Goal: Task Accomplishment & Management: Manage account settings

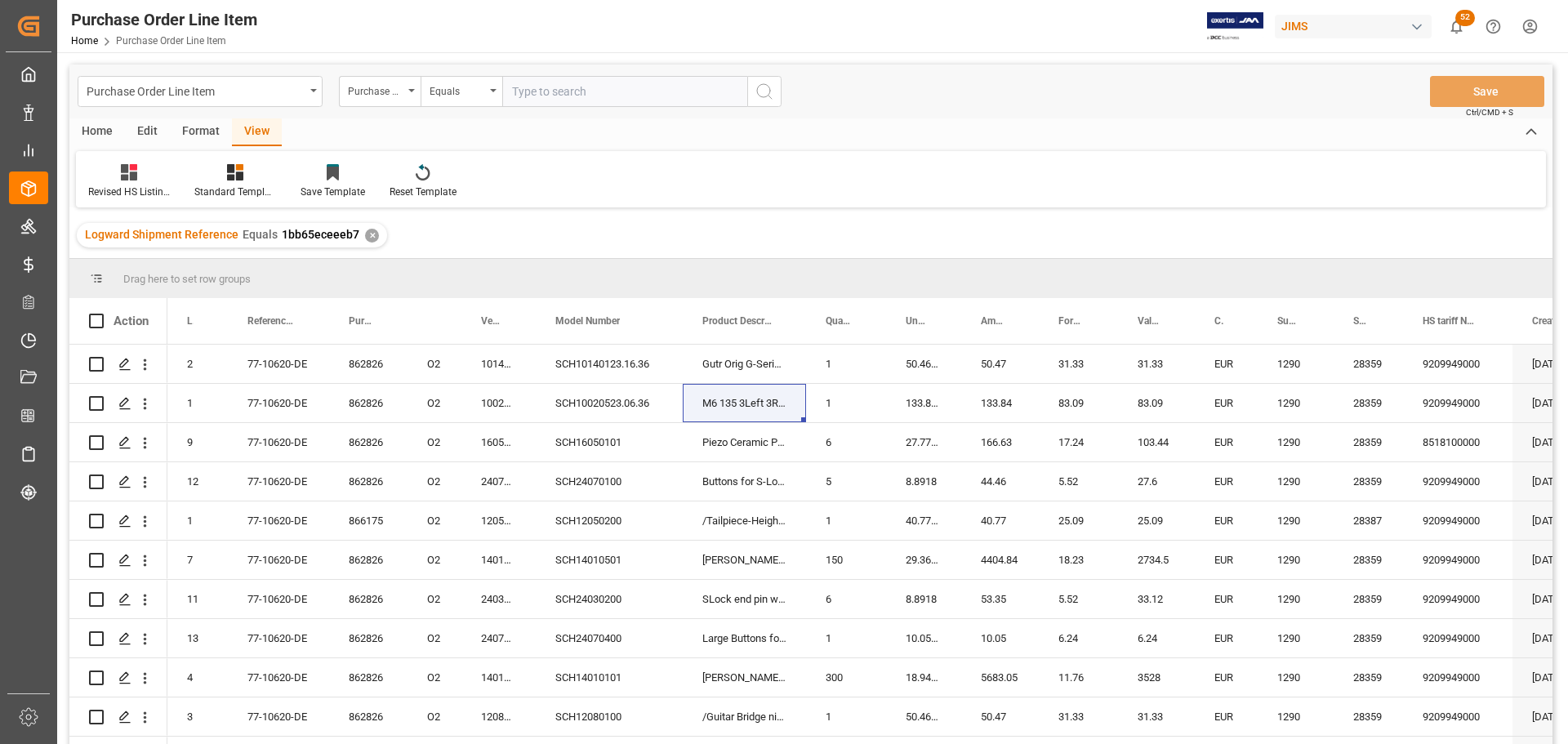
click at [95, 125] on div "Home" at bounding box center [97, 132] width 56 height 28
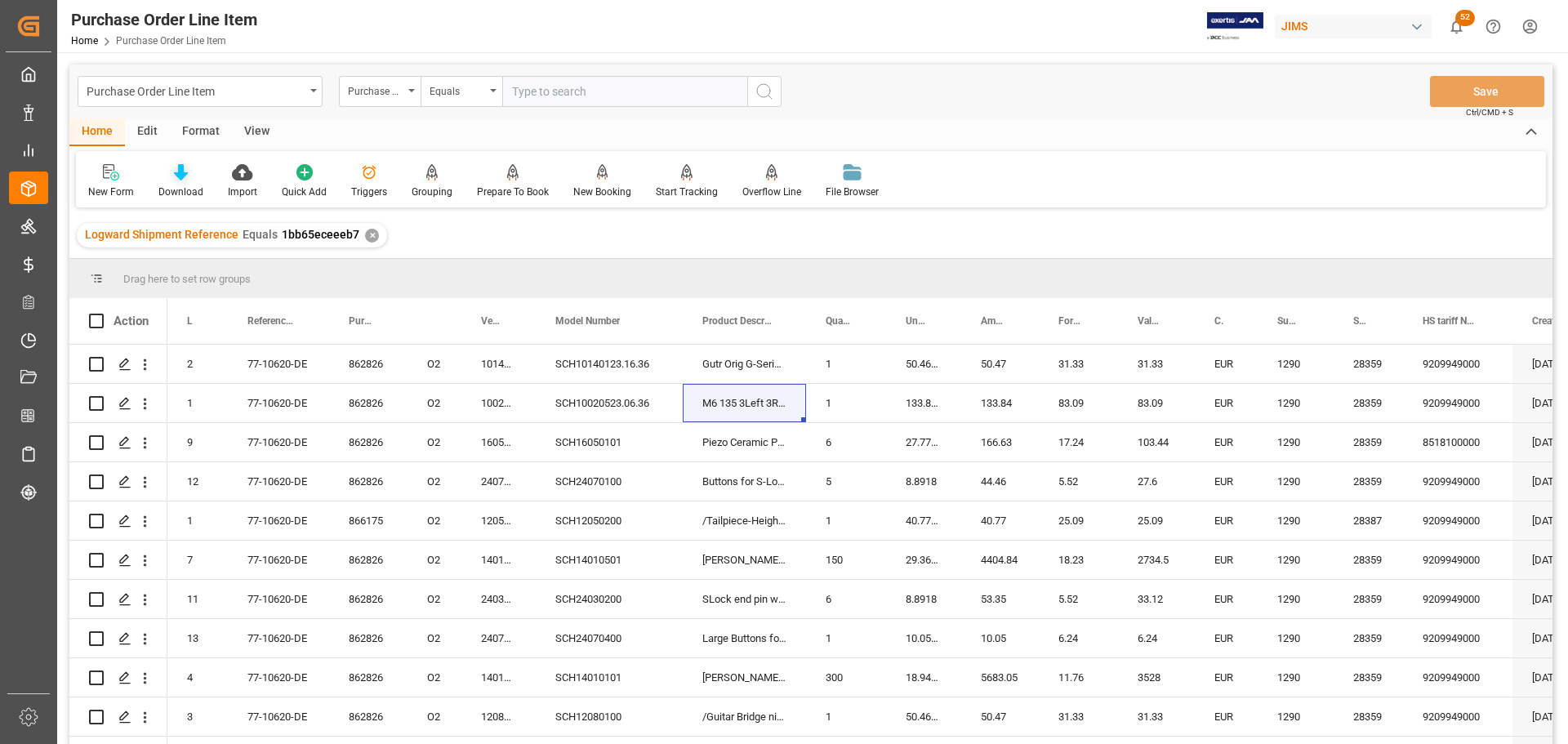
click at [172, 183] on div "Download" at bounding box center [180, 181] width 69 height 36
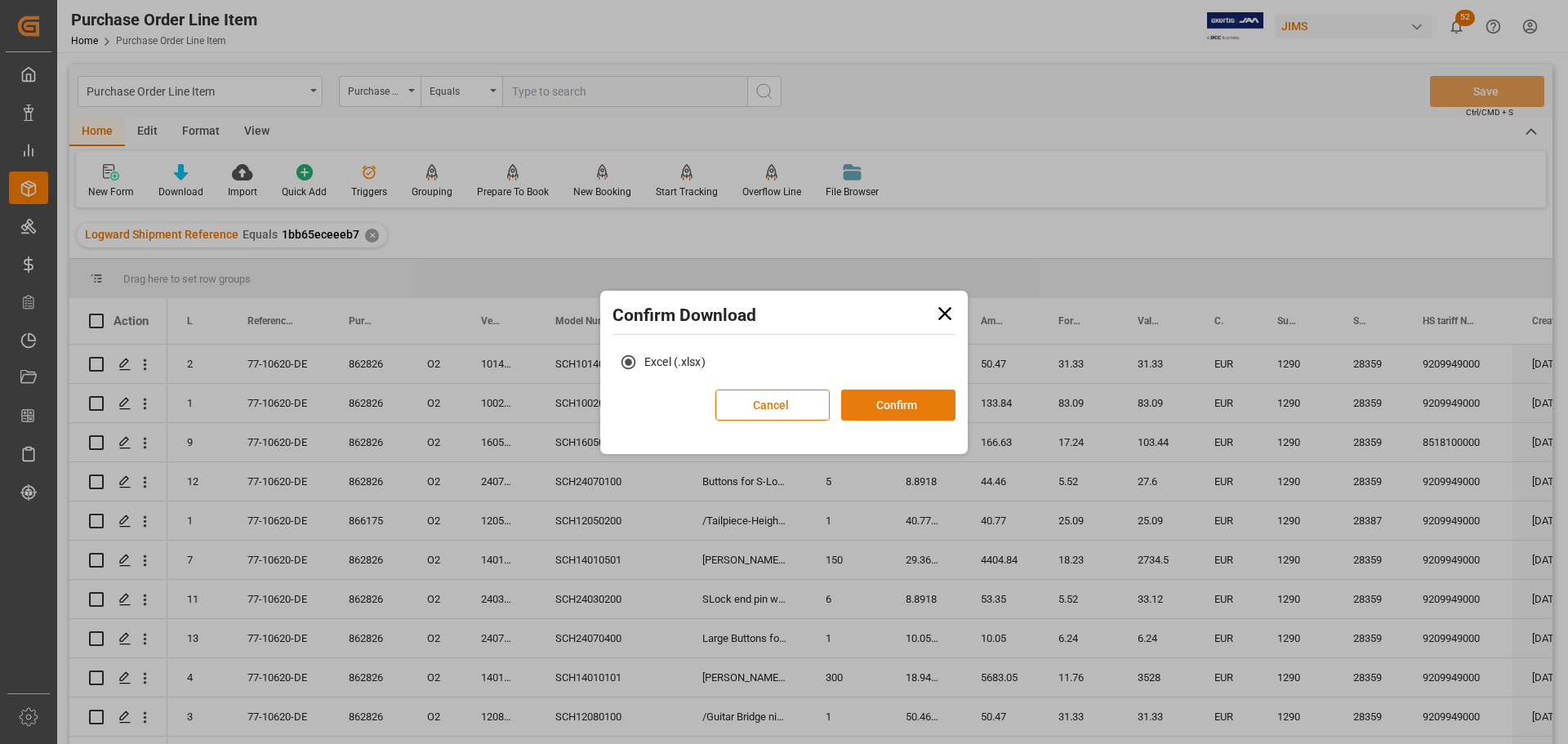
click at [896, 403] on button "Confirm" at bounding box center [898, 406] width 114 height 31
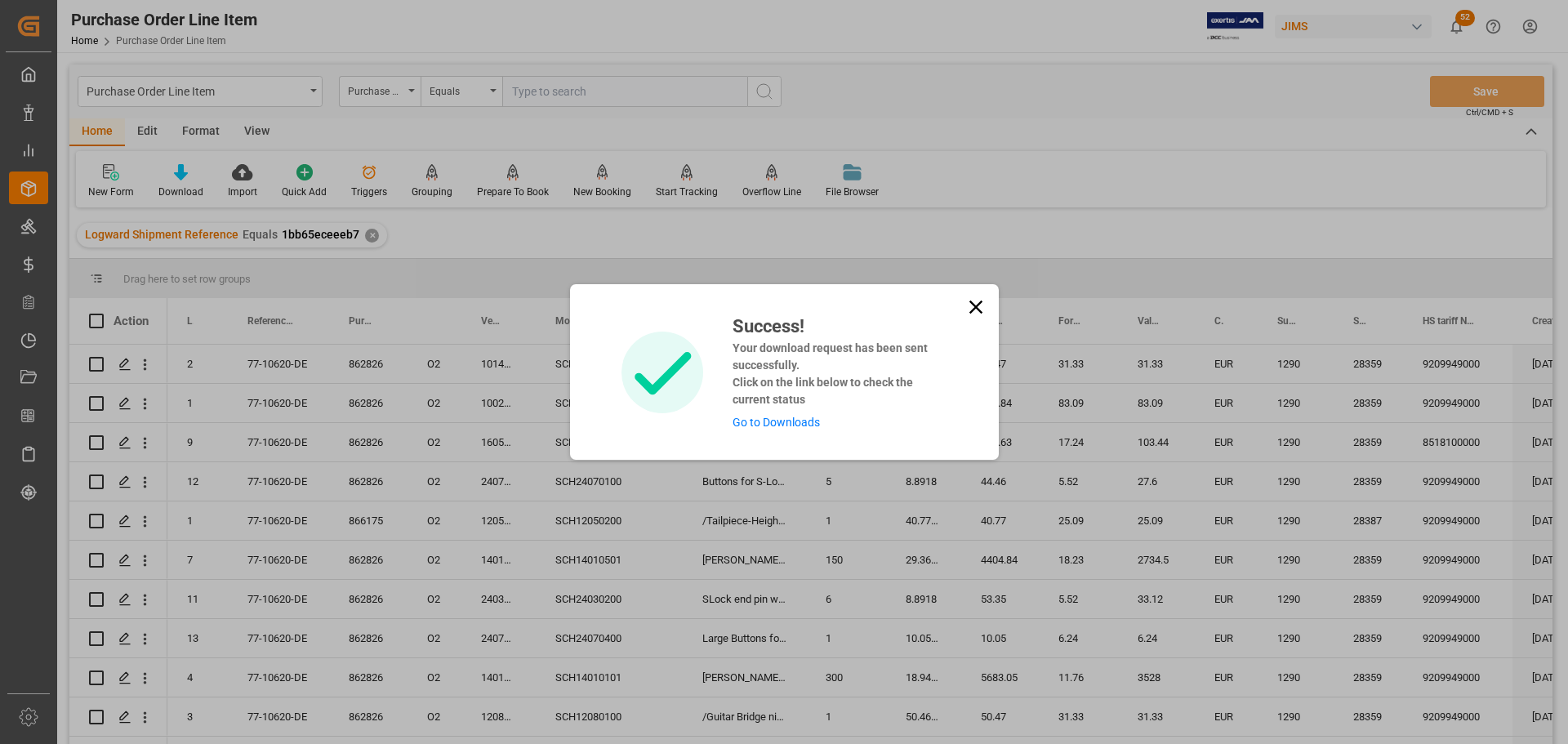
click at [794, 418] on link "Go to Downloads" at bounding box center [776, 422] width 87 height 13
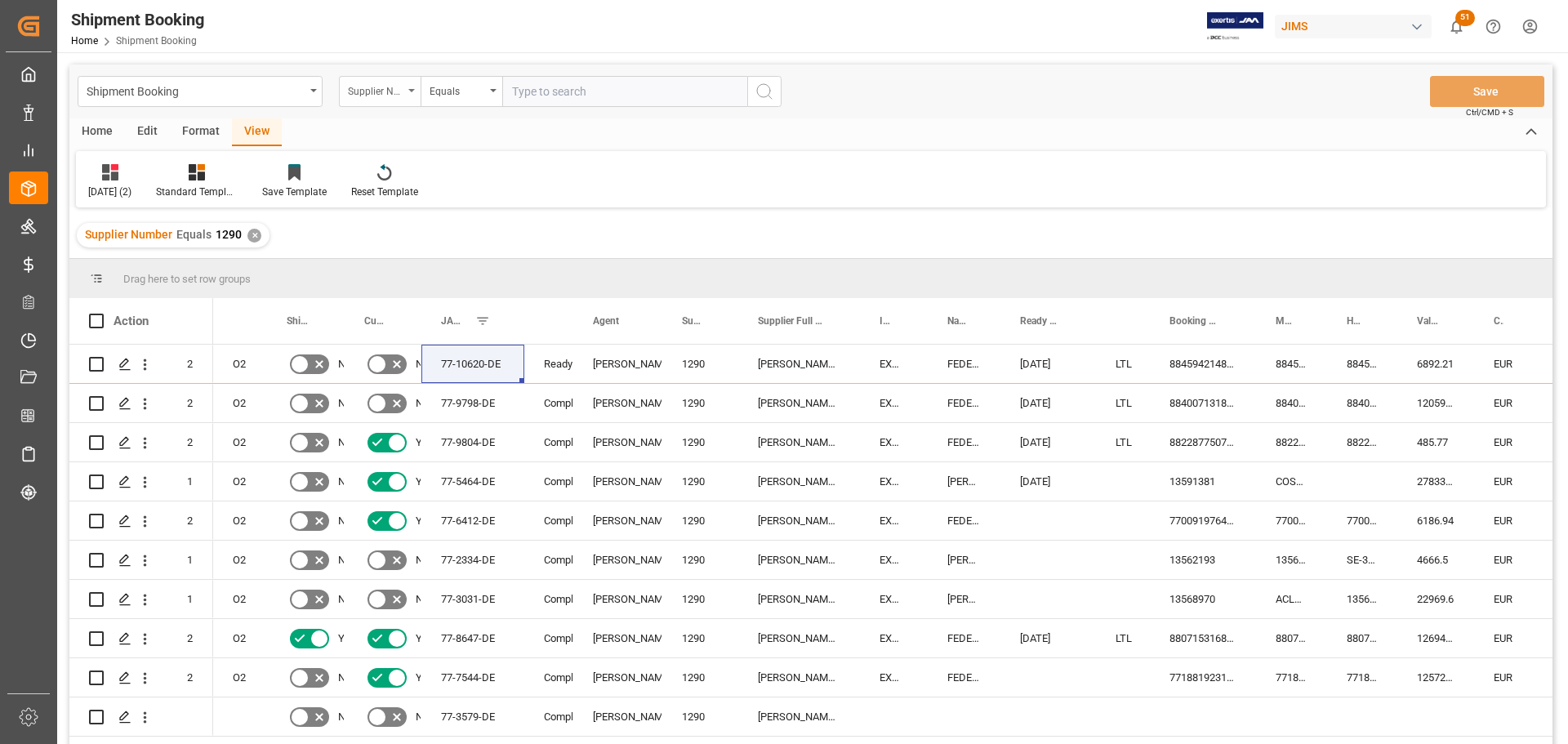
click at [409, 84] on div "Supplier Number" at bounding box center [379, 92] width 81 height 31
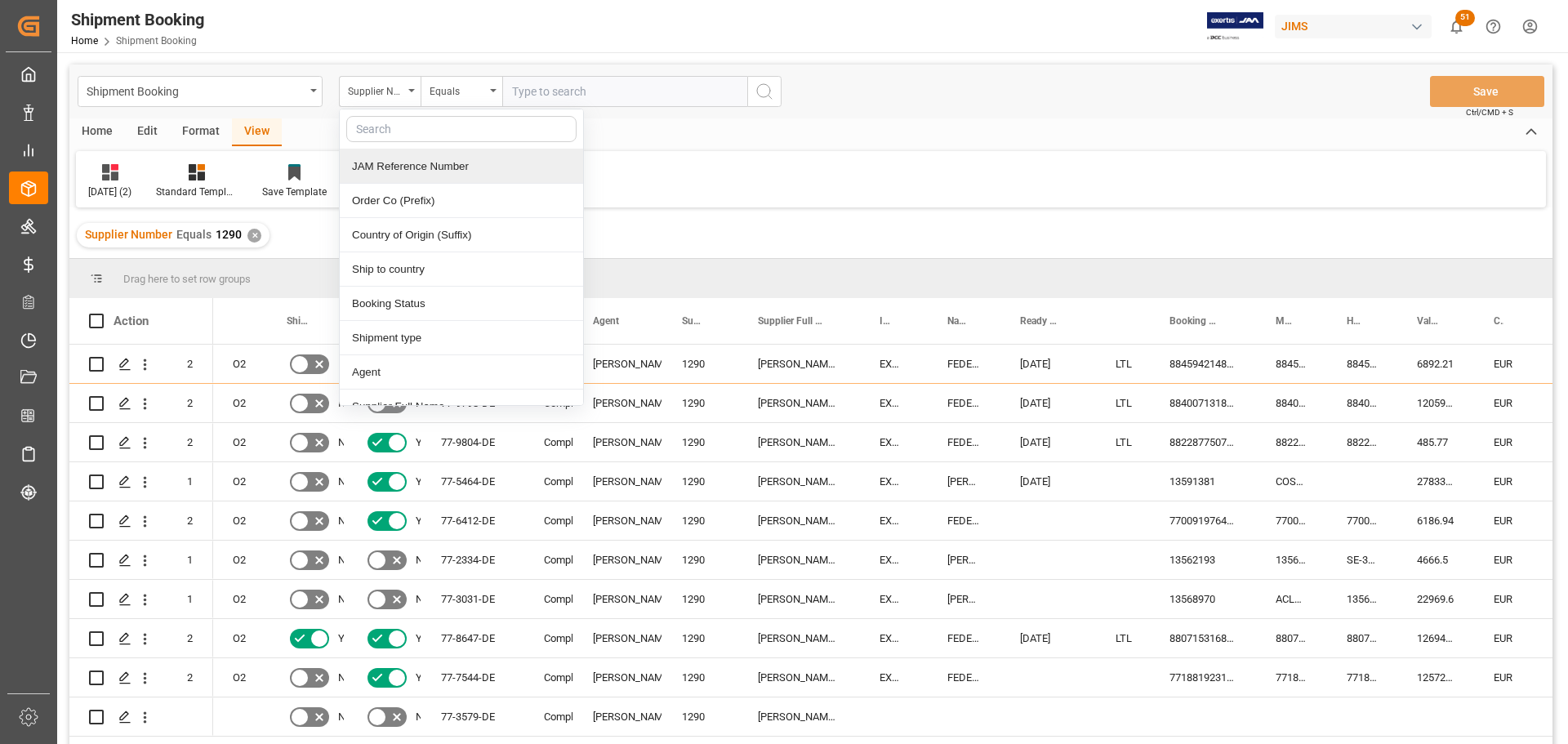
click at [397, 166] on div "JAM Reference Number" at bounding box center [461, 166] width 243 height 34
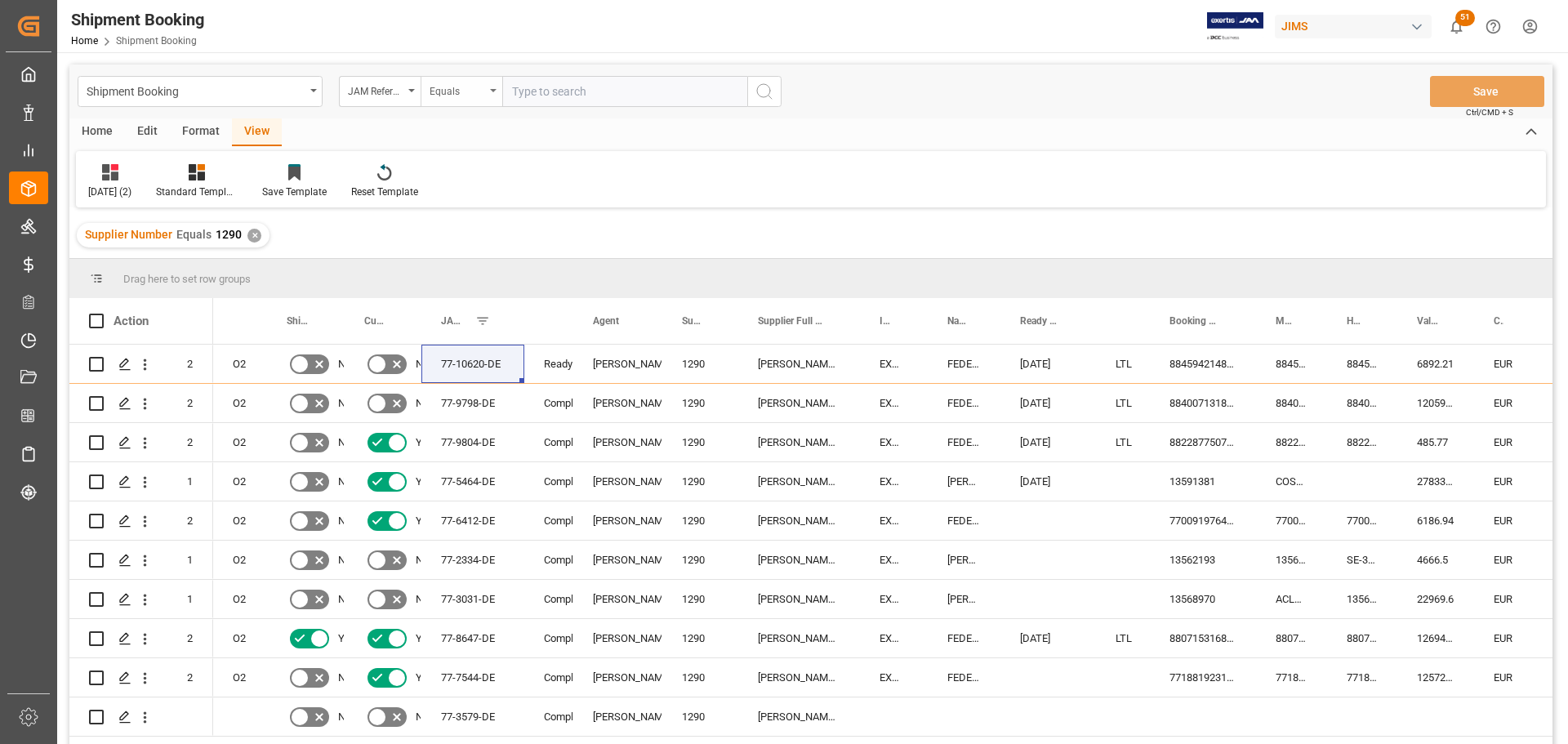
click at [500, 91] on div "Equals" at bounding box center [461, 92] width 81 height 31
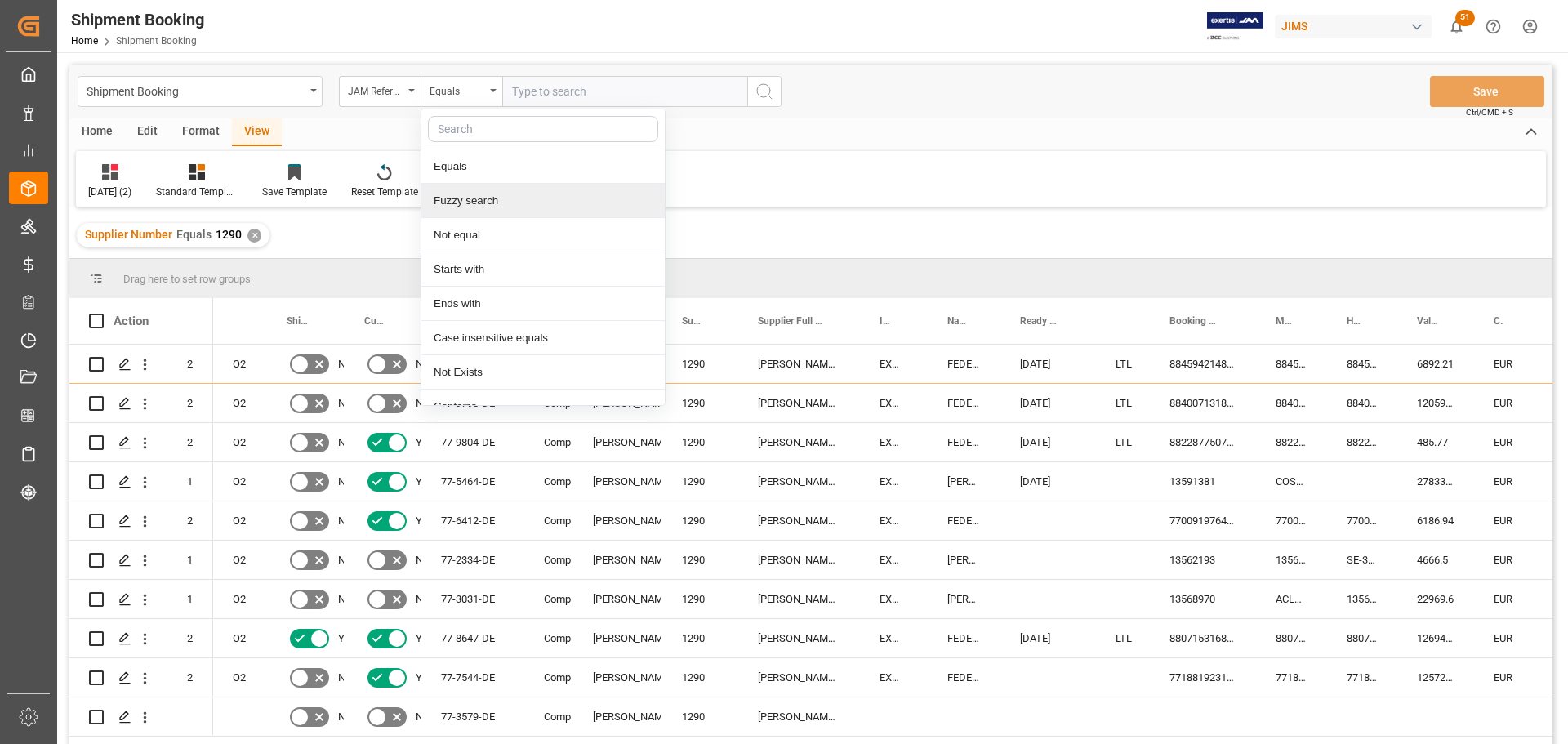
click at [479, 197] on div "Fuzzy search" at bounding box center [543, 200] width 243 height 34
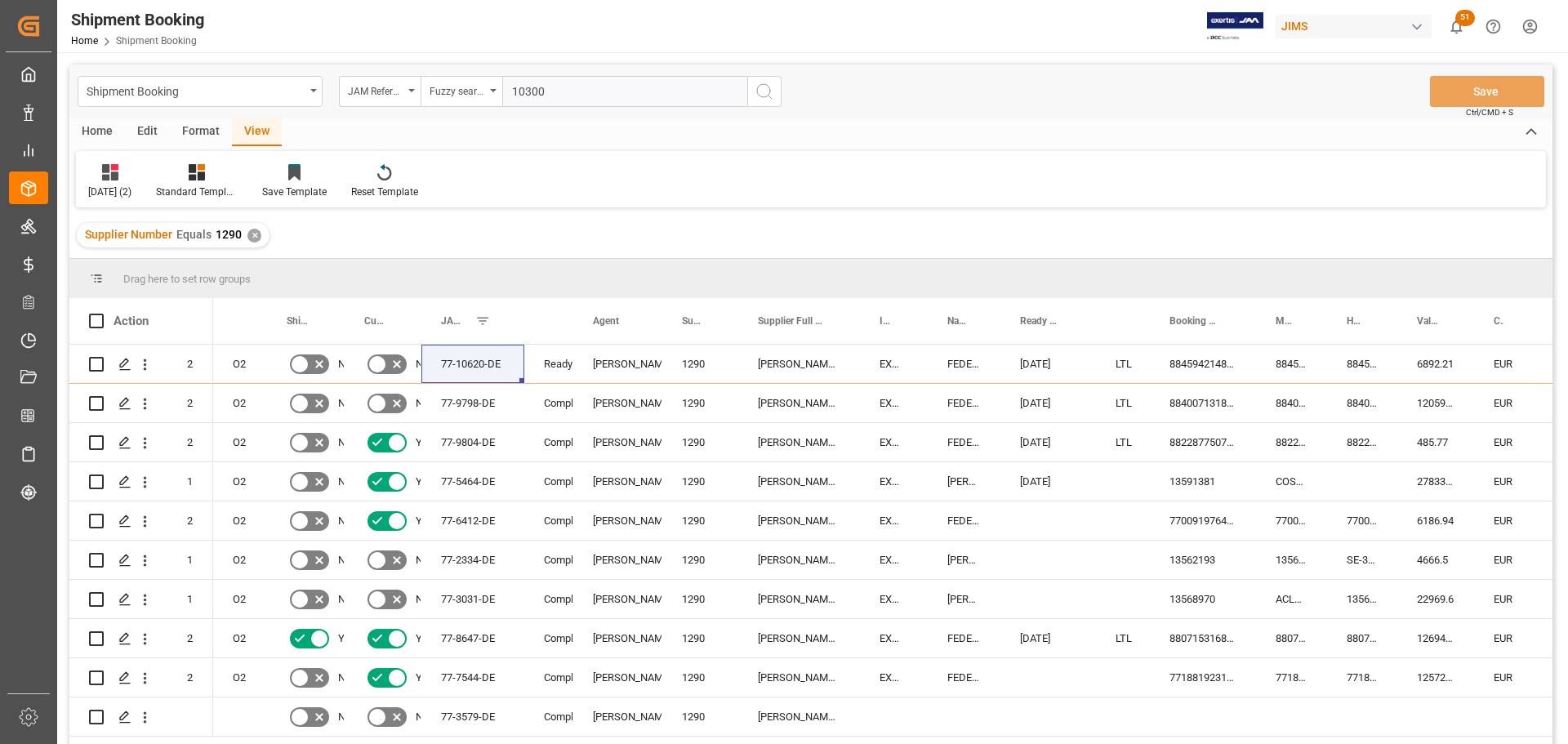
type input "10300"
click at [767, 94] on icon "search button" at bounding box center [764, 91] width 19 height 19
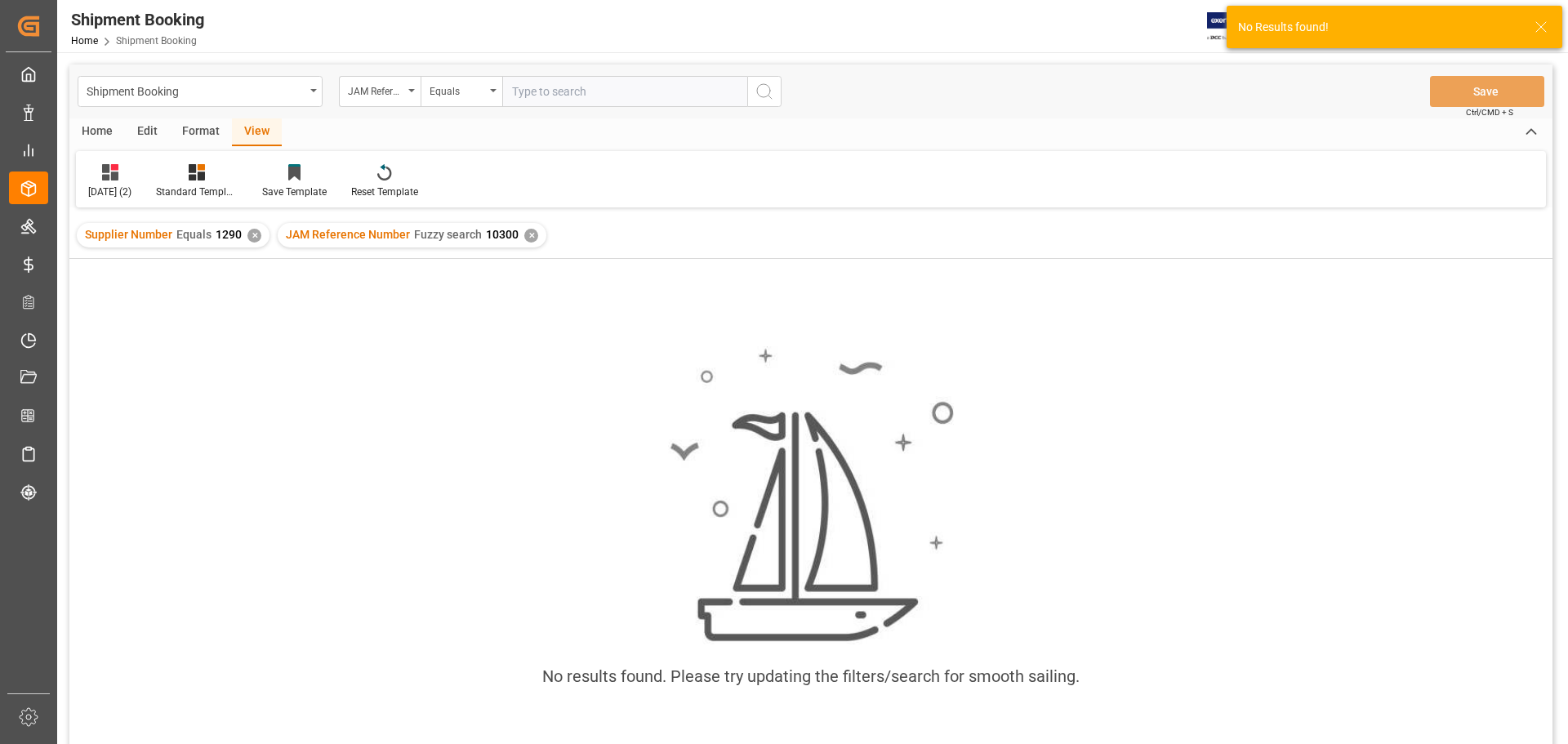
click at [250, 232] on div "✕" at bounding box center [254, 236] width 14 height 14
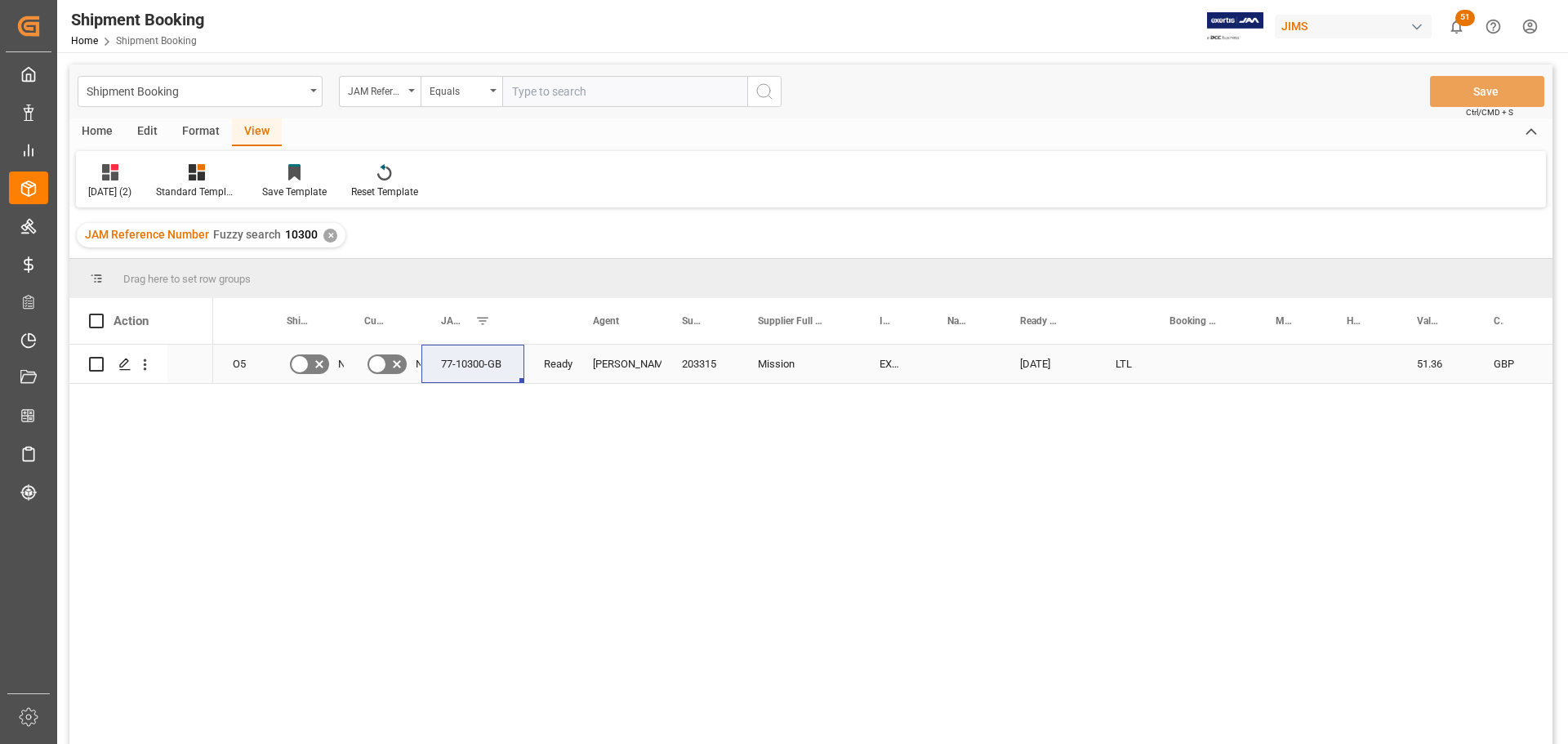
click at [719, 367] on div "203315" at bounding box center [700, 364] width 76 height 38
click at [119, 368] on icon "Press SPACE to select this row." at bounding box center [124, 364] width 13 height 13
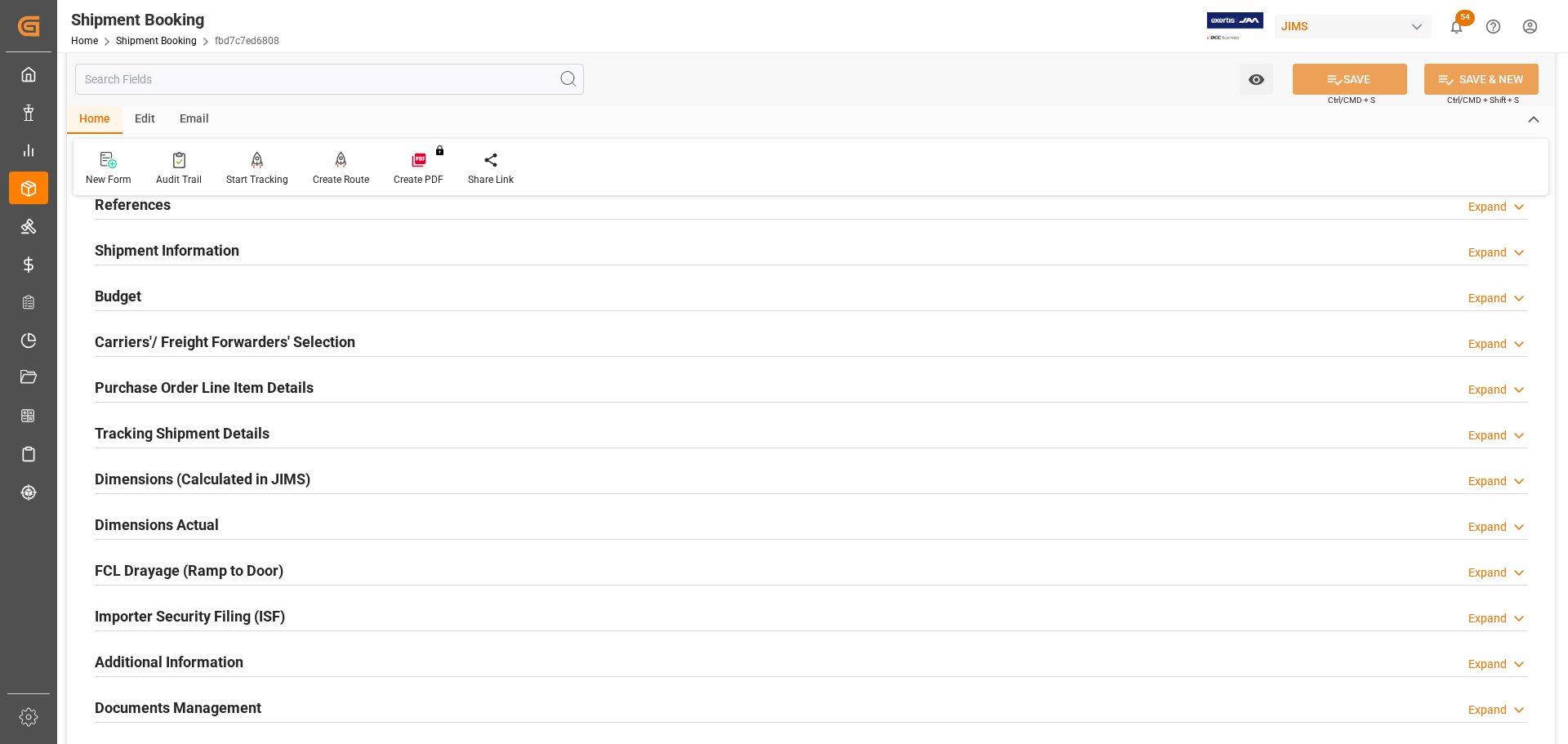
scroll to position [245, 0]
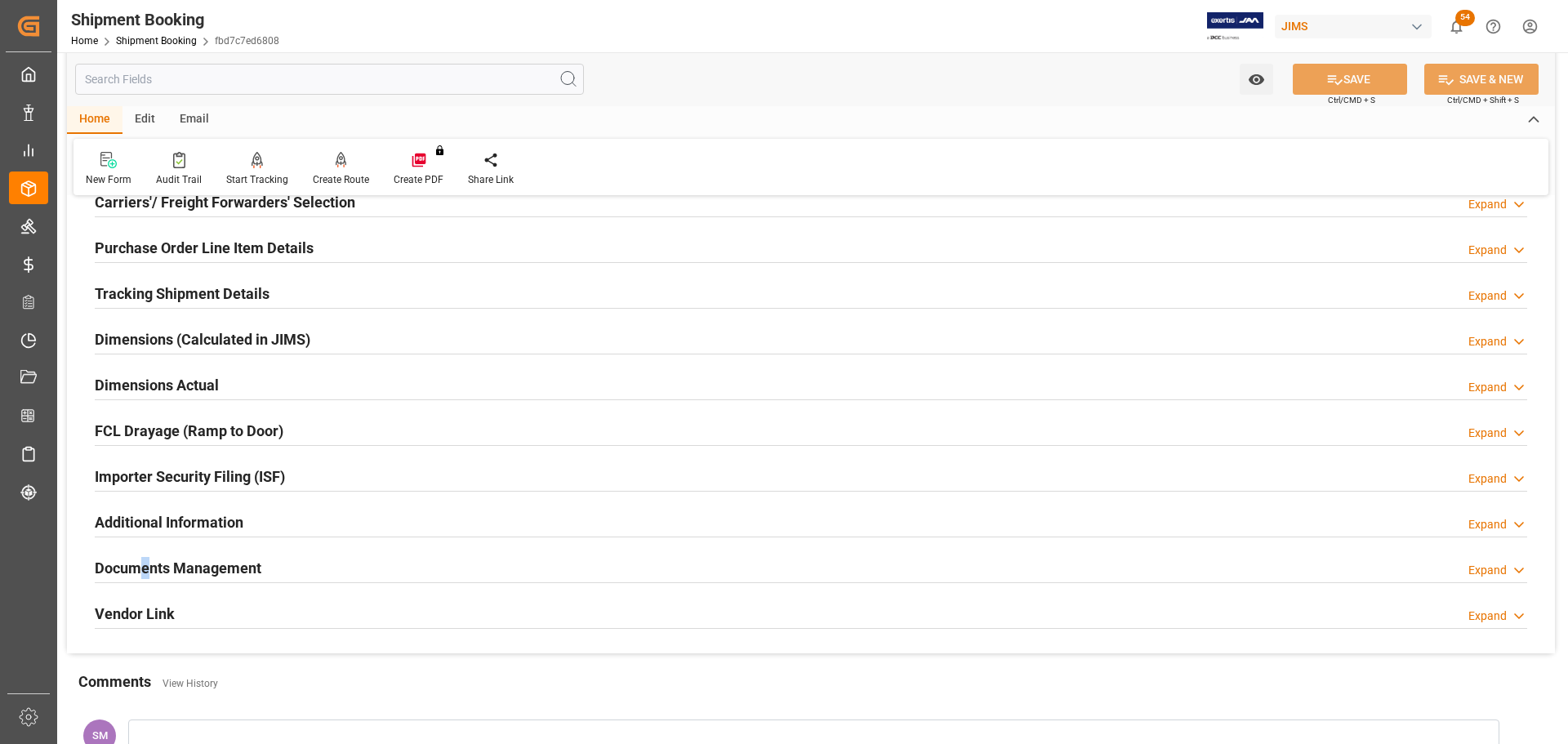
click at [145, 561] on h2 "Documents Management" at bounding box center [177, 567] width 167 height 22
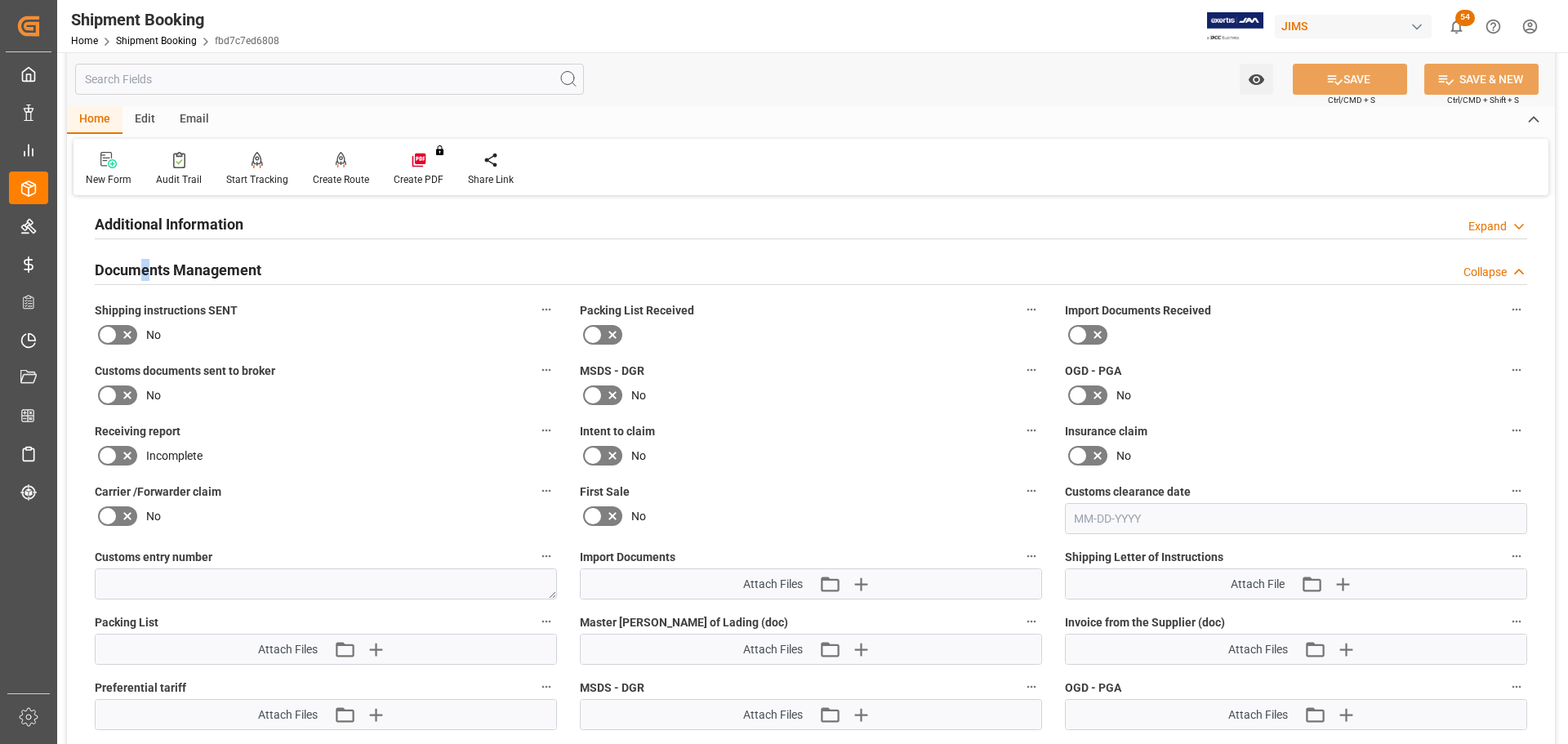
scroll to position [572, 0]
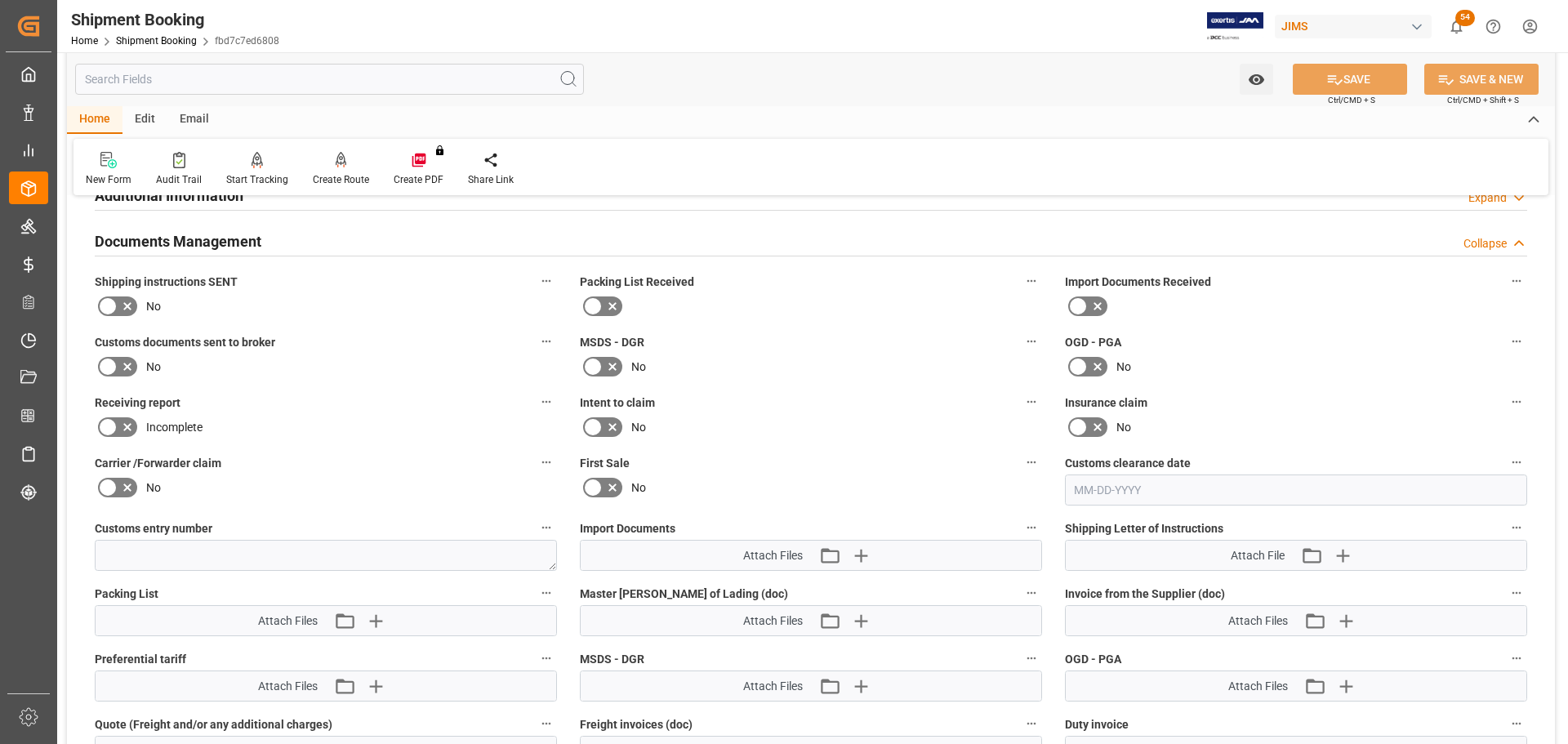
click at [1261, 344] on label "OGD - PGA" at bounding box center [1296, 342] width 462 height 23
click at [1506, 344] on button "OGD - PGA" at bounding box center [1516, 341] width 21 height 21
click at [159, 36] on div at bounding box center [784, 372] width 1568 height 744
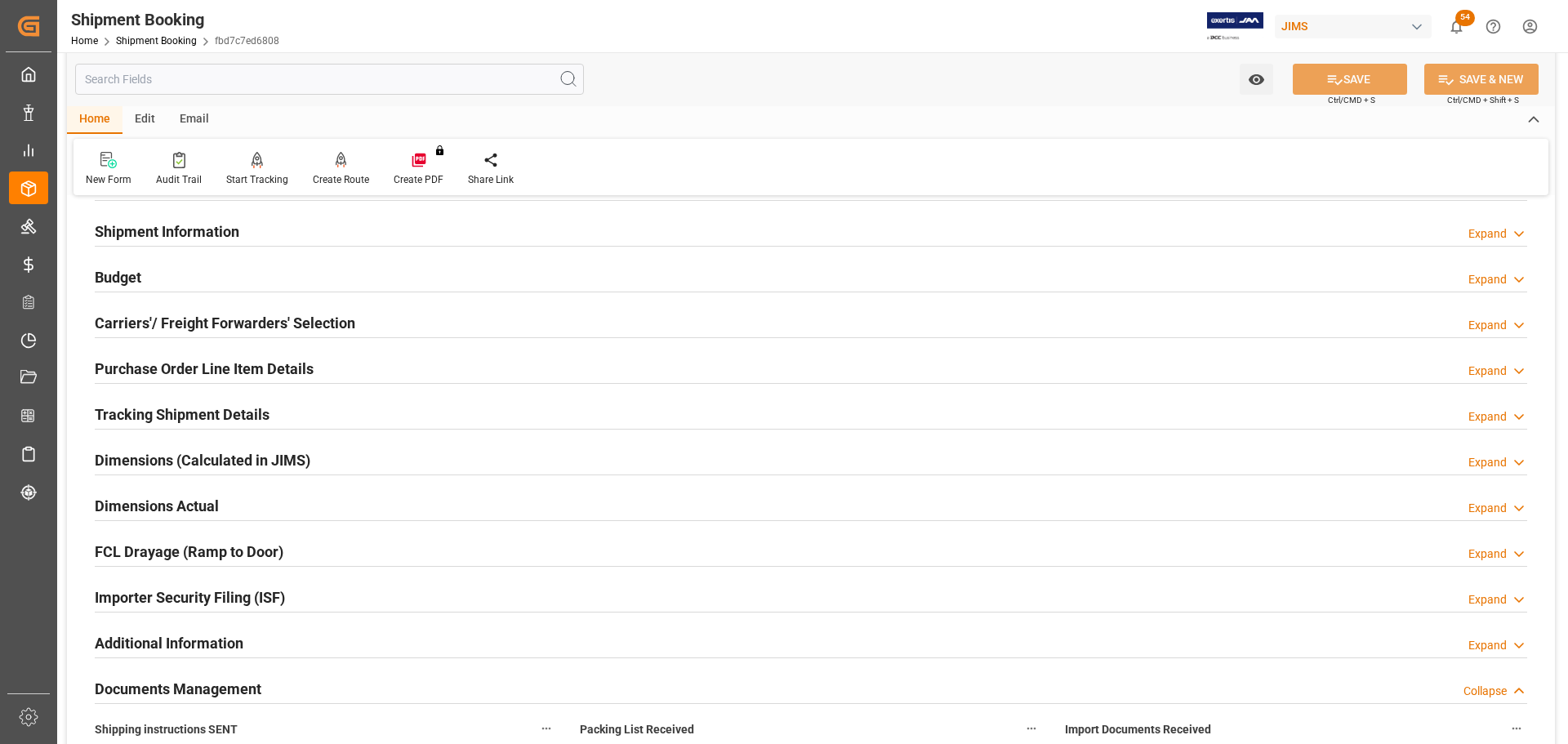
scroll to position [0, 0]
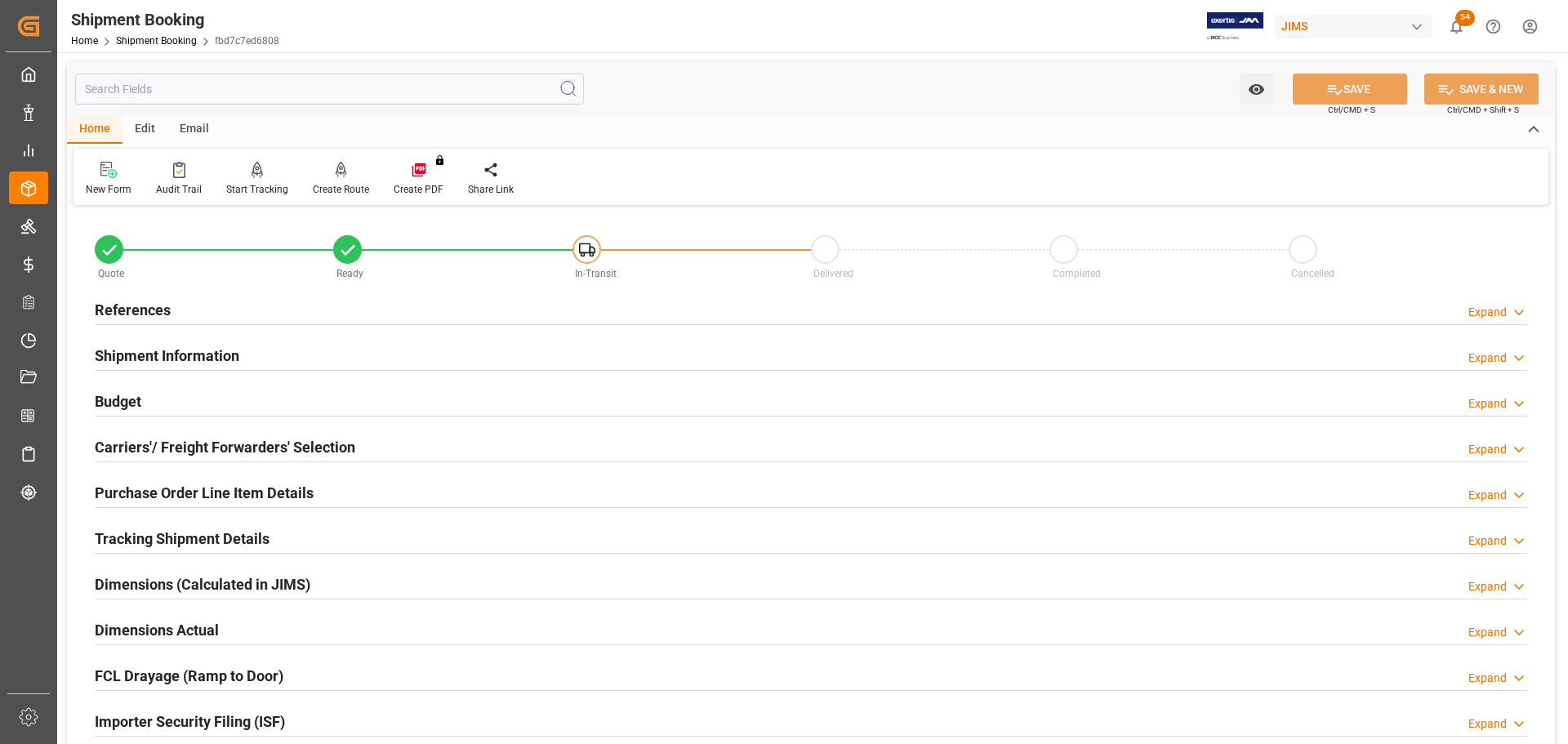
click at [139, 305] on h2 "References" at bounding box center [132, 309] width 76 height 22
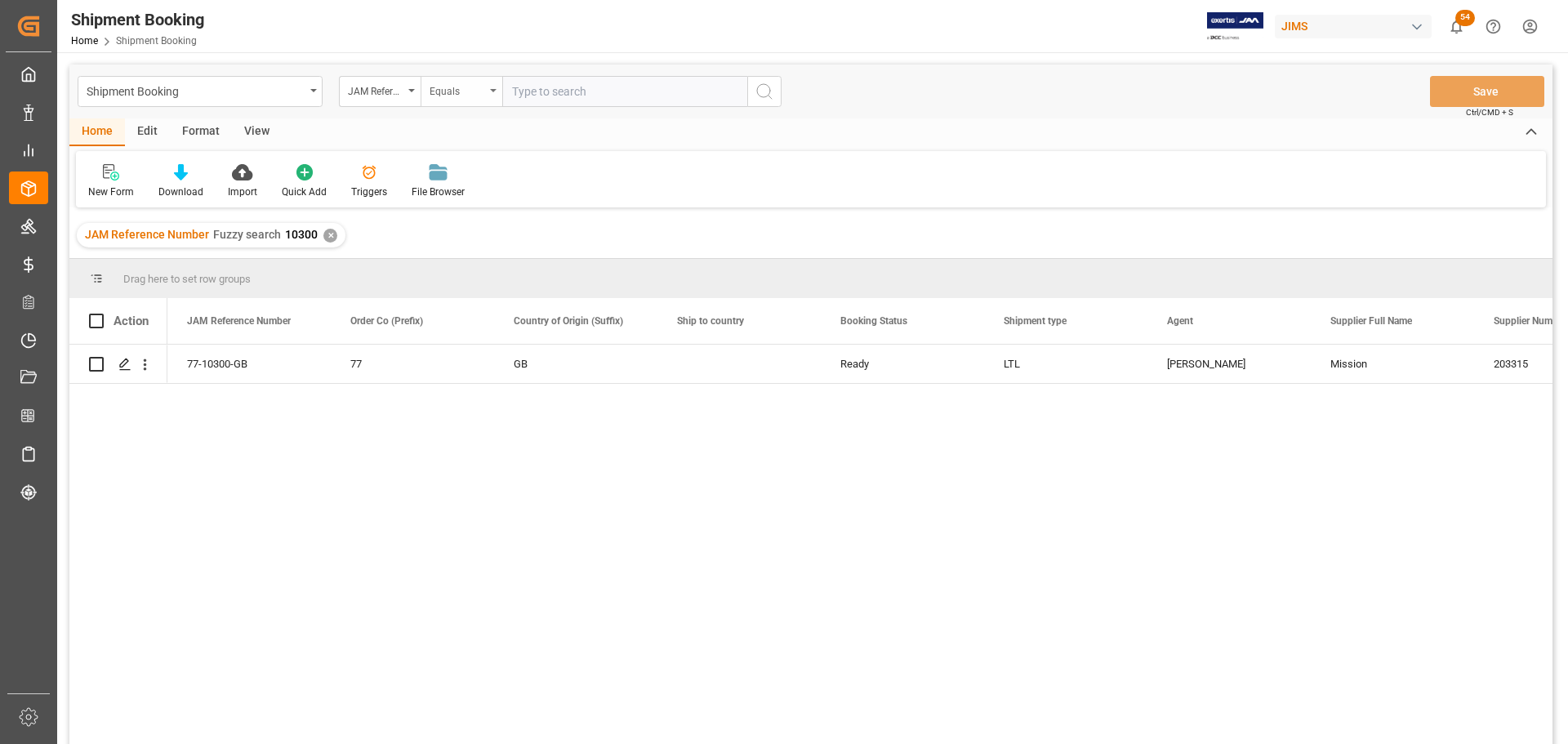
click at [492, 89] on icon "open menu" at bounding box center [493, 91] width 6 height 3
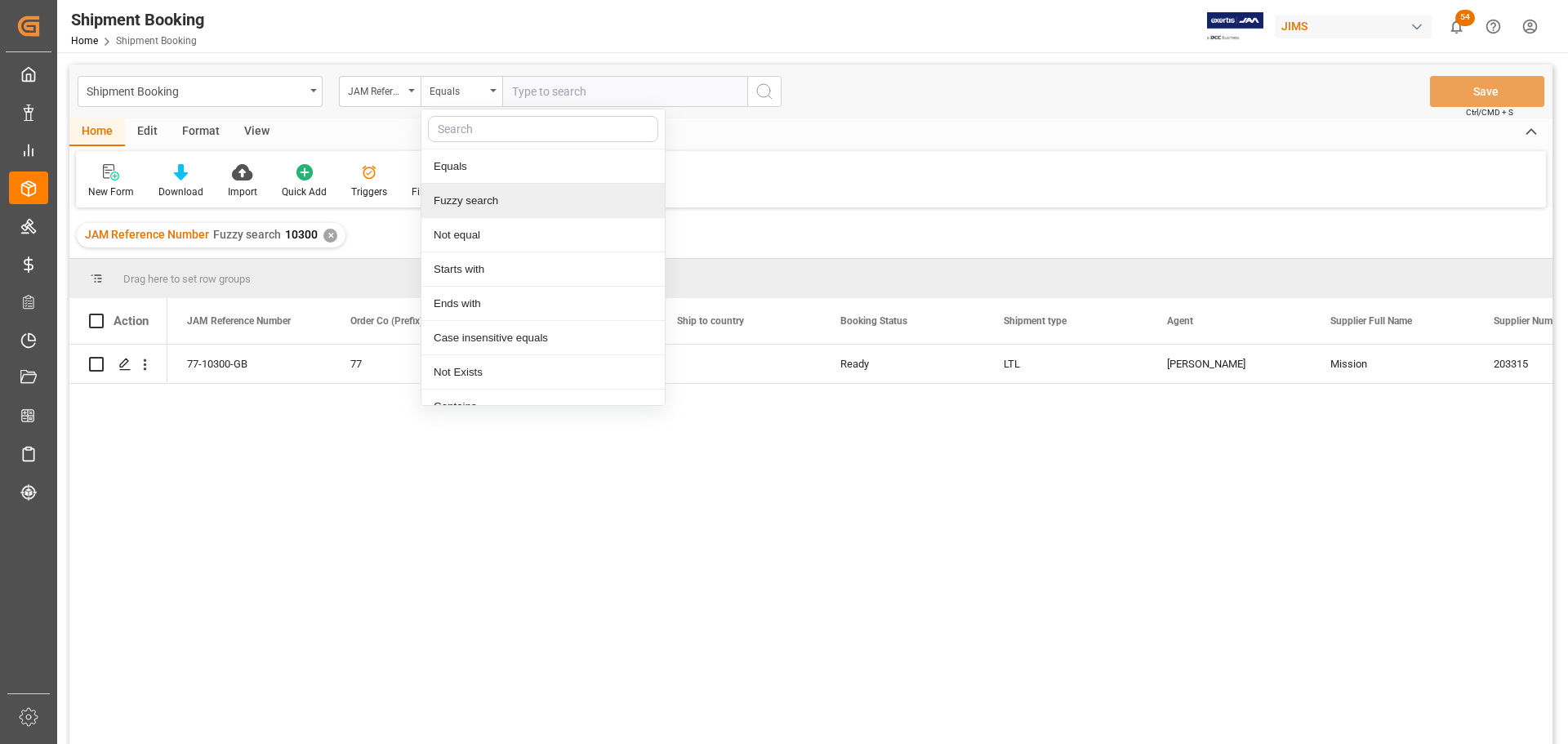
click at [475, 201] on div "Fuzzy search" at bounding box center [543, 200] width 243 height 34
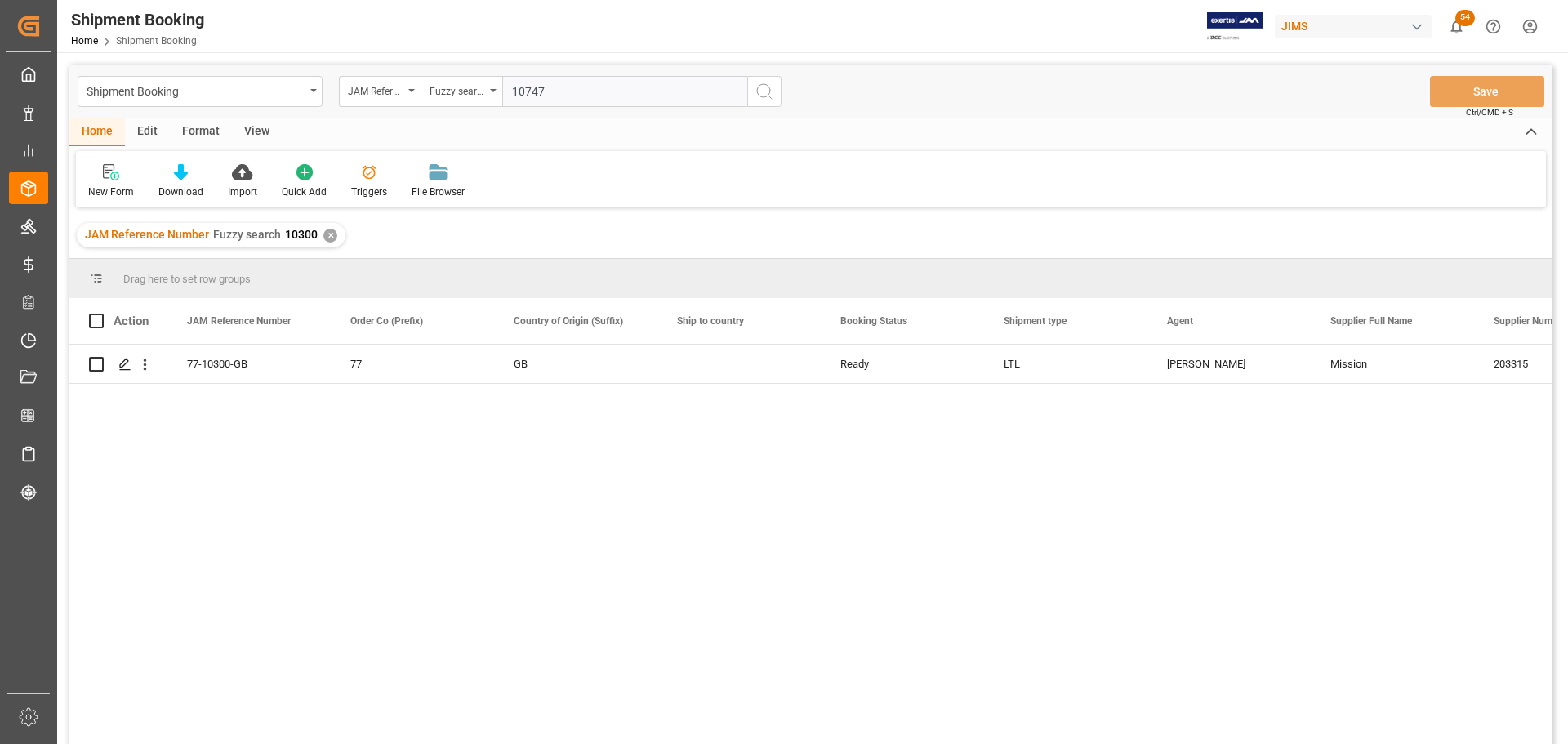
type input "10747"
click at [759, 94] on icon "search button" at bounding box center [764, 91] width 19 height 19
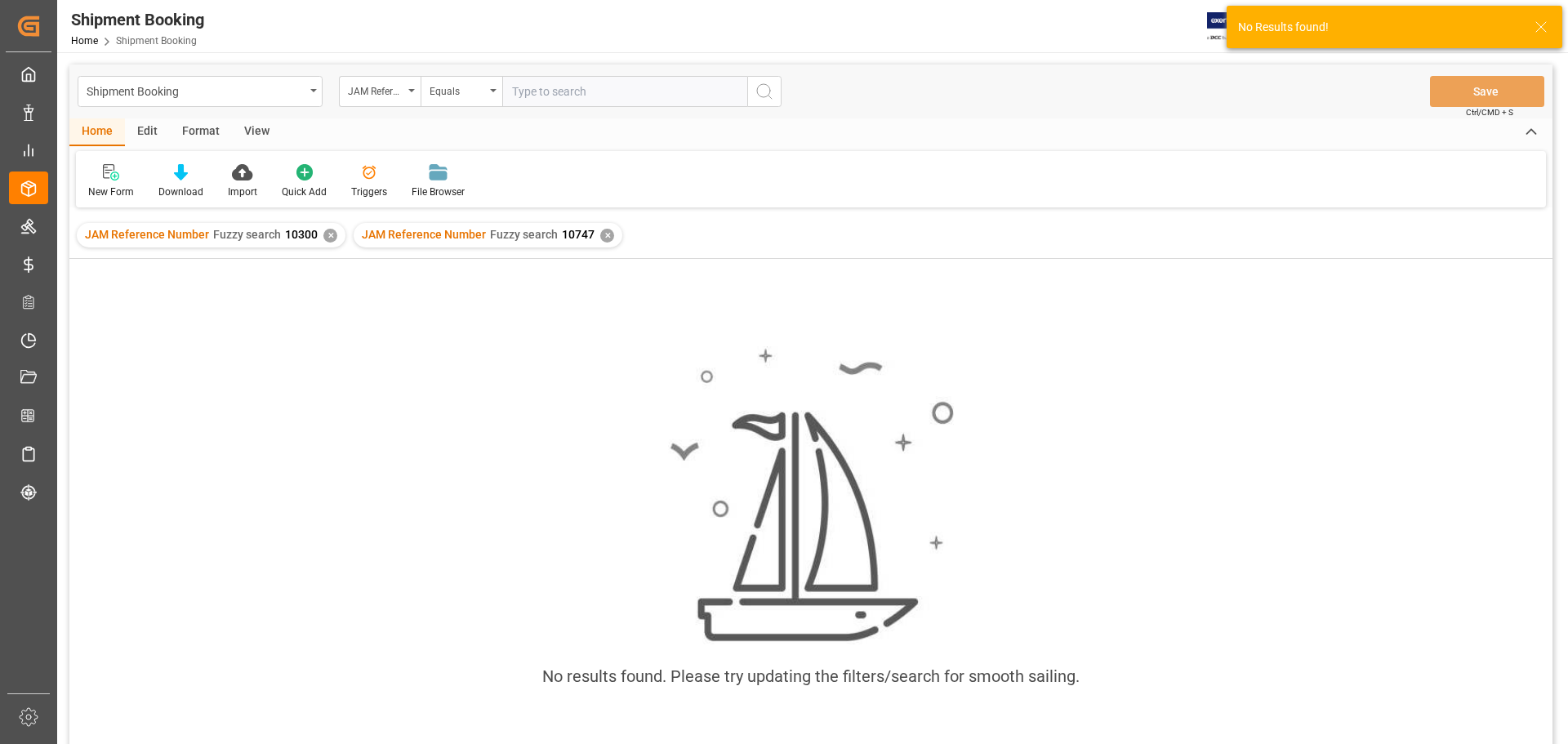
click at [329, 234] on div "✕" at bounding box center [330, 236] width 14 height 14
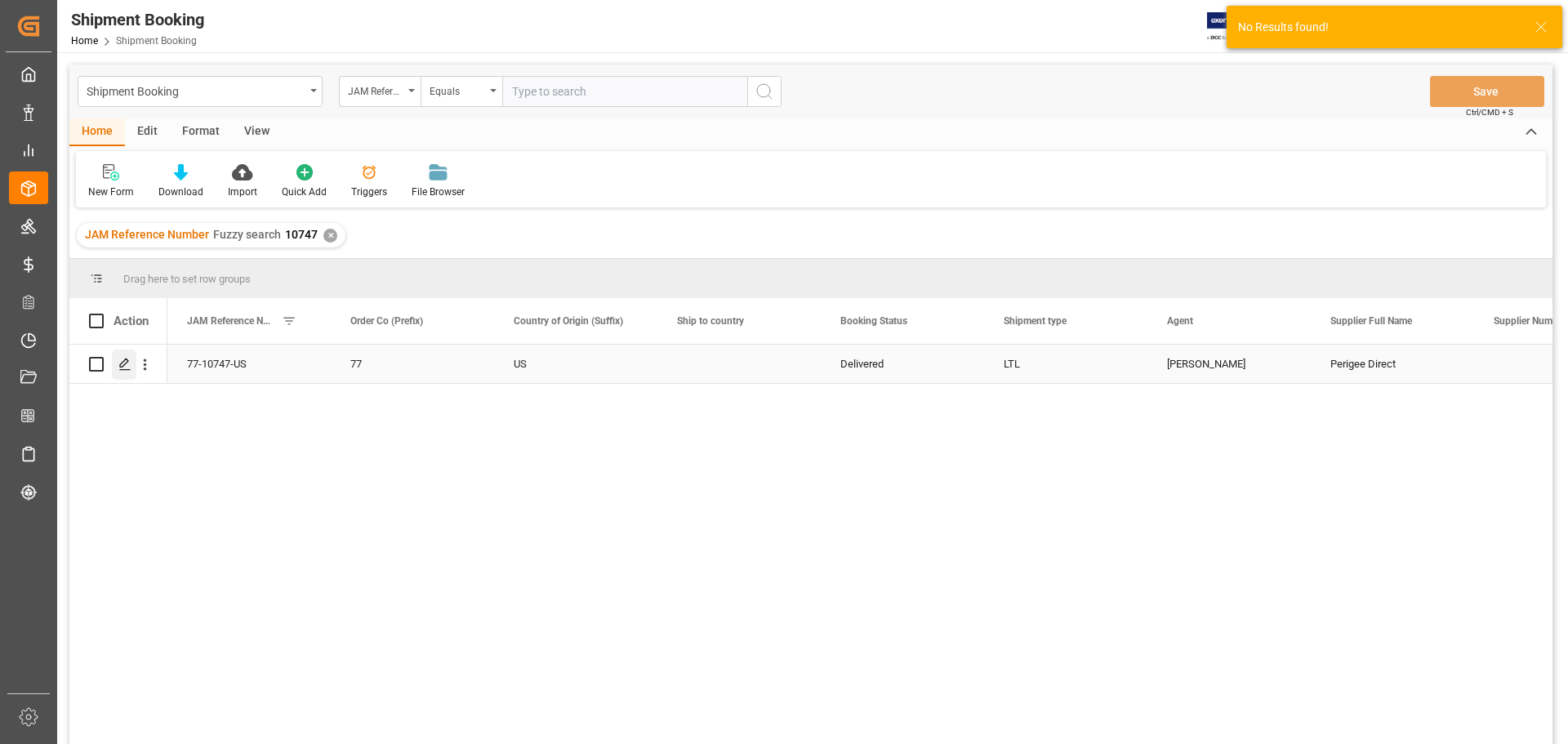
click at [123, 363] on icon "Press SPACE to select this row." at bounding box center [124, 364] width 13 height 13
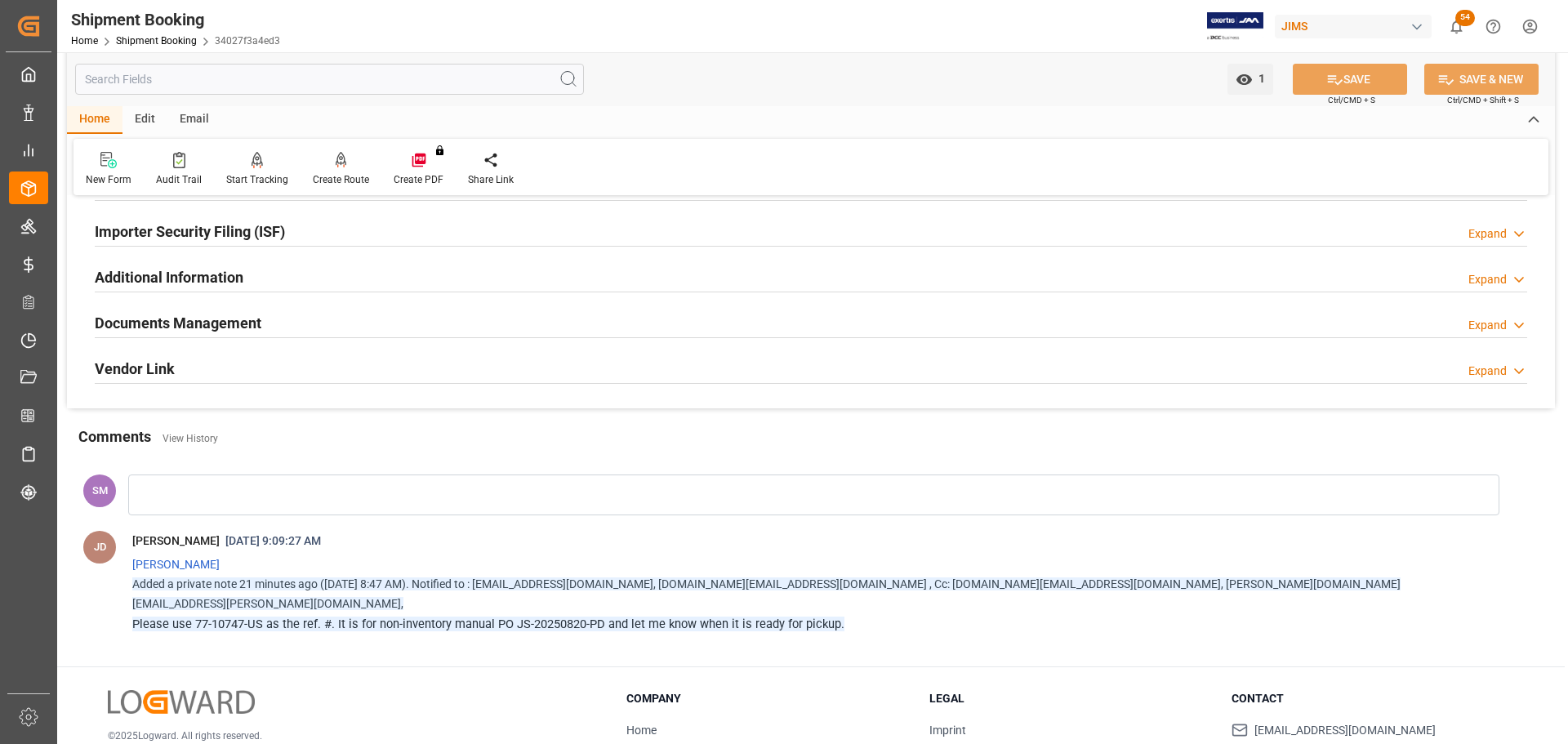
scroll to position [408, 0]
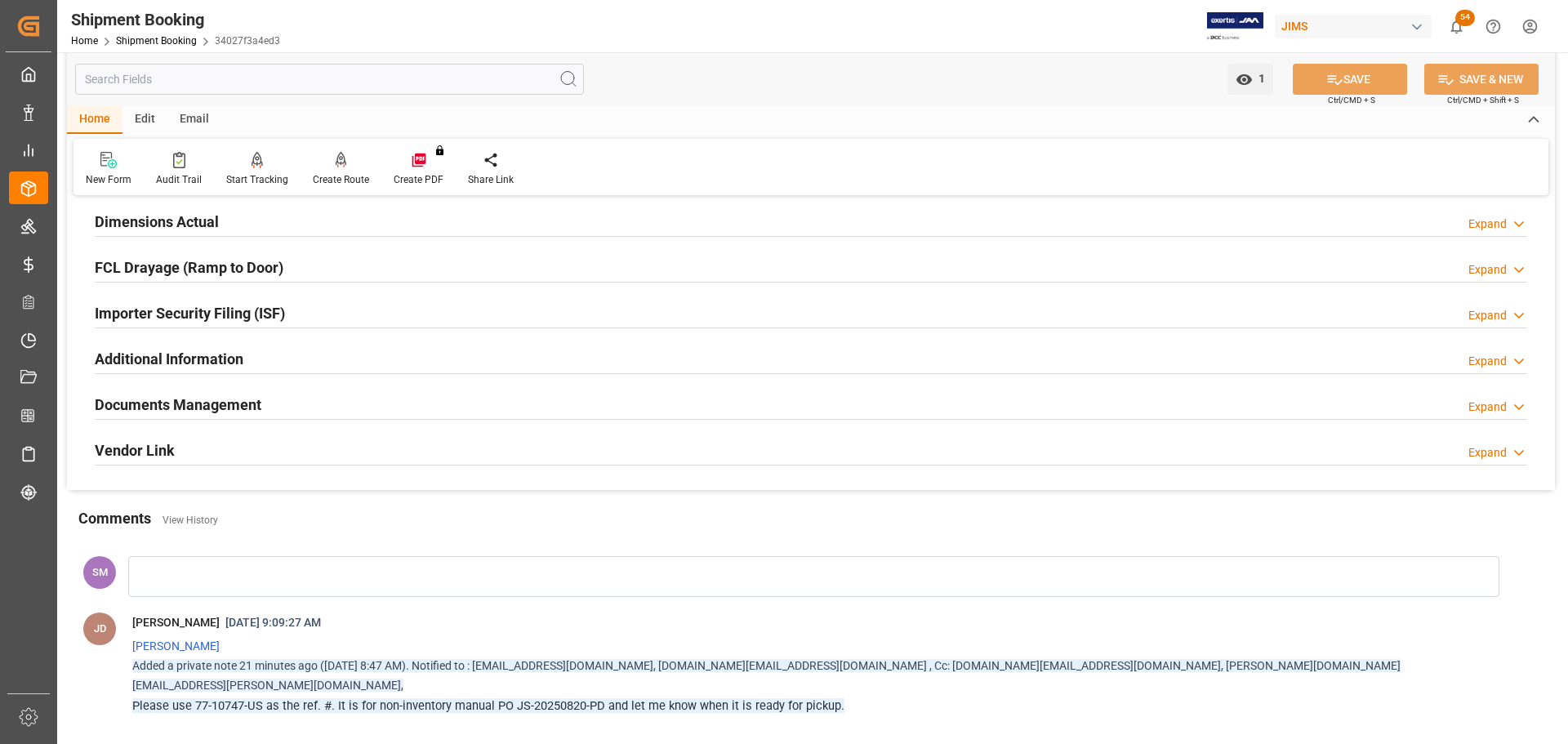
click at [205, 405] on h2 "Documents Management" at bounding box center [177, 404] width 167 height 22
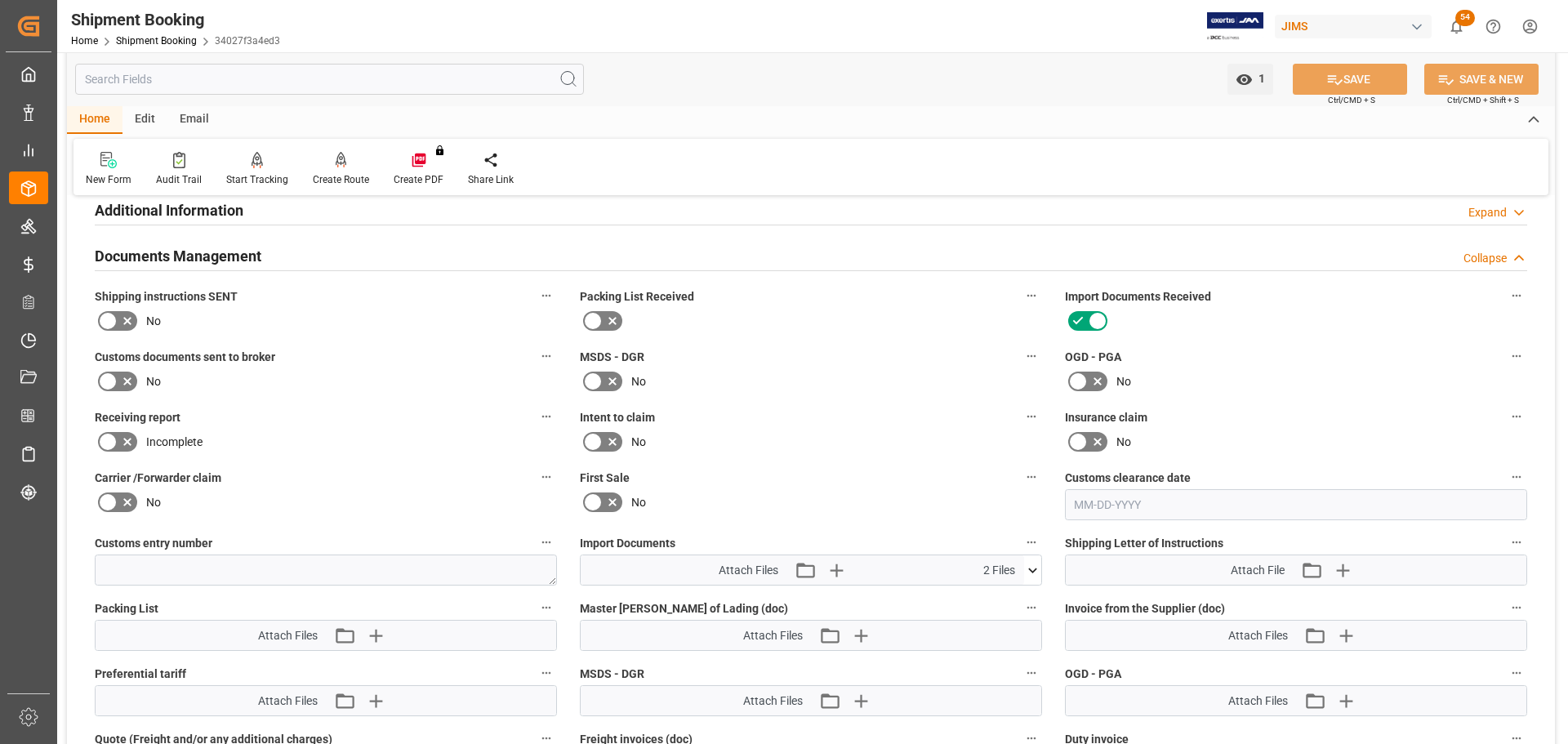
scroll to position [572, 0]
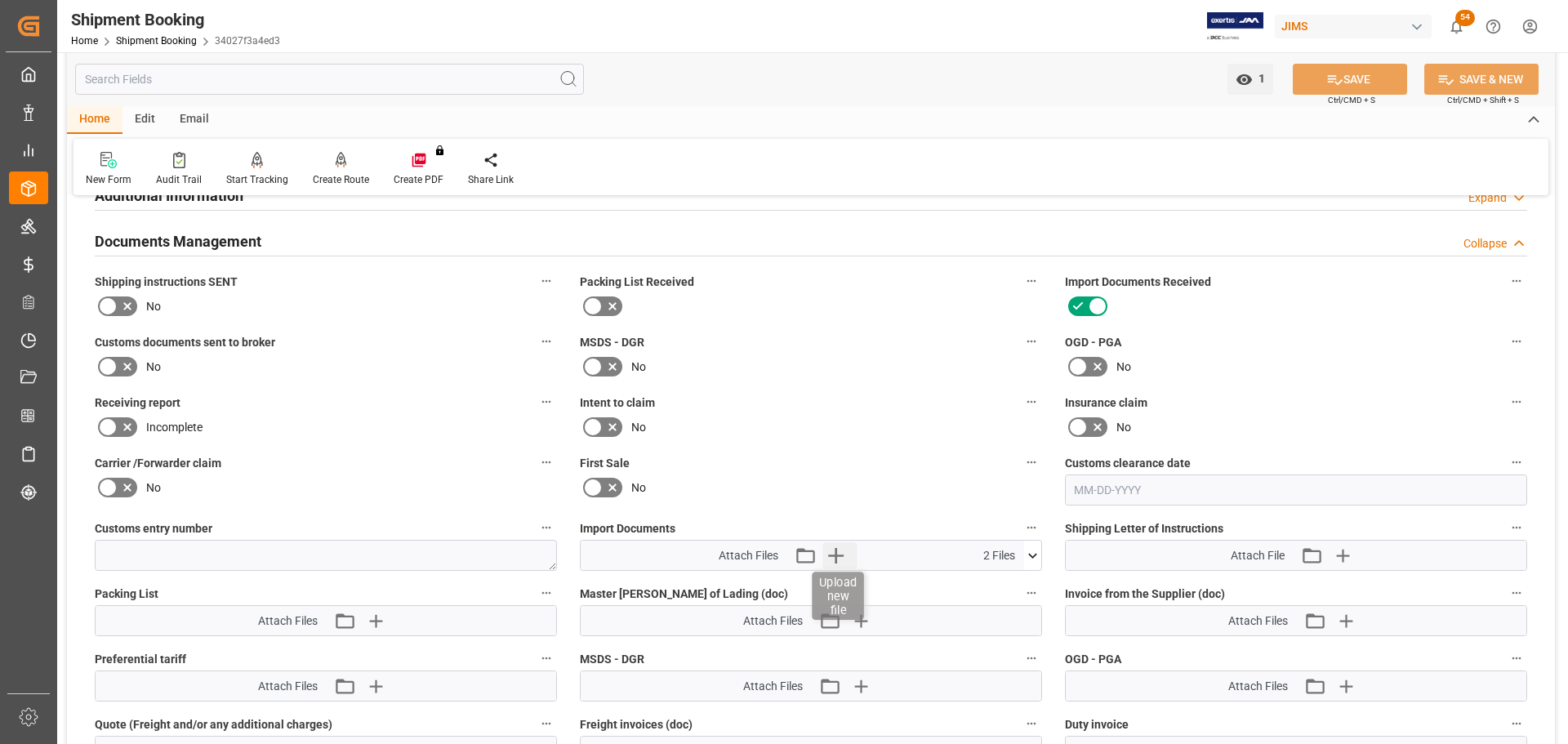
click at [837, 558] on icon "button" at bounding box center [836, 555] width 26 height 26
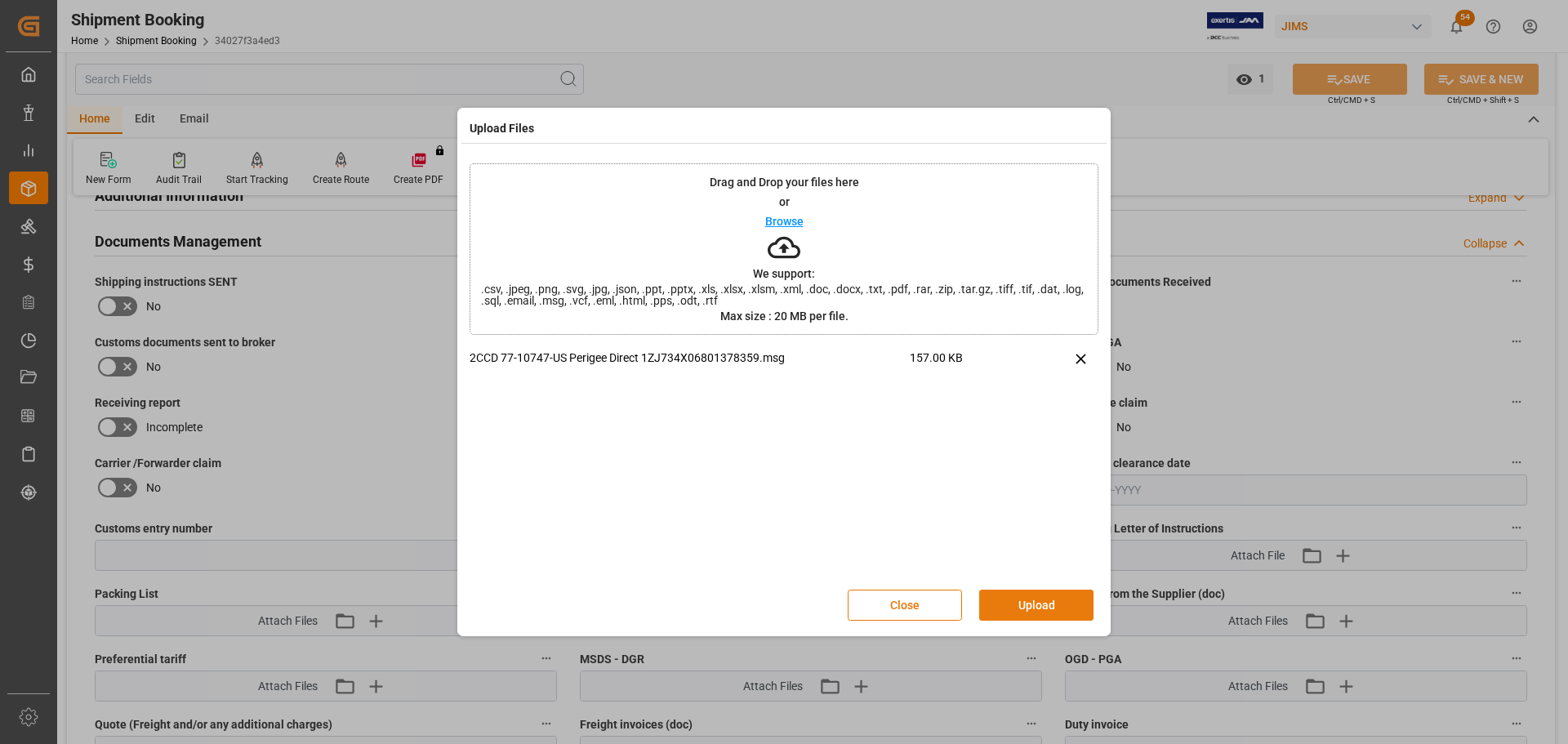
click at [1064, 603] on button "Upload" at bounding box center [1036, 606] width 114 height 31
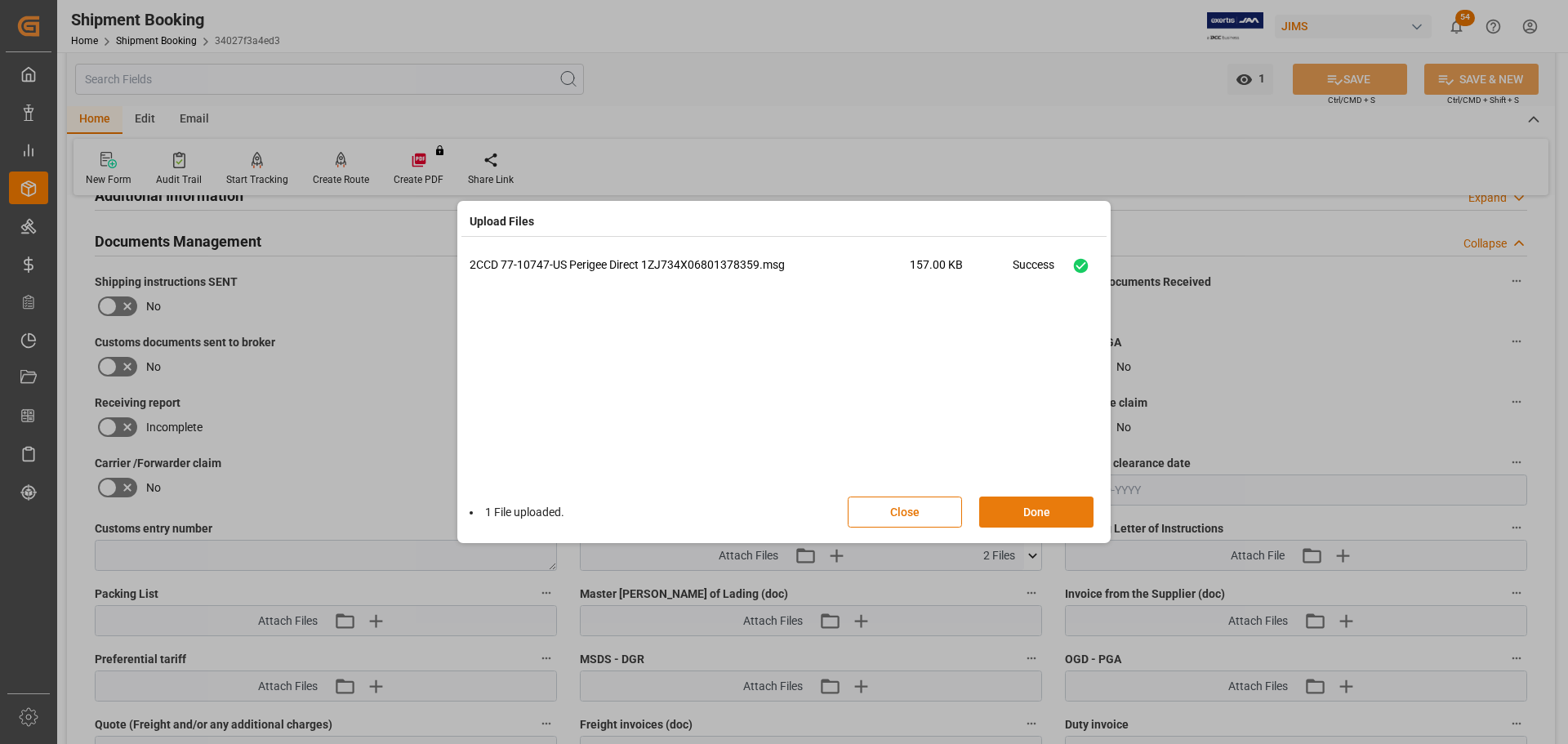
click at [1032, 510] on button "Done" at bounding box center [1036, 512] width 114 height 31
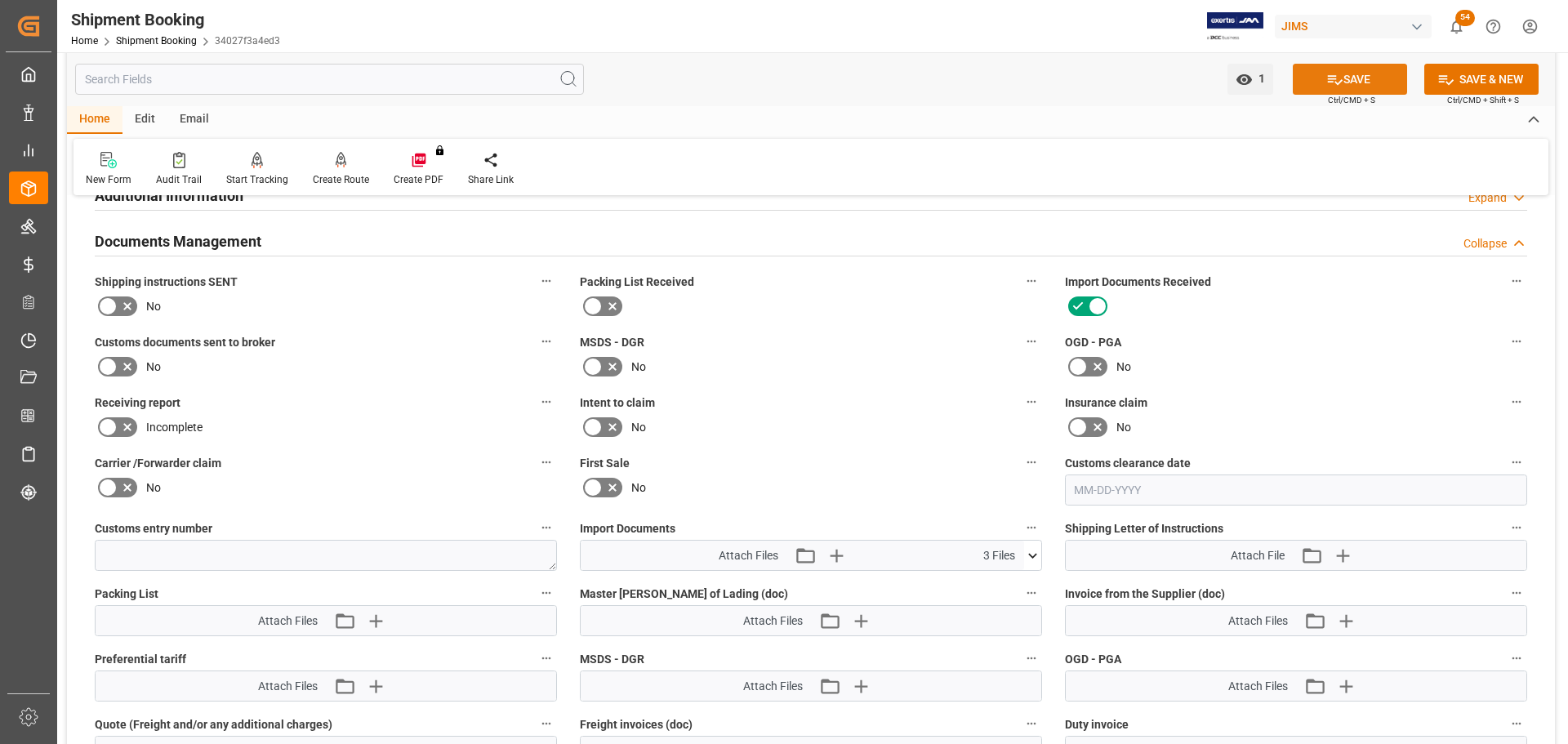
click at [1360, 72] on button "SAVE" at bounding box center [1349, 80] width 114 height 31
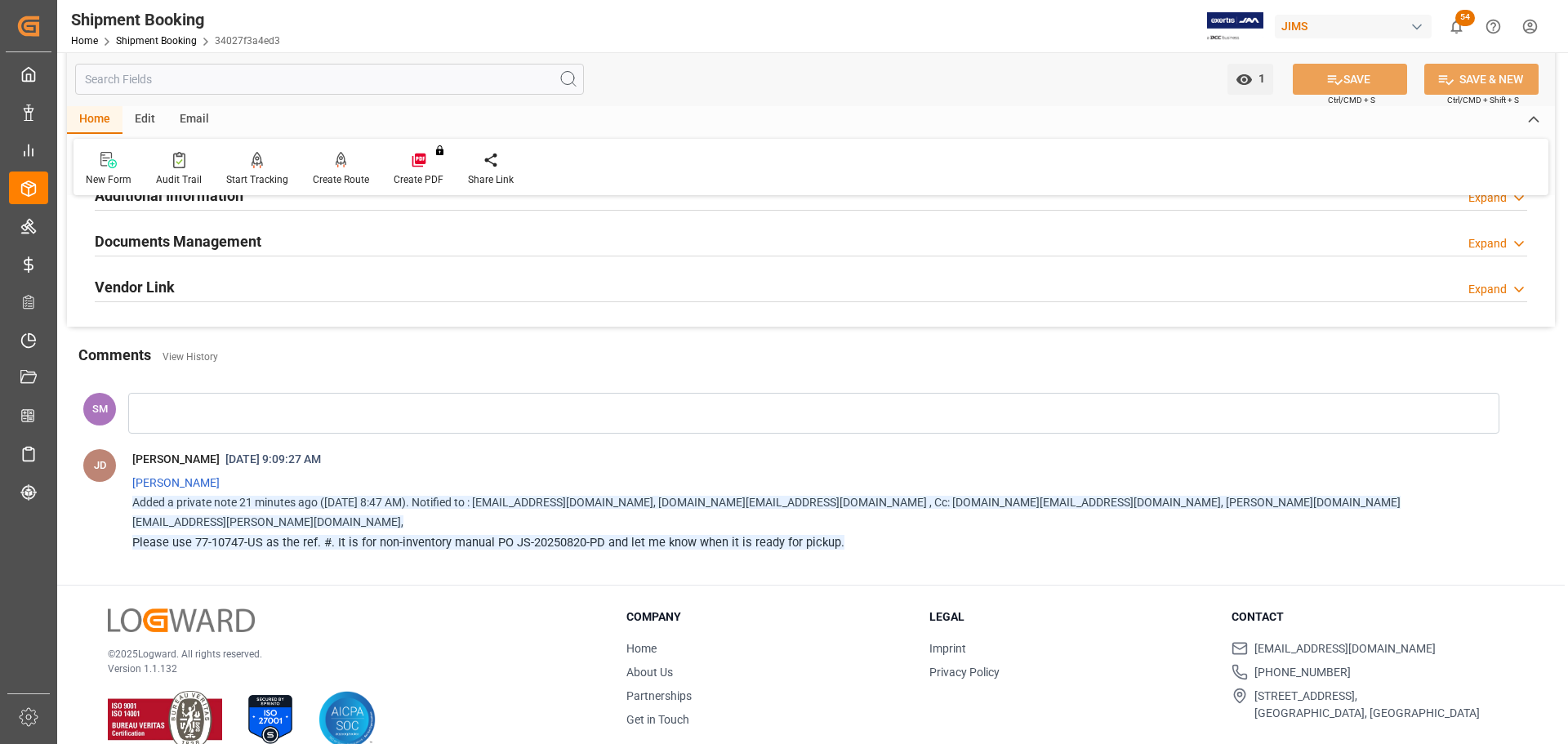
click at [161, 34] on div "Home Shipment Booking 34027f3a4ed3" at bounding box center [175, 40] width 209 height 17
click at [163, 42] on link "Shipment Booking" at bounding box center [156, 40] width 81 height 11
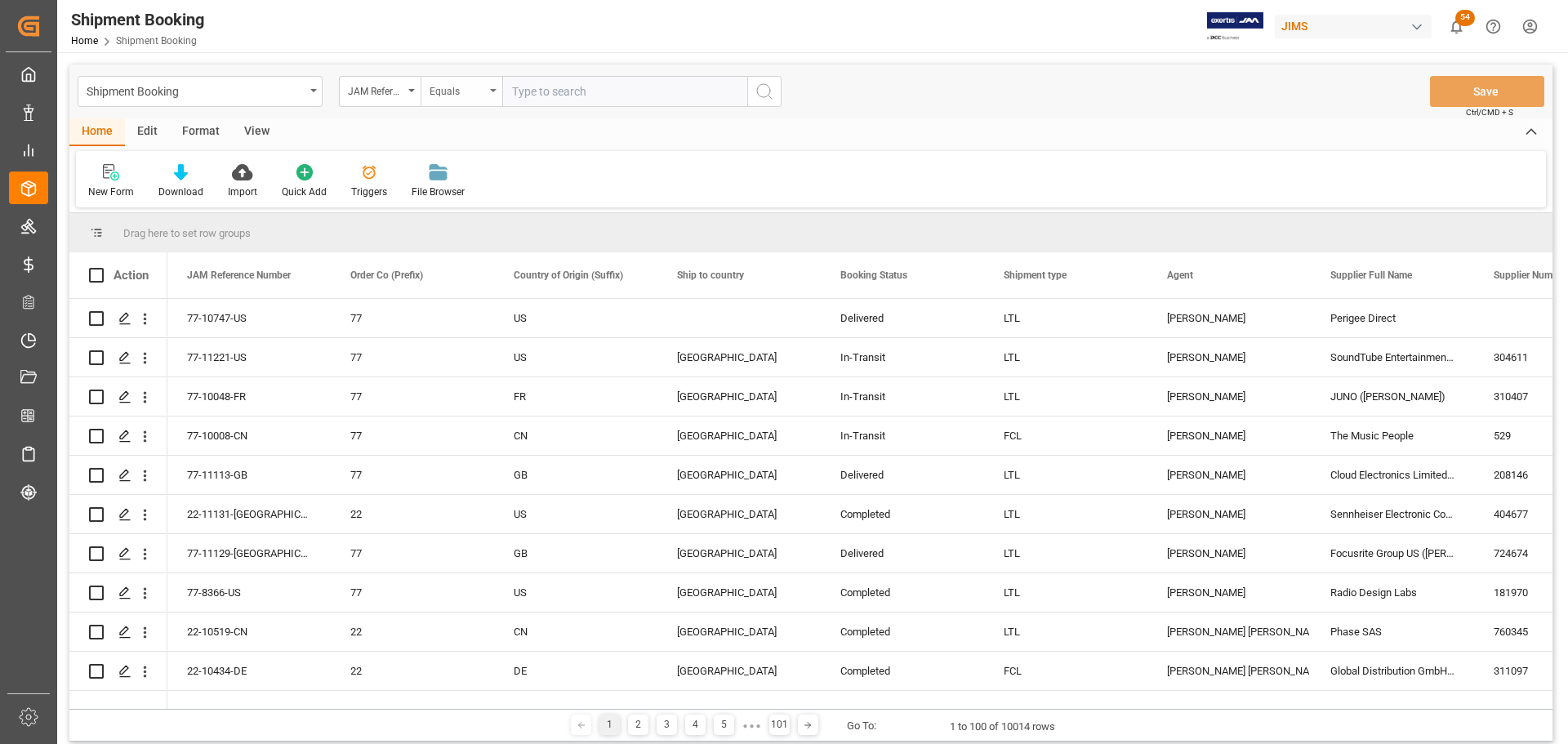
click at [492, 94] on div "Equals" at bounding box center [461, 92] width 81 height 31
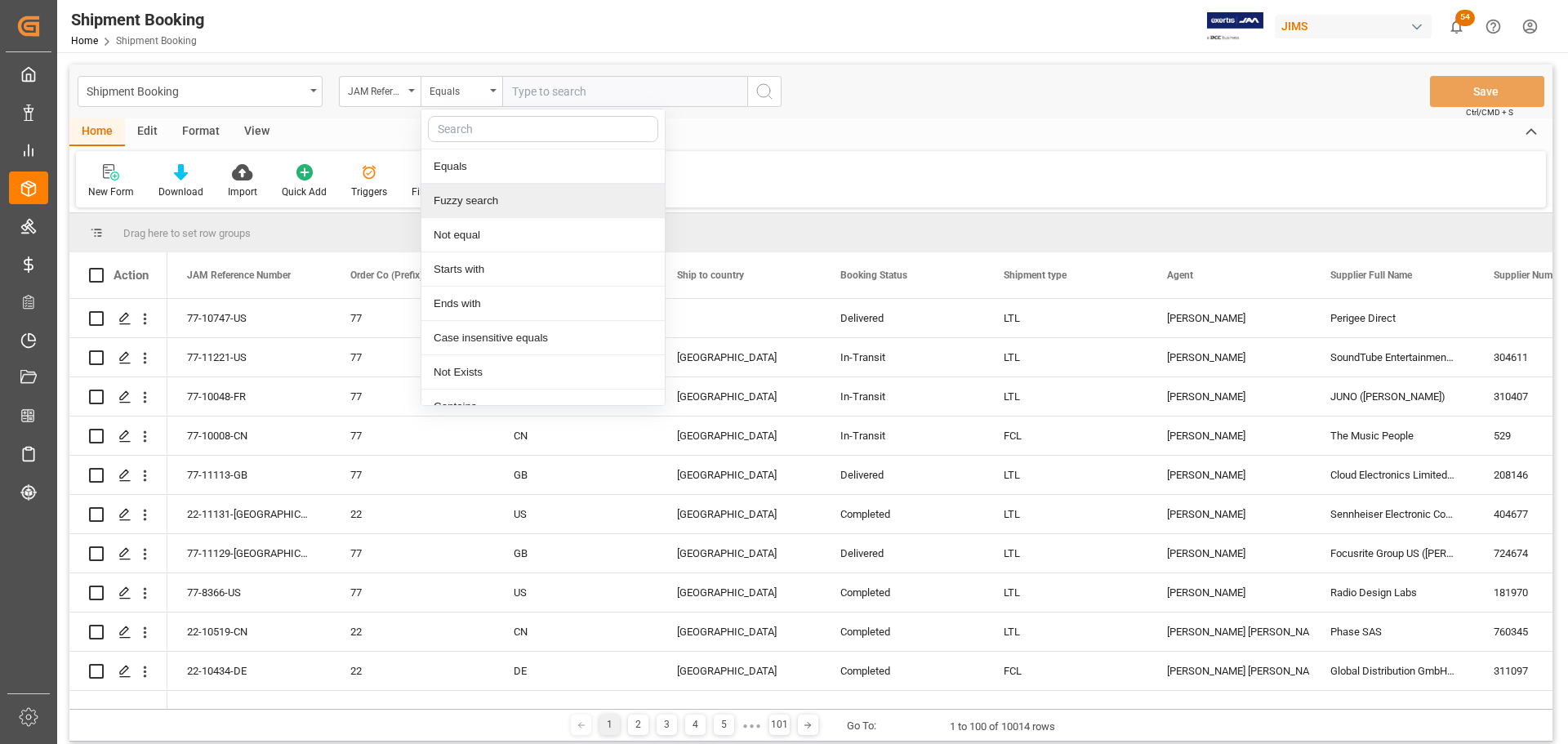
click at [469, 198] on div "Fuzzy search" at bounding box center [543, 200] width 243 height 34
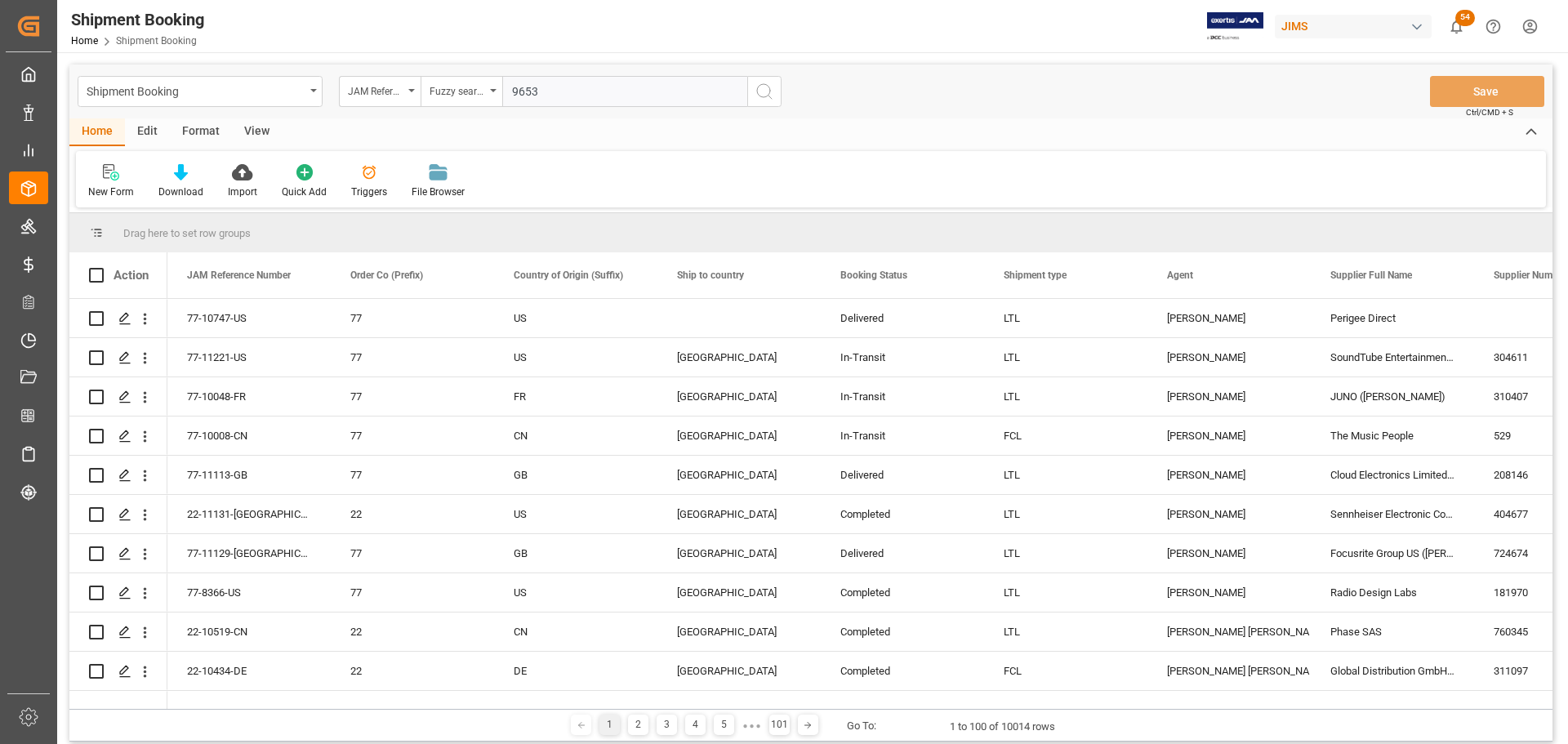
type input "9653"
click at [763, 82] on icon "search button" at bounding box center [764, 91] width 19 height 19
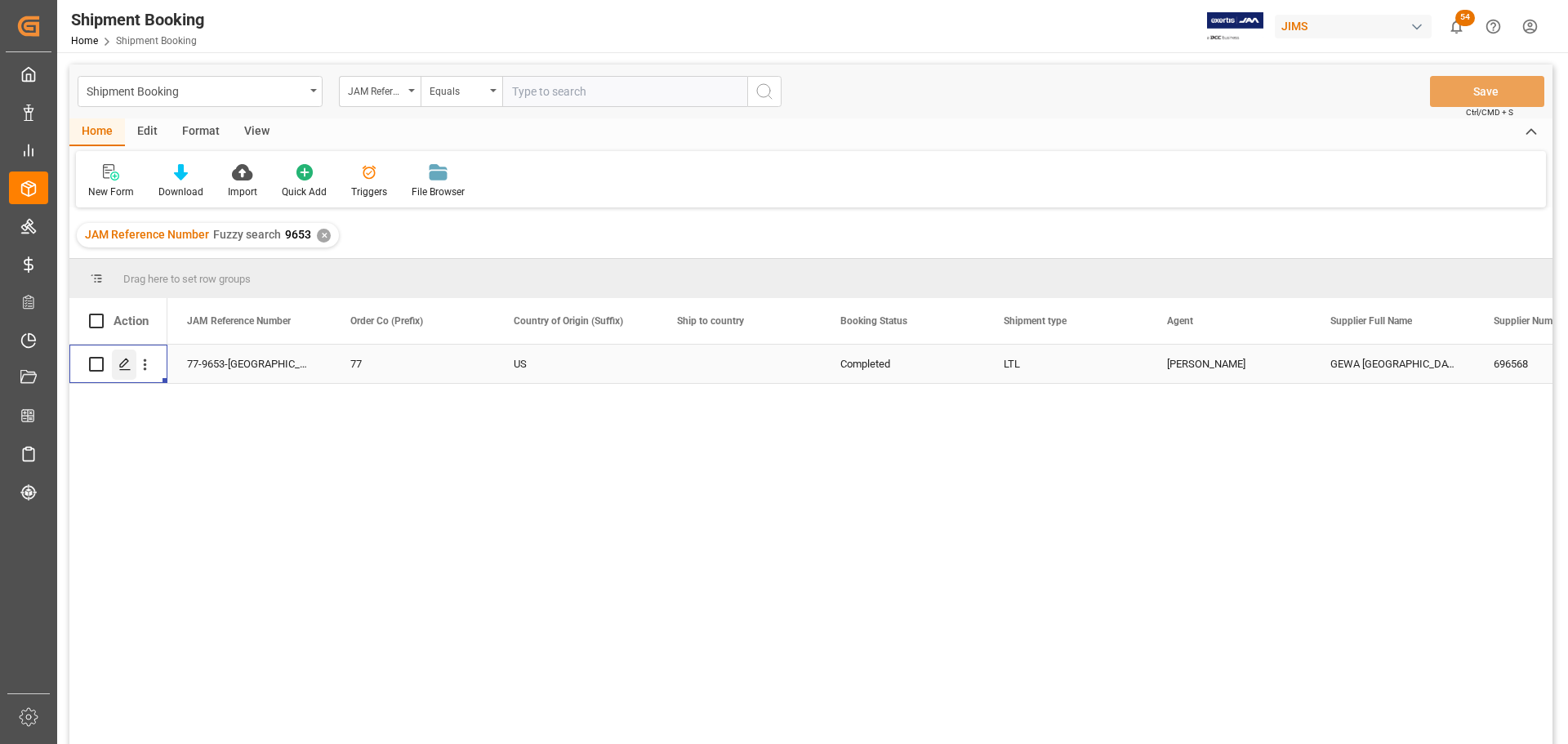
click at [117, 366] on div "Press SPACE to select this row." at bounding box center [124, 365] width 24 height 31
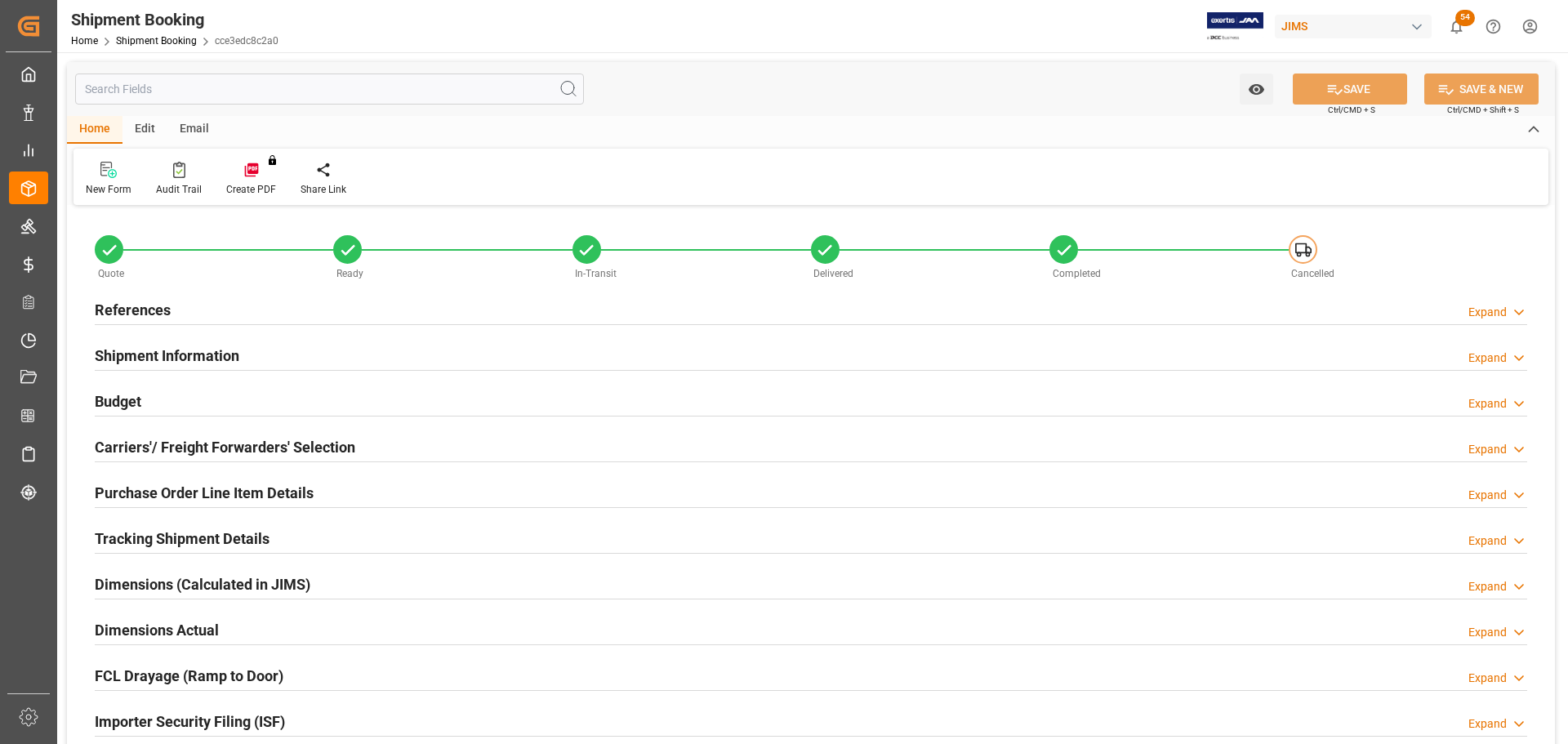
type input "4"
click at [169, 482] on h2 "Purchase Order Line Item Details" at bounding box center [204, 492] width 219 height 22
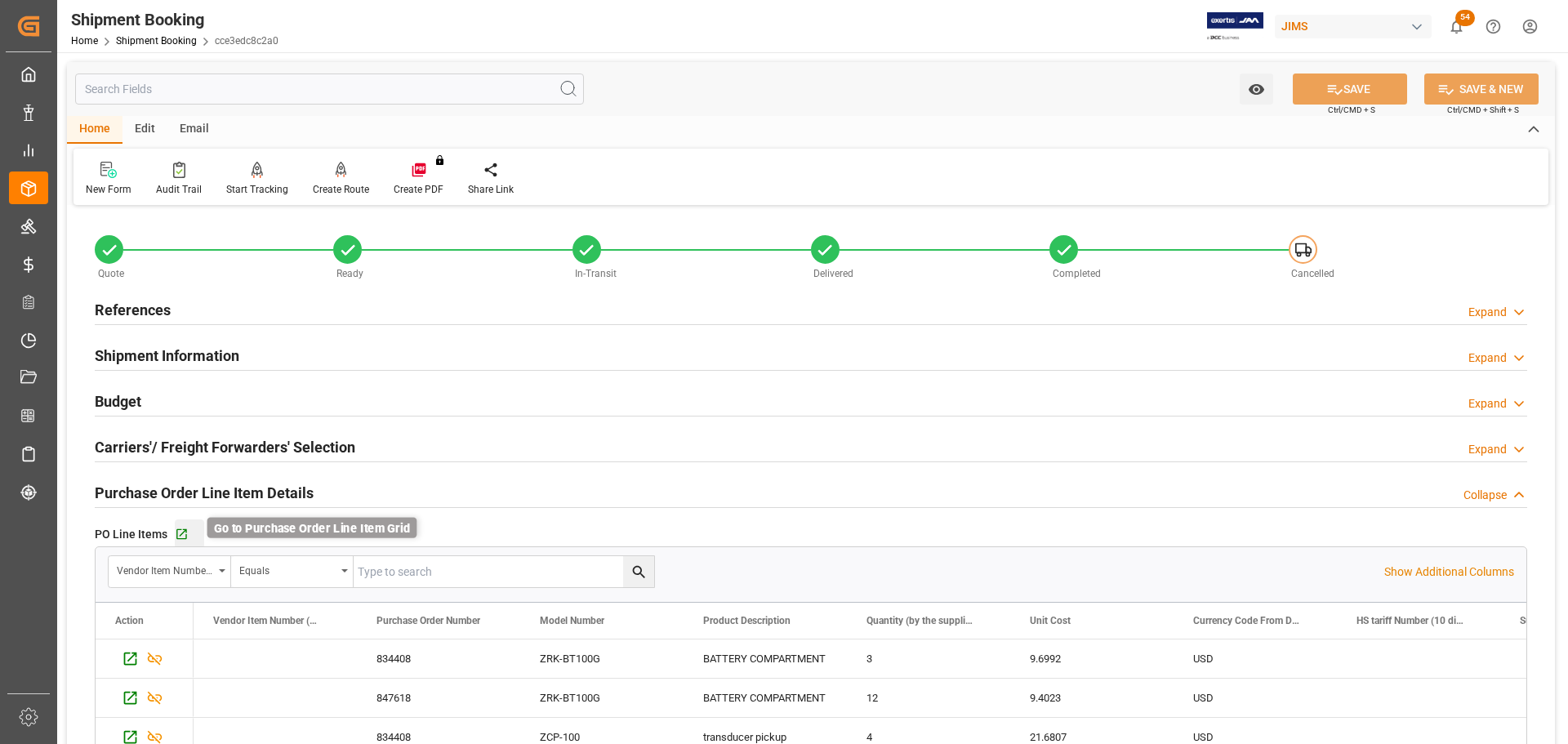
click at [184, 530] on icon "button" at bounding box center [182, 535] width 10 height 10
click at [142, 38] on link "Shipment Booking" at bounding box center [156, 40] width 81 height 11
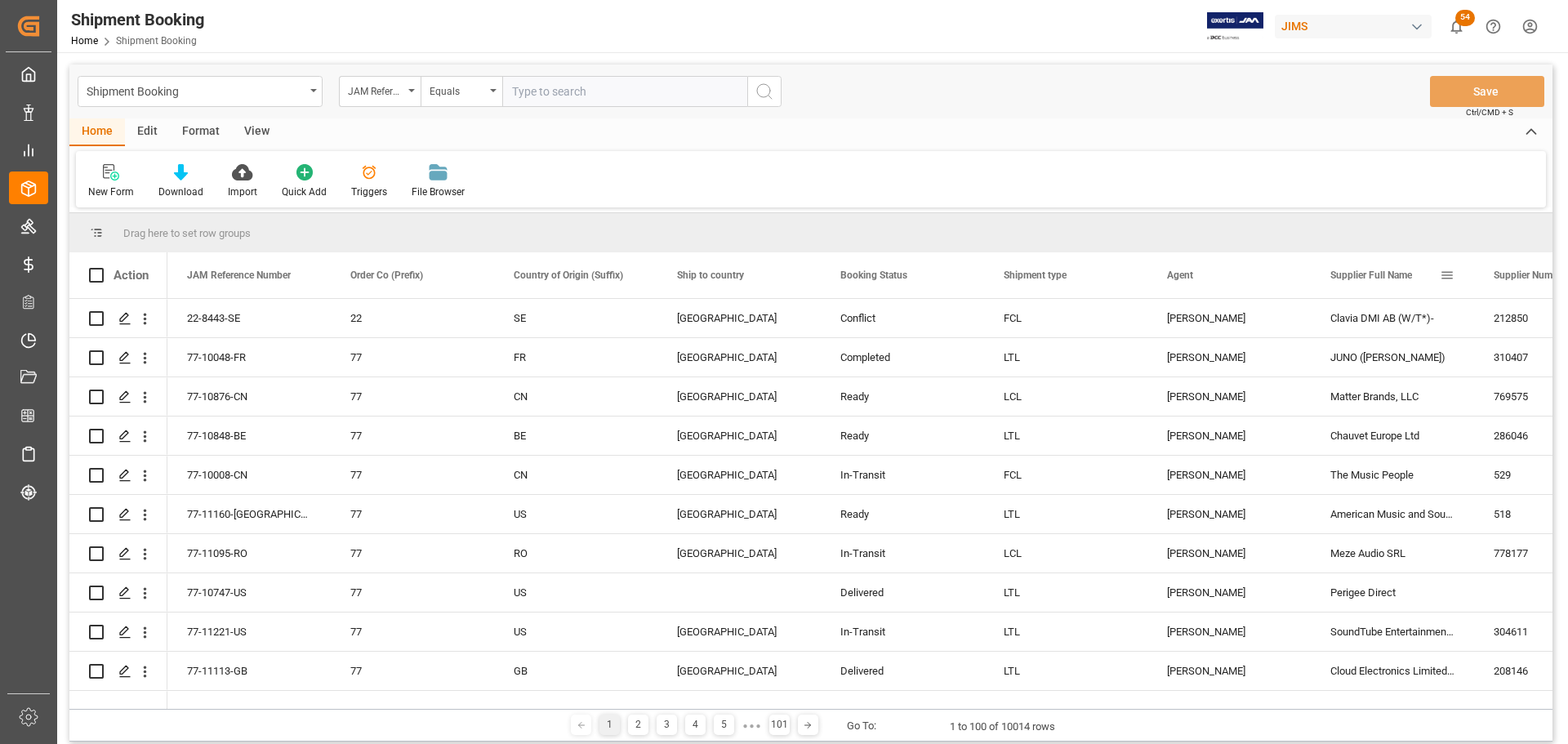
click at [1443, 275] on span at bounding box center [1447, 275] width 15 height 15
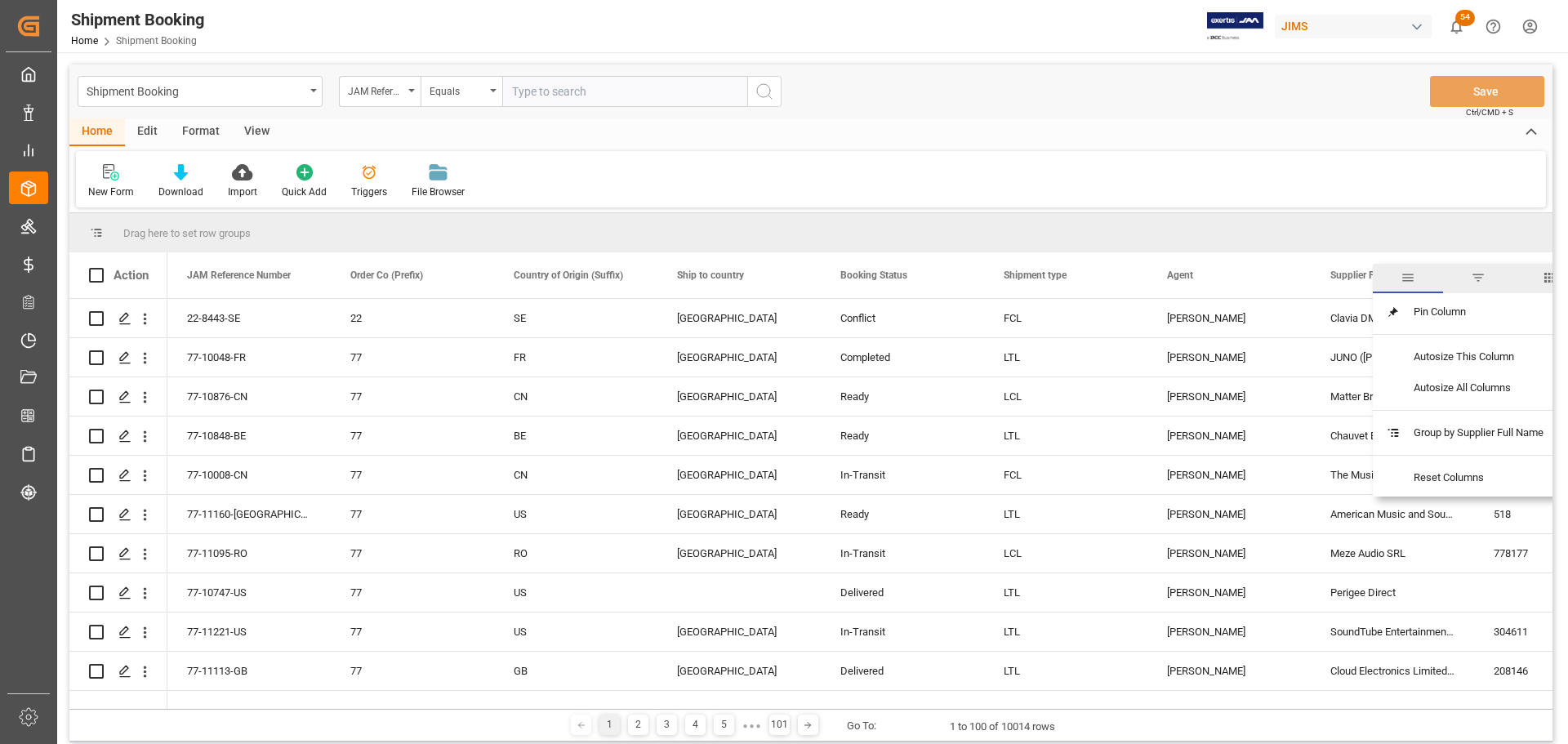
click at [1476, 279] on span "filter" at bounding box center [1478, 277] width 15 height 15
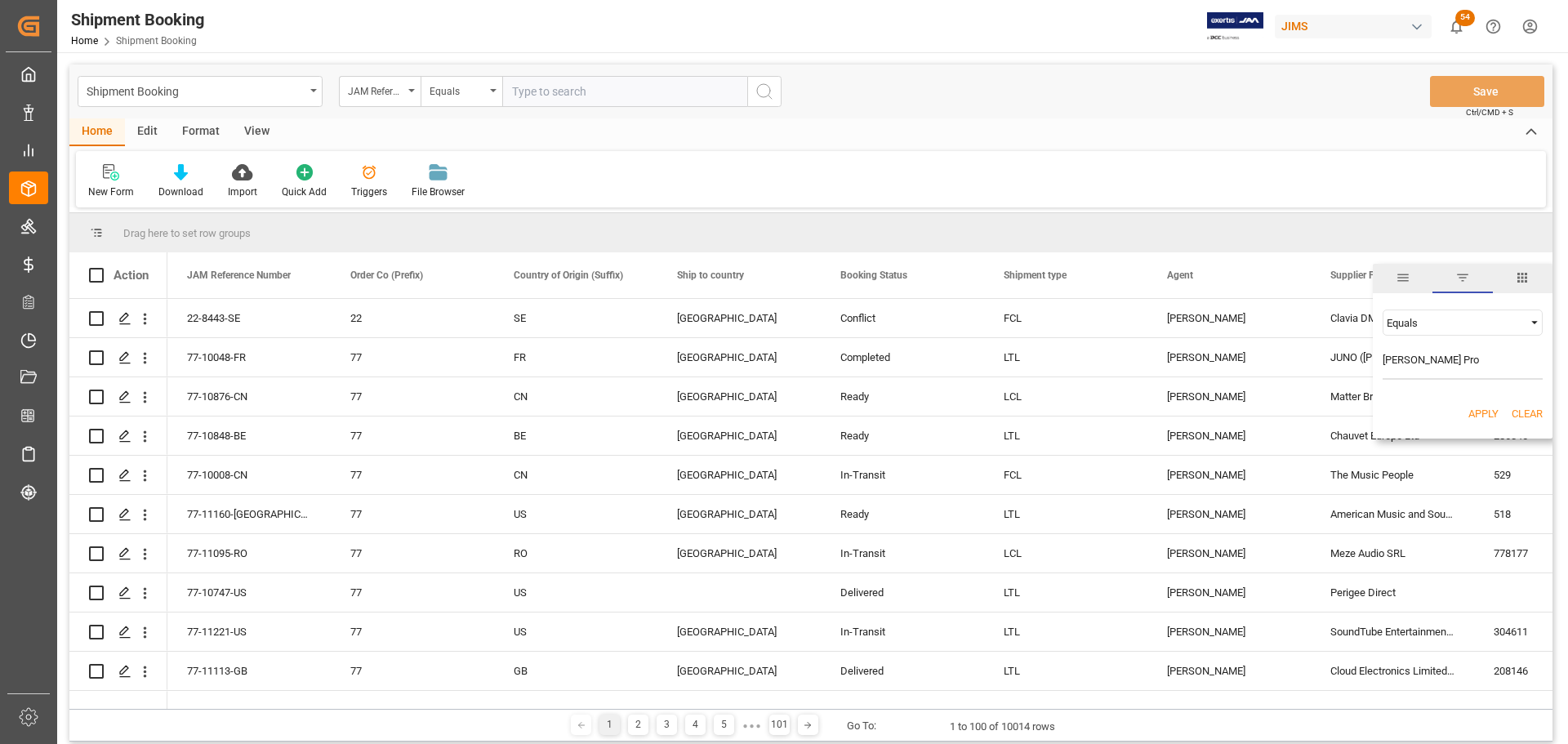
type input "Harman Pro"
click at [1537, 319] on span "Filtering operator" at bounding box center [1534, 323] width 15 height 15
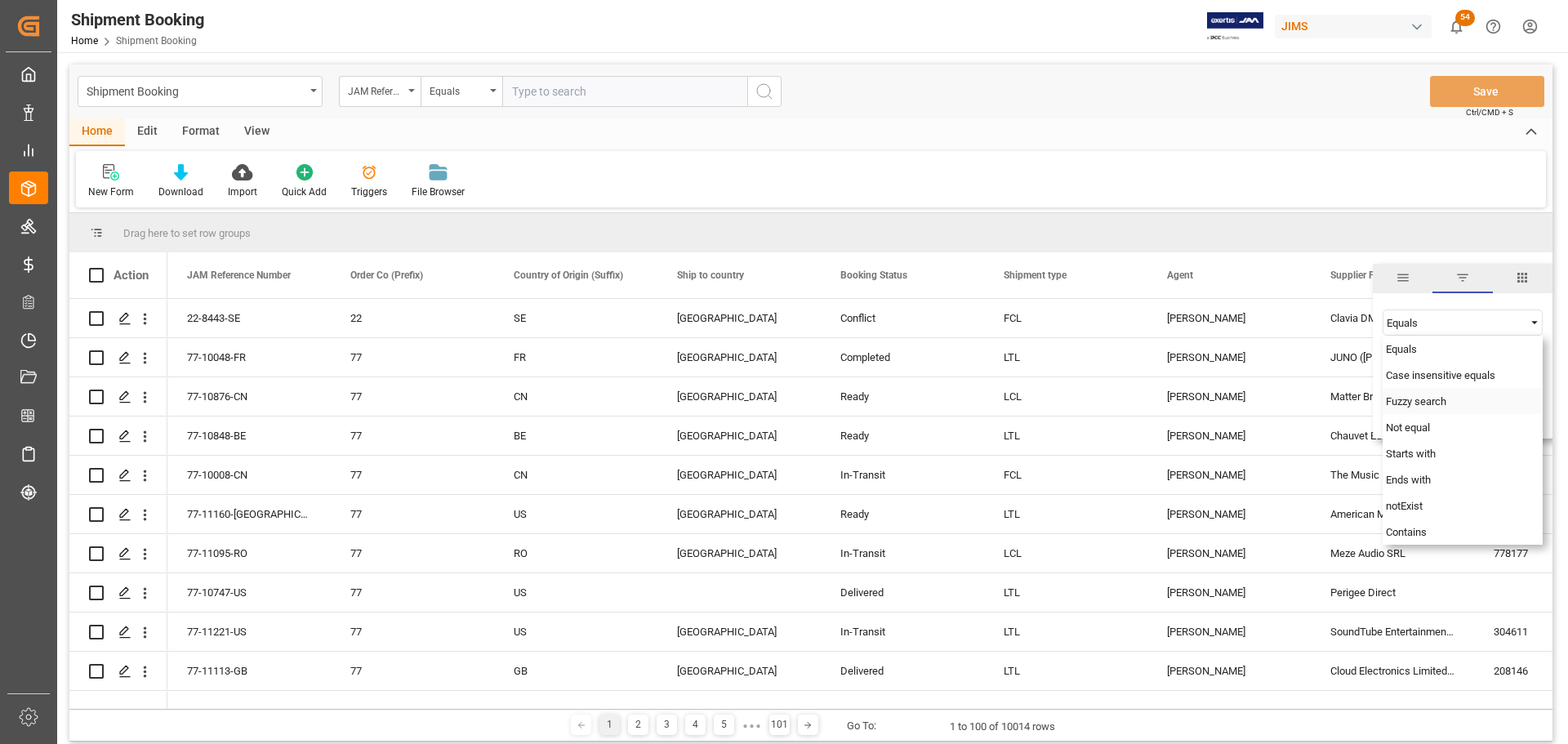
click at [1437, 400] on span "Fuzzy search" at bounding box center [1416, 401] width 60 height 12
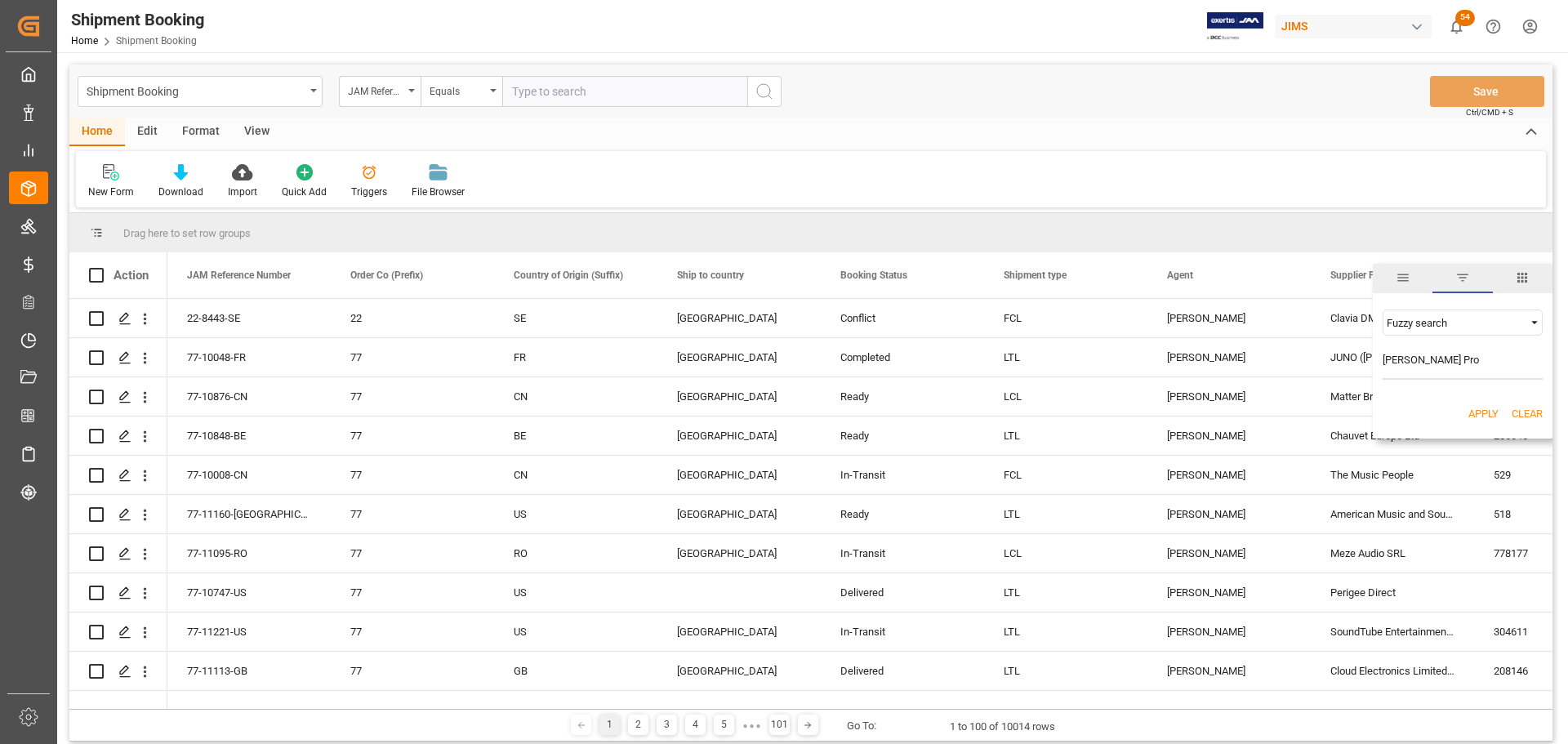
click at [1489, 417] on button "Apply" at bounding box center [1483, 414] width 31 height 17
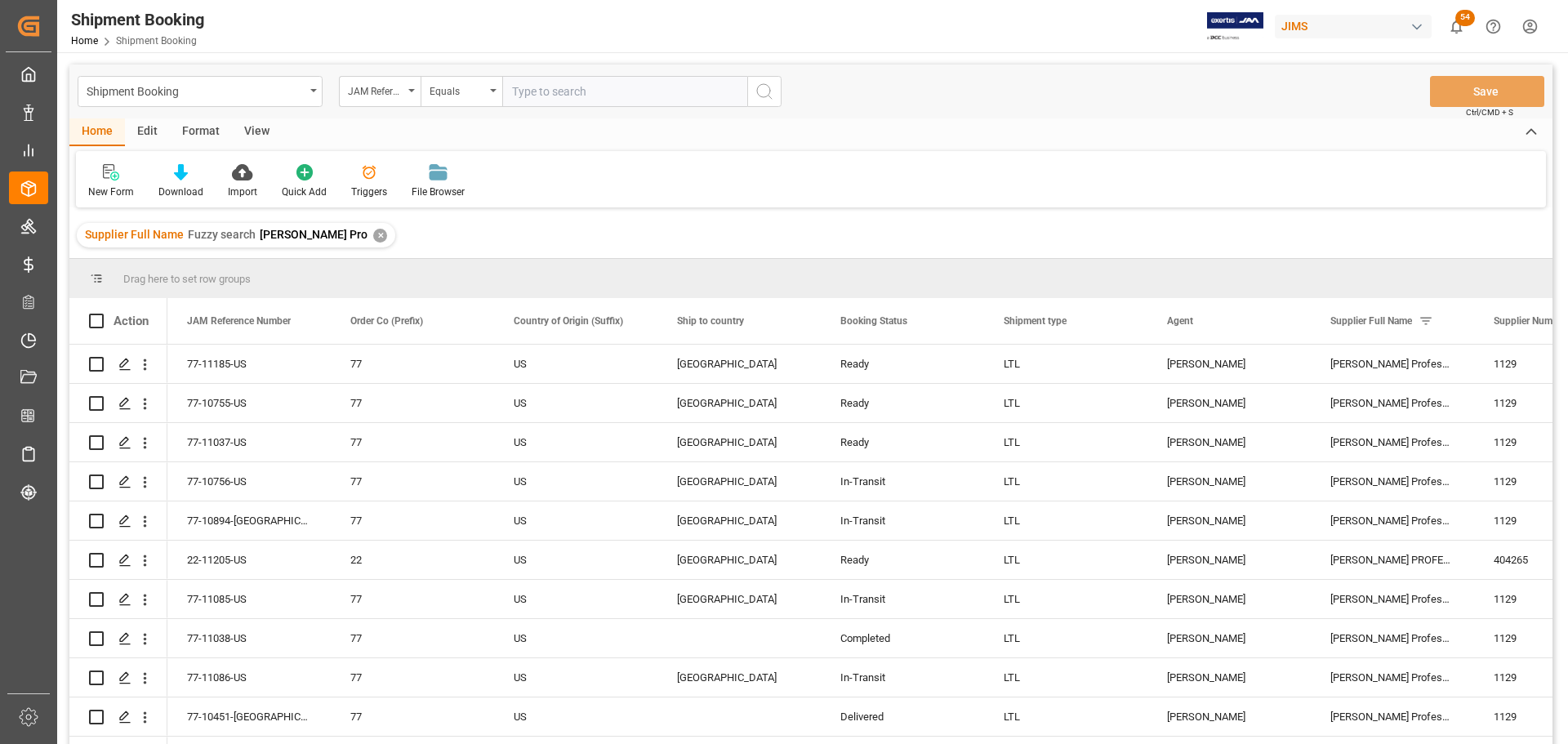
click at [243, 128] on div "View" at bounding box center [256, 132] width 50 height 28
click at [111, 187] on div "Default" at bounding box center [104, 191] width 31 height 15
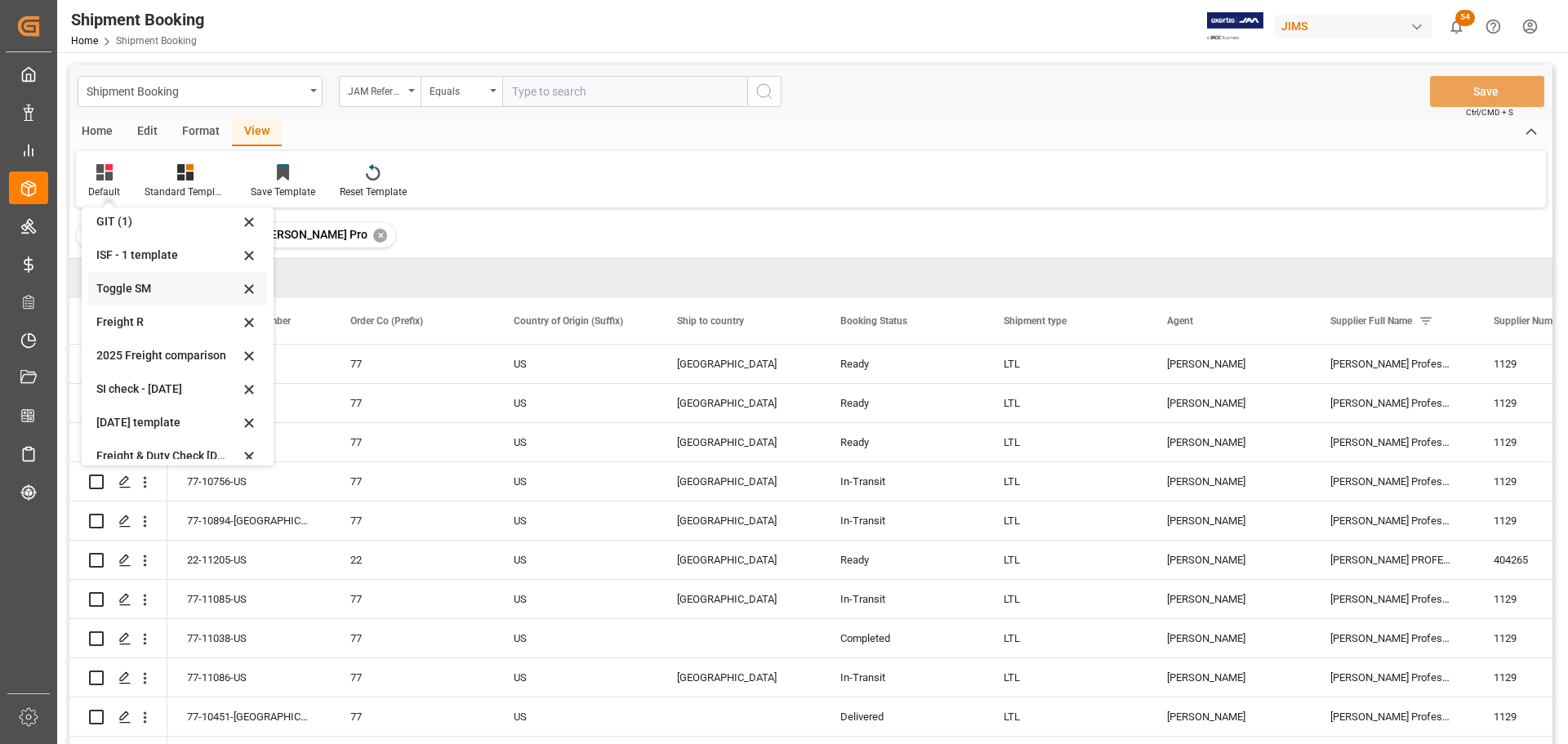
scroll to position [123, 0]
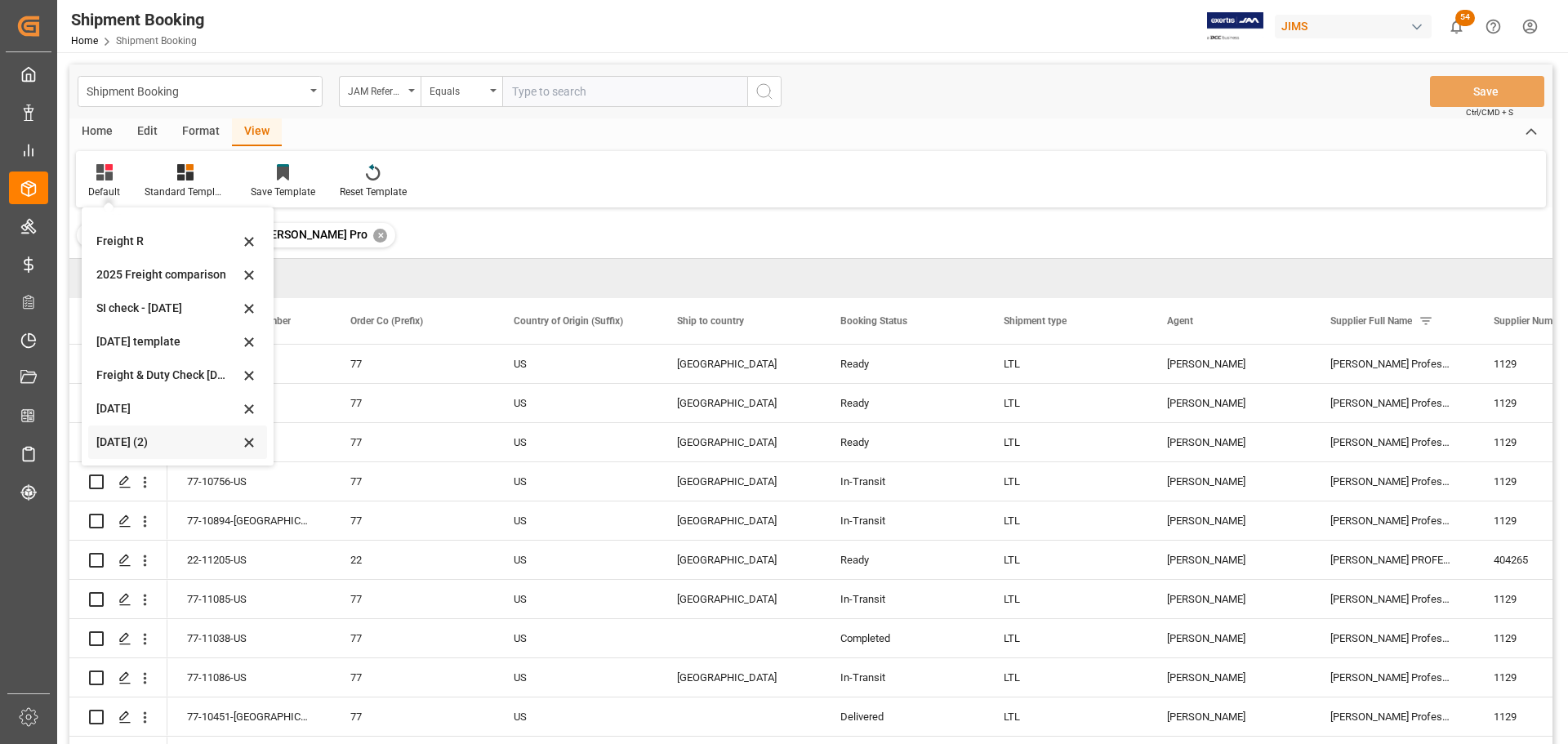
click at [126, 443] on div "Aug 2025 (2)" at bounding box center [168, 442] width 143 height 17
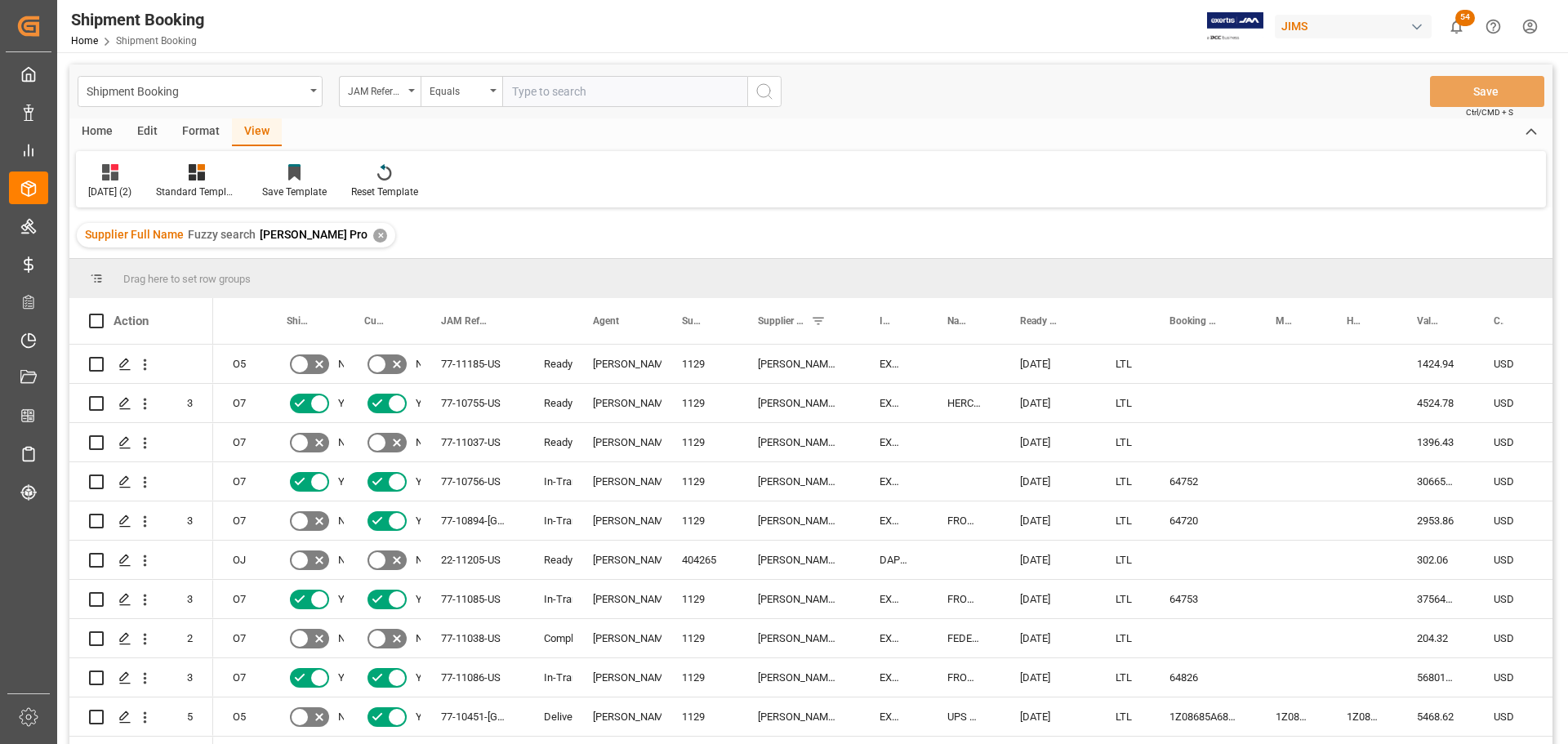
click at [246, 130] on div "View" at bounding box center [256, 132] width 50 height 28
click at [663, 435] on div "1129" at bounding box center [700, 442] width 76 height 38
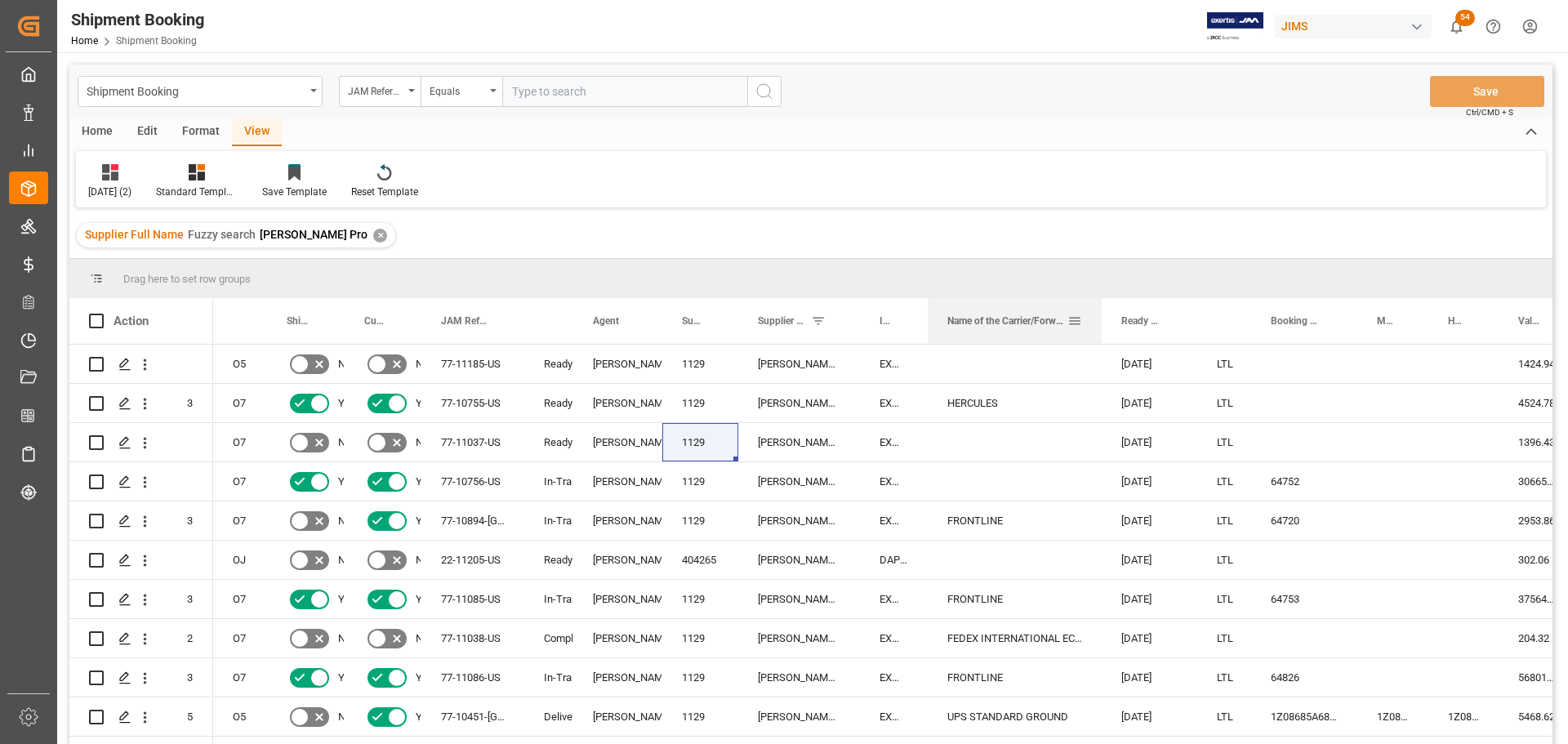
drag, startPoint x: 1000, startPoint y: 314, endPoint x: 1101, endPoint y: 318, distance: 101.1
click at [1101, 318] on div at bounding box center [1101, 321] width 6 height 45
click at [1032, 634] on div "FEDEX INTERNATIONAL ECONOMY" at bounding box center [1015, 638] width 174 height 38
click at [1074, 316] on span at bounding box center [1074, 321] width 15 height 15
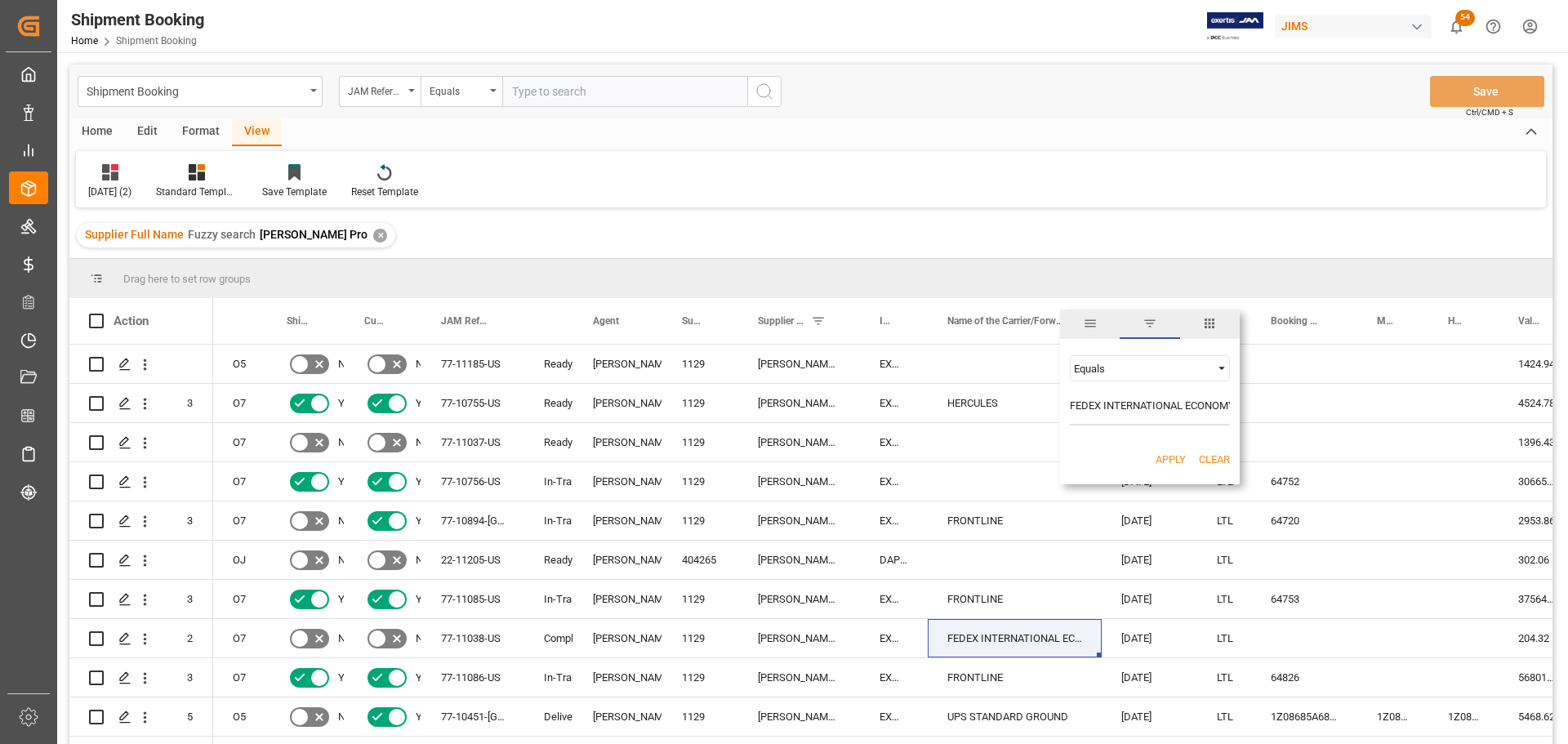
scroll to position [0, 7]
type input "FEDEX INTERNATIONAL ECONOMY"
click at [1165, 457] on button "Apply" at bounding box center [1170, 460] width 31 height 17
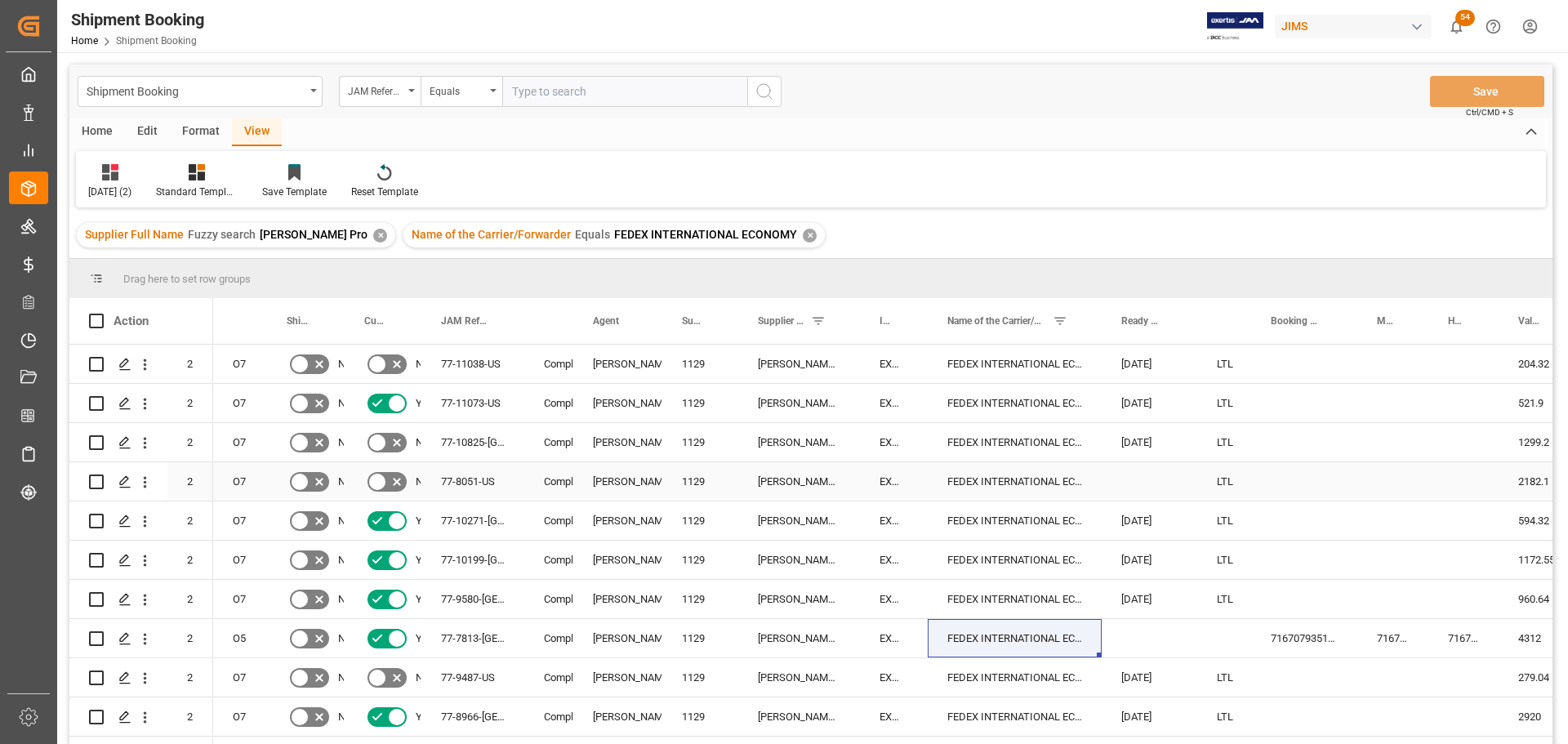
click at [1038, 480] on div "FEDEX INTERNATIONAL ECONOMY" at bounding box center [1015, 482] width 174 height 38
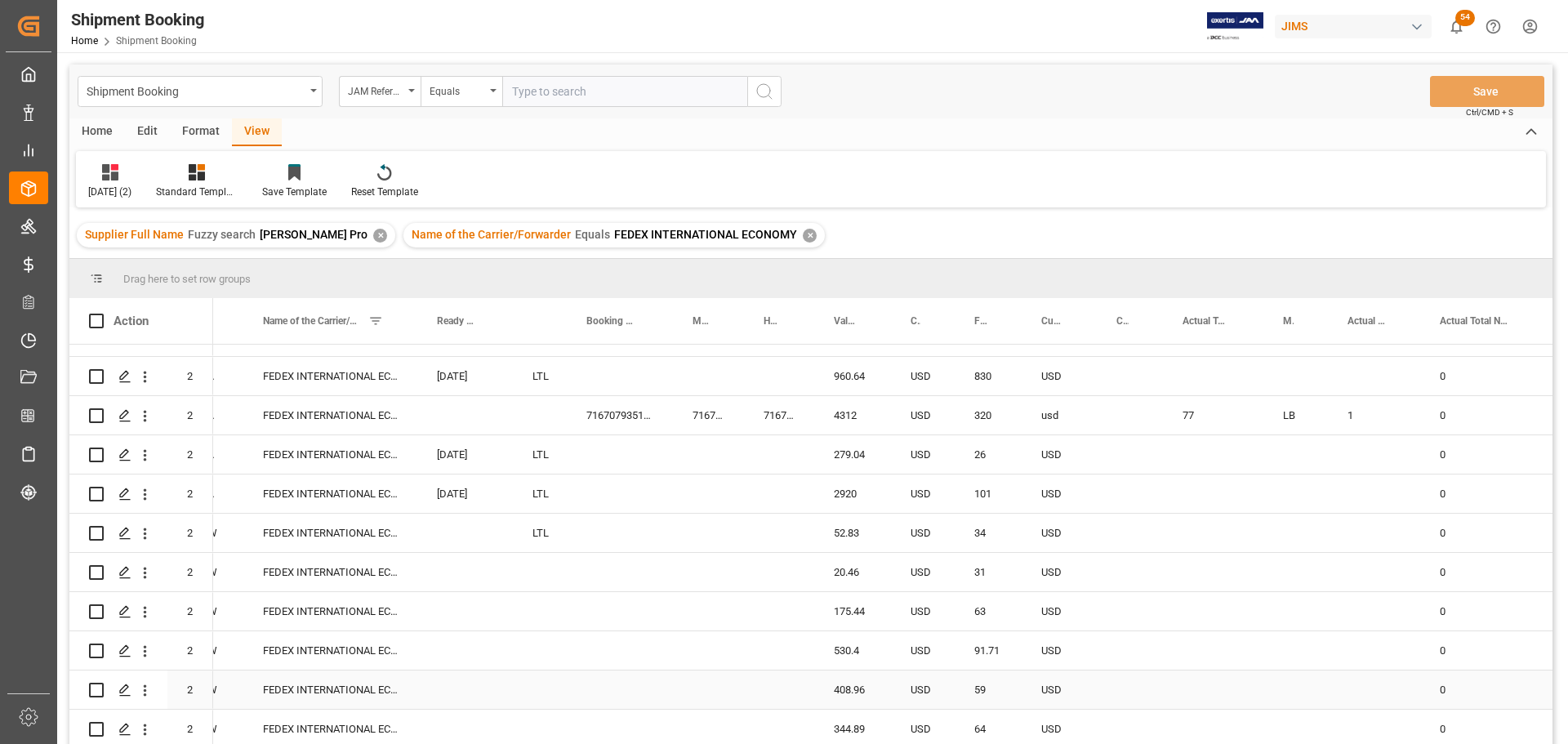
scroll to position [222, 0]
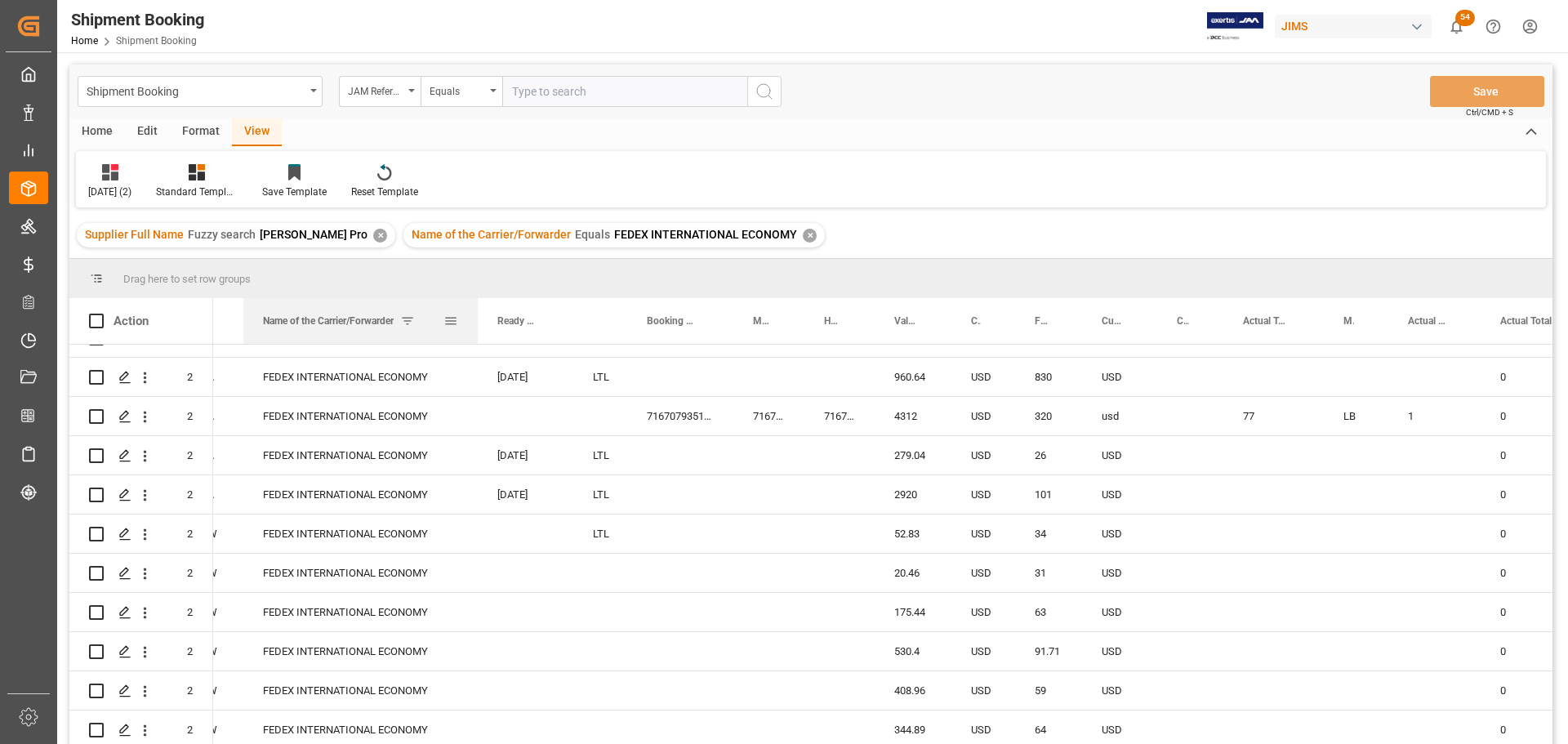
drag, startPoint x: 415, startPoint y: 314, endPoint x: 475, endPoint y: 335, distance: 63.6
click at [475, 335] on div at bounding box center [477, 321] width 6 height 45
click at [665, 418] on div "716707935159" at bounding box center [680, 416] width 106 height 38
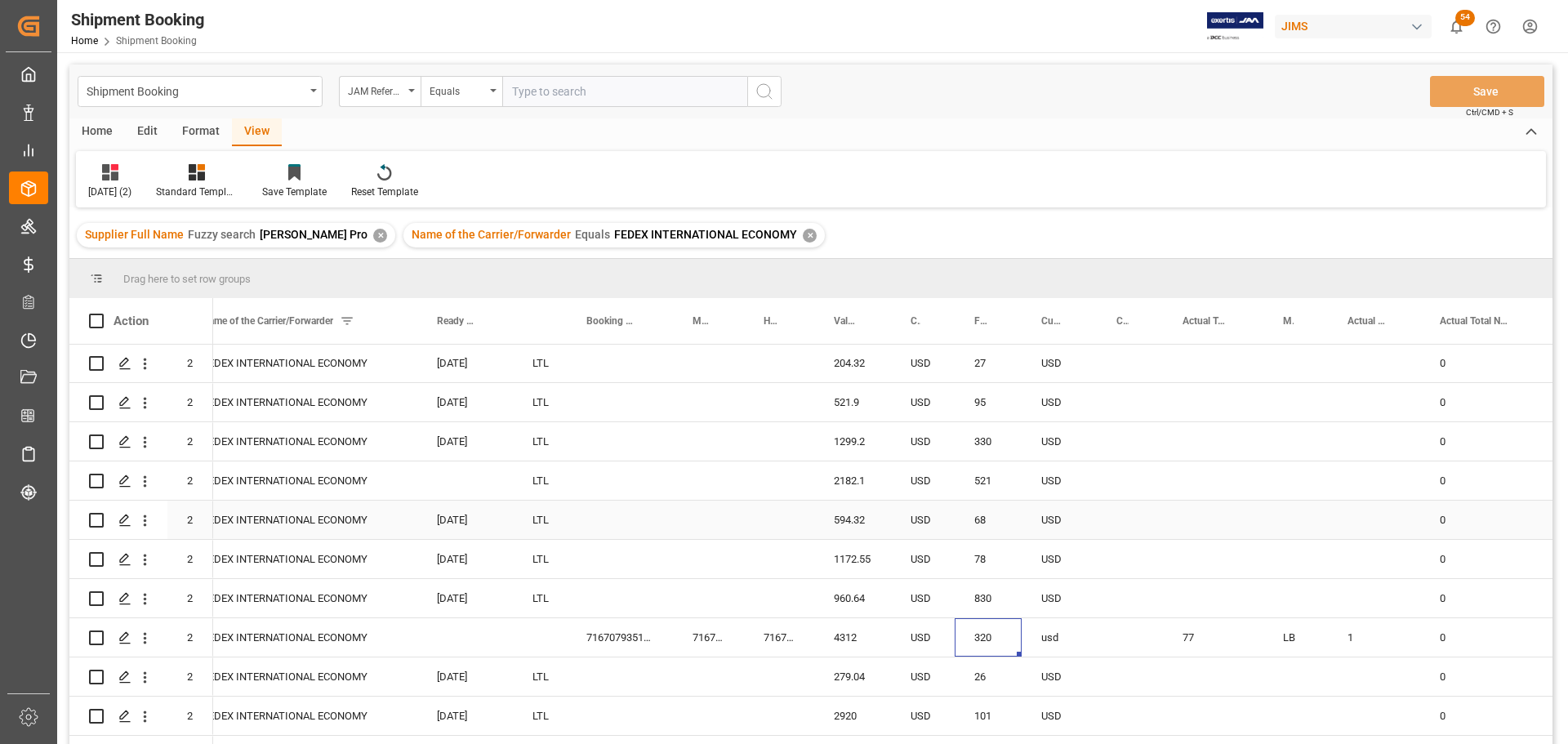
scroll to position [0, 0]
click at [772, 363] on div "Press SPACE to select this row." at bounding box center [779, 364] width 70 height 38
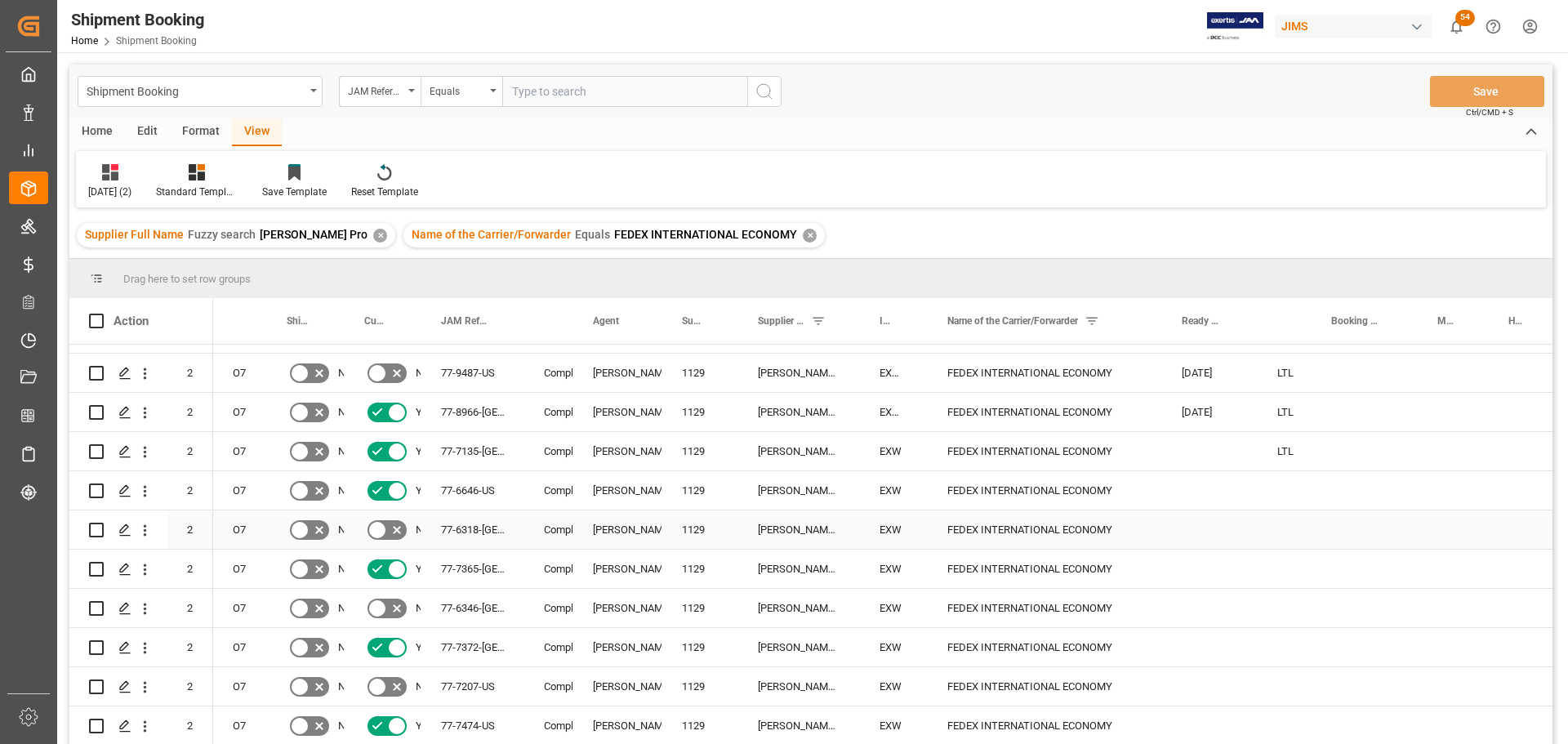
scroll to position [386, 0]
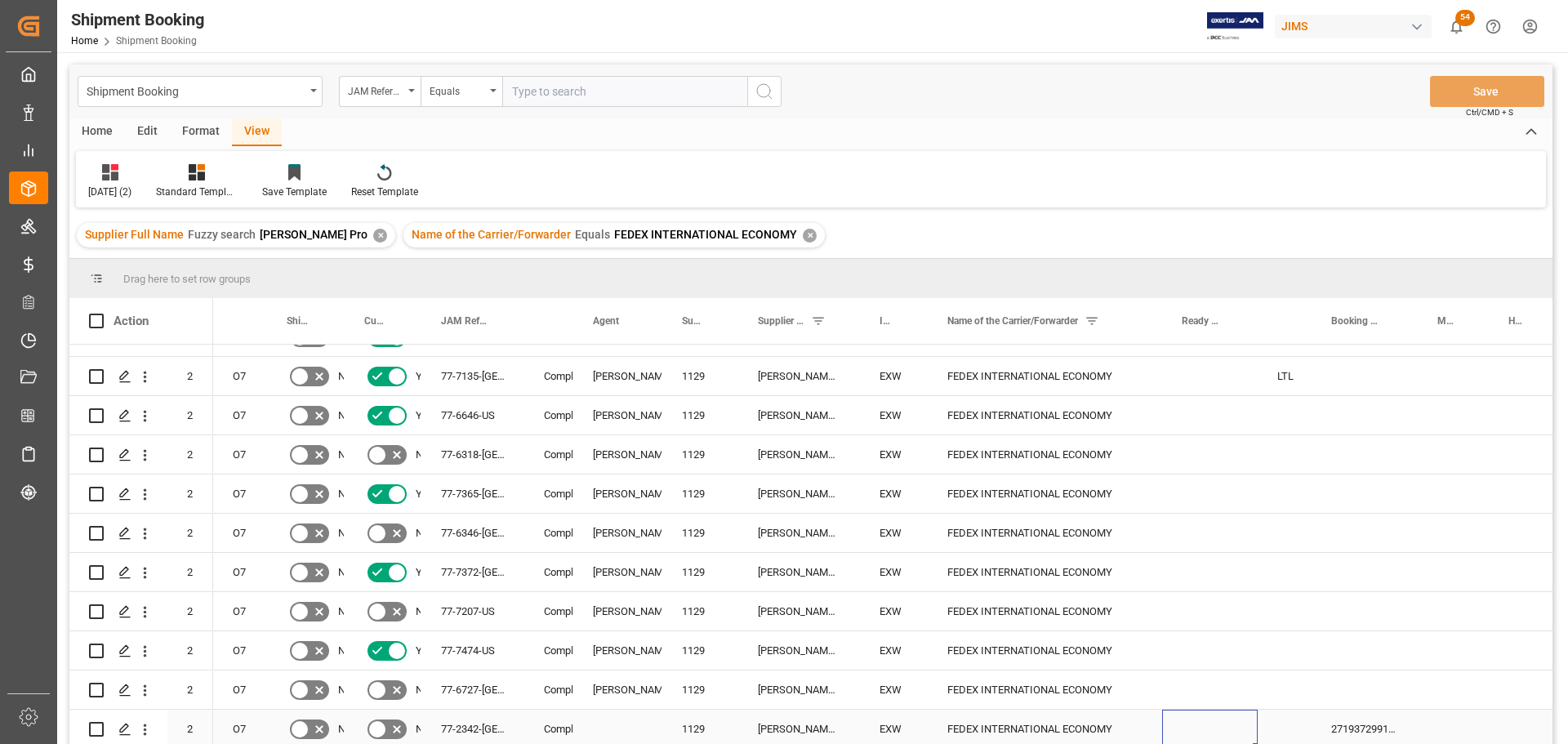
click at [1225, 725] on div "Press SPACE to select this row." at bounding box center [1210, 729] width 95 height 38
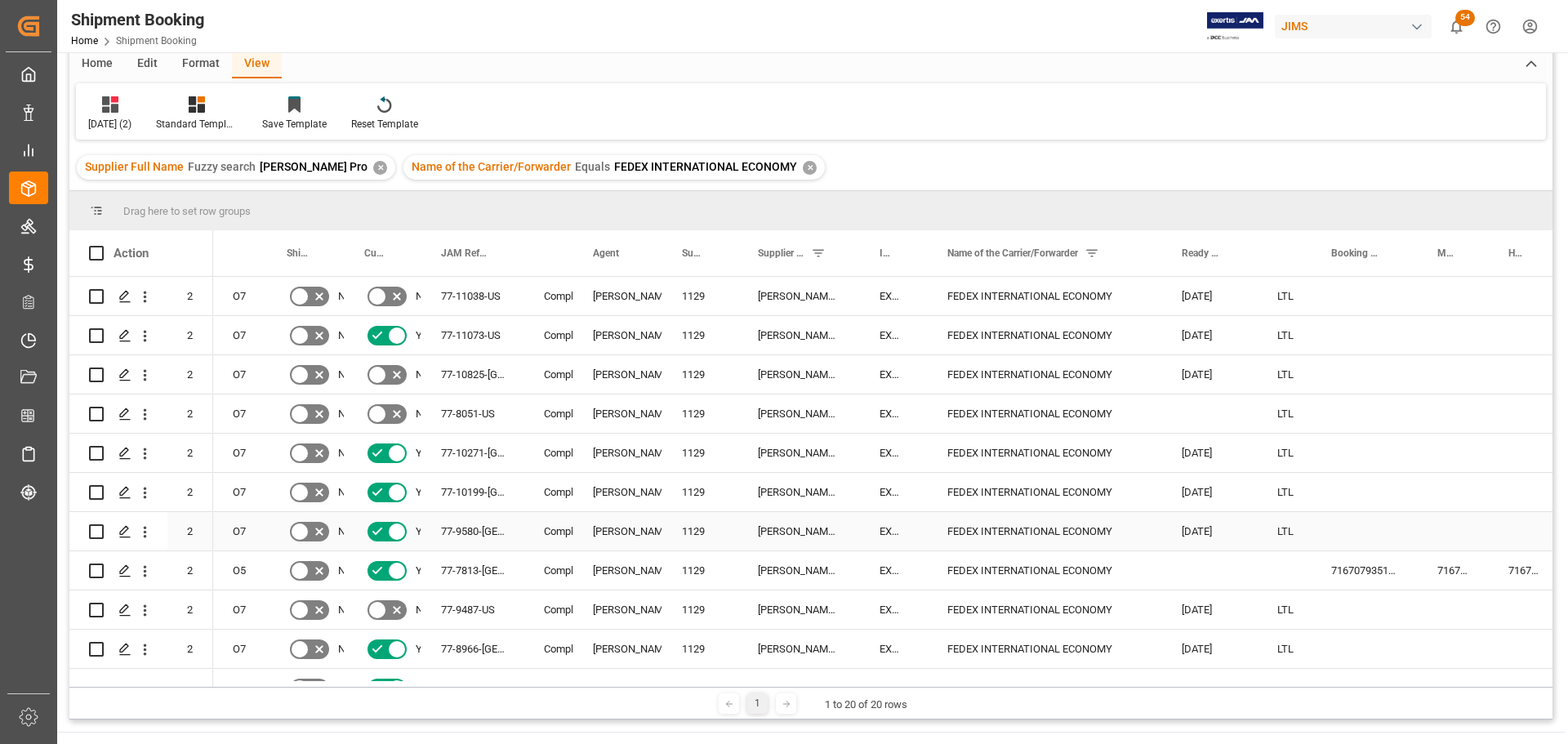
scroll to position [0, 0]
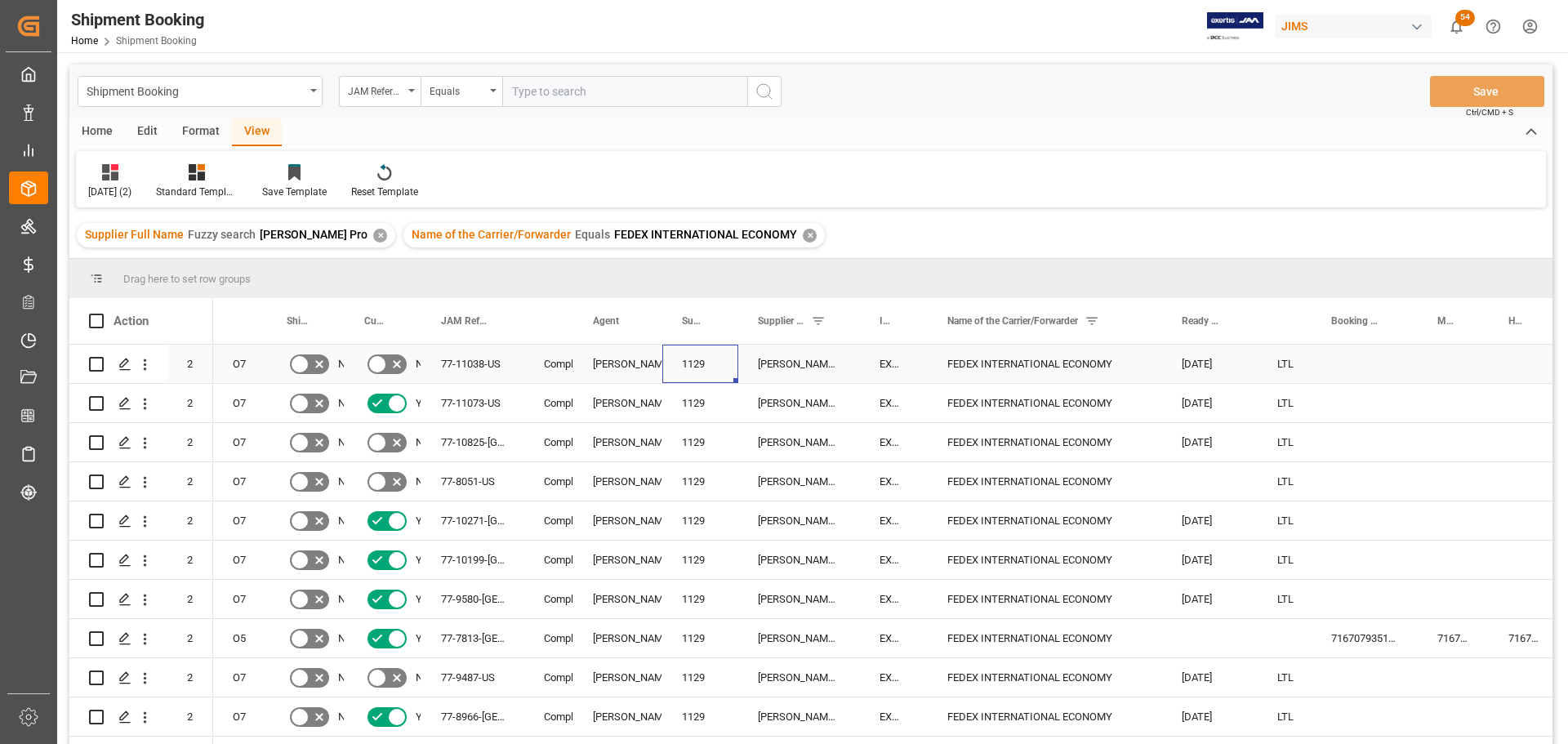
click at [698, 360] on div "1129" at bounding box center [700, 364] width 76 height 38
click at [373, 236] on div "✕" at bounding box center [380, 236] width 14 height 14
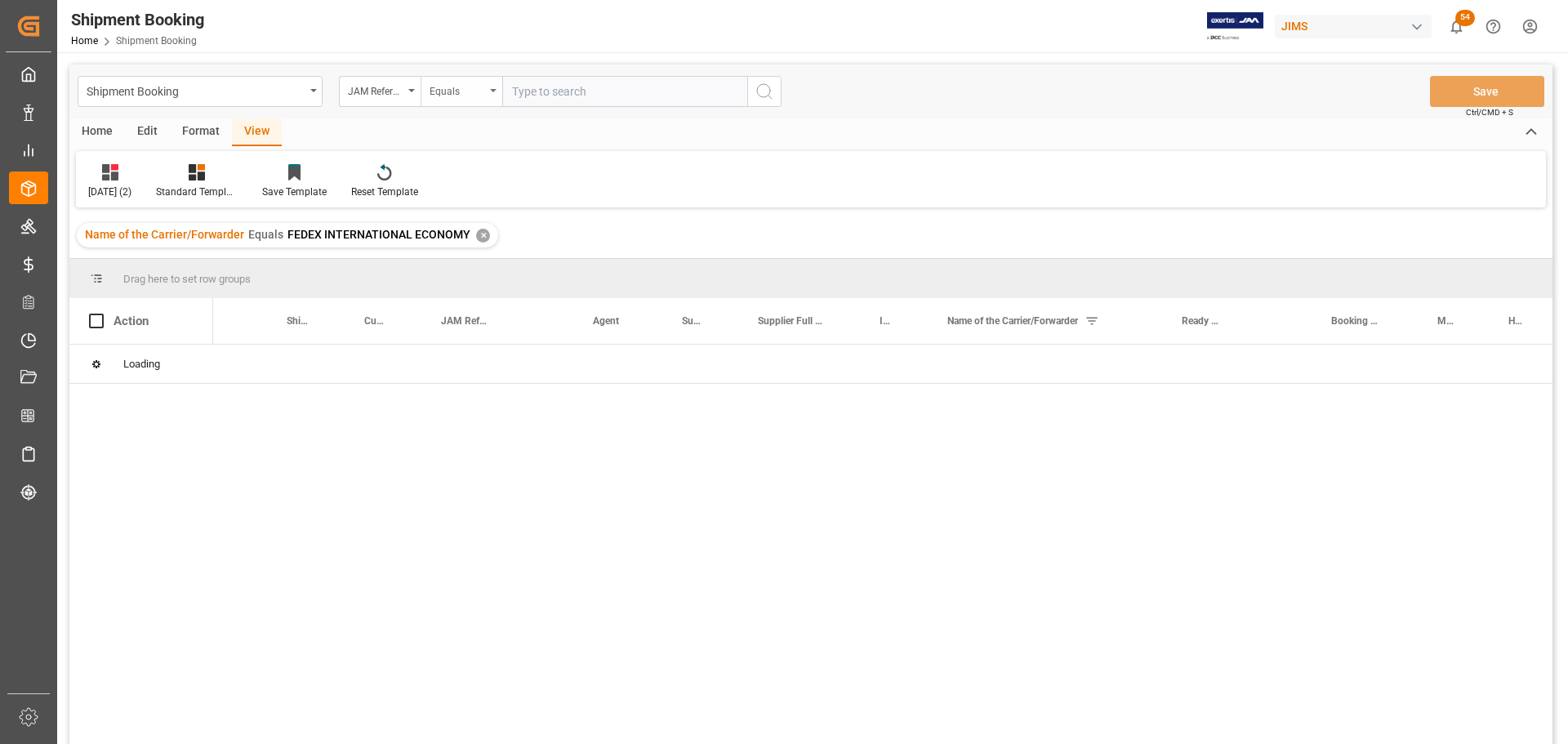
click at [494, 95] on div "Equals" at bounding box center [461, 92] width 81 height 31
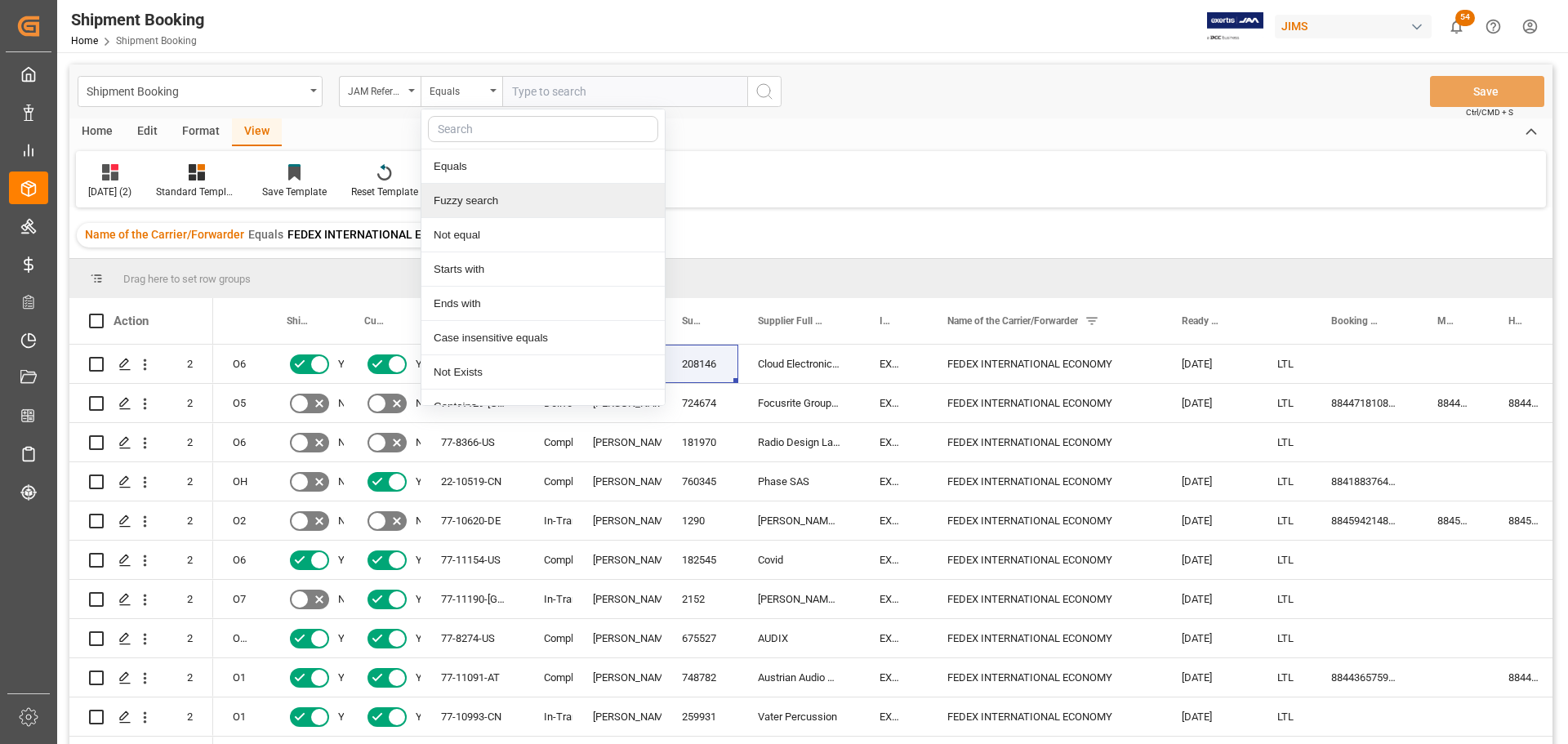
click at [886, 210] on div "Shipment Booking JAM Reference Number Equals Equals Fuzzy search Not equal Star…" at bounding box center [810, 426] width 1483 height 723
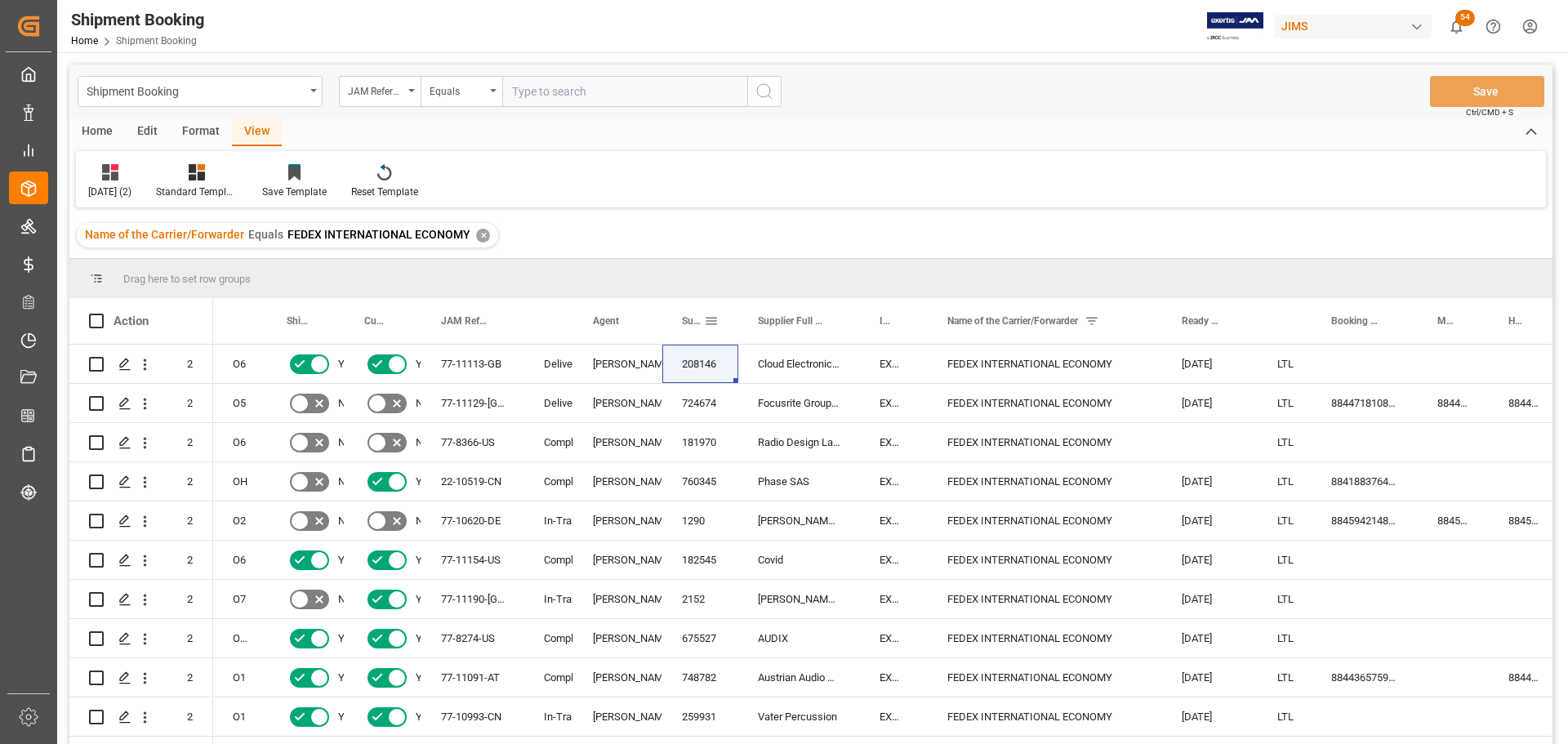
click at [711, 316] on span at bounding box center [711, 321] width 15 height 15
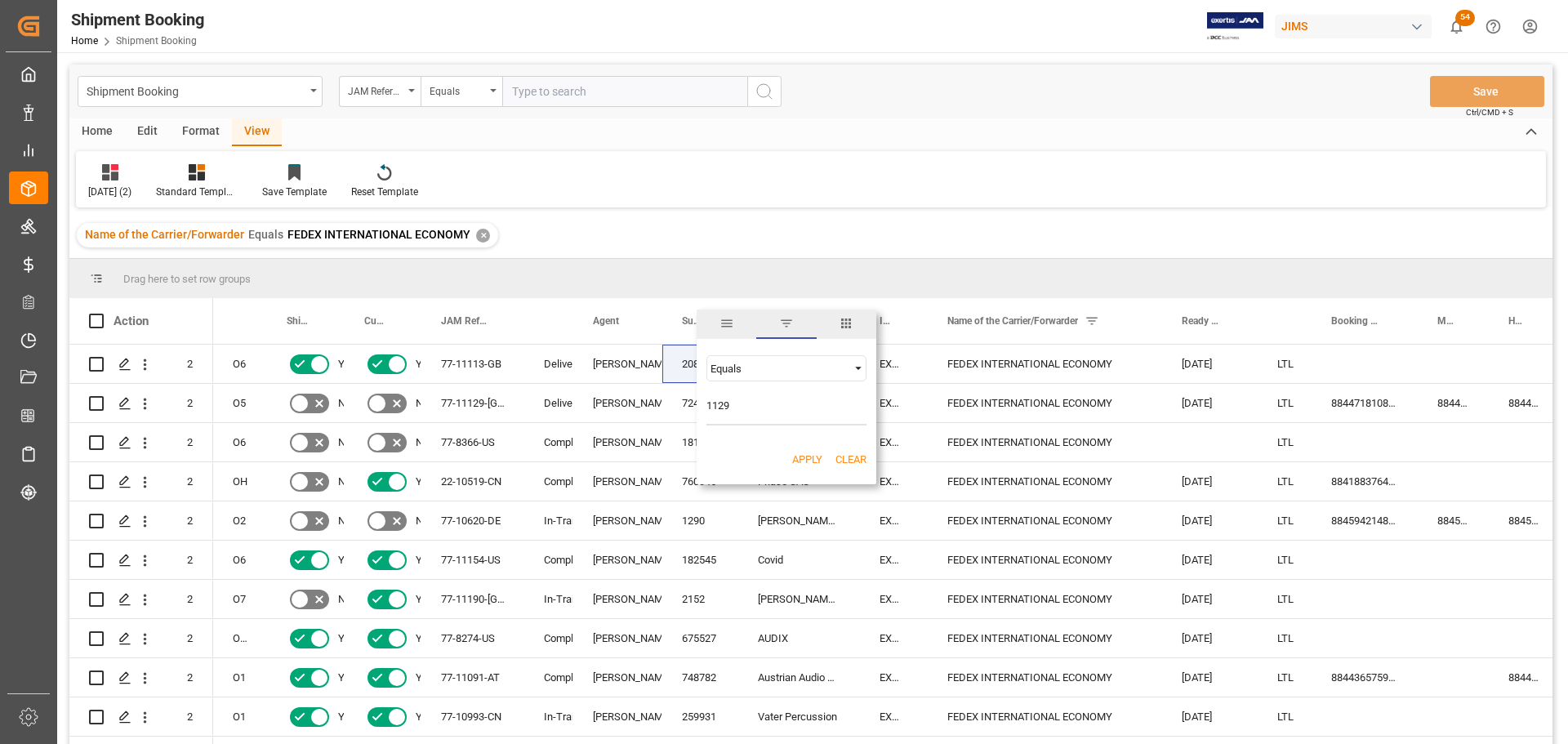
type input "1129"
click at [801, 462] on button "Apply" at bounding box center [807, 460] width 31 height 17
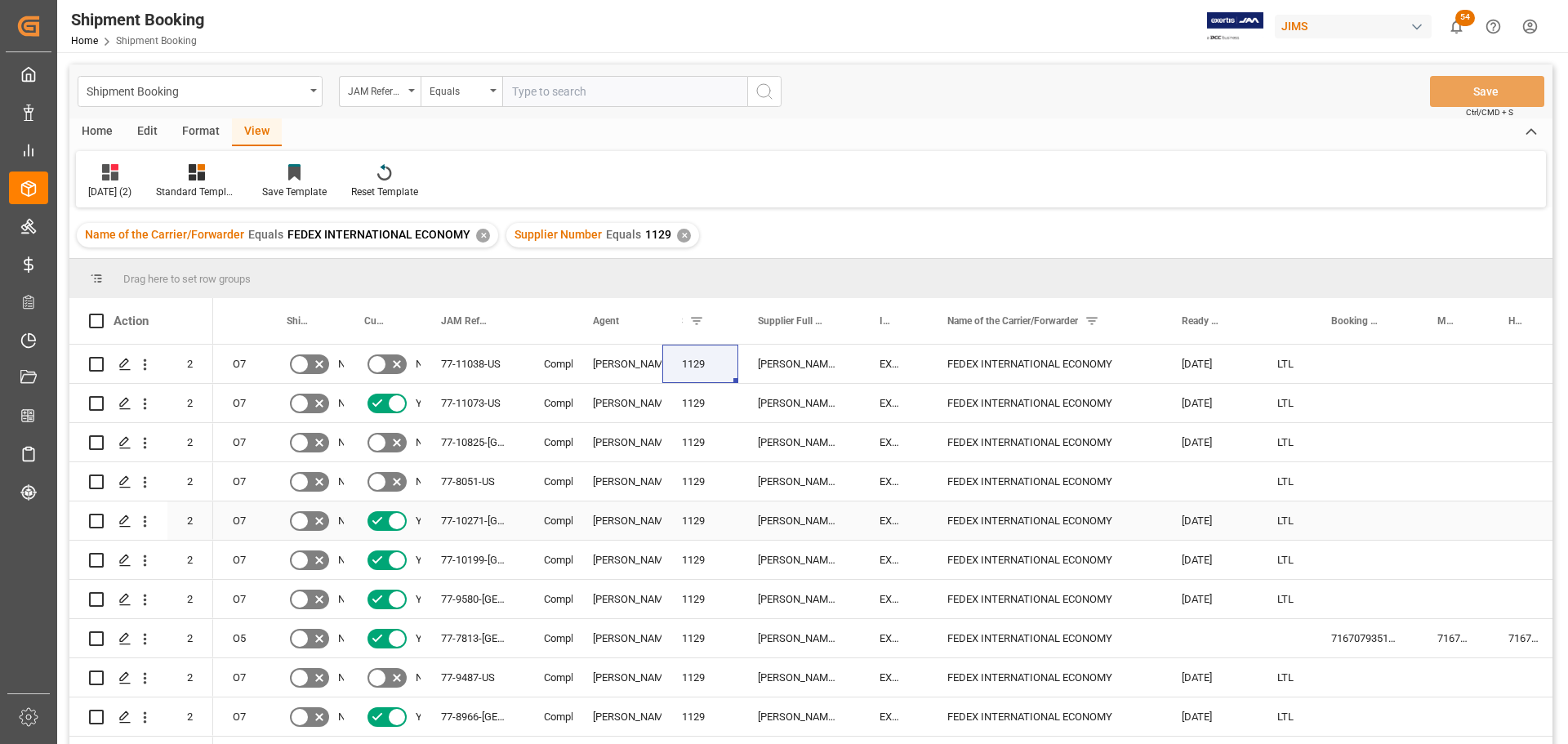
click at [459, 521] on div "77-10271-US" at bounding box center [473, 521] width 103 height 38
click at [496, 90] on icon "open menu" at bounding box center [493, 91] width 6 height 3
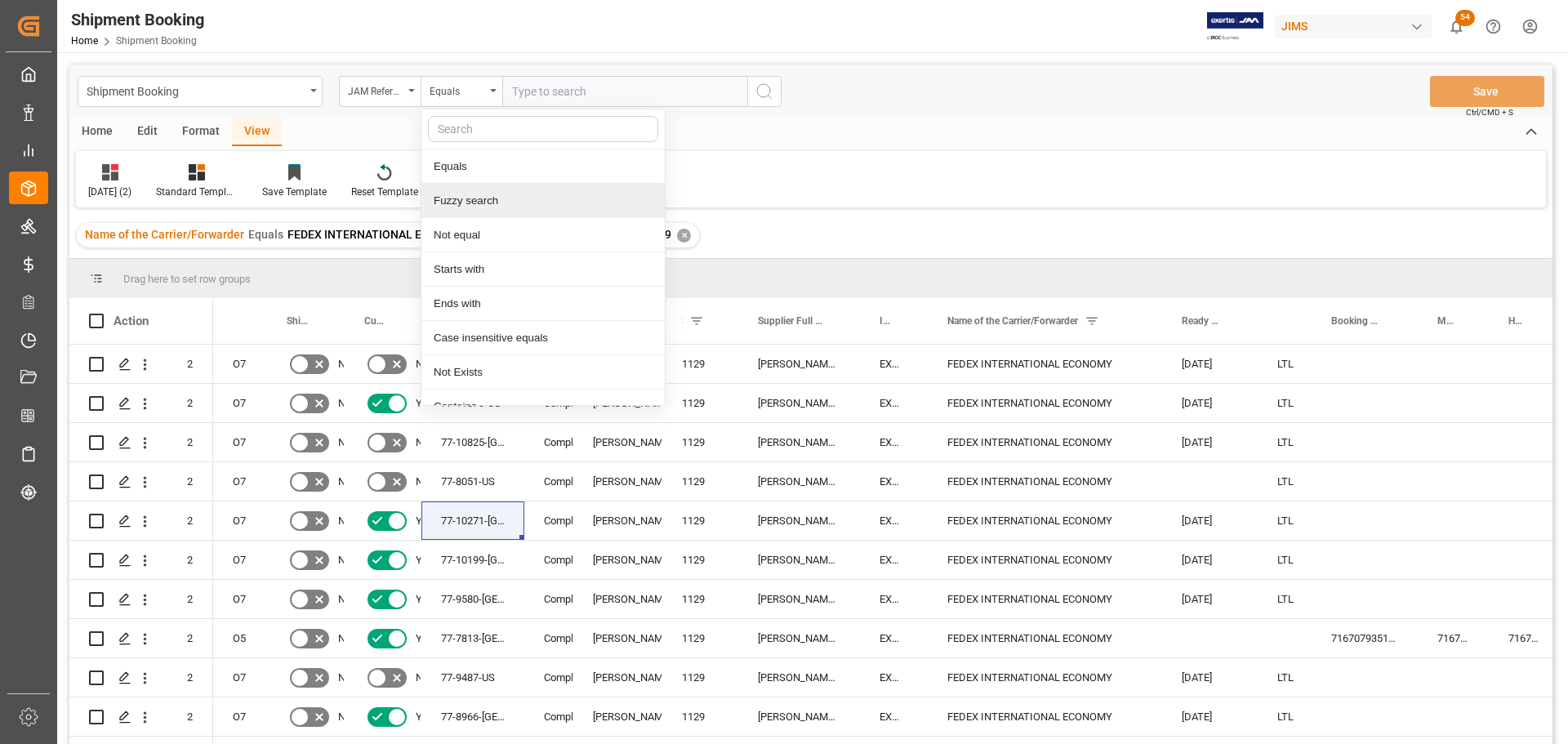
click at [474, 197] on div "Fuzzy search" at bounding box center [543, 200] width 243 height 34
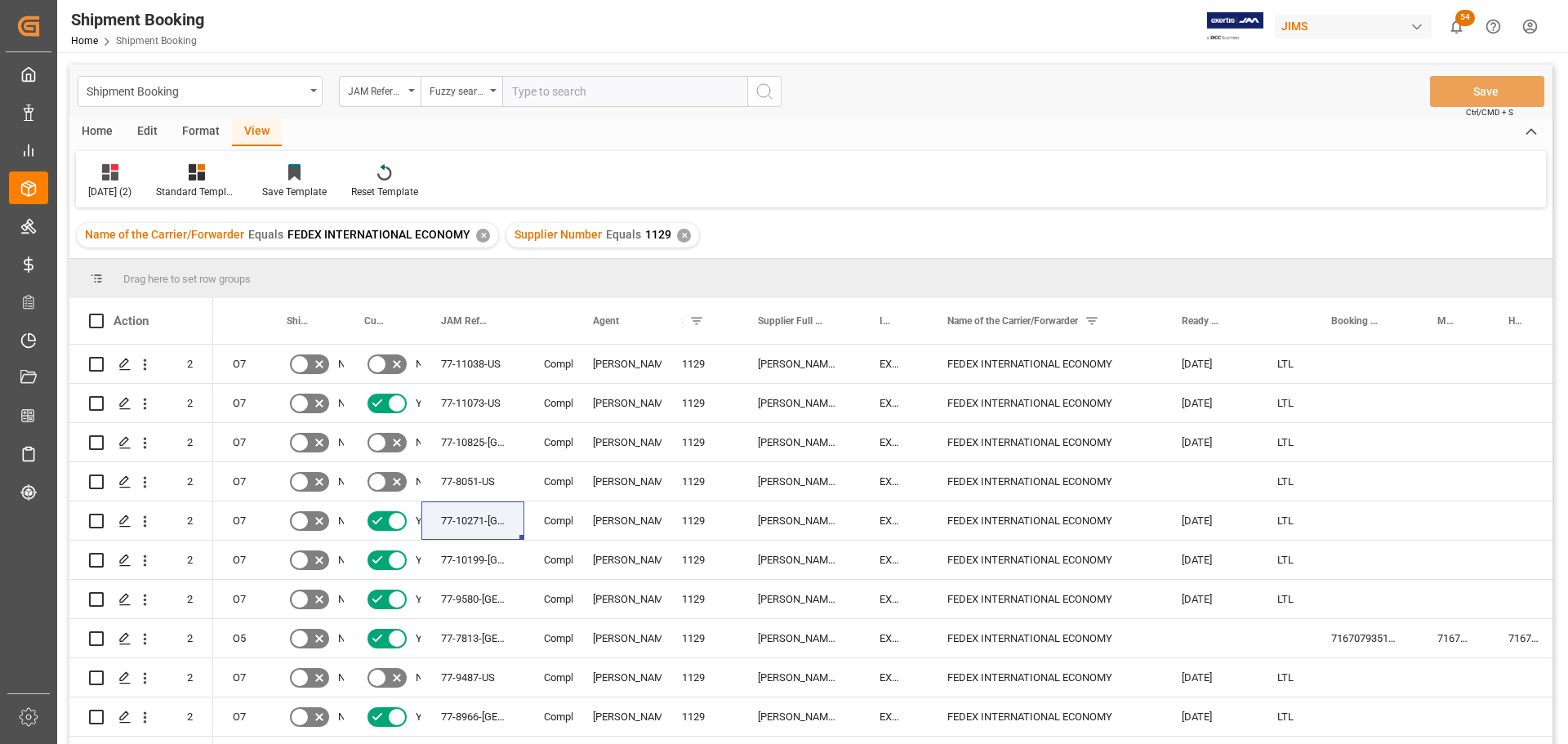
paste input "77-11038-US"
type input "77-11038-US"
click at [762, 89] on icon "search button" at bounding box center [764, 91] width 19 height 19
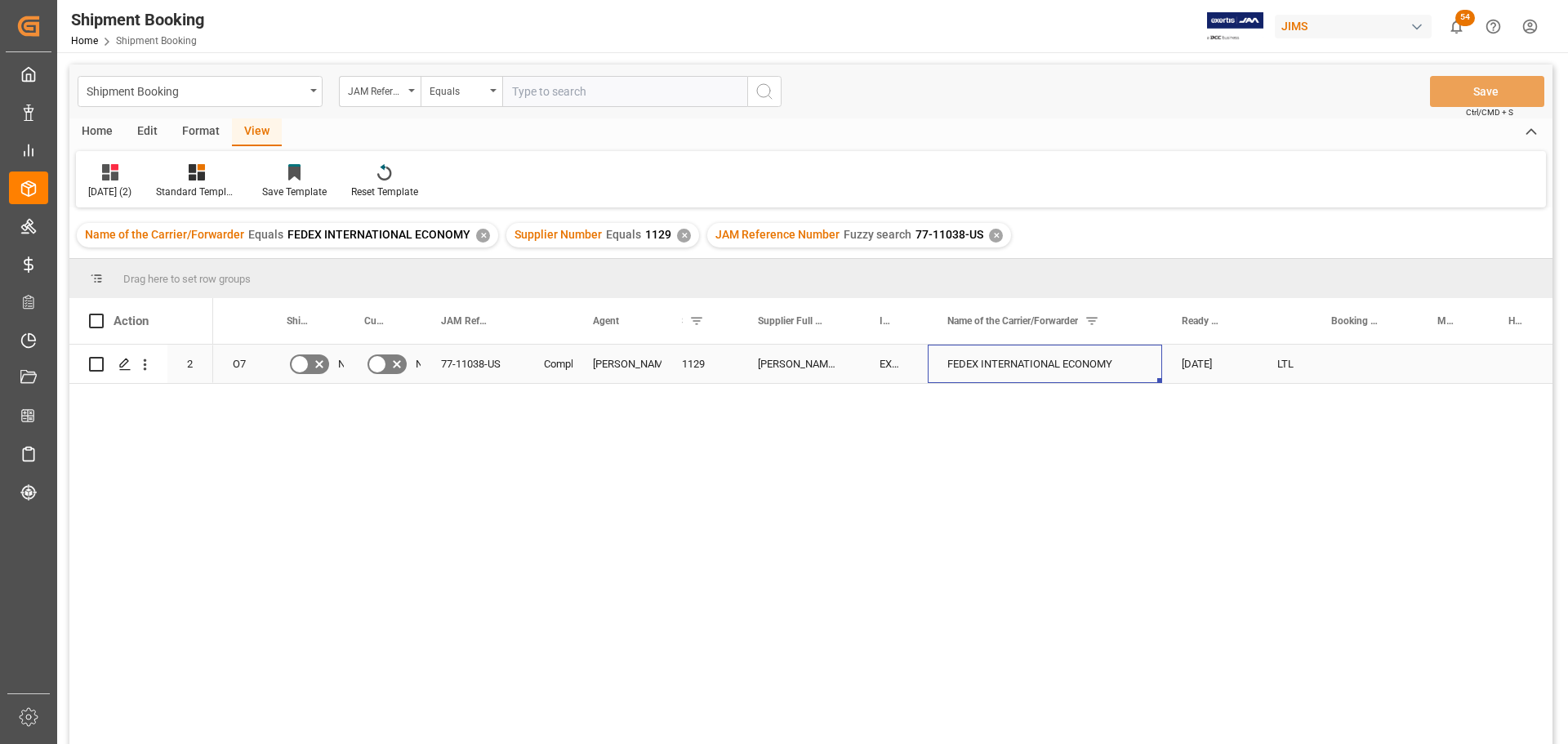
click at [1009, 365] on div "FEDEX INTERNATIONAL ECONOMY" at bounding box center [1045, 364] width 234 height 38
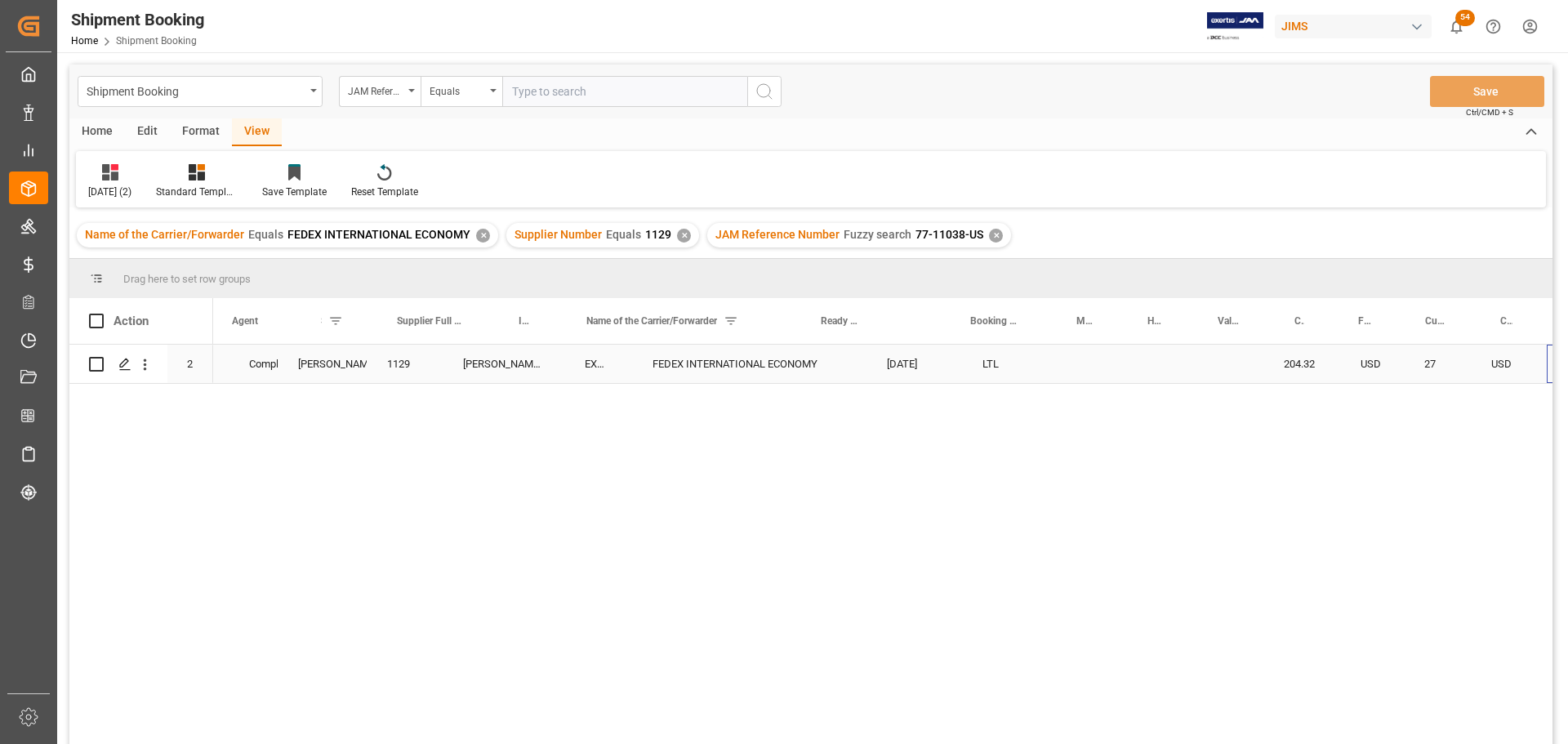
scroll to position [0, 361]
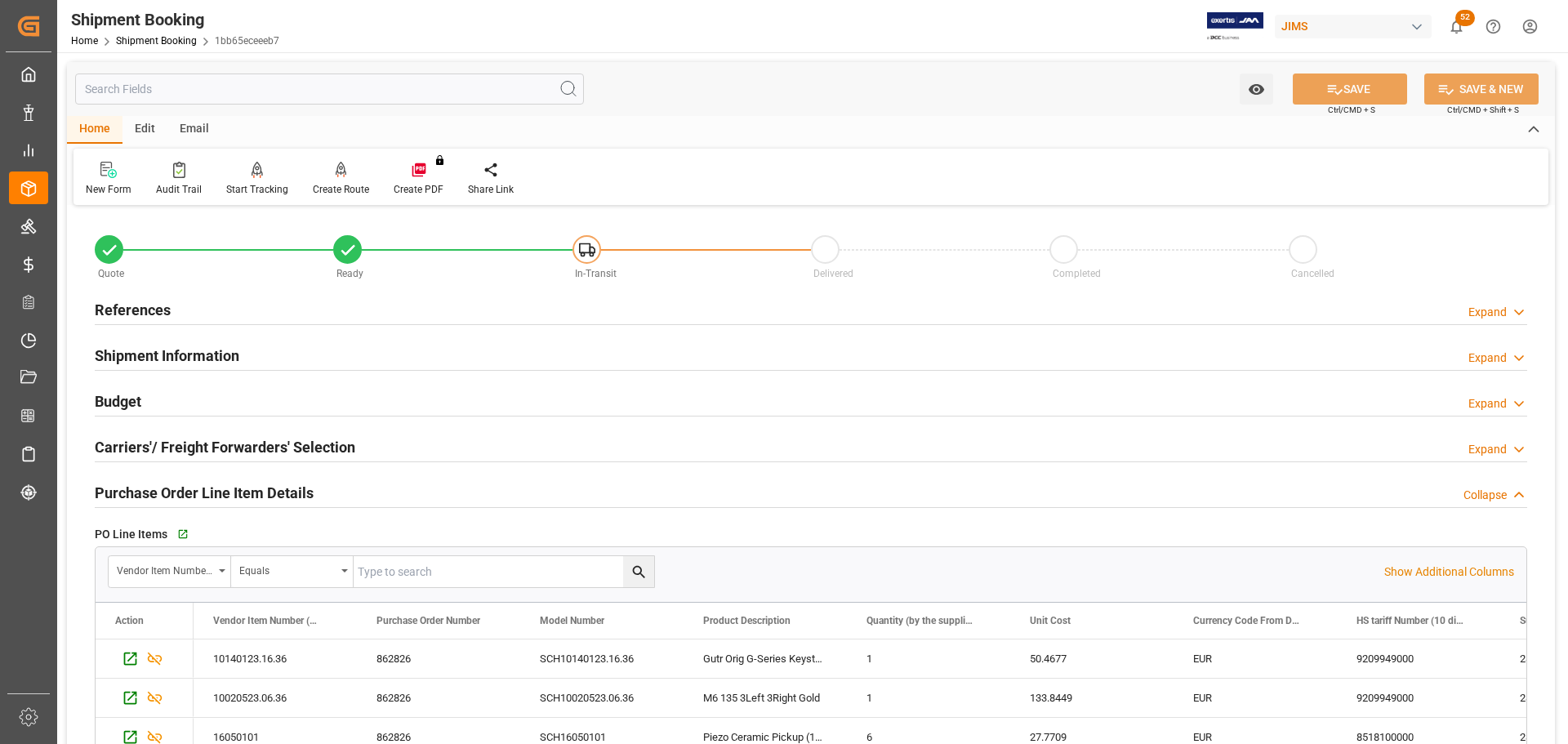
click at [133, 308] on h2 "References" at bounding box center [132, 309] width 76 height 22
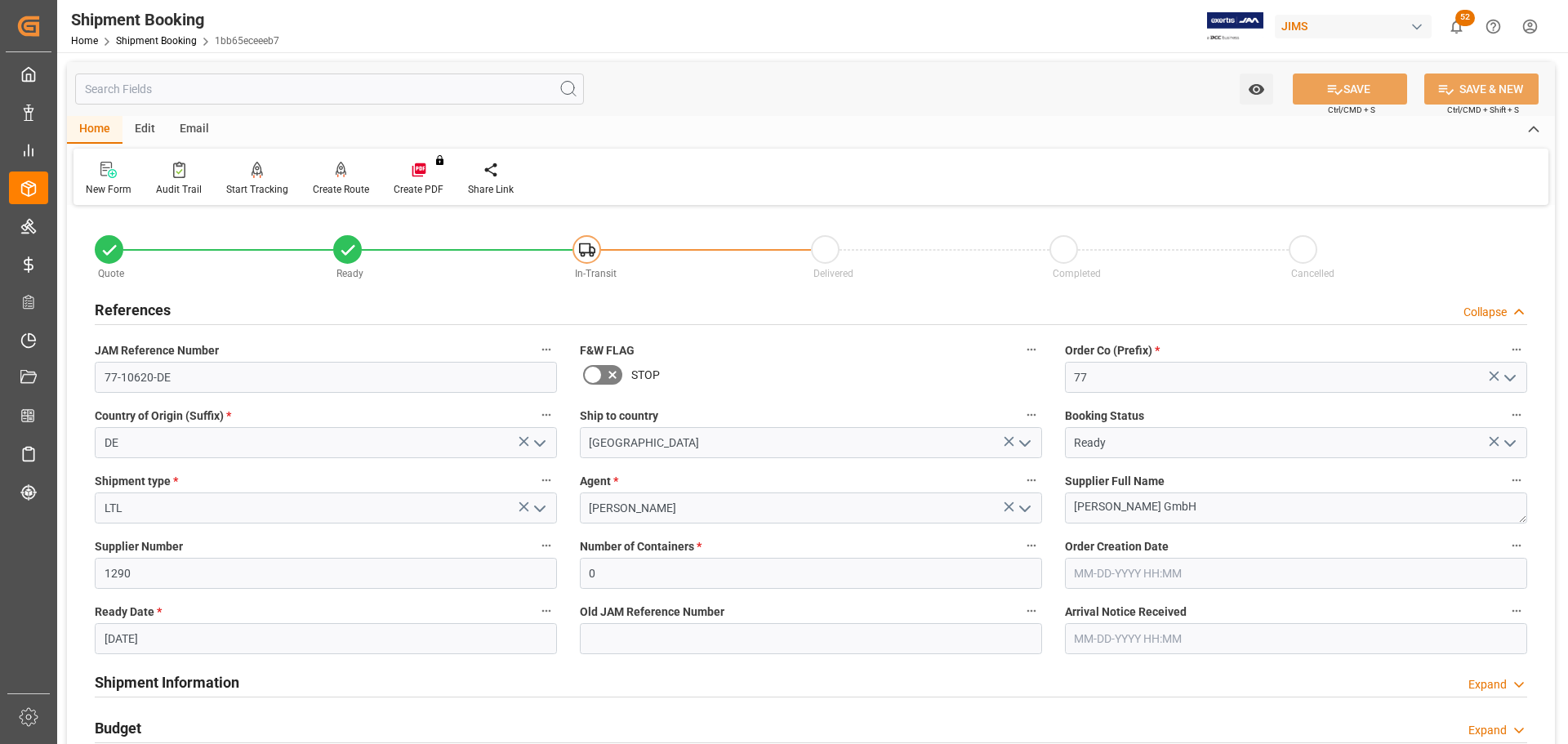
click at [133, 308] on h2 "References" at bounding box center [132, 309] width 76 height 22
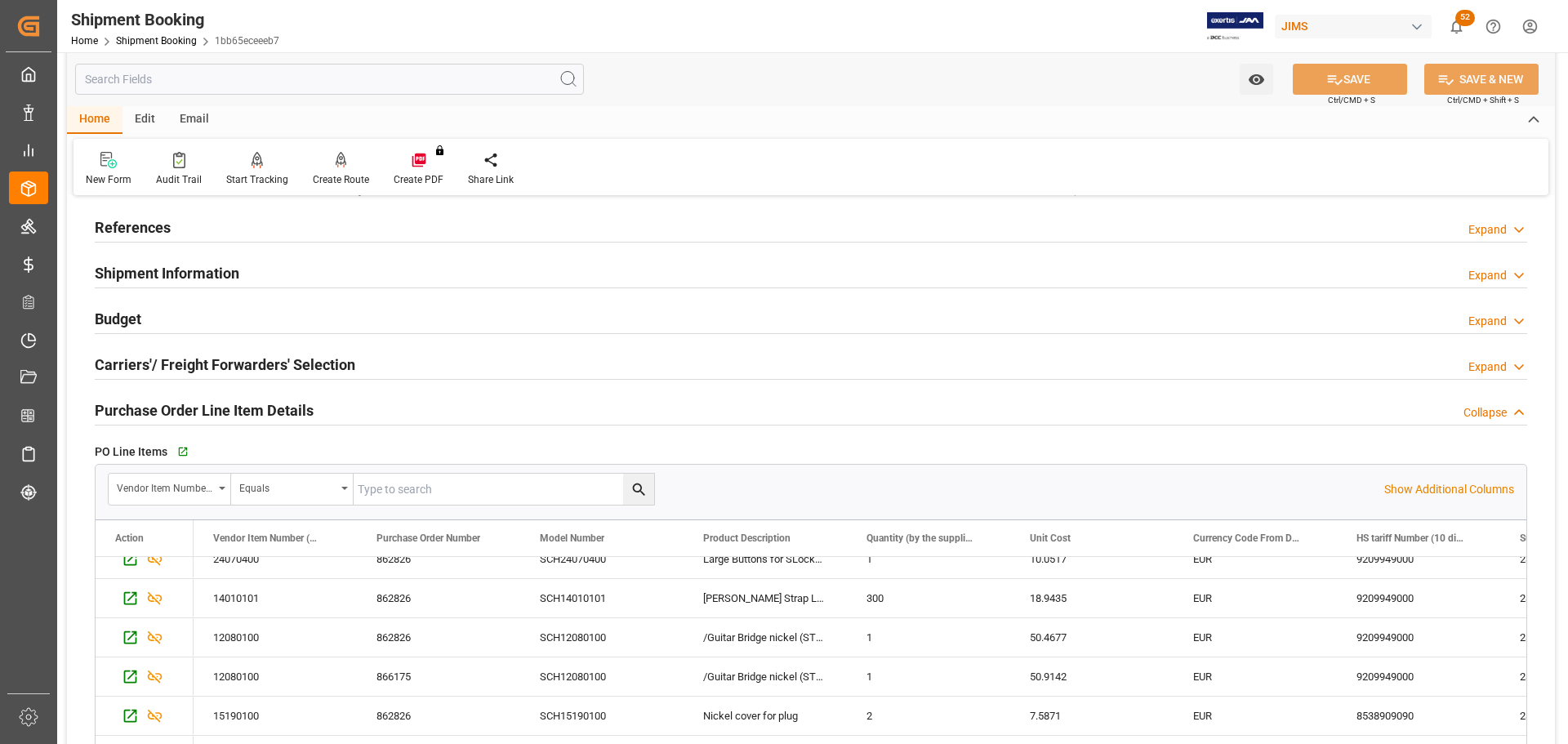
scroll to position [81, 0]
click at [180, 452] on icon "button" at bounding box center [182, 453] width 14 height 14
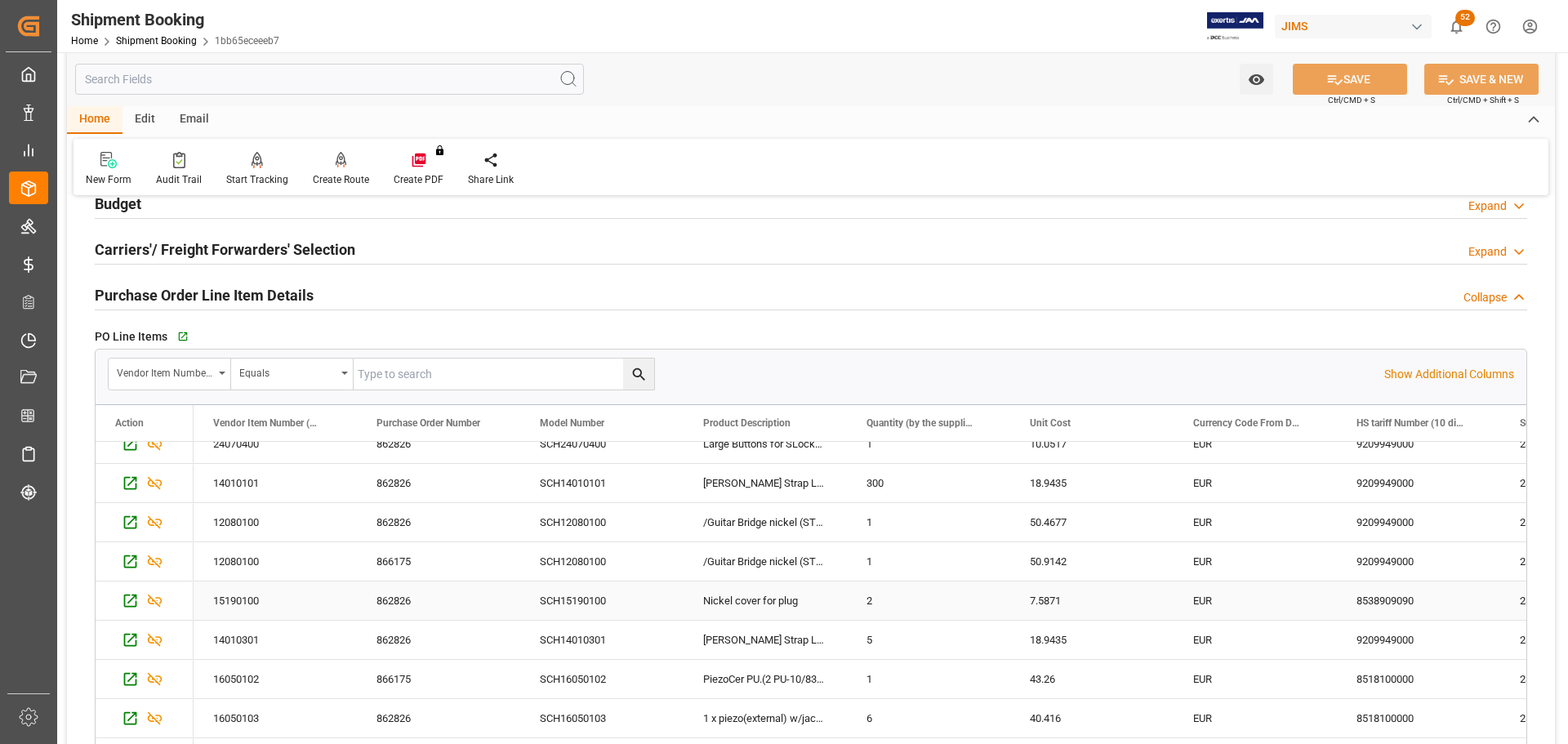
scroll to position [245, 0]
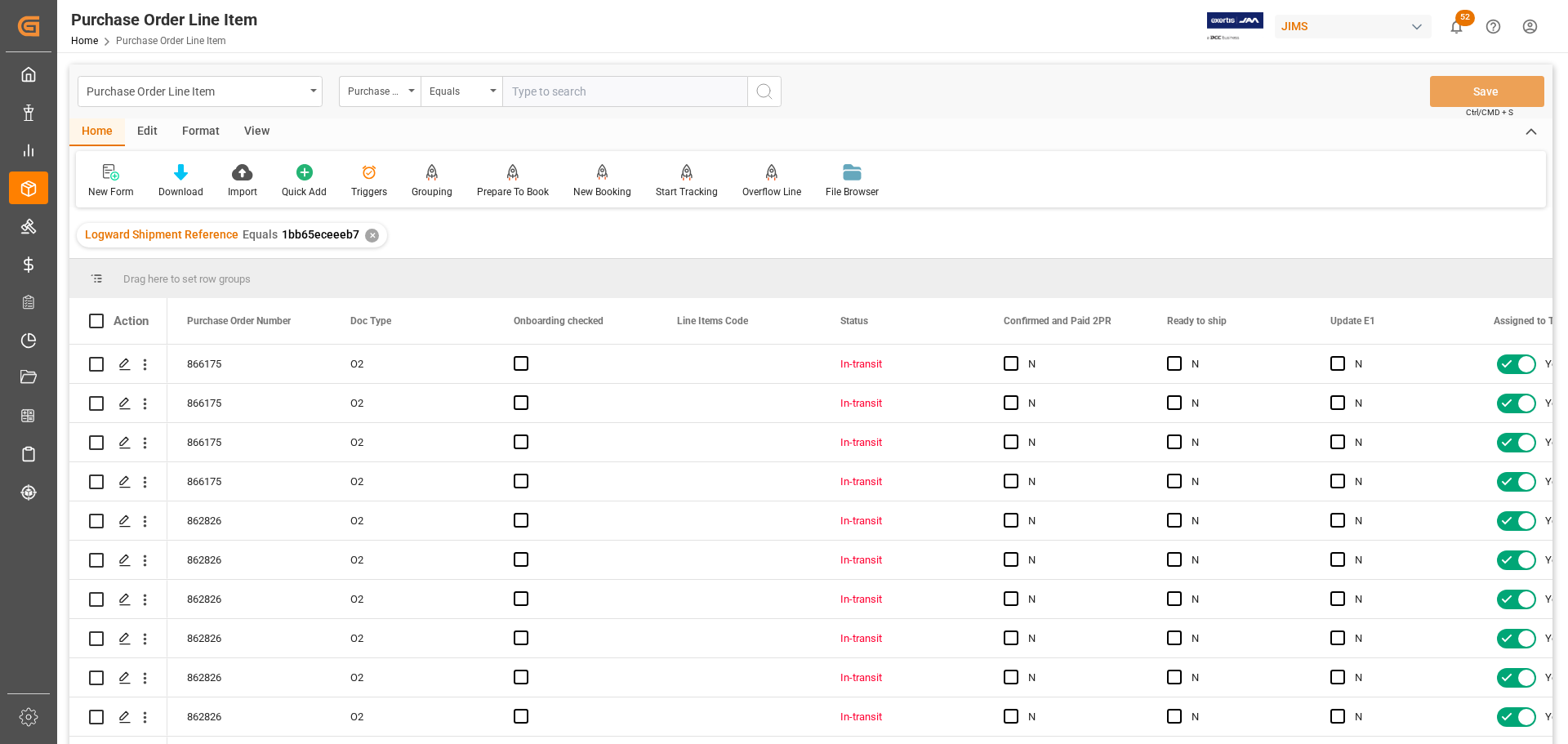
click at [246, 131] on div "View" at bounding box center [256, 132] width 50 height 28
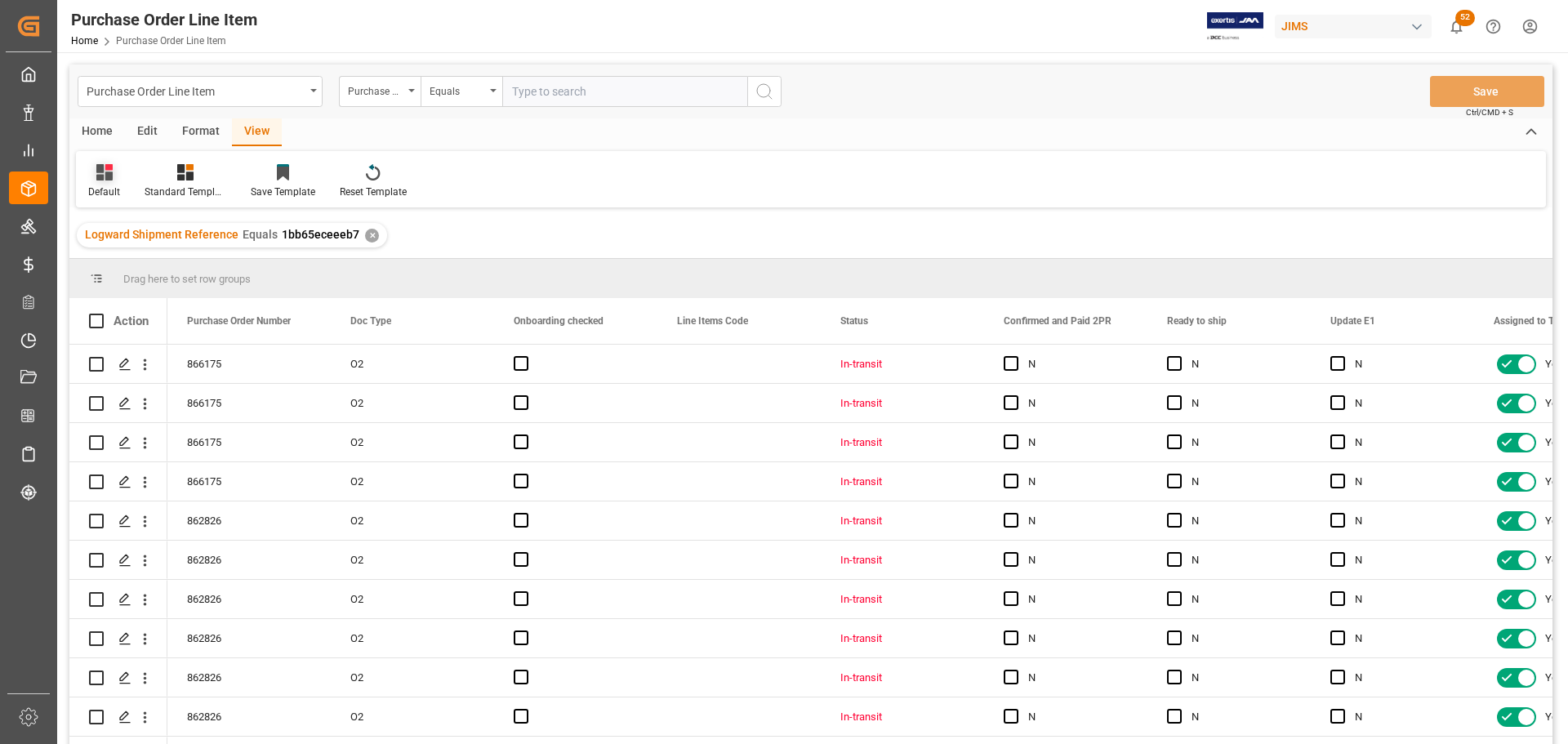
click at [117, 184] on div "Default" at bounding box center [104, 191] width 31 height 15
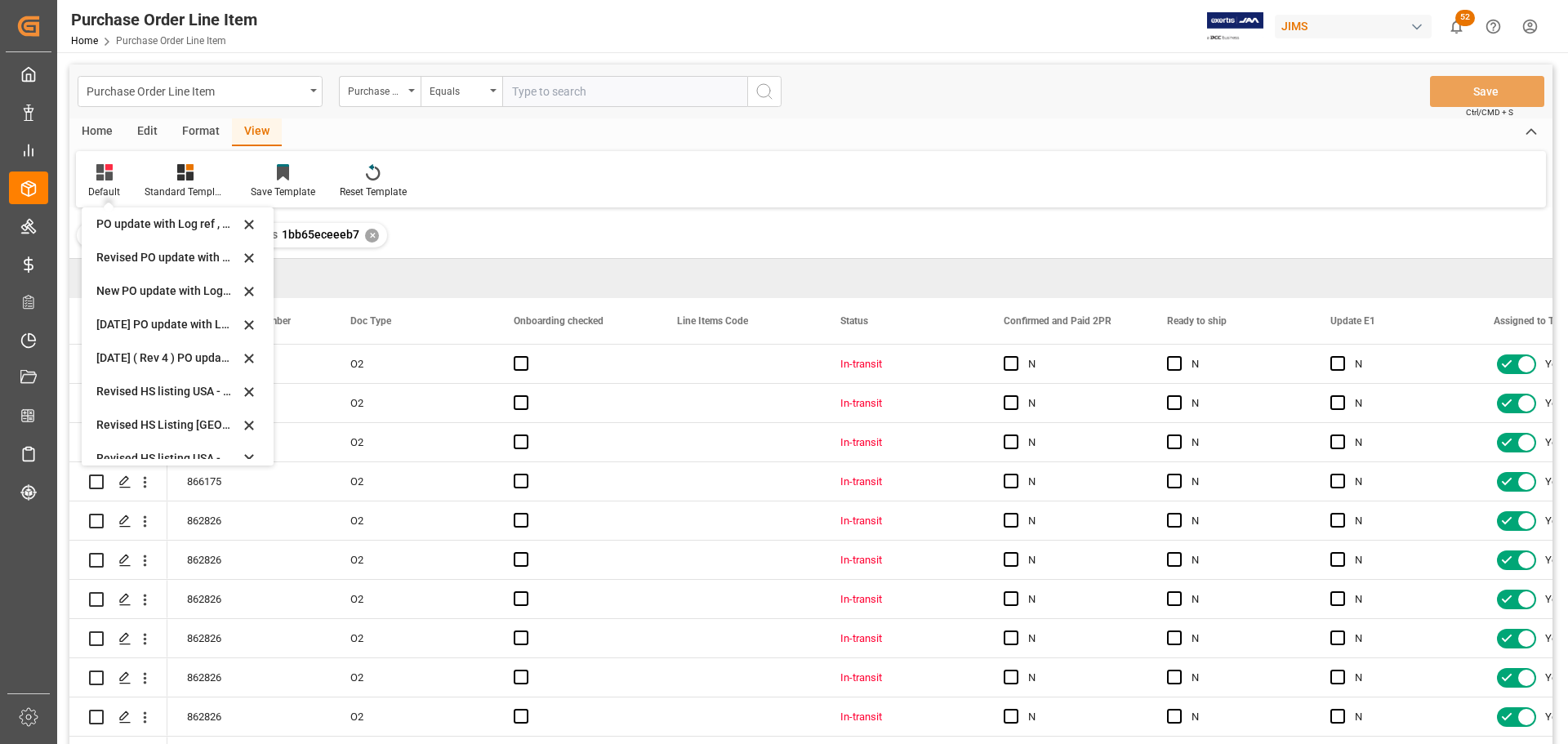
scroll to position [492, 0]
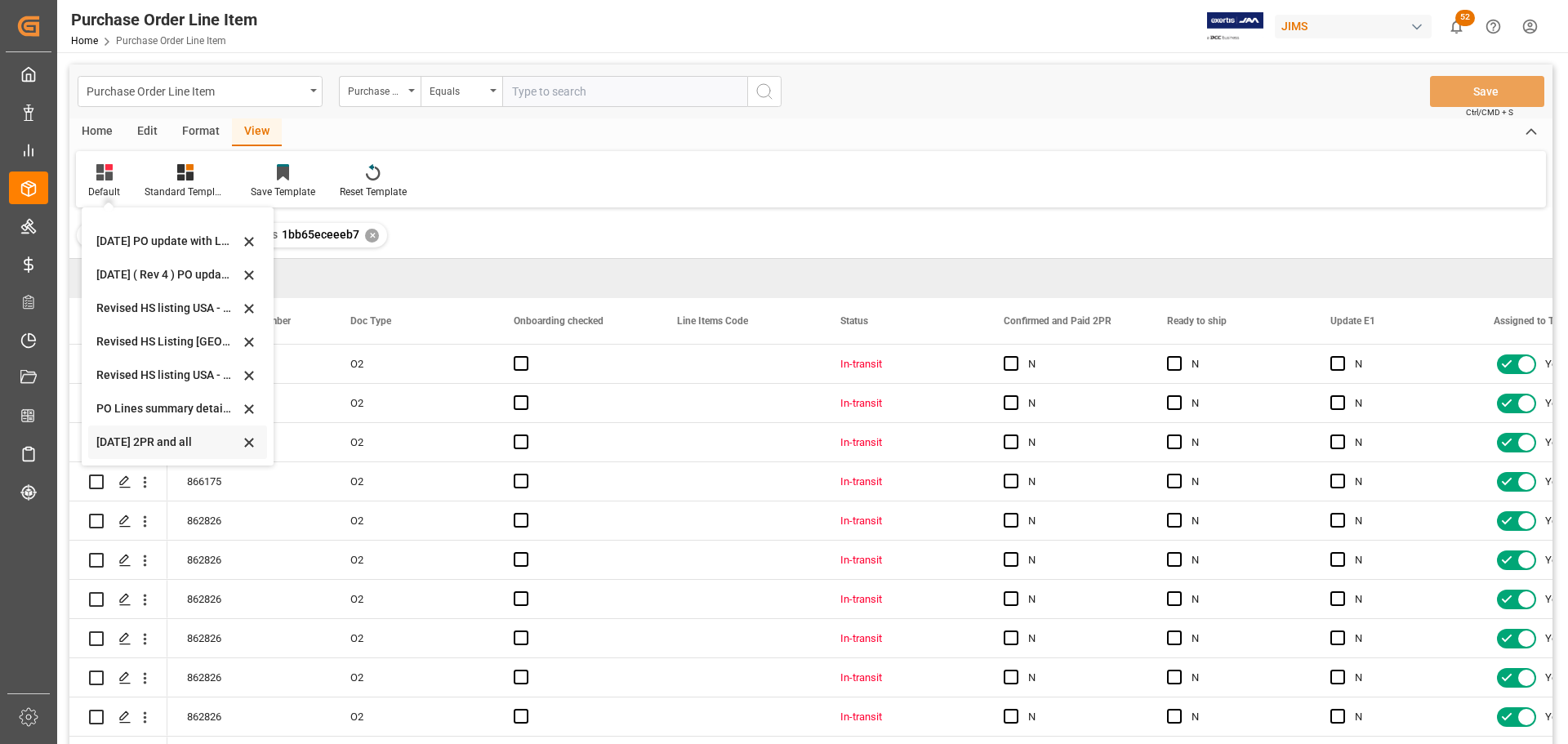
click at [129, 438] on div "Sept 2025 2PR and all" at bounding box center [168, 442] width 143 height 17
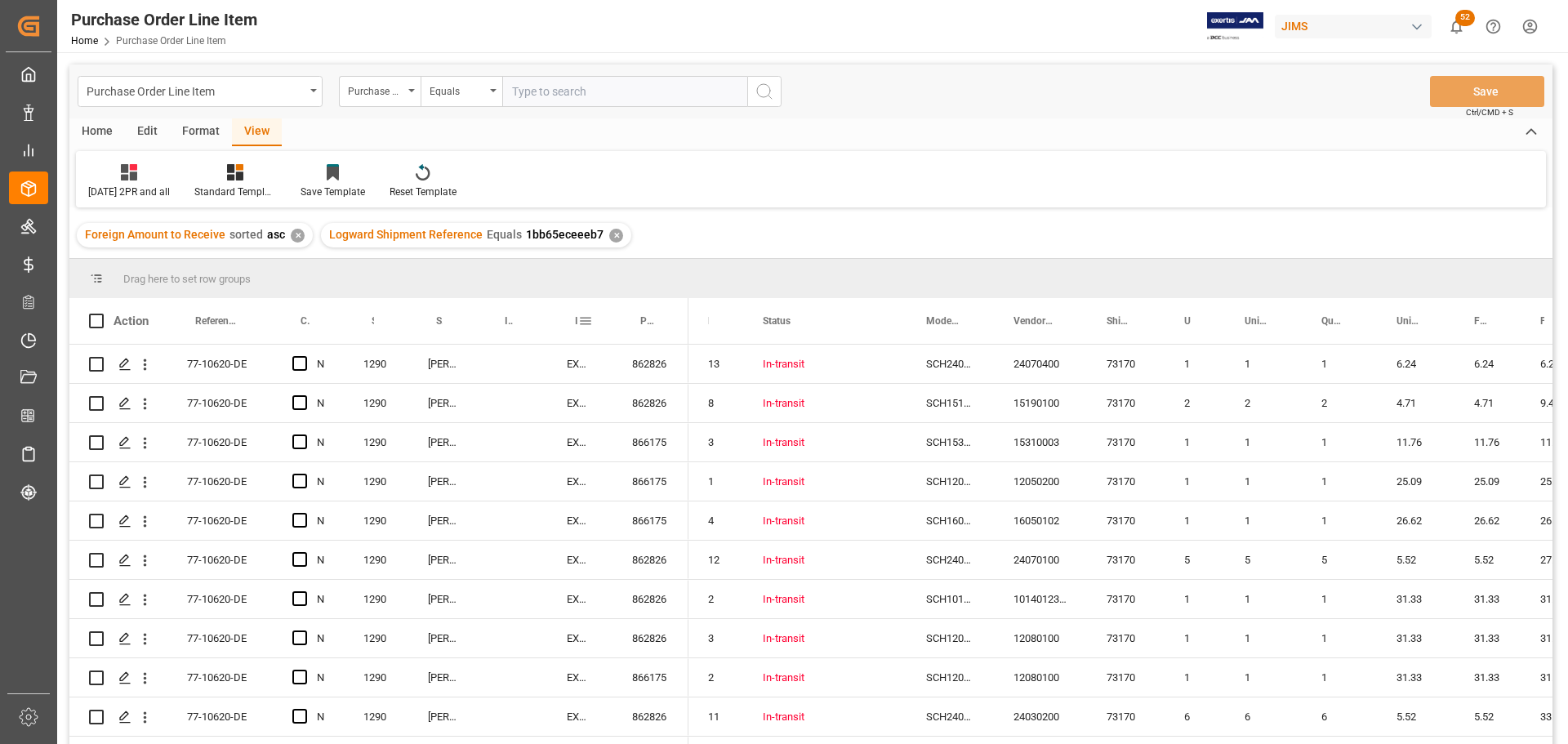
click at [588, 320] on span at bounding box center [586, 321] width 15 height 15
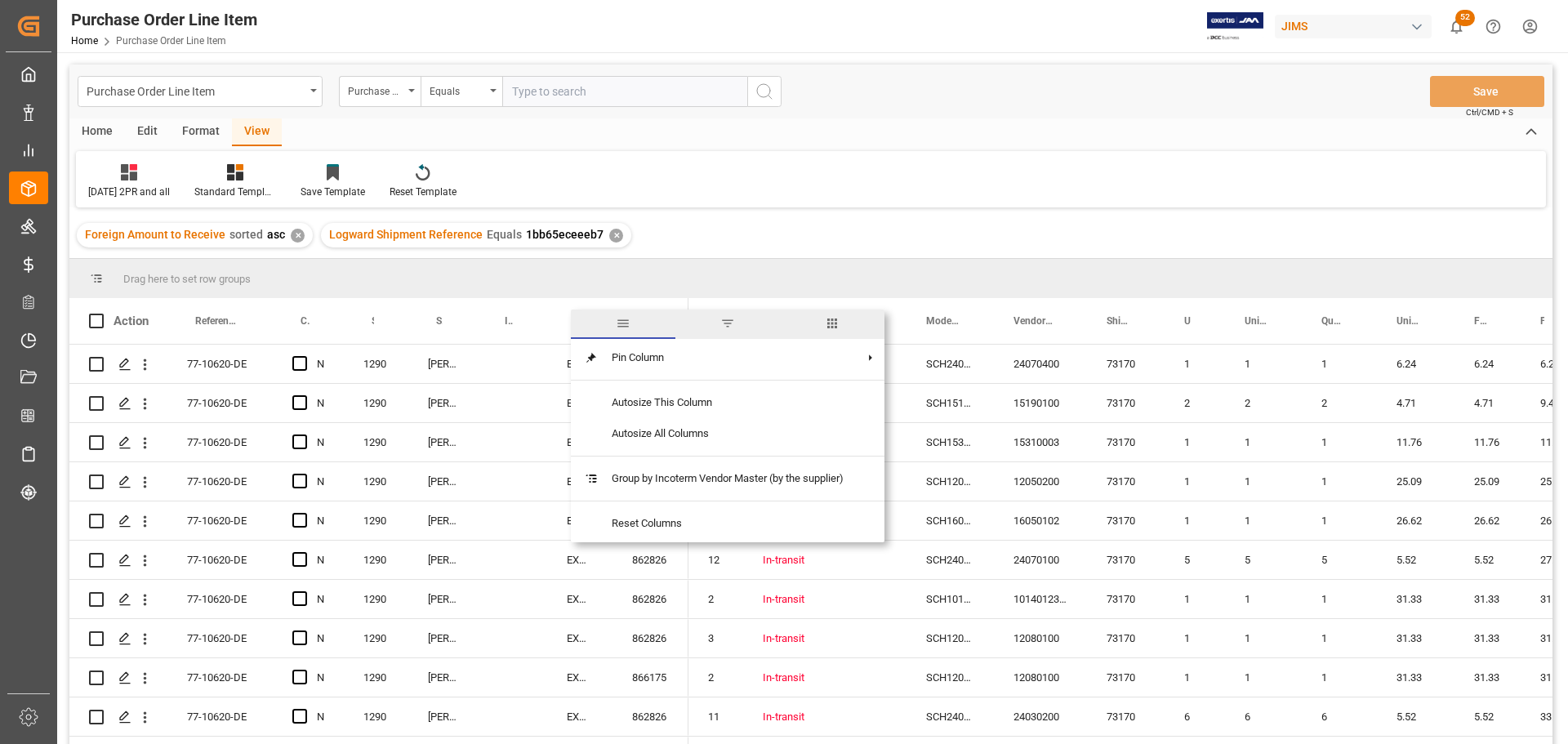
click at [834, 322] on span "columns" at bounding box center [832, 323] width 15 height 15
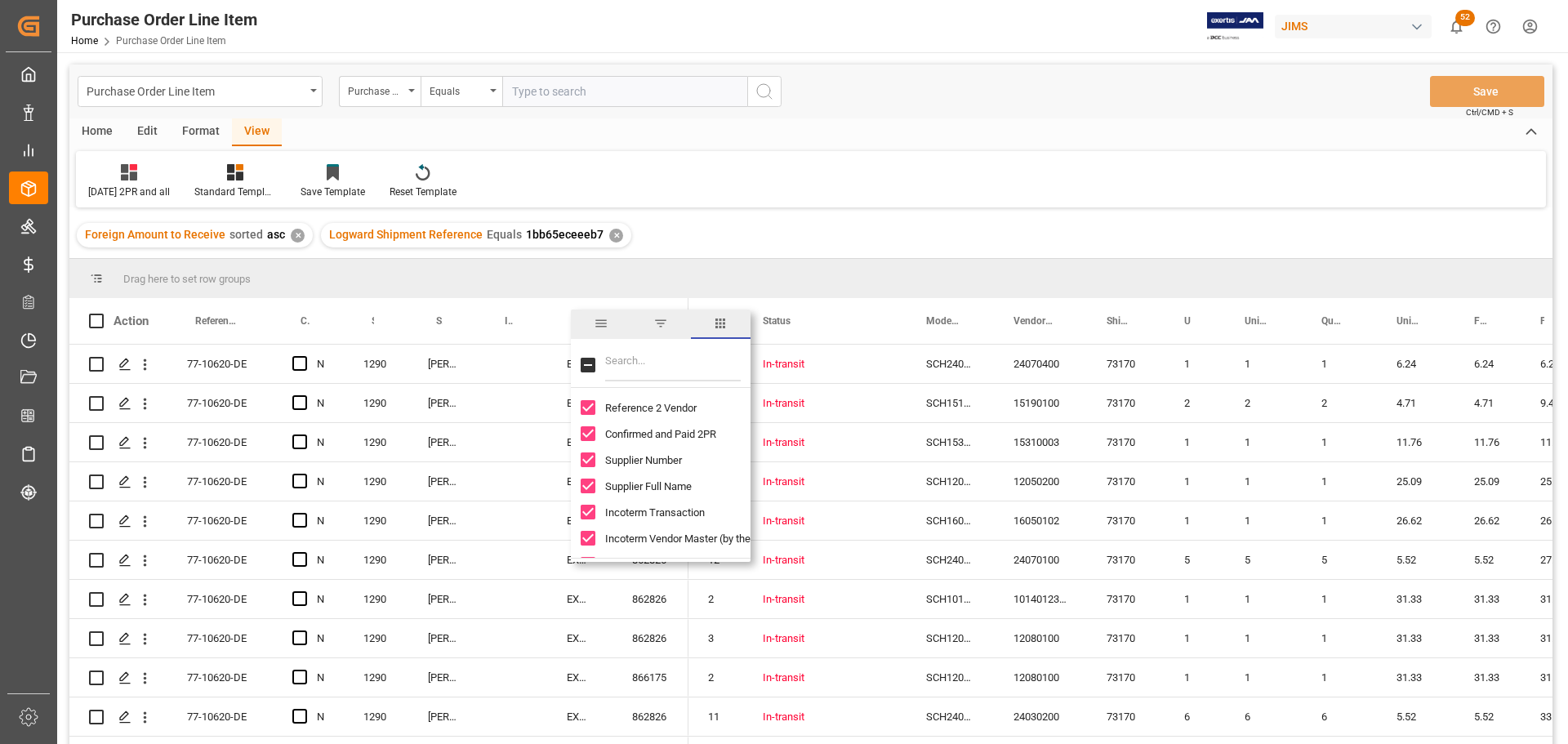
click at [690, 359] on input "Filter Columns Input" at bounding box center [672, 365] width 135 height 32
type input "prod"
click at [589, 430] on input "Product Description column toggle visibility (hidden)" at bounding box center [587, 434] width 15 height 15
checkbox input "true"
checkbox input "false"
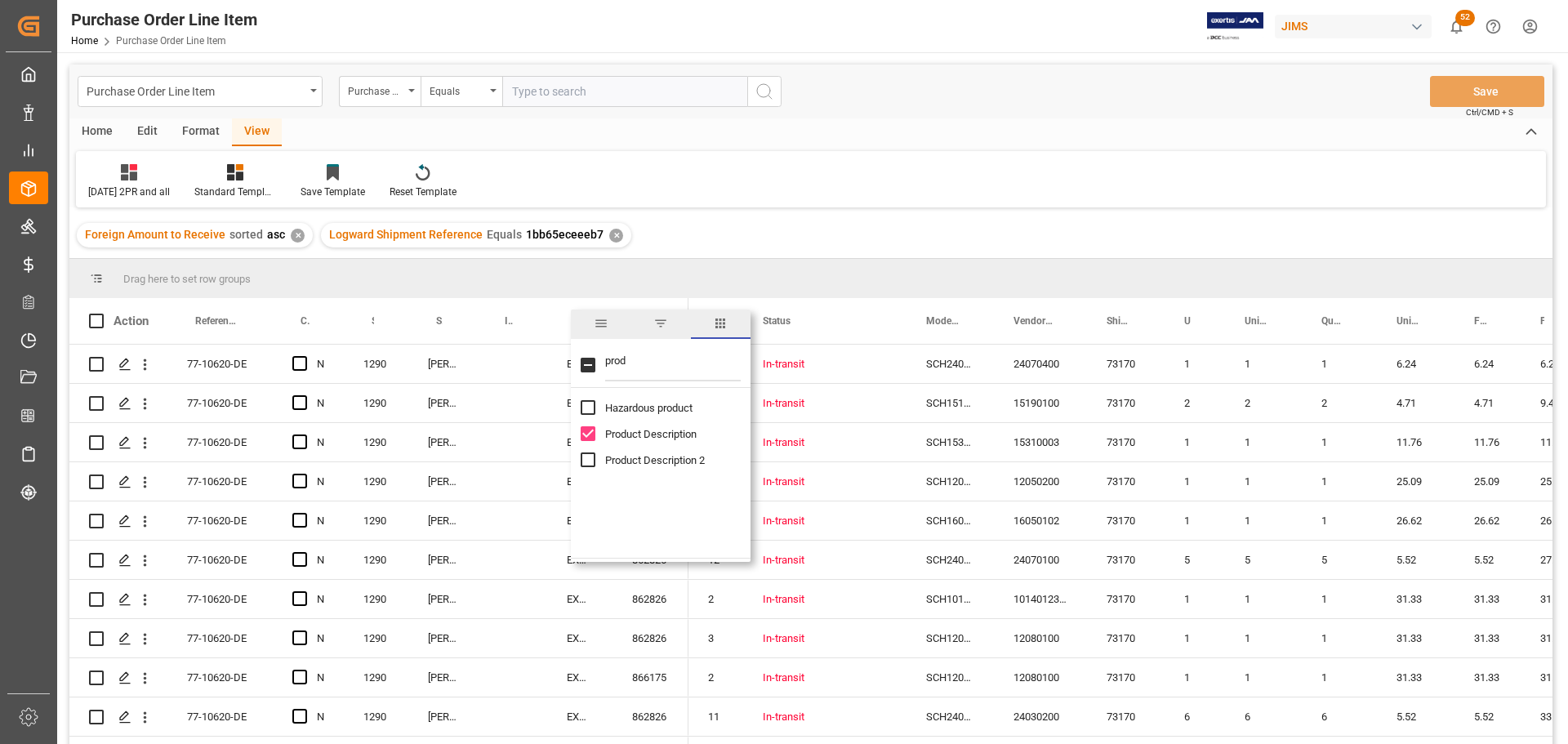
click at [587, 456] on input "Product Description 2 column toggle visibility (hidden)" at bounding box center [587, 460] width 15 height 15
checkbox input "true"
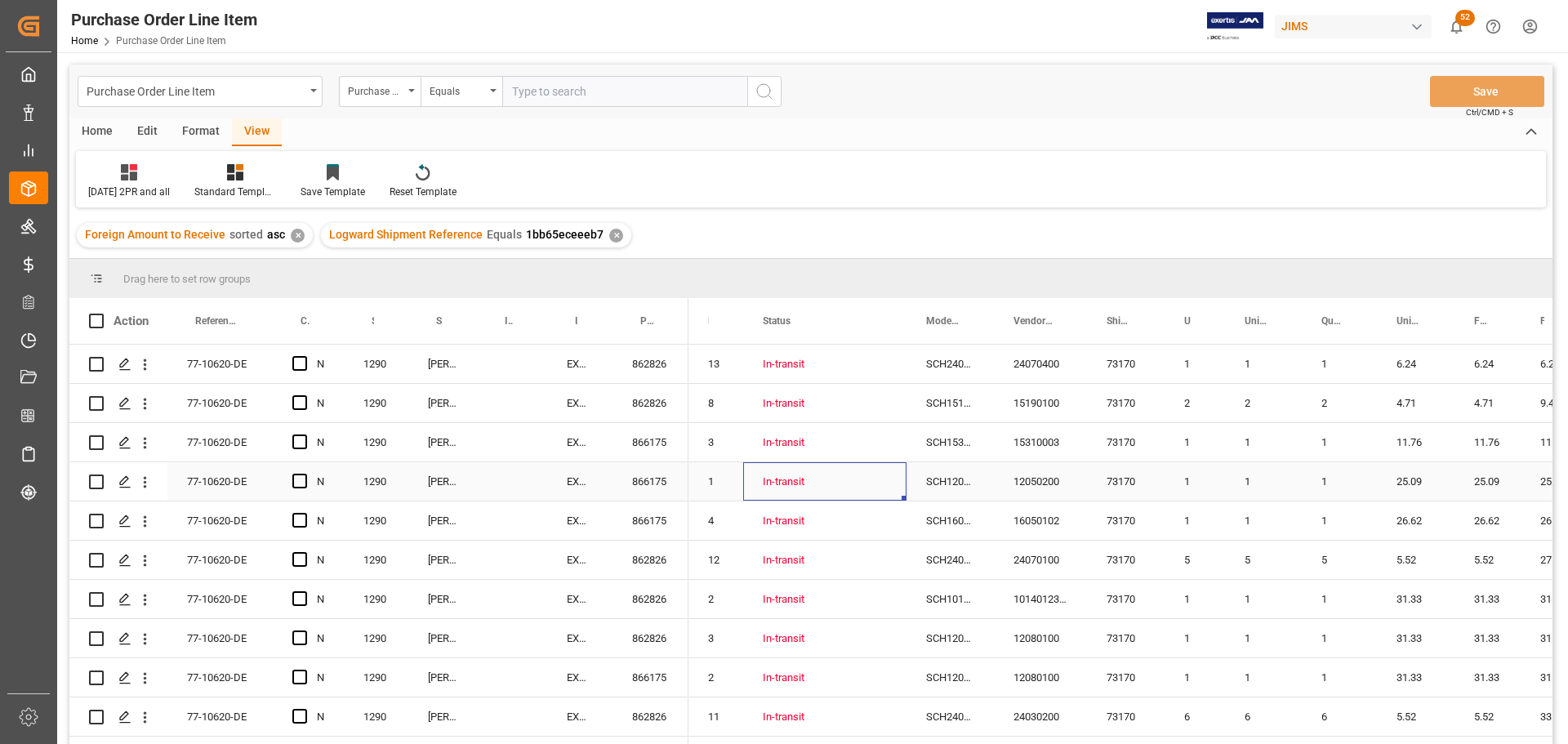
click at [843, 482] on div "In-transit" at bounding box center [825, 482] width 124 height 38
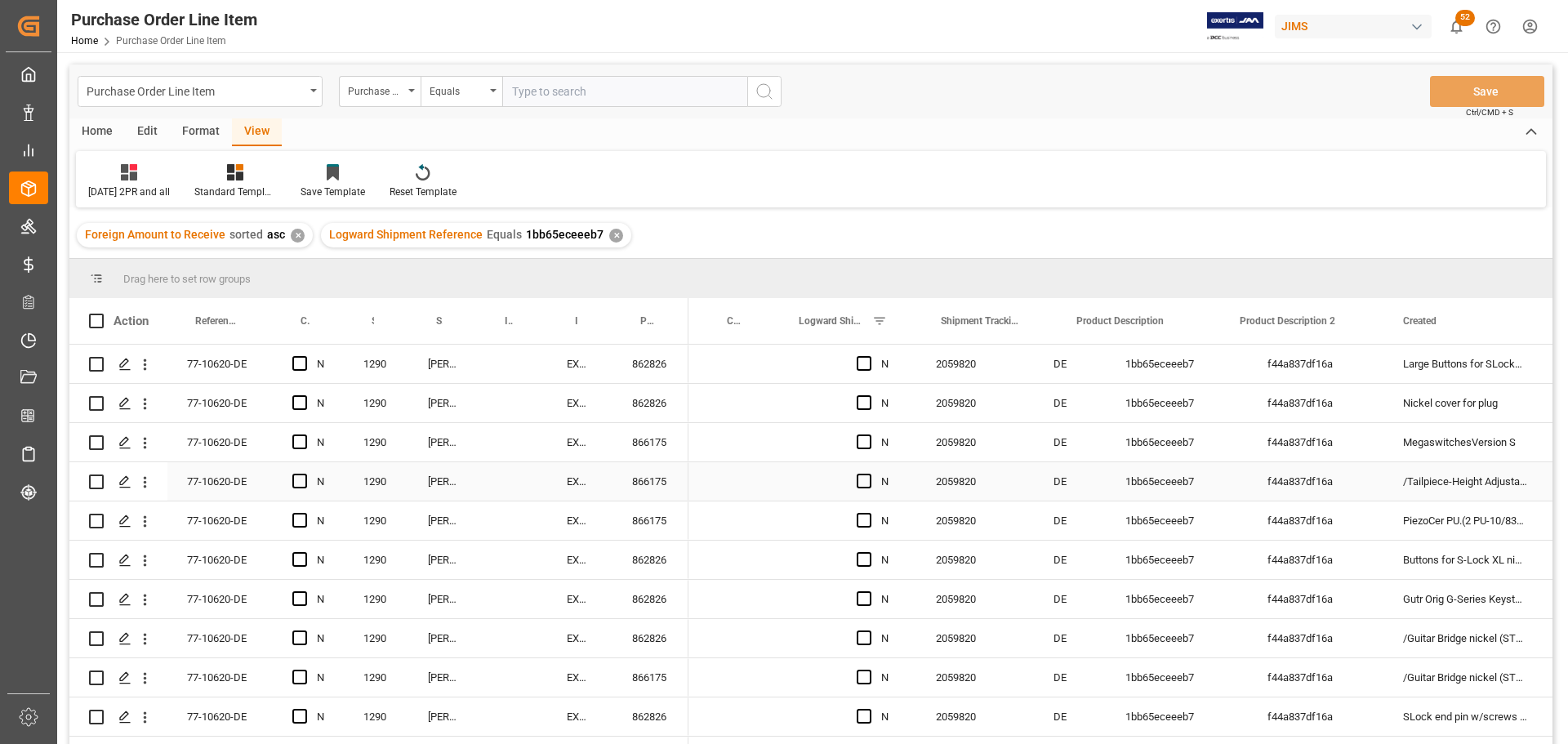
scroll to position [0, 1826]
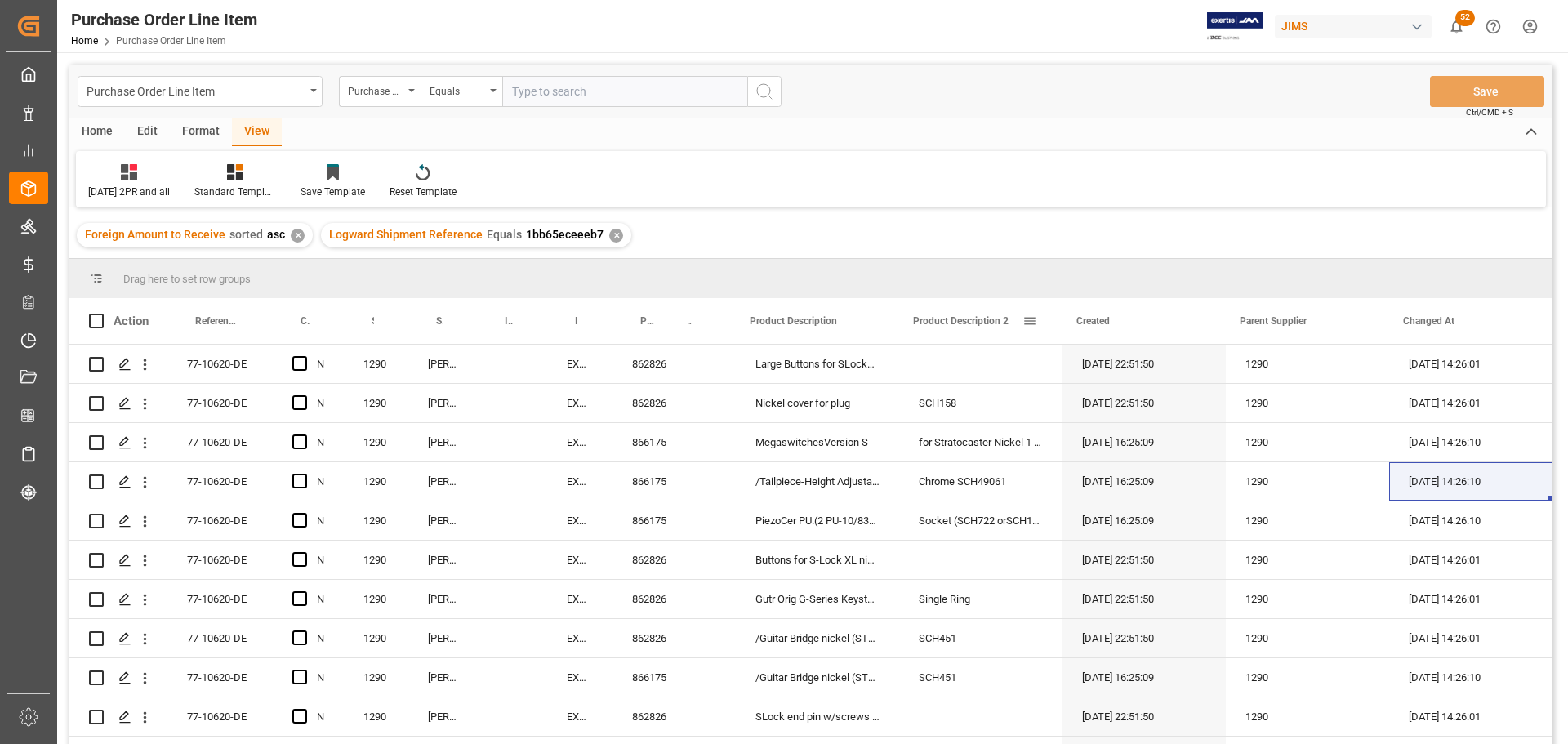
click at [1028, 323] on span at bounding box center [1030, 321] width 15 height 15
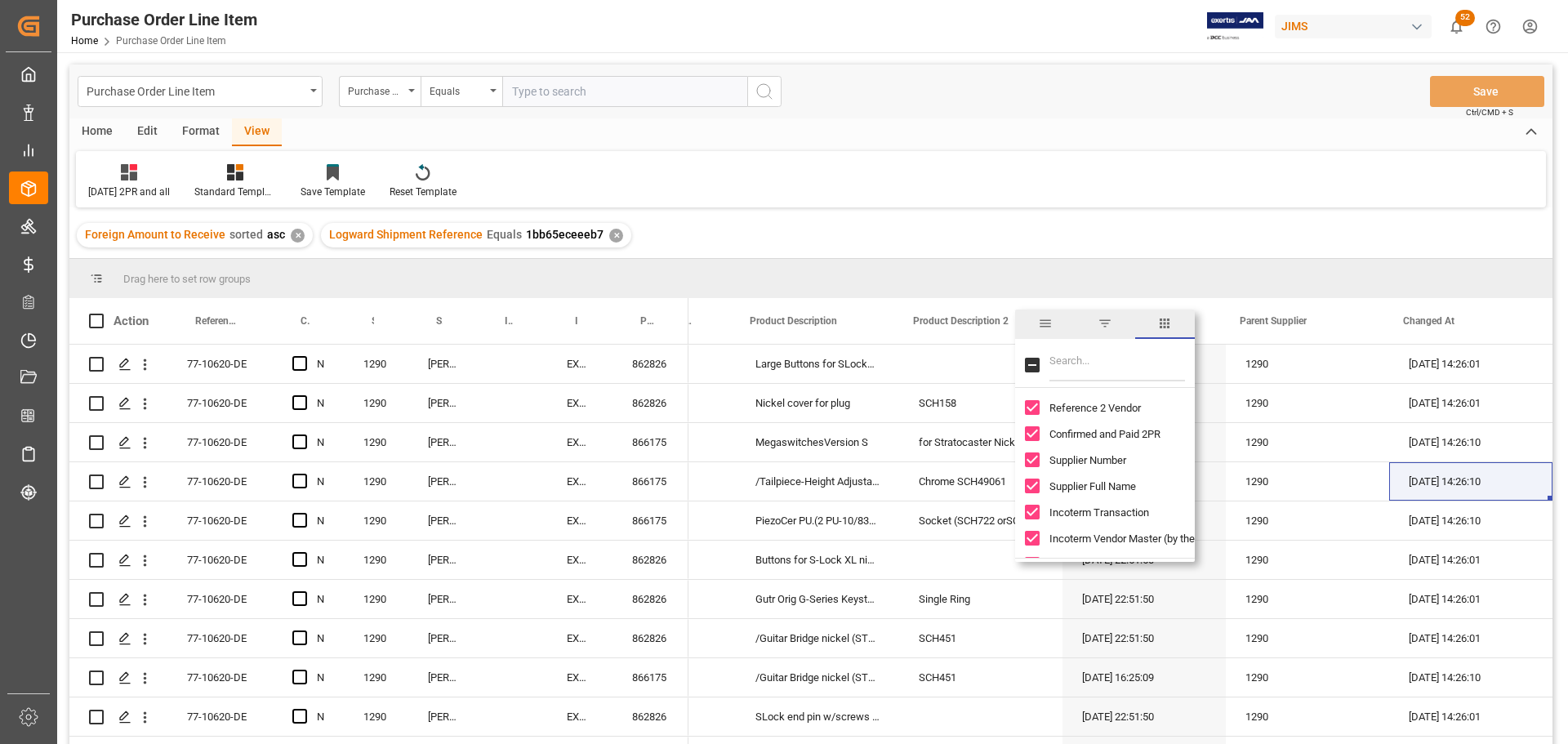
click at [1156, 323] on span "columns" at bounding box center [1165, 324] width 59 height 30
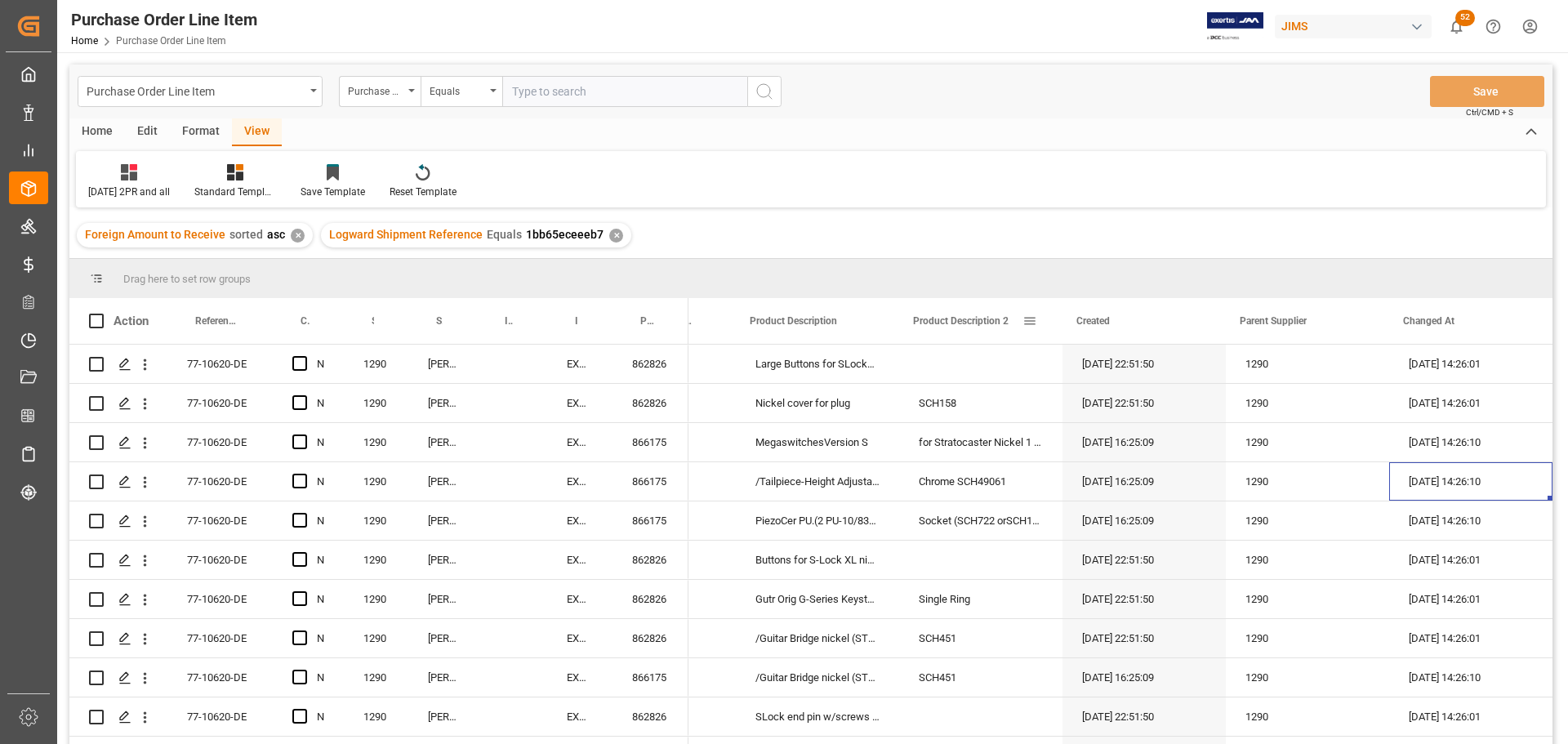
click at [1035, 317] on span at bounding box center [1030, 321] width 15 height 15
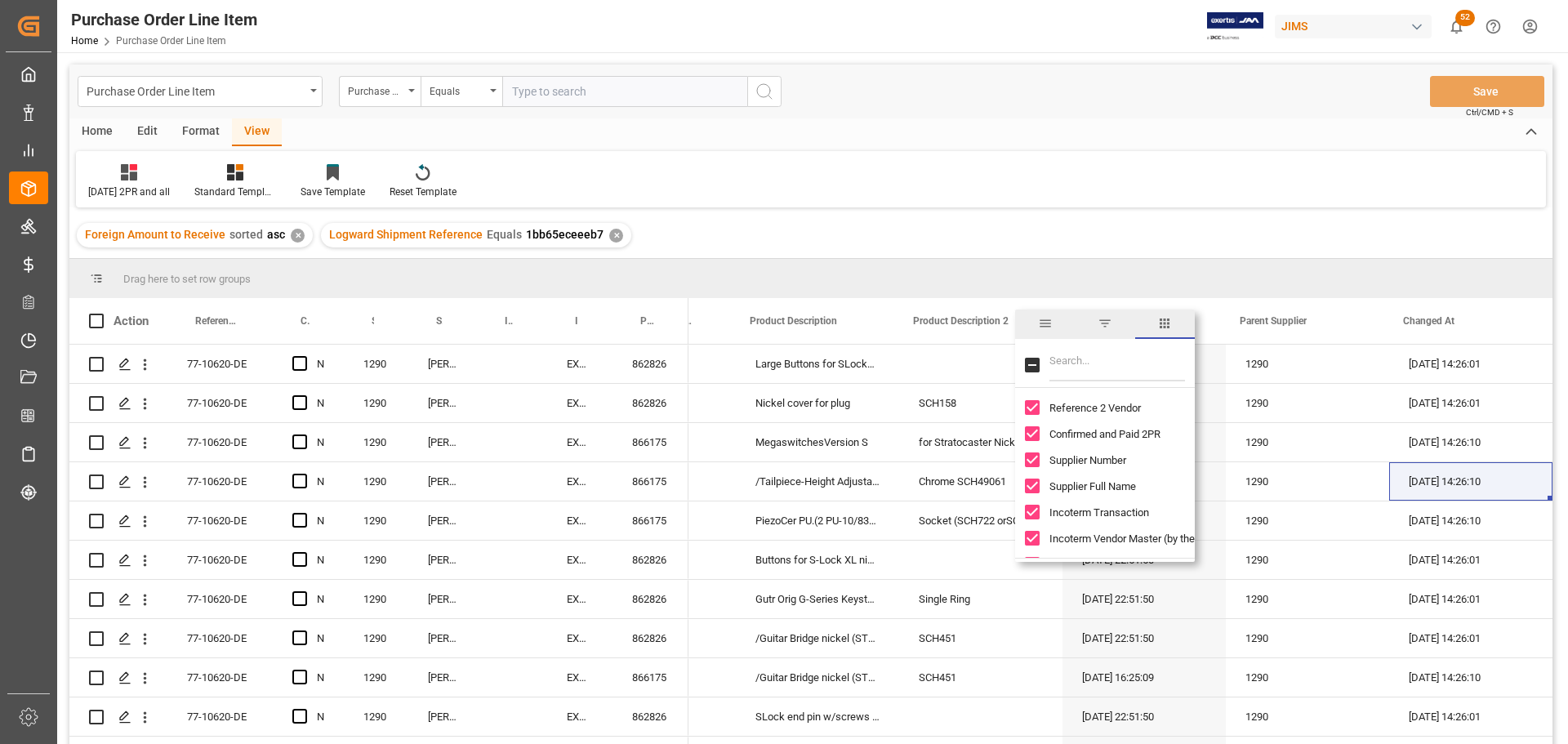
click at [1082, 362] on input "Filter Columns Input" at bounding box center [1117, 365] width 135 height 32
type input "prod"
click at [1027, 457] on input "Product Description 2 column toggle visibility (visible)" at bounding box center [1032, 460] width 15 height 15
checkbox input "false"
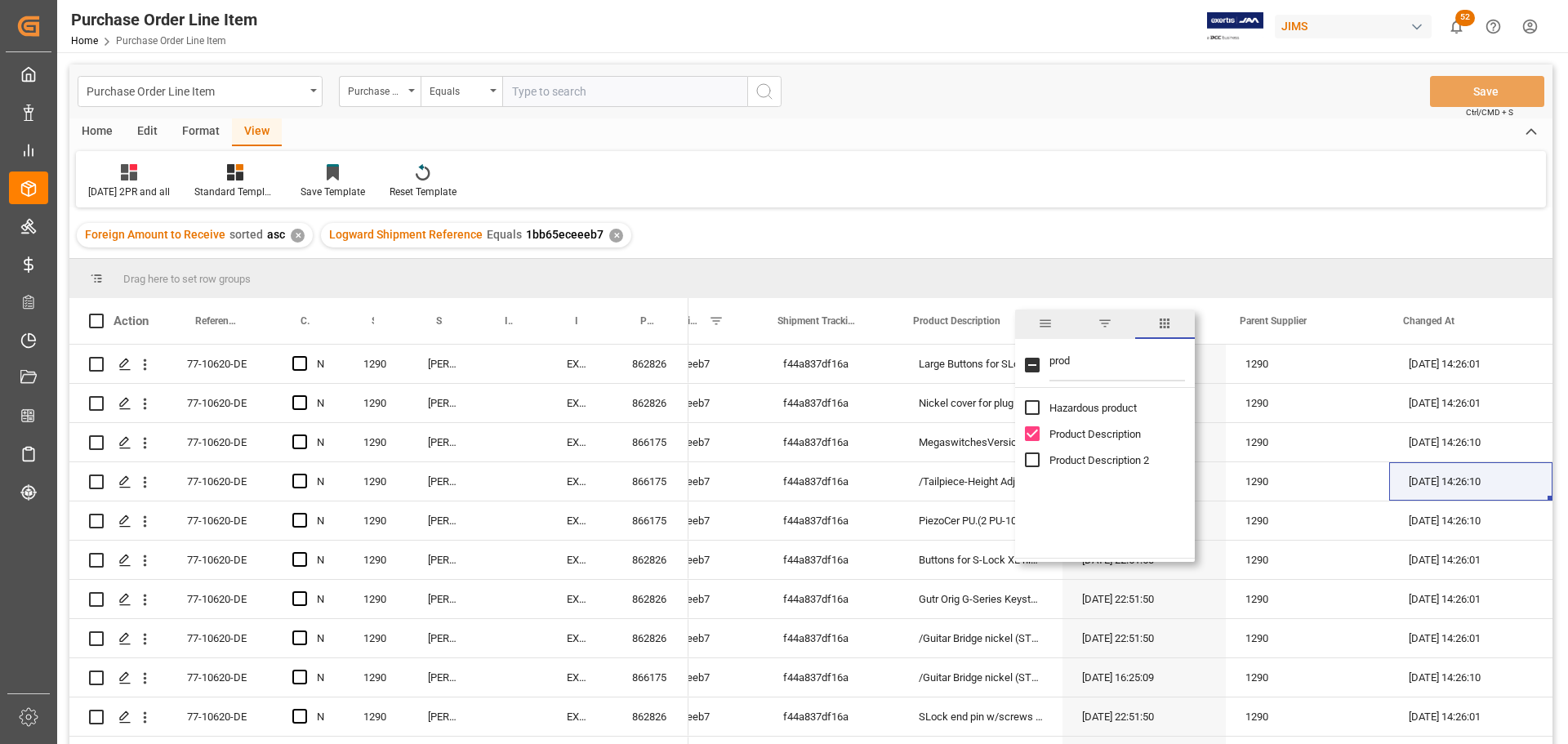
scroll to position [0, 1663]
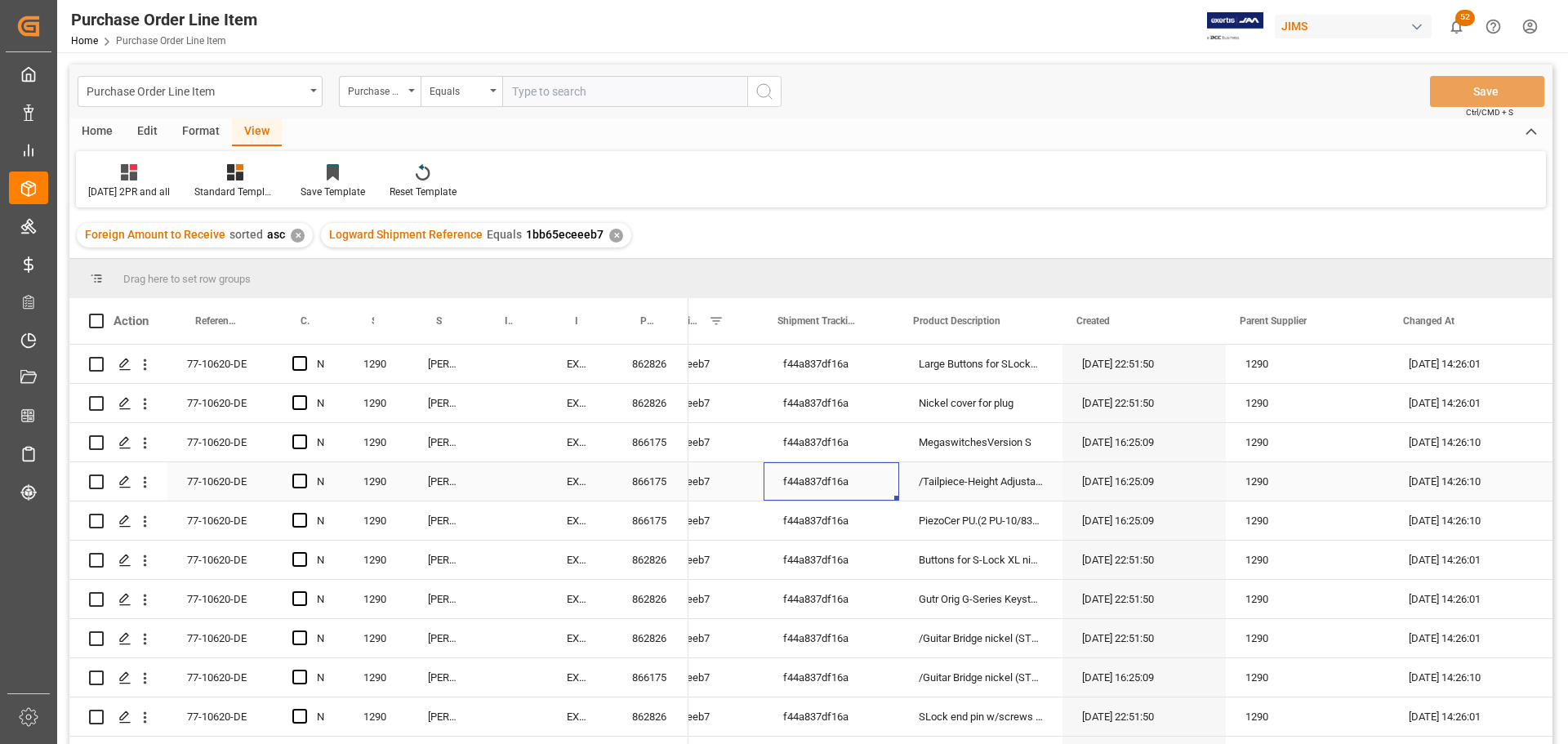
click at [875, 467] on div "f44a837df16a" at bounding box center [831, 482] width 135 height 38
click at [777, 421] on div "f44a837df16a" at bounding box center [831, 403] width 135 height 38
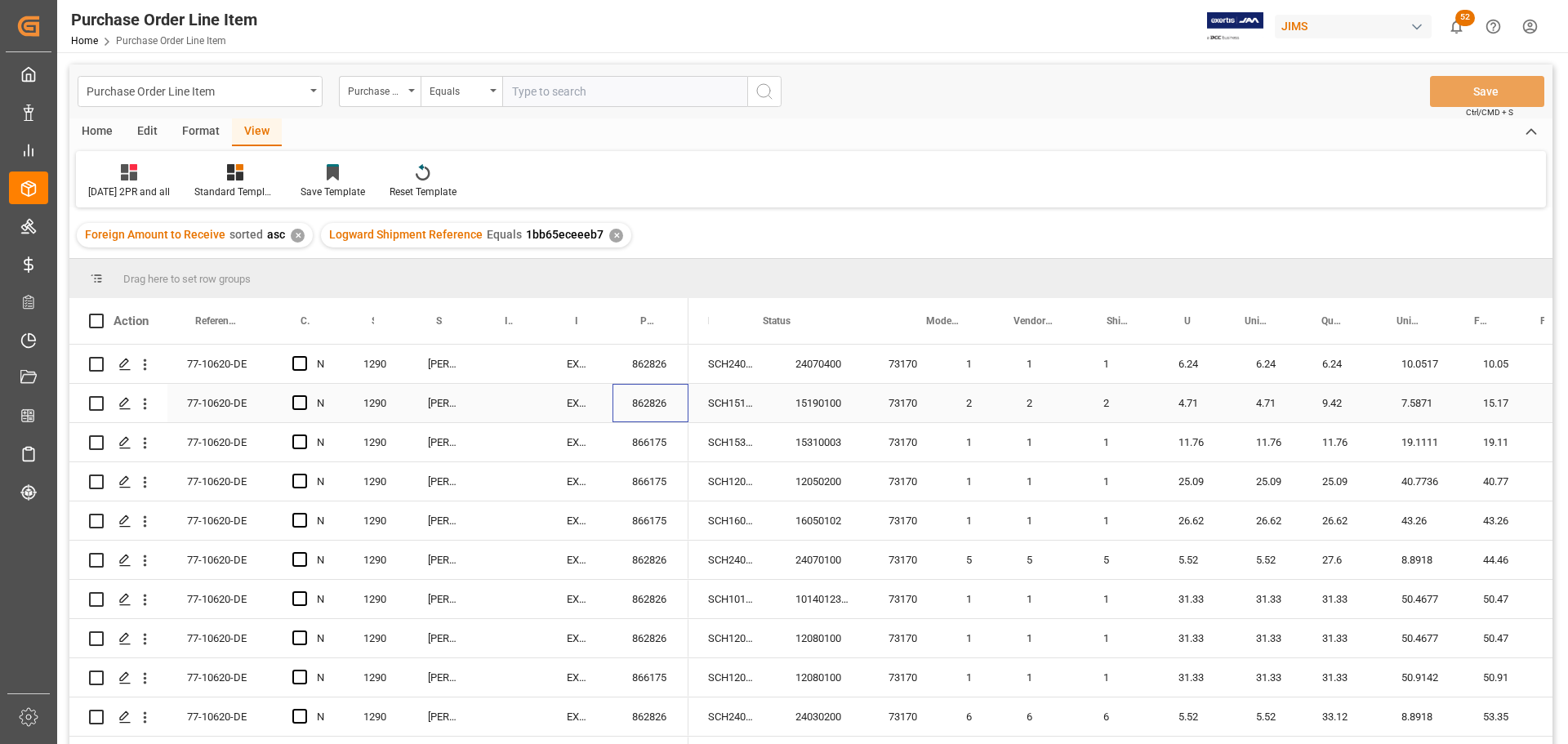
scroll to position [0, 0]
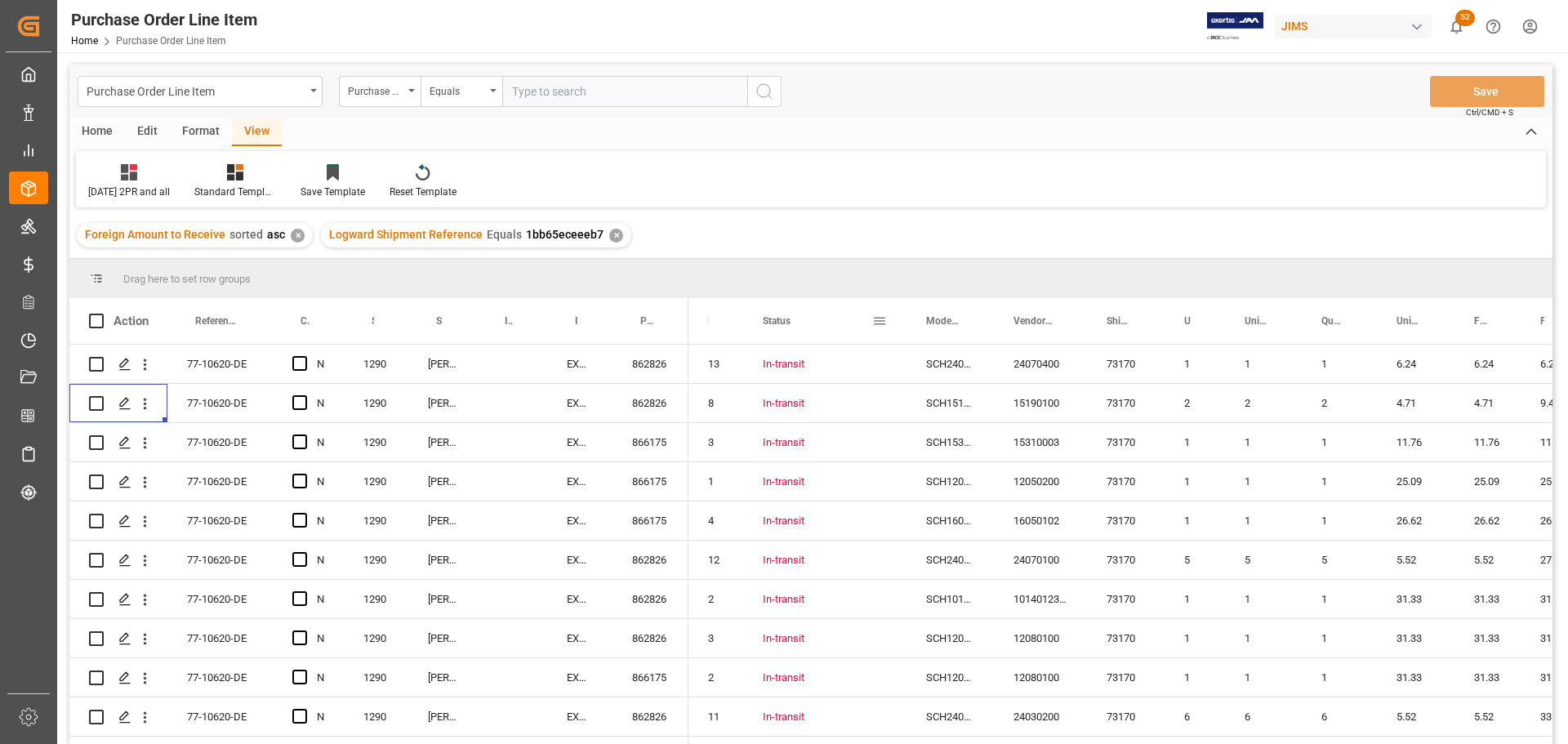
click at [822, 330] on div "Status" at bounding box center [817, 321] width 109 height 45
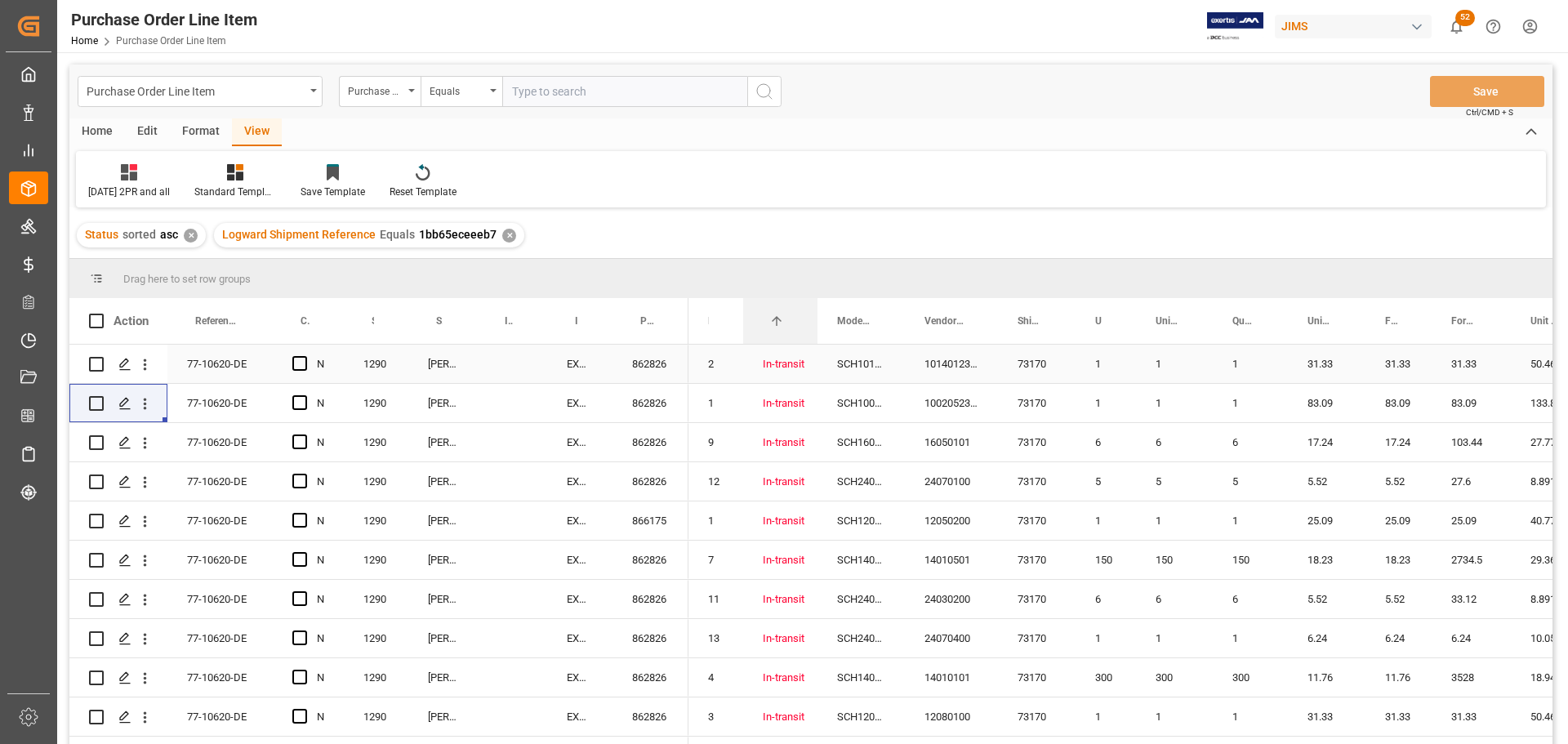
drag, startPoint x: 905, startPoint y: 311, endPoint x: 816, endPoint y: 368, distance: 105.7
click at [816, 368] on div "Action Reference 2 Vendor Confirmed and Paid 2PR Supplier Number 1 N" at bounding box center [810, 526] width 1483 height 456
click at [496, 372] on div "Press SPACE to select this row." at bounding box center [512, 364] width 70 height 38
drag, startPoint x: 545, startPoint y: 321, endPoint x: 548, endPoint y: 331, distance: 10.4
click at [548, 331] on div at bounding box center [550, 321] width 6 height 45
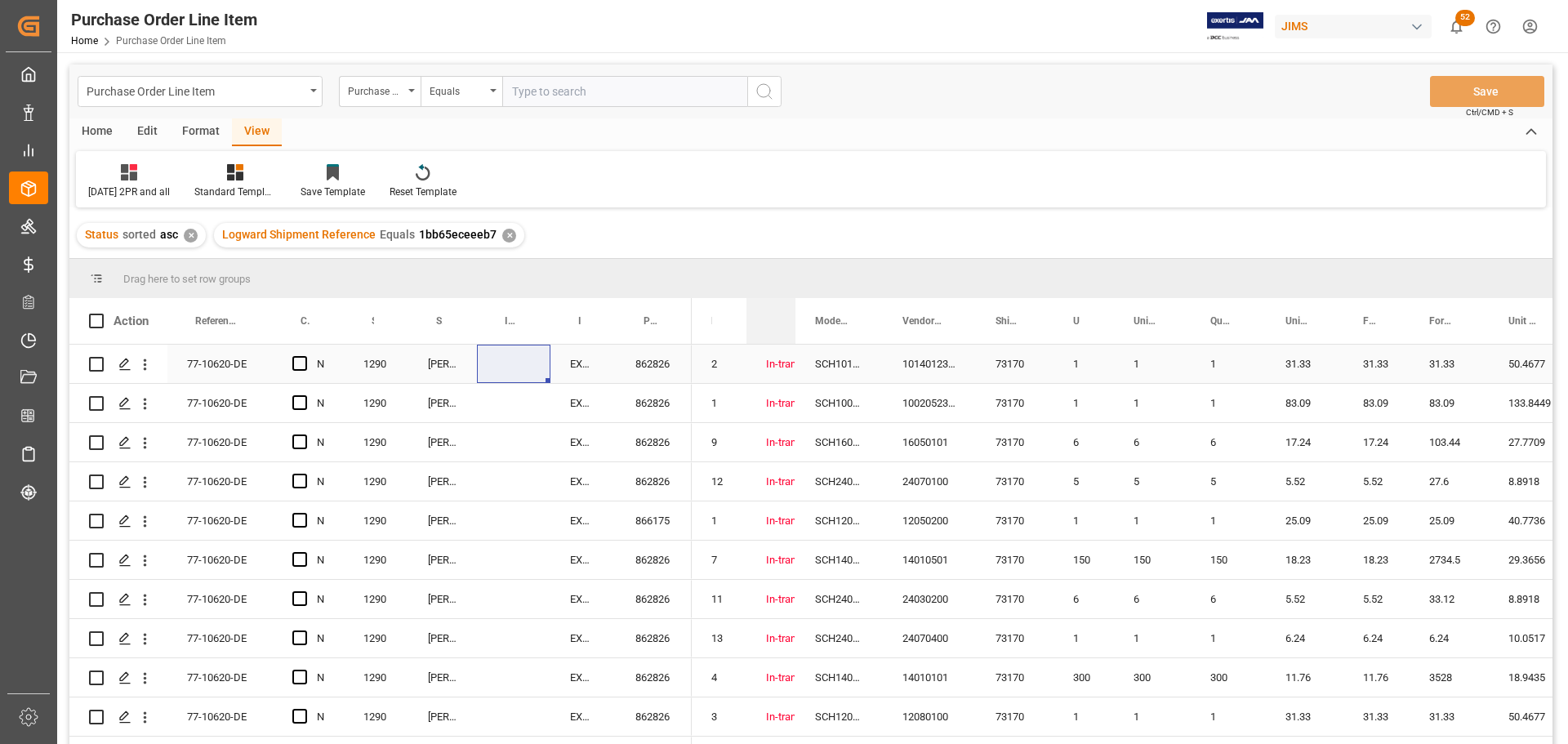
drag, startPoint x: 817, startPoint y: 320, endPoint x: 792, endPoint y: 379, distance: 64.1
click at [792, 379] on div "Action Reference 2 Vendor Confirmed and Paid 2PR Supplier Number 1 N" at bounding box center [810, 526] width 1483 height 456
click at [508, 456] on div "Press SPACE to select this row." at bounding box center [514, 442] width 73 height 38
drag, startPoint x: 974, startPoint y: 315, endPoint x: 967, endPoint y: 324, distance: 11.4
click at [967, 324] on div at bounding box center [968, 321] width 6 height 45
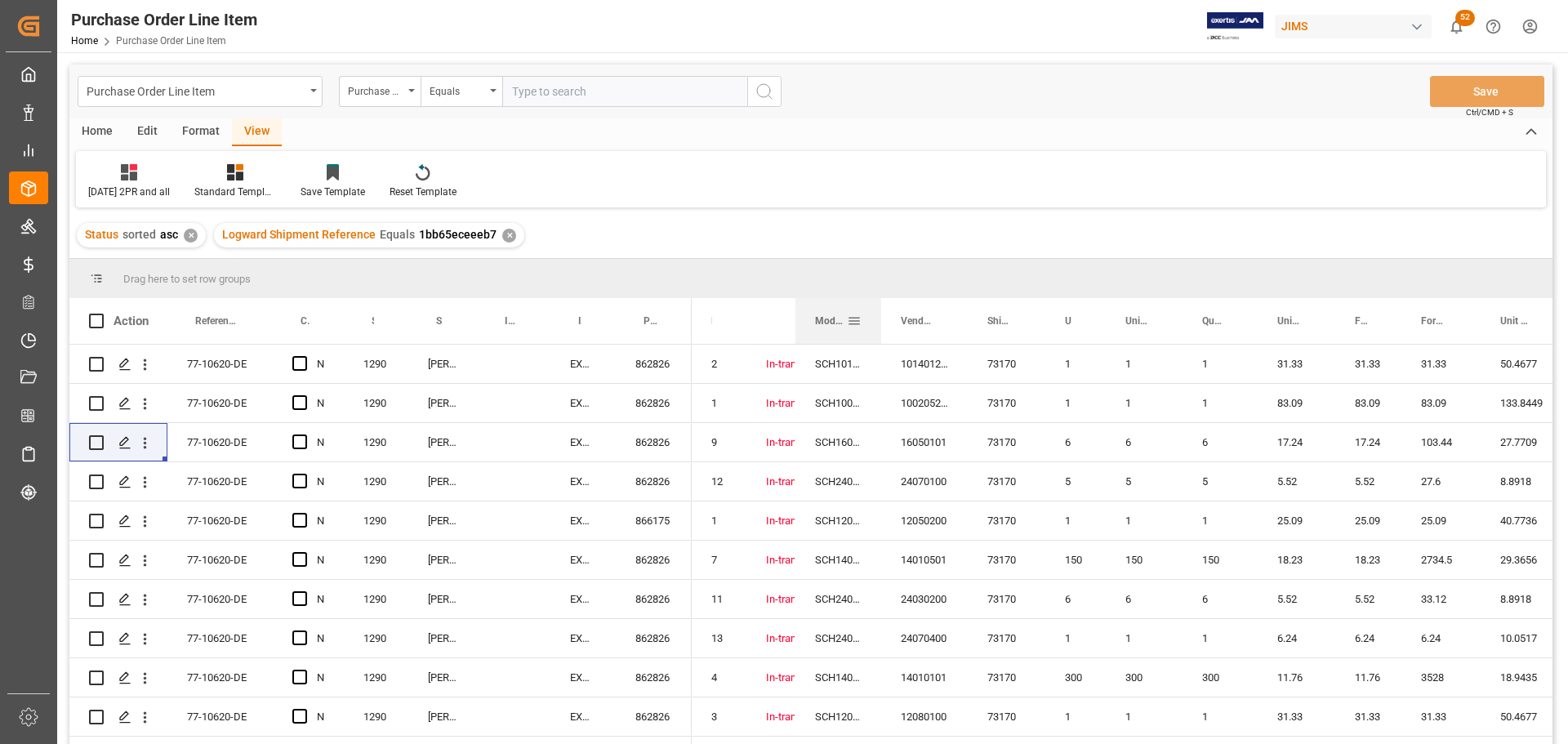
click at [878, 318] on div at bounding box center [881, 321] width 6 height 45
click at [1329, 325] on div at bounding box center [1330, 321] width 6 height 45
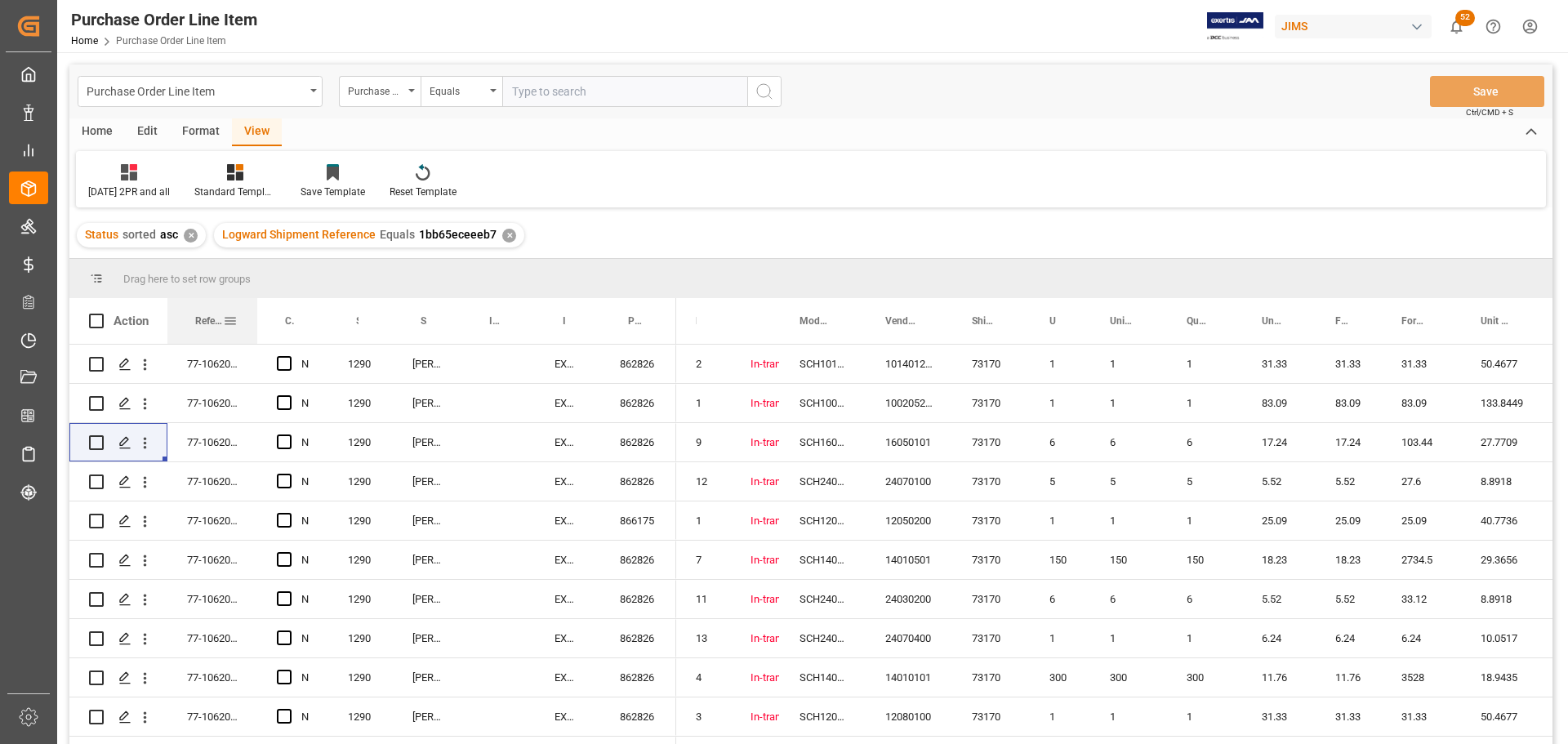
drag, startPoint x: 271, startPoint y: 318, endPoint x: 255, endPoint y: 341, distance: 28.0
click at [255, 341] on div at bounding box center [257, 321] width 6 height 45
click at [1452, 440] on div "103.44" at bounding box center [1421, 442] width 80 height 38
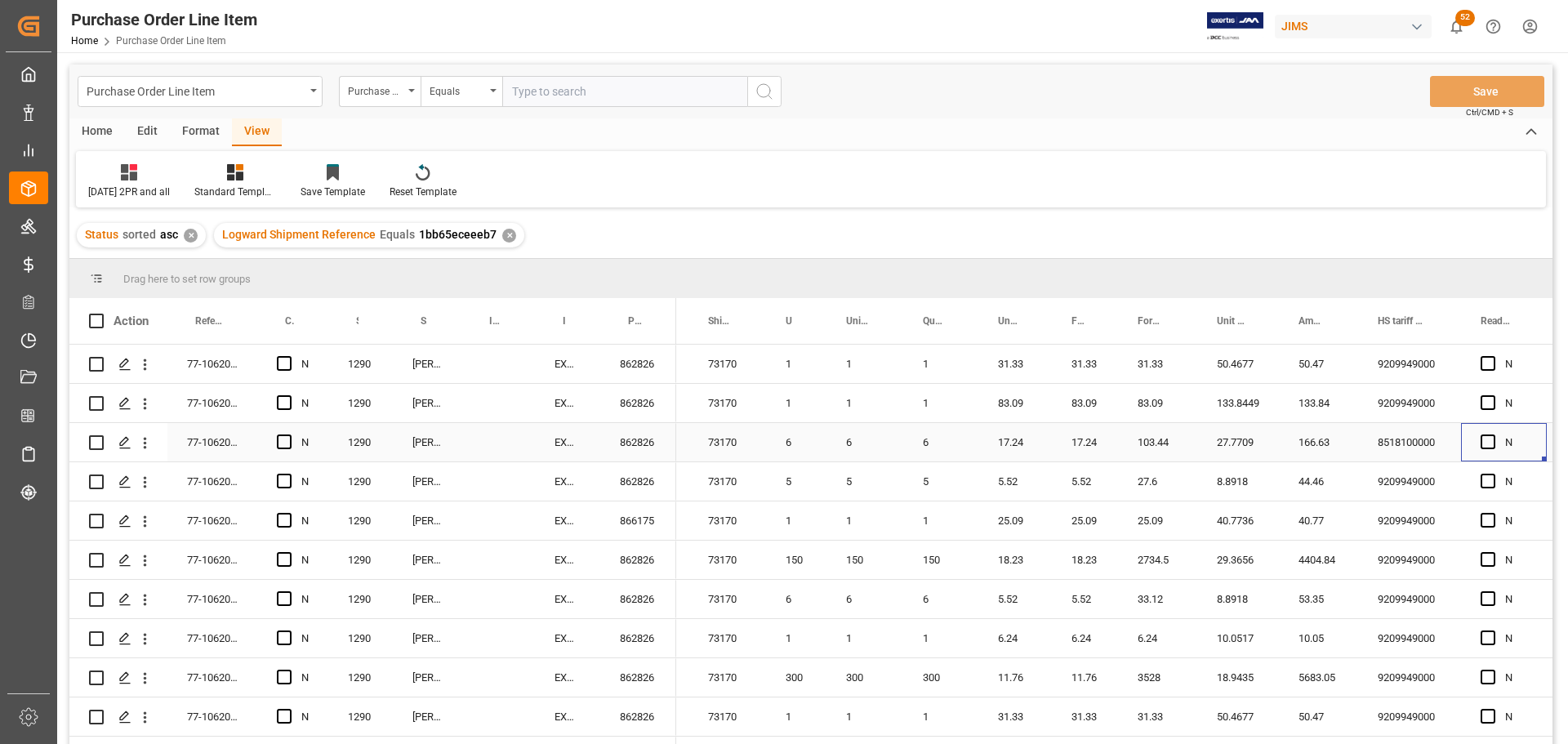
scroll to position [0, 324]
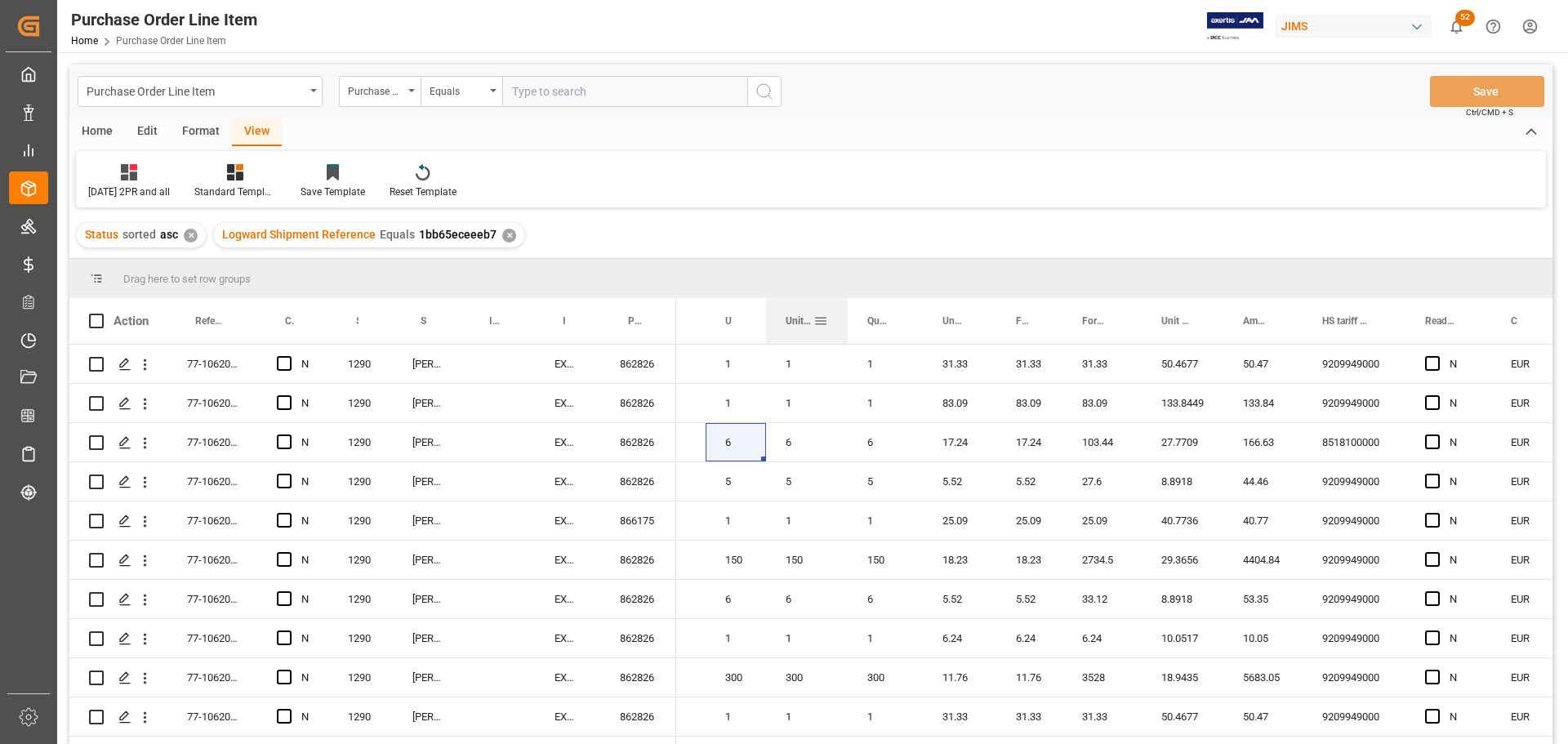
drag, startPoint x: 841, startPoint y: 313, endPoint x: 845, endPoint y: 320, distance: 8.1
click at [845, 320] on div at bounding box center [847, 321] width 6 height 45
drag, startPoint x: 921, startPoint y: 309, endPoint x: 919, endPoint y: 317, distance: 8.2
click at [919, 317] on div at bounding box center [920, 321] width 6 height 45
click at [847, 380] on div "1" at bounding box center [807, 364] width 81 height 38
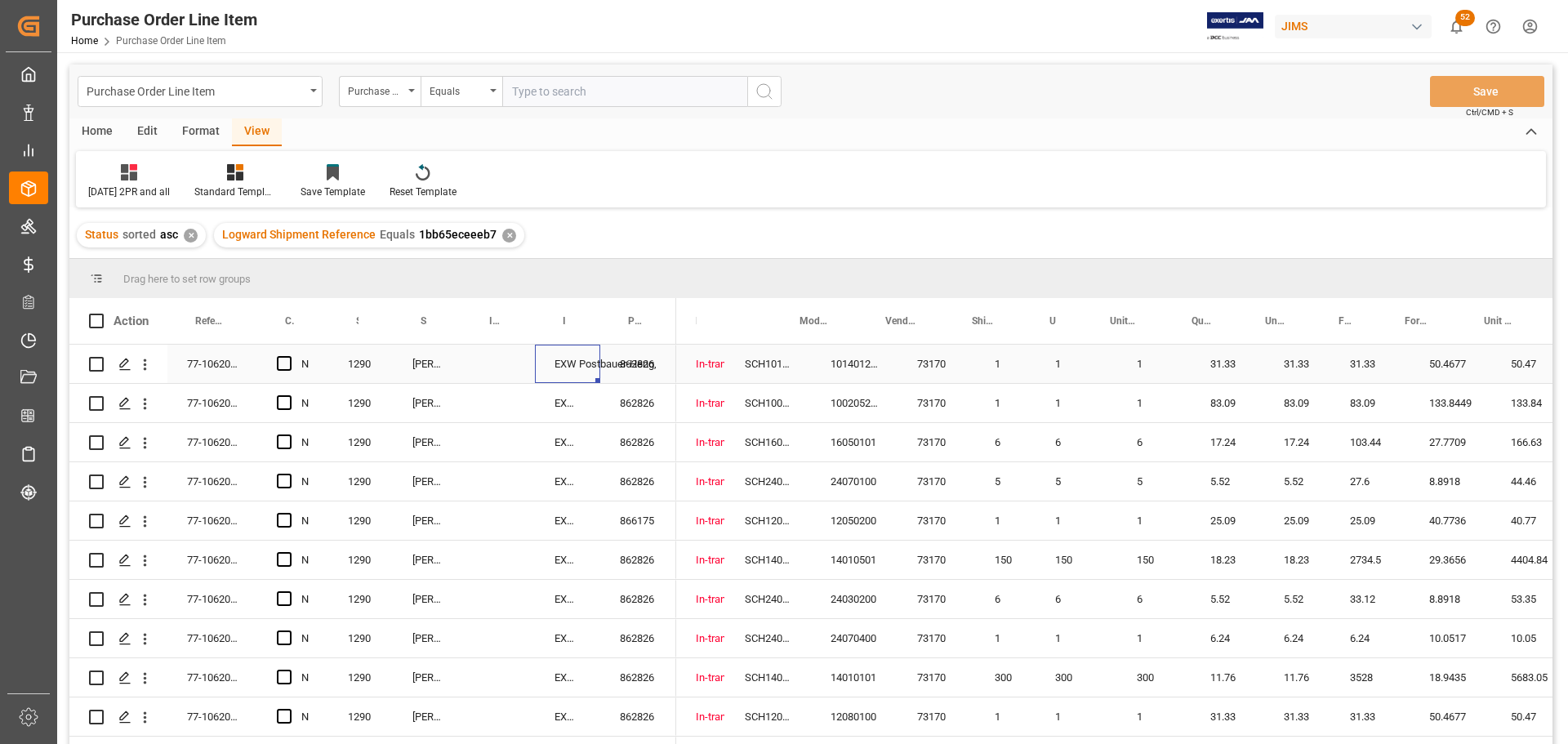
scroll to position [0, 0]
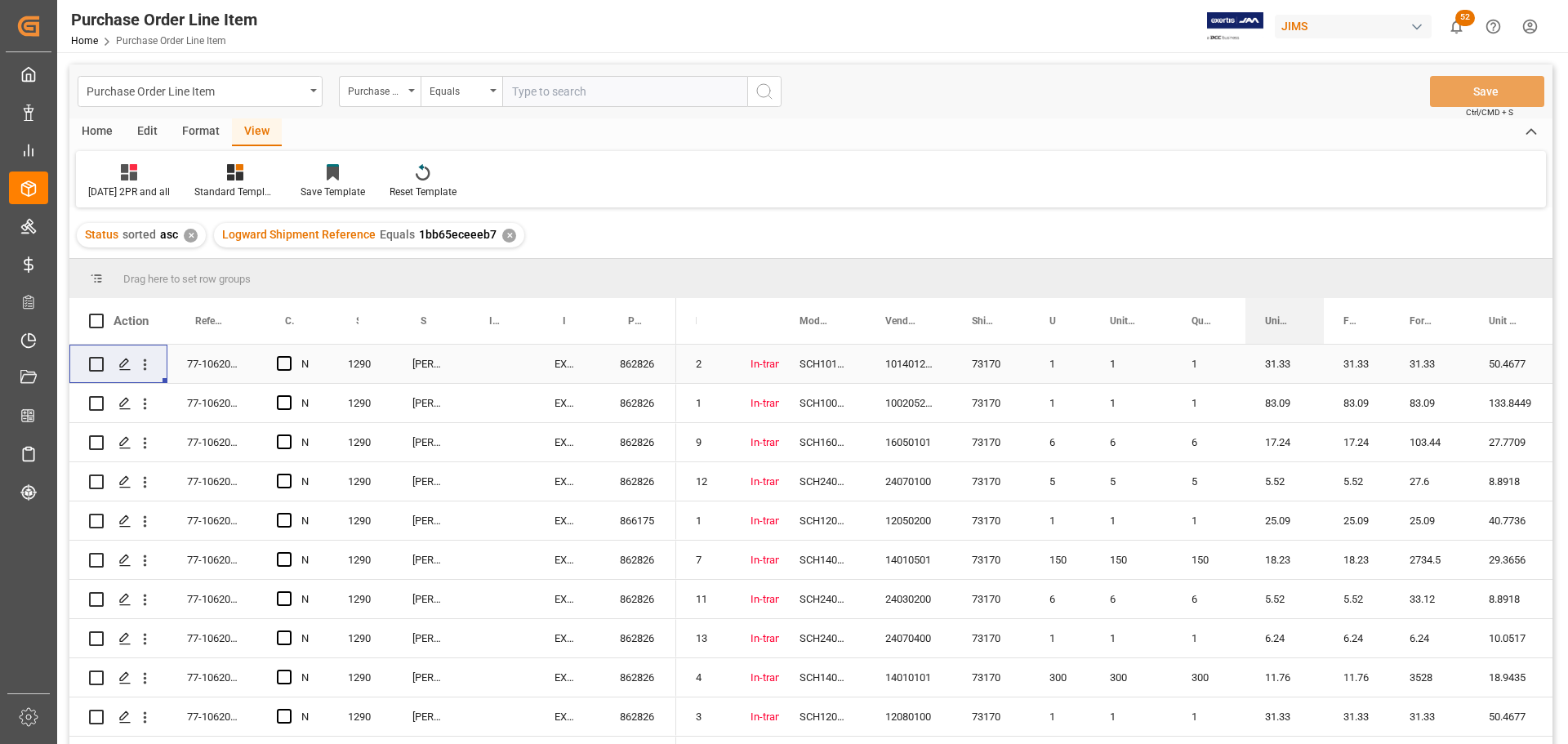
drag, startPoint x: 1316, startPoint y: 311, endPoint x: 1322, endPoint y: 376, distance: 65.3
click at [1322, 376] on div "Action Reference 2 Vendor Confirmed and Paid 2PR Supplier Number 1 N" at bounding box center [810, 526] width 1483 height 456
click at [1386, 318] on div "Foreign Unit Cost" at bounding box center [1357, 321] width 66 height 45
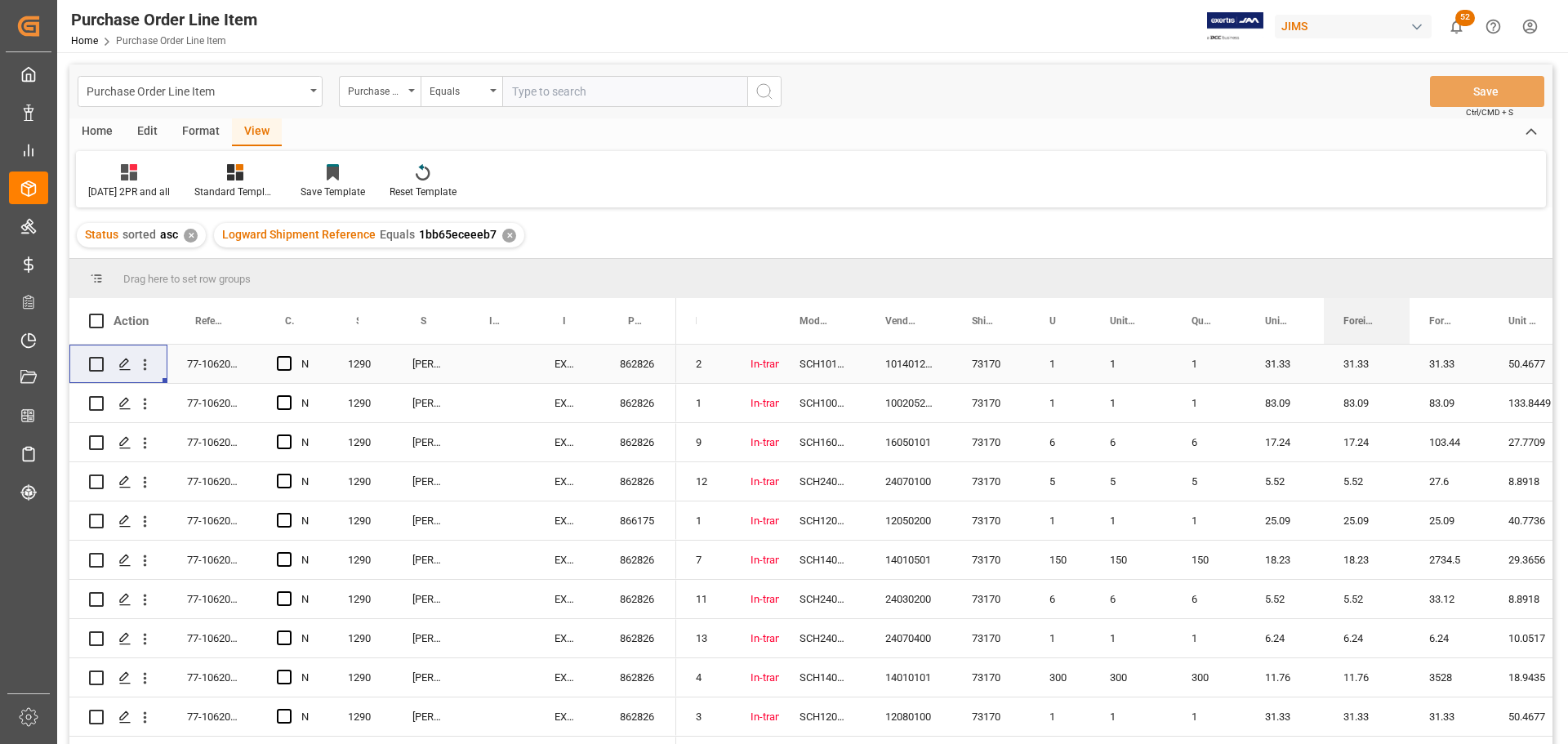
drag, startPoint x: 1389, startPoint y: 318, endPoint x: 1408, endPoint y: 331, distance: 23.0
click at [1407, 354] on div "Action Reference 2 Vendor Confirmed and Paid 2PR Supplier Number 1 N" at bounding box center [810, 526] width 1483 height 456
drag, startPoint x: 1487, startPoint y: 323, endPoint x: 1486, endPoint y: 351, distance: 28.0
click at [1486, 351] on div "Action Reference 2 Vendor Confirmed and Paid 2PR Supplier Number 1 N" at bounding box center [810, 526] width 1483 height 456
click at [1022, 318] on div at bounding box center [1023, 321] width 6 height 45
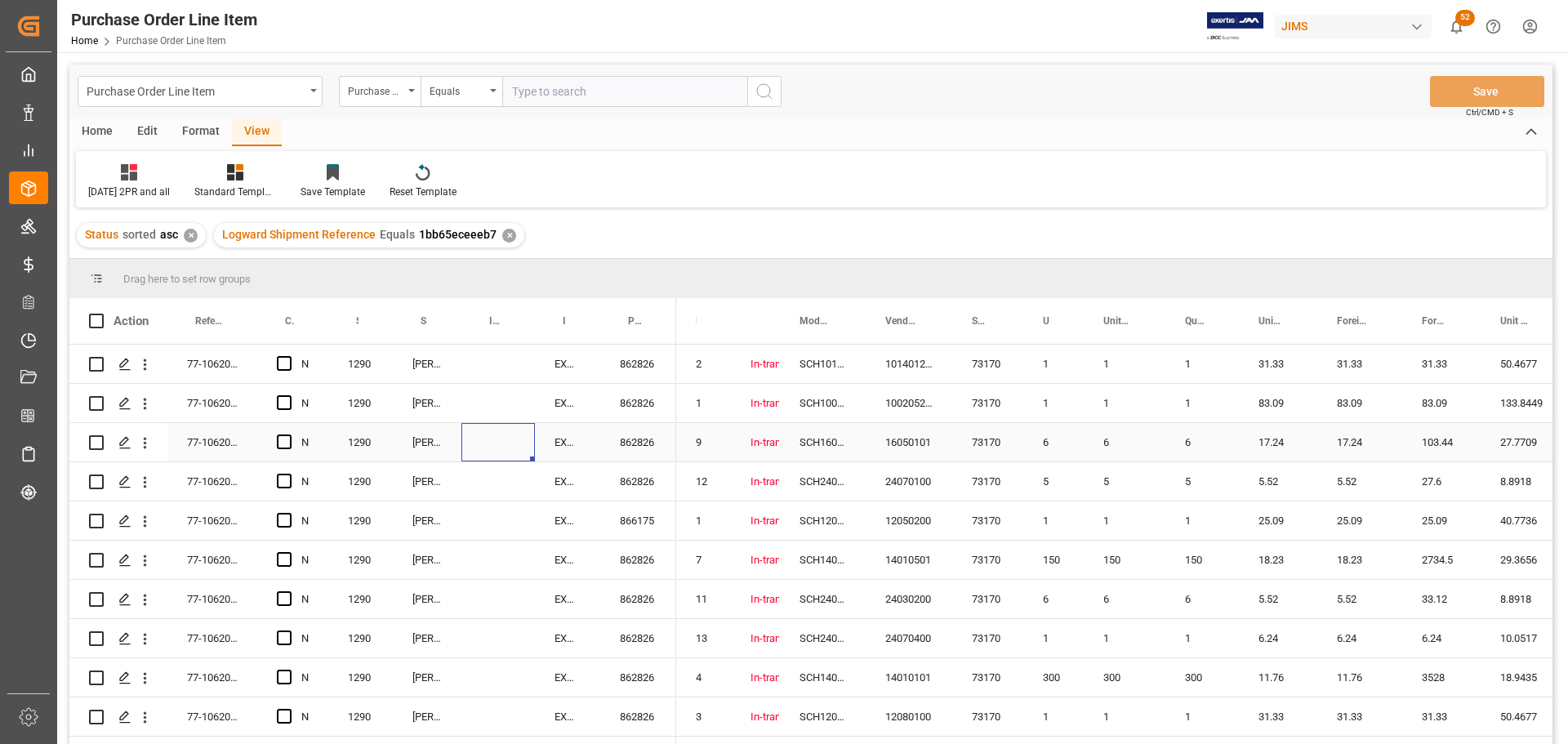
click at [486, 442] on div "Press SPACE to select this row." at bounding box center [498, 442] width 73 height 38
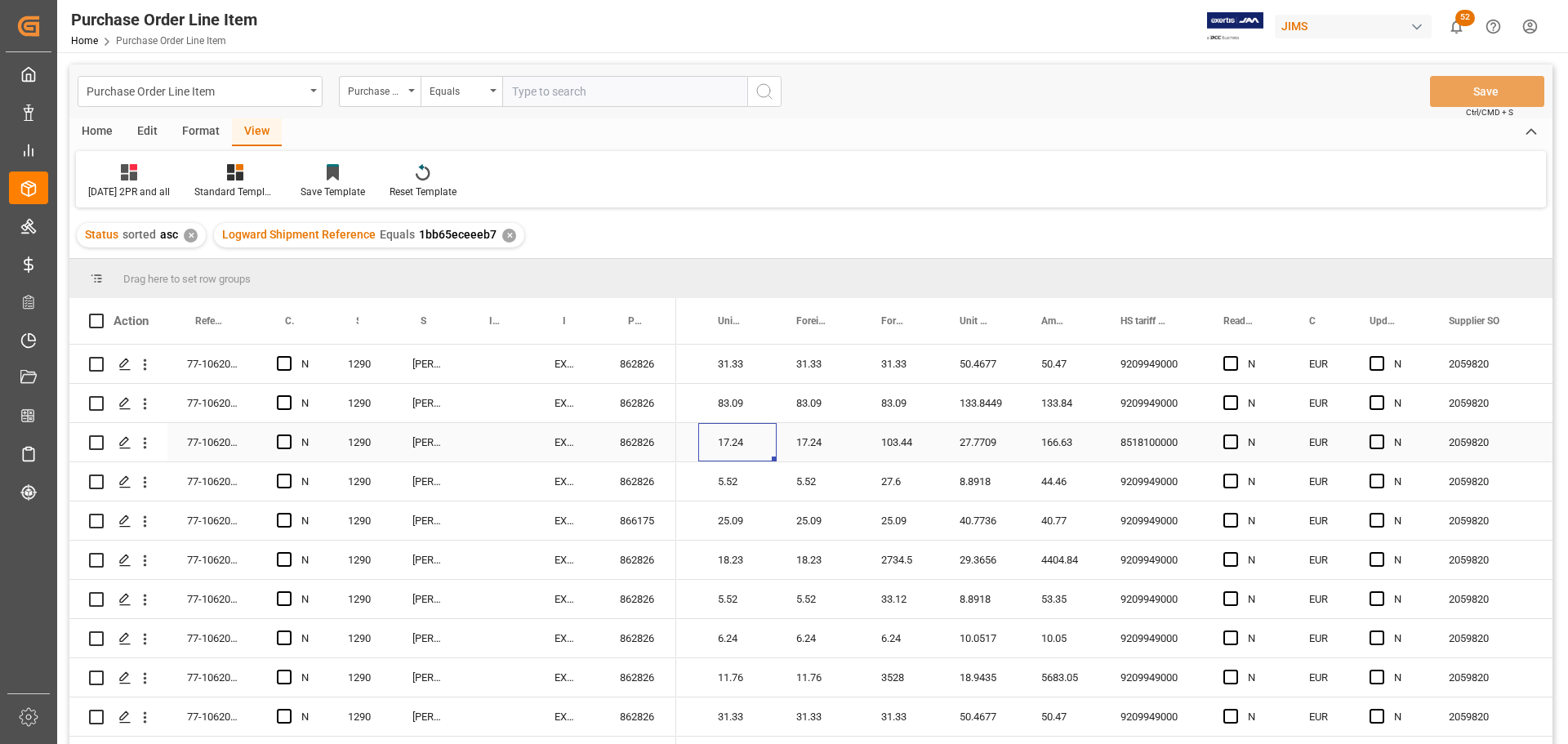
scroll to position [0, 407]
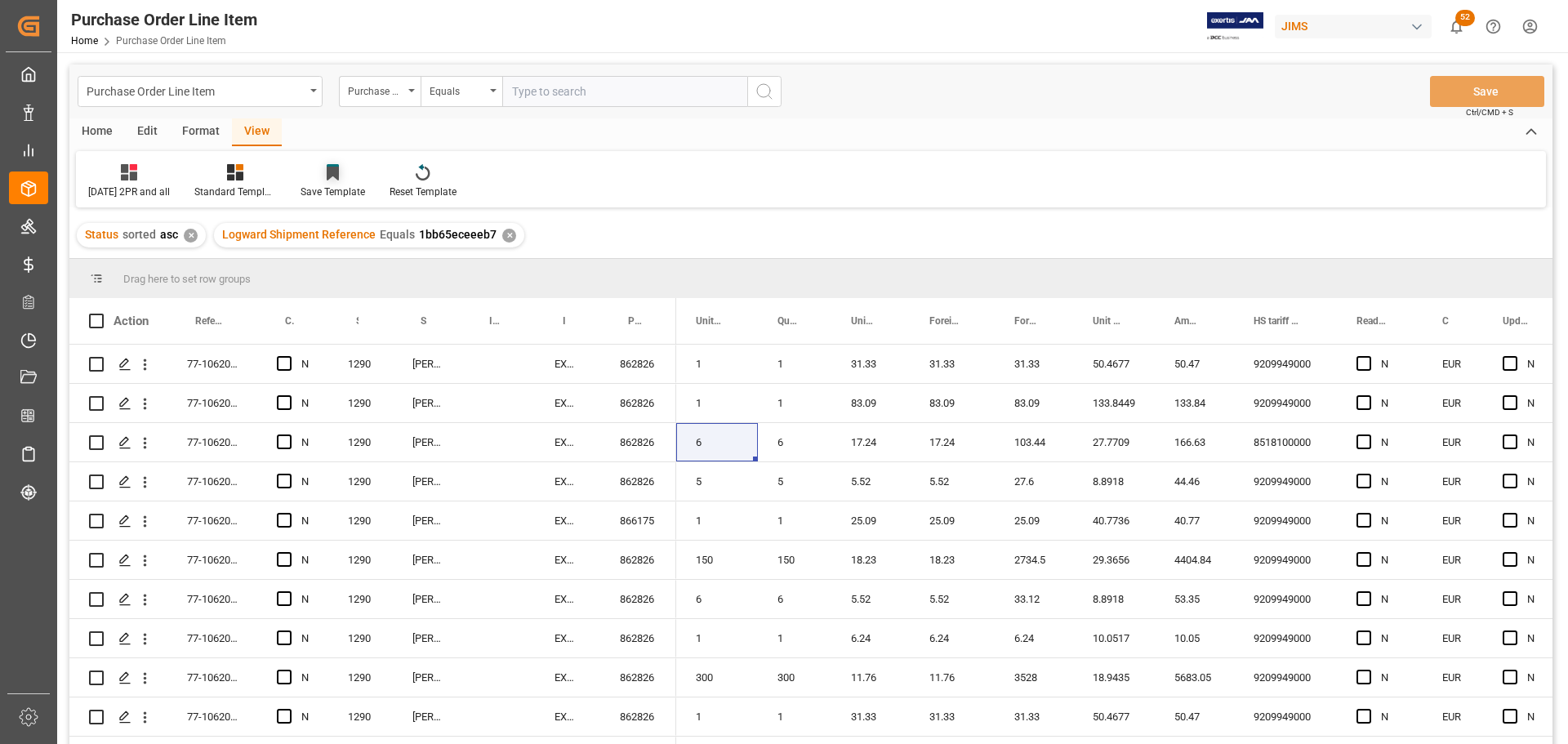
click at [345, 187] on div "Save Template" at bounding box center [333, 191] width 65 height 15
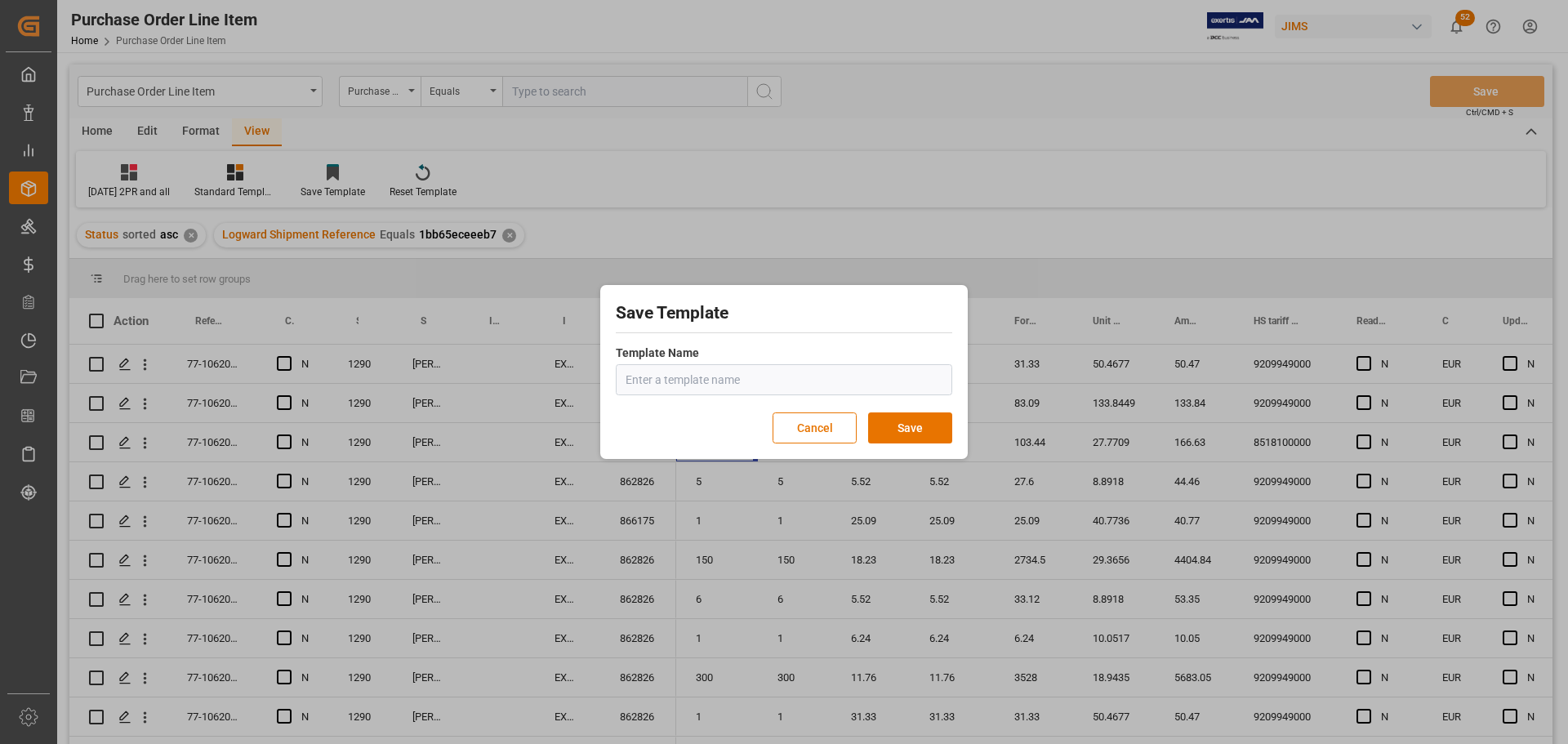
click at [644, 374] on input "text" at bounding box center [784, 380] width 336 height 31
click at [639, 386] on input "text" at bounding box center [784, 380] width 336 height 31
type input "2"
click at [758, 377] on input "Sept 2025 2PR and all" at bounding box center [784, 380] width 336 height 31
type input "Sept 2025 2PR and all - REV"
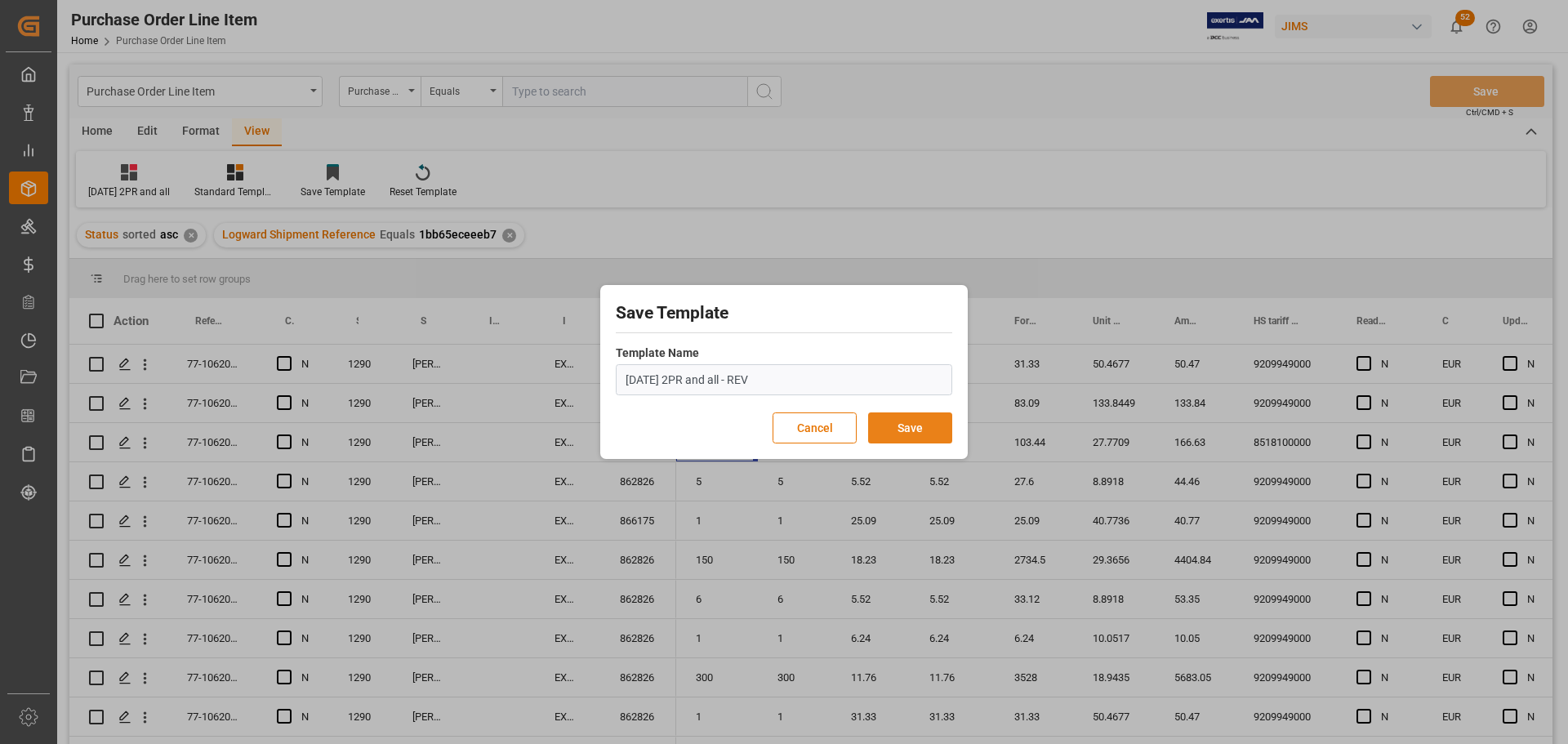
click at [918, 429] on button "Save" at bounding box center [910, 428] width 84 height 31
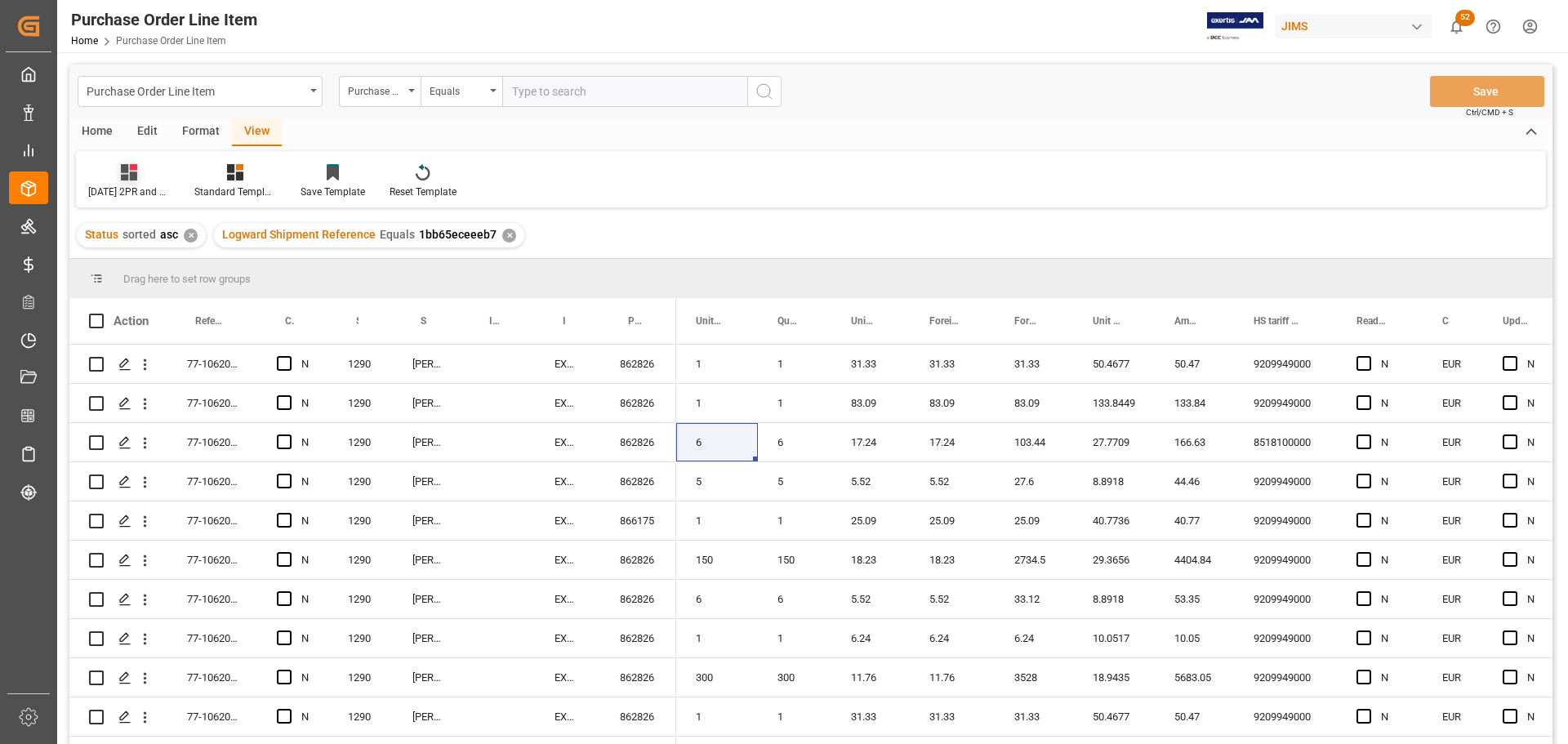
click at [142, 184] on div "Sept 2025 2PR and all - REV" at bounding box center [128, 191] width 81 height 15
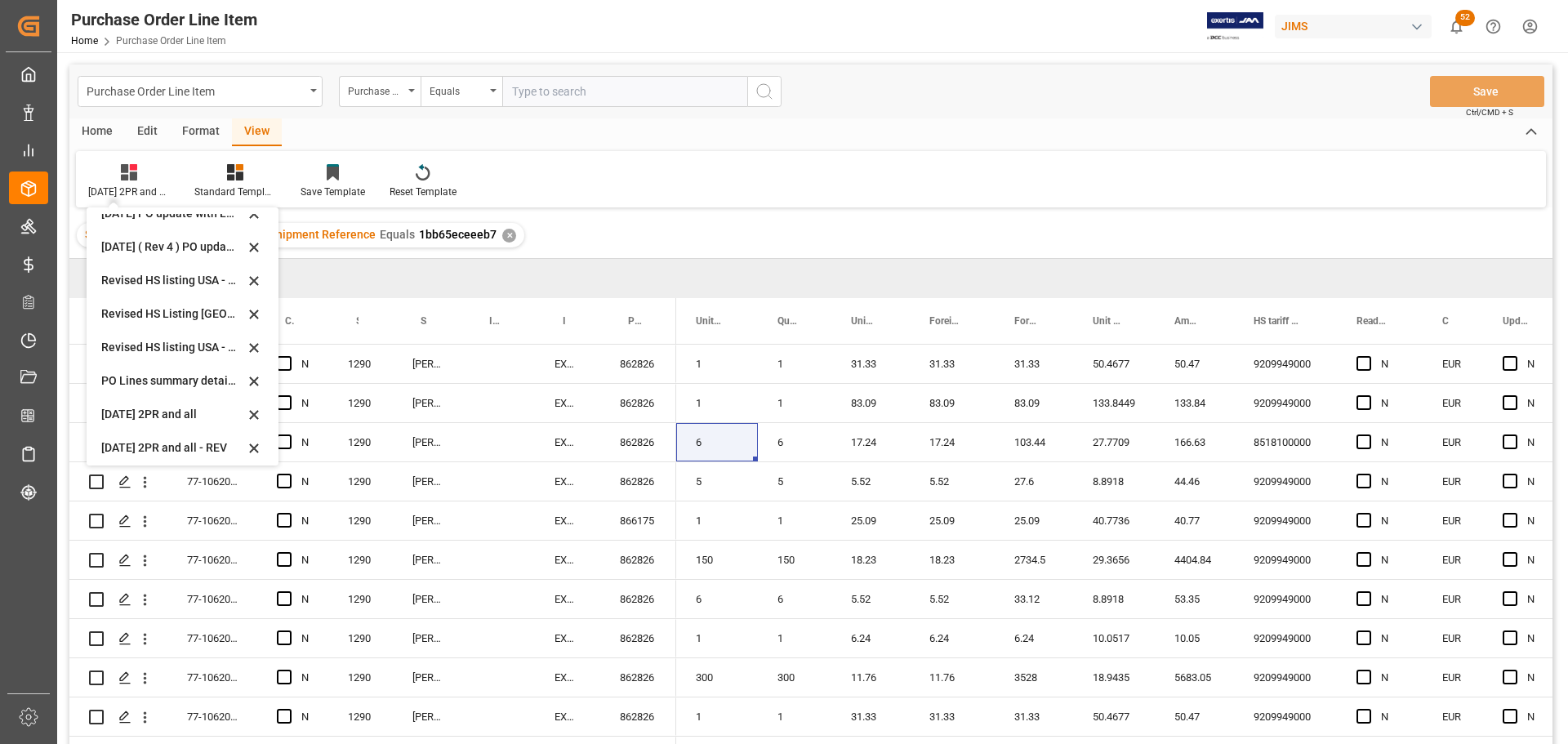
scroll to position [525, 0]
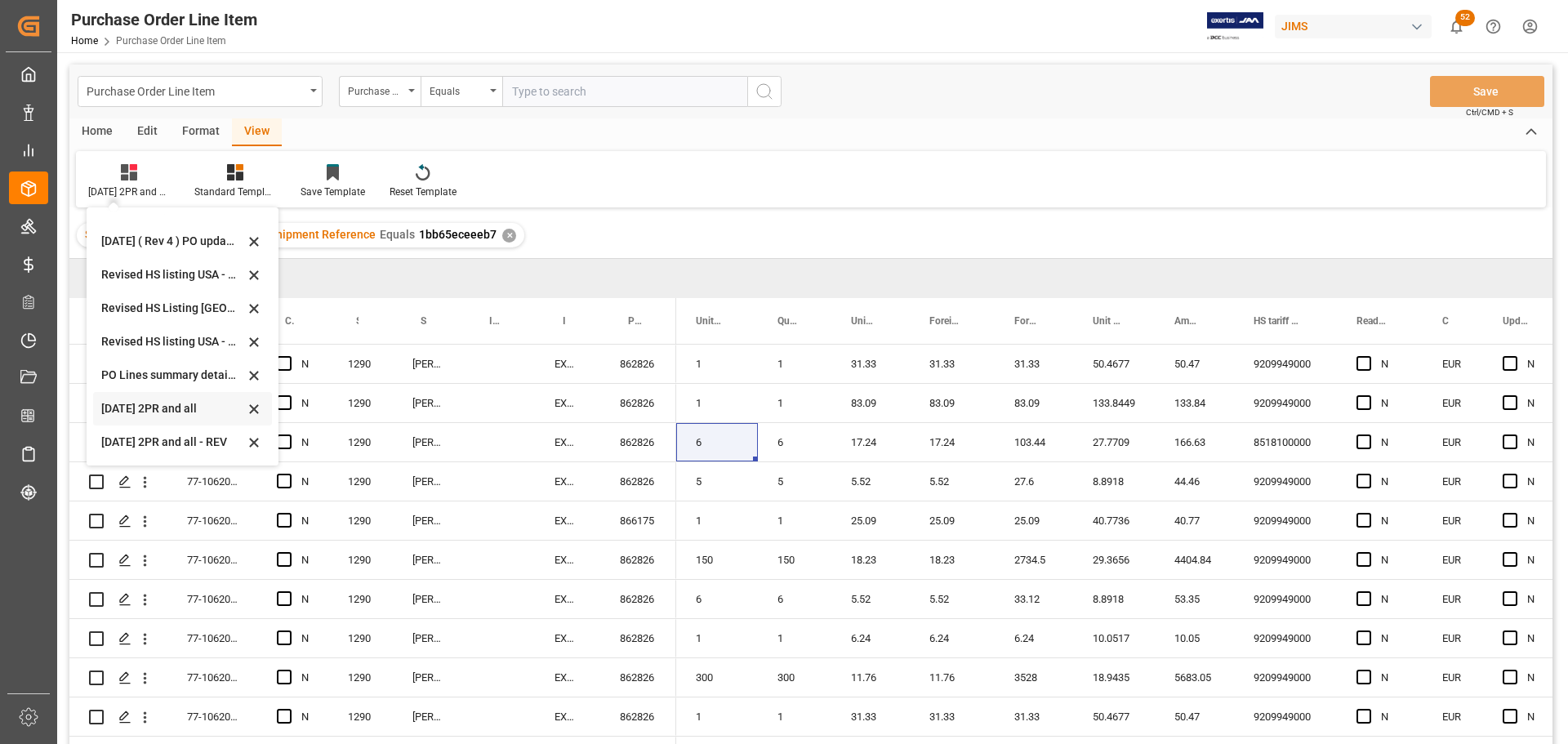
click at [250, 404] on icon at bounding box center [253, 409] width 19 height 15
click at [374, 356] on div "1290" at bounding box center [361, 364] width 65 height 38
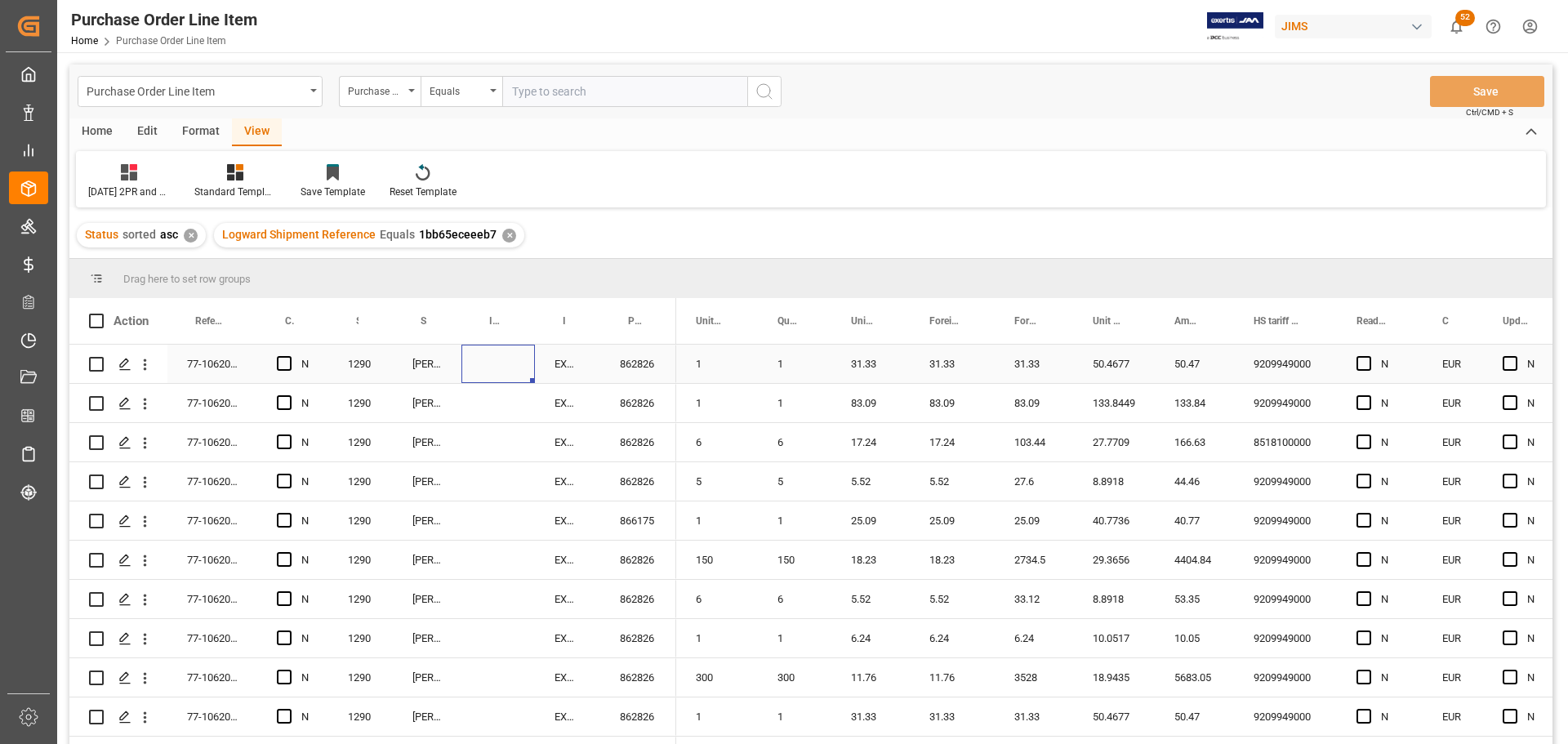
click at [468, 377] on div "Press SPACE to select this row." at bounding box center [498, 364] width 73 height 38
click at [244, 119] on div "View" at bounding box center [256, 132] width 50 height 28
click at [126, 169] on icon at bounding box center [128, 172] width 17 height 17
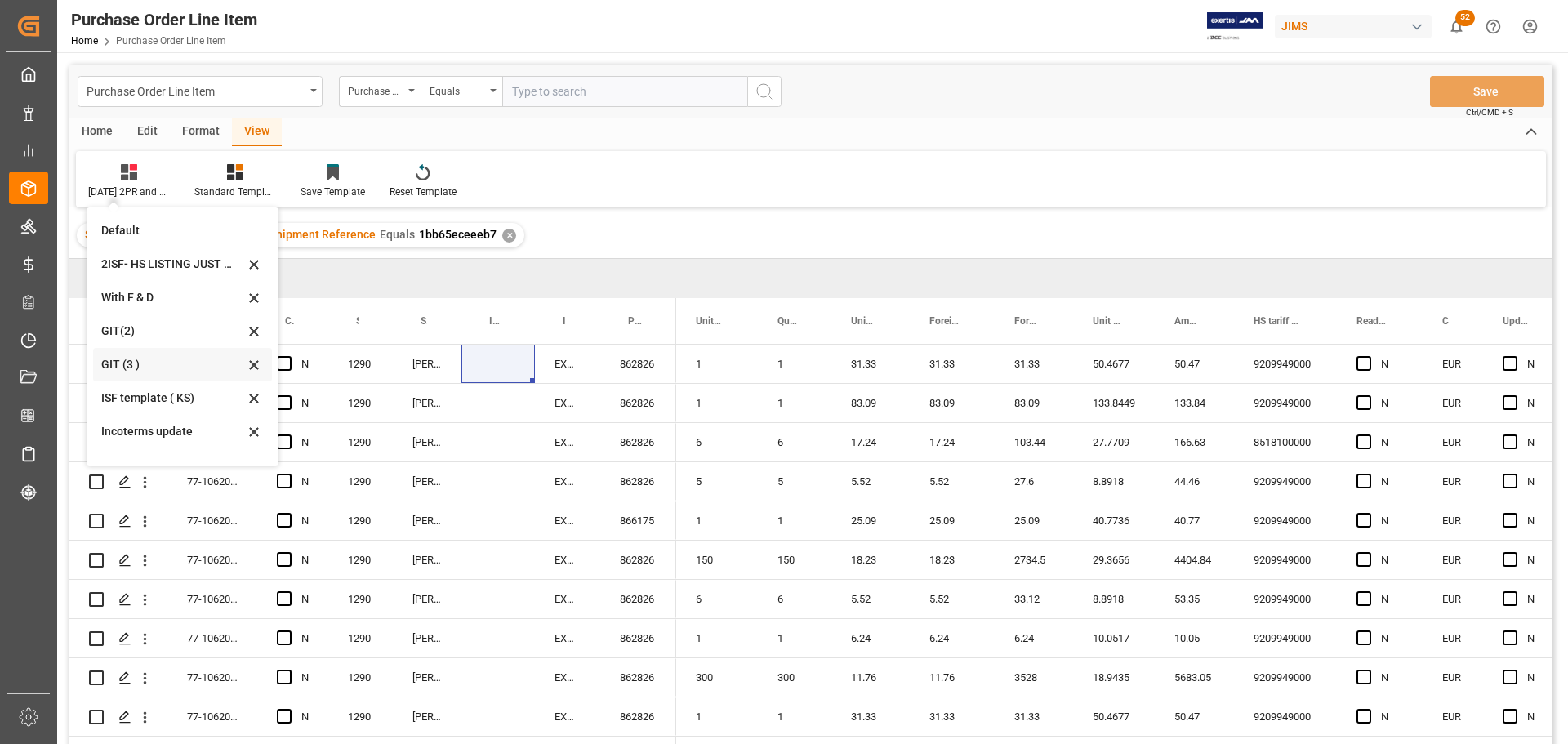
click at [120, 364] on div "GIT (3 )" at bounding box center [173, 365] width 143 height 17
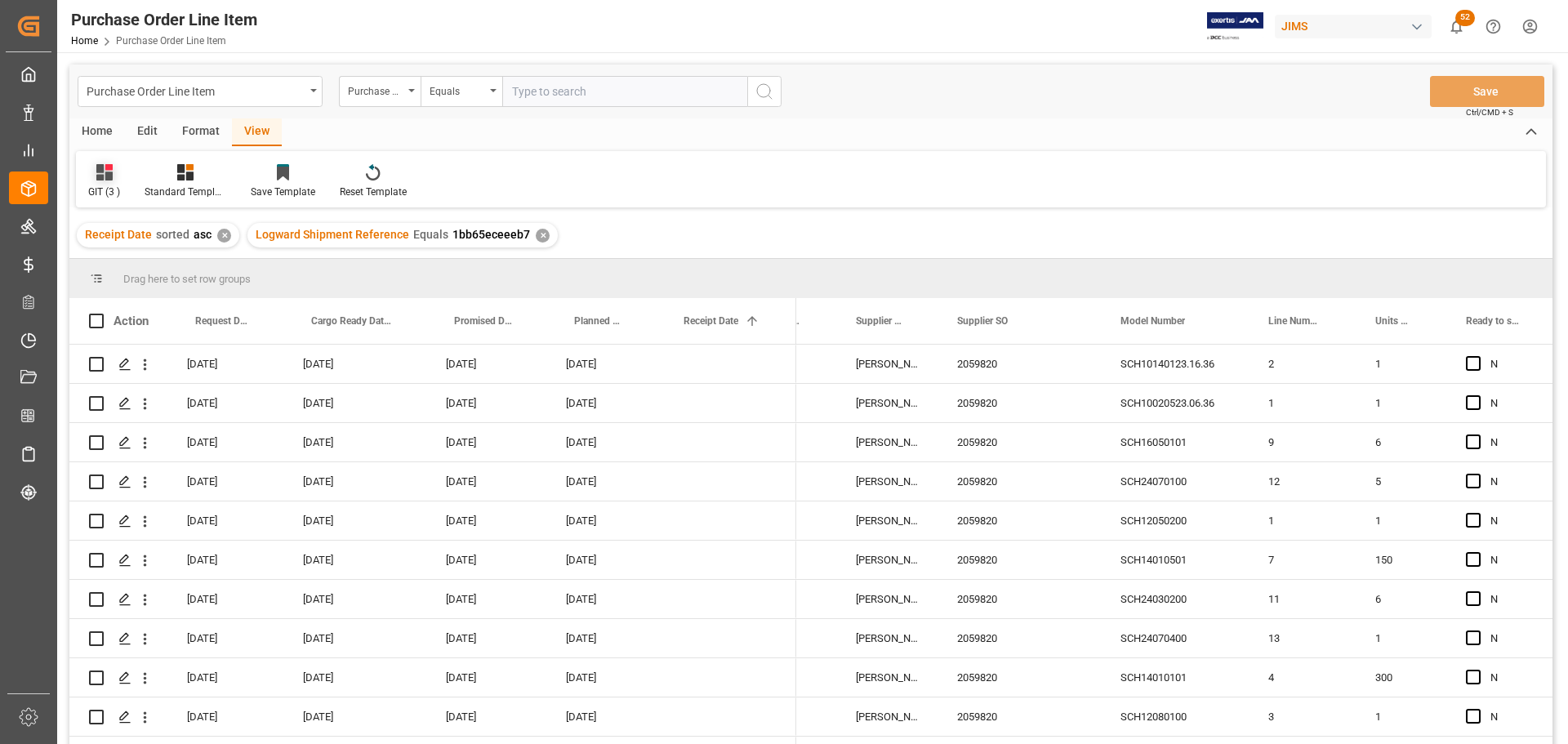
click at [101, 184] on div "GIT (3 )" at bounding box center [104, 181] width 56 height 36
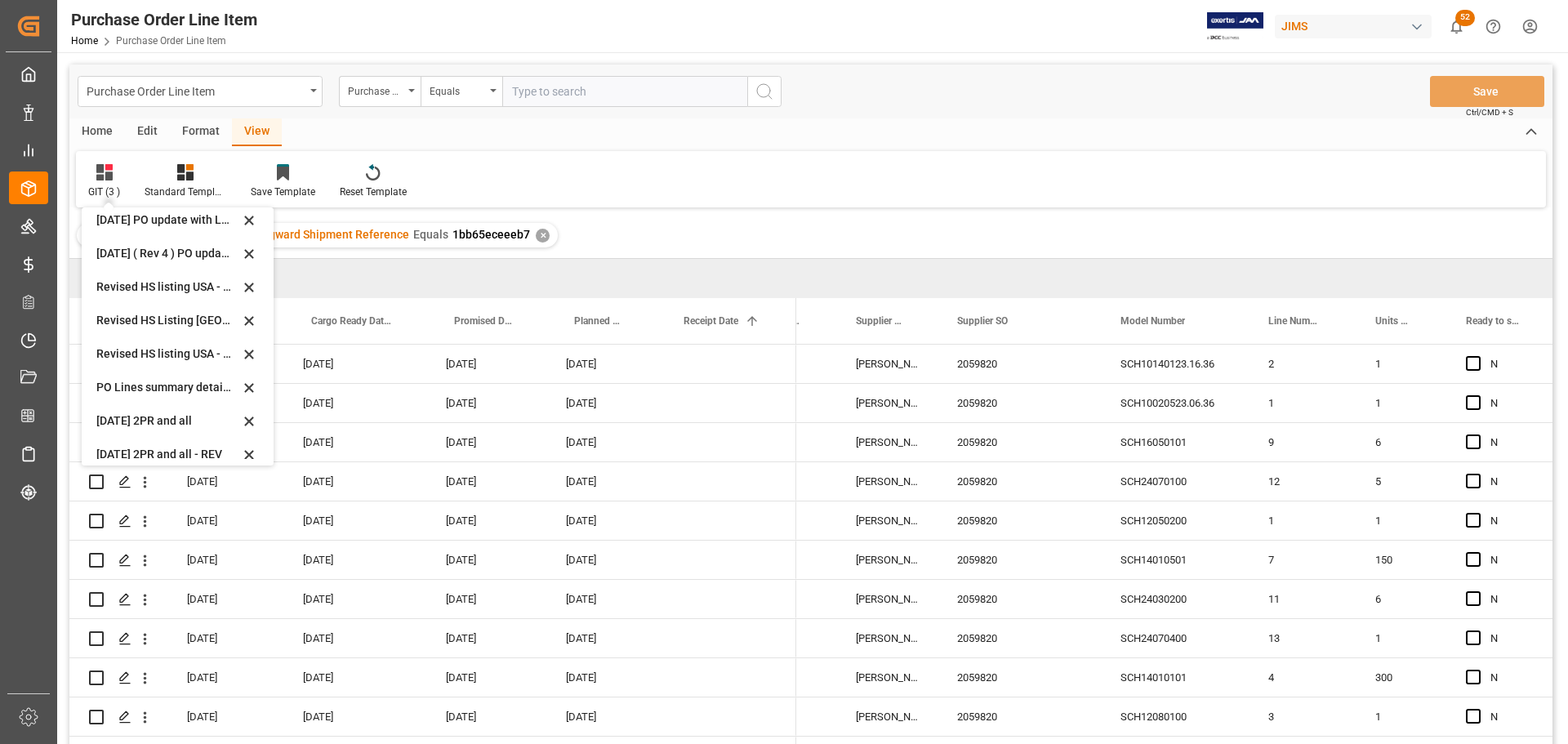
scroll to position [525, 0]
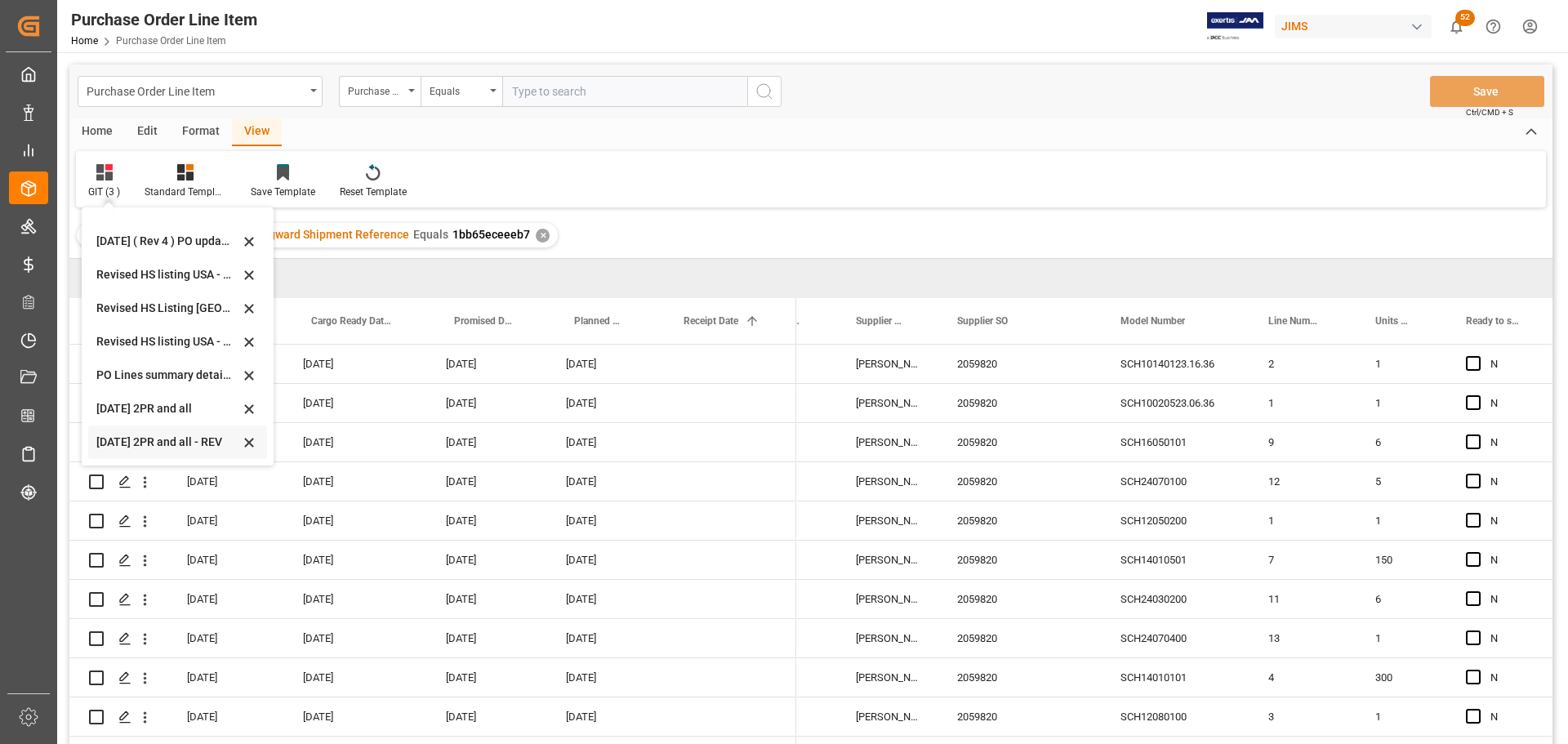
click at [149, 442] on div "[DATE] 2PR and all - REV" at bounding box center [168, 442] width 143 height 17
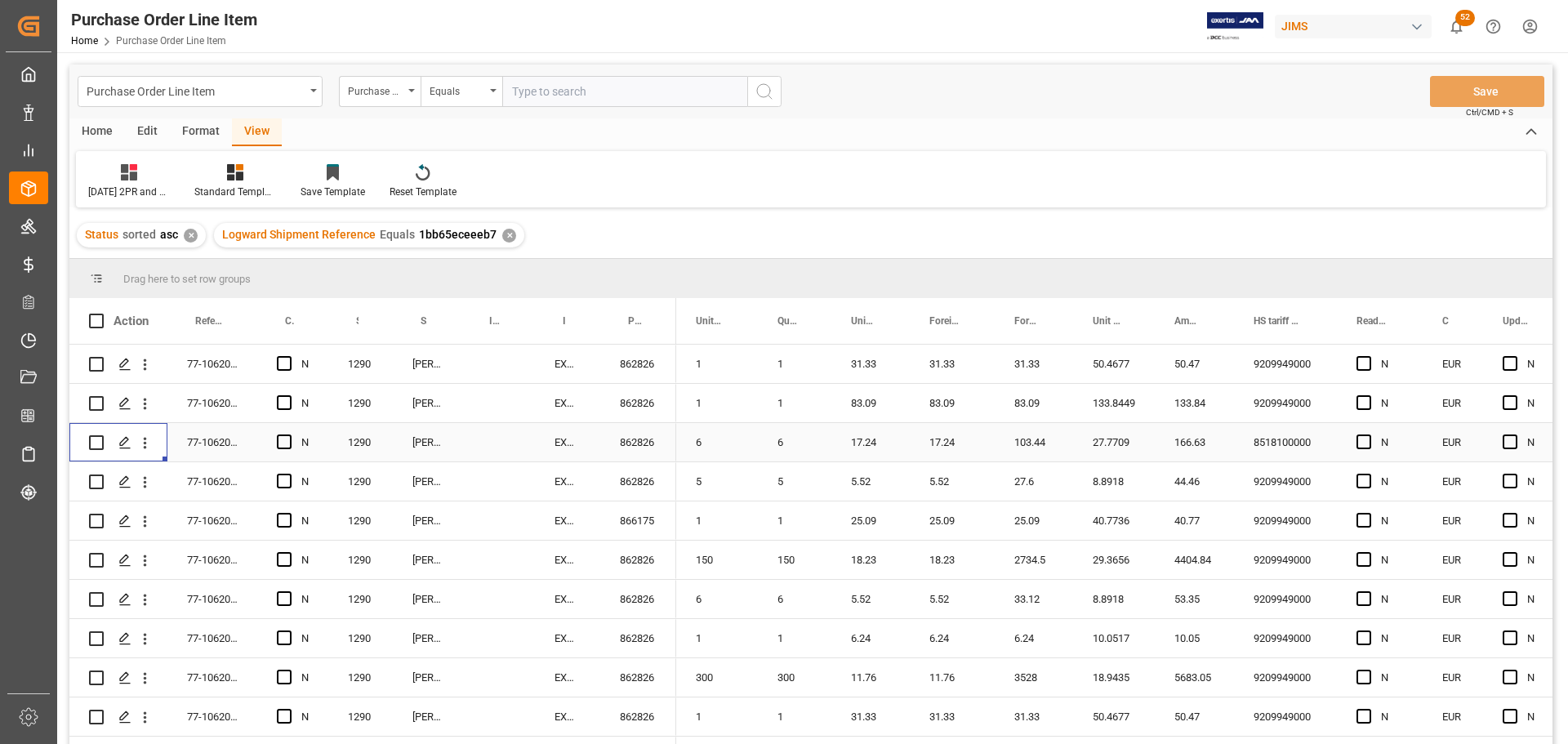
click at [149, 442] on icon "open menu" at bounding box center [145, 443] width 17 height 17
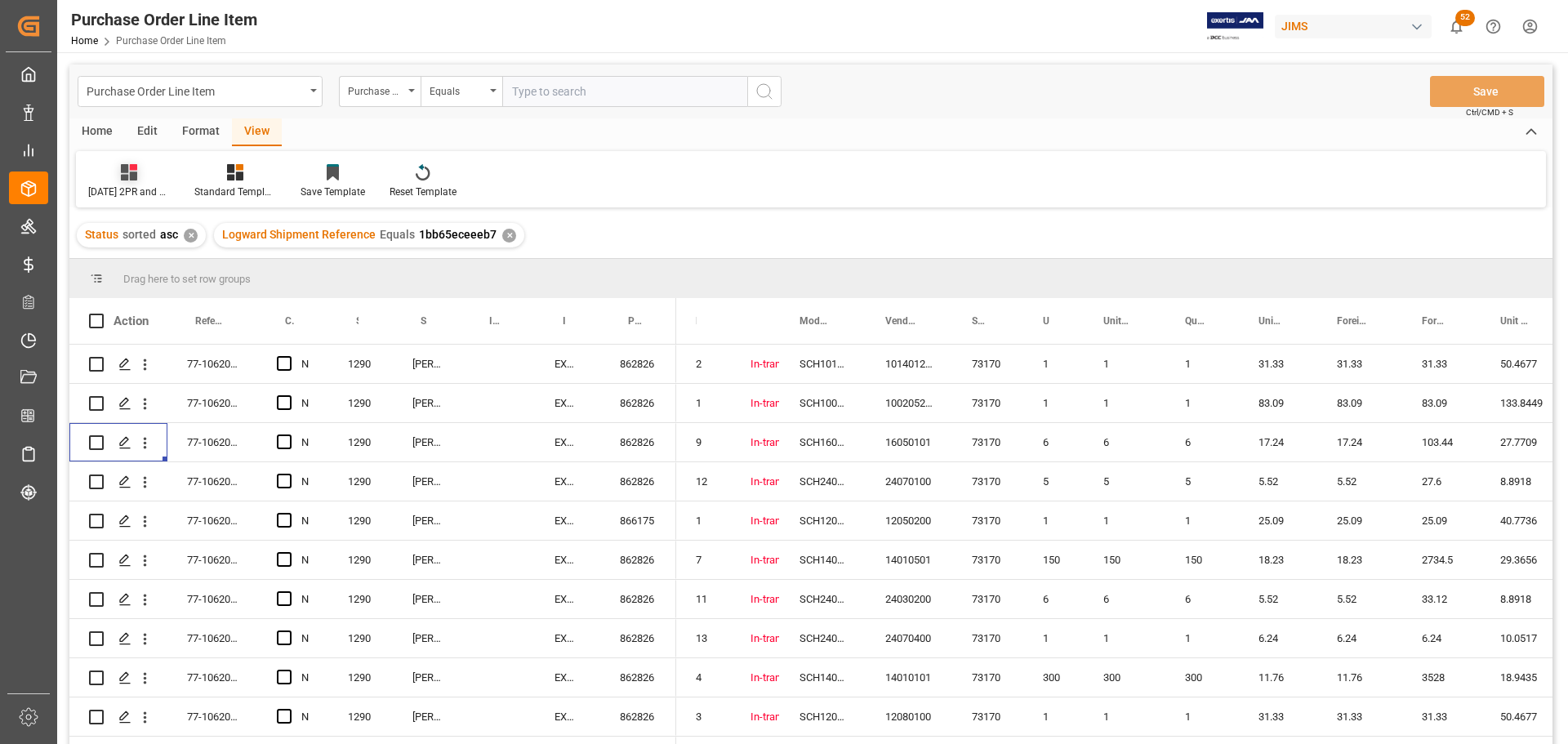
click at [130, 180] on icon at bounding box center [128, 172] width 17 height 17
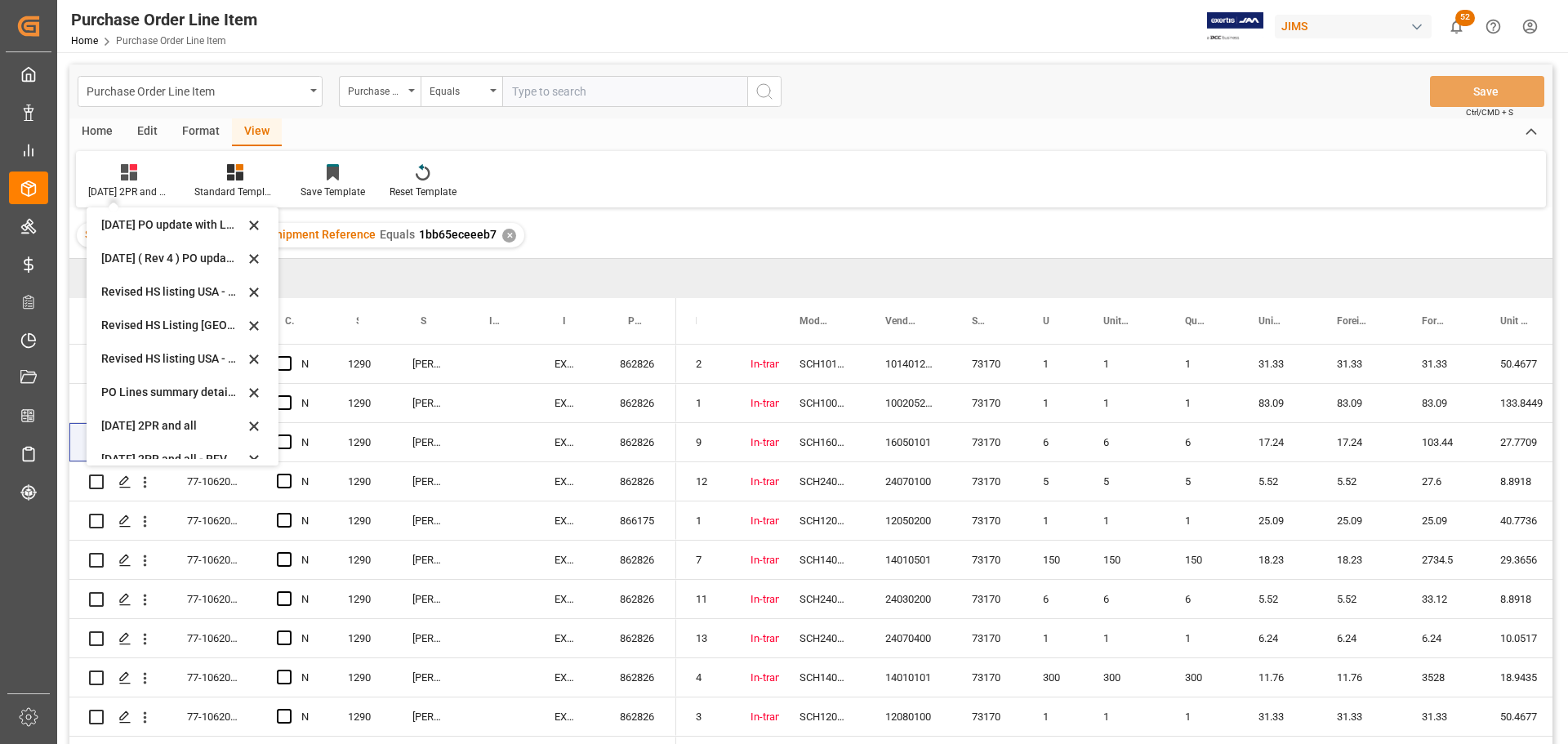
scroll to position [525, 0]
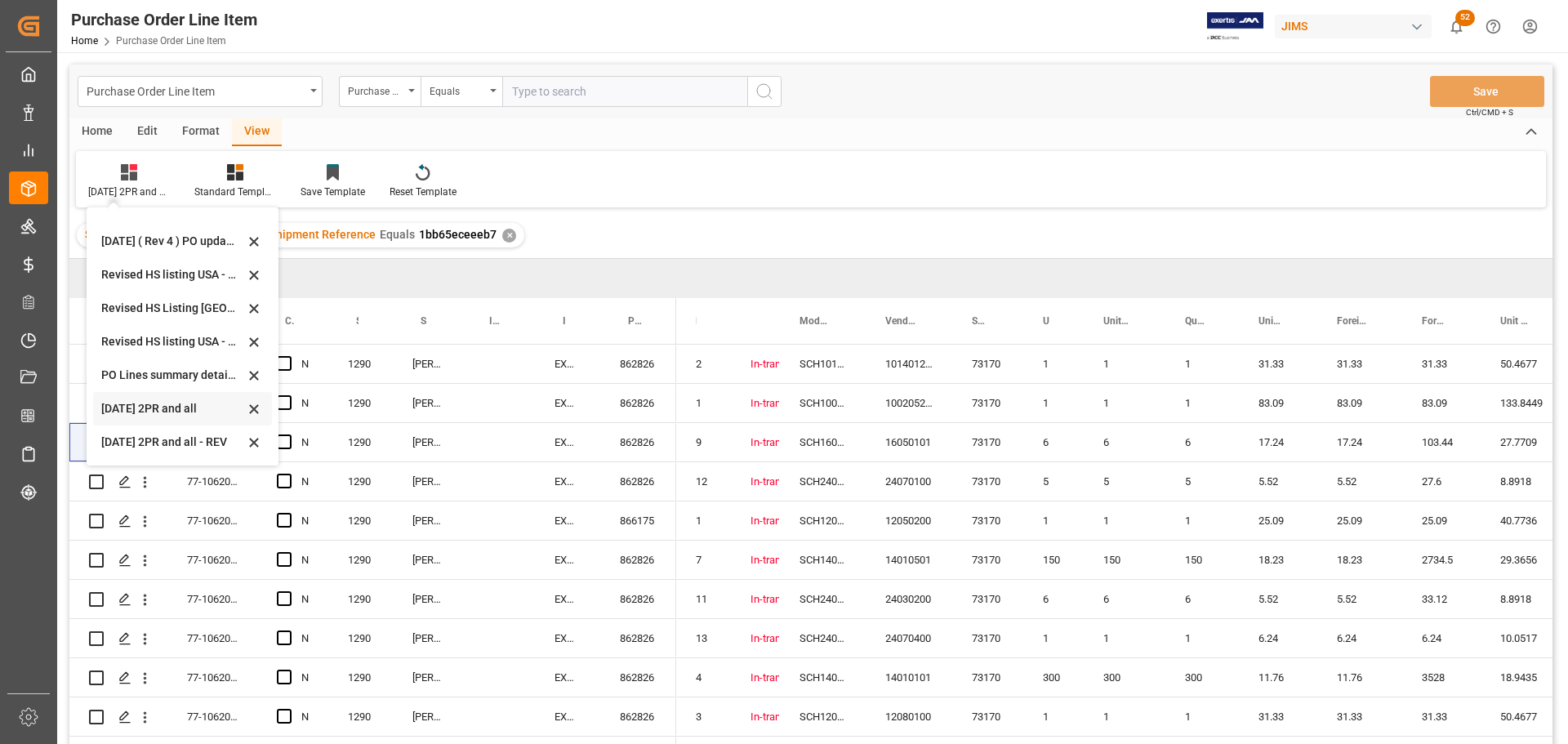
click at [253, 405] on icon at bounding box center [253, 409] width 19 height 15
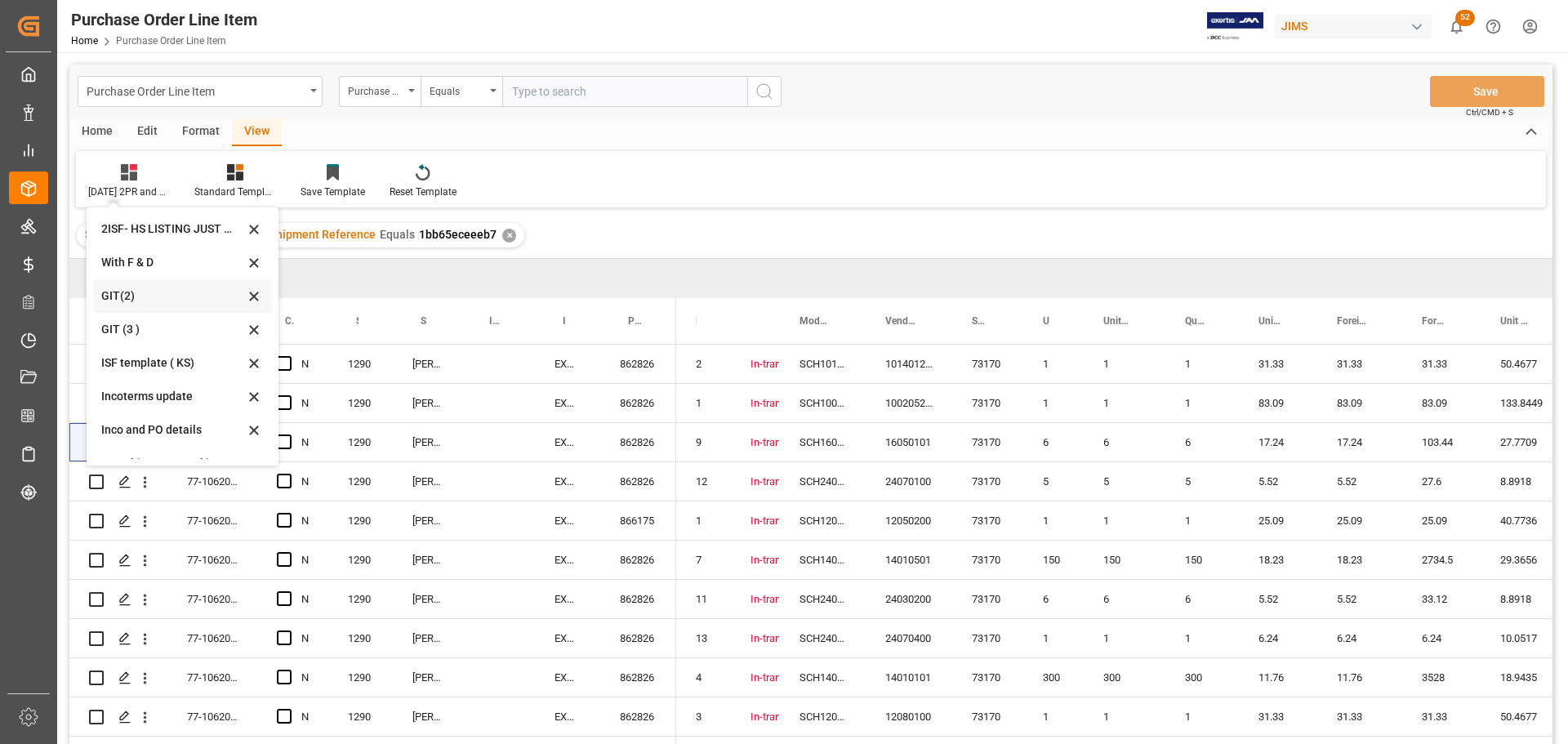
click at [254, 296] on icon at bounding box center [253, 296] width 8 height 8
click at [389, 281] on div "Drag here to set row groups" at bounding box center [810, 278] width 1483 height 39
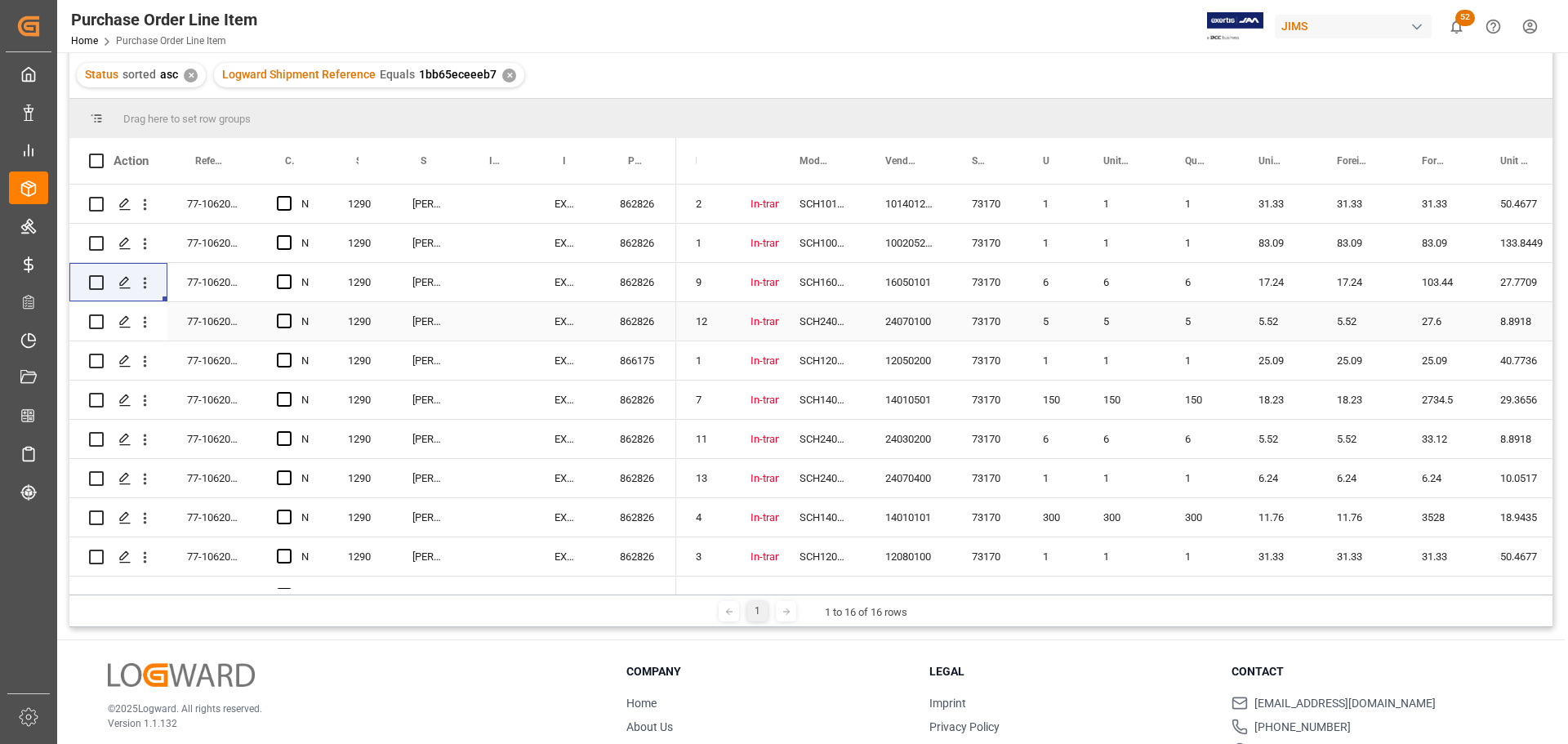
scroll to position [0, 0]
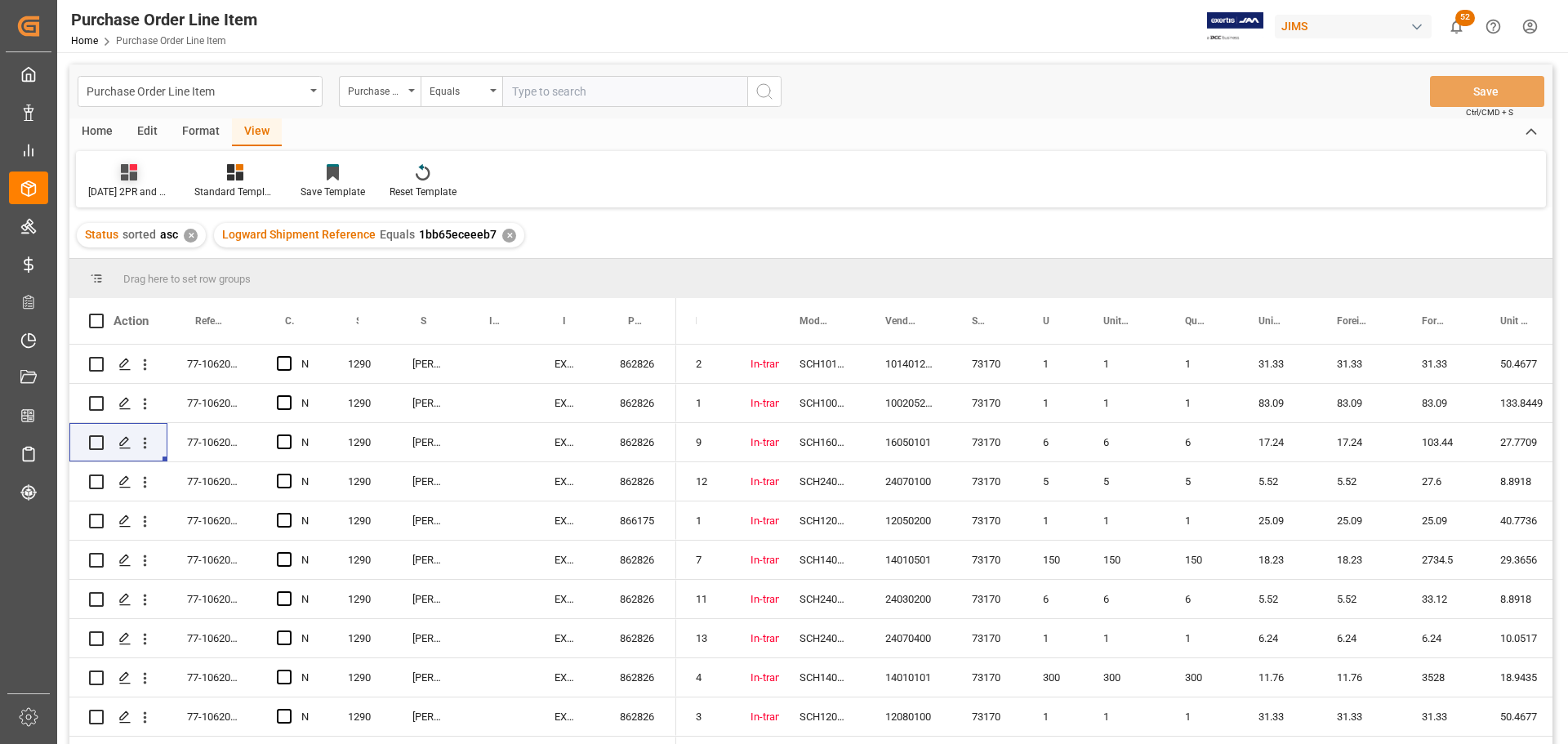
click at [130, 181] on icon at bounding box center [128, 172] width 17 height 17
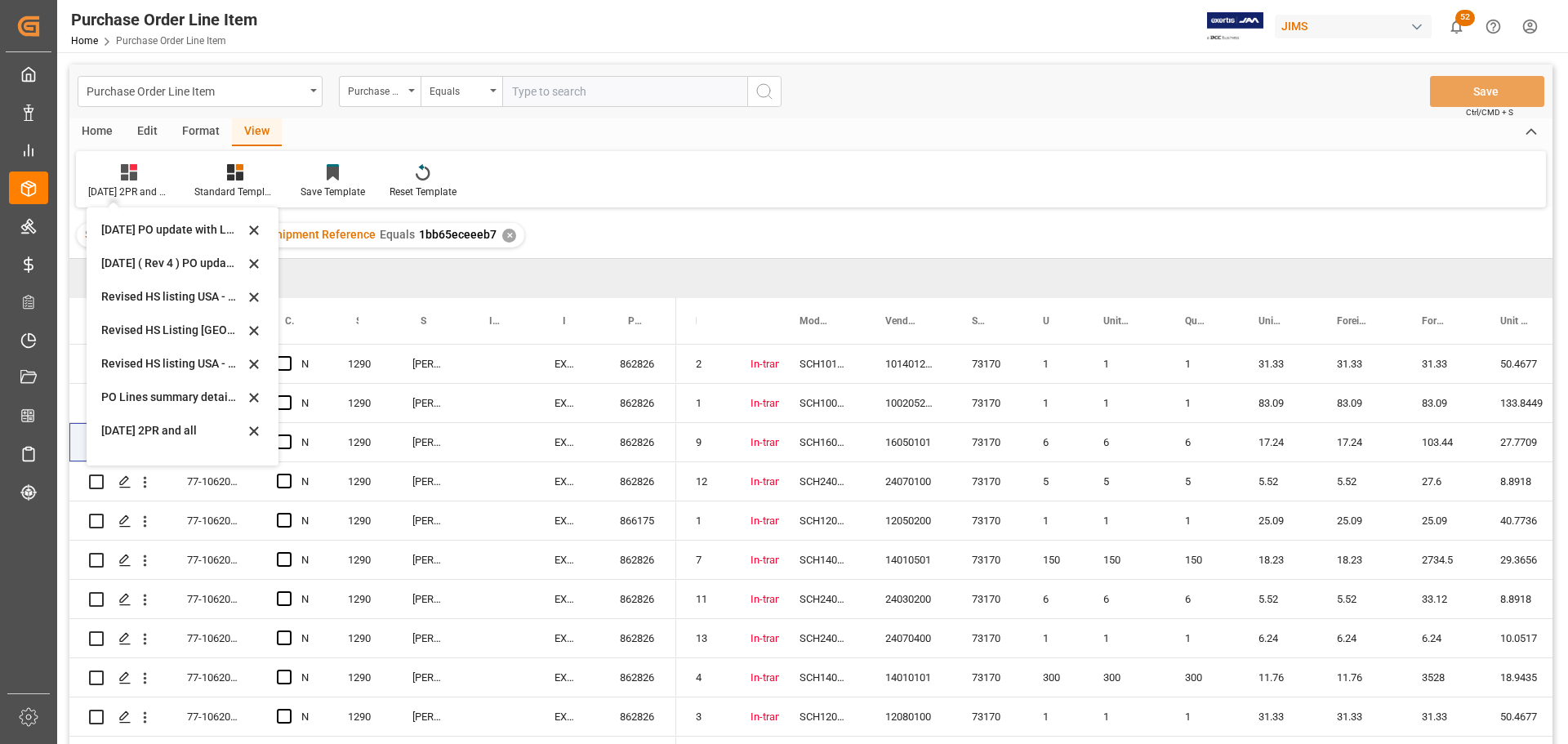
scroll to position [525, 0]
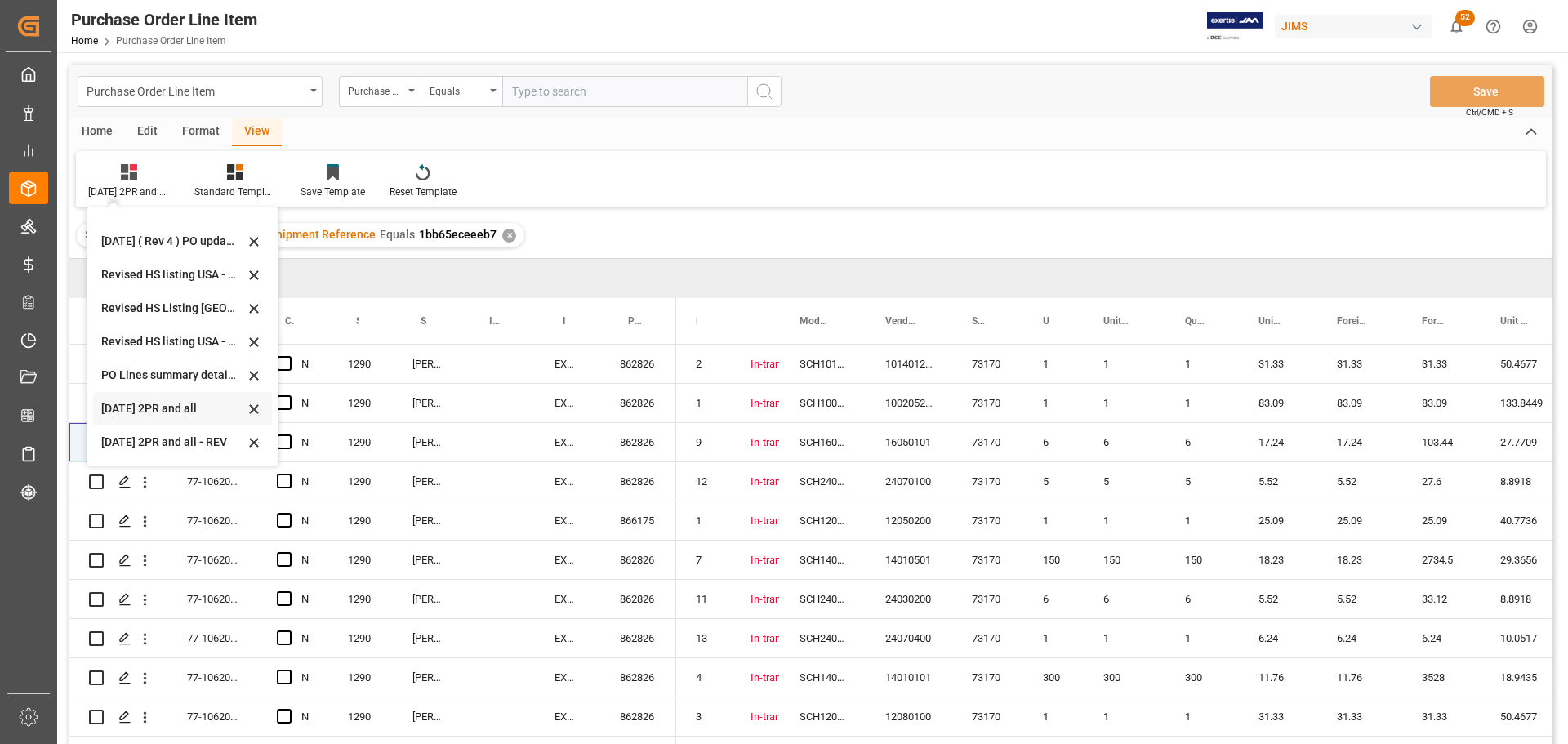
click at [253, 413] on icon at bounding box center [253, 409] width 19 height 15
click at [253, 409] on icon at bounding box center [253, 408] width 8 height 8
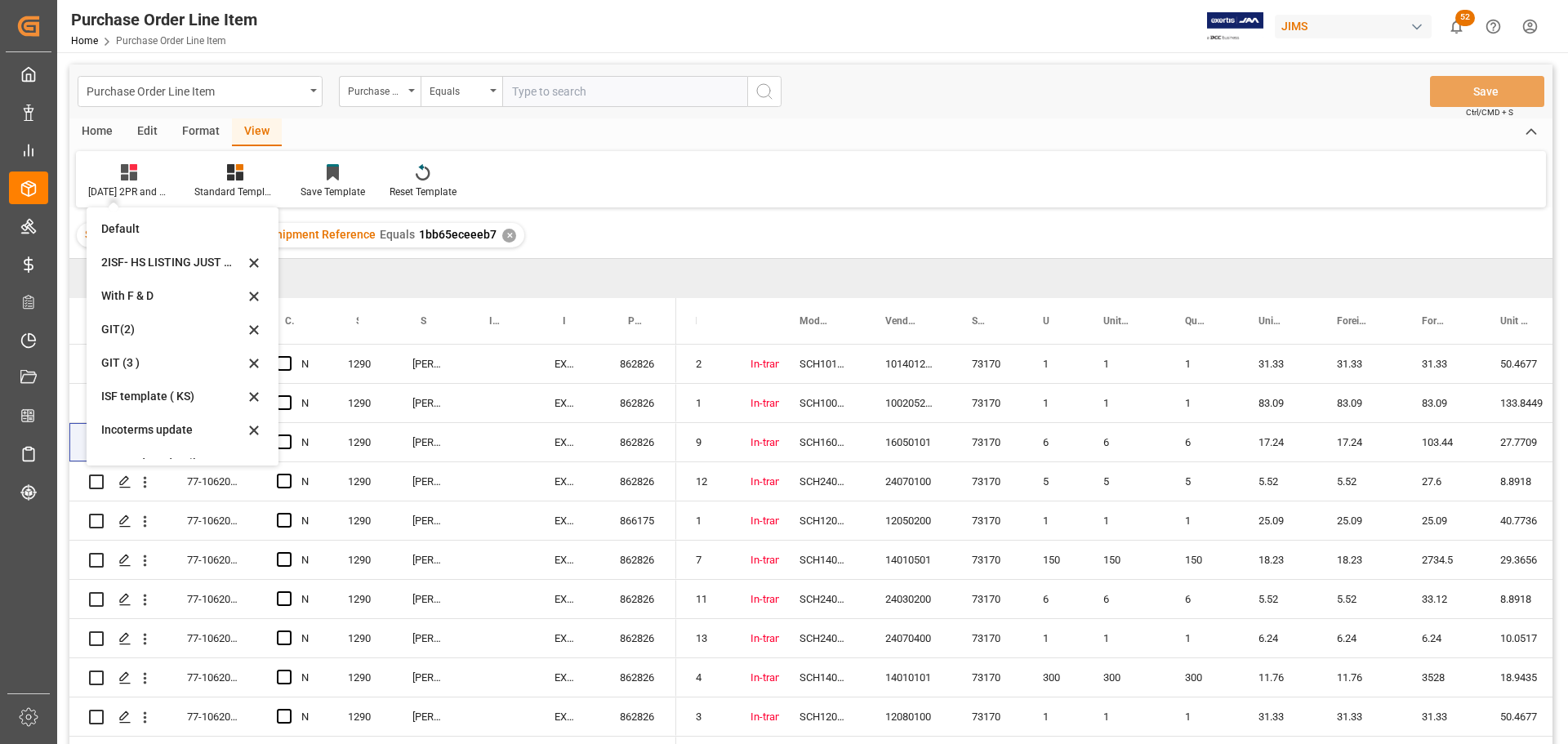
scroll to position [0, 0]
click at [258, 332] on icon at bounding box center [253, 331] width 19 height 15
click at [469, 340] on div "Incoterm Transaction" at bounding box center [498, 321] width 73 height 45
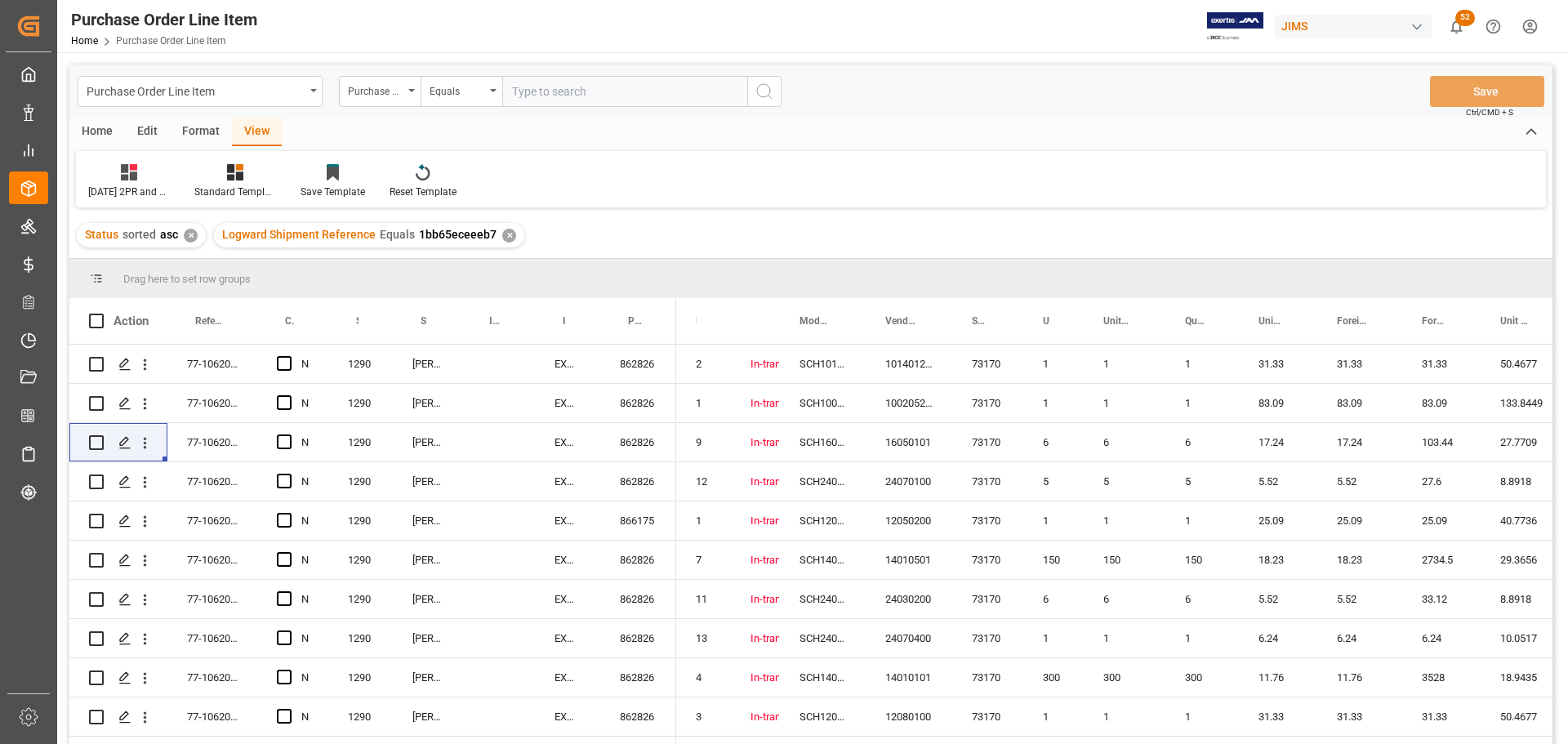
click at [252, 131] on div "View" at bounding box center [256, 132] width 50 height 28
click at [127, 175] on icon at bounding box center [128, 172] width 17 height 17
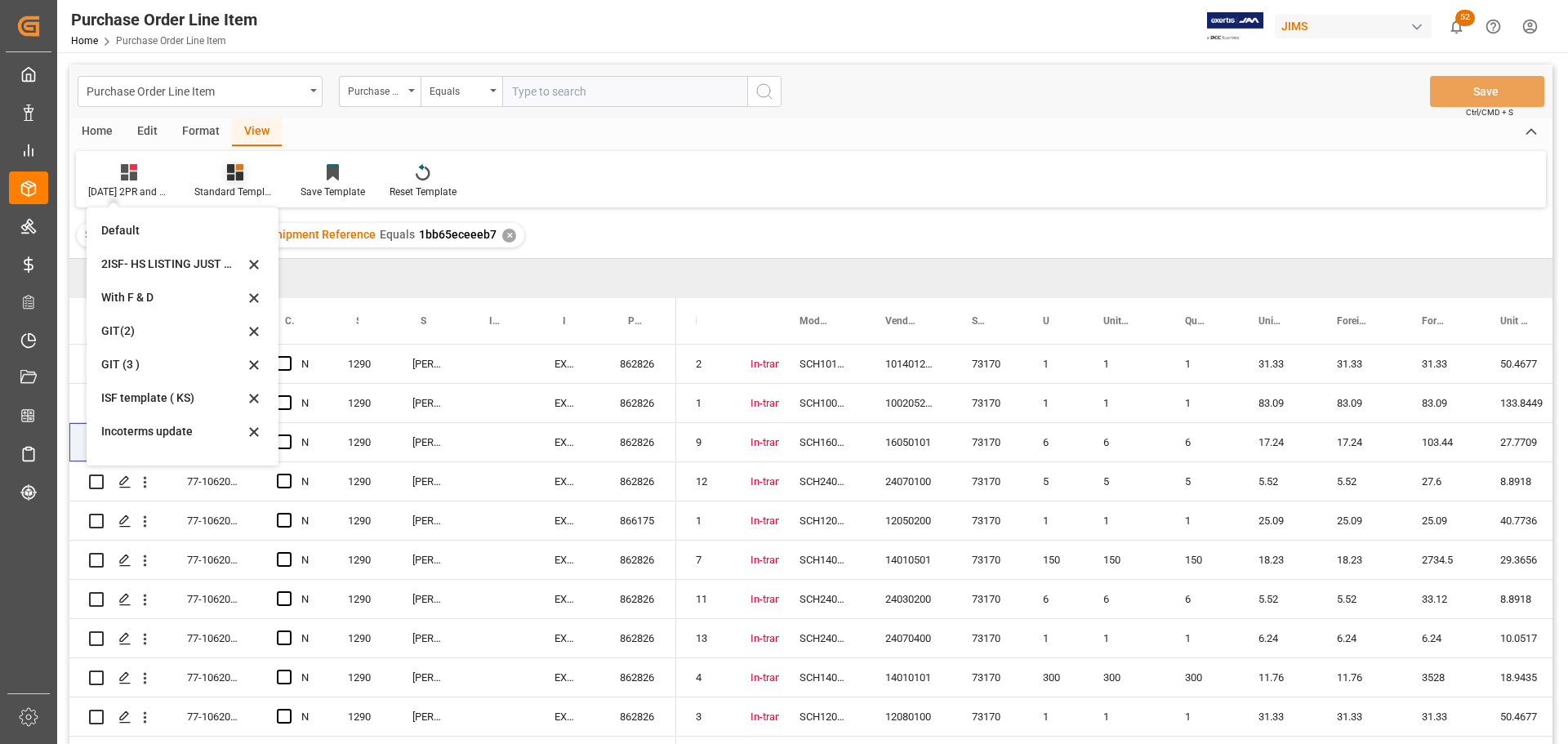
click at [236, 171] on icon at bounding box center [235, 172] width 17 height 17
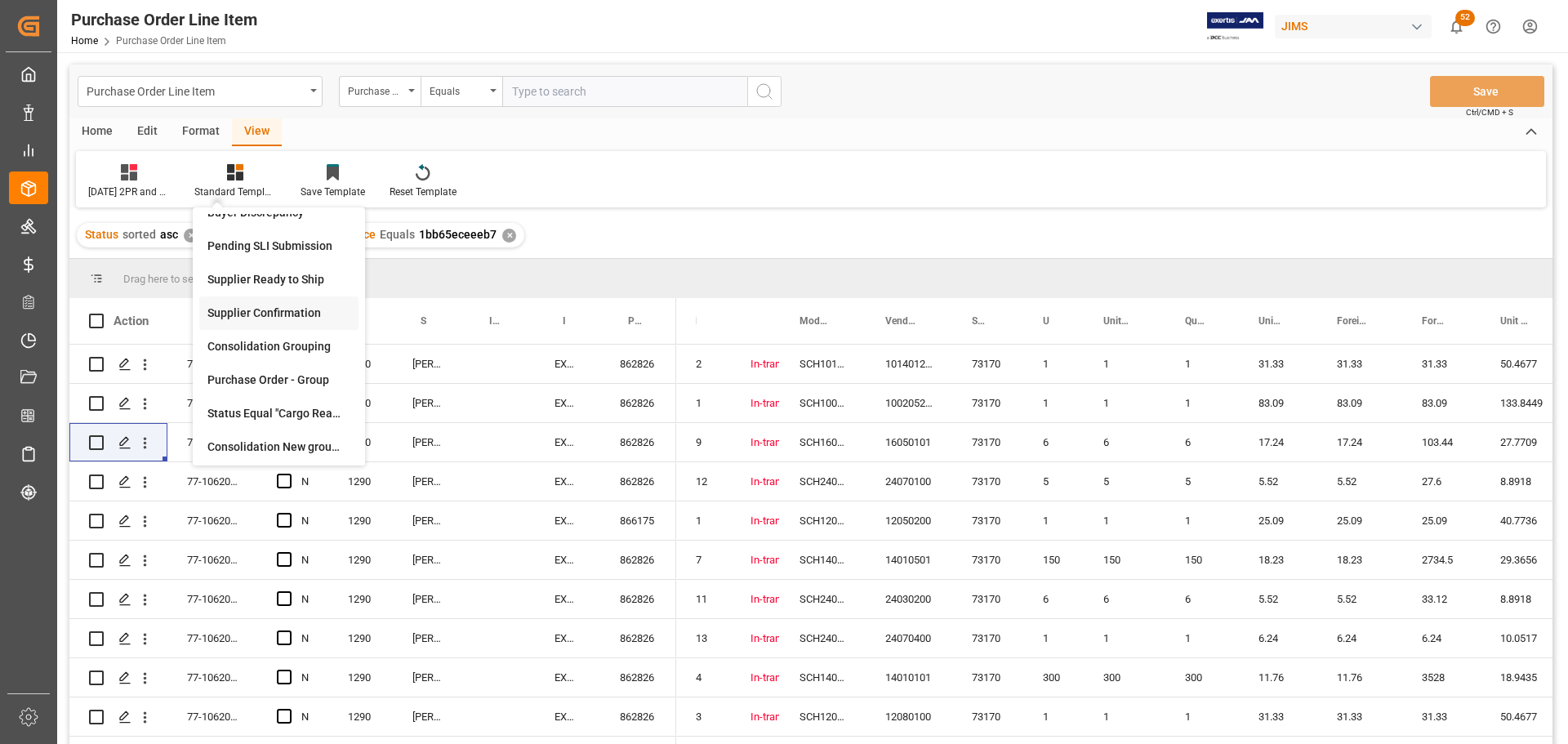
scroll to position [191, 0]
click at [118, 177] on div at bounding box center [128, 172] width 81 height 17
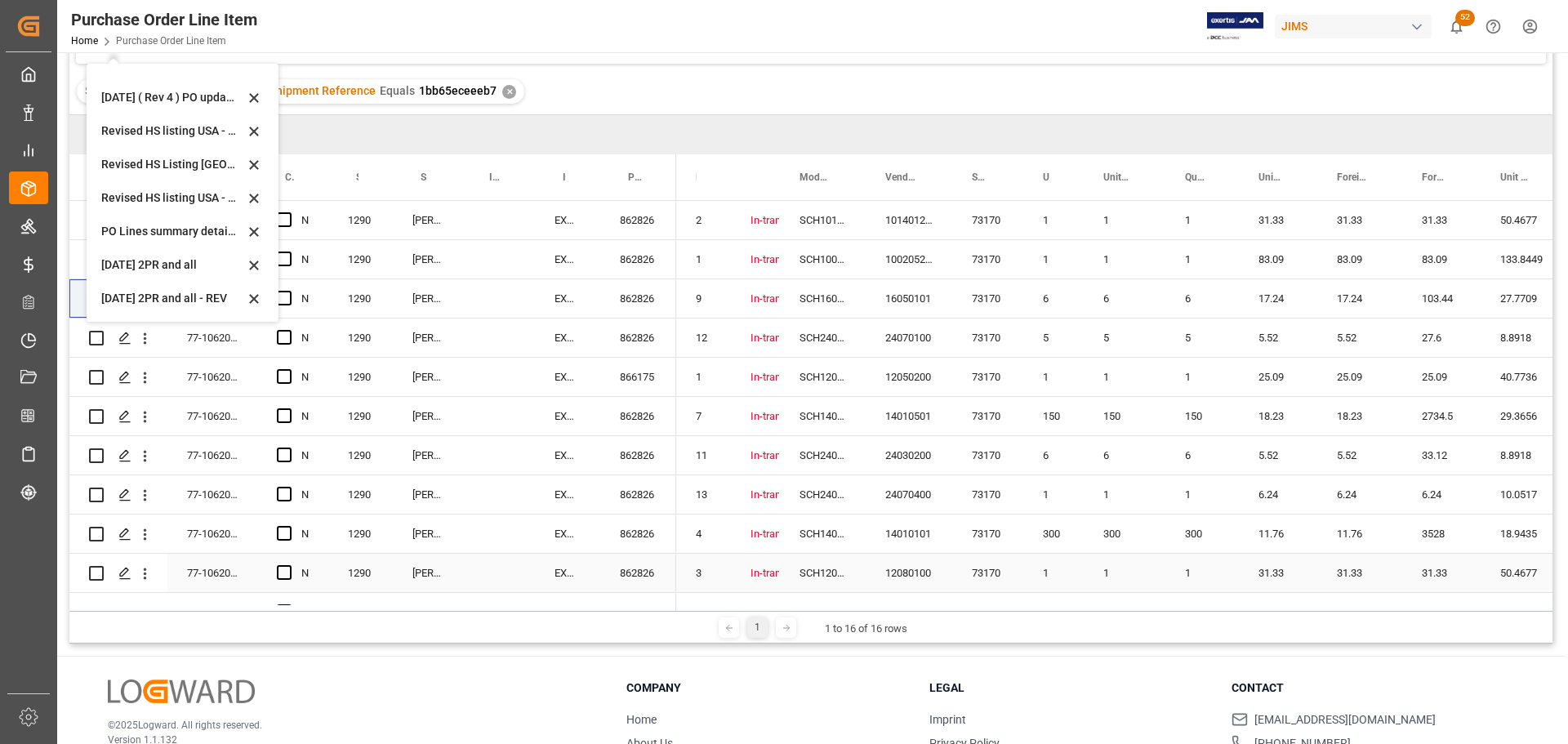
scroll to position [0, 0]
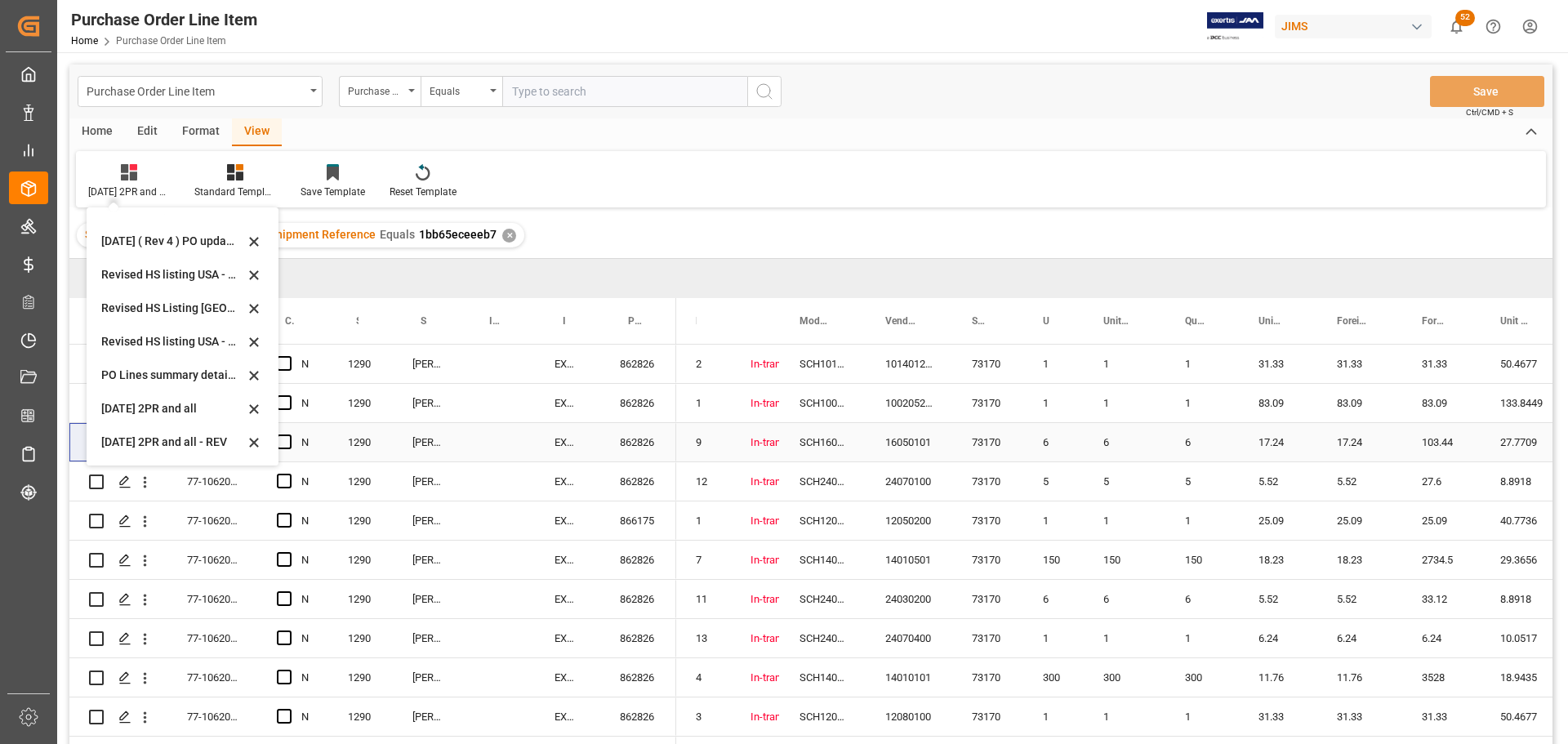
click at [772, 459] on div "In-transit" at bounding box center [755, 442] width 49 height 38
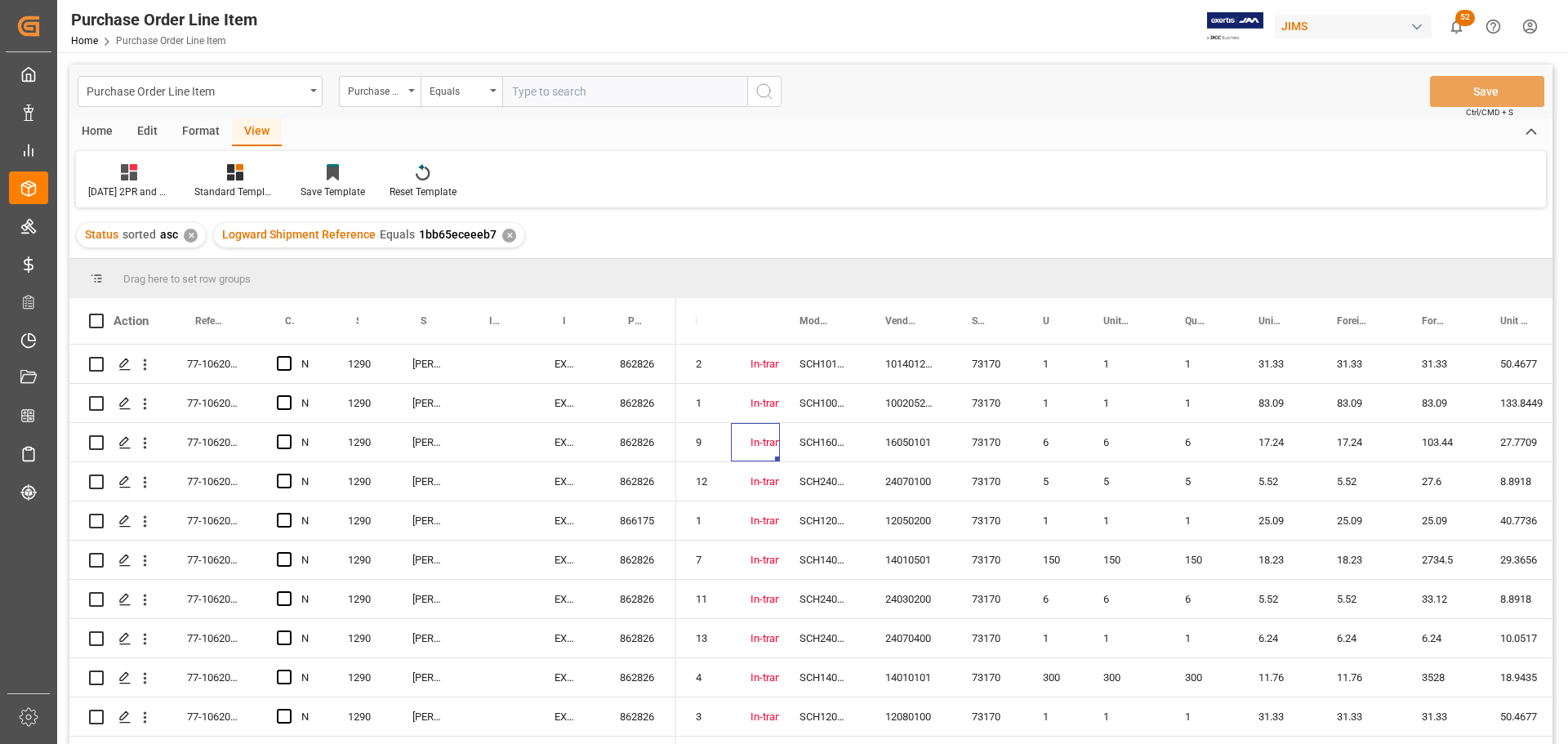
click at [86, 129] on div "Home" at bounding box center [97, 132] width 56 height 28
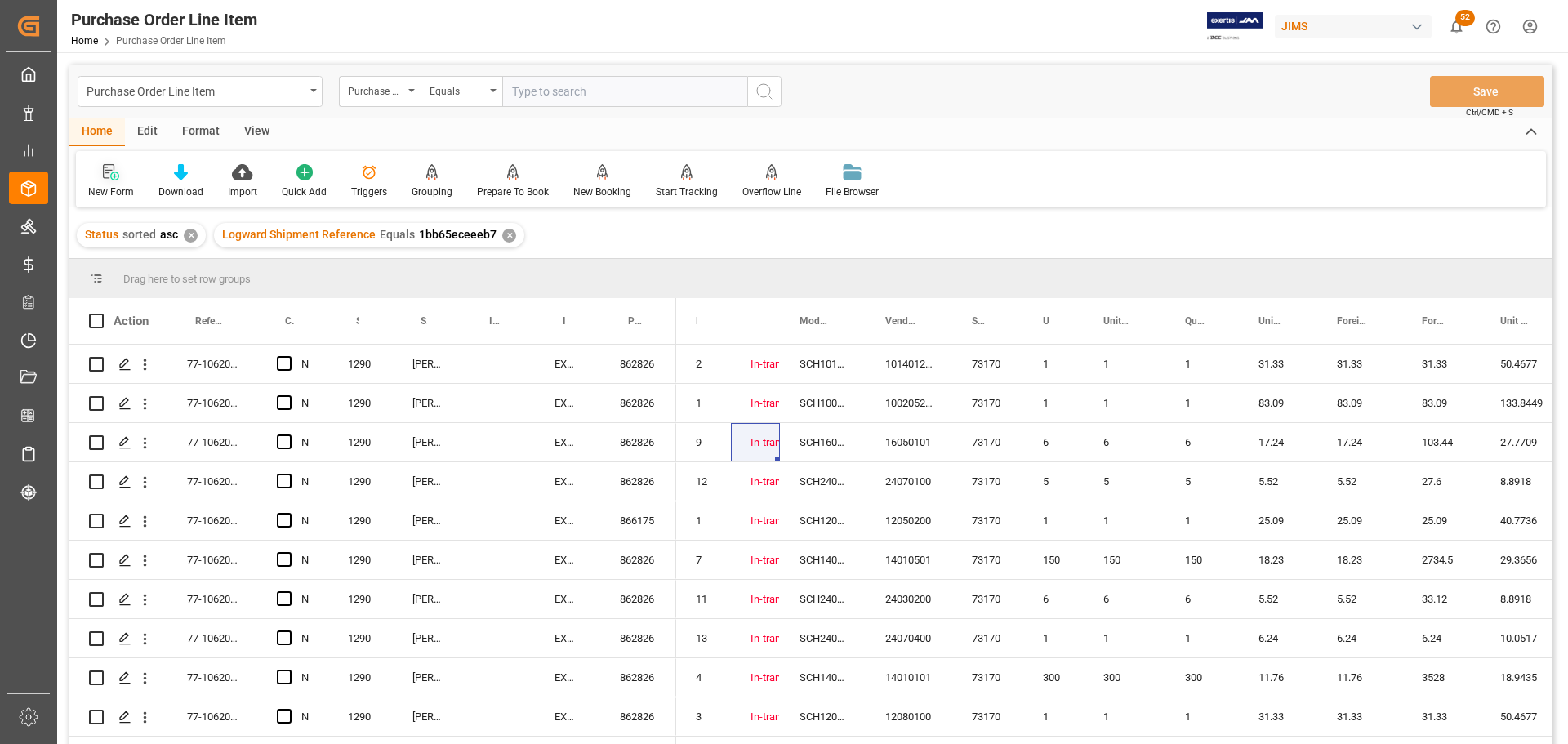
click at [106, 174] on icon at bounding box center [111, 172] width 17 height 17
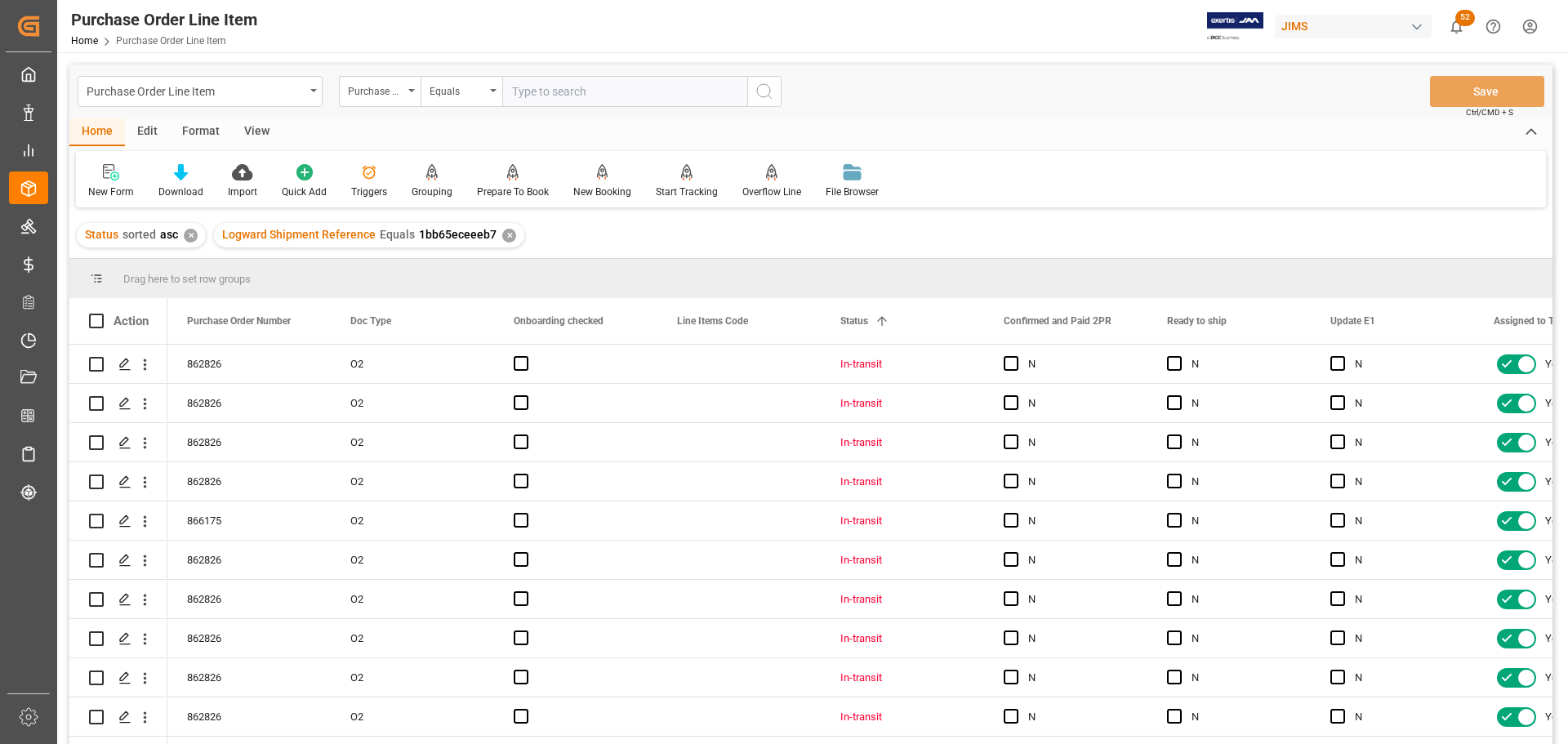
click at [250, 131] on div "View" at bounding box center [256, 132] width 50 height 28
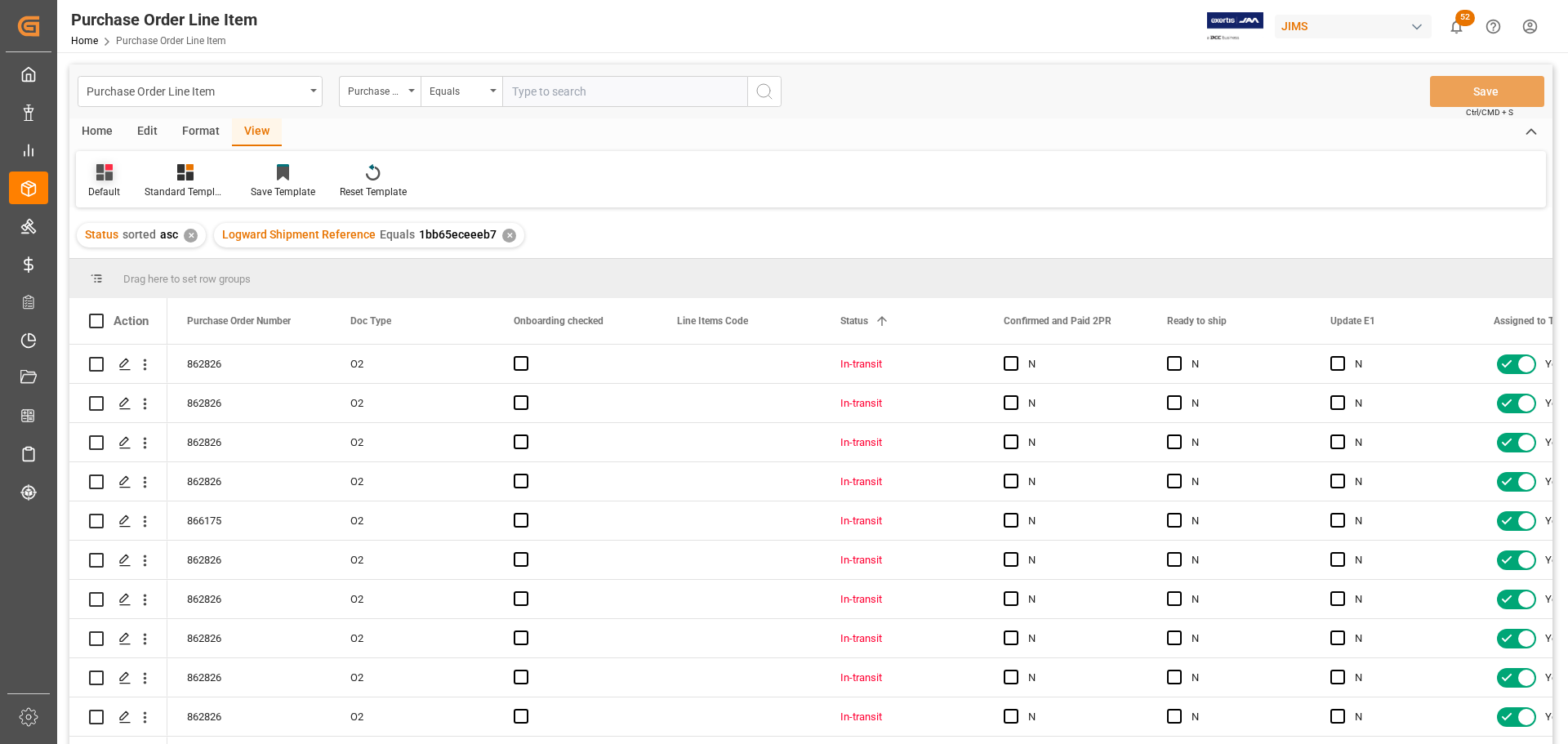
click at [103, 185] on div "Default" at bounding box center [104, 191] width 31 height 15
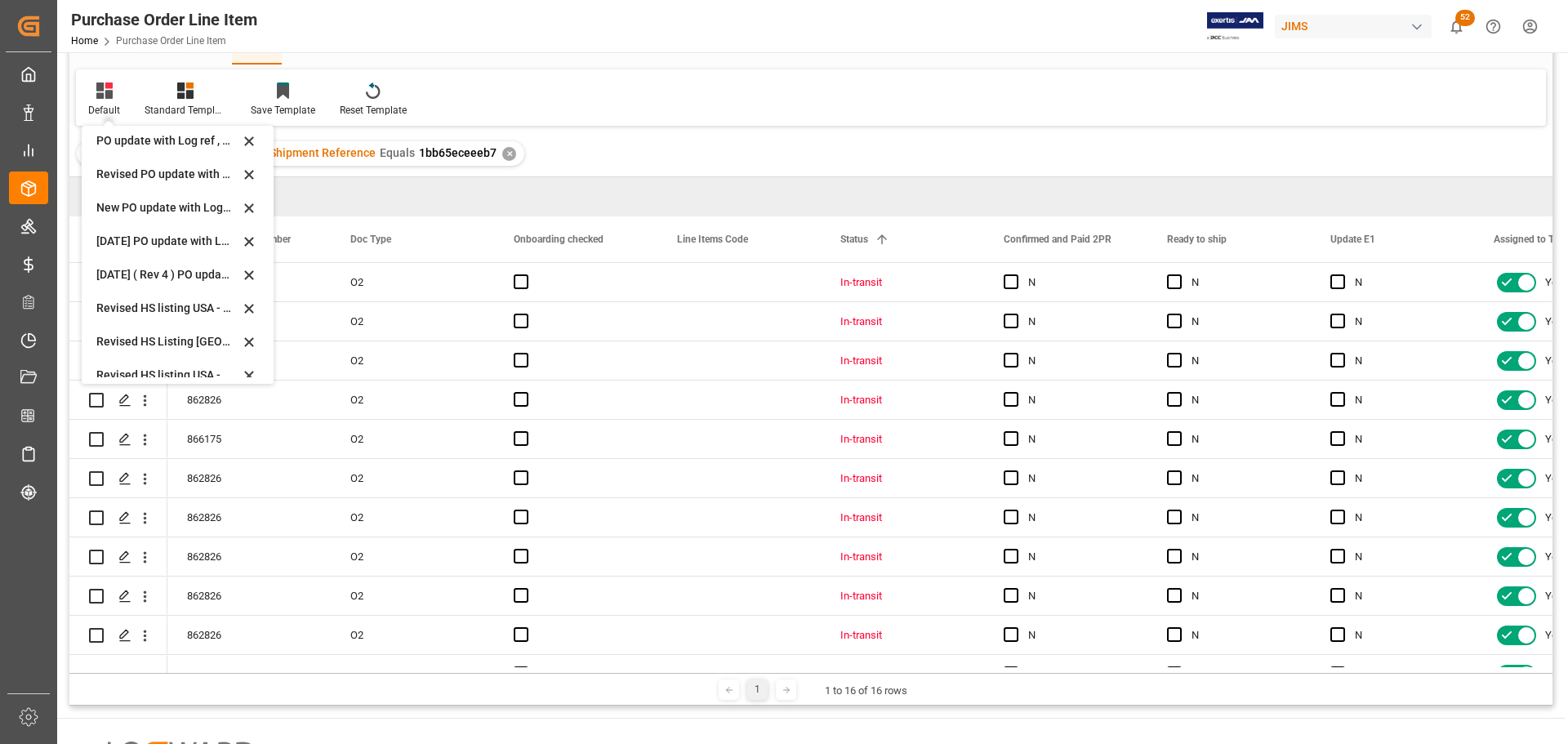
scroll to position [458, 0]
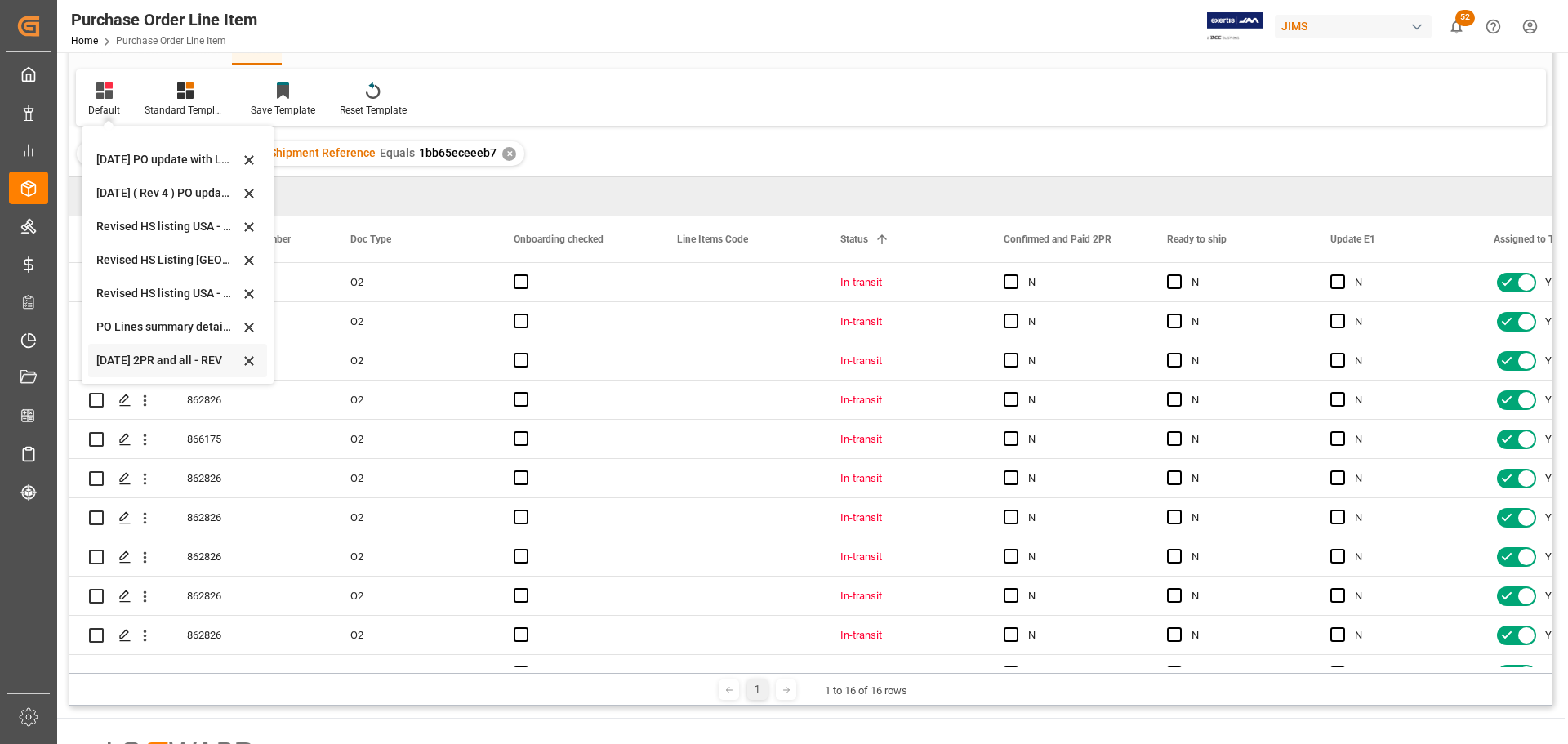
click at [128, 357] on div "[DATE] 2PR and all - REV" at bounding box center [168, 361] width 143 height 17
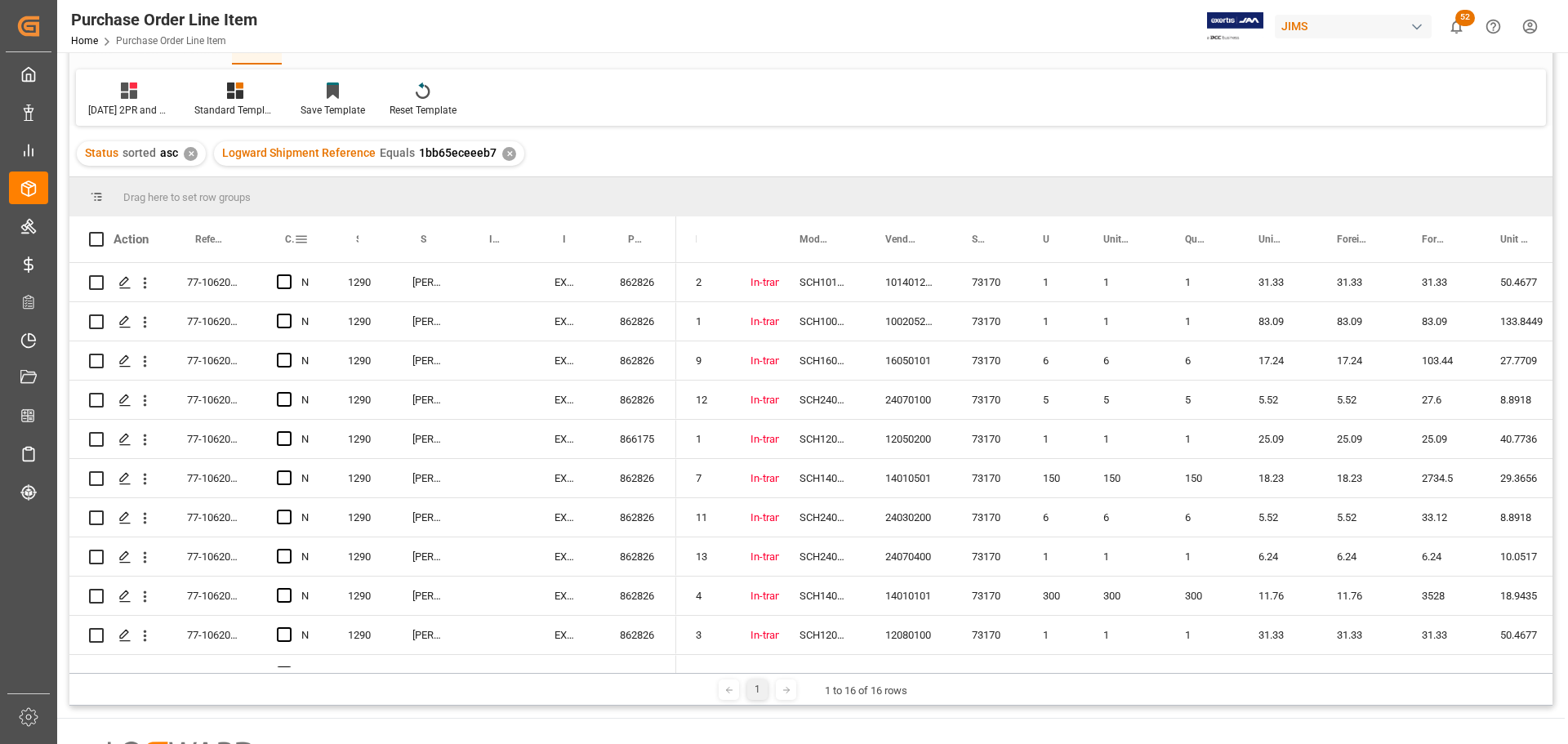
scroll to position [0, 0]
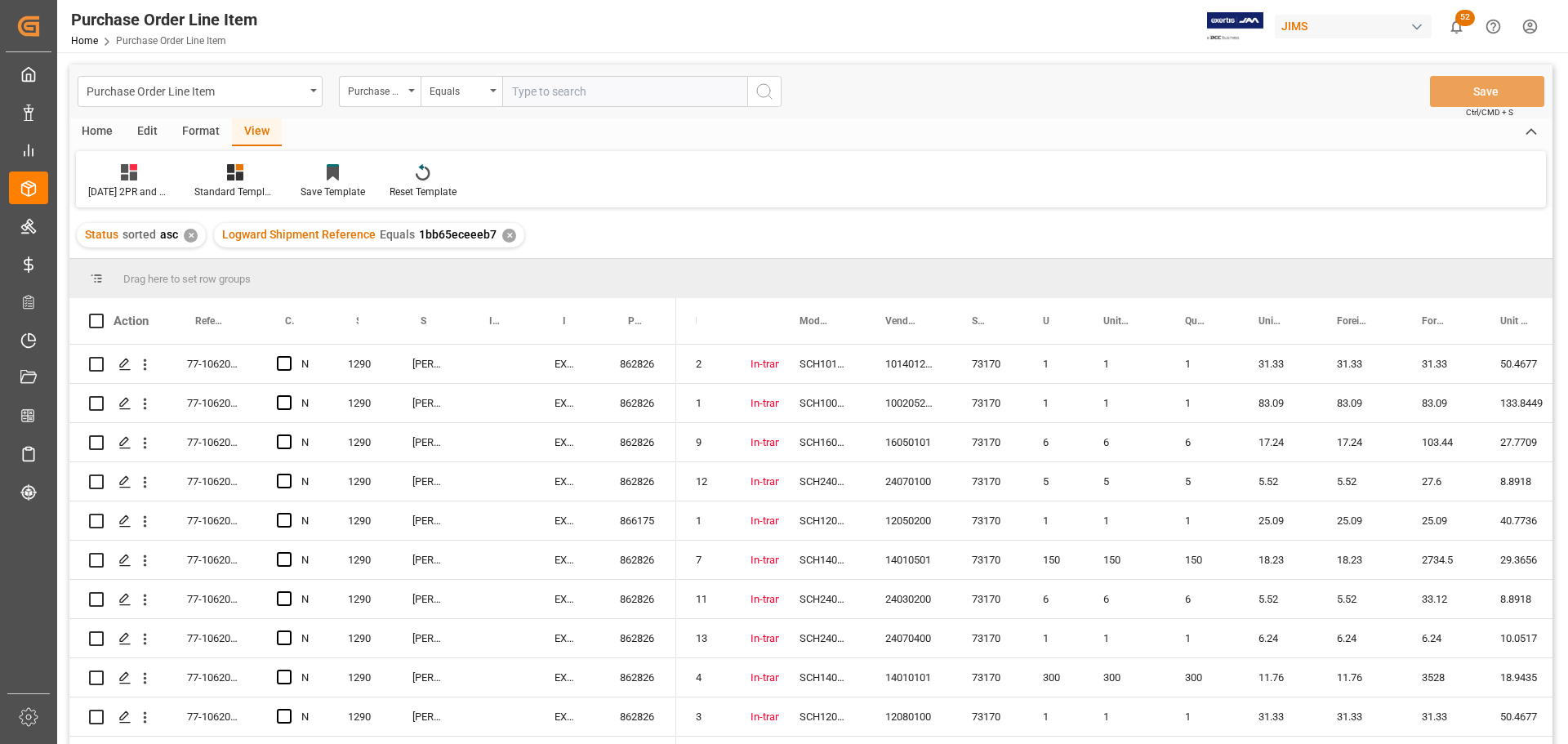
click at [92, 129] on div "Home" at bounding box center [97, 132] width 56 height 28
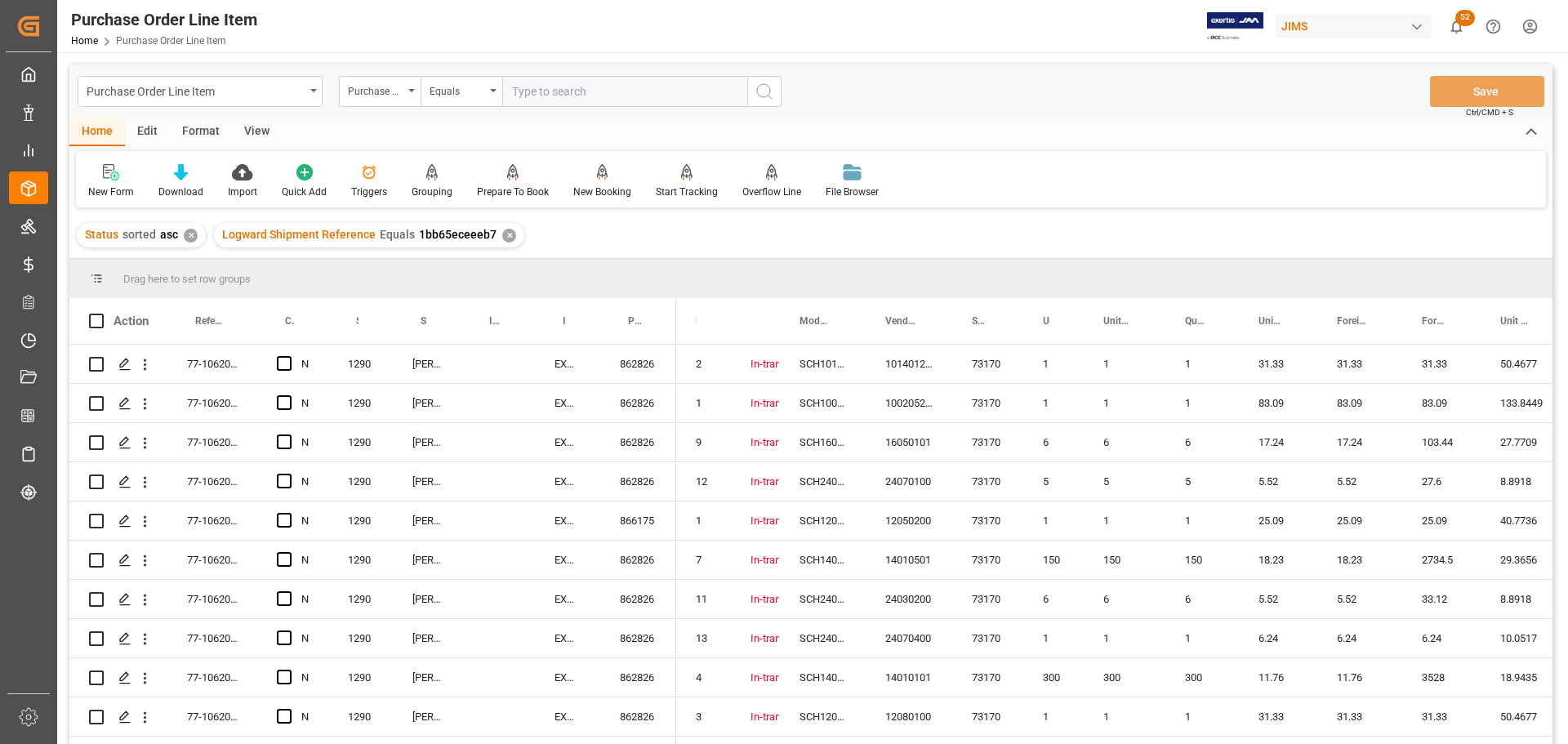
click at [95, 124] on div "Home" at bounding box center [97, 132] width 56 height 28
click at [178, 189] on div "Download" at bounding box center [180, 191] width 45 height 15
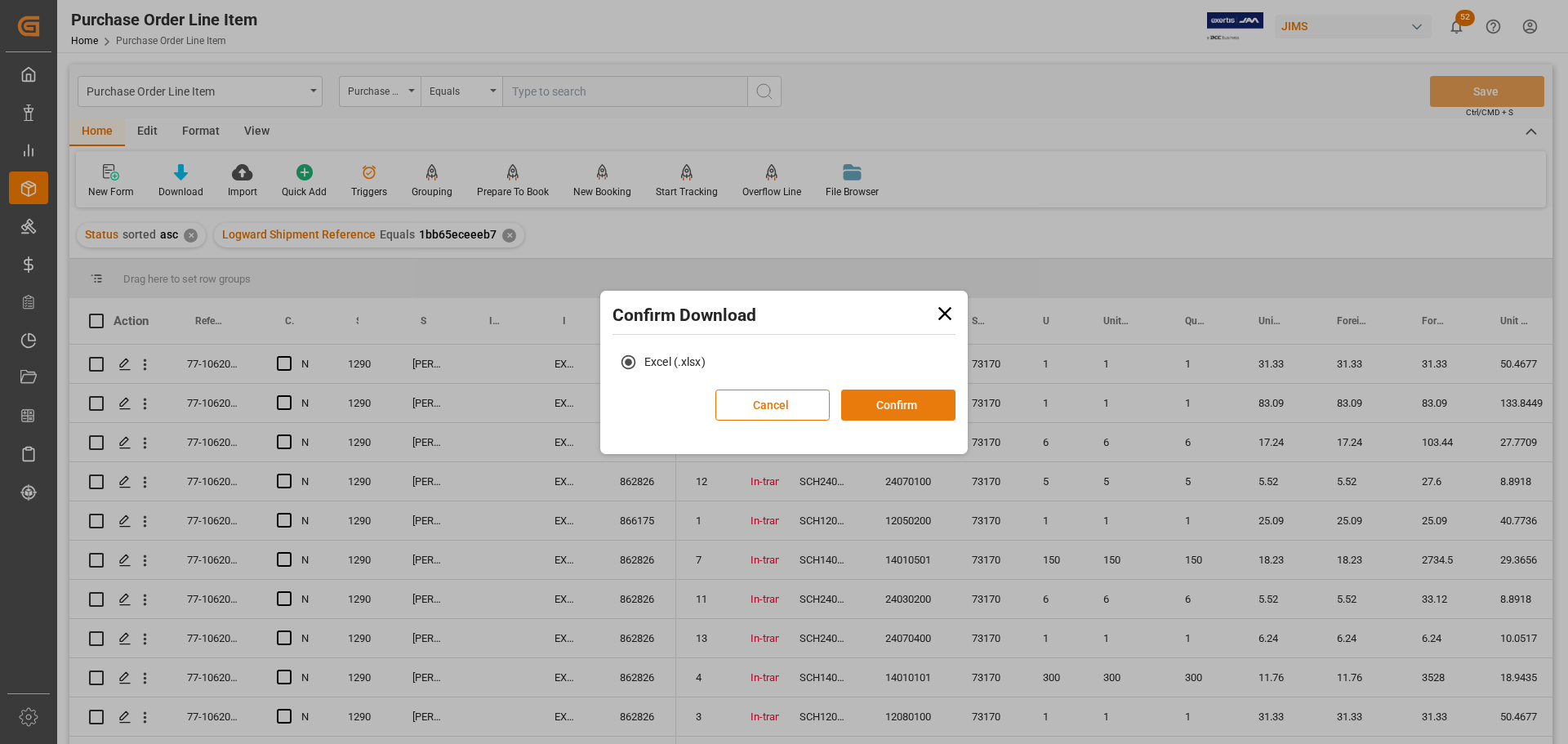
click at [891, 405] on button "Confirm" at bounding box center [898, 406] width 114 height 31
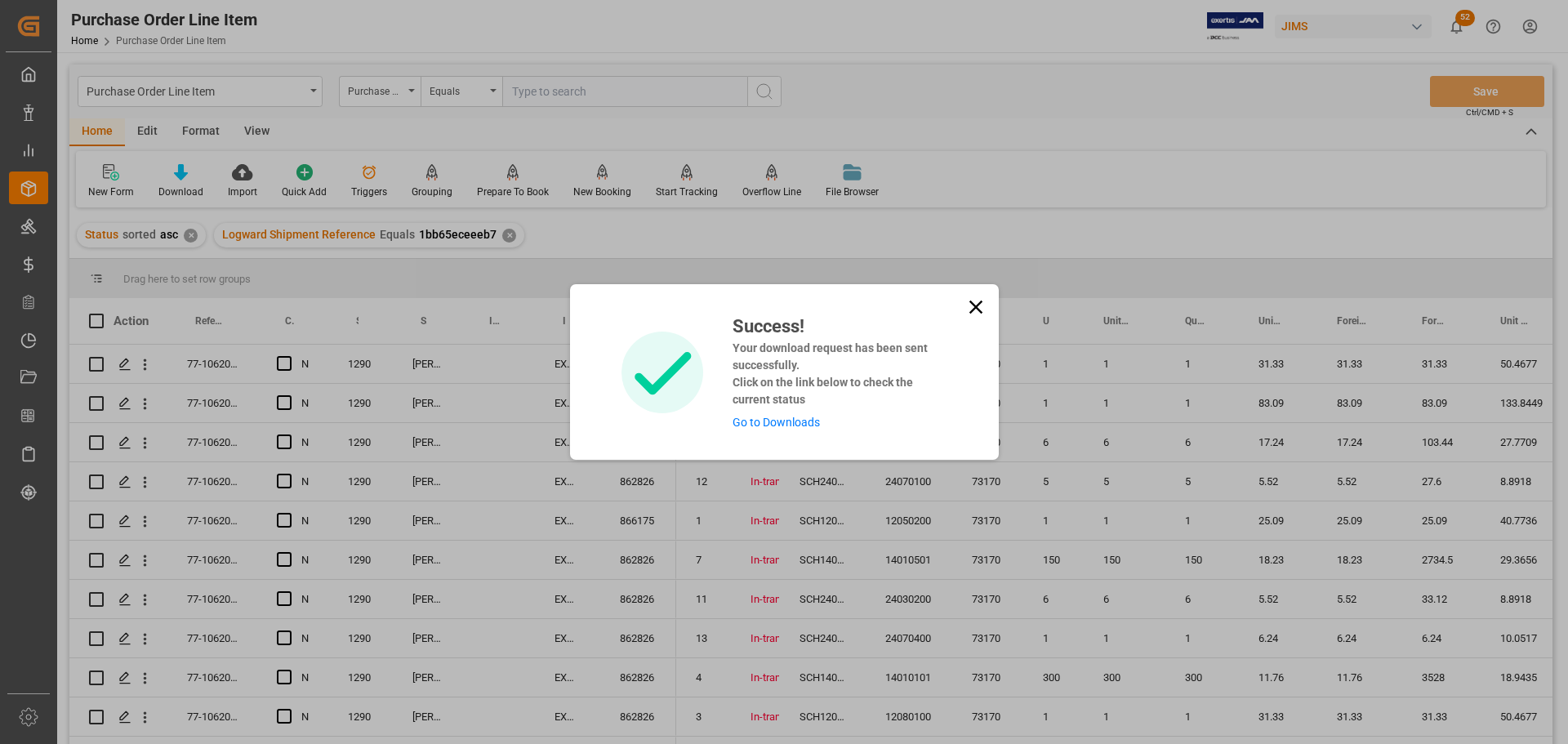
click at [802, 421] on link "Go to Downloads" at bounding box center [776, 422] width 87 height 13
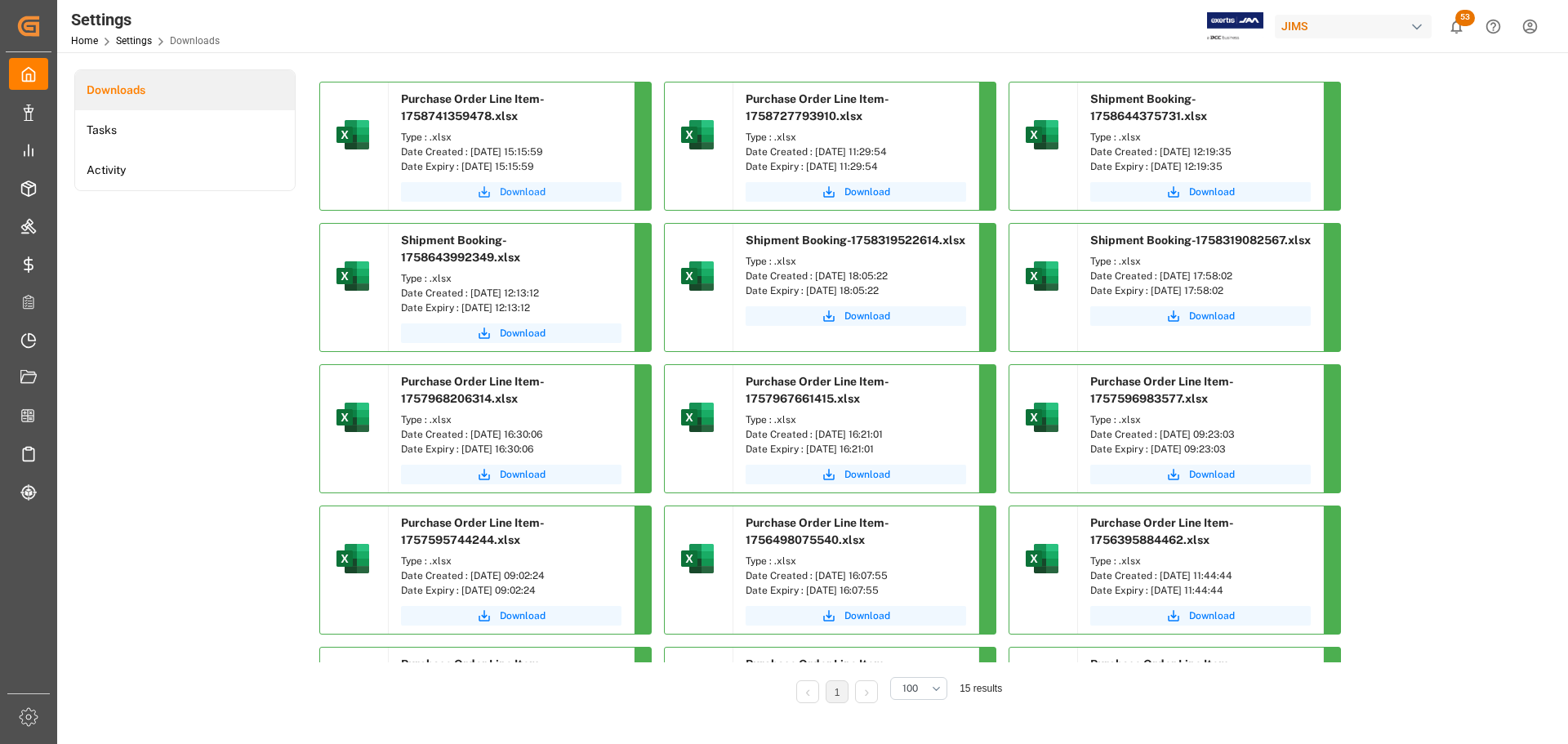
click at [500, 188] on span "Download" at bounding box center [523, 191] width 45 height 15
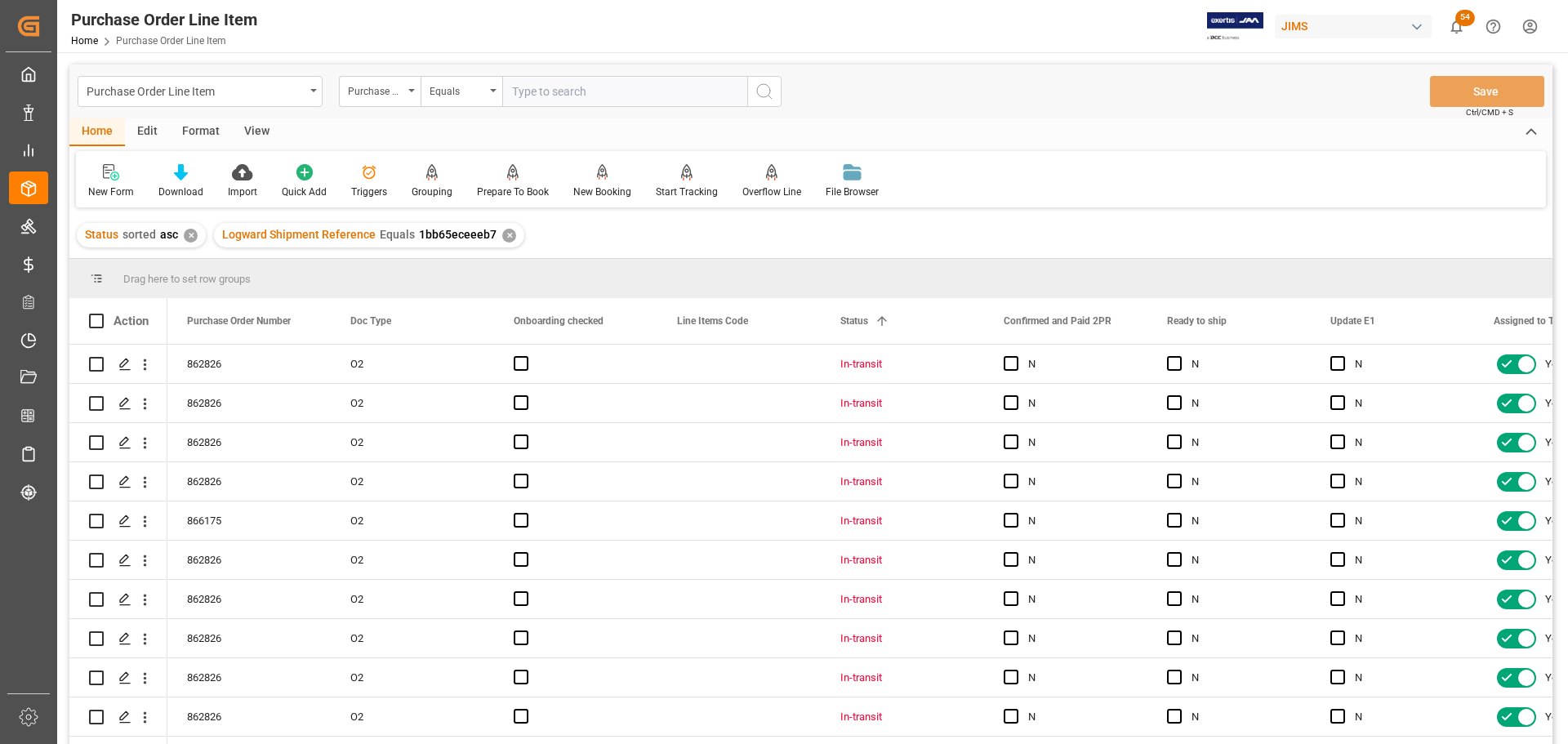
click at [251, 125] on div "View" at bounding box center [256, 132] width 50 height 28
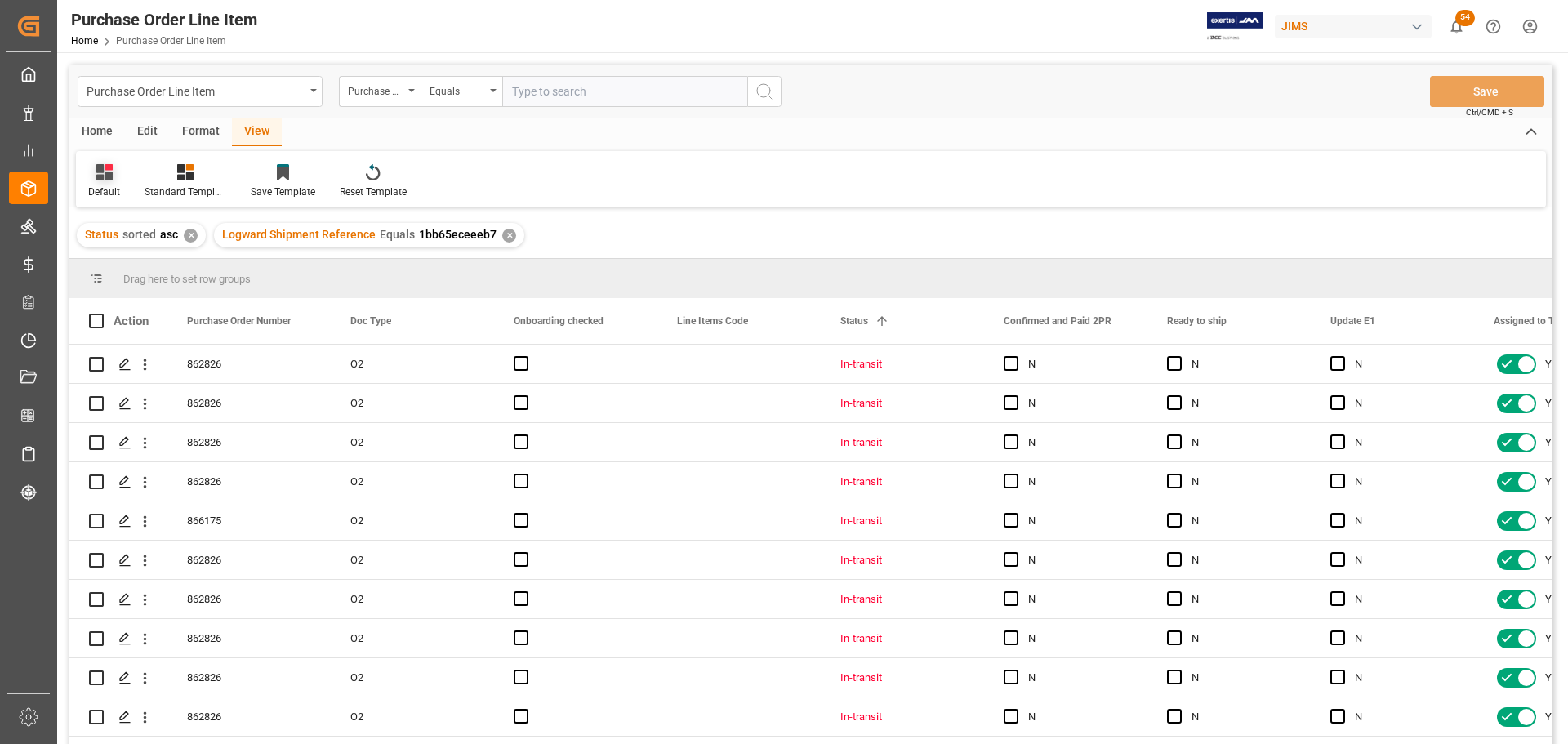
click at [113, 182] on div "Default" at bounding box center [104, 181] width 56 height 36
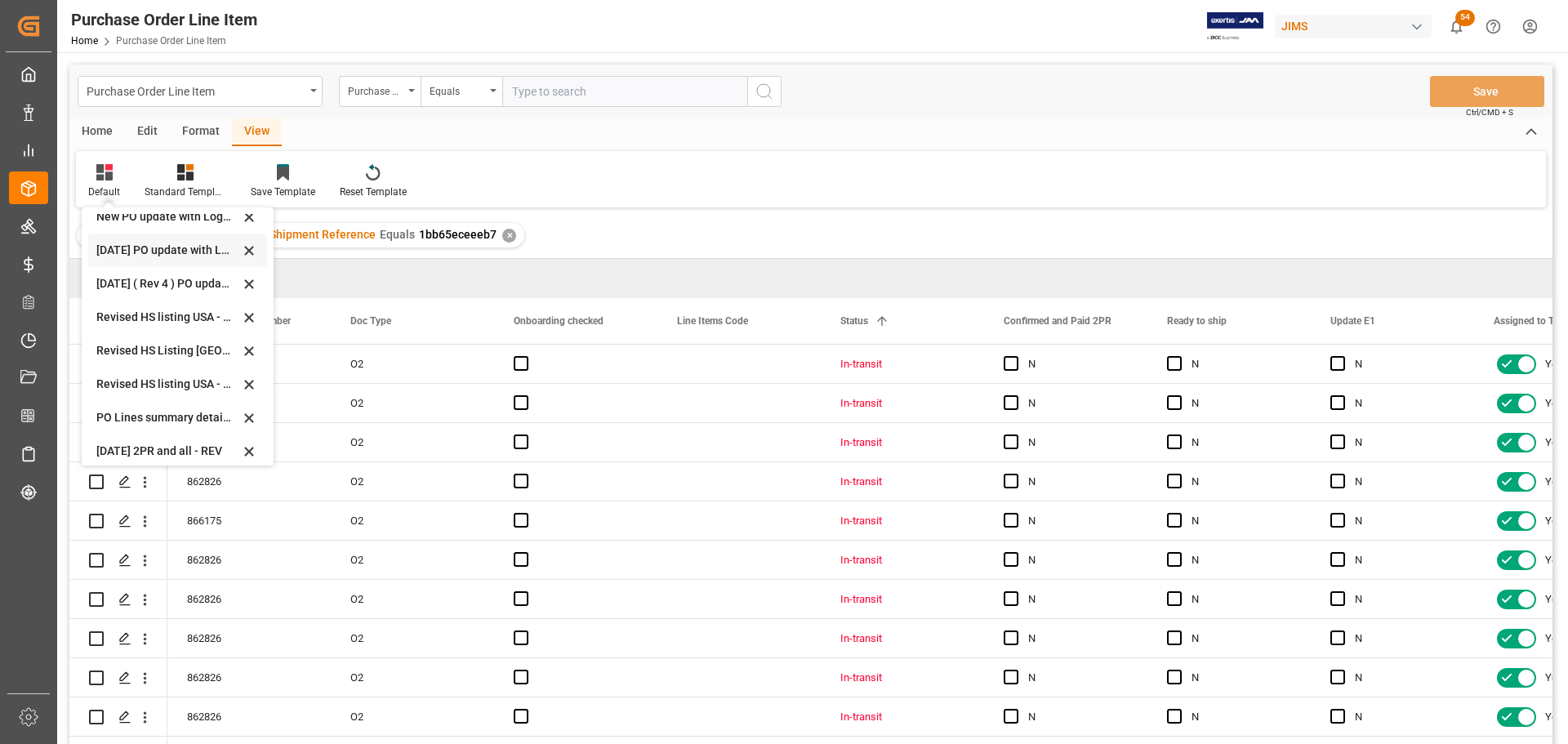
scroll to position [458, 0]
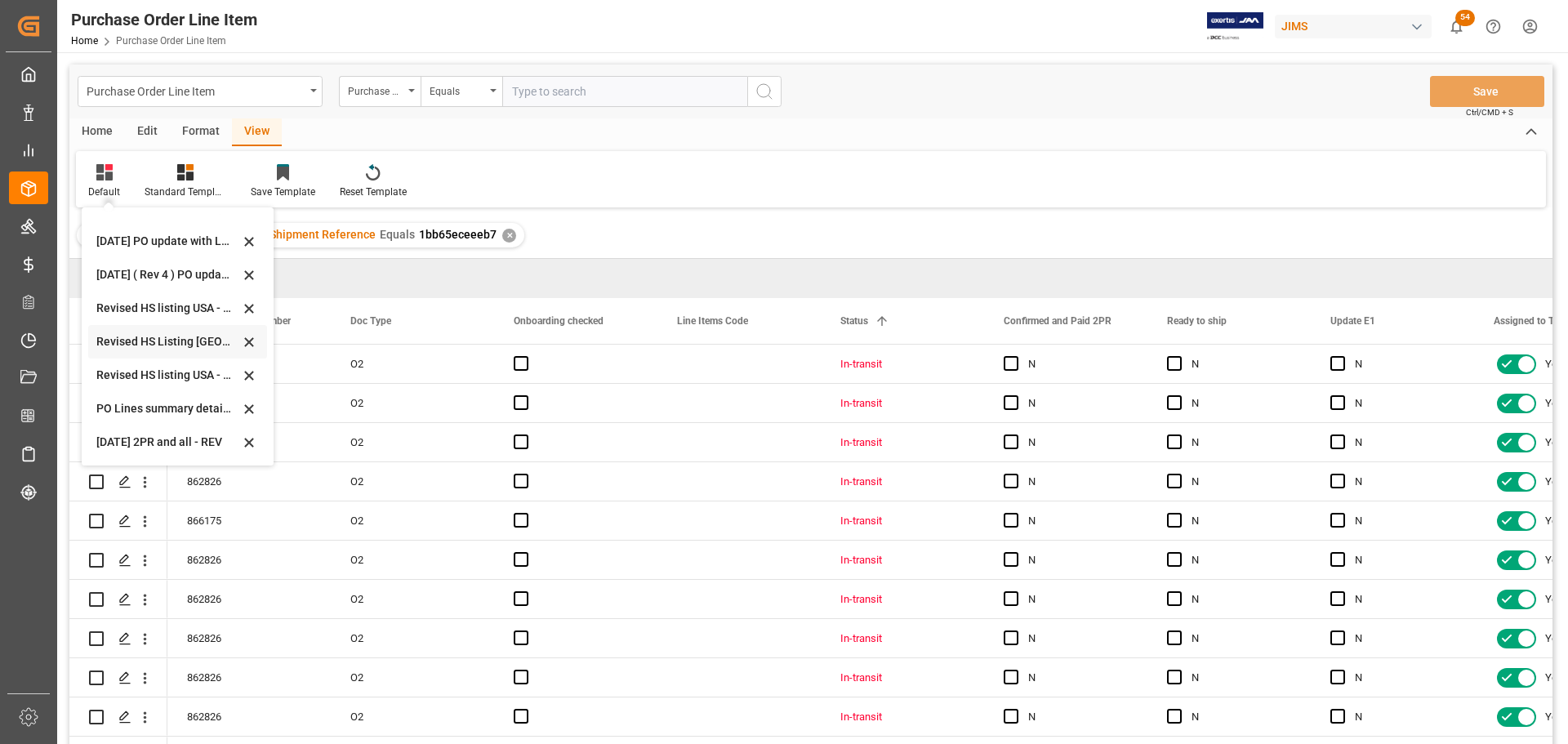
click at [158, 344] on div "Revised HS Listing [GEOGRAPHIC_DATA]" at bounding box center [168, 342] width 143 height 17
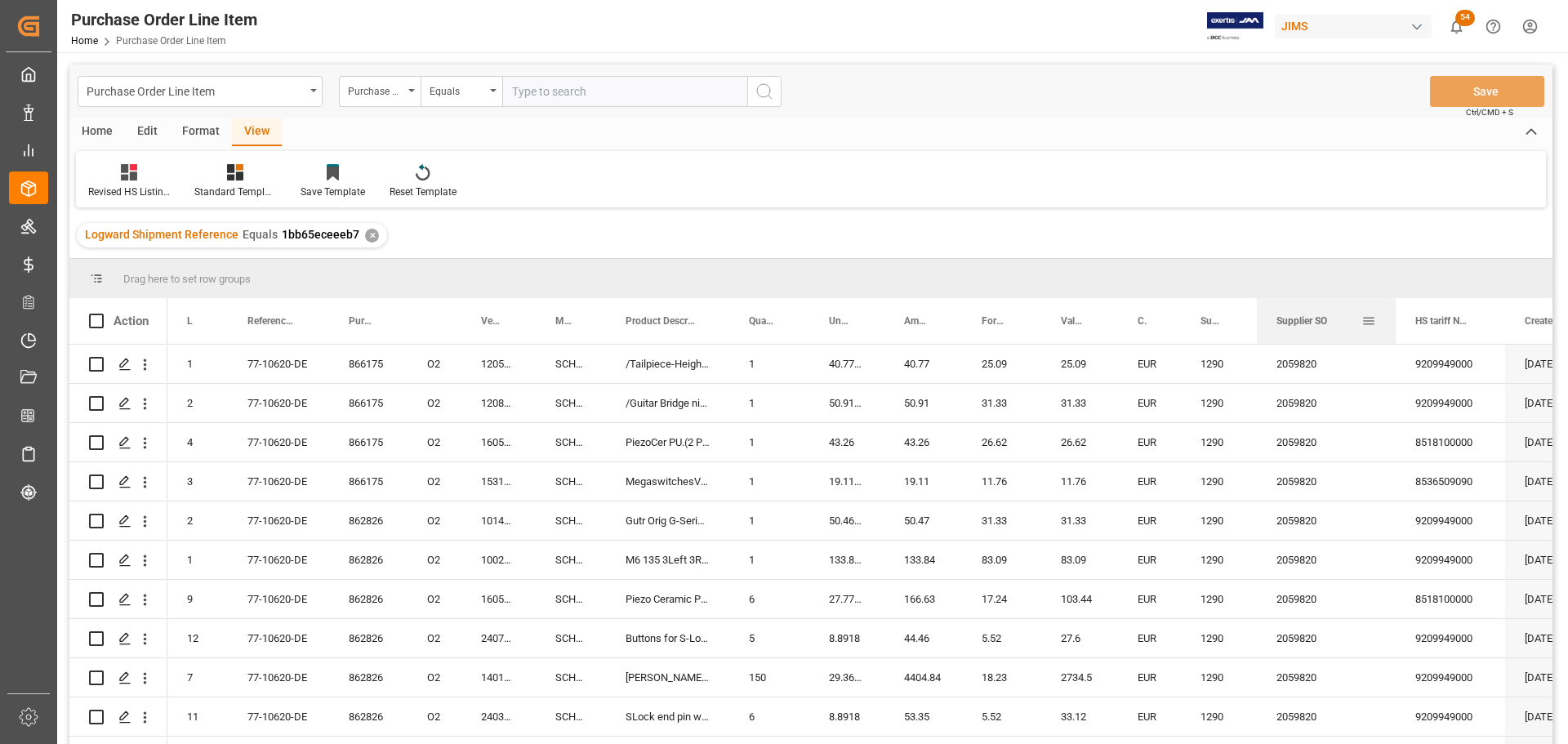
drag, startPoint x: 1326, startPoint y: 314, endPoint x: 1392, endPoint y: 330, distance: 67.9
click at [1392, 330] on div at bounding box center [1395, 321] width 6 height 45
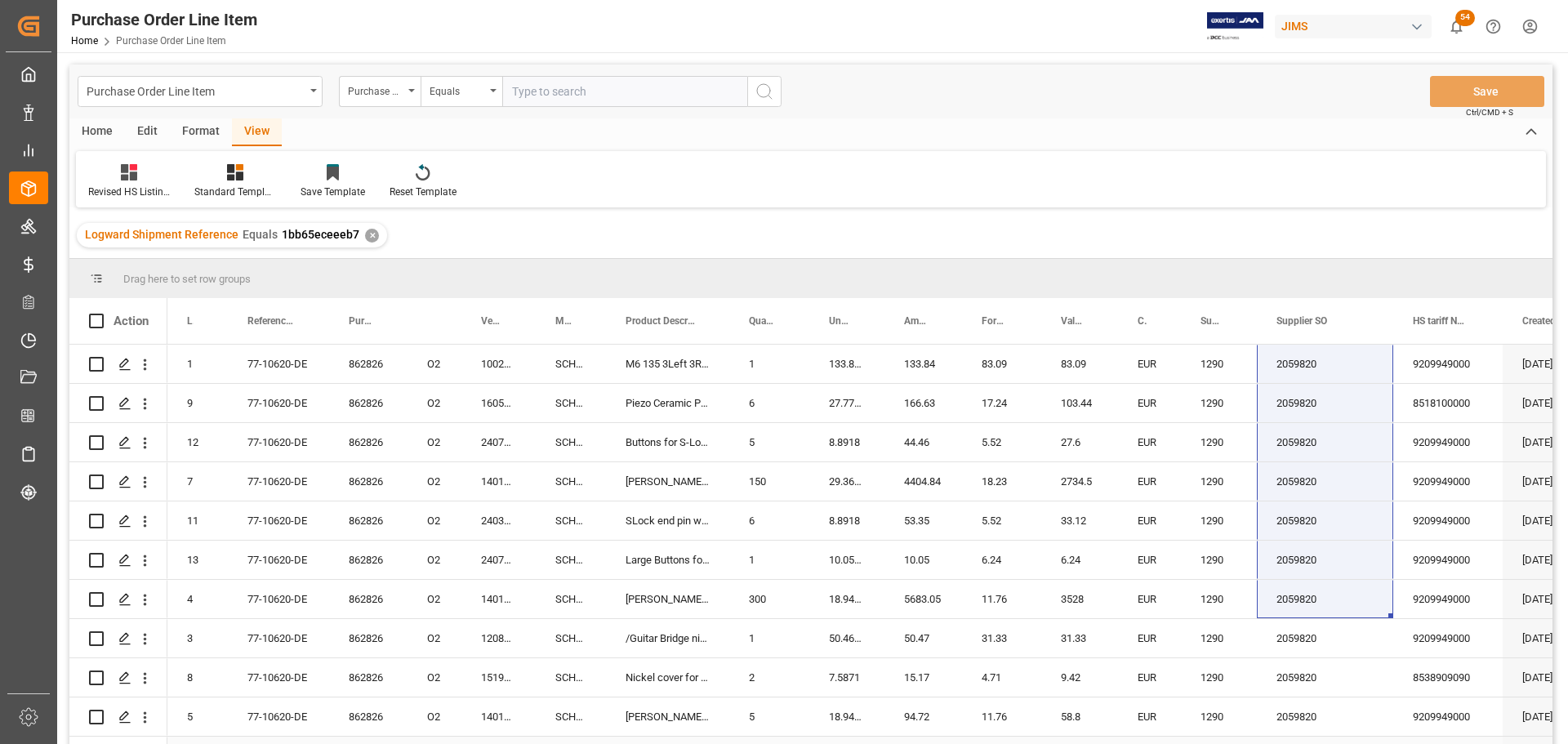
scroll to position [229, 0]
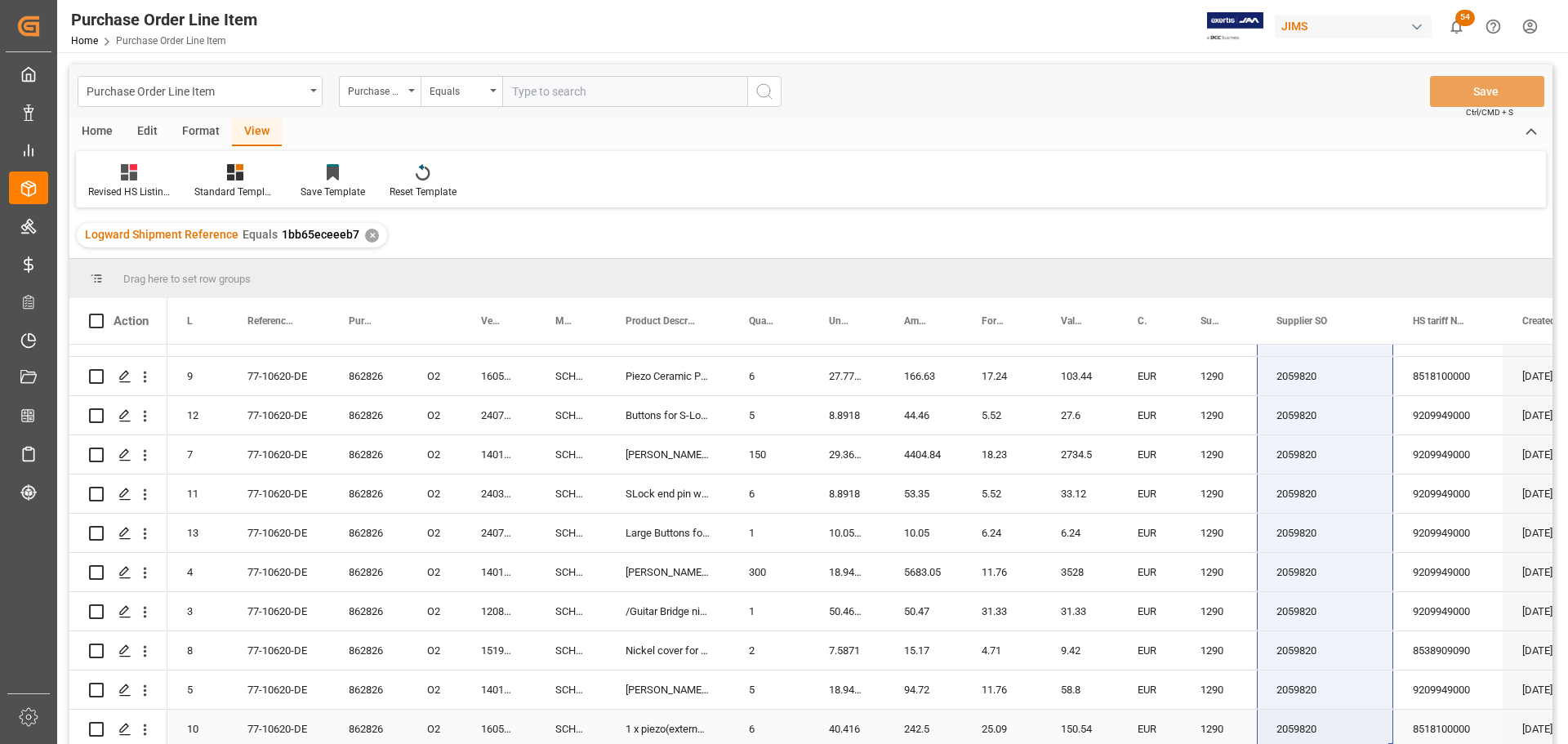
drag, startPoint x: 1301, startPoint y: 363, endPoint x: 1292, endPoint y: 727, distance: 364.1
click at [1292, 727] on div "1 77-10620-DE 866175 O2 12050200 SCH12050200 /Tailpiece-Height Adjustable 1 40.…" at bounding box center [1080, 435] width 1826 height 628
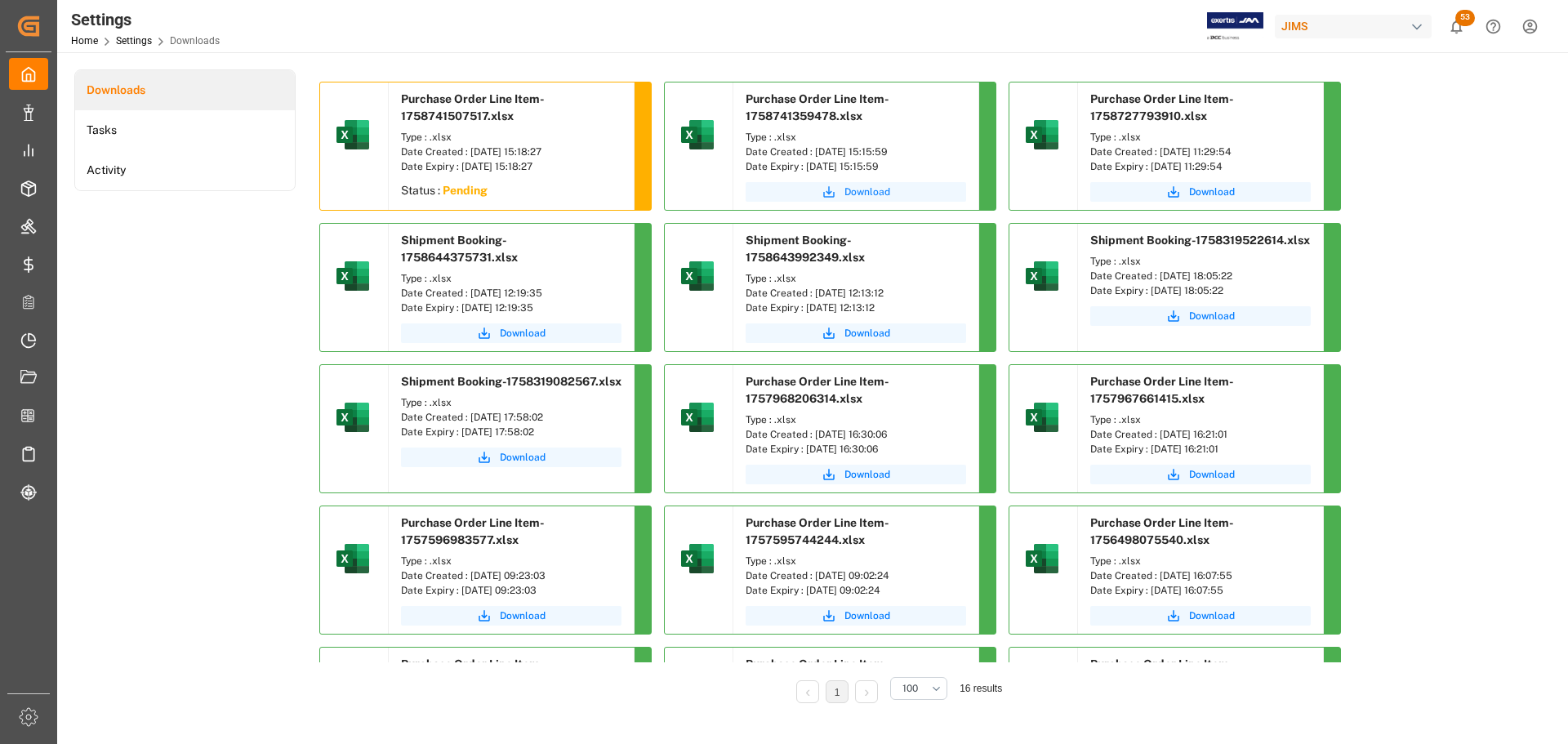
click at [867, 193] on span "Download" at bounding box center [867, 191] width 45 height 15
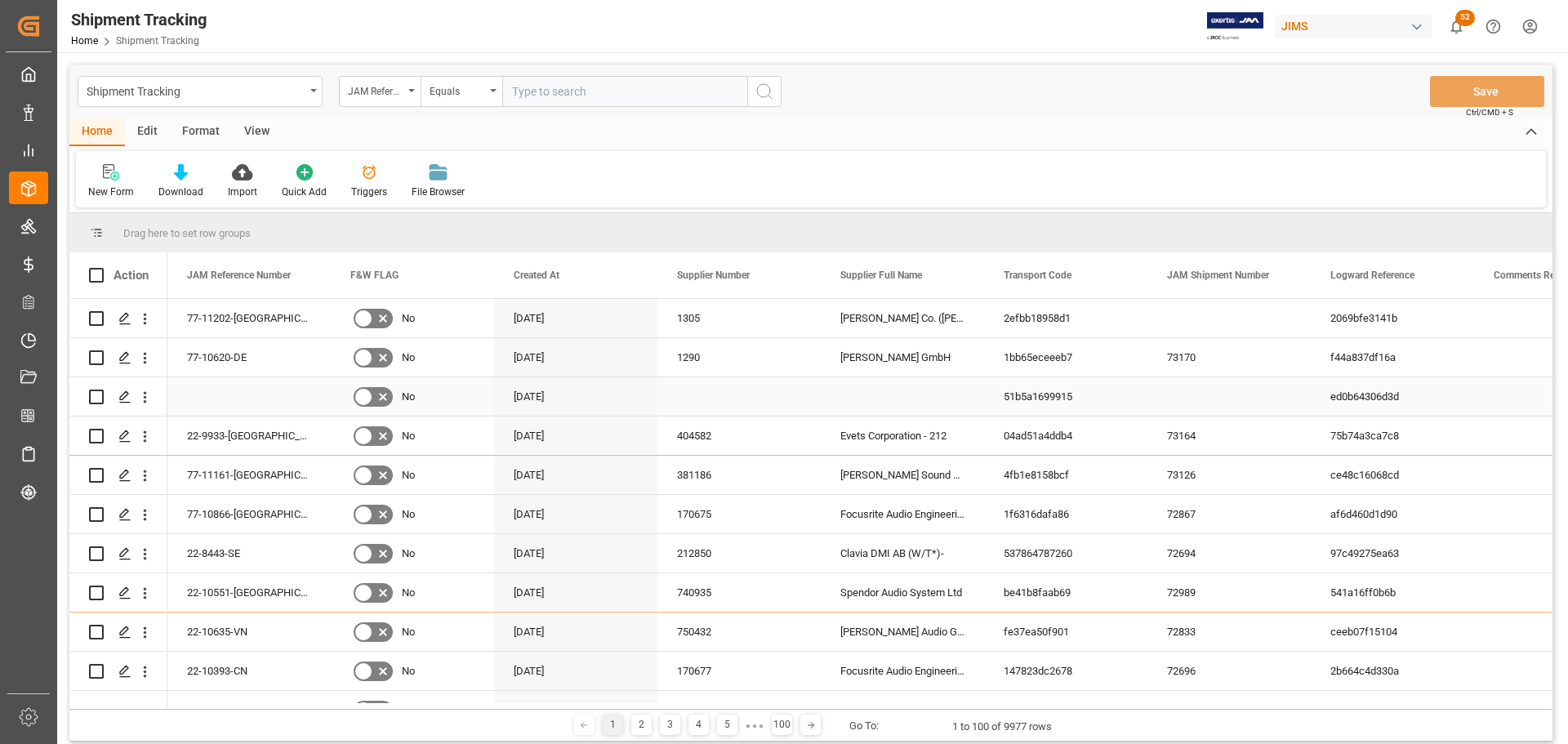
click at [704, 389] on div "Press SPACE to select this row." at bounding box center [739, 397] width 163 height 38
click at [243, 395] on div "Press SPACE to select this row." at bounding box center [249, 397] width 163 height 38
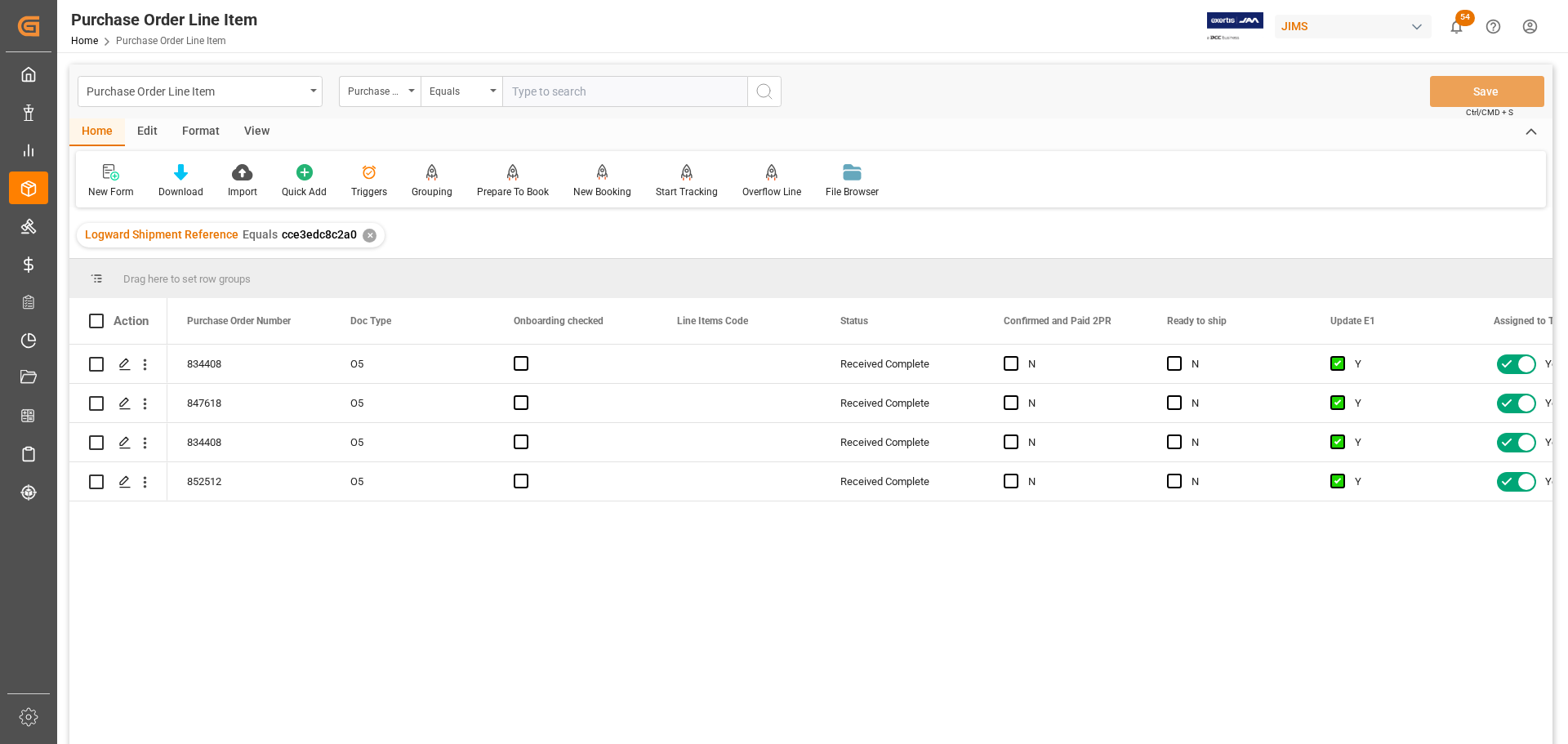
click at [265, 130] on div "View" at bounding box center [256, 132] width 50 height 28
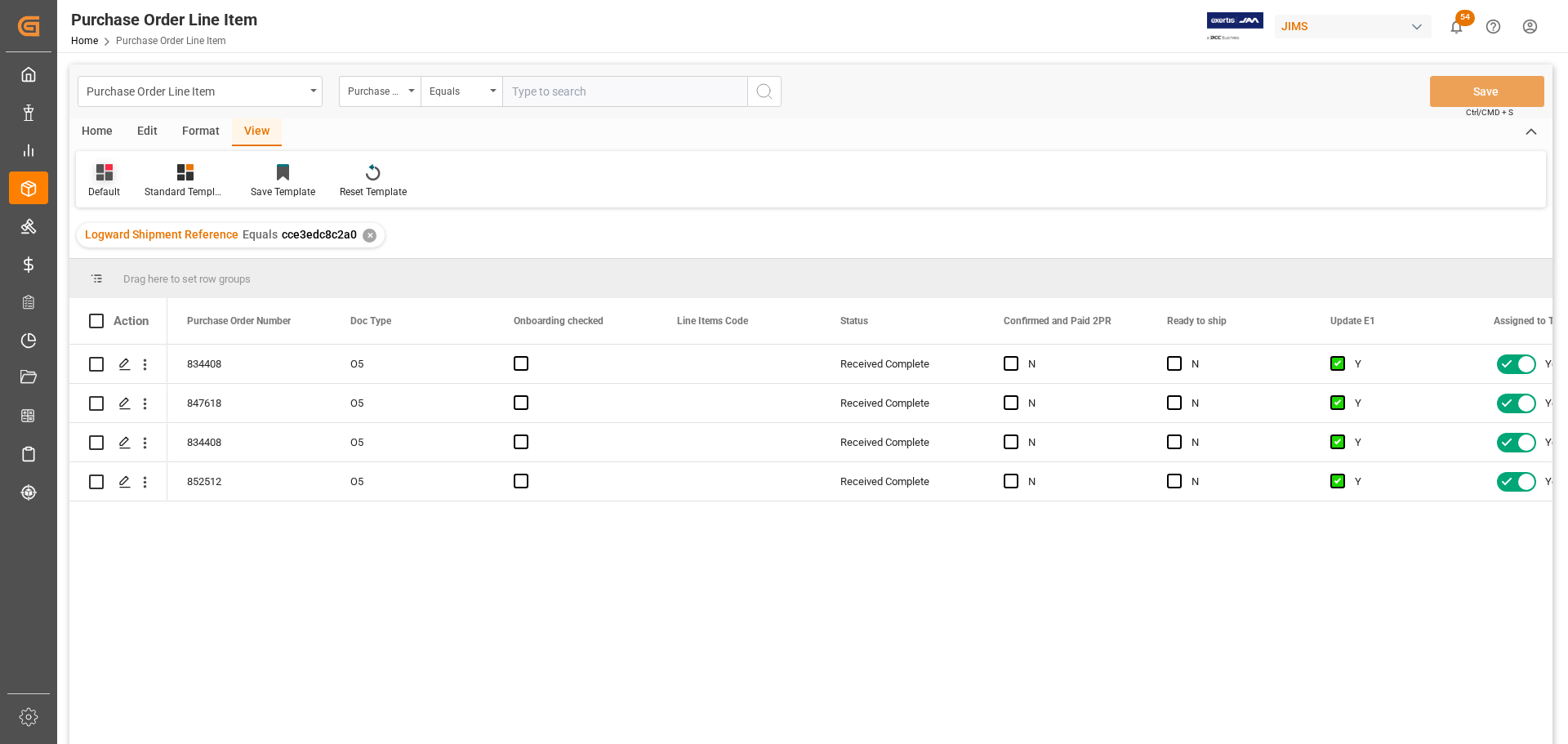
click at [103, 183] on div "Default" at bounding box center [104, 181] width 56 height 36
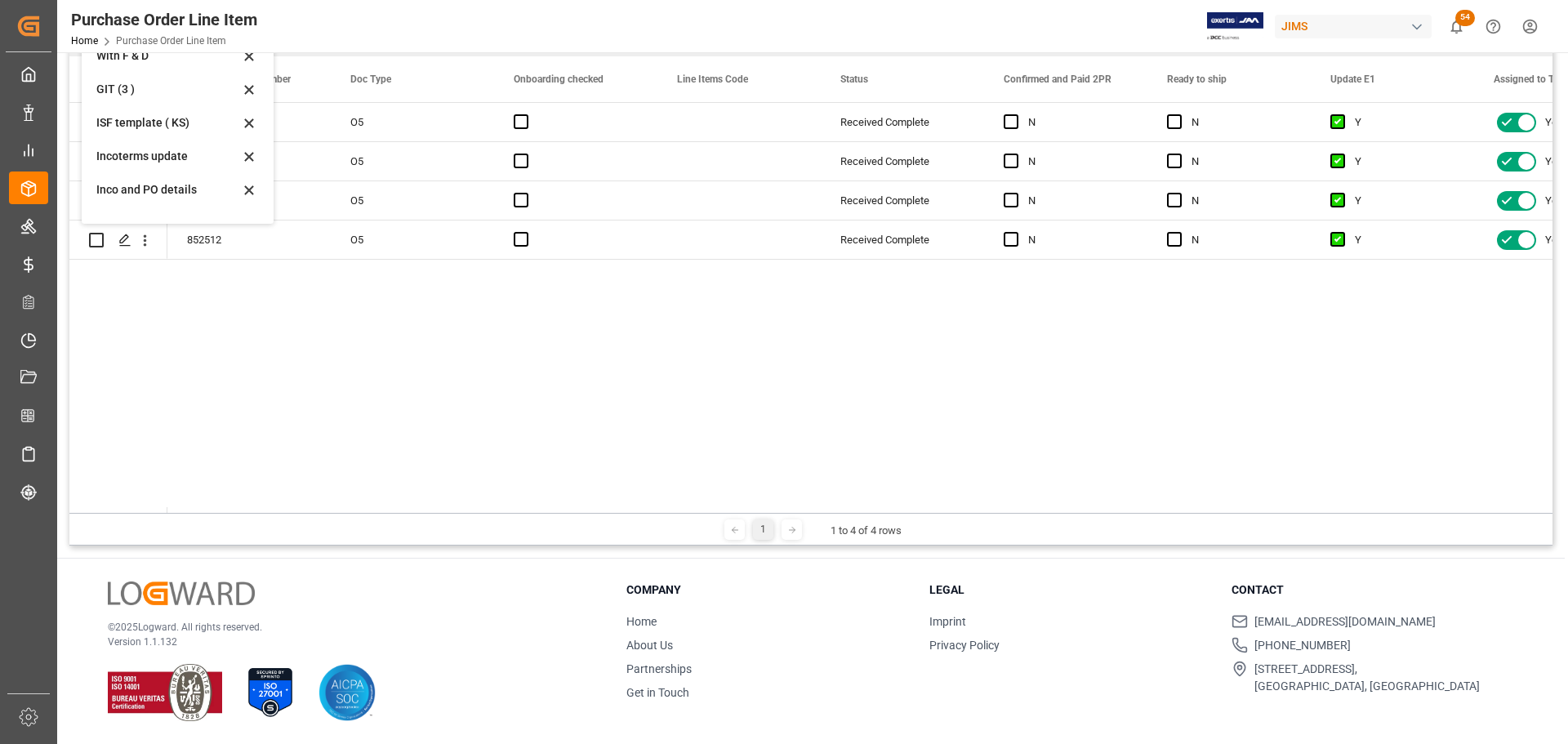
scroll to position [160, 0]
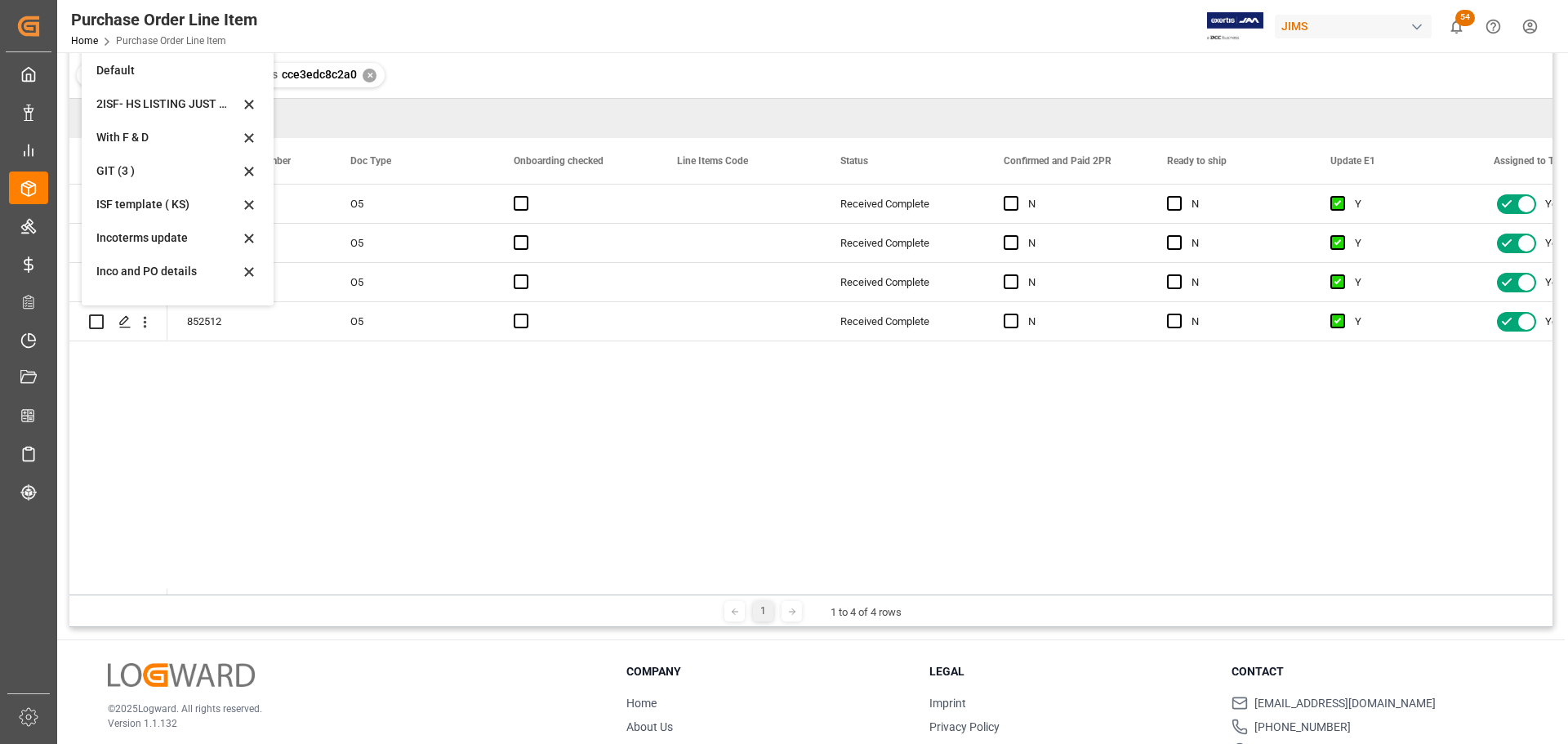
click at [408, 391] on div "834408 O5 Received Complete N N Y Yes Yes 847618 O5 Received Complete N N Y Yes…" at bounding box center [860, 389] width 1385 height 410
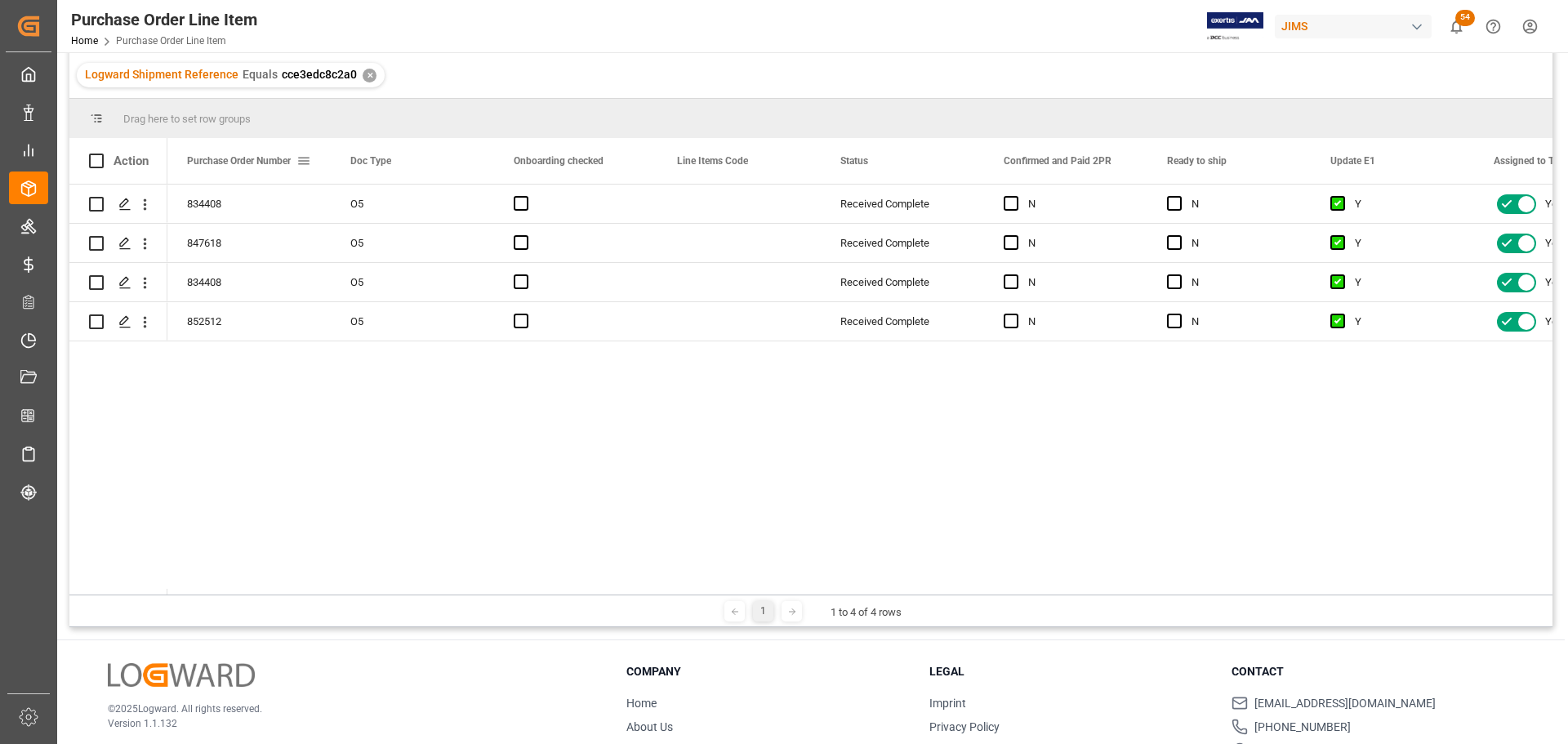
scroll to position [0, 0]
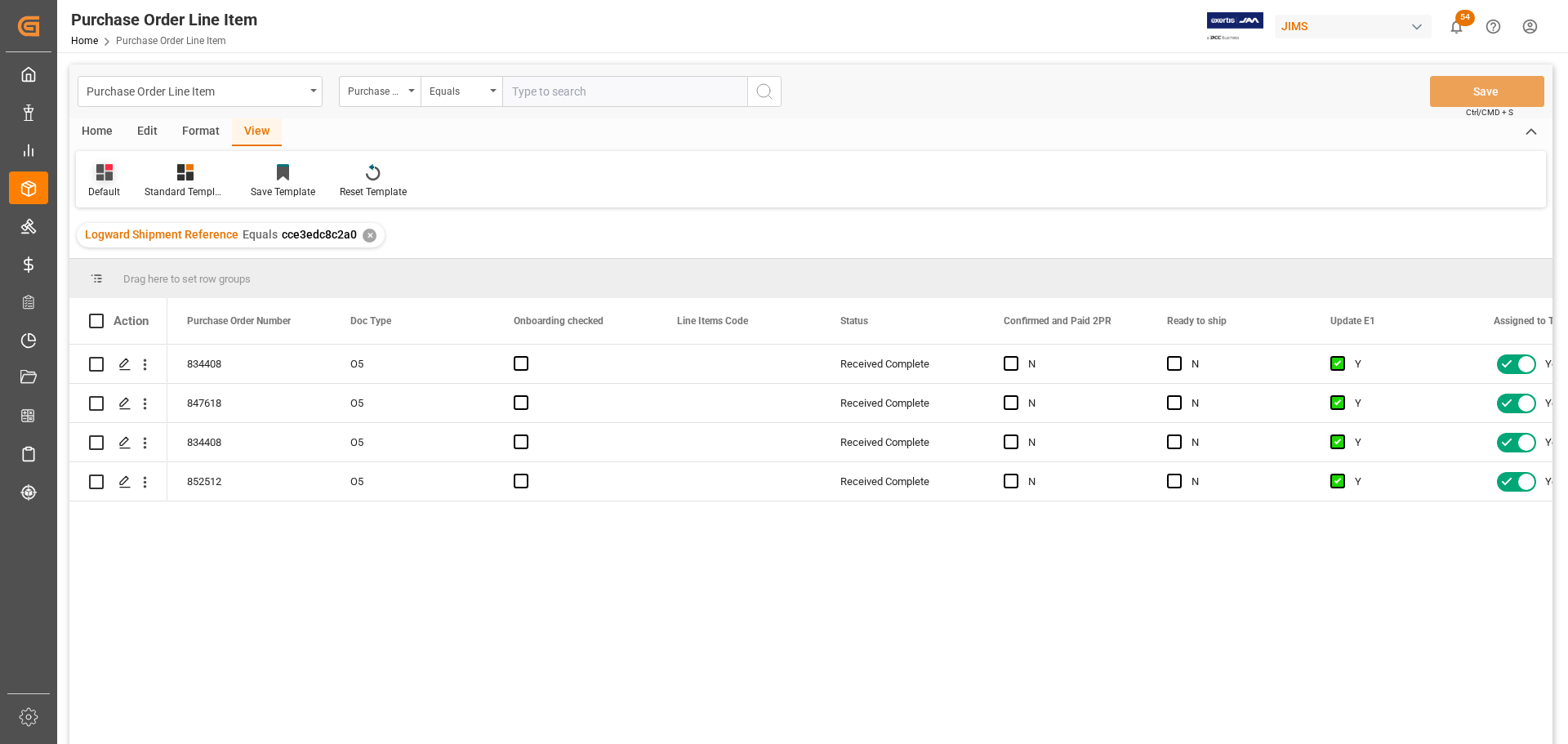
click at [106, 189] on div "Default" at bounding box center [104, 191] width 31 height 15
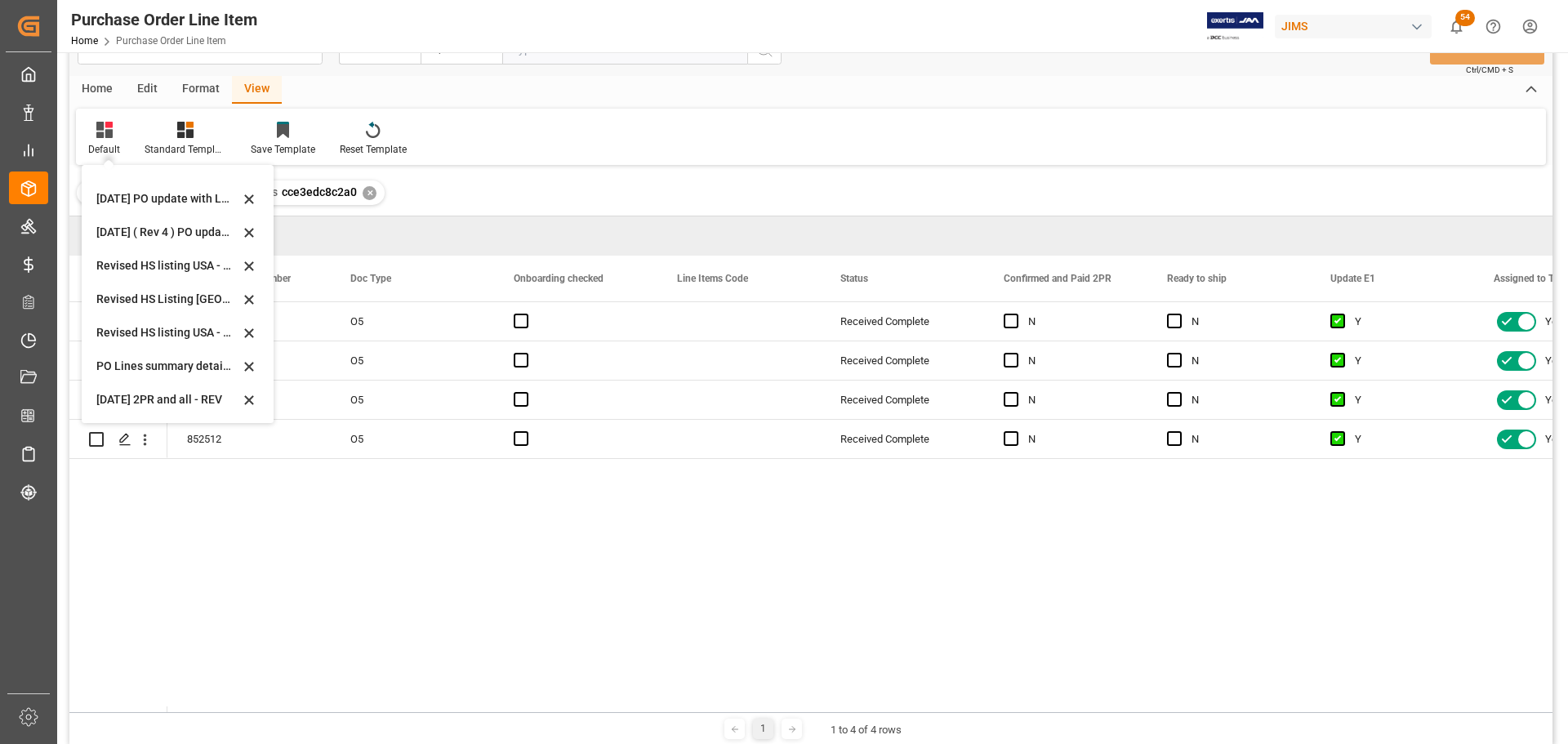
scroll to position [81, 0]
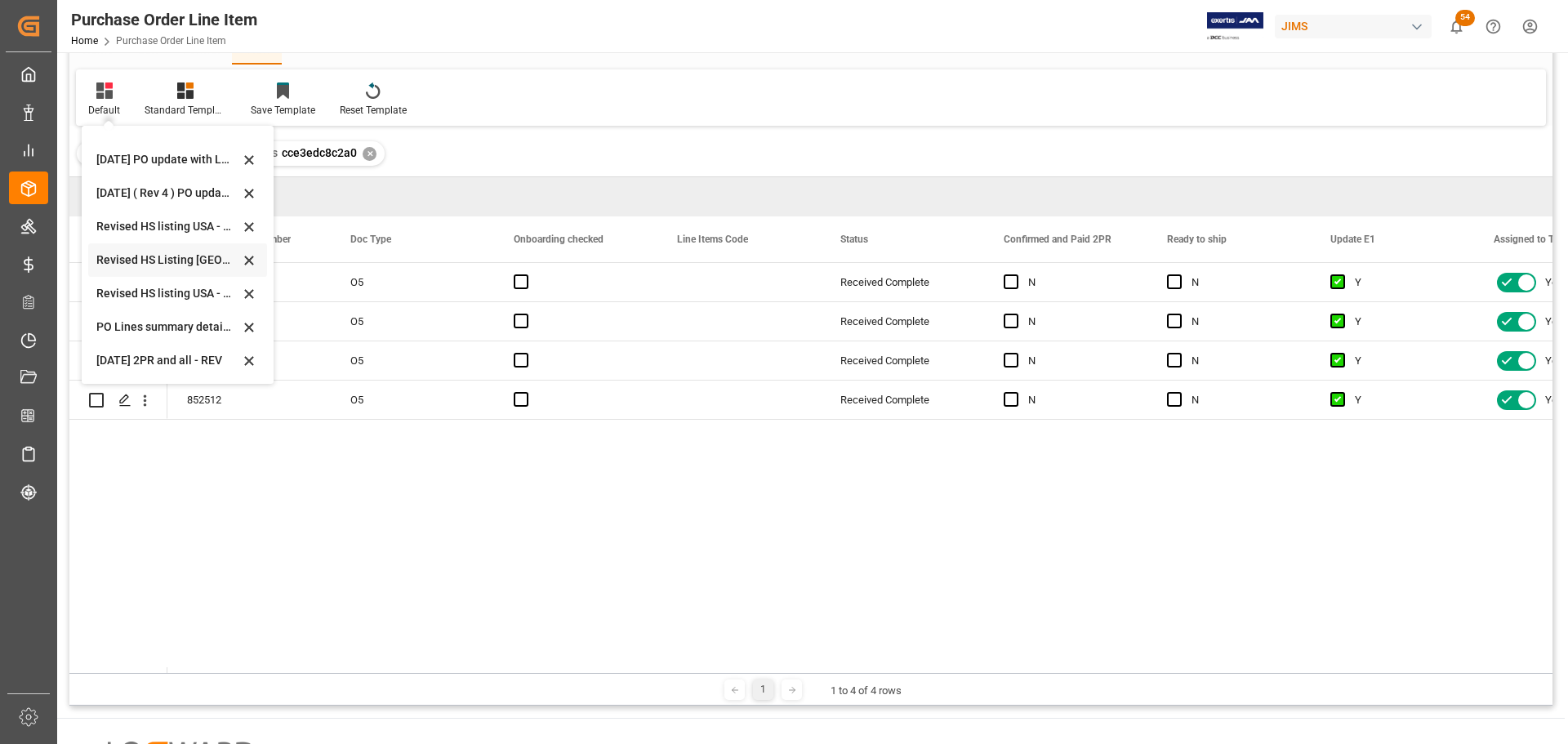
click at [135, 263] on div "Revised HS Listing [GEOGRAPHIC_DATA]" at bounding box center [168, 261] width 143 height 17
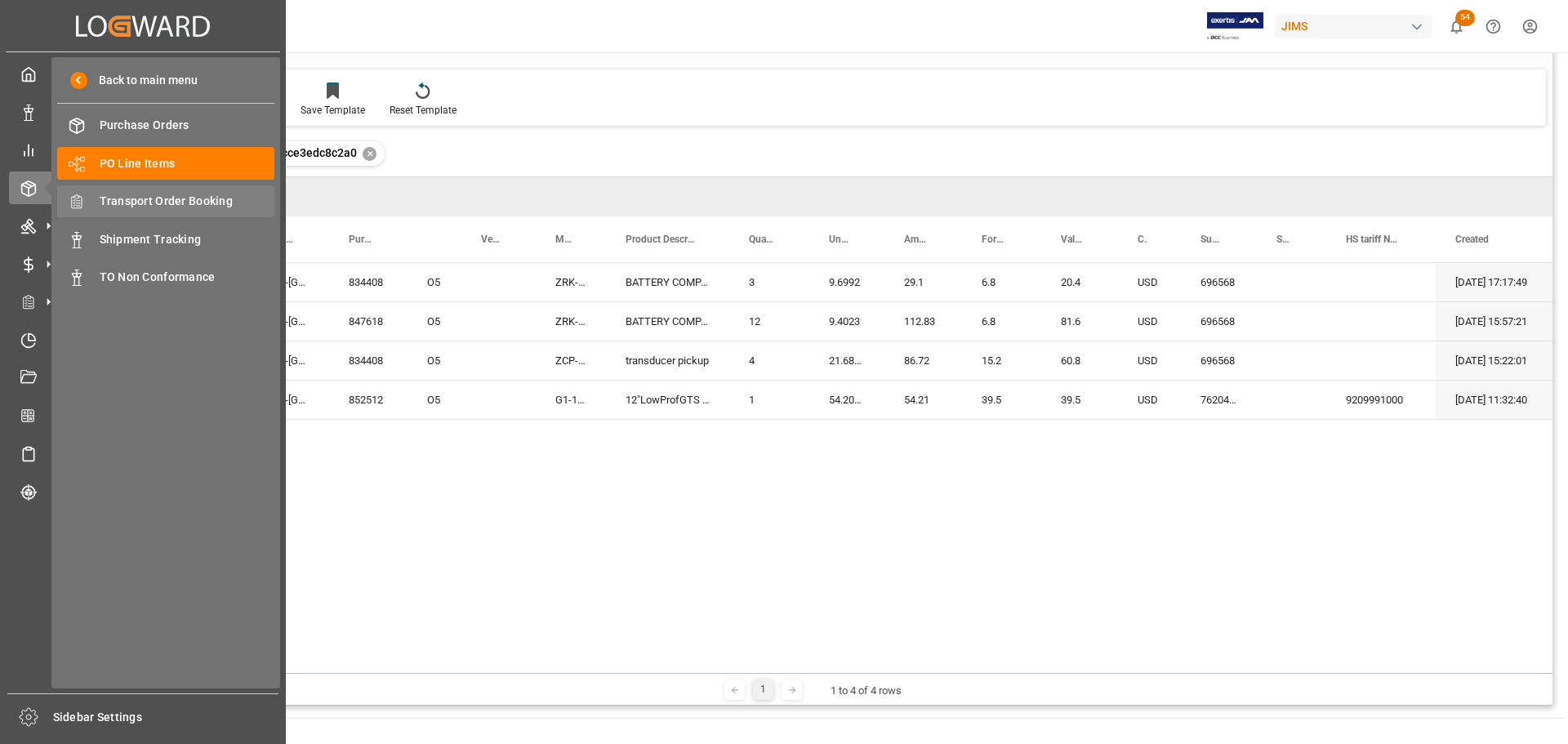
click at [143, 198] on span "Transport Order Booking" at bounding box center [187, 202] width 176 height 17
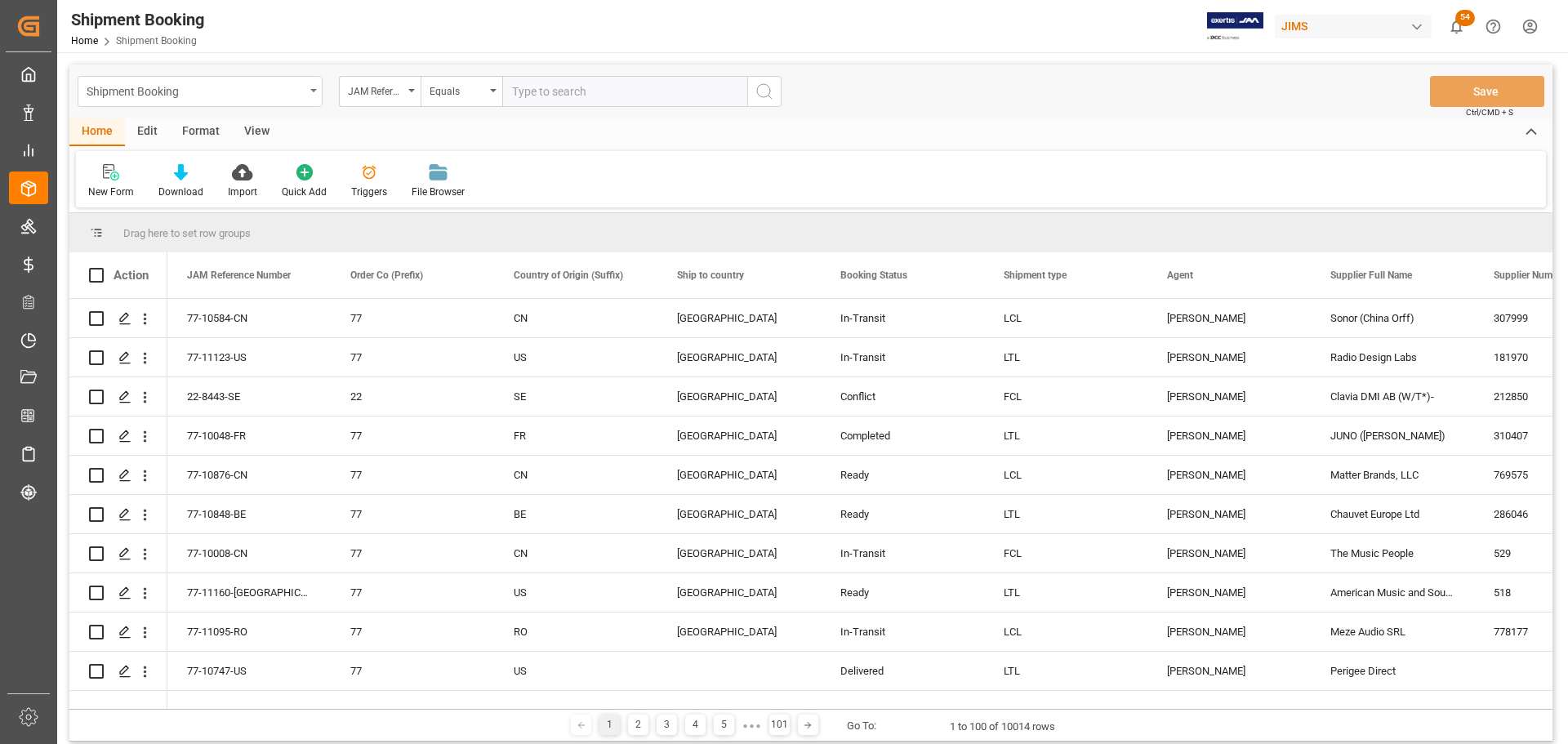
click at [311, 87] on div "Shipment Booking" at bounding box center [200, 92] width 245 height 31
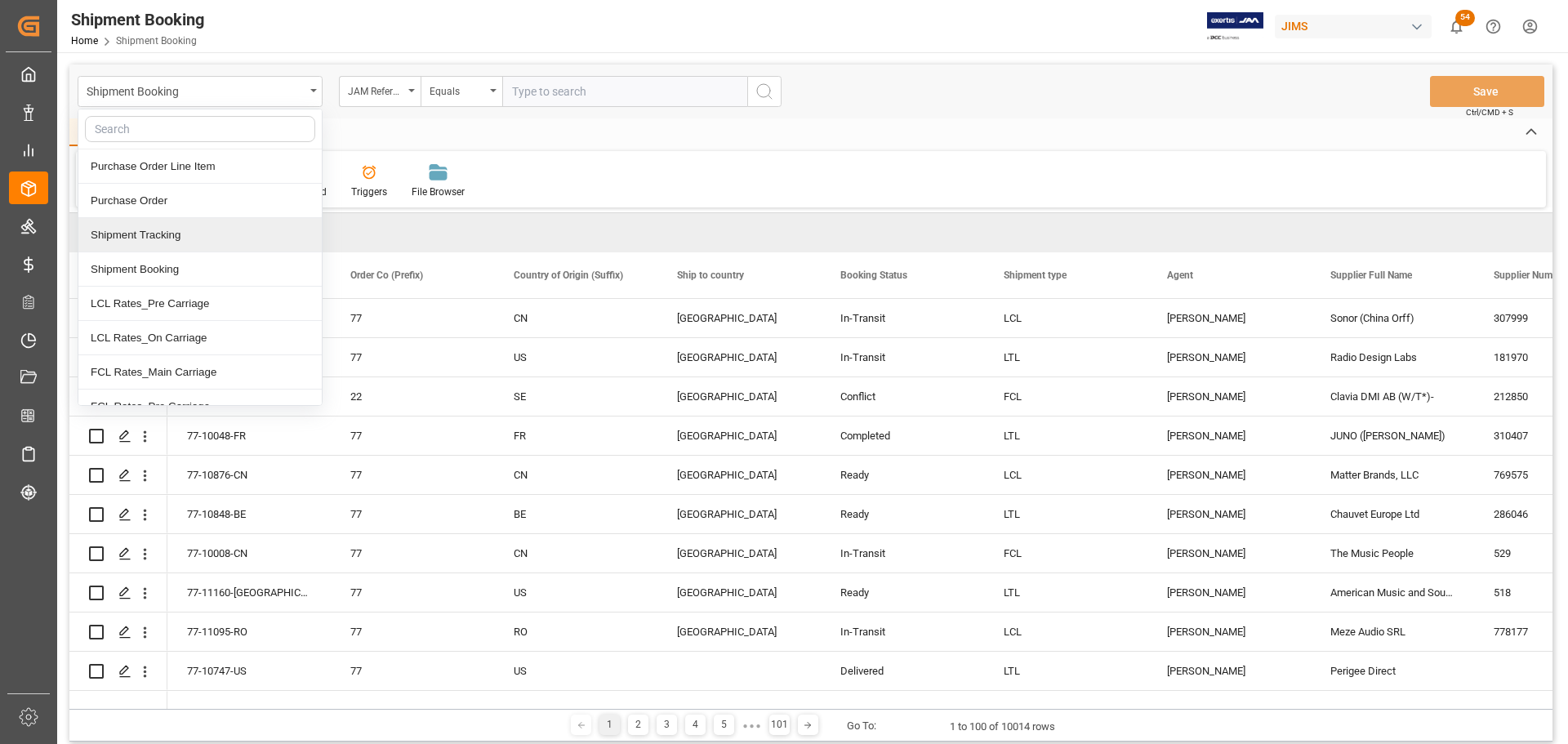
click at [188, 234] on div "Shipment Tracking" at bounding box center [200, 235] width 243 height 34
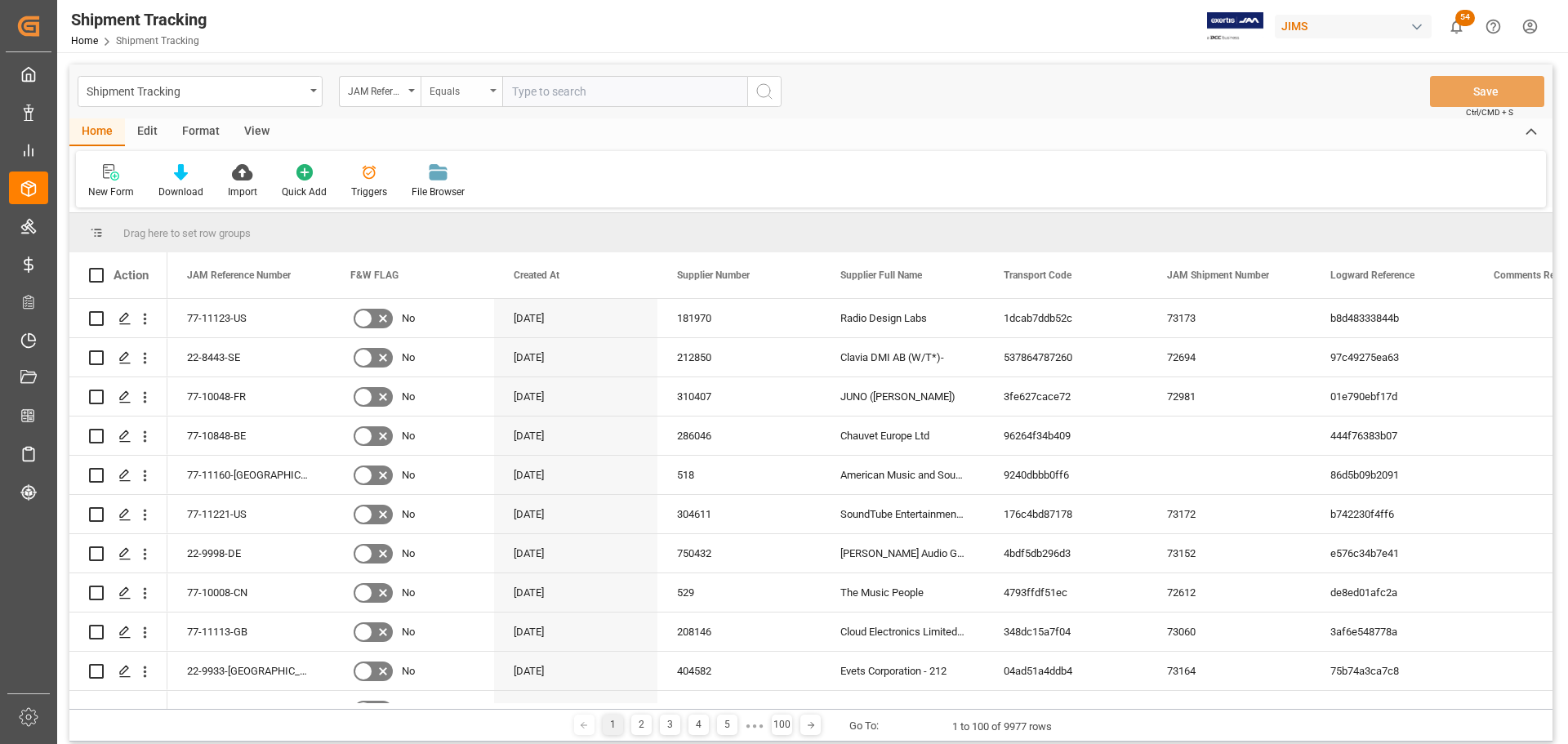
click at [493, 94] on div "Equals" at bounding box center [461, 92] width 81 height 31
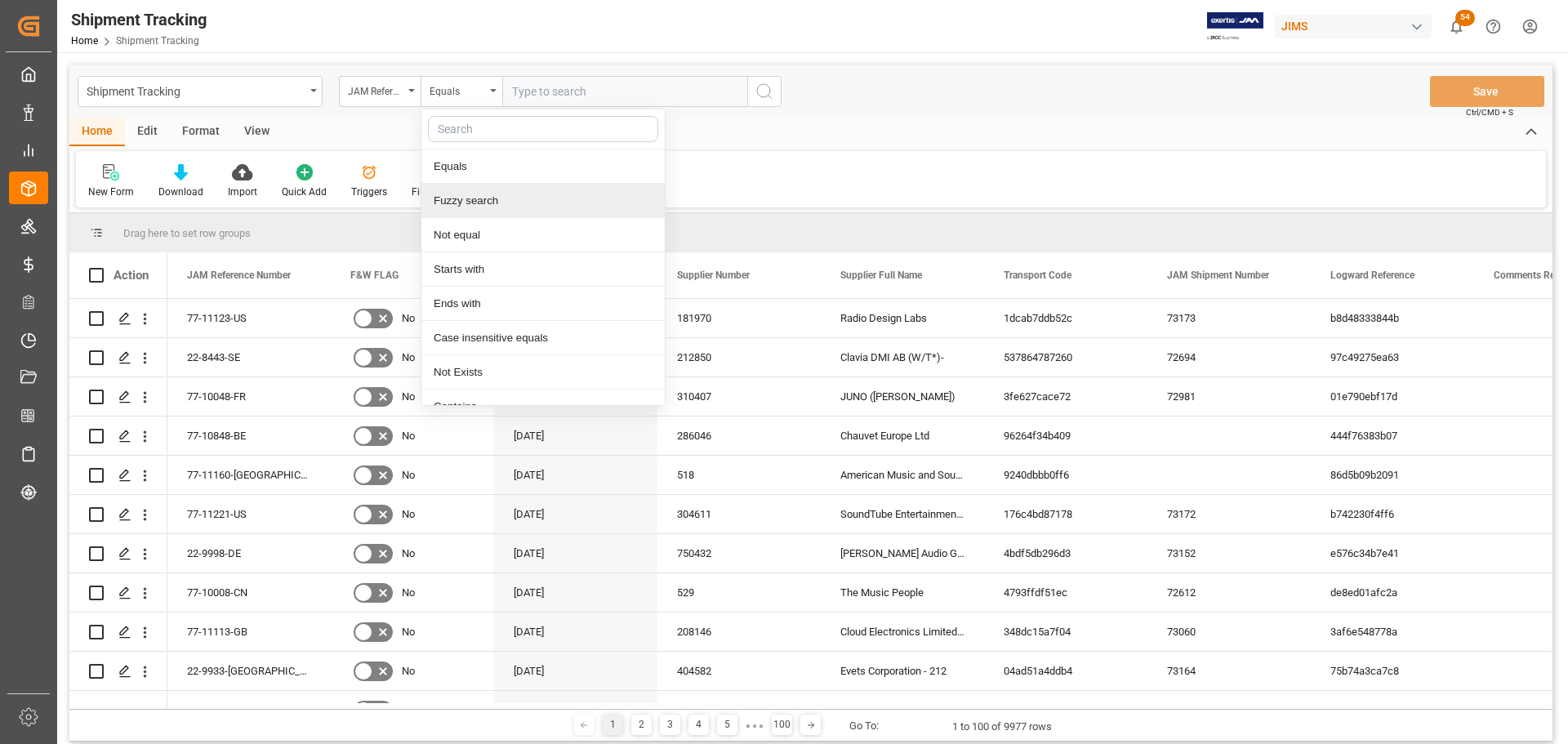
click at [471, 198] on div "Fuzzy search" at bounding box center [543, 200] width 243 height 34
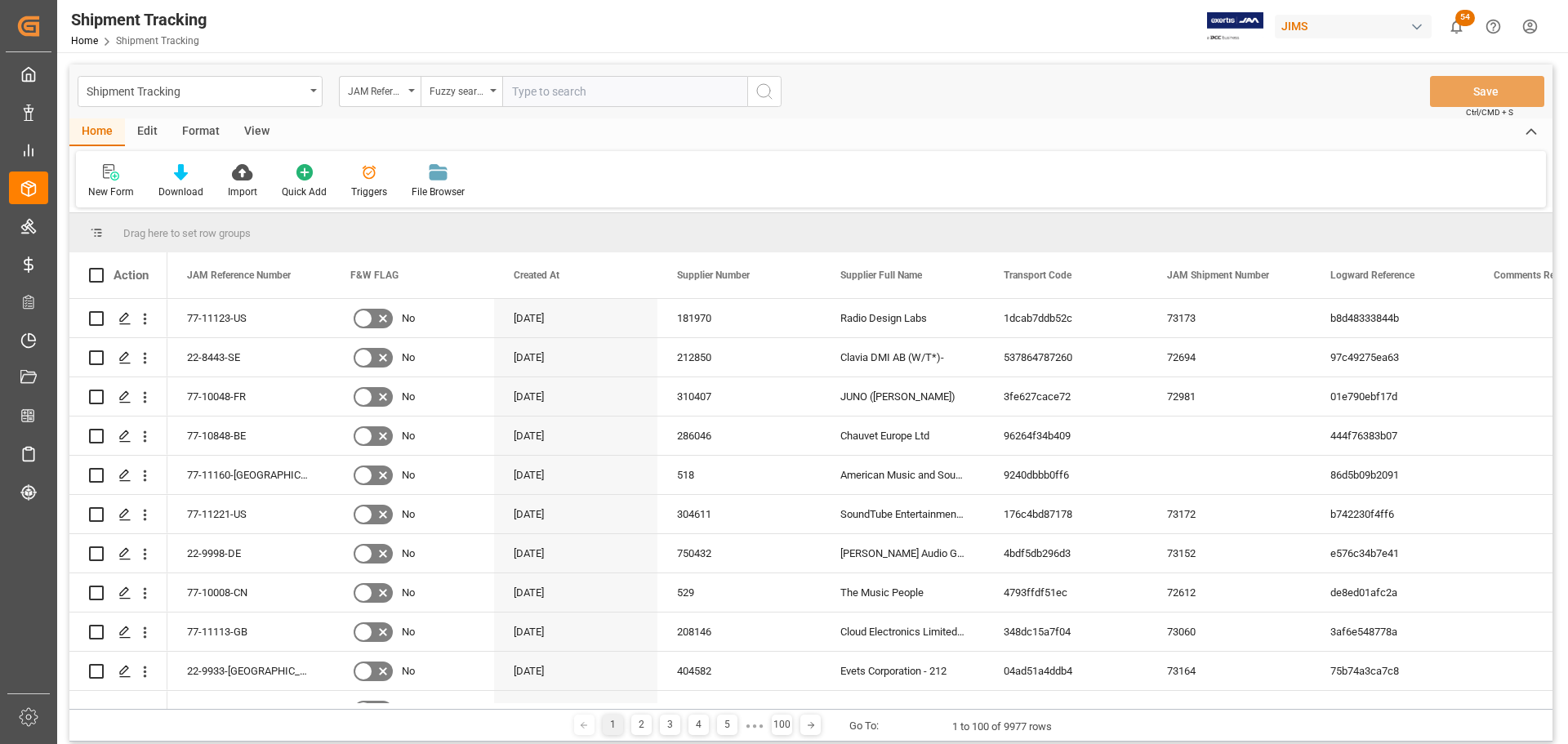
paste input "77-10271-[GEOGRAPHIC_DATA]"
type input "77-10271-[GEOGRAPHIC_DATA]"
click at [767, 89] on icon "search button" at bounding box center [764, 91] width 19 height 19
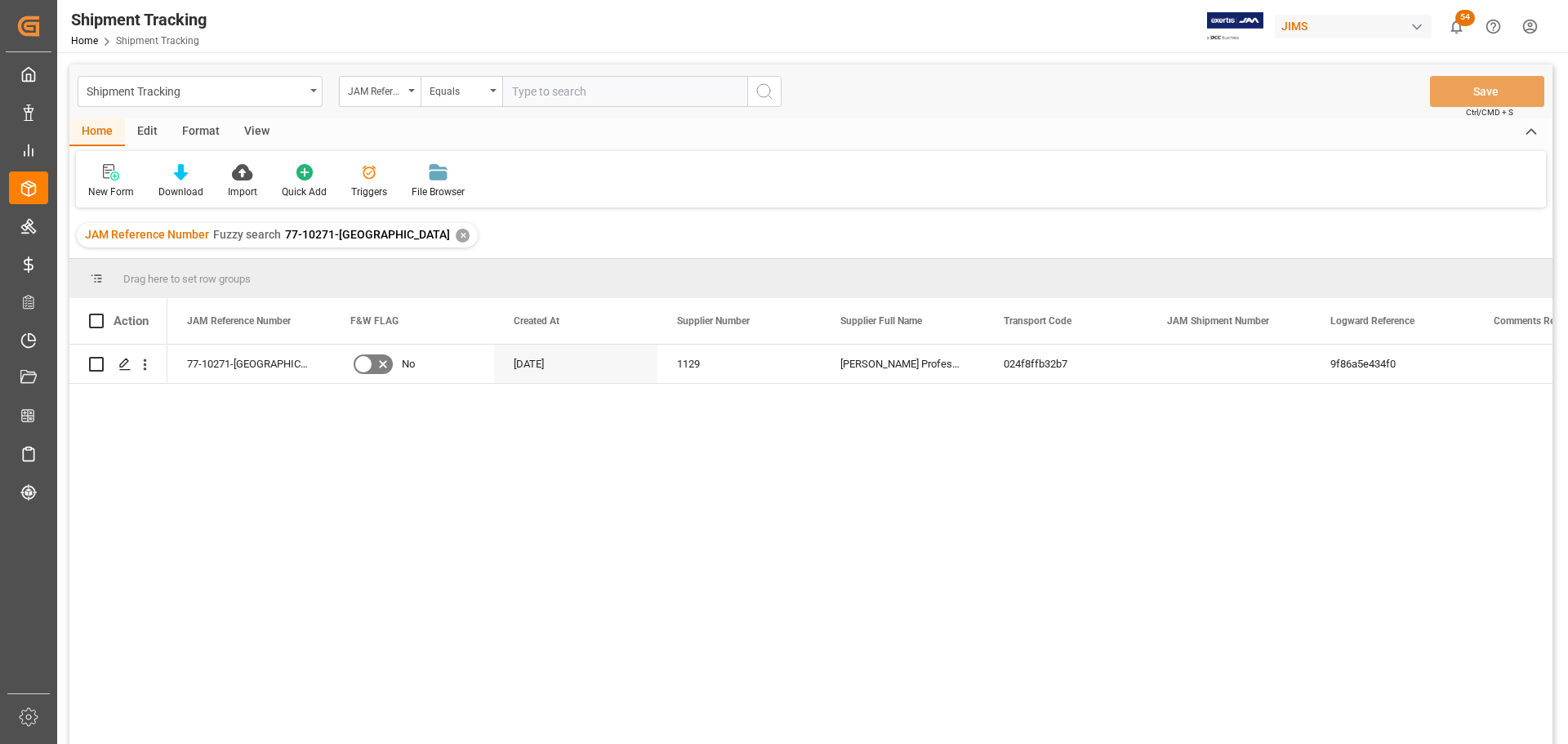
click at [258, 130] on div "View" at bounding box center [256, 132] width 50 height 28
click at [105, 191] on div "Default" at bounding box center [104, 191] width 31 height 15
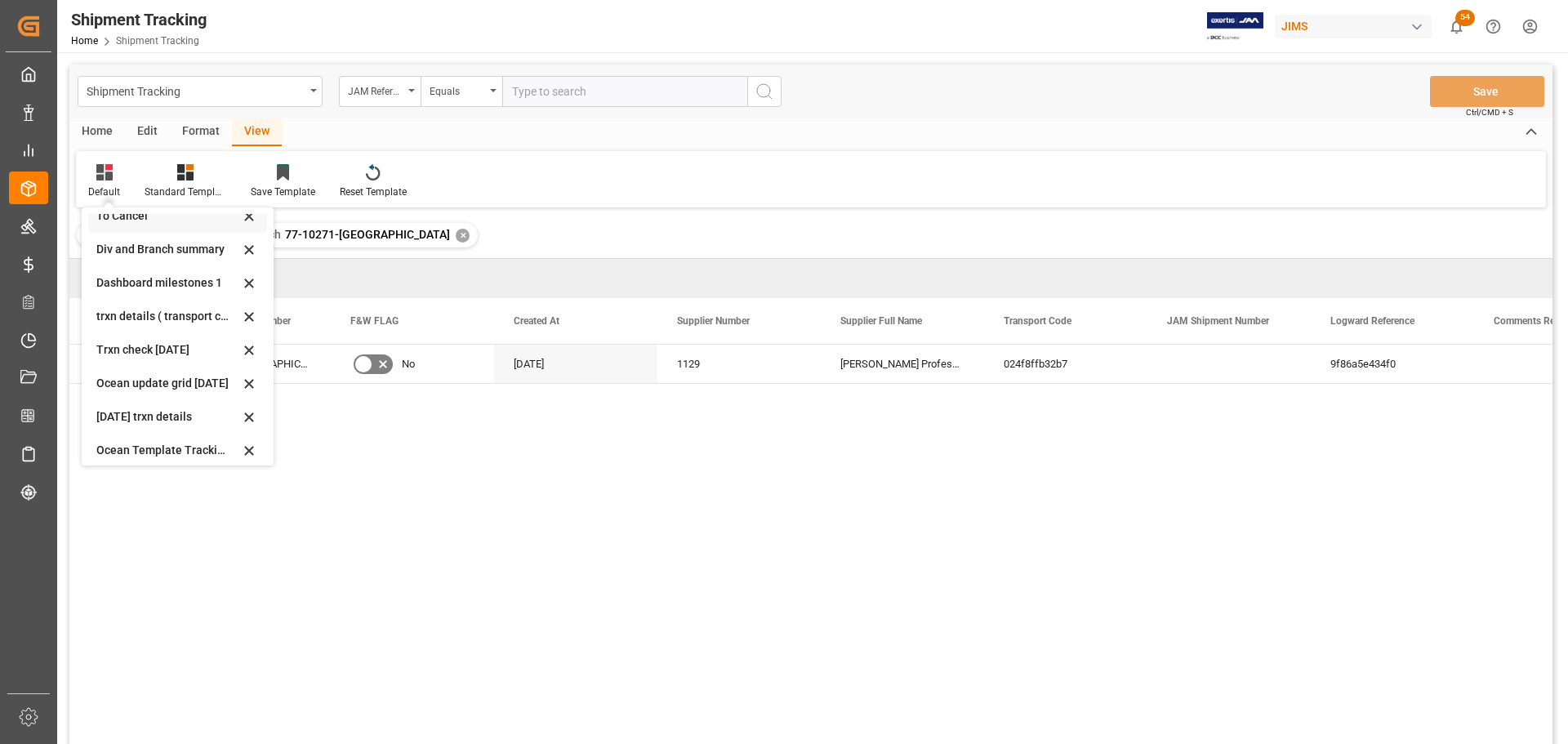
scroll to position [163, 0]
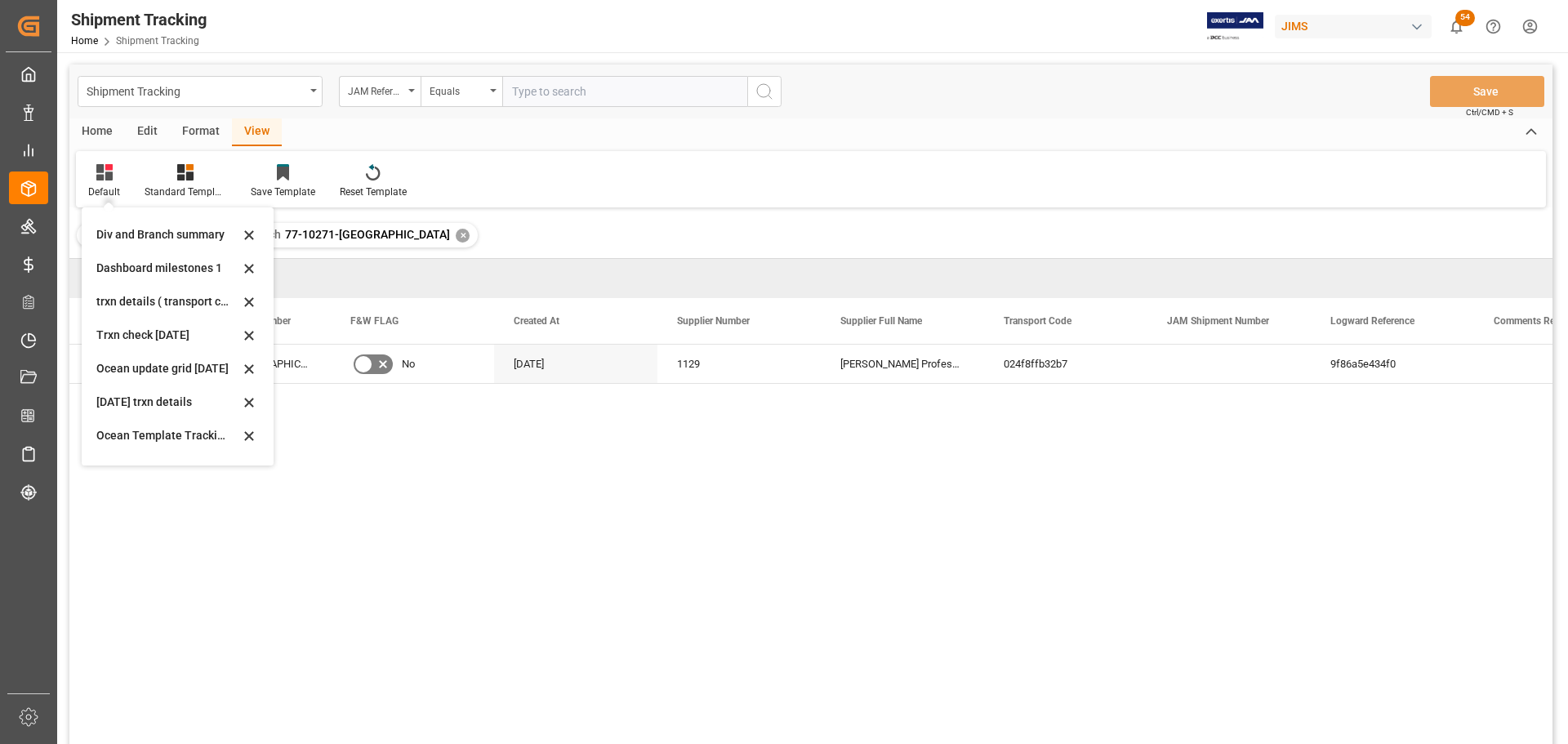
click at [553, 475] on div "77-10271-US No [DATE] 1129 [PERSON_NAME] Professional, Inc. 024f8ffb32b7 9f86a5…" at bounding box center [860, 549] width 1385 height 410
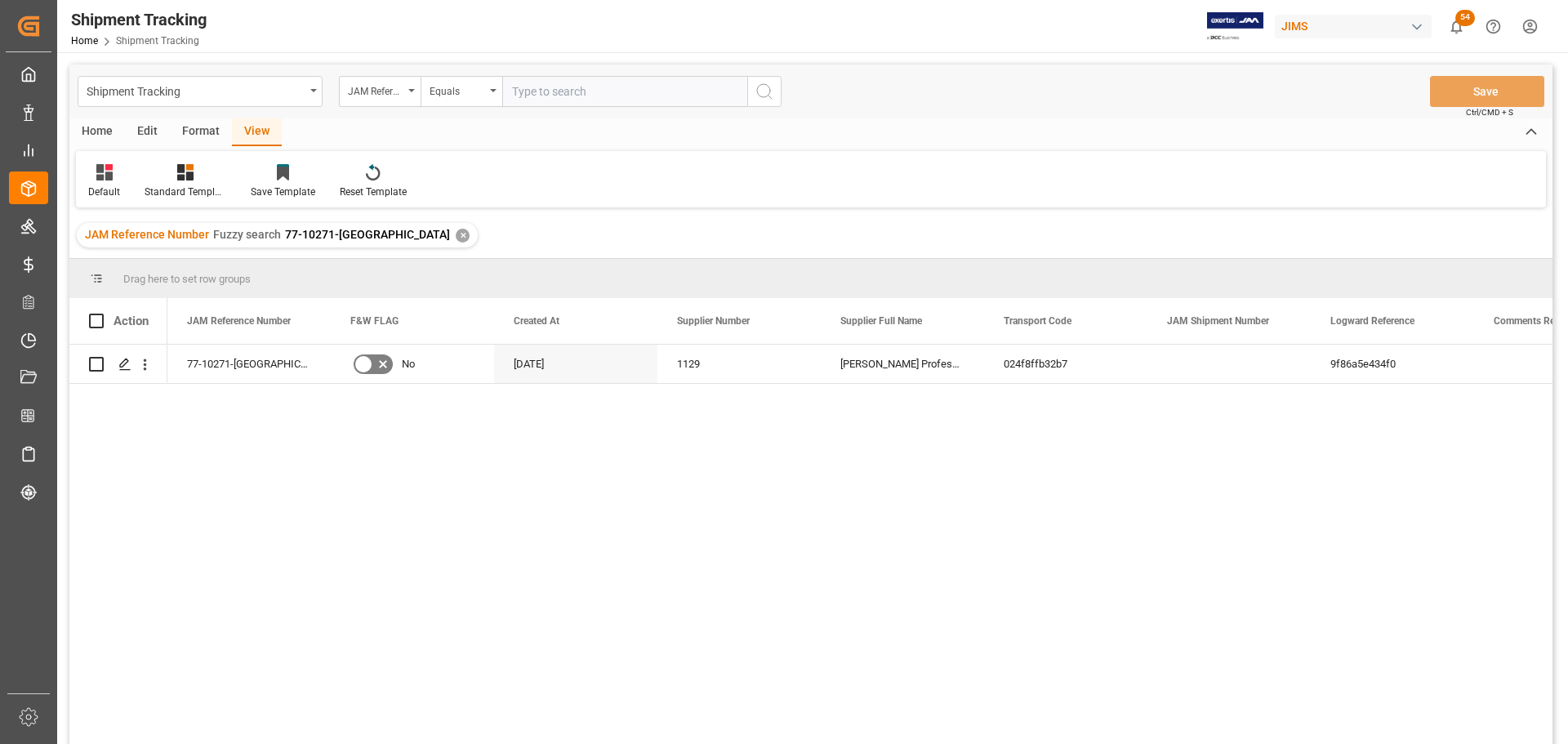
click at [455, 232] on div "✕" at bounding box center [462, 236] width 14 height 14
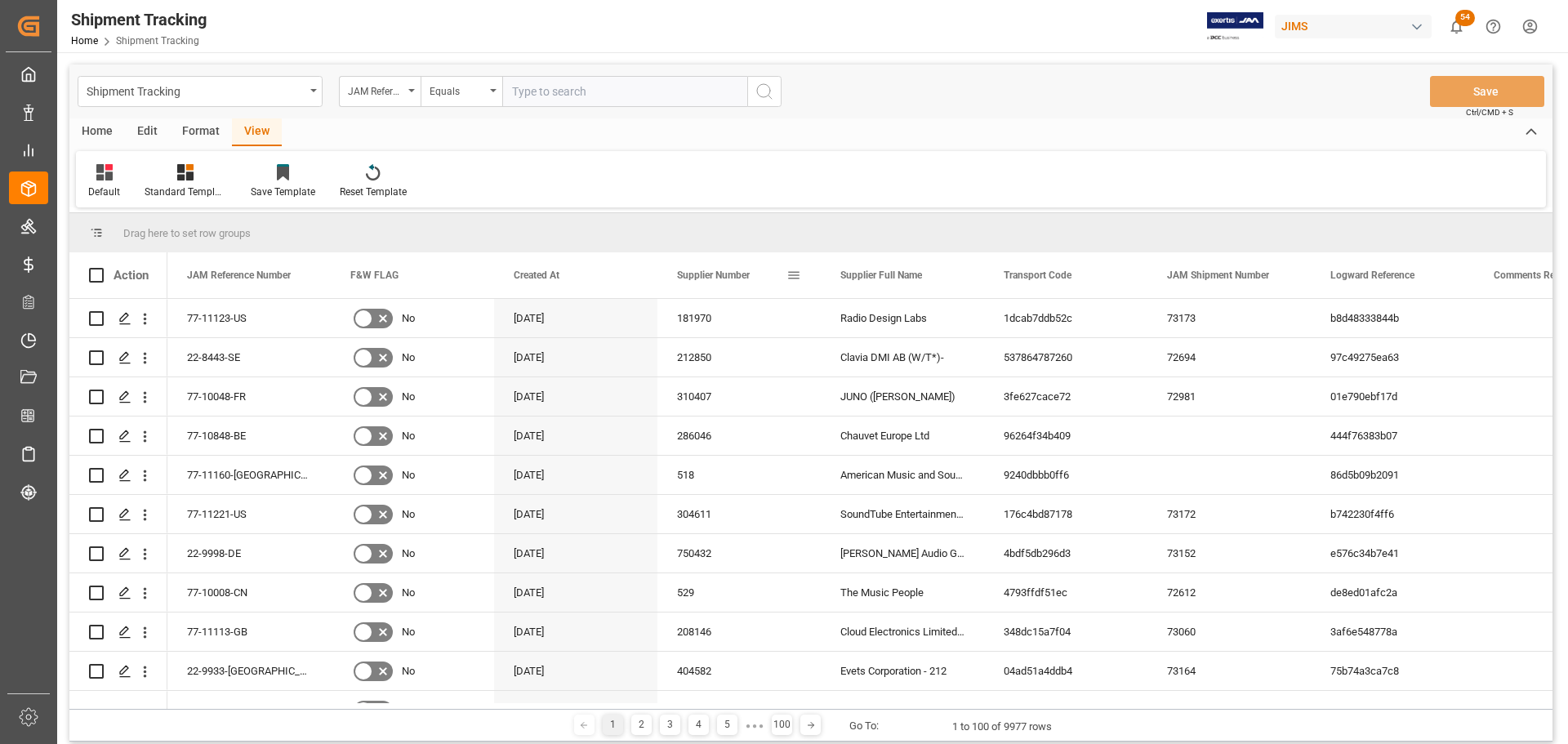
click at [801, 271] on span at bounding box center [794, 275] width 15 height 15
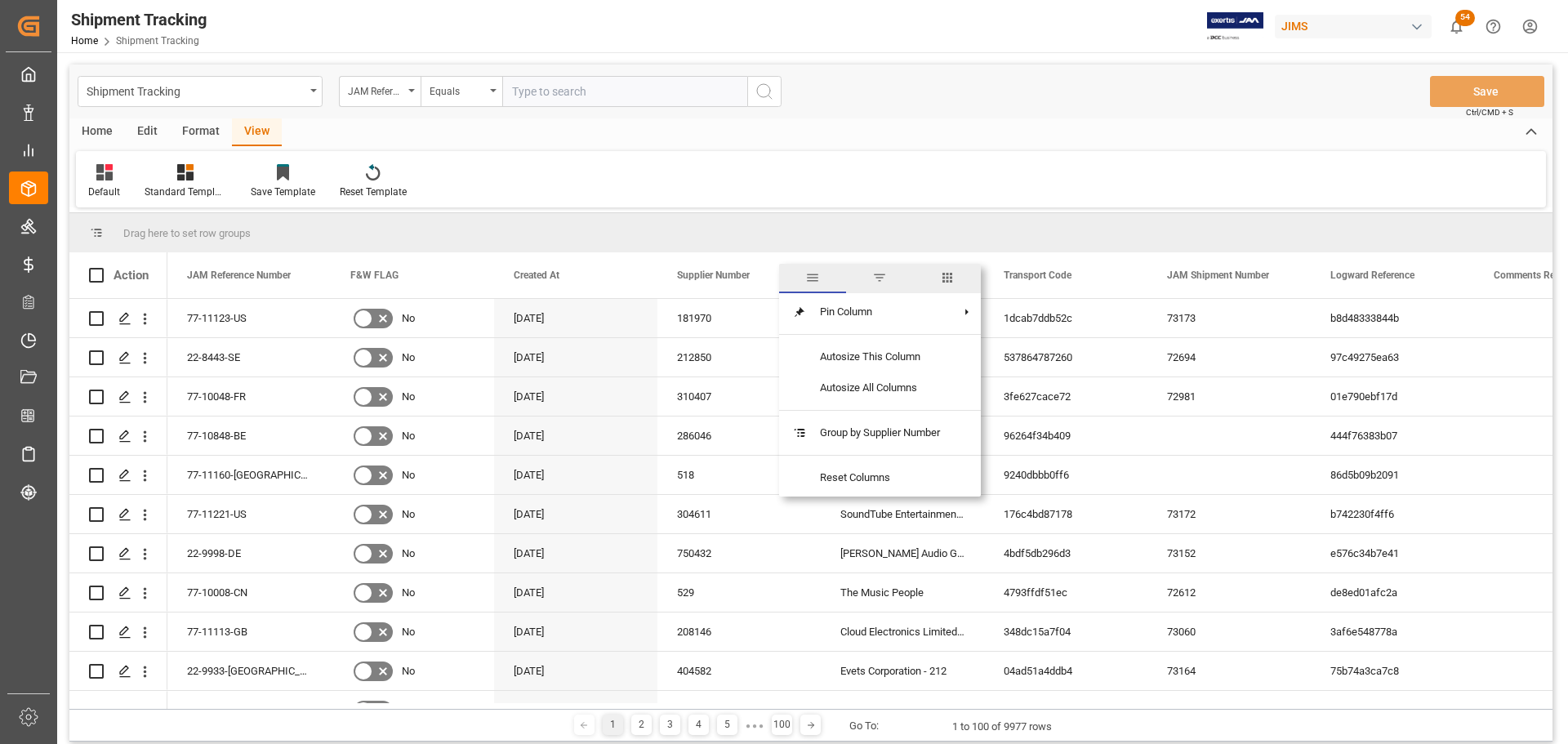
click at [887, 272] on span "filter" at bounding box center [879, 277] width 15 height 15
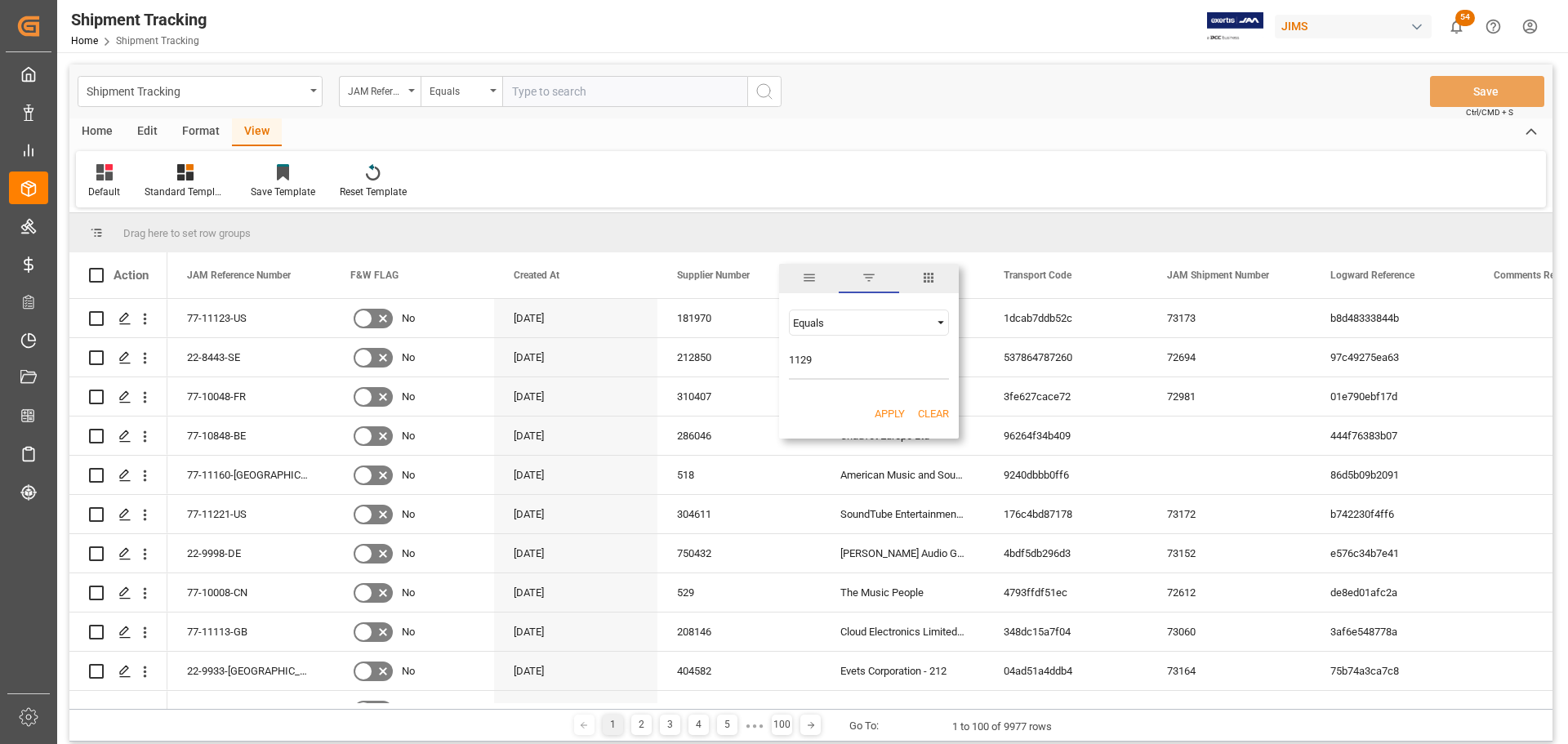
type input "1129"
click at [891, 408] on button "Apply" at bounding box center [890, 414] width 31 height 17
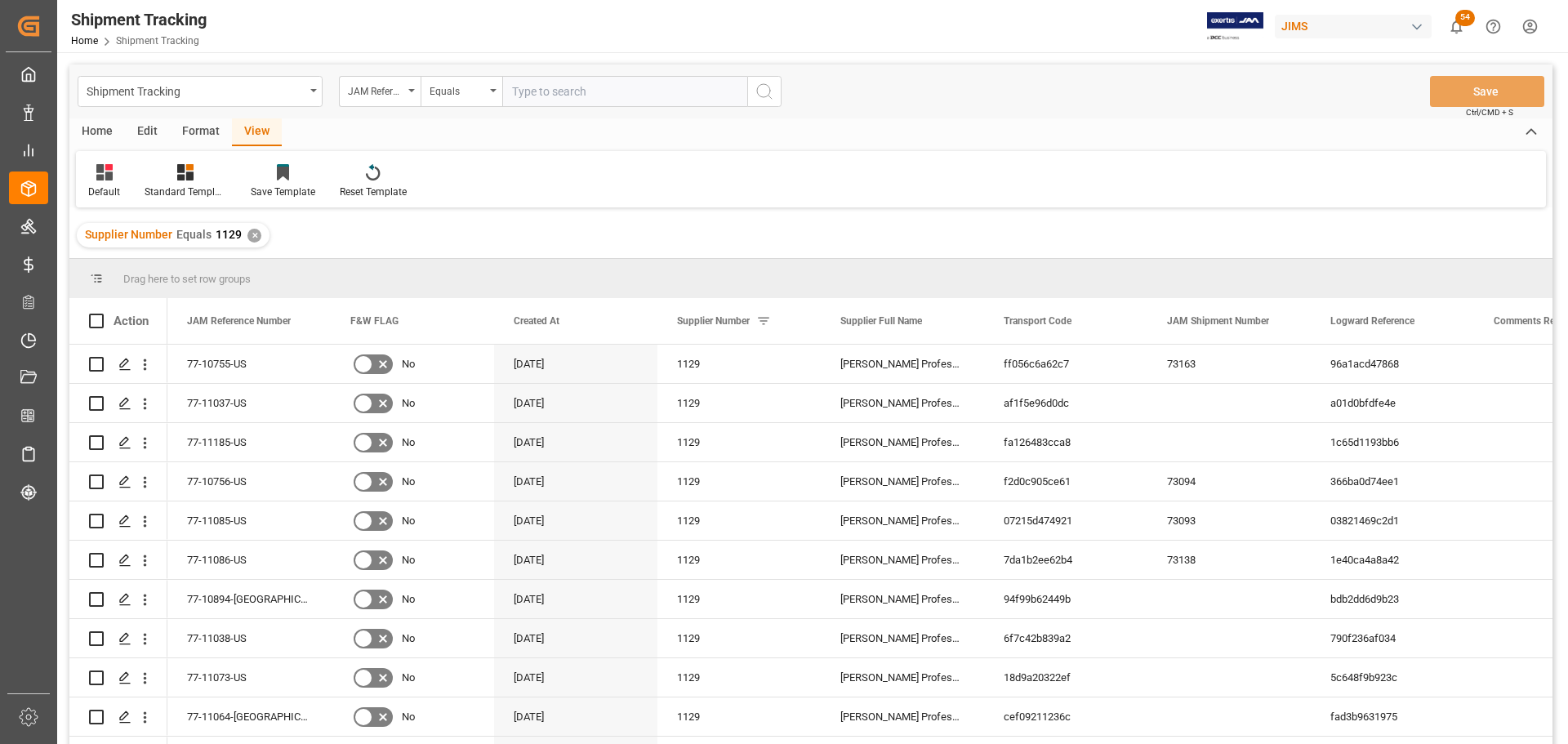
click at [255, 125] on div "View" at bounding box center [256, 132] width 50 height 28
click at [101, 185] on div "Default" at bounding box center [104, 191] width 31 height 15
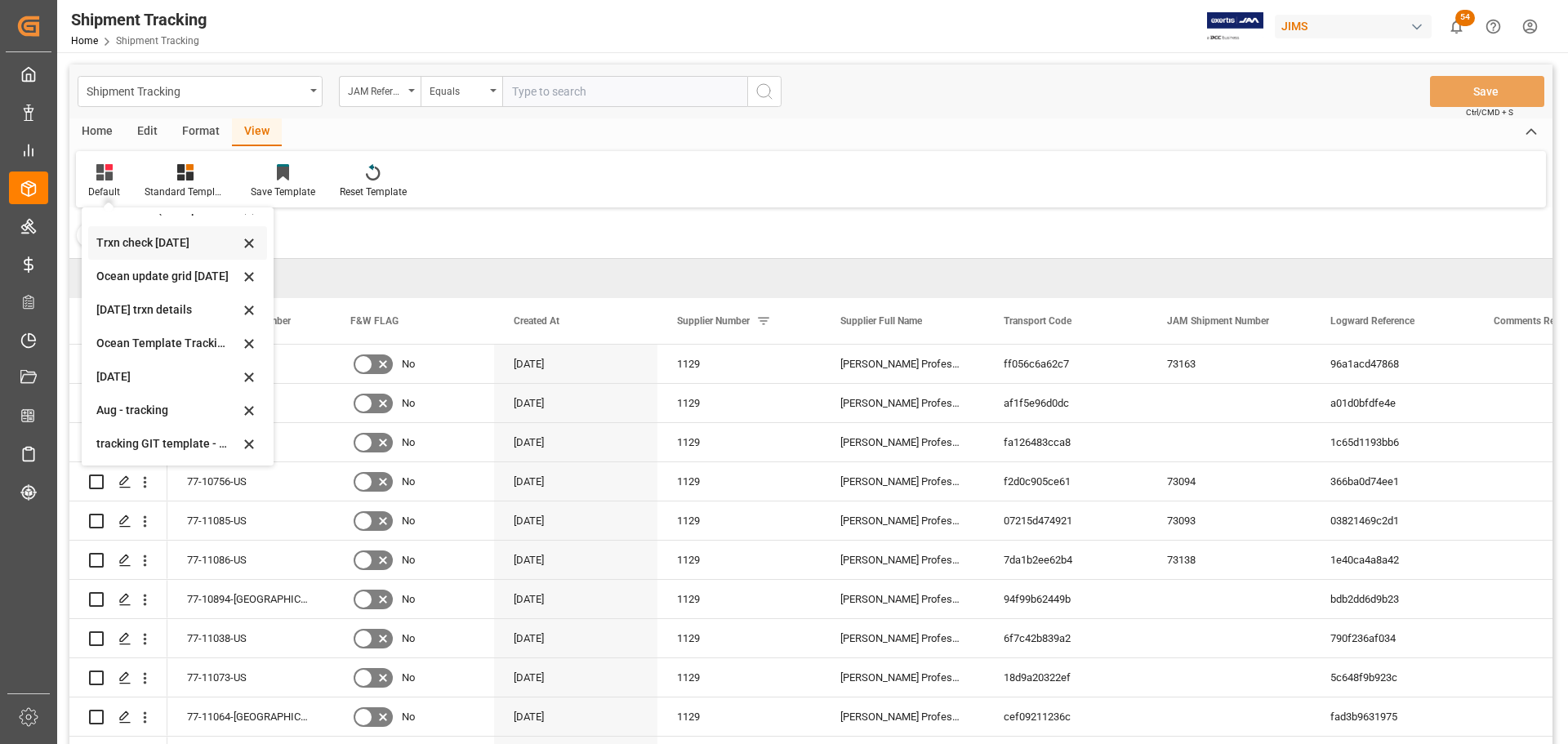
scroll to position [257, 0]
click at [765, 519] on div "1129" at bounding box center [739, 521] width 163 height 38
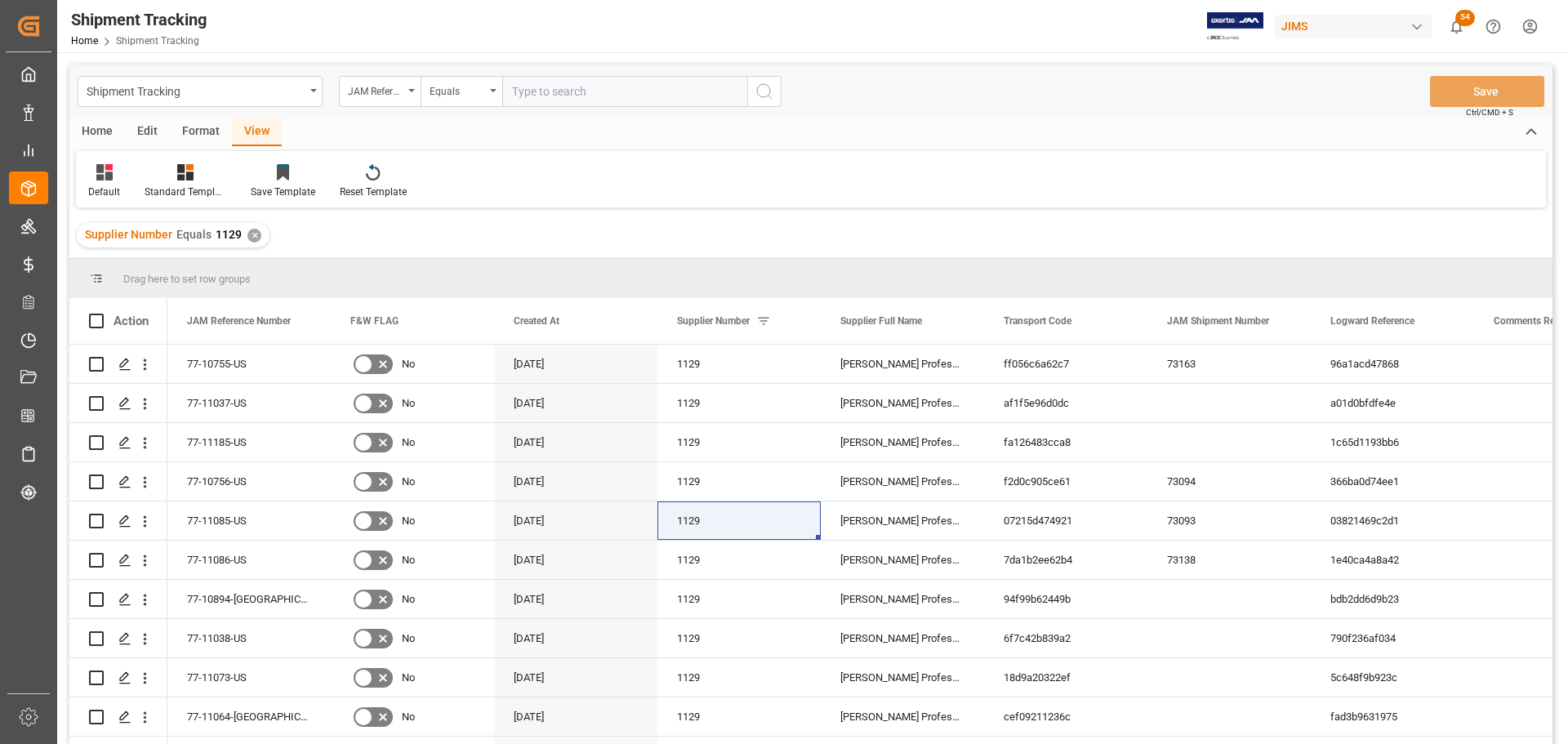
click at [246, 129] on div "View" at bounding box center [256, 132] width 50 height 28
click at [106, 184] on div "Default" at bounding box center [104, 191] width 31 height 15
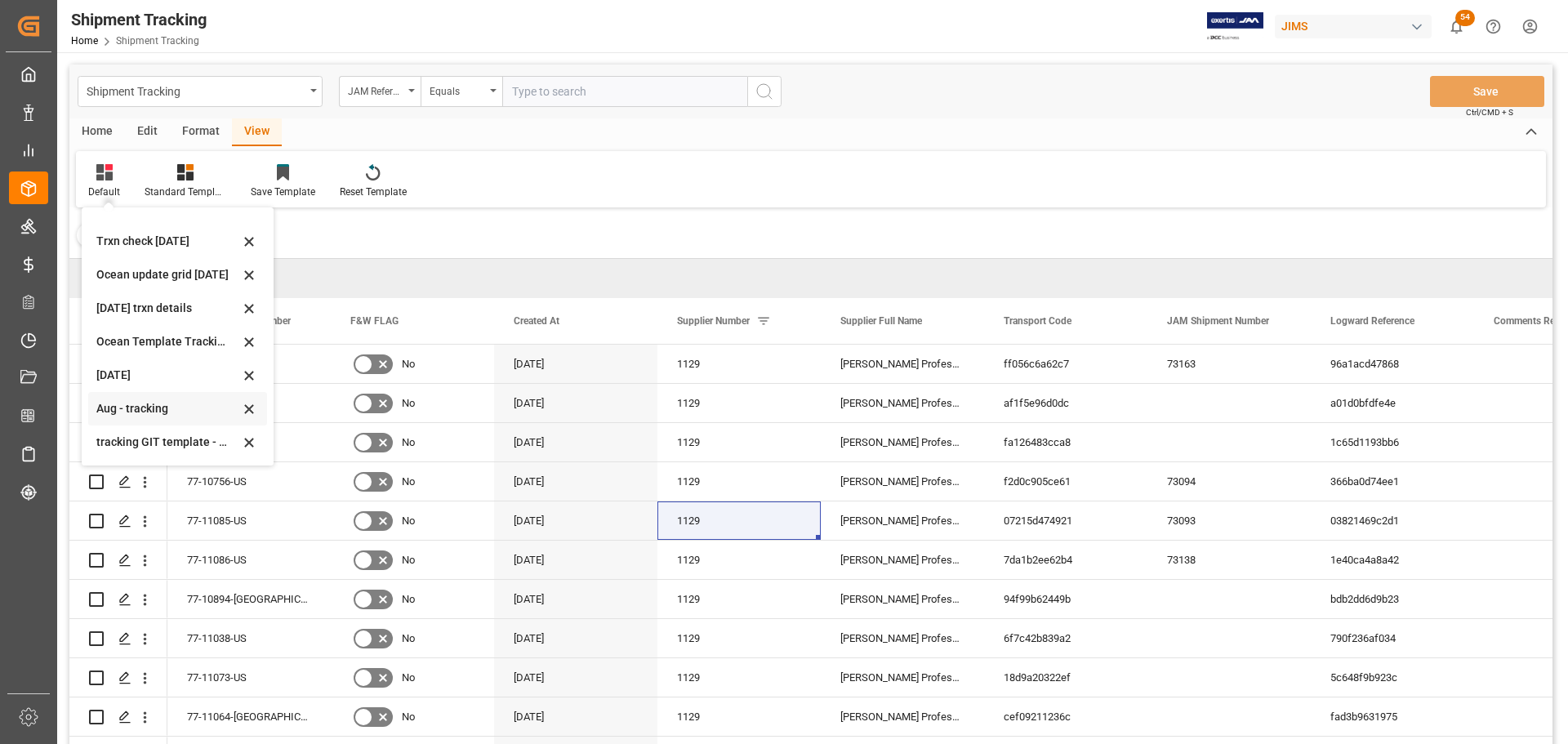
click at [121, 403] on div "Aug - tracking" at bounding box center [168, 409] width 143 height 17
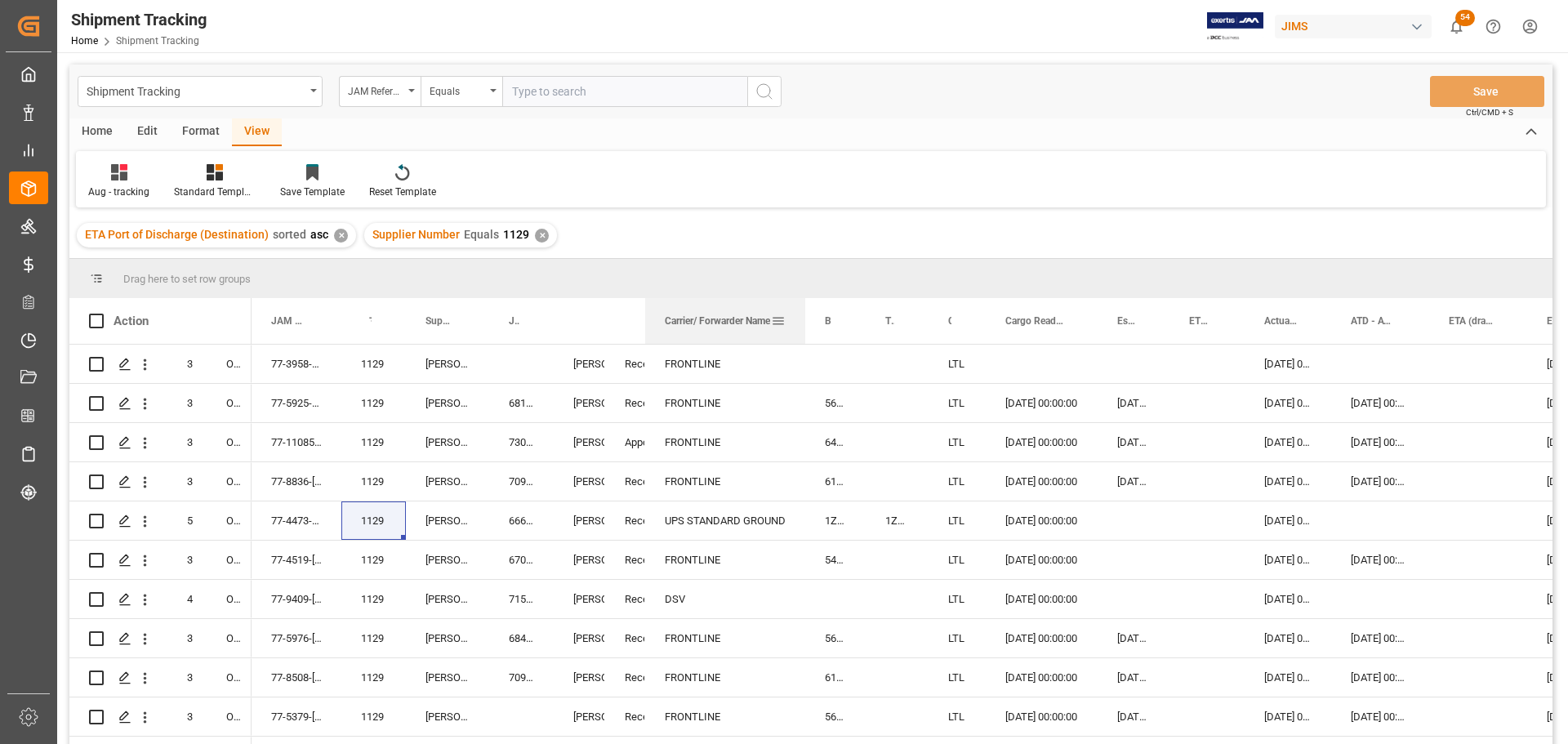
drag, startPoint x: 707, startPoint y: 314, endPoint x: 803, endPoint y: 325, distance: 96.6
click at [803, 325] on div at bounding box center [805, 321] width 6 height 45
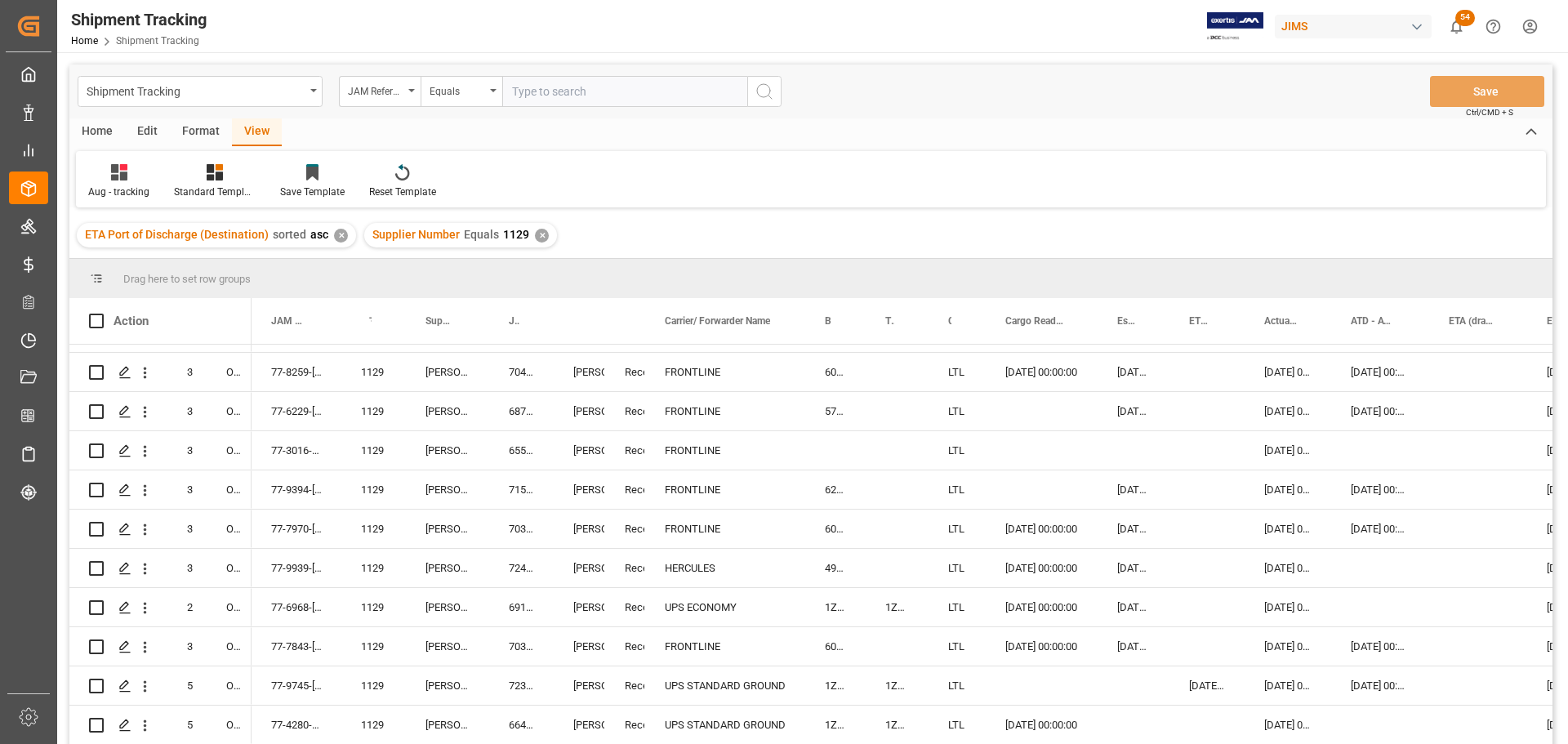
scroll to position [735, 0]
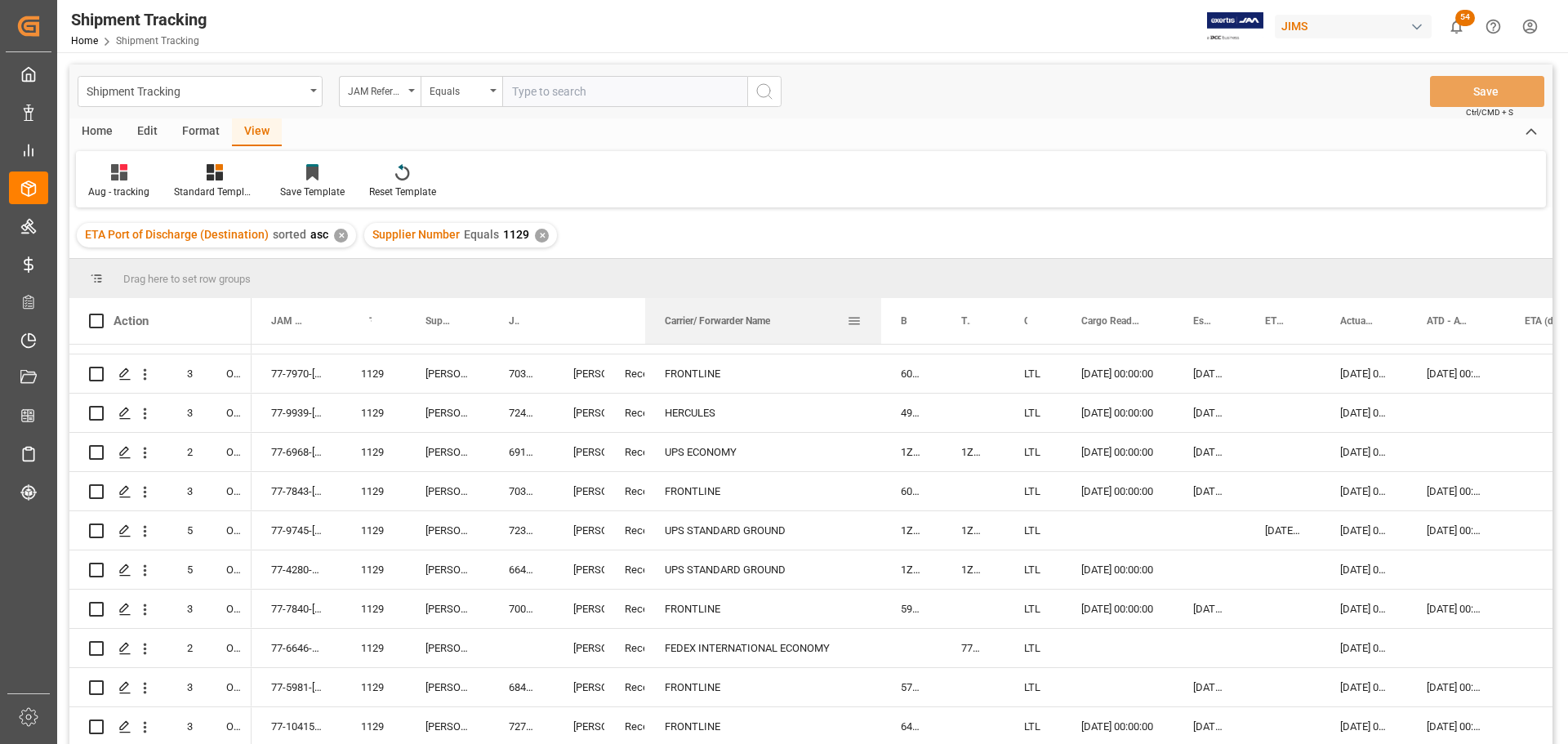
drag, startPoint x: 803, startPoint y: 312, endPoint x: 878, endPoint y: 335, distance: 78.4
click at [878, 335] on div at bounding box center [881, 321] width 6 height 45
click at [743, 643] on div "FEDEX INTERNATIONAL ECONOMY" at bounding box center [763, 649] width 236 height 38
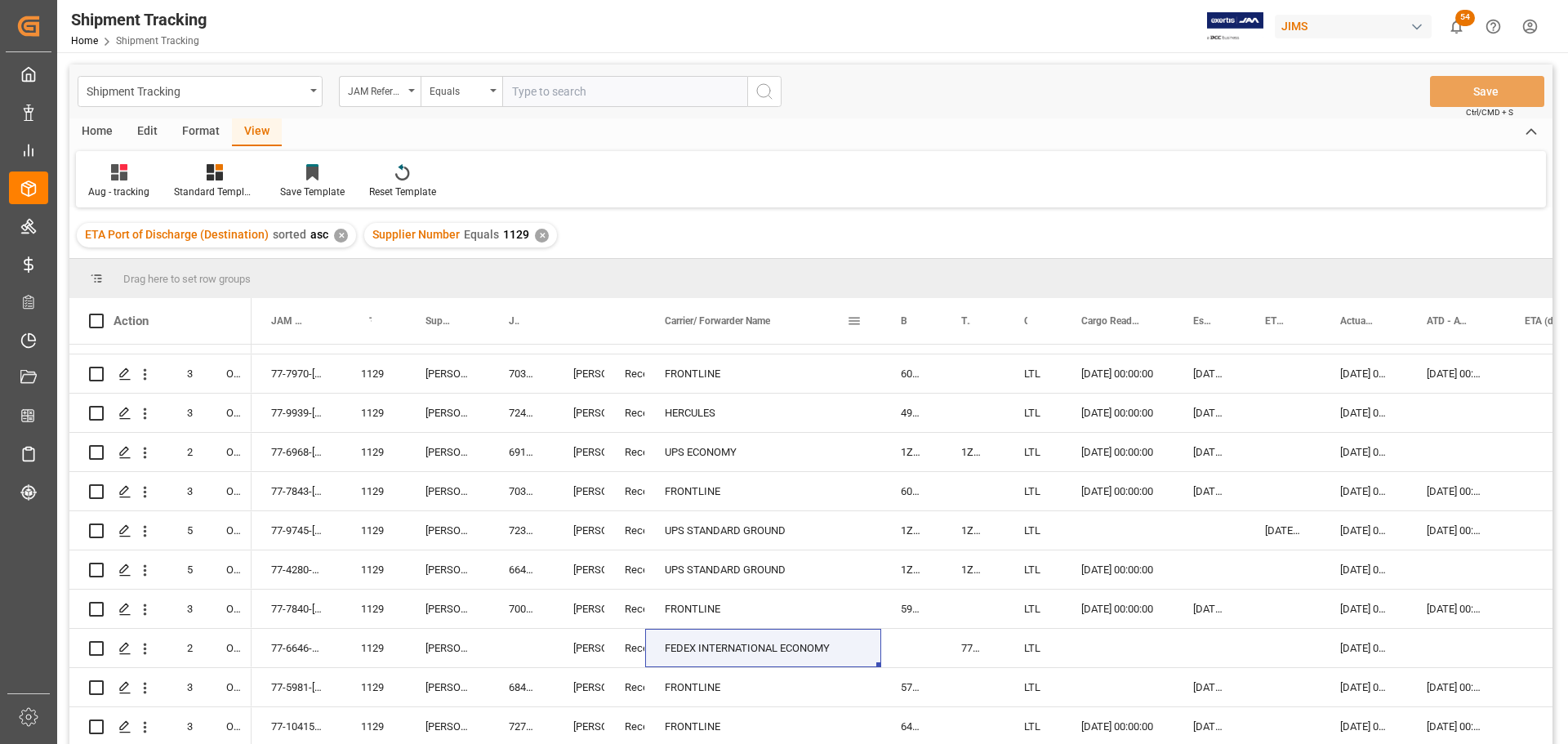
click at [861, 318] on span at bounding box center [854, 321] width 15 height 15
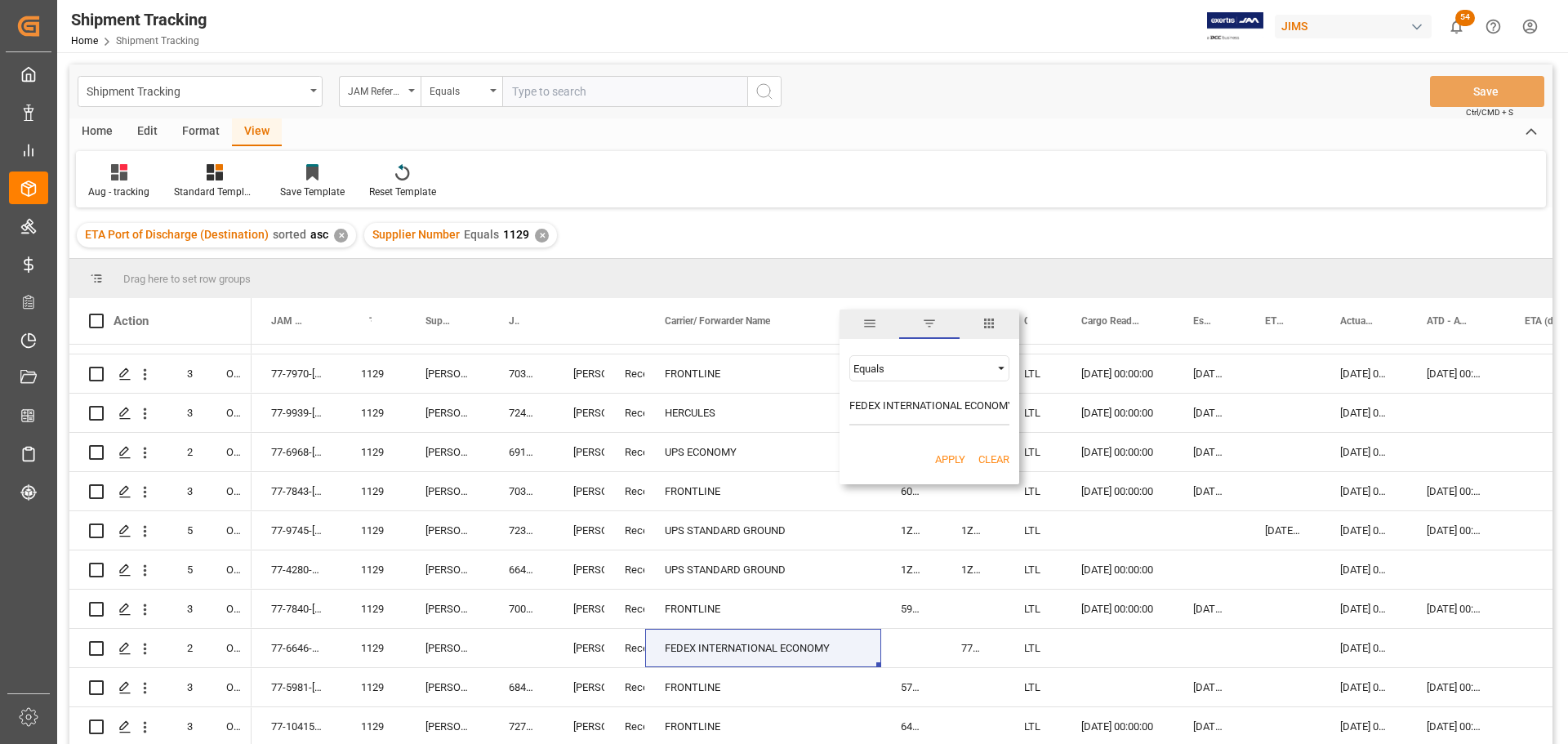
scroll to position [0, 7]
type input "FEDEX INTERNATIONAL ECONOMY"
click at [940, 460] on button "Apply" at bounding box center [950, 460] width 31 height 17
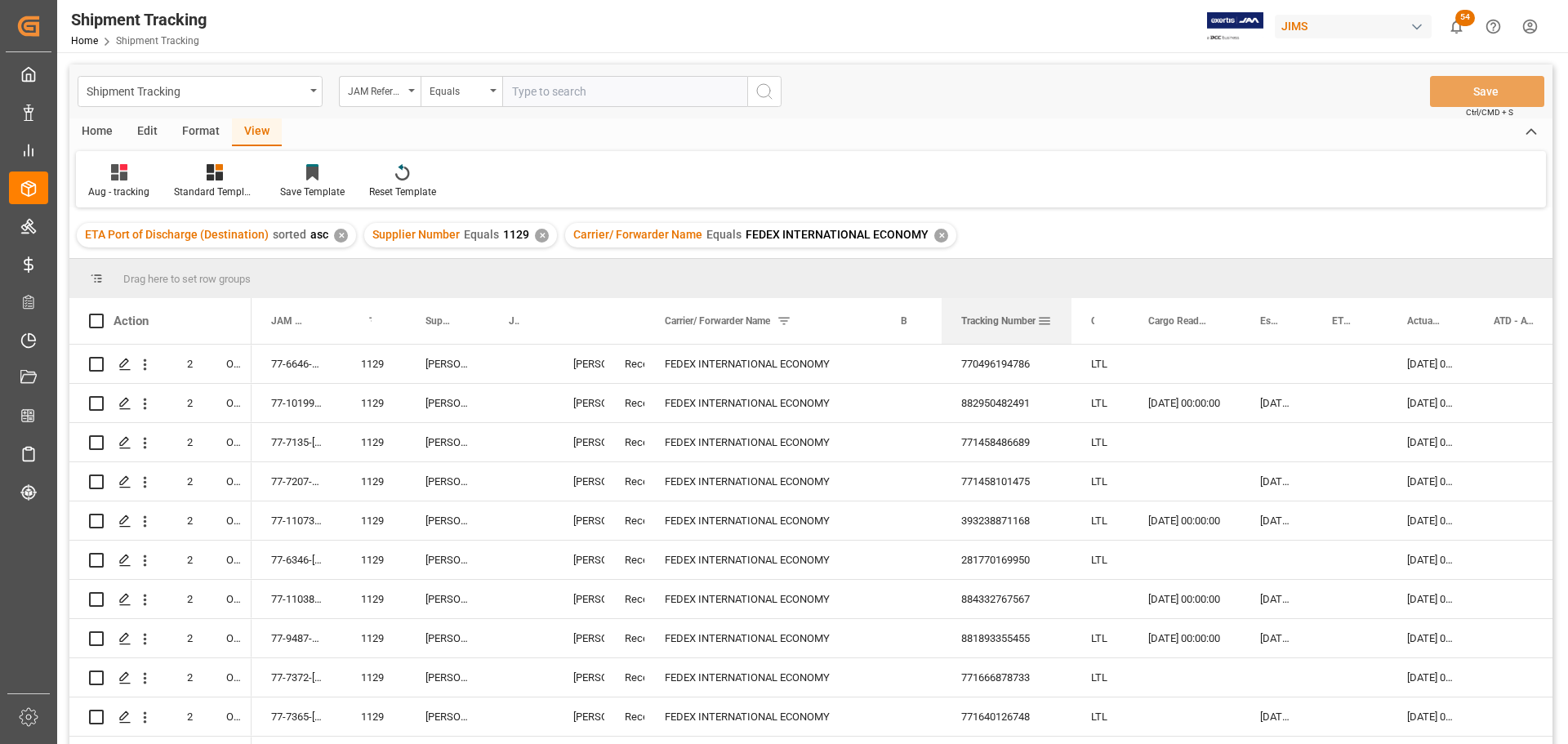
drag, startPoint x: 1002, startPoint y: 305, endPoint x: 1068, endPoint y: 314, distance: 66.6
click at [1068, 314] on div at bounding box center [1071, 321] width 6 height 45
click at [927, 365] on div "Press SPACE to select this row." at bounding box center [911, 364] width 60 height 38
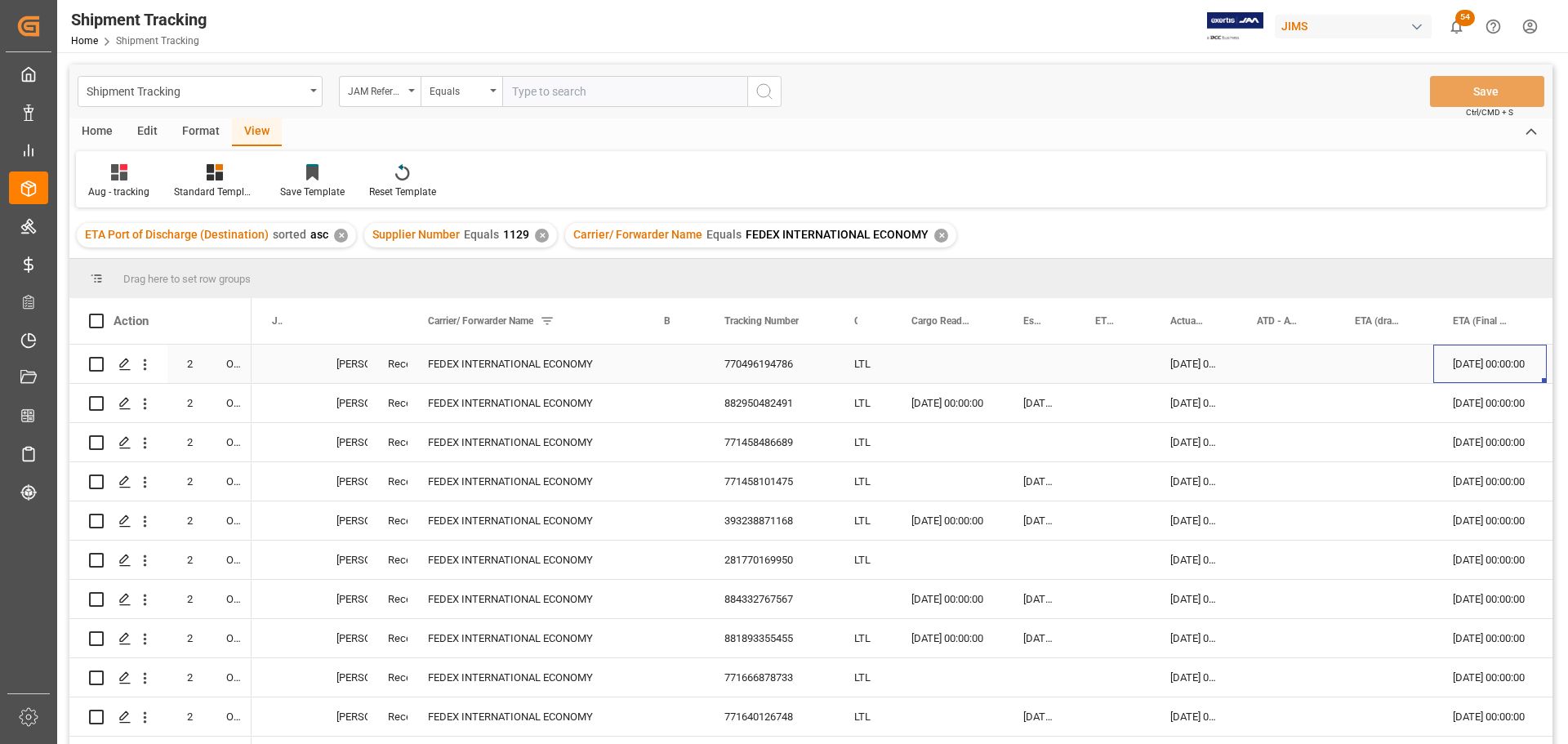
scroll to position [0, 343]
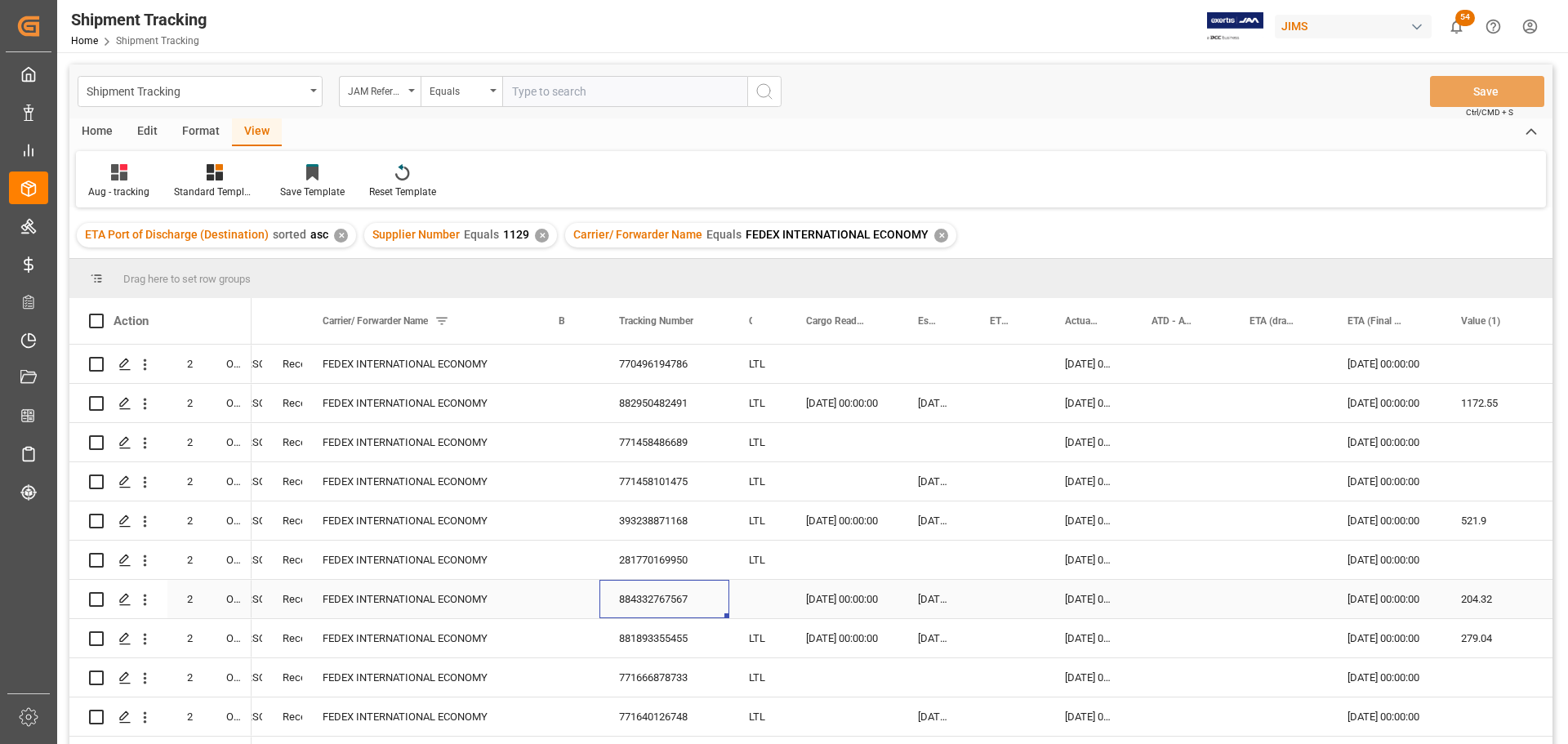
click at [626, 594] on div "884332767567" at bounding box center [664, 599] width 130 height 38
click at [472, 604] on div "FEDEX INTERNATIONAL ECONOMY" at bounding box center [421, 599] width 236 height 38
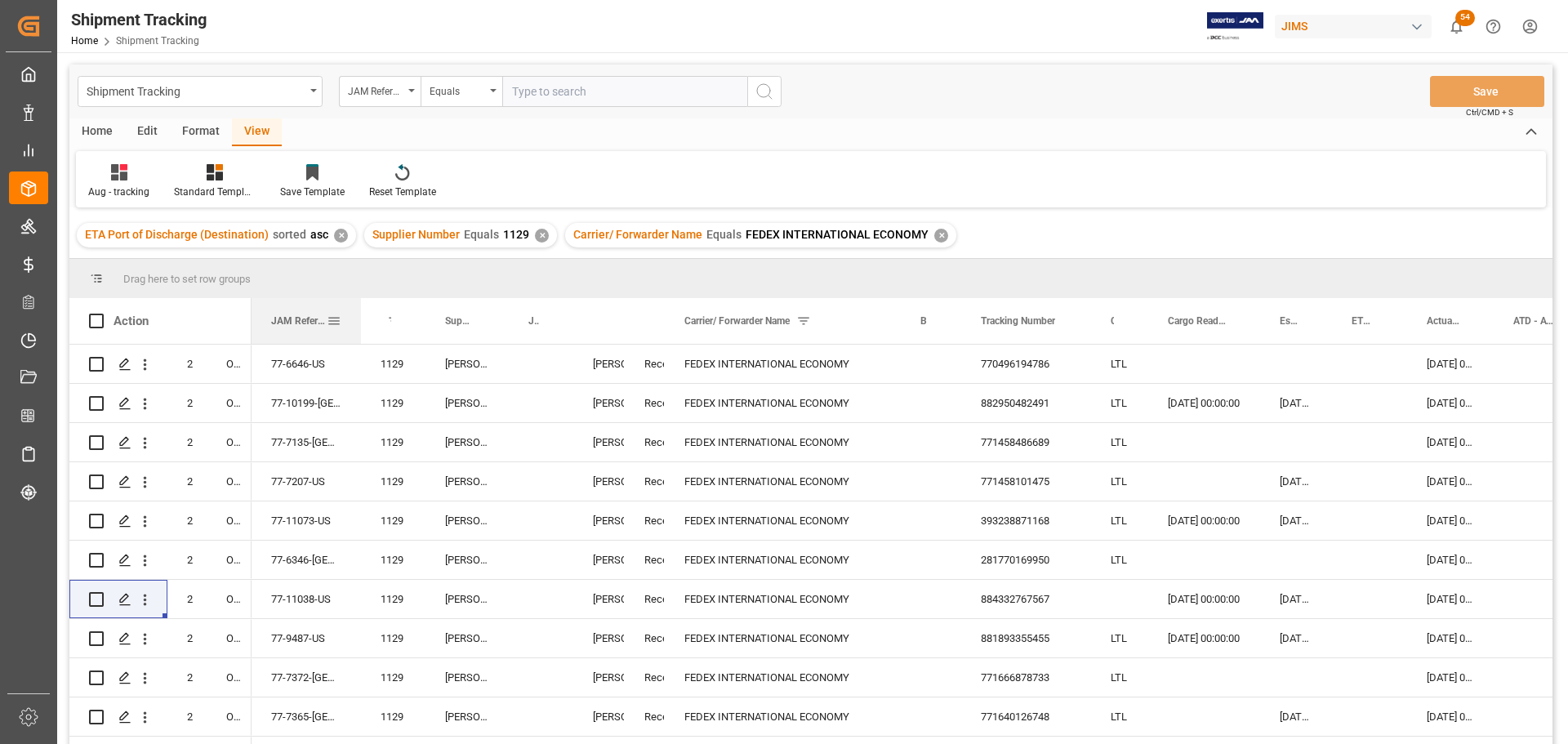
drag, startPoint x: 339, startPoint y: 319, endPoint x: 358, endPoint y: 324, distance: 19.6
click at [358, 324] on div at bounding box center [360, 321] width 6 height 45
click at [311, 593] on div "77-11038-US" at bounding box center [306, 599] width 109 height 38
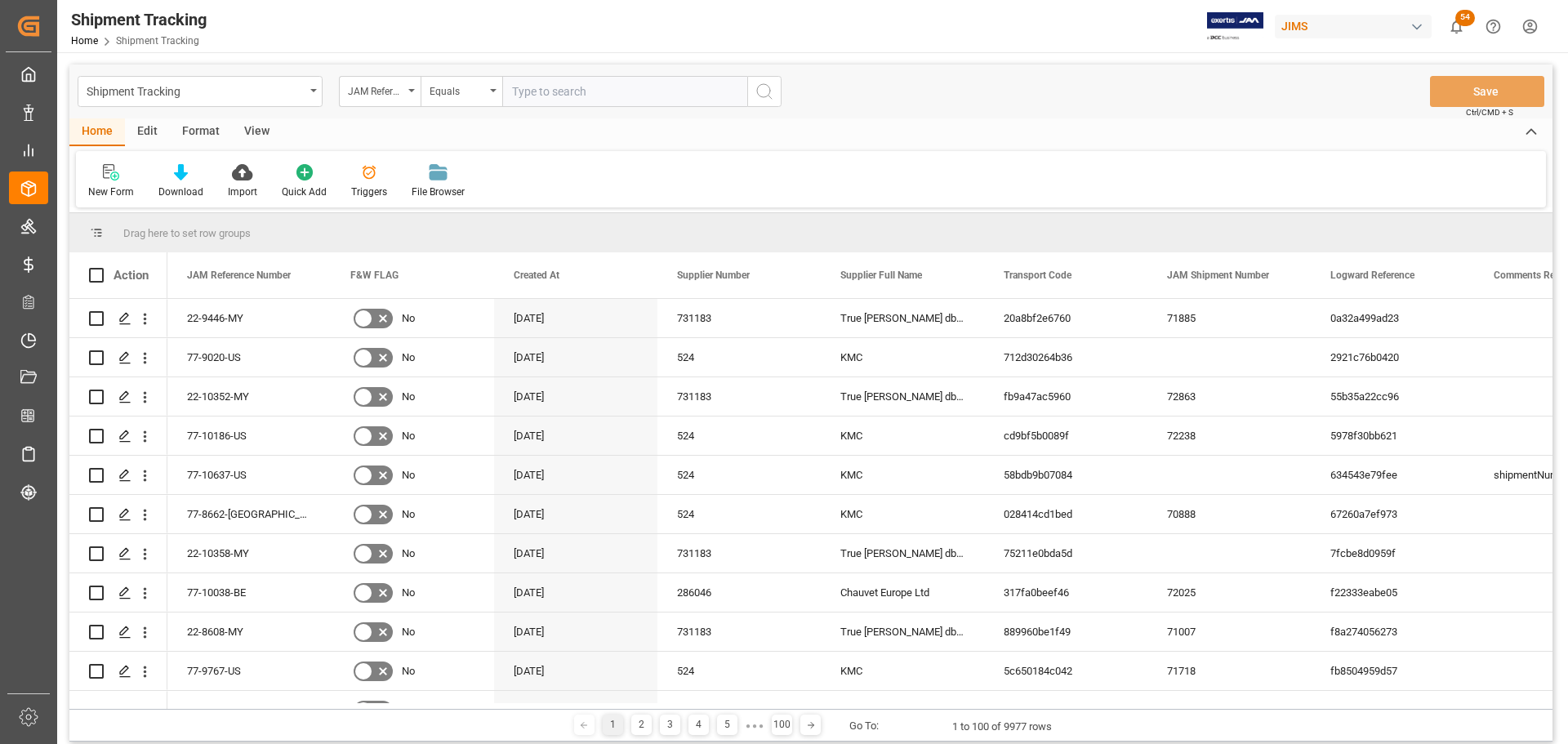
click at [250, 130] on div "View" at bounding box center [256, 132] width 50 height 28
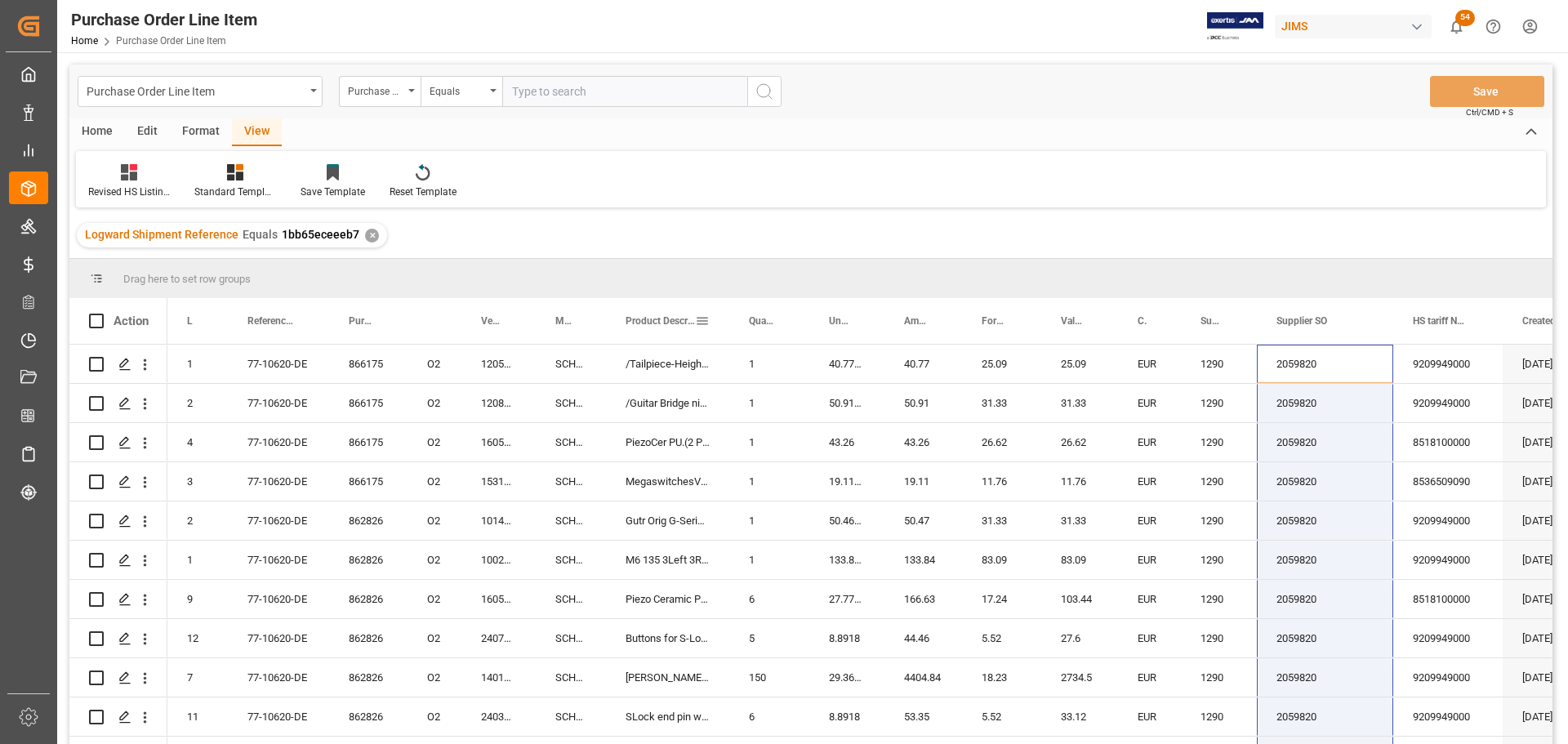
scroll to position [229, 0]
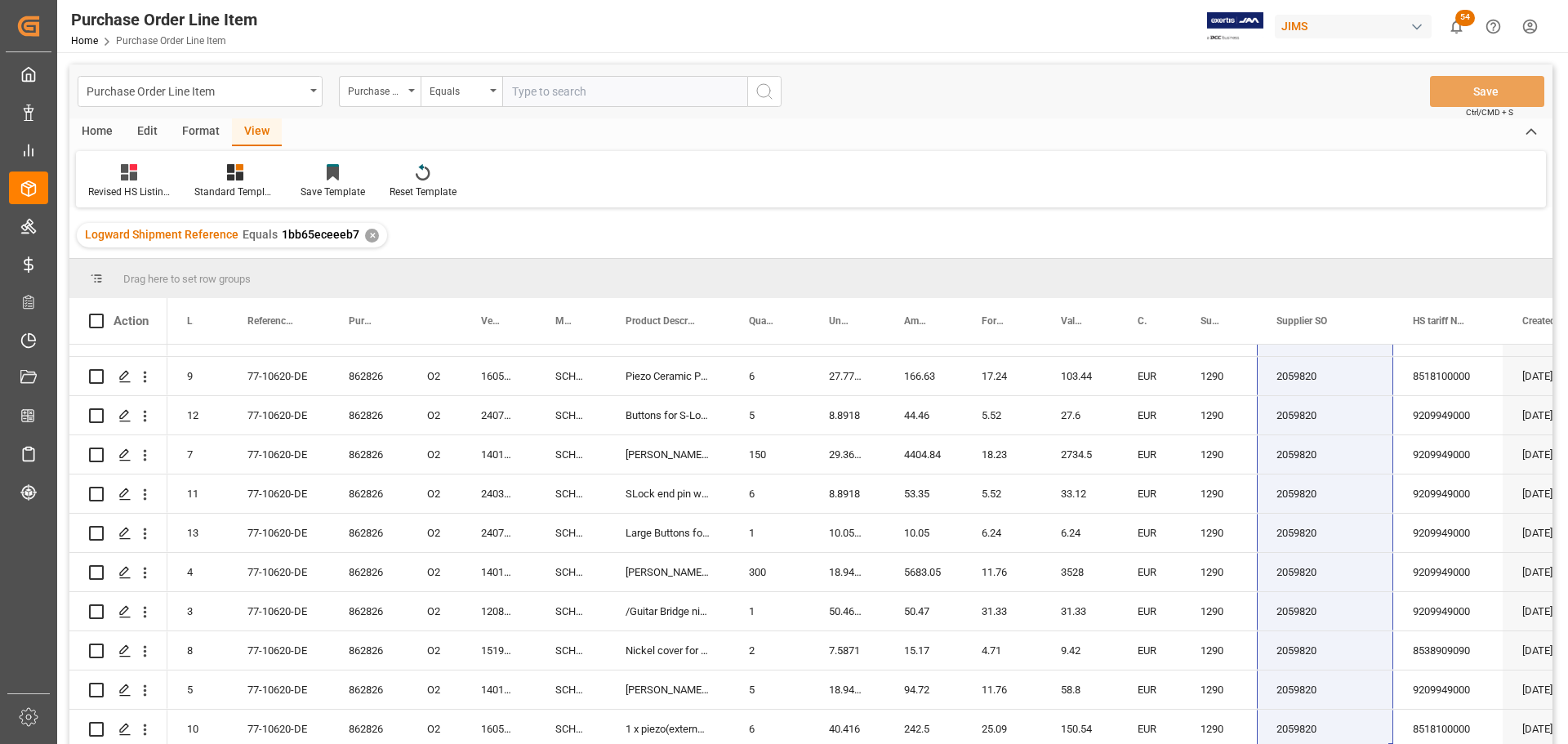
click at [265, 127] on div "View" at bounding box center [256, 132] width 50 height 28
click at [121, 185] on div "Revised HS Listing Canada" at bounding box center [128, 191] width 81 height 15
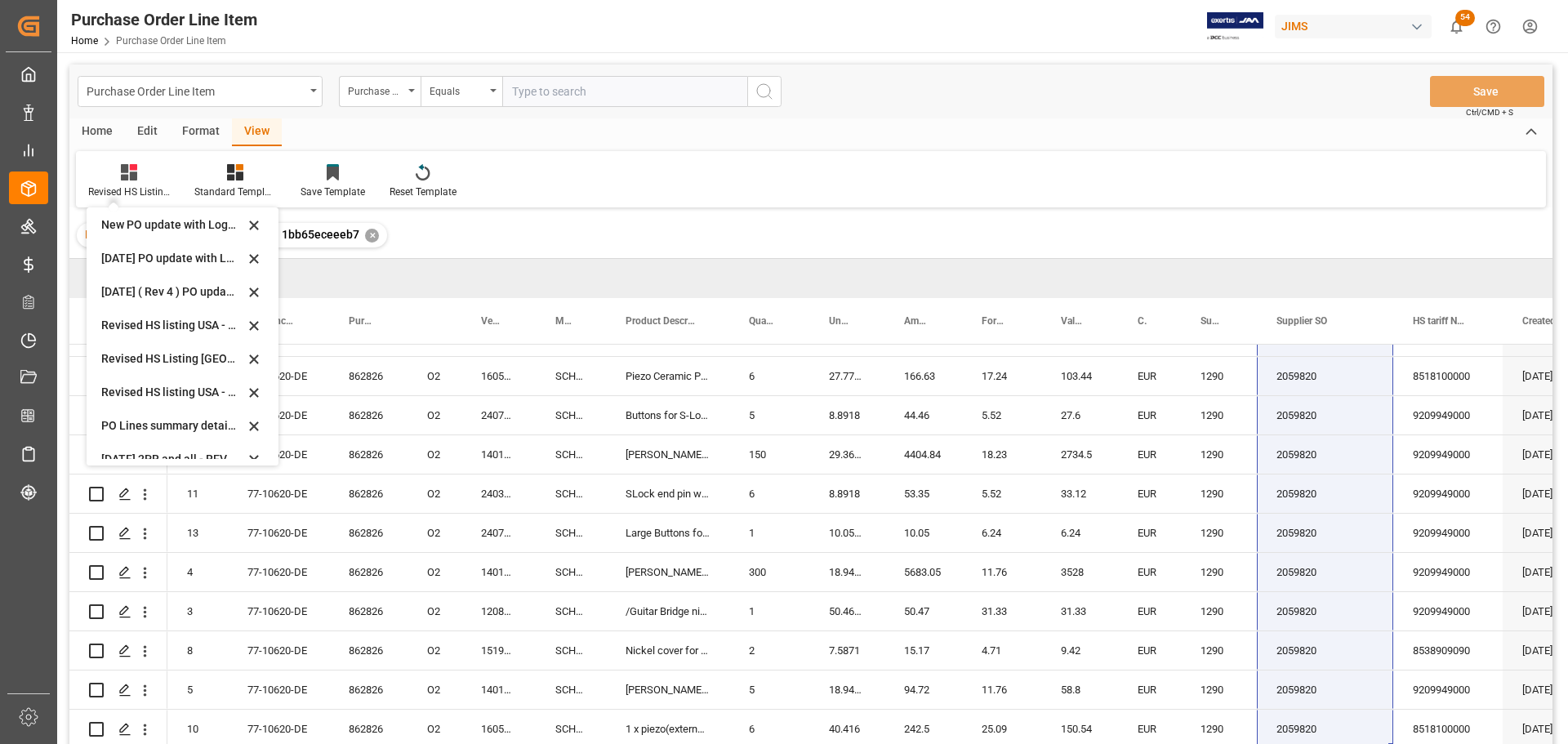
scroll to position [458, 0]
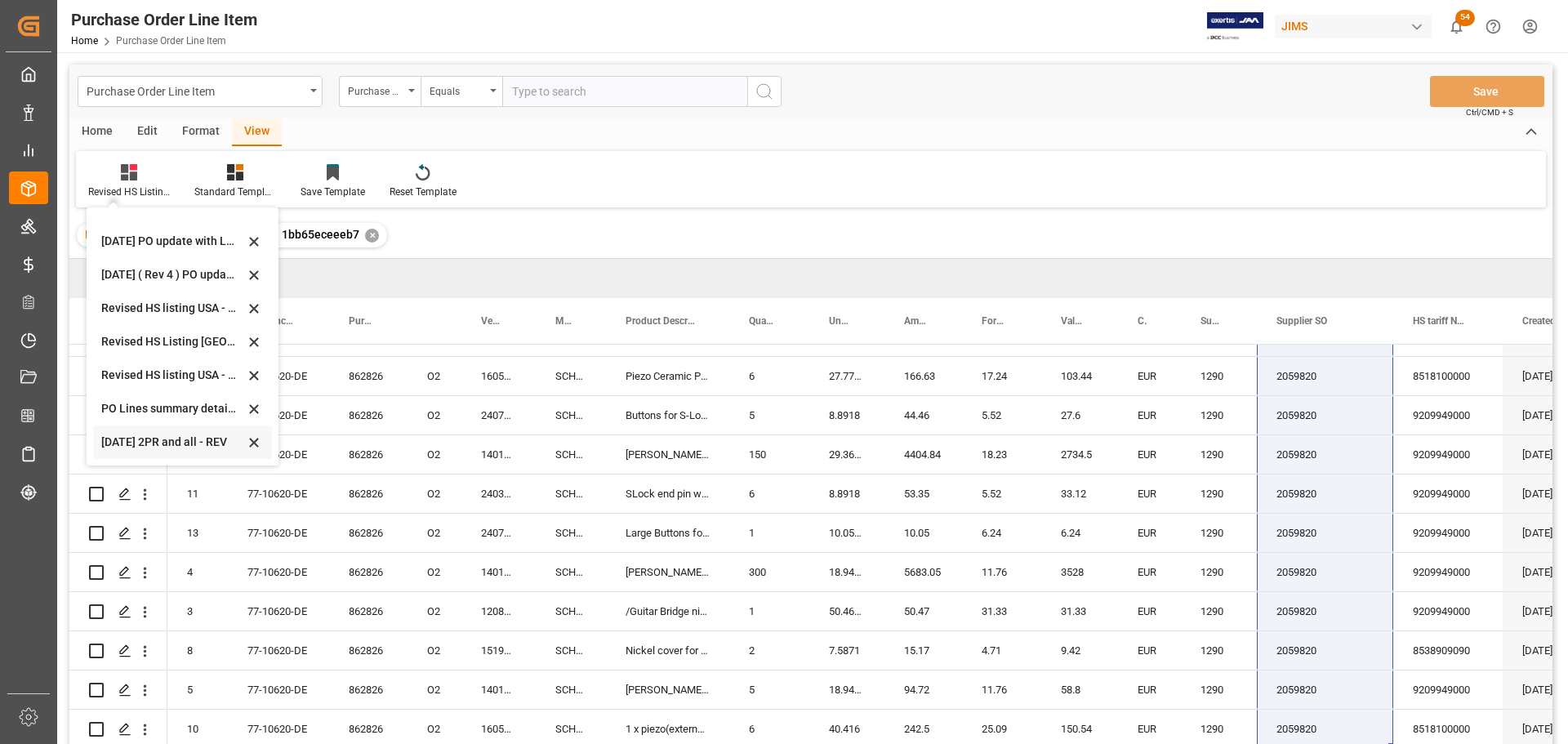
click at [116, 439] on div "Sept 2025 2PR and all - REV" at bounding box center [173, 442] width 143 height 17
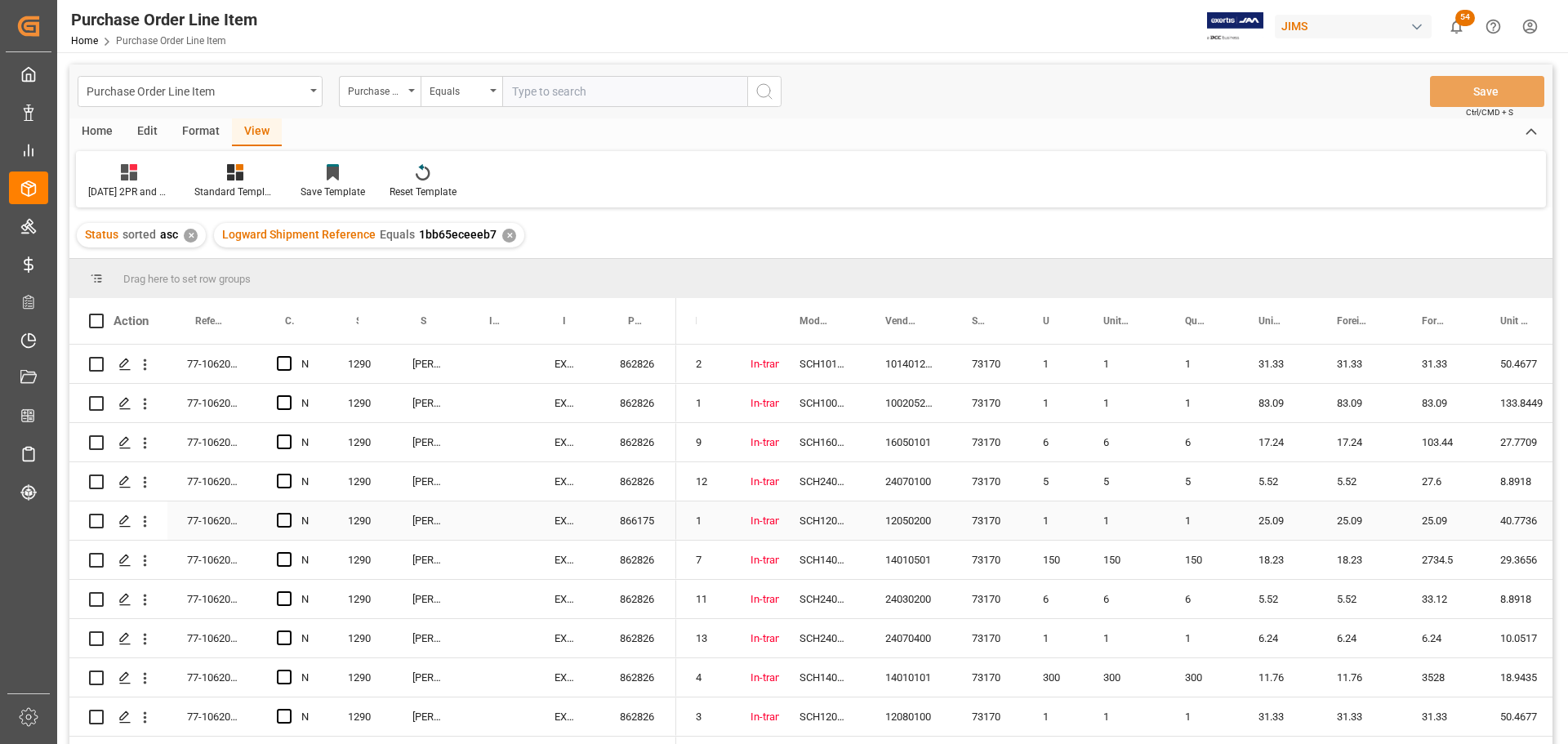
click at [973, 526] on div "73170" at bounding box center [988, 521] width 71 height 38
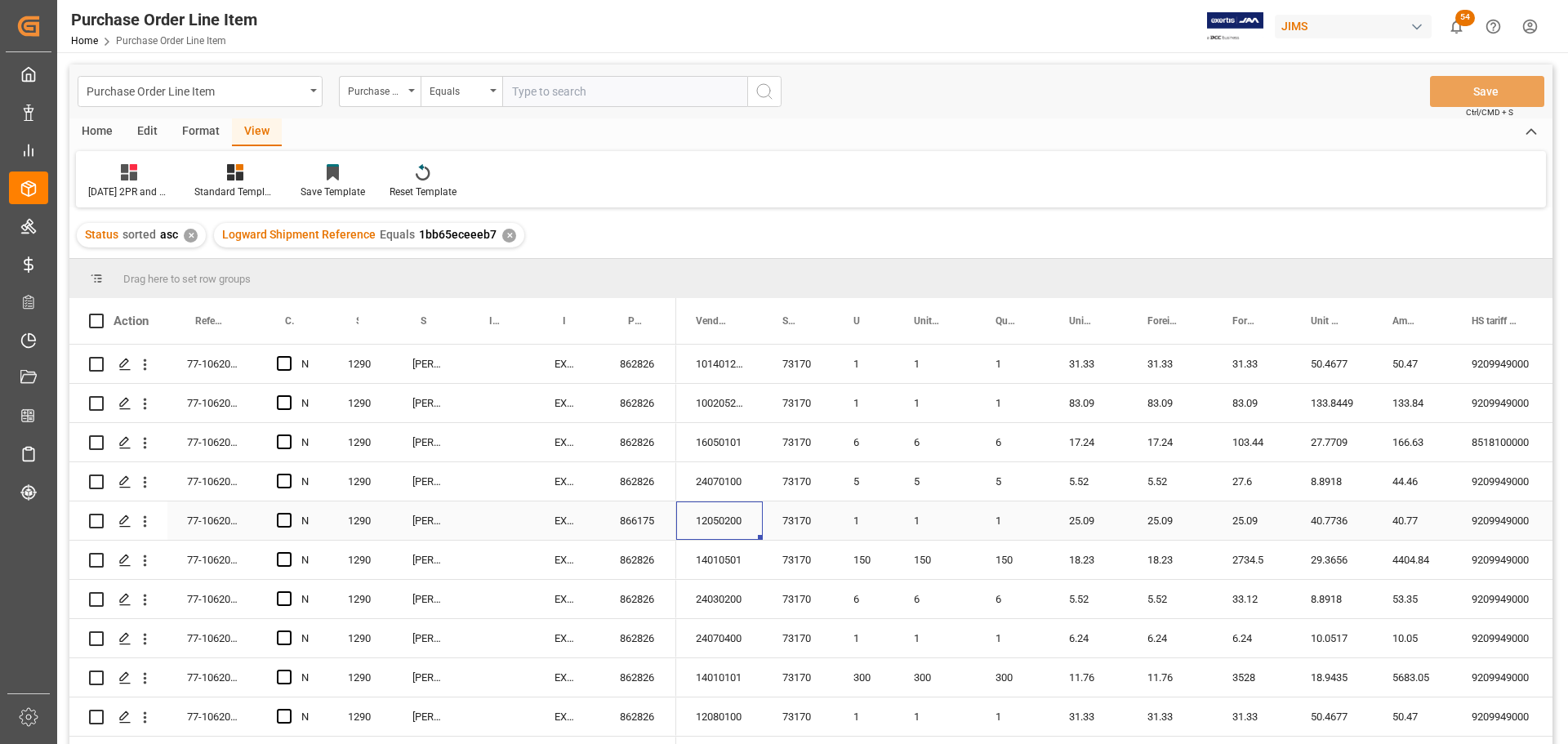
scroll to position [0, 104]
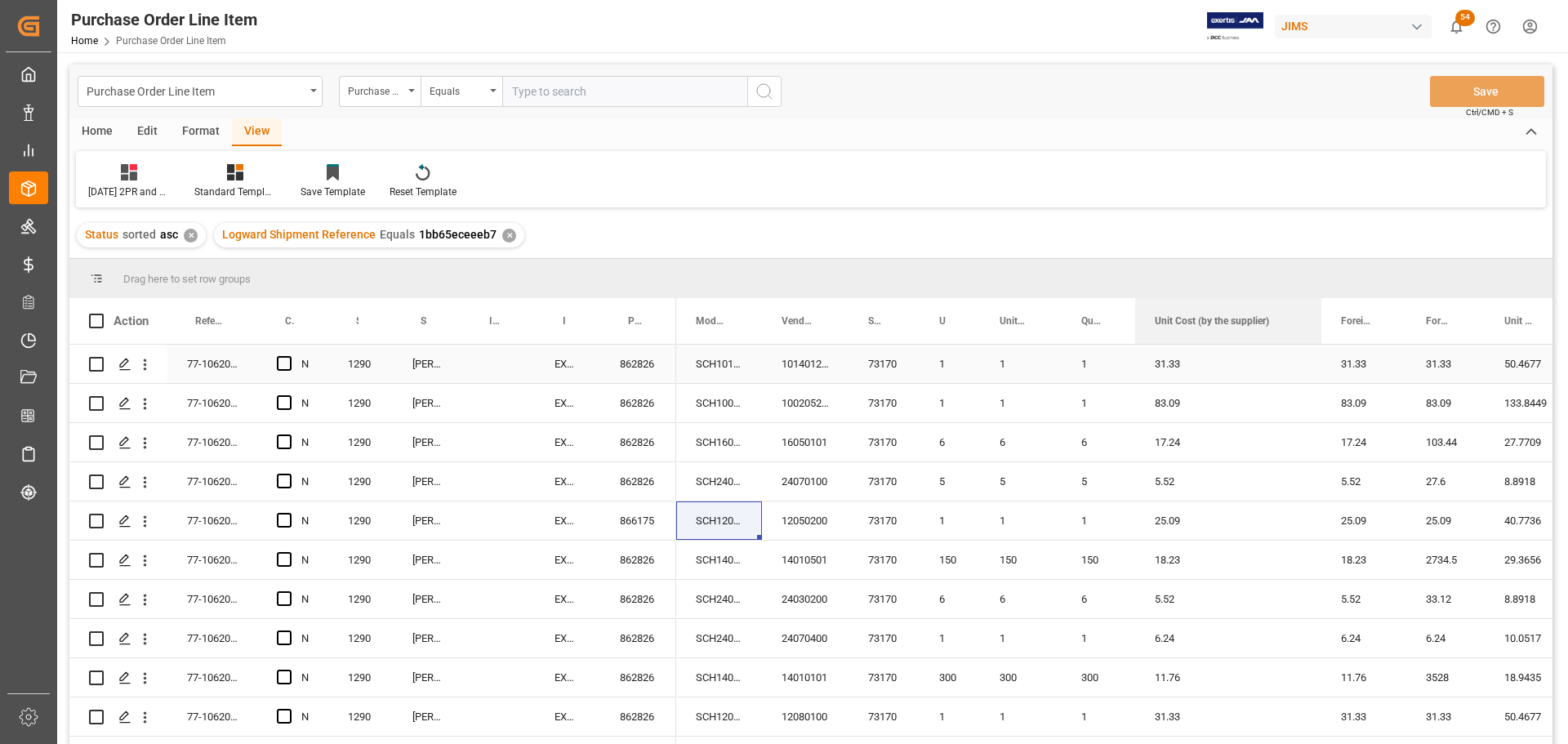
drag, startPoint x: 1213, startPoint y: 309, endPoint x: 1321, endPoint y: 346, distance: 114.2
click at [1321, 346] on div "Action Reference 2 Vendor Confirmed and Paid 2PR Supplier Number 1 N" at bounding box center [810, 526] width 1483 height 456
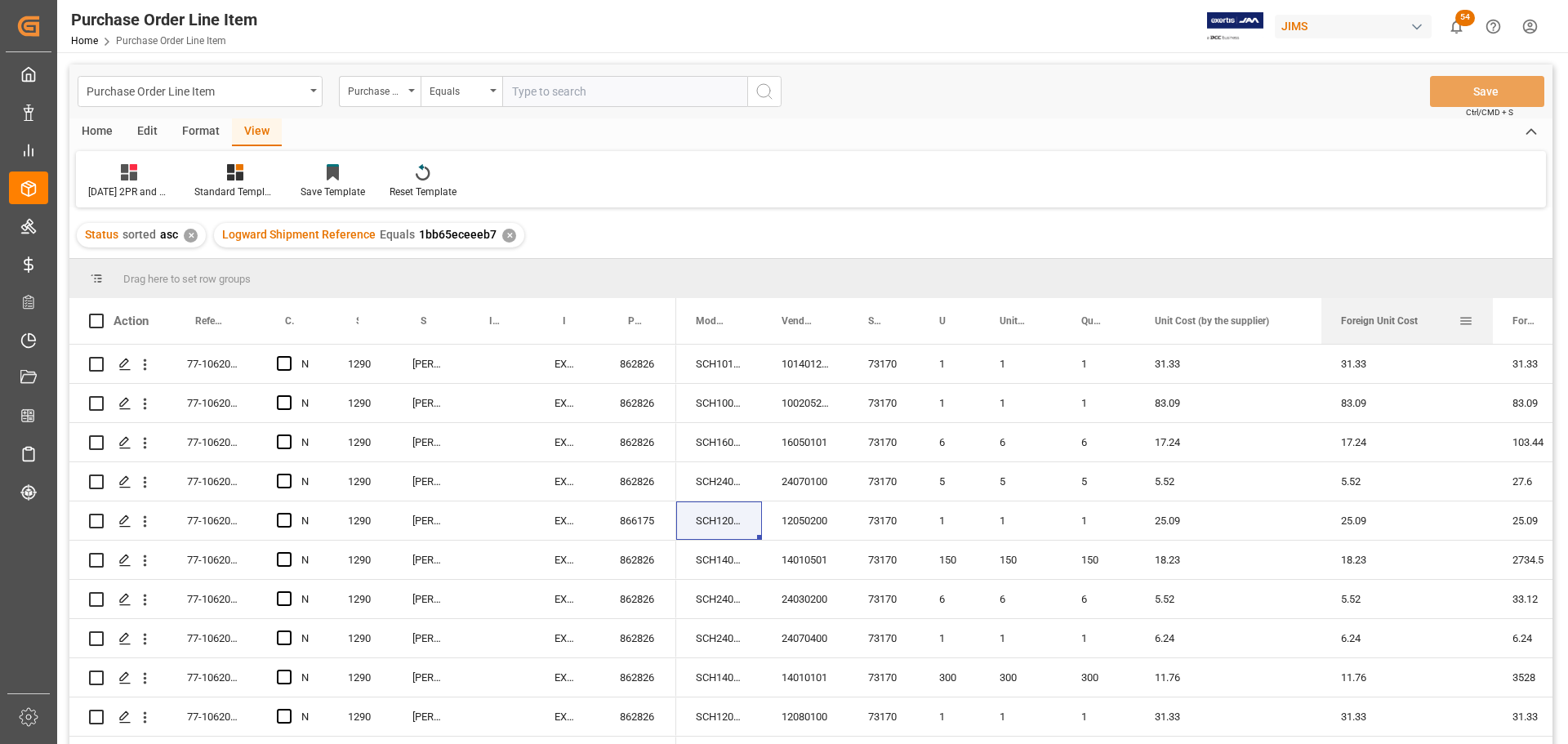
drag, startPoint x: 1405, startPoint y: 314, endPoint x: 1491, endPoint y: 318, distance: 86.1
click at [1491, 318] on div at bounding box center [1492, 321] width 6 height 45
click at [1228, 346] on div "31.33" at bounding box center [1228, 364] width 186 height 38
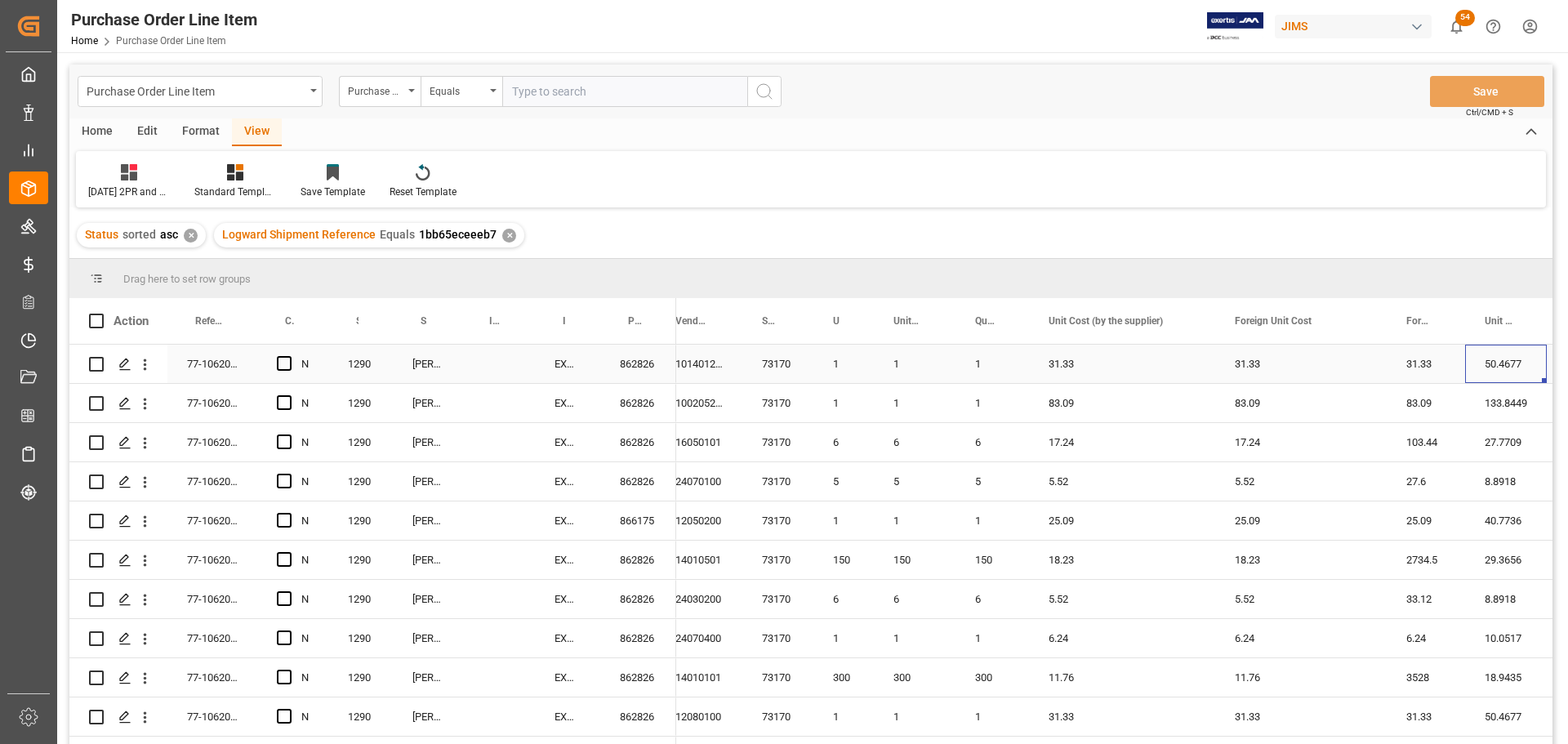
scroll to position [0, 289]
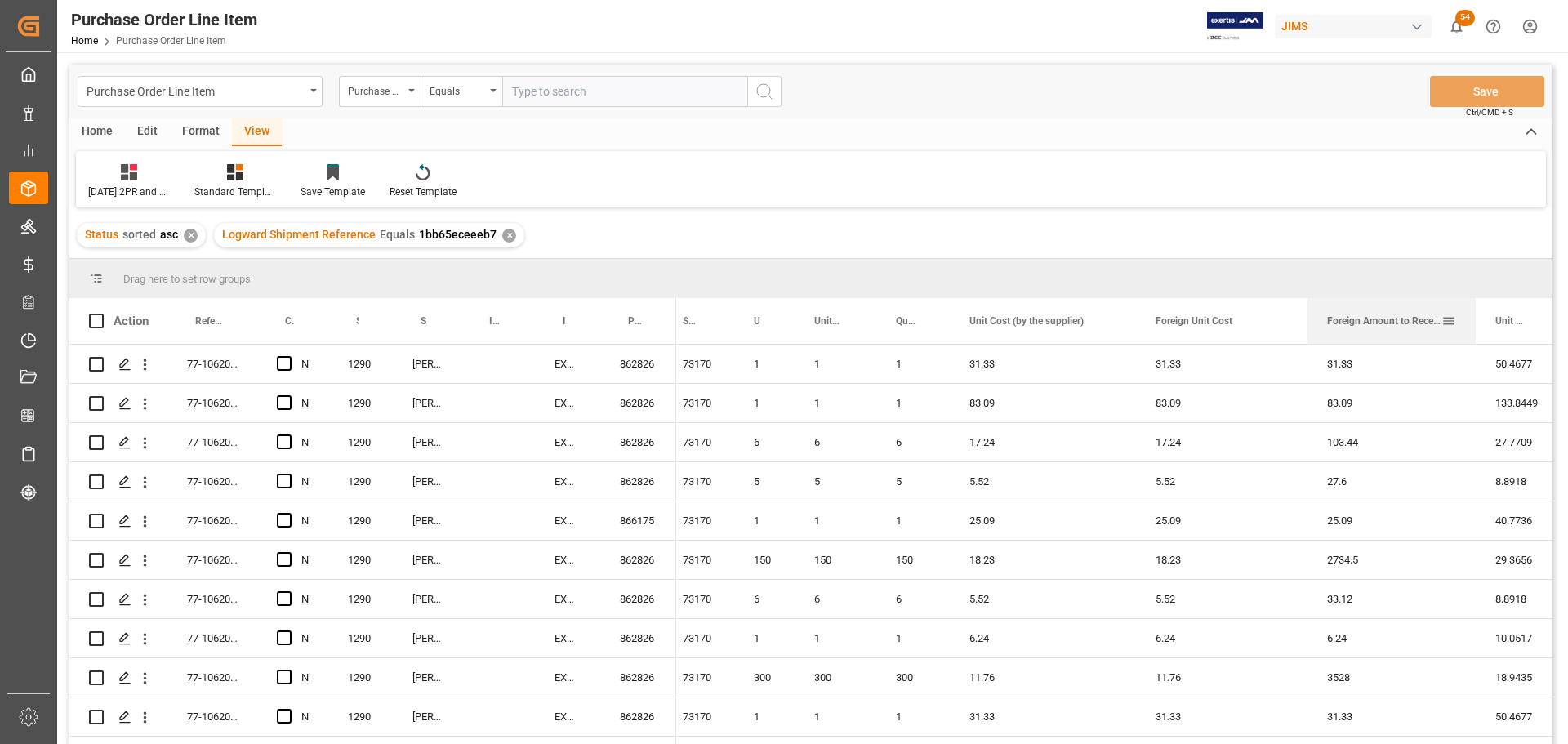
drag, startPoint x: 1384, startPoint y: 309, endPoint x: 1474, endPoint y: 317, distance: 90.4
click at [1474, 317] on div at bounding box center [1475, 321] width 6 height 45
click at [753, 390] on div "1" at bounding box center [764, 403] width 60 height 38
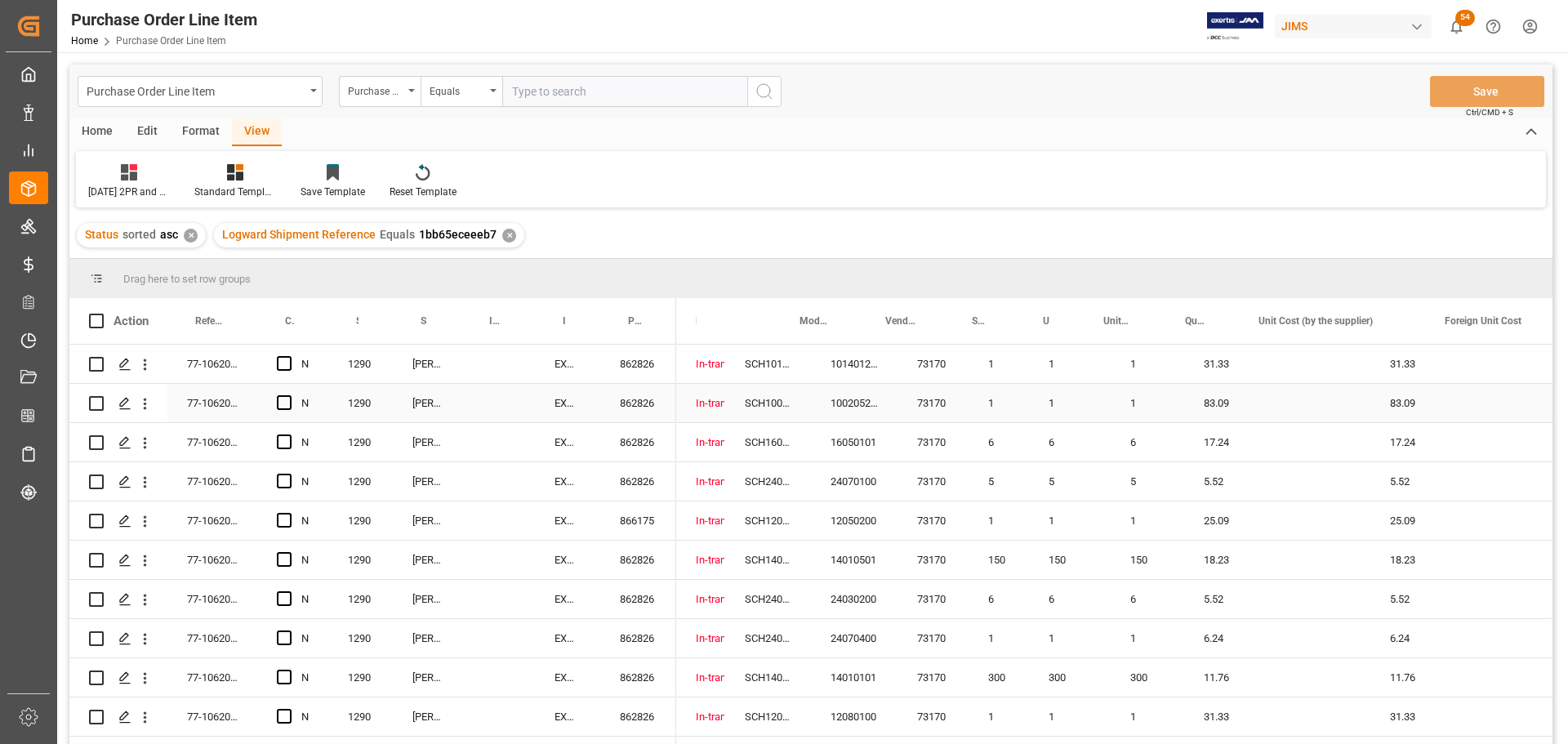
scroll to position [0, 0]
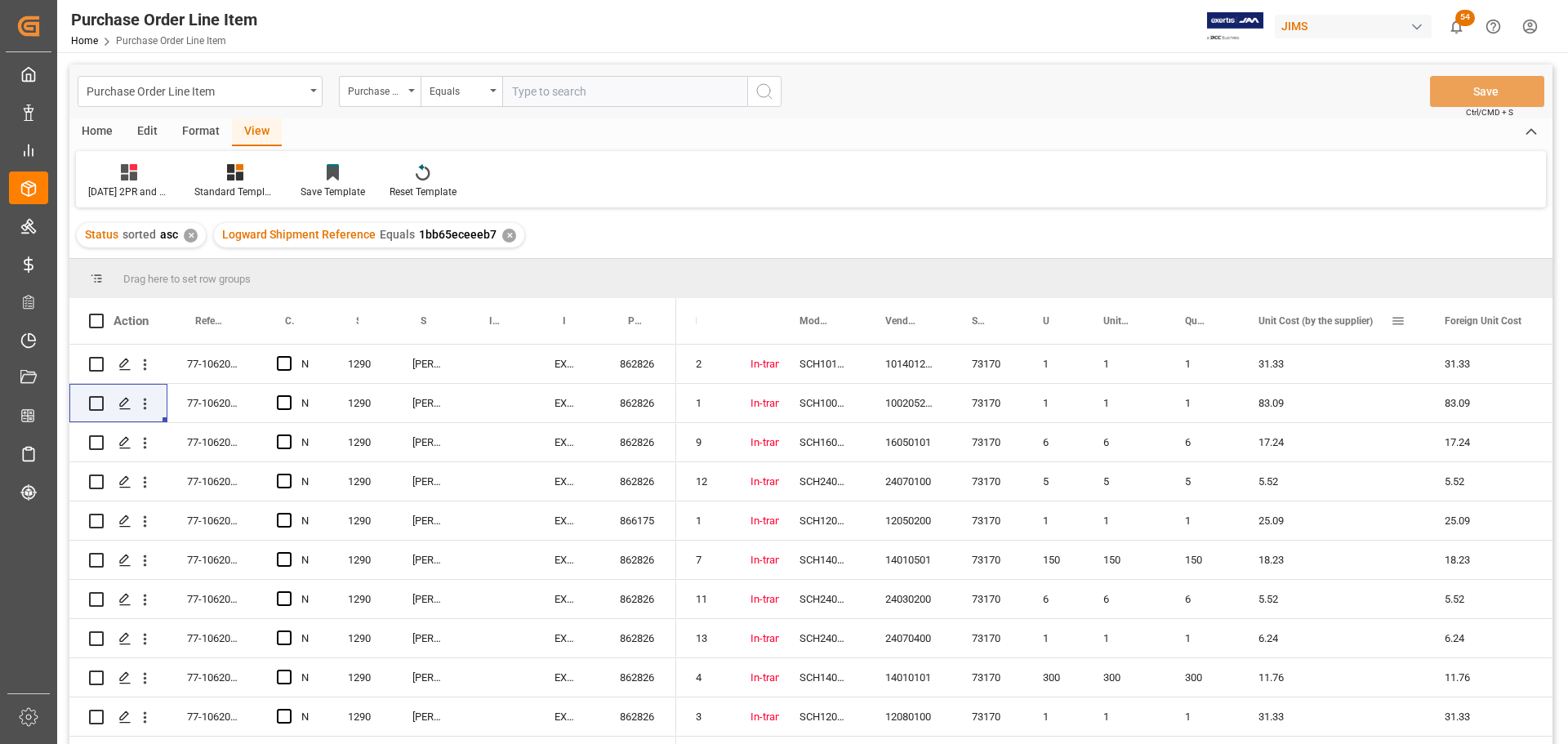
click at [1294, 316] on span "Unit Cost (by the supplier)" at bounding box center [1315, 321] width 114 height 11
click at [1289, 324] on span "Unit Cost (by the supplier)" at bounding box center [1314, 321] width 111 height 11
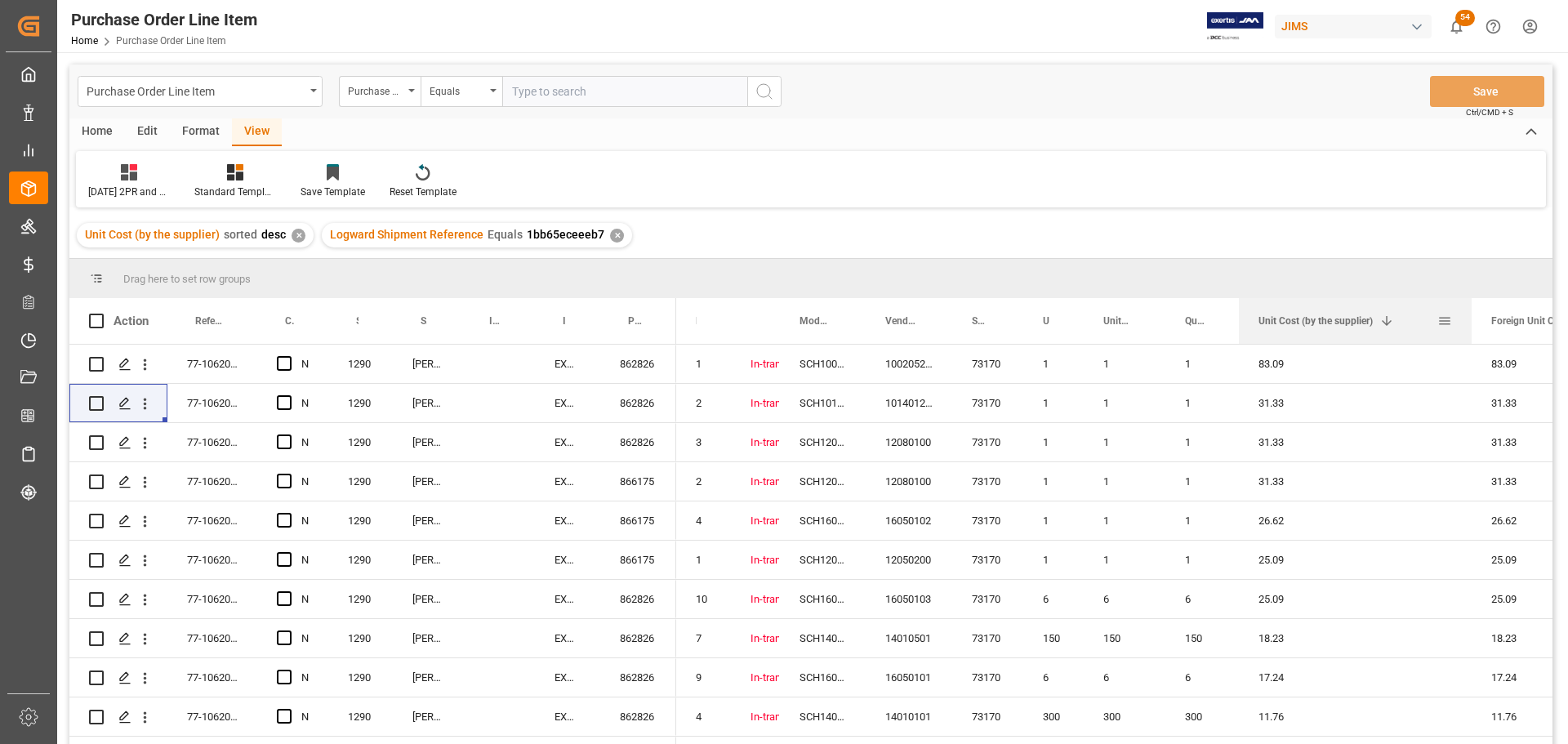
drag, startPoint x: 1423, startPoint y: 311, endPoint x: 1469, endPoint y: 315, distance: 46.2
click at [1469, 315] on div at bounding box center [1471, 321] width 6 height 45
drag, startPoint x: 1413, startPoint y: 316, endPoint x: 1265, endPoint y: 313, distance: 148.0
click at [1265, 313] on div "Unit Cost (by the supplier) 1" at bounding box center [1348, 321] width 179 height 45
drag, startPoint x: 1272, startPoint y: 318, endPoint x: 1256, endPoint y: 323, distance: 16.8
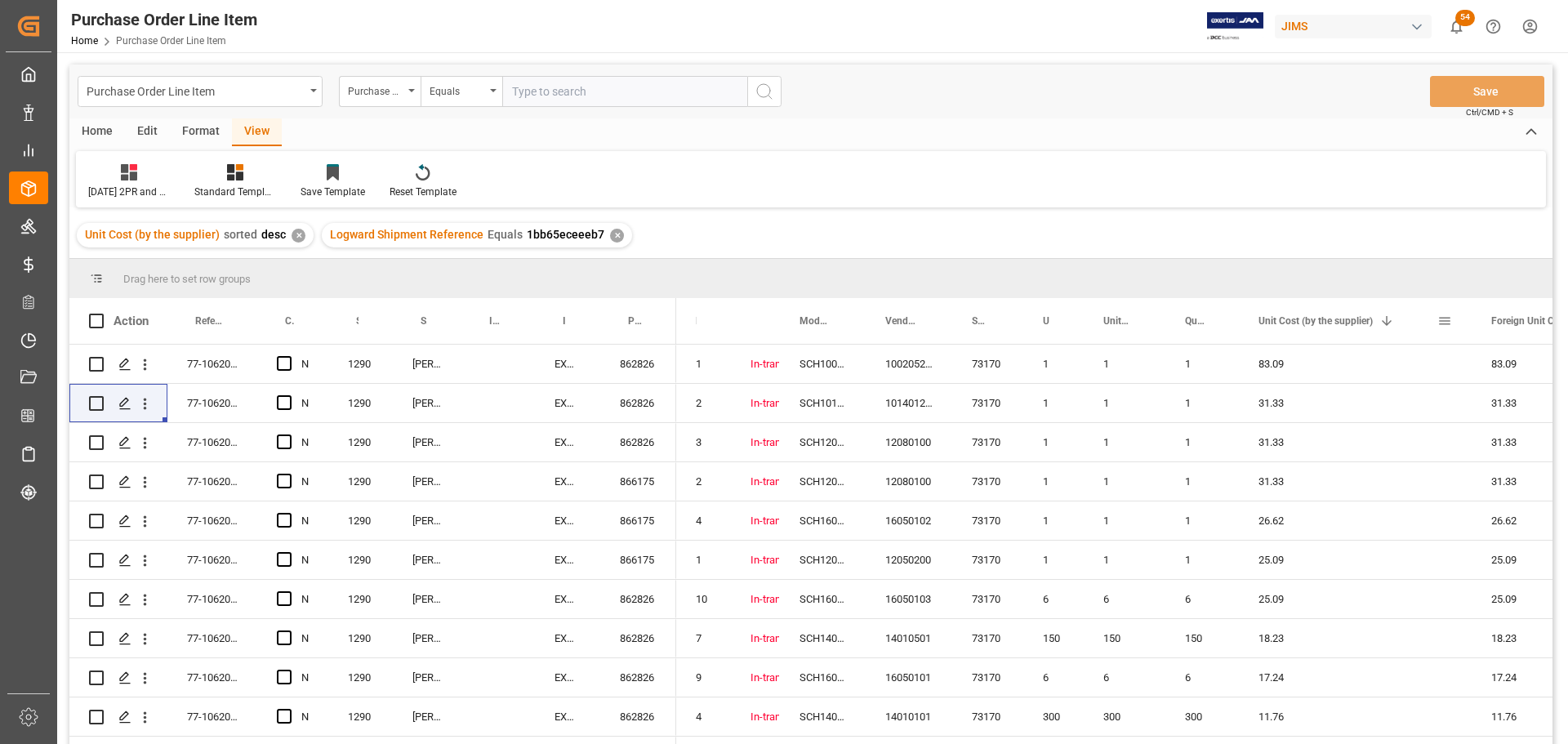
click at [1256, 323] on div "Unit Cost (by the supplier) 1" at bounding box center [1356, 321] width 232 height 45
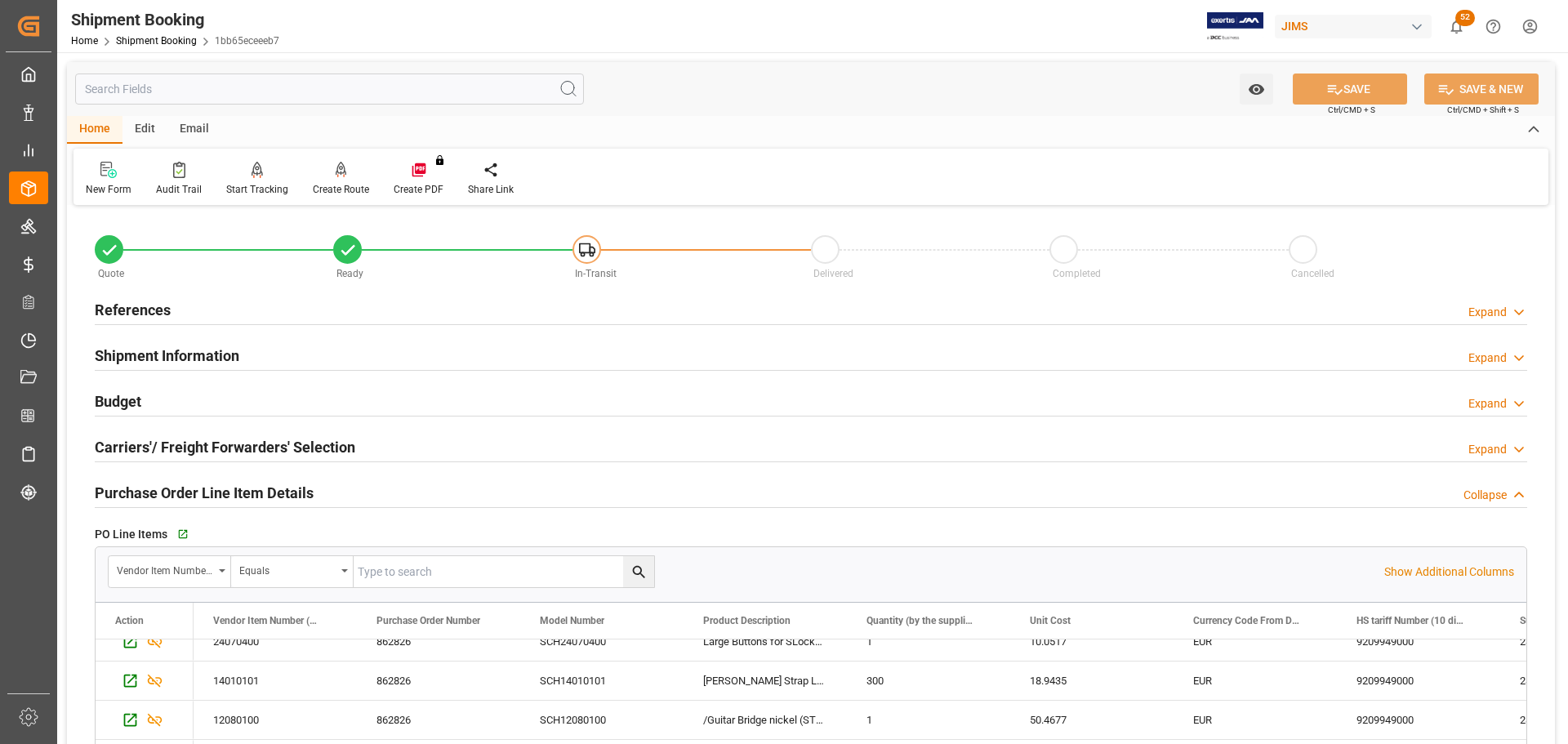
click at [160, 308] on h2 "References" at bounding box center [132, 309] width 76 height 22
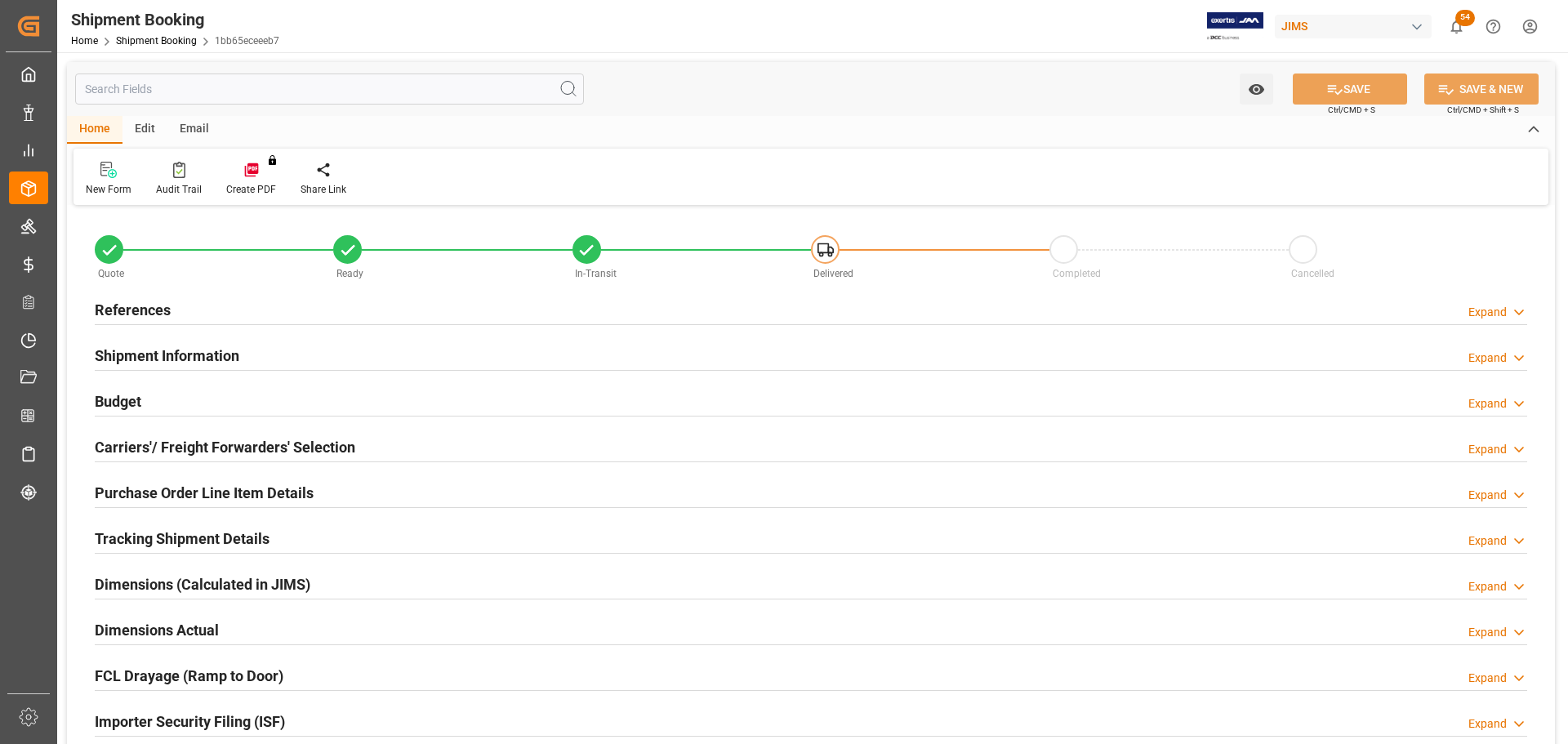
type input "0"
type input "777.252"
type input "495"
type input "6892.21"
click at [118, 395] on h2 "Budget" at bounding box center [117, 401] width 46 height 22
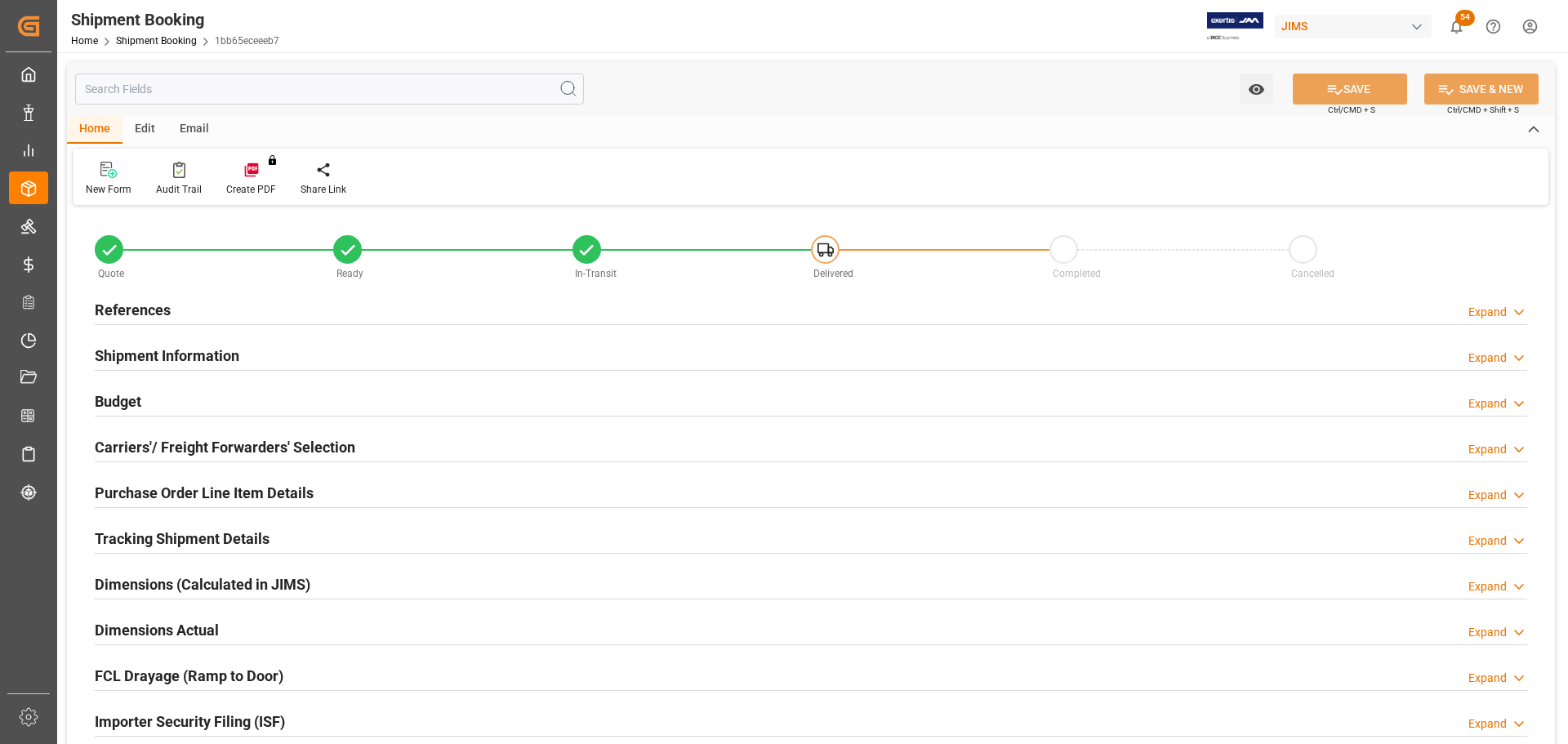
type input "0"
type input "777.252"
type input "495"
type input "6892.21"
click at [135, 399] on h2 "Budget" at bounding box center [117, 401] width 46 height 22
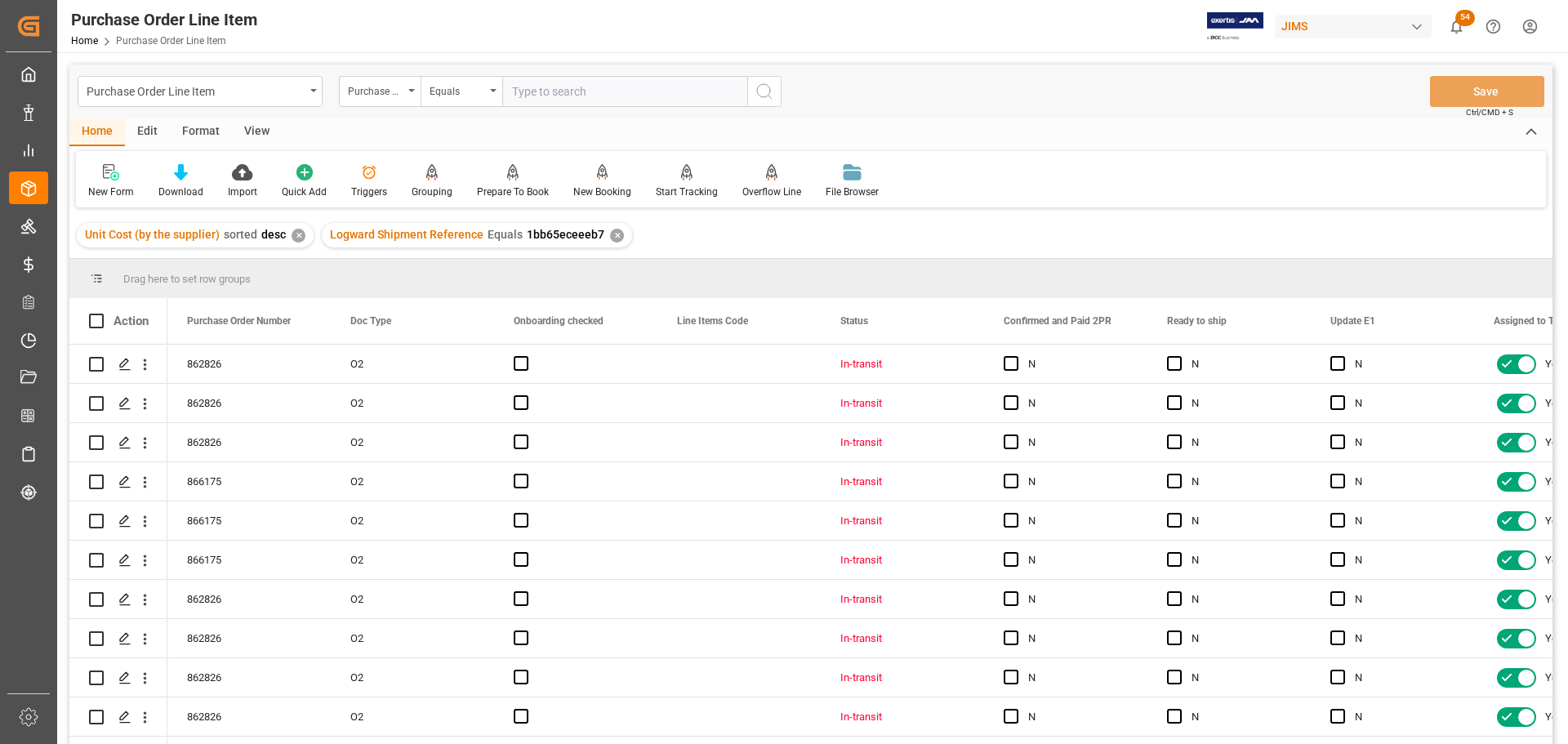
click at [259, 120] on div "View" at bounding box center [256, 132] width 50 height 28
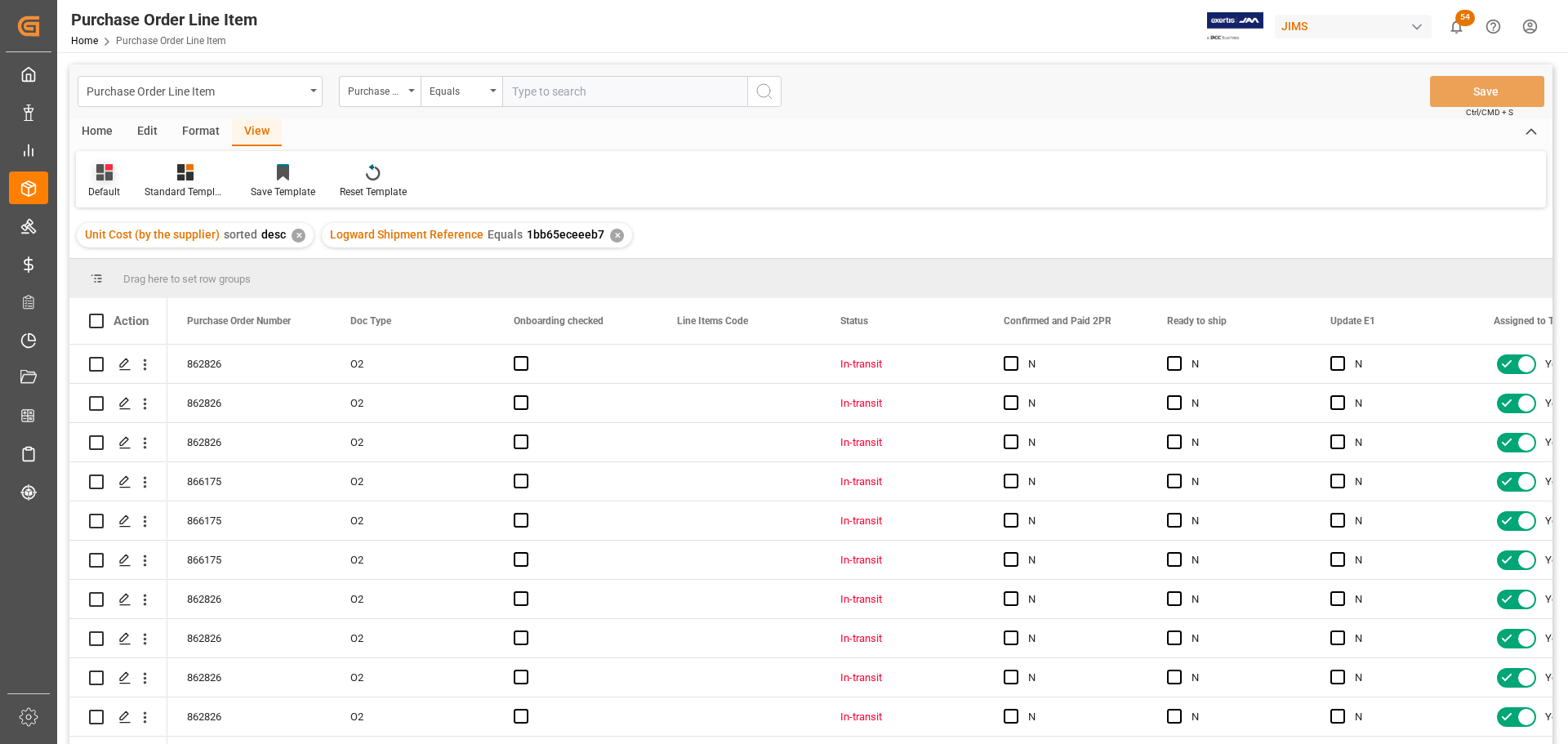
click at [106, 177] on icon at bounding box center [104, 172] width 17 height 17
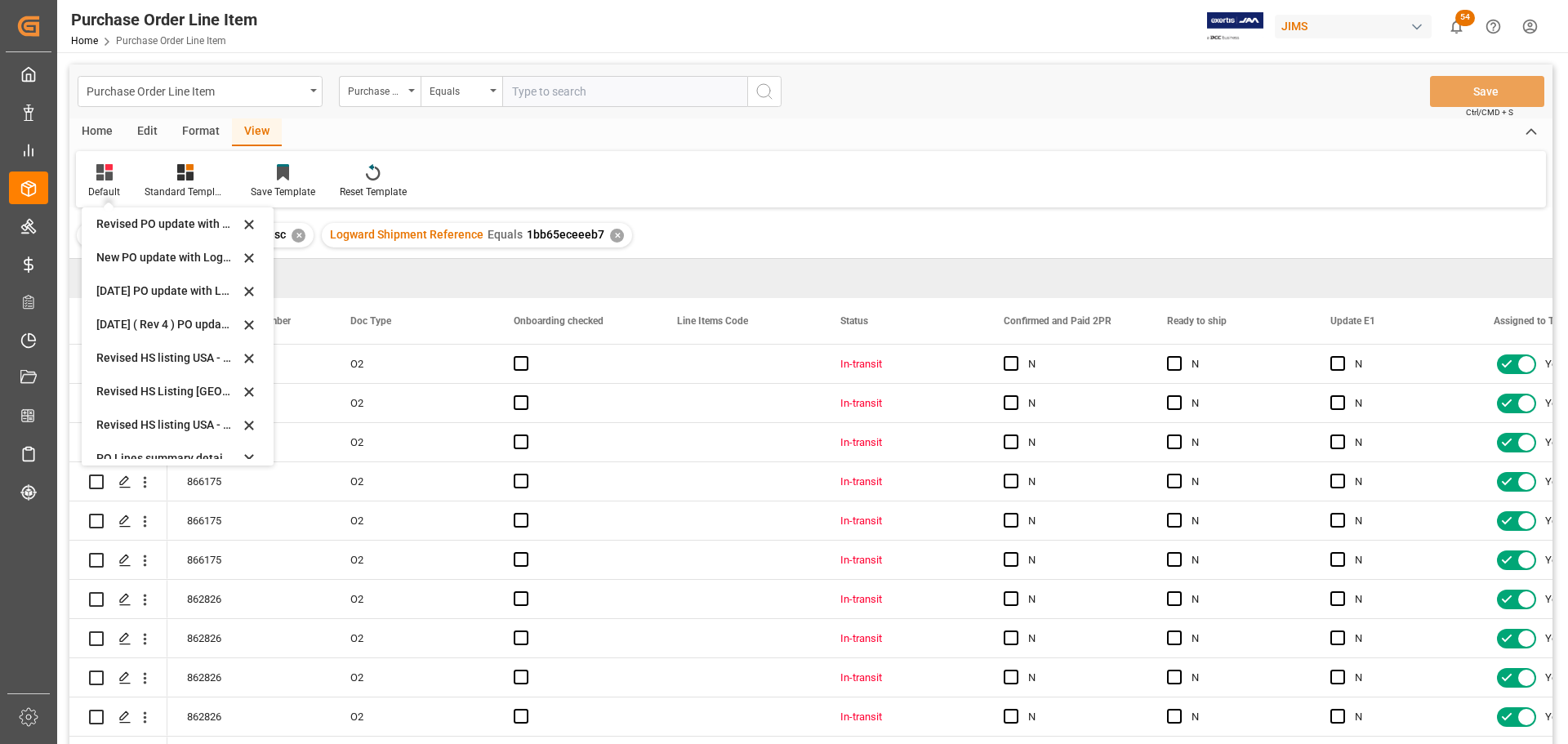
scroll to position [458, 0]
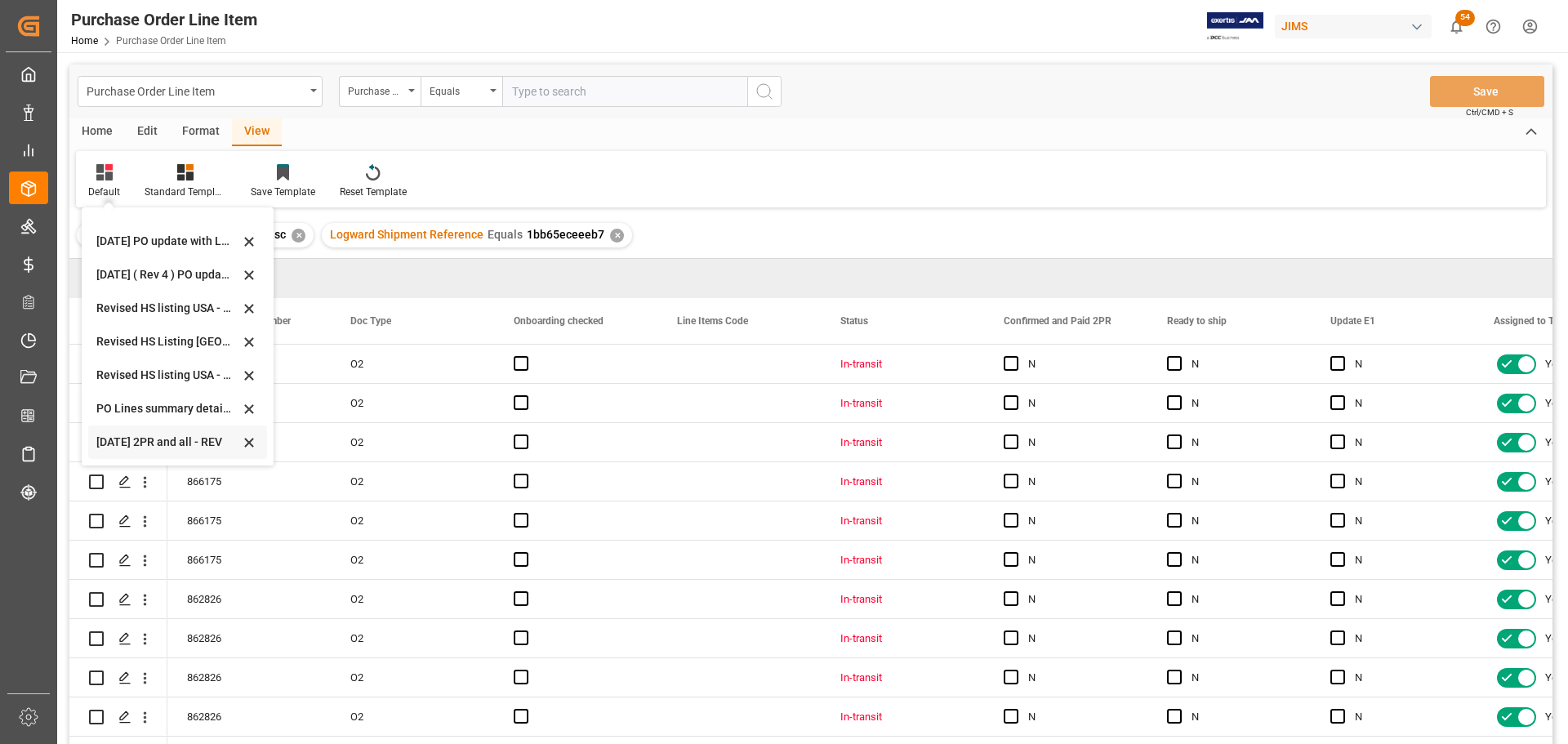
click at [139, 441] on div "[DATE] 2PR and all - REV" at bounding box center [168, 442] width 143 height 17
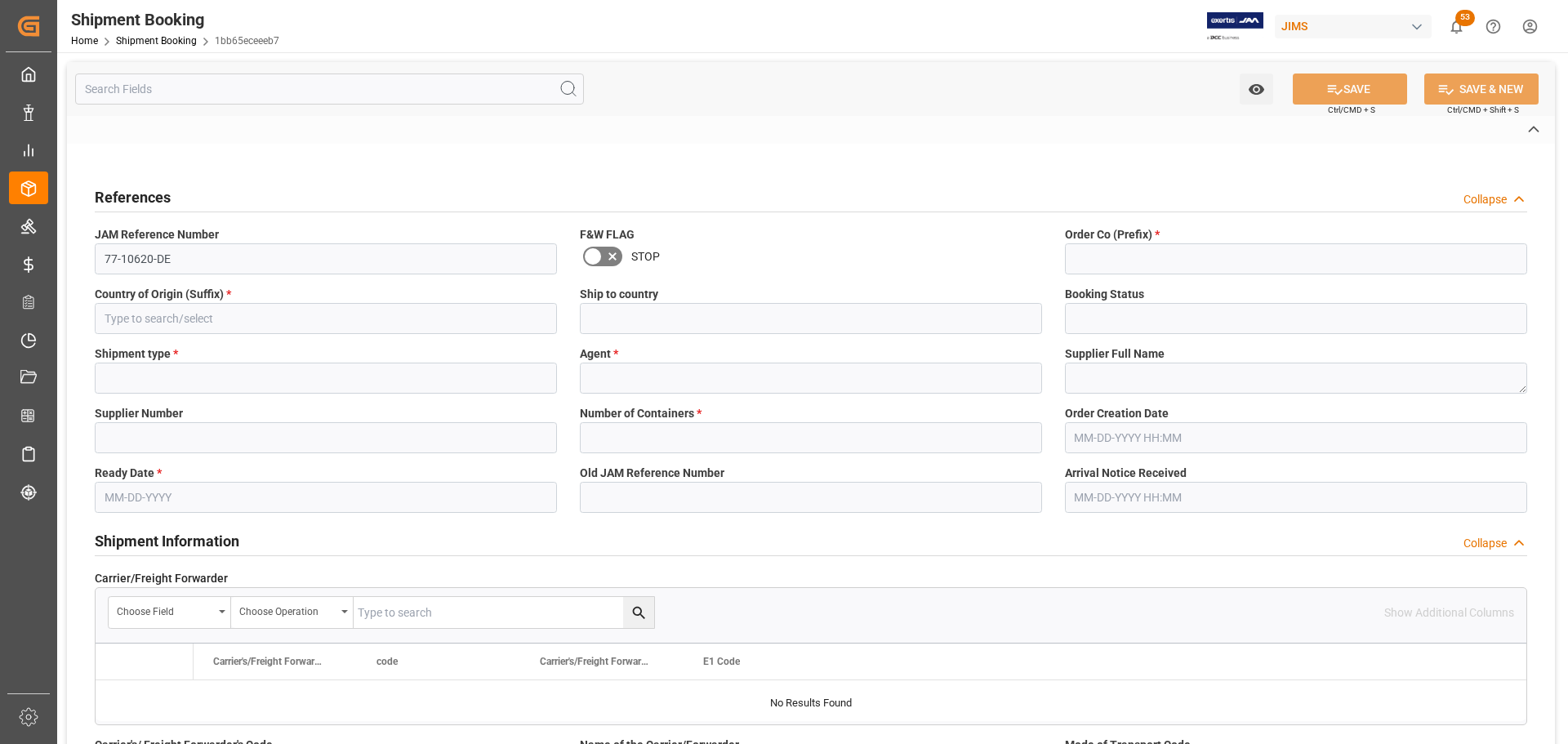
type input "CAD"
type input "USD"
type input "EUR"
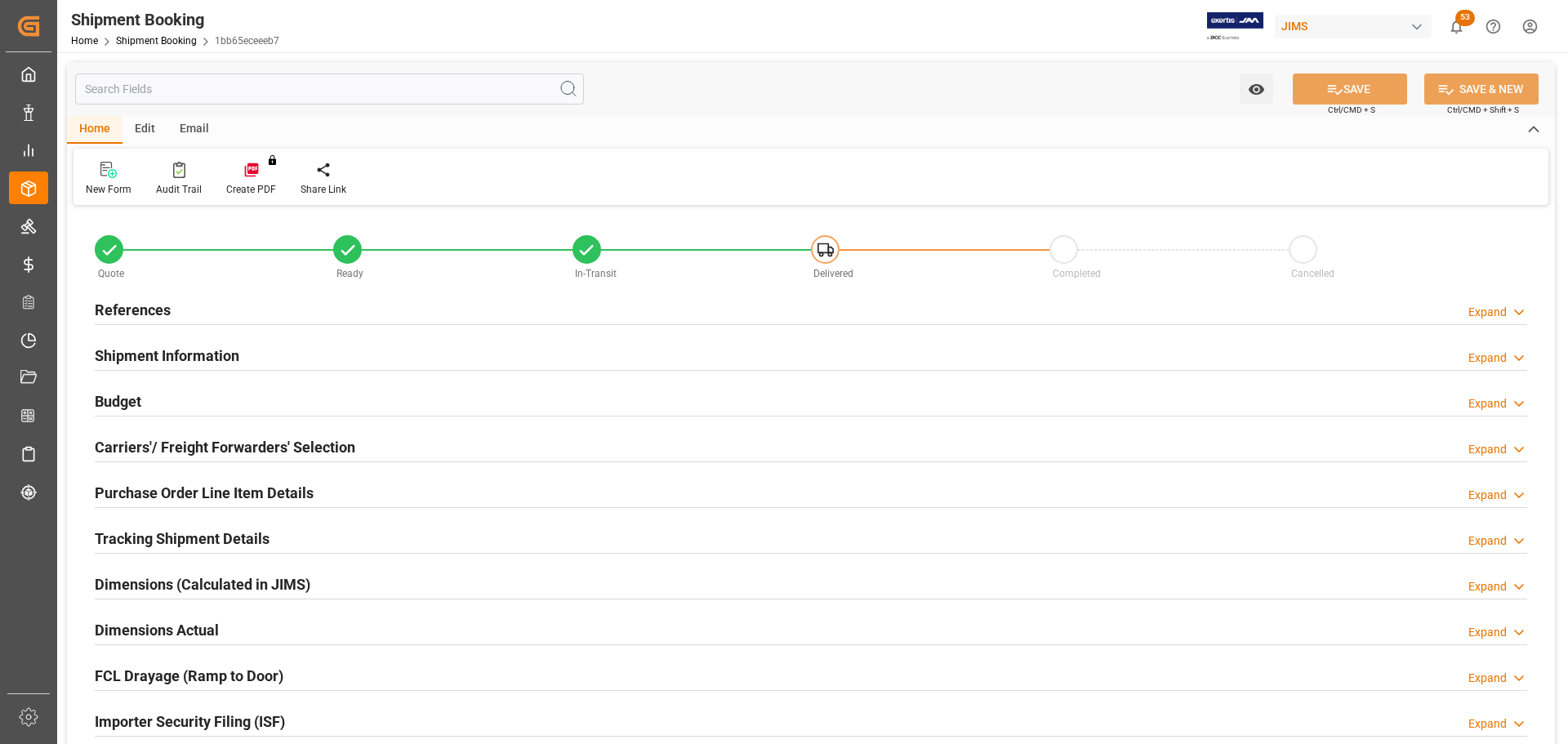
type input "0"
type input "778.3433"
type input "495"
type input "6901.8831"
click at [129, 385] on div "Budget" at bounding box center [117, 400] width 46 height 31
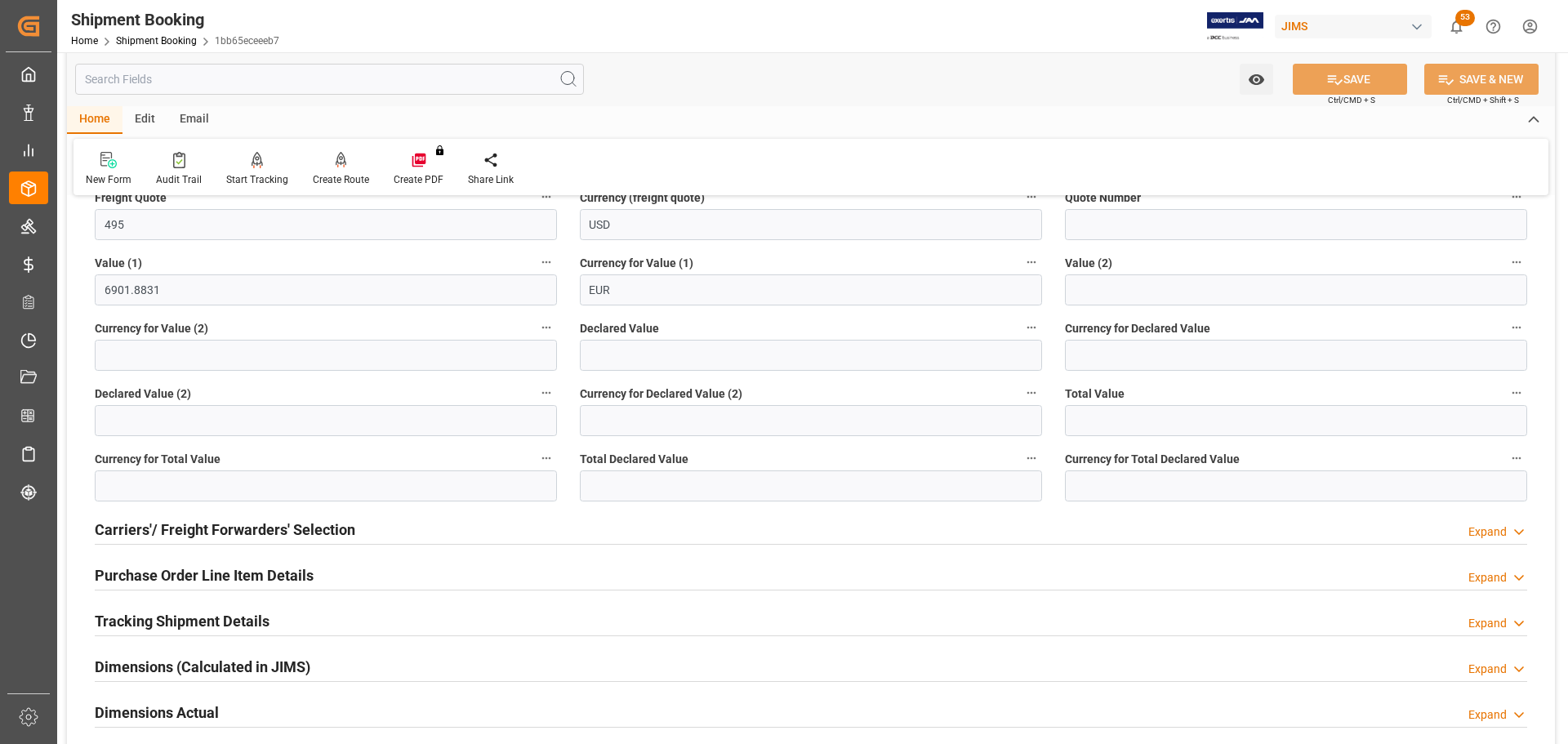
scroll to position [327, 0]
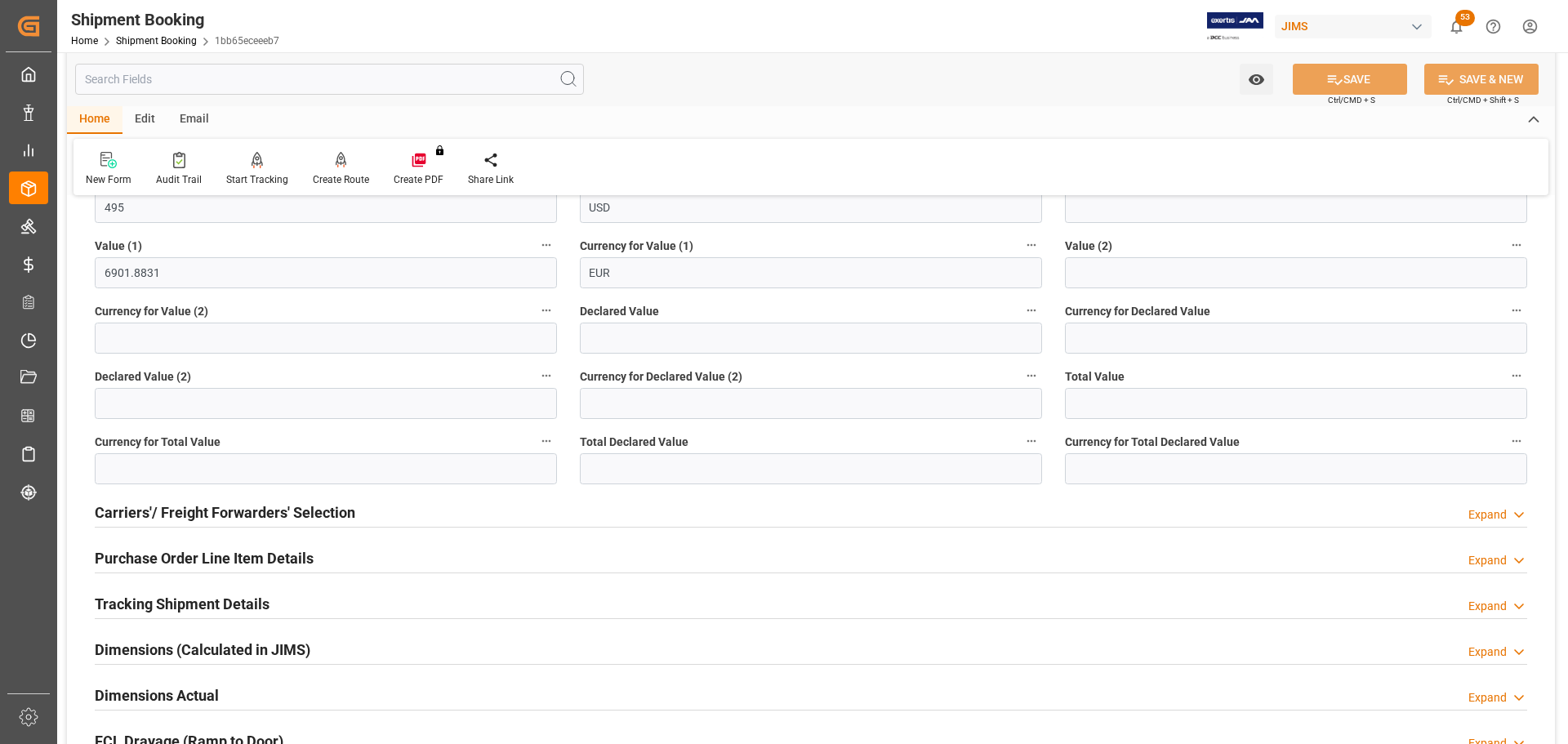
click at [157, 557] on h2 "Purchase Order Line Item Details" at bounding box center [204, 558] width 219 height 22
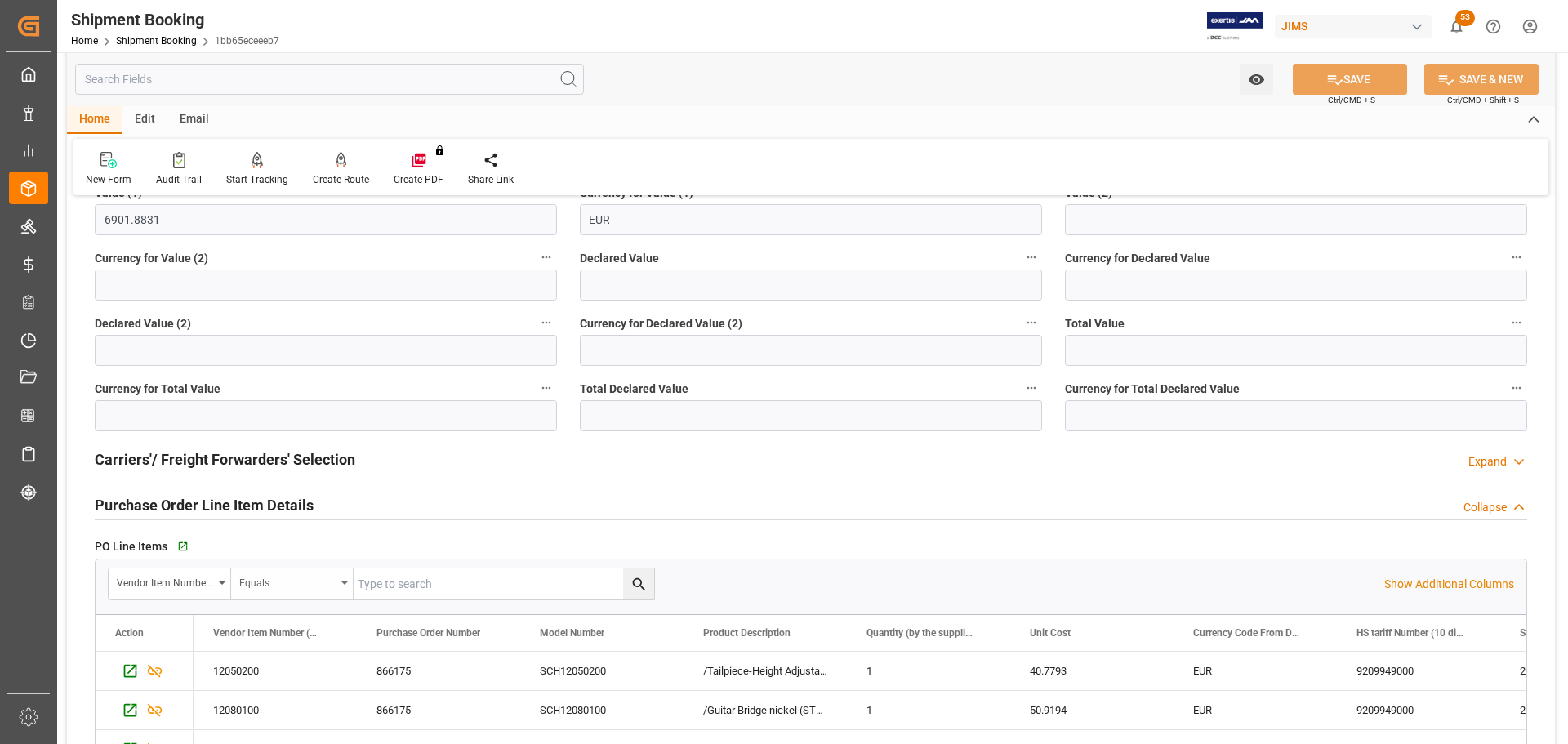
scroll to position [408, 0]
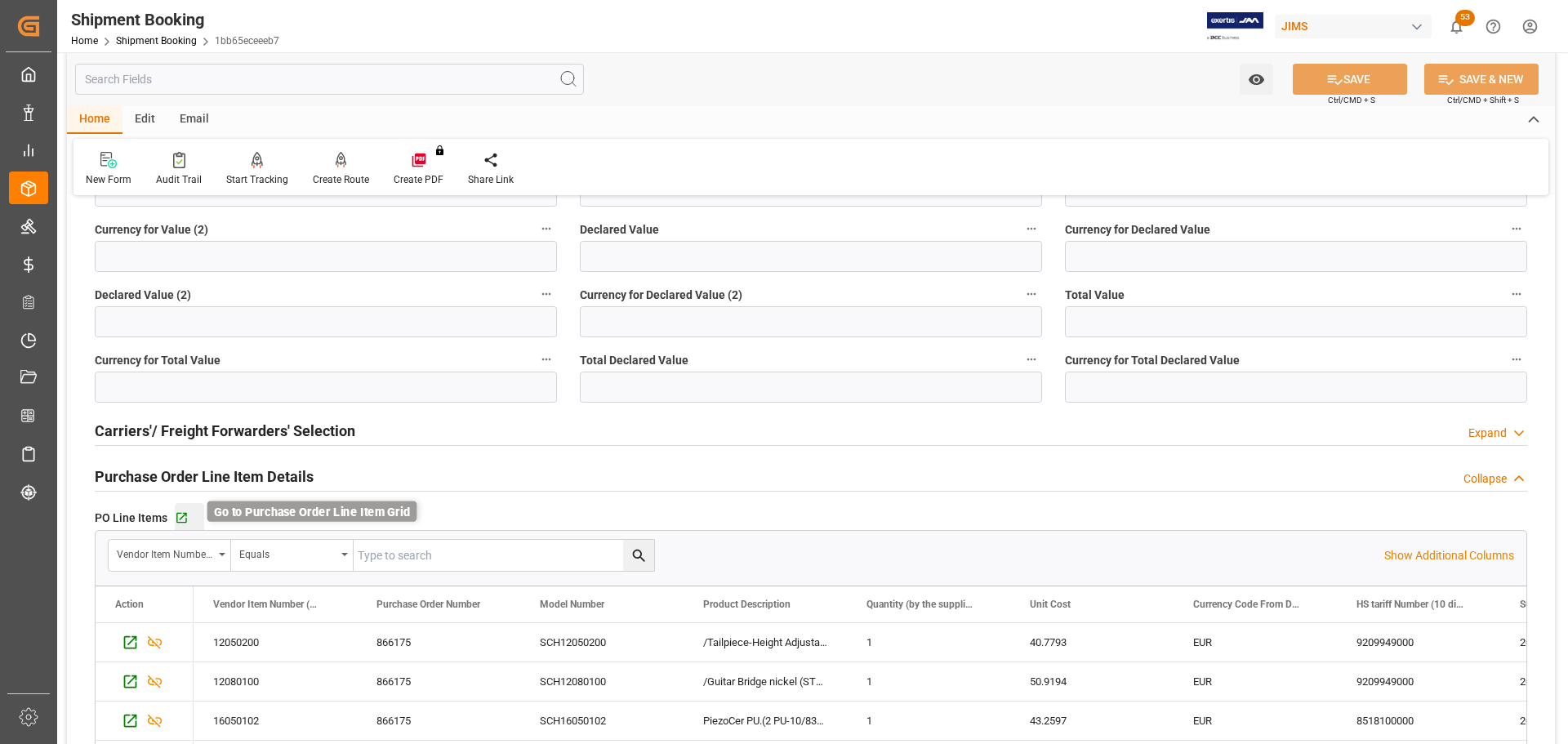
click at [181, 518] on icon "button" at bounding box center [182, 518] width 14 height 14
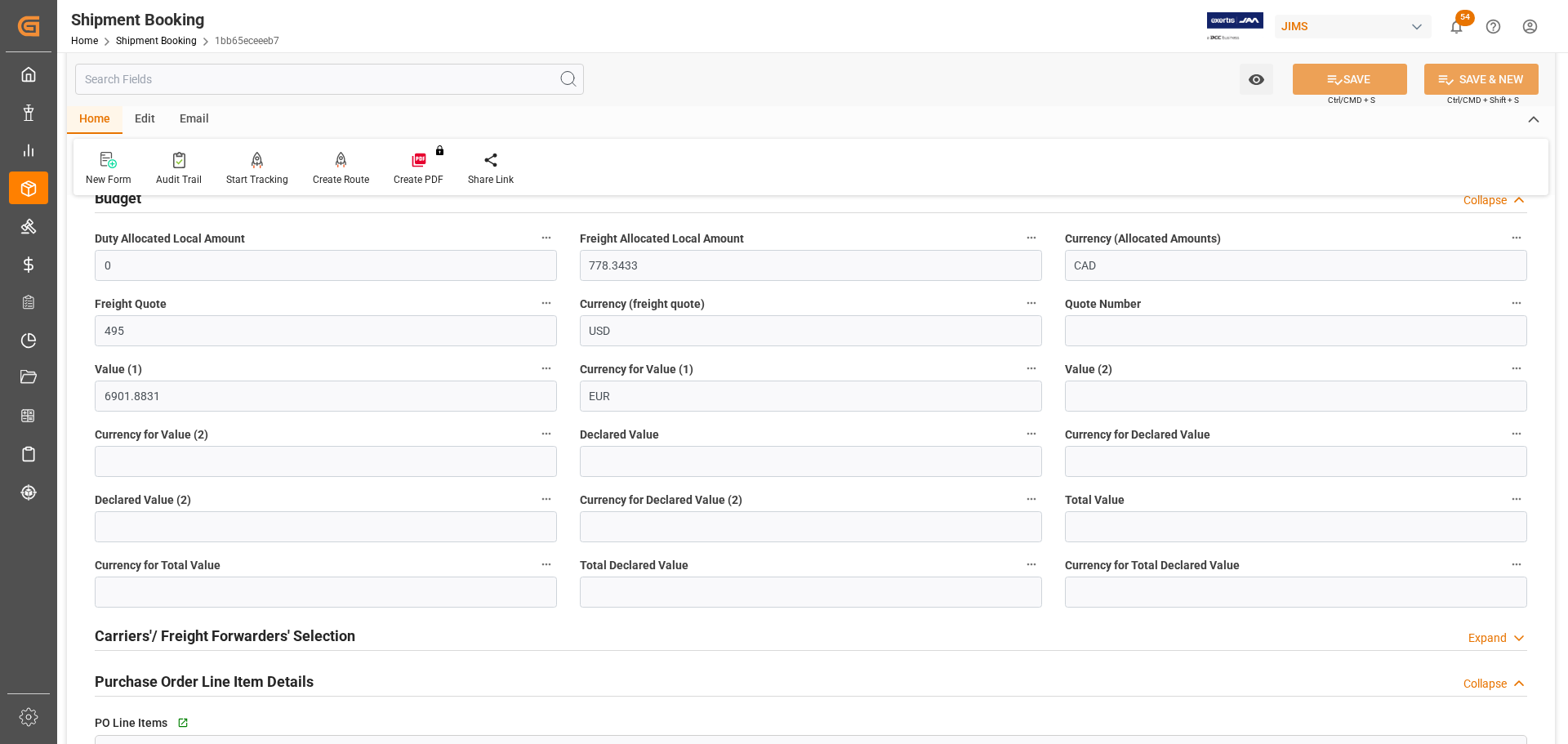
scroll to position [81, 0]
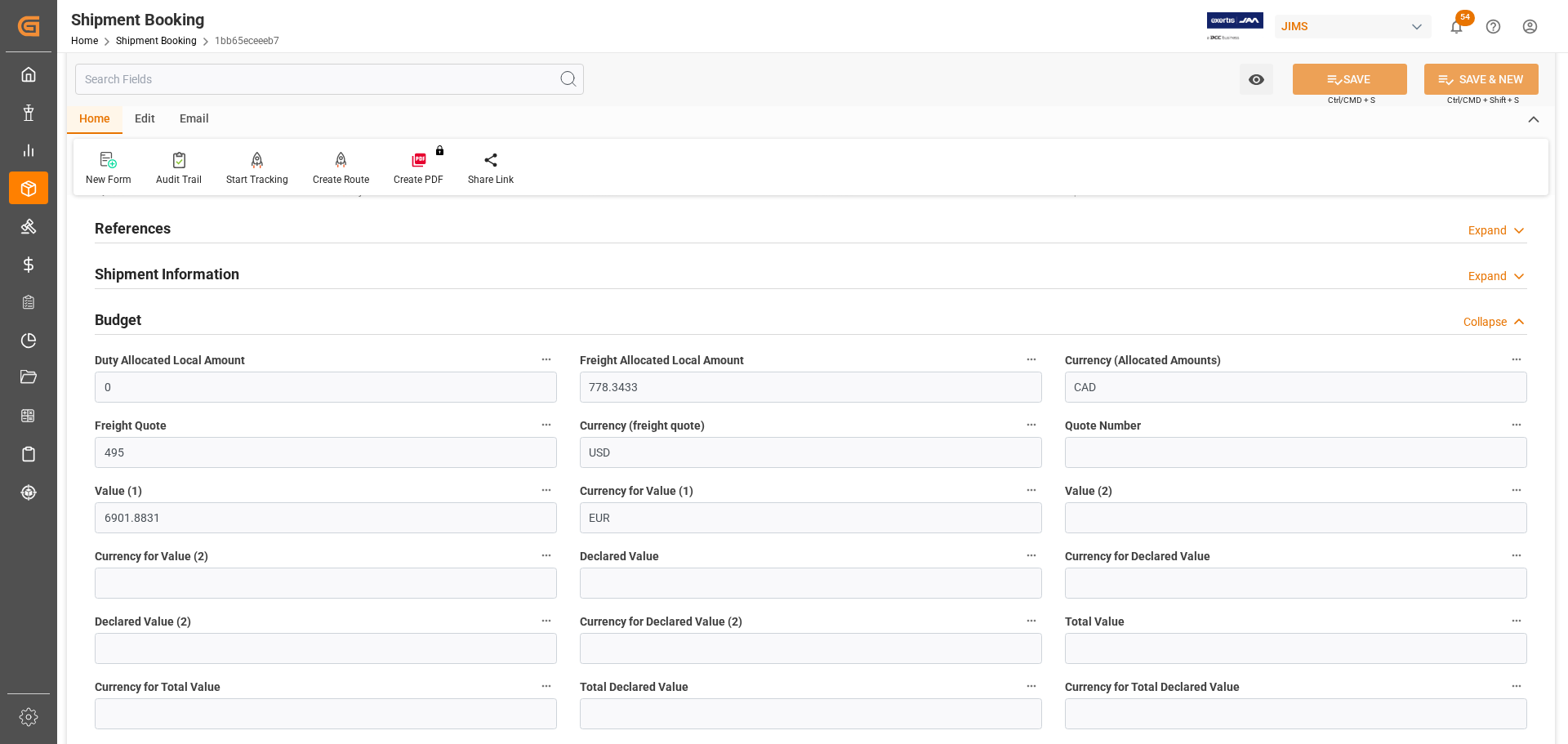
click at [128, 225] on h2 "References" at bounding box center [132, 228] width 76 height 22
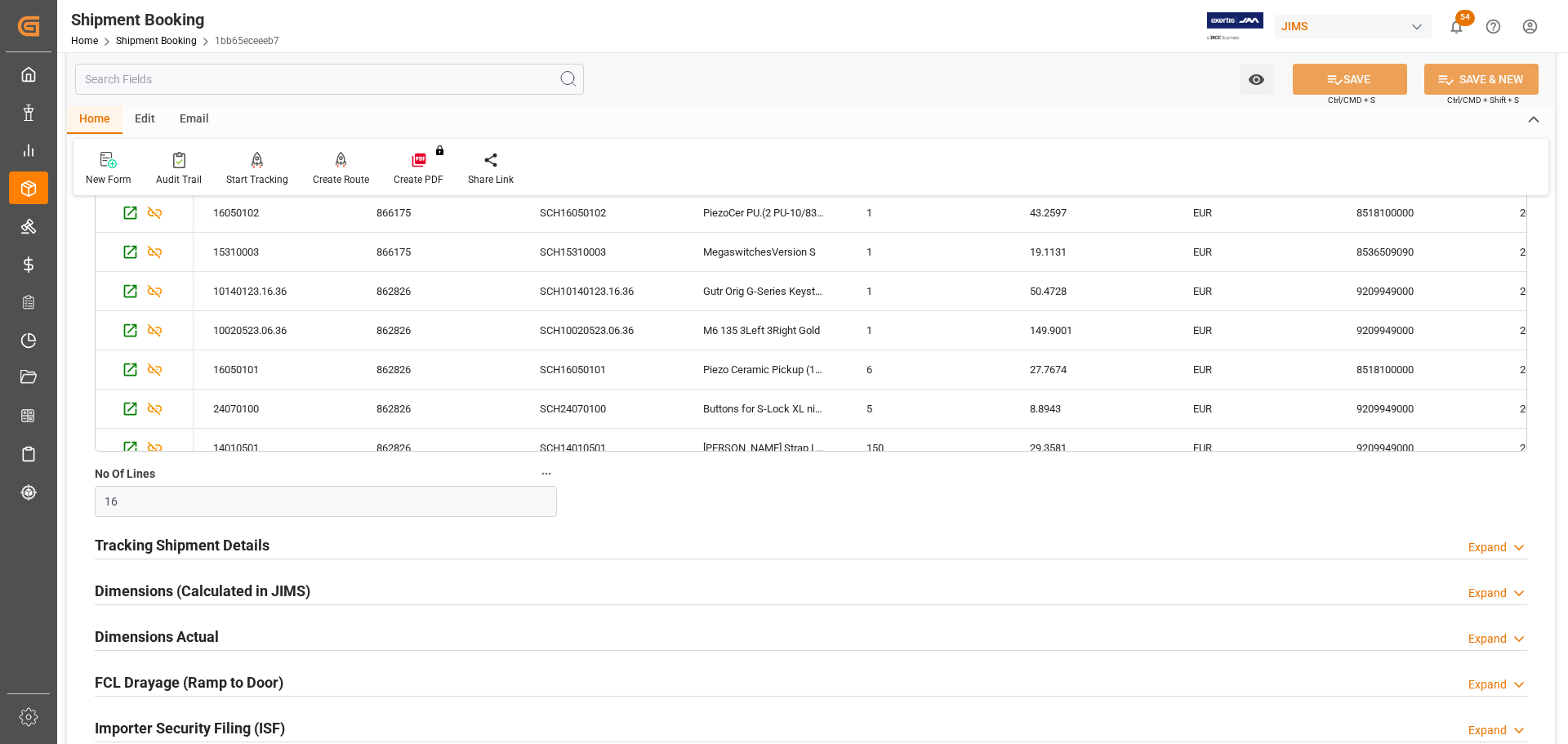
scroll to position [1389, 0]
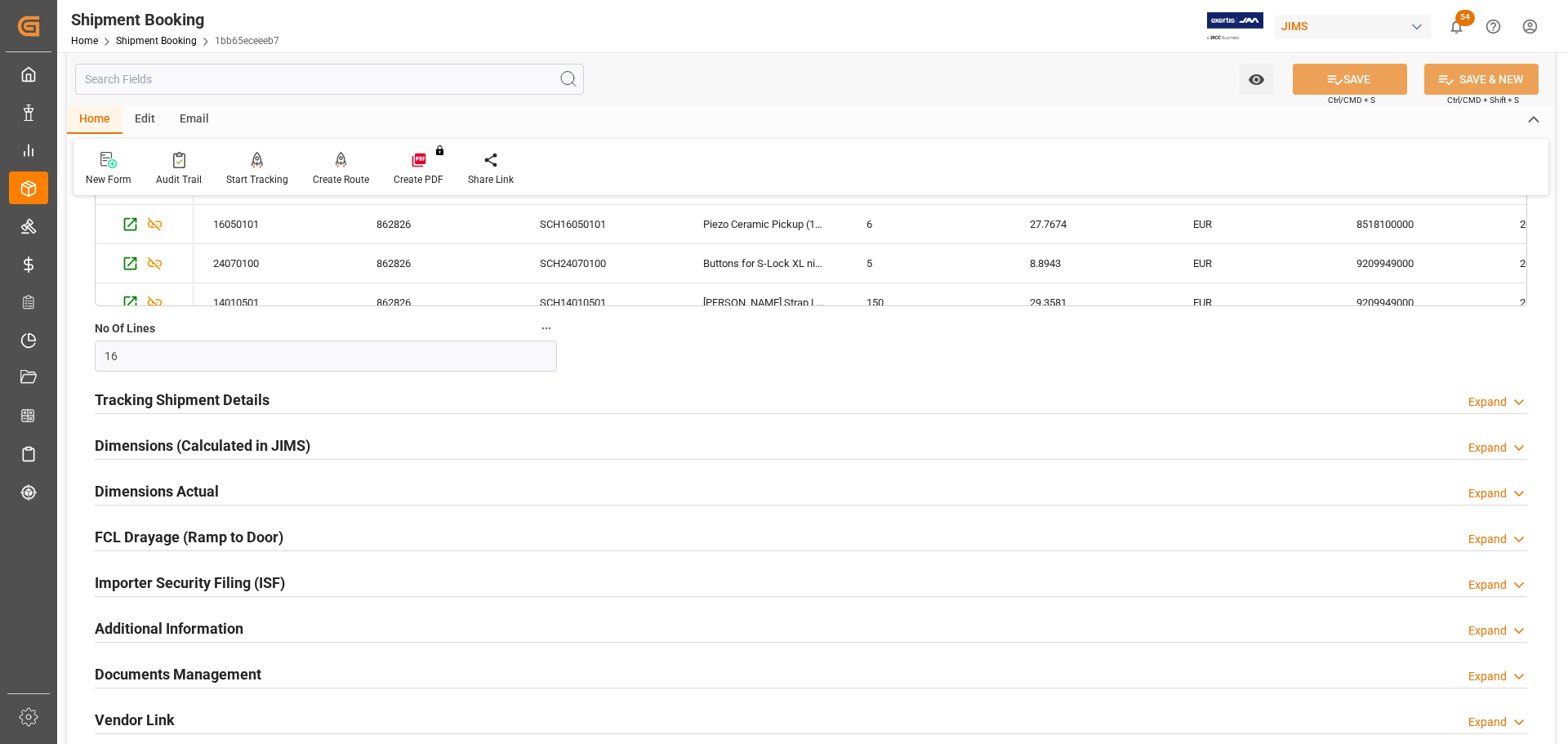
click at [174, 667] on h2 "Documents Management" at bounding box center [177, 674] width 167 height 22
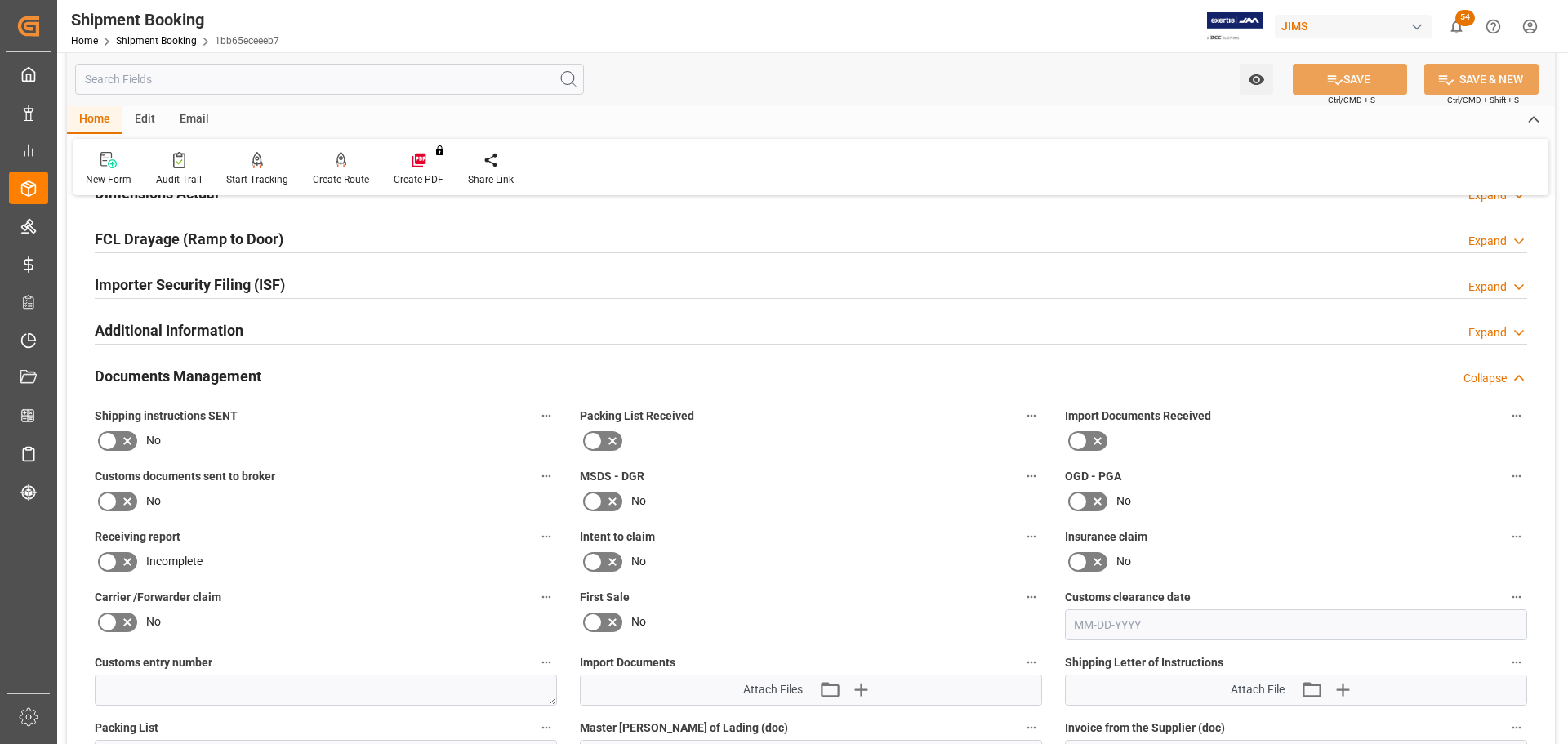
scroll to position [1879, 0]
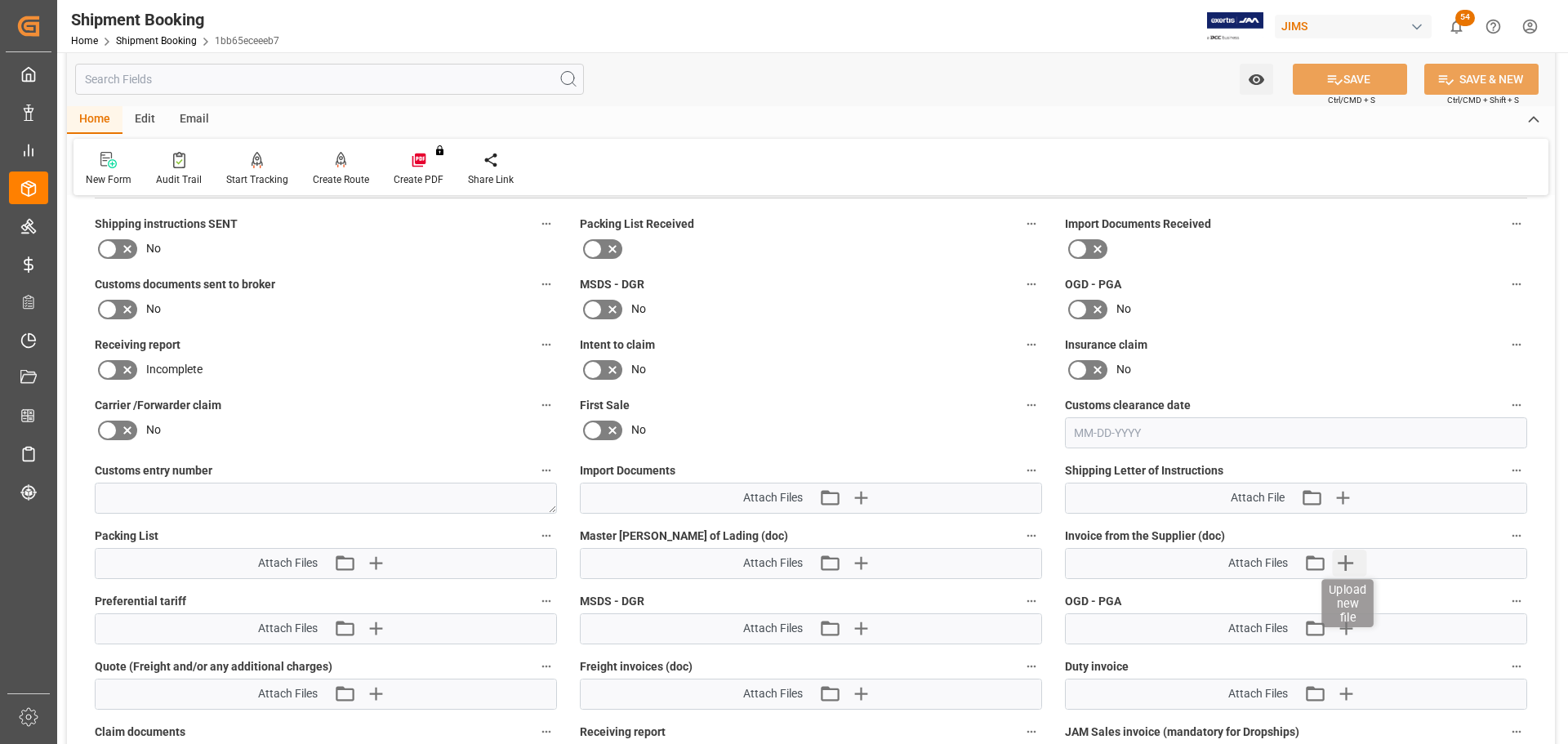
click at [1345, 561] on icon "button" at bounding box center [1346, 563] width 16 height 16
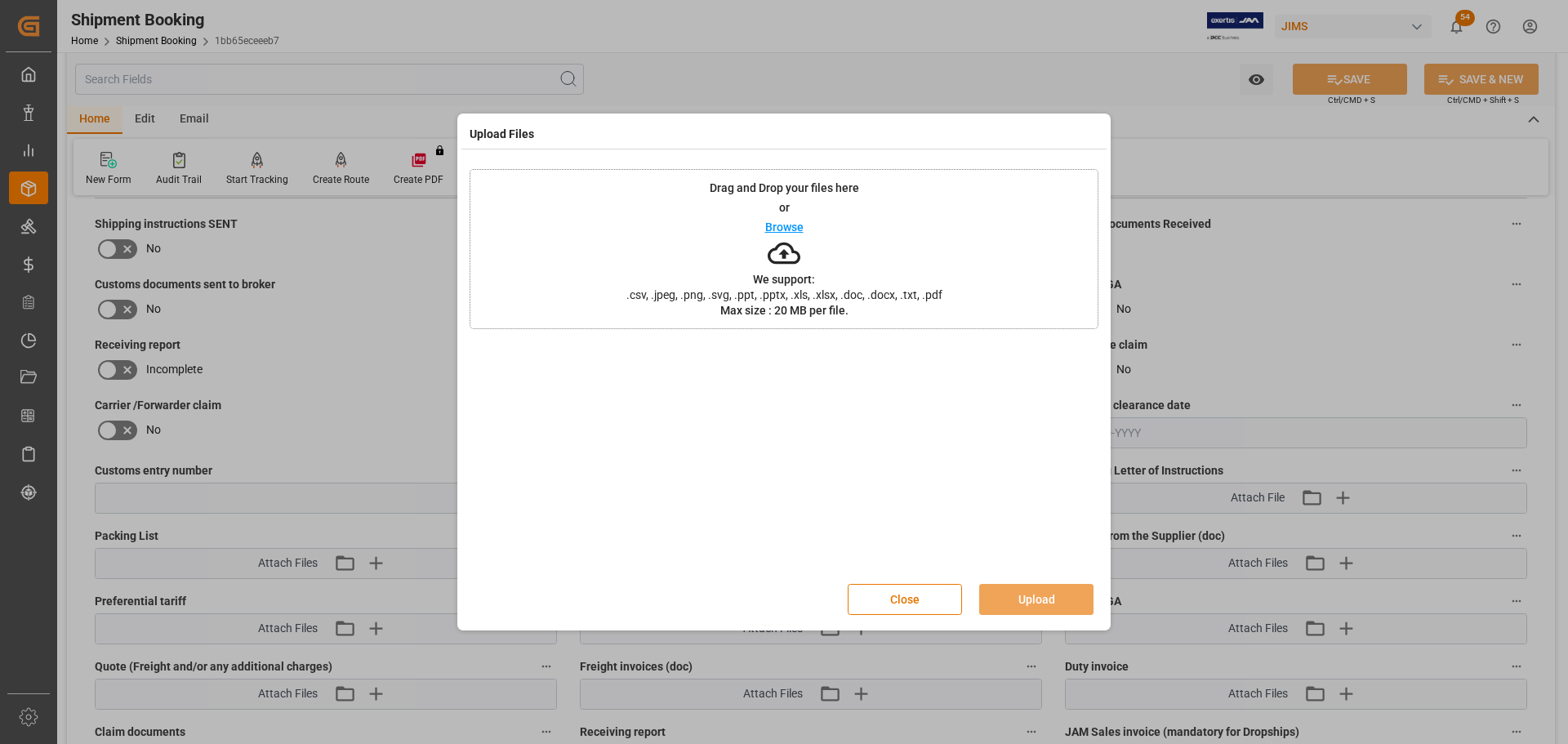
click at [774, 222] on p "Browse" at bounding box center [785, 226] width 38 height 11
click at [1009, 588] on button "Upload" at bounding box center [1036, 600] width 114 height 31
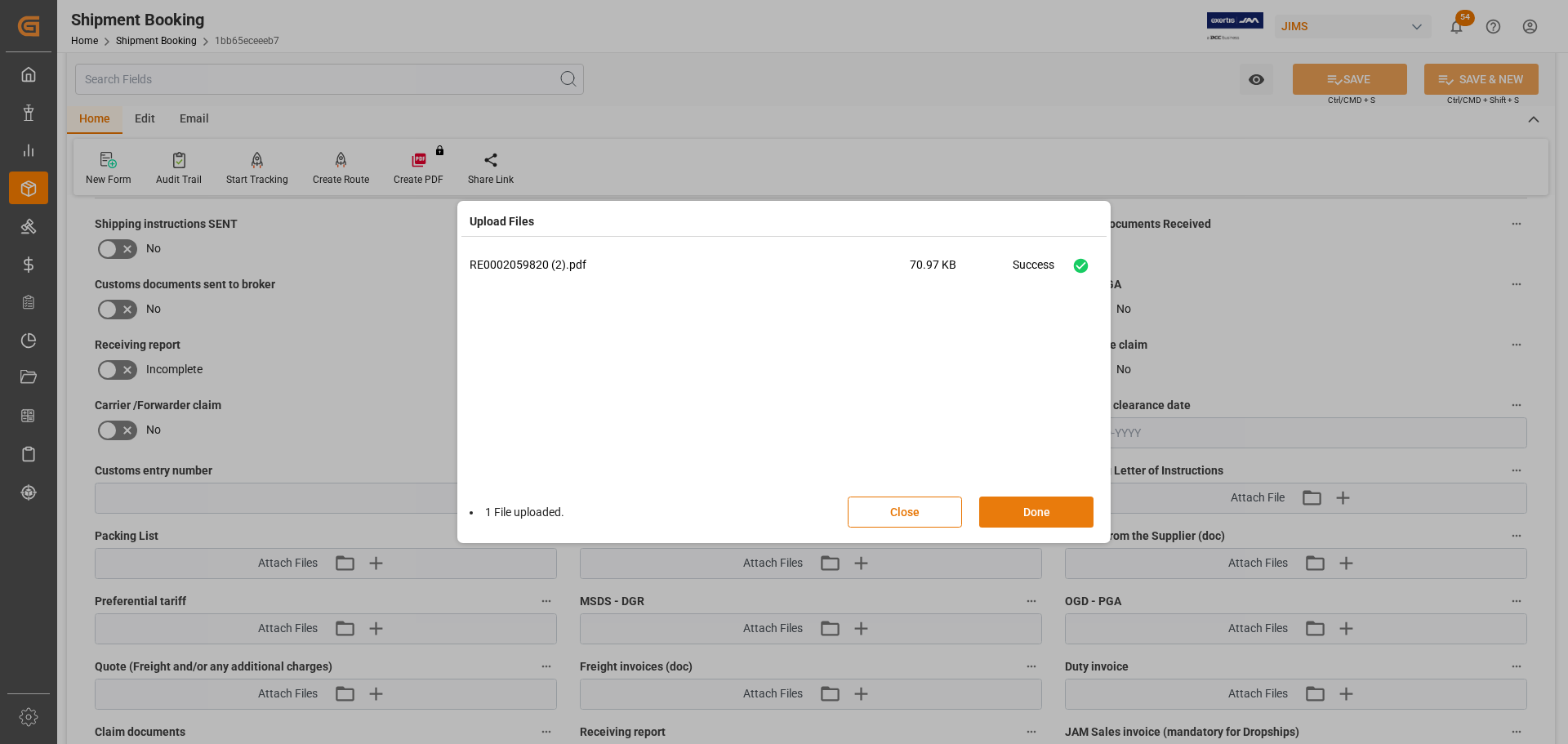
click at [1016, 509] on button "Done" at bounding box center [1036, 512] width 114 height 31
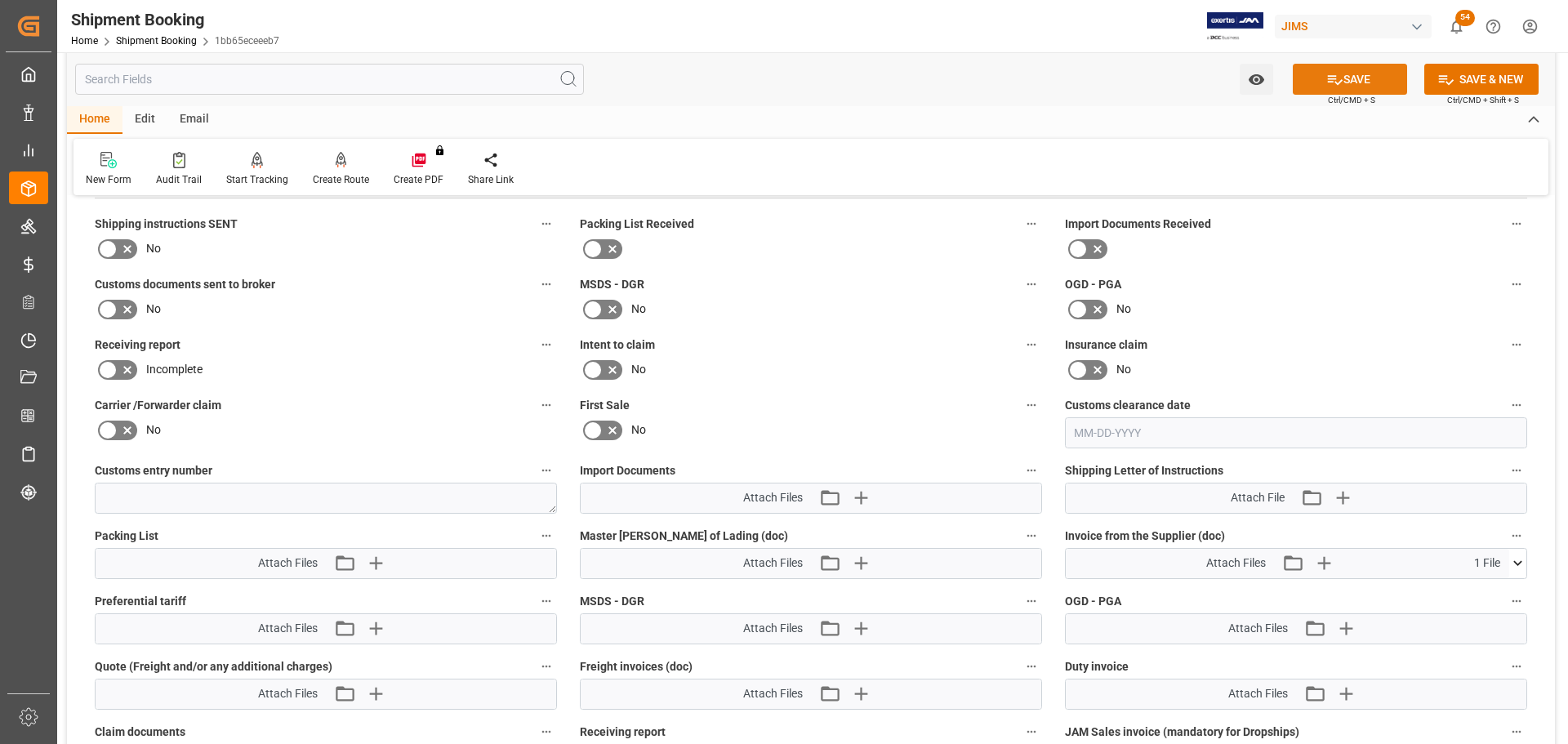
click at [1370, 81] on button "SAVE" at bounding box center [1349, 80] width 114 height 31
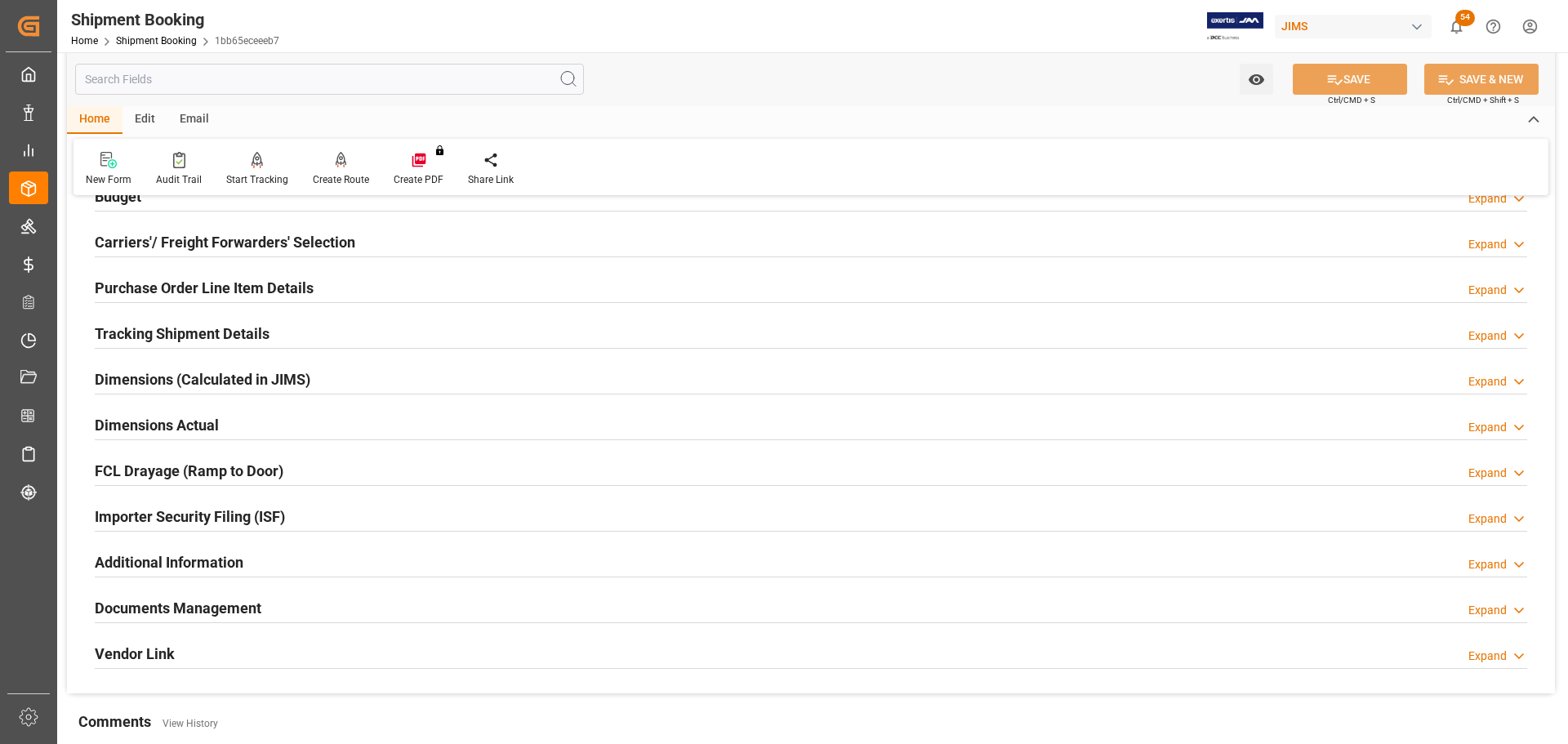
scroll to position [245, 0]
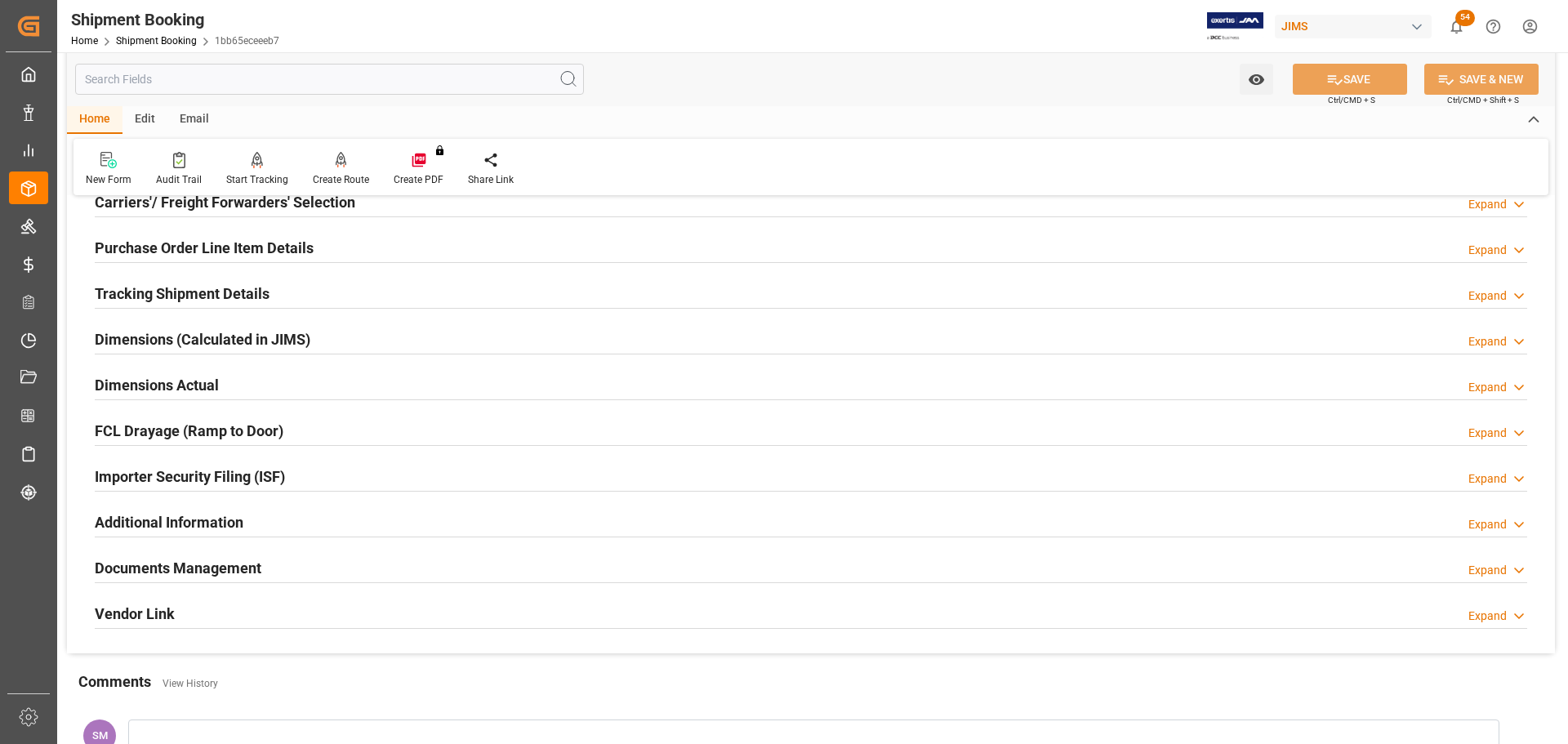
click at [176, 567] on h2 "Documents Management" at bounding box center [177, 567] width 167 height 22
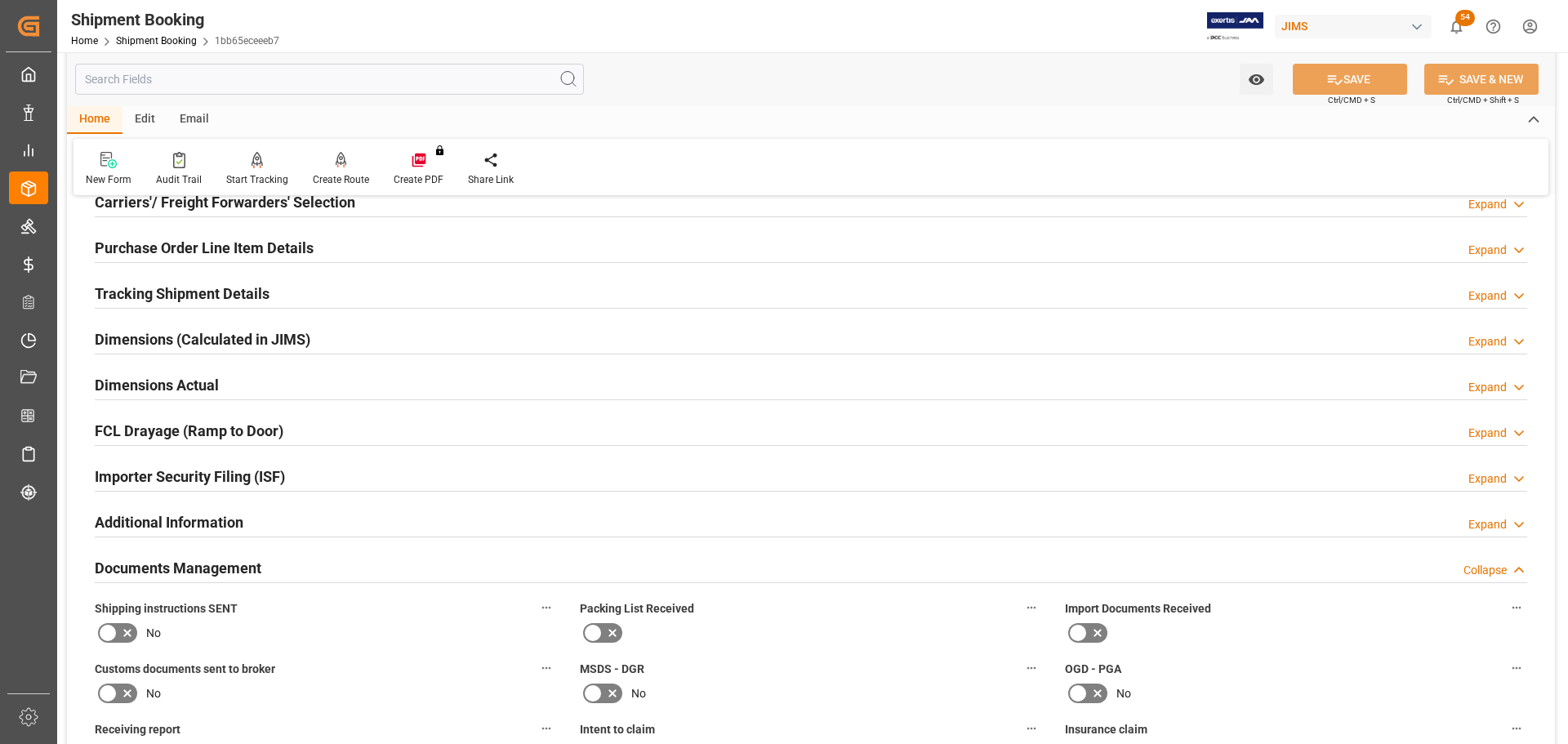
click at [174, 563] on h2 "Documents Management" at bounding box center [177, 567] width 167 height 22
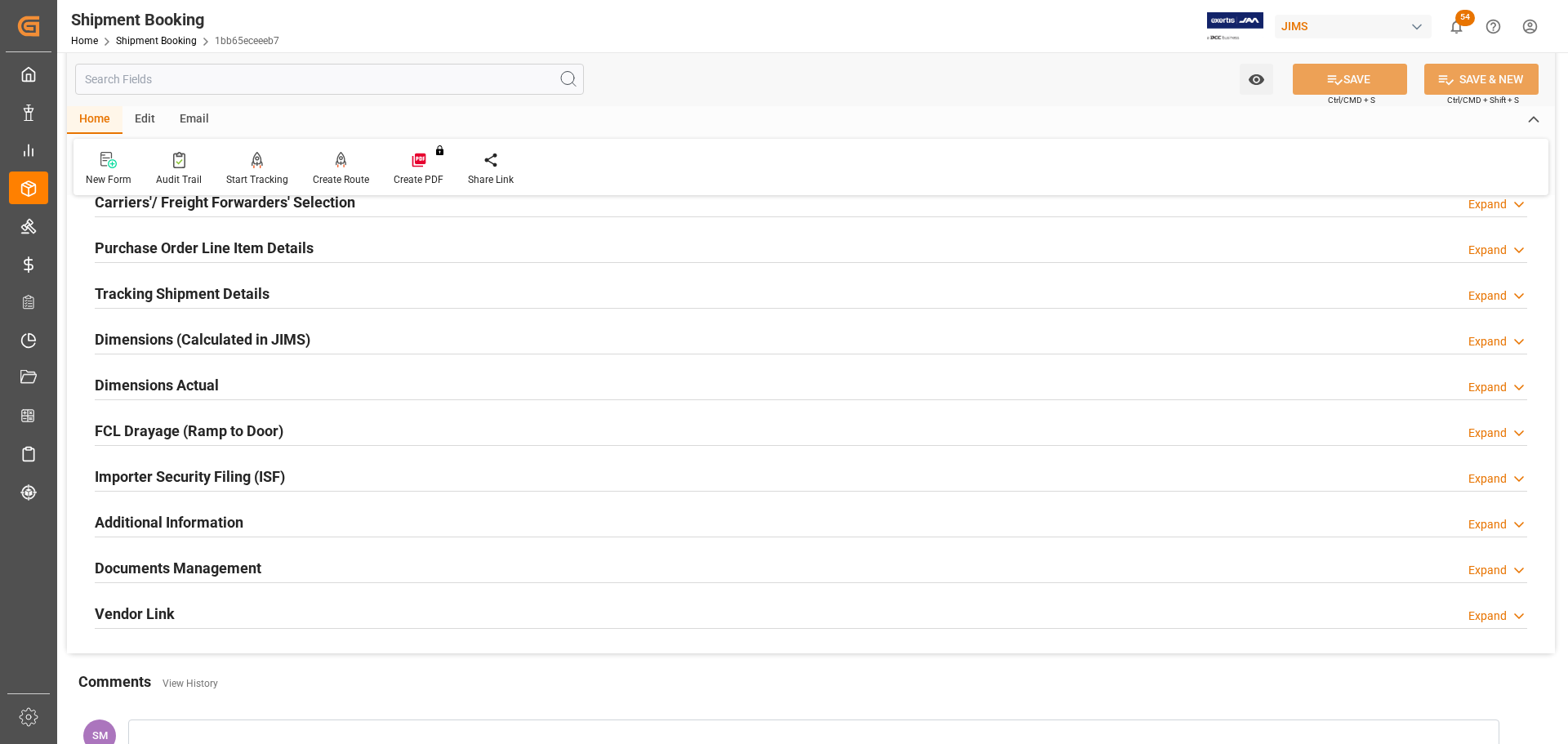
click at [233, 573] on h2 "Documents Management" at bounding box center [177, 567] width 167 height 22
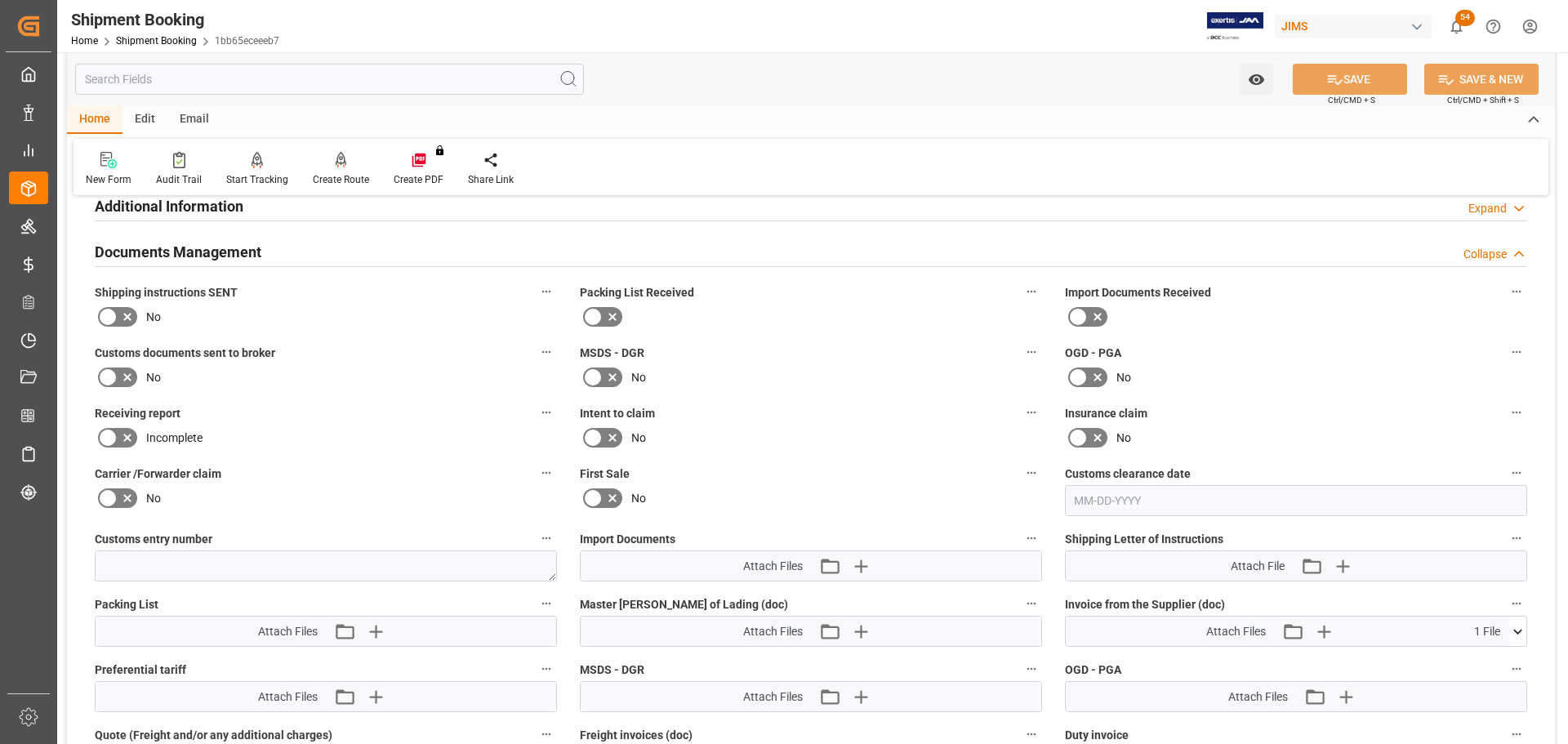
scroll to position [572, 0]
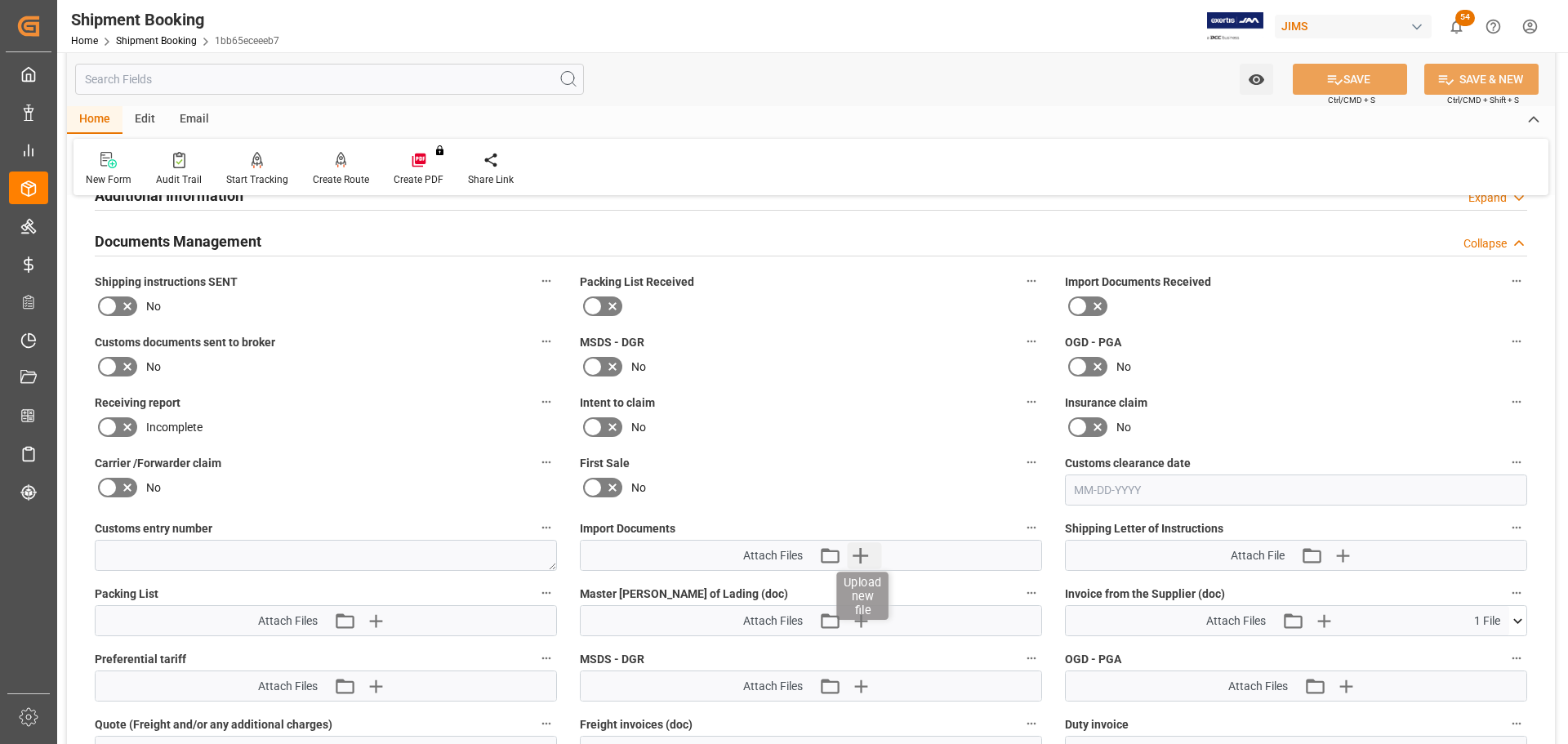
click at [864, 556] on icon "button" at bounding box center [860, 555] width 26 height 26
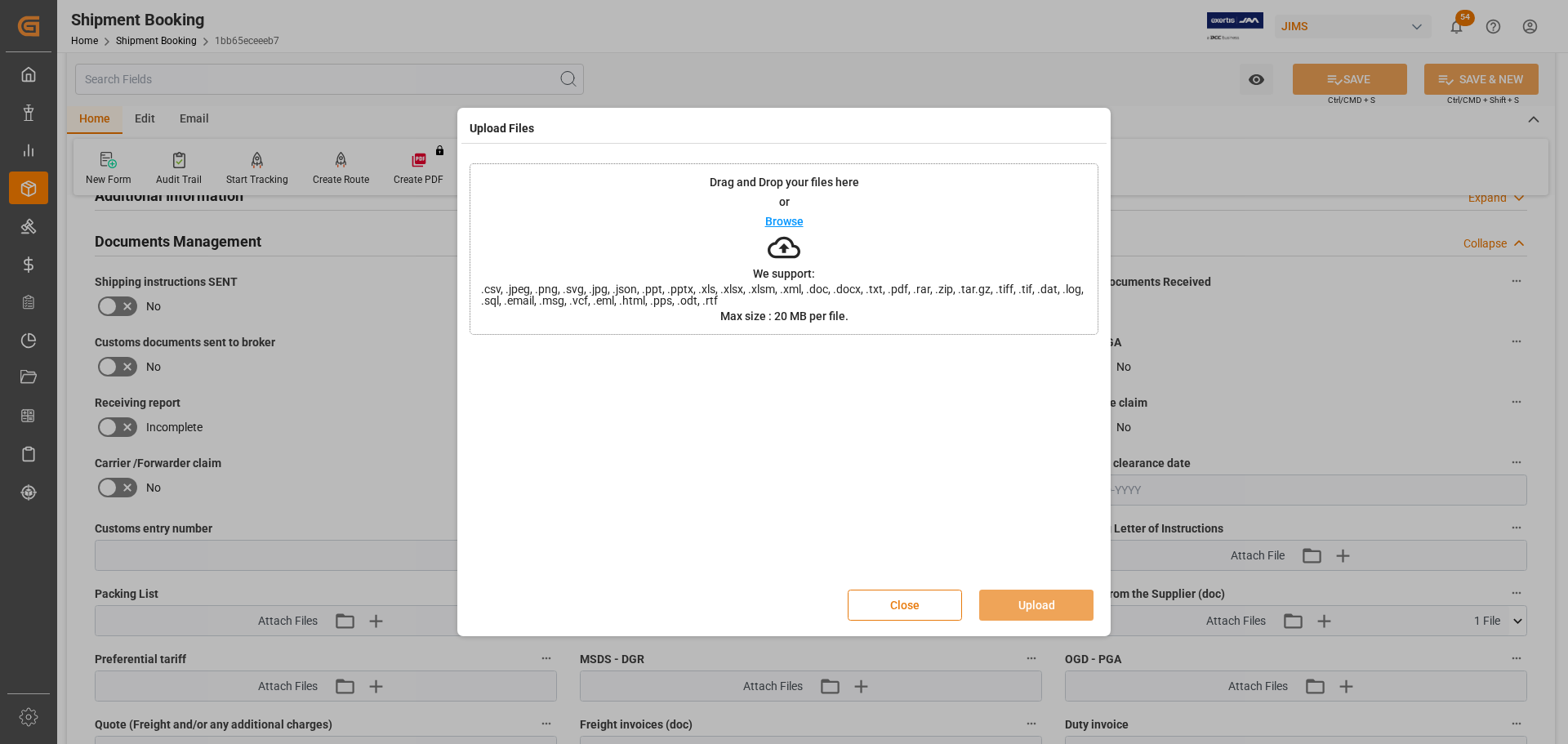
click at [900, 605] on button "Close" at bounding box center [905, 606] width 114 height 31
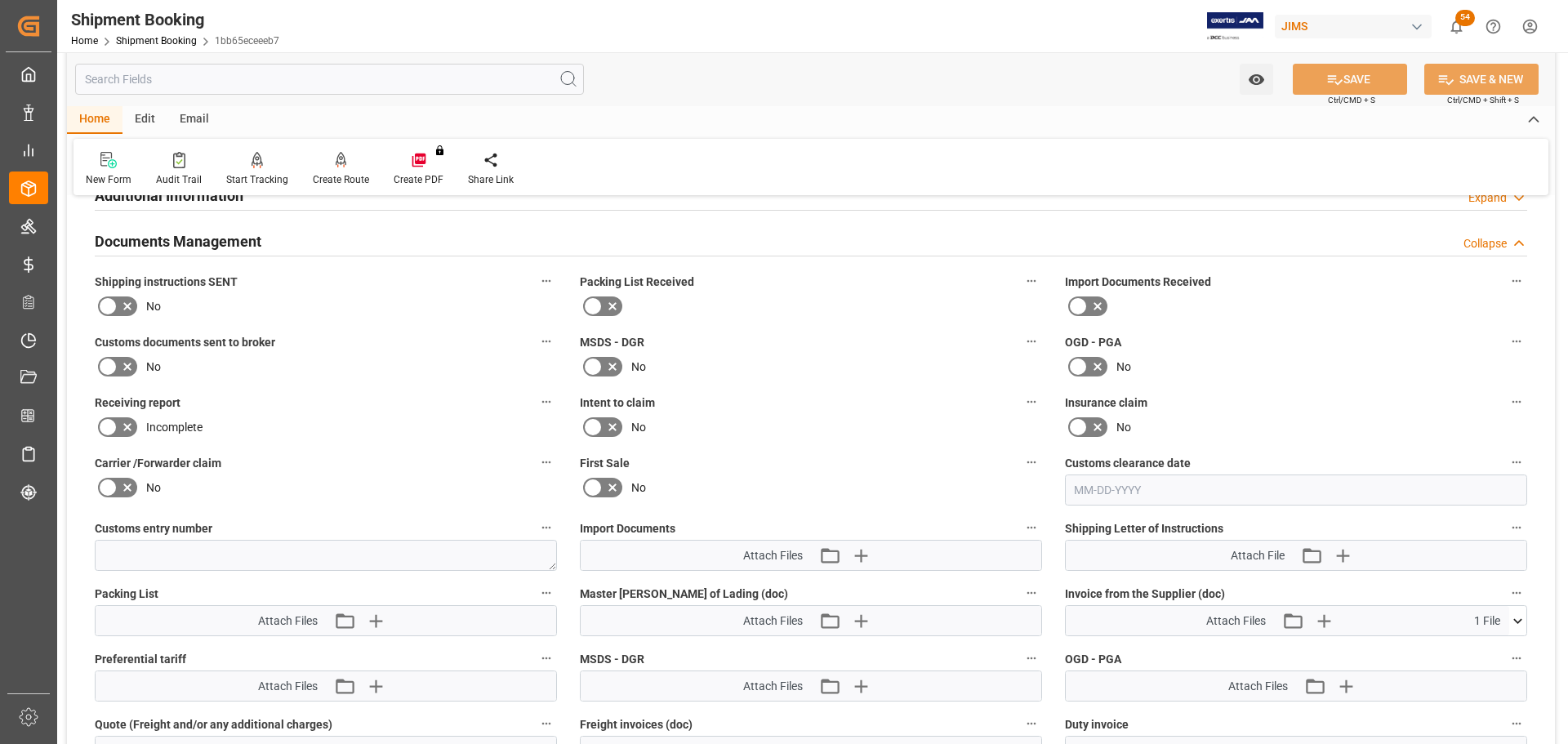
click at [482, 349] on label "Customs documents sent to broker" at bounding box center [325, 342] width 462 height 23
click at [536, 349] on button "Customs documents sent to broker" at bounding box center [546, 341] width 21 height 21
click at [438, 422] on div at bounding box center [784, 372] width 1568 height 744
click at [319, 423] on div "Incomplete" at bounding box center [325, 428] width 462 height 26
click at [926, 196] on div "Additional Information Expand" at bounding box center [810, 195] width 1433 height 31
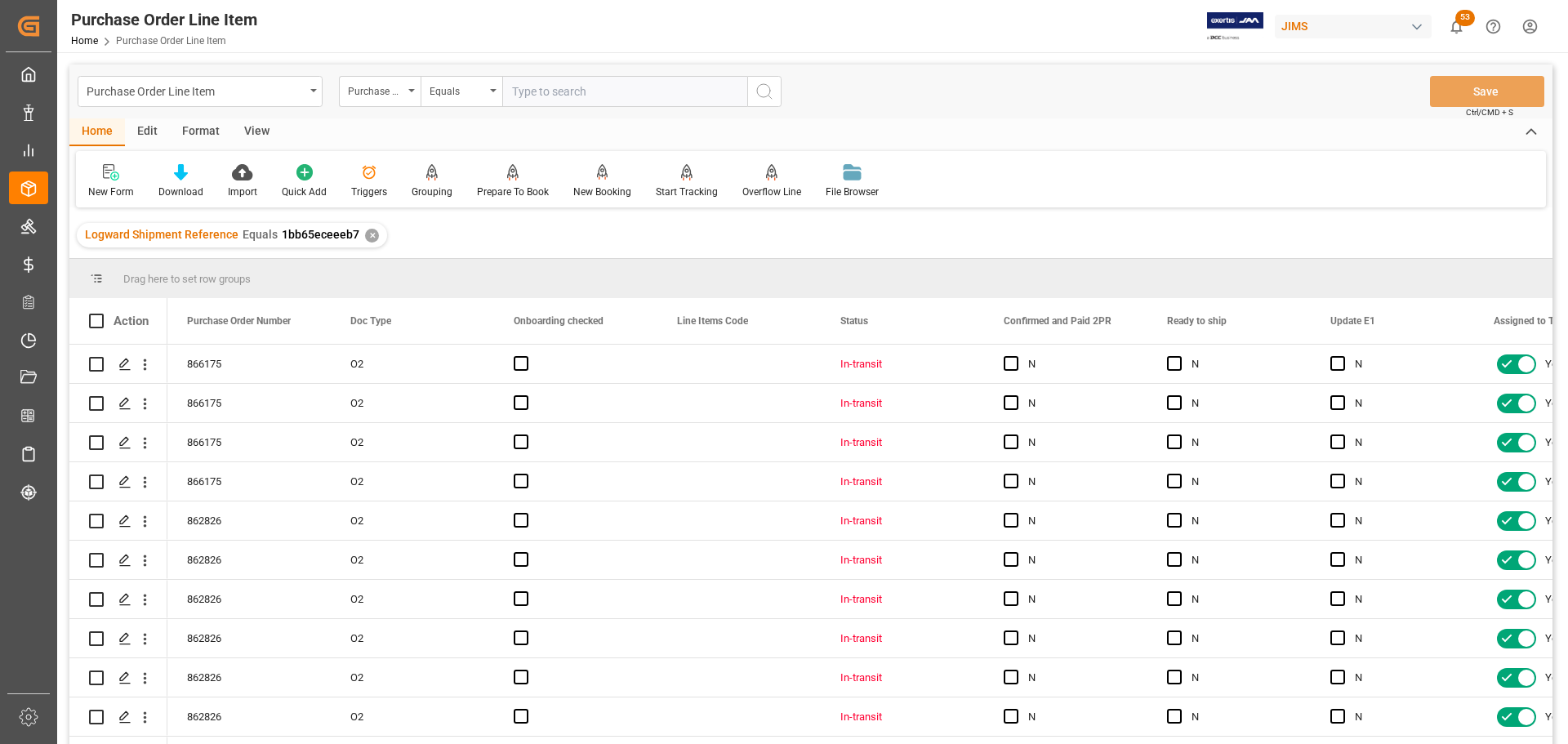
click at [256, 128] on div "View" at bounding box center [256, 132] width 50 height 28
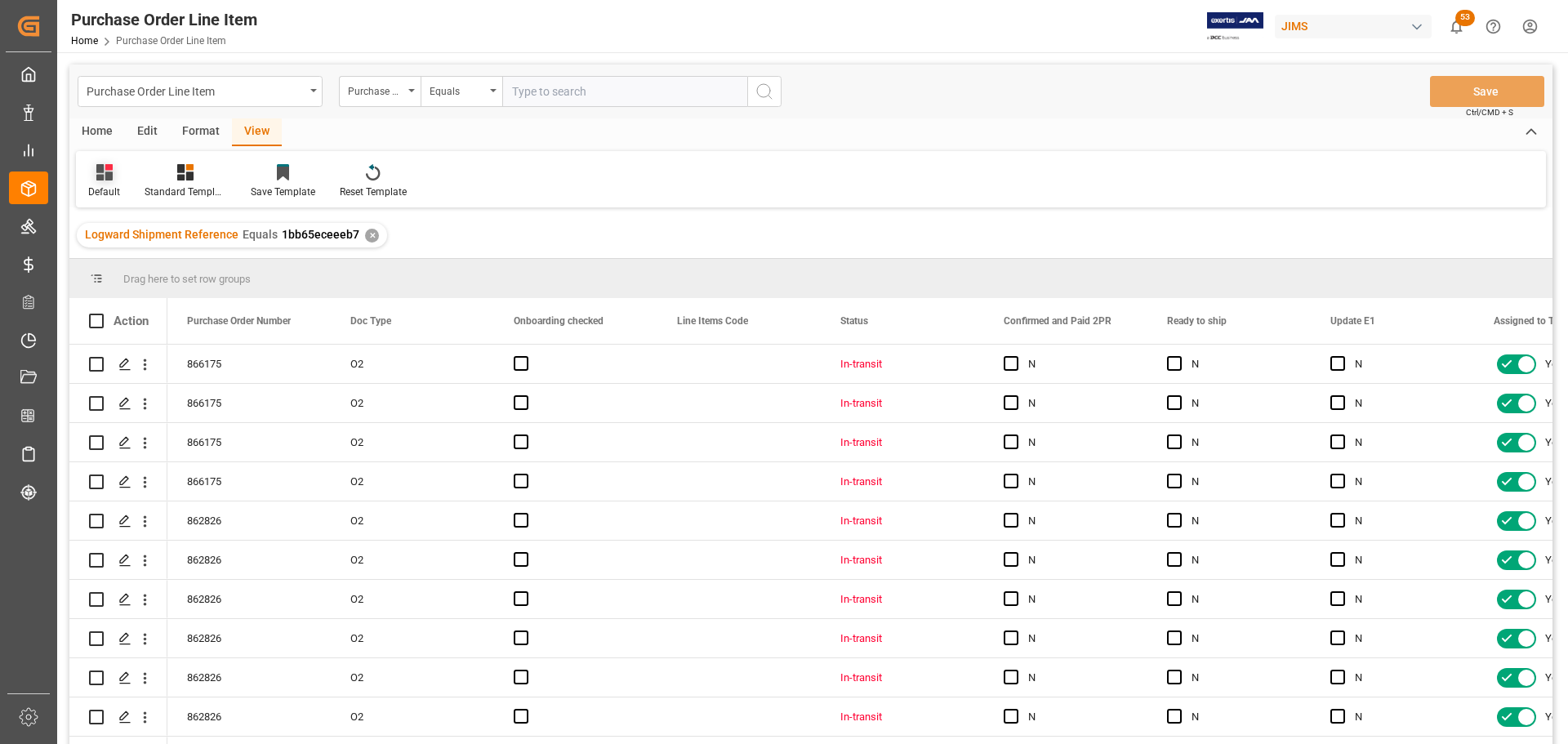
click at [105, 177] on icon at bounding box center [104, 172] width 17 height 17
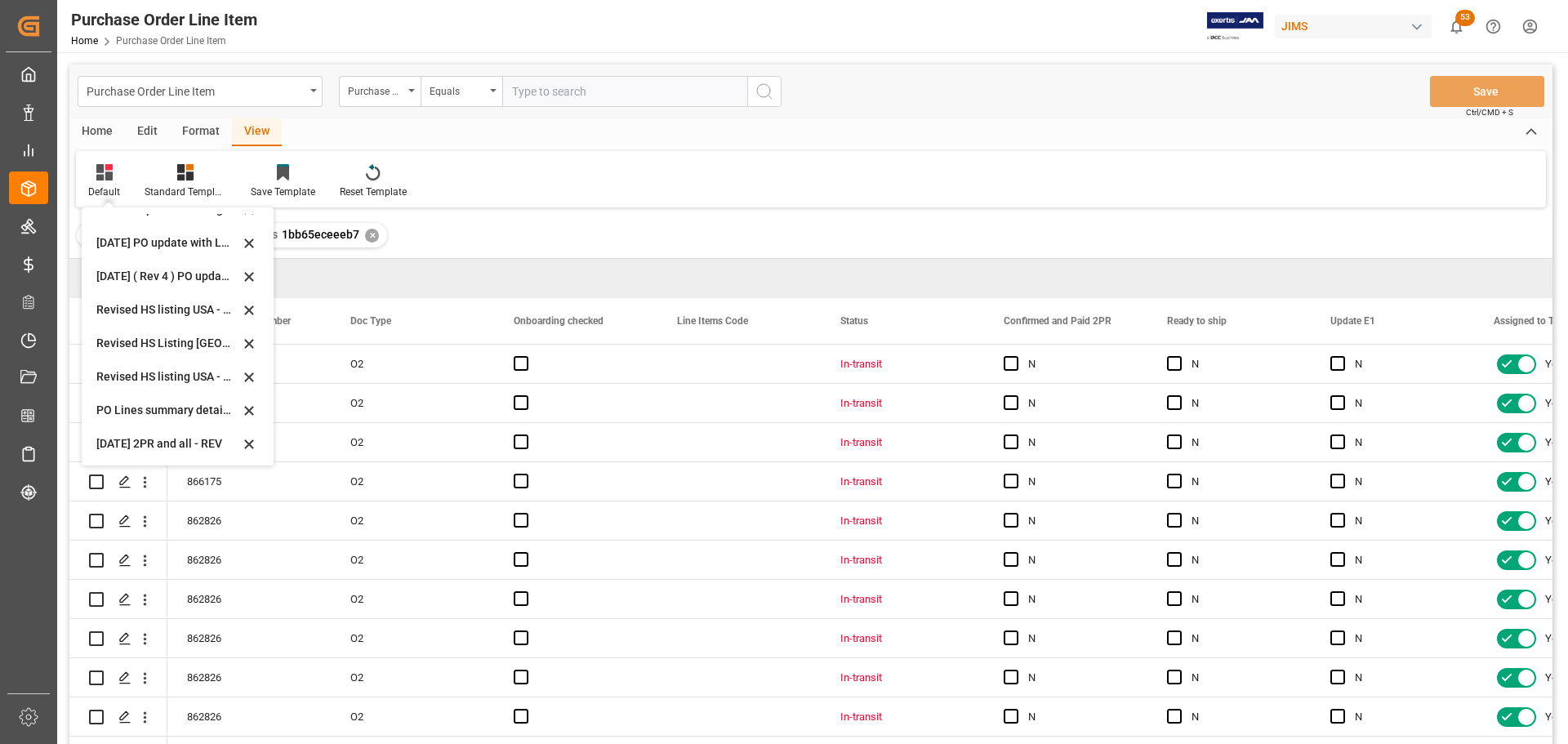
scroll to position [458, 0]
click at [144, 341] on div "Revised HS Listing [GEOGRAPHIC_DATA]" at bounding box center [168, 342] width 143 height 17
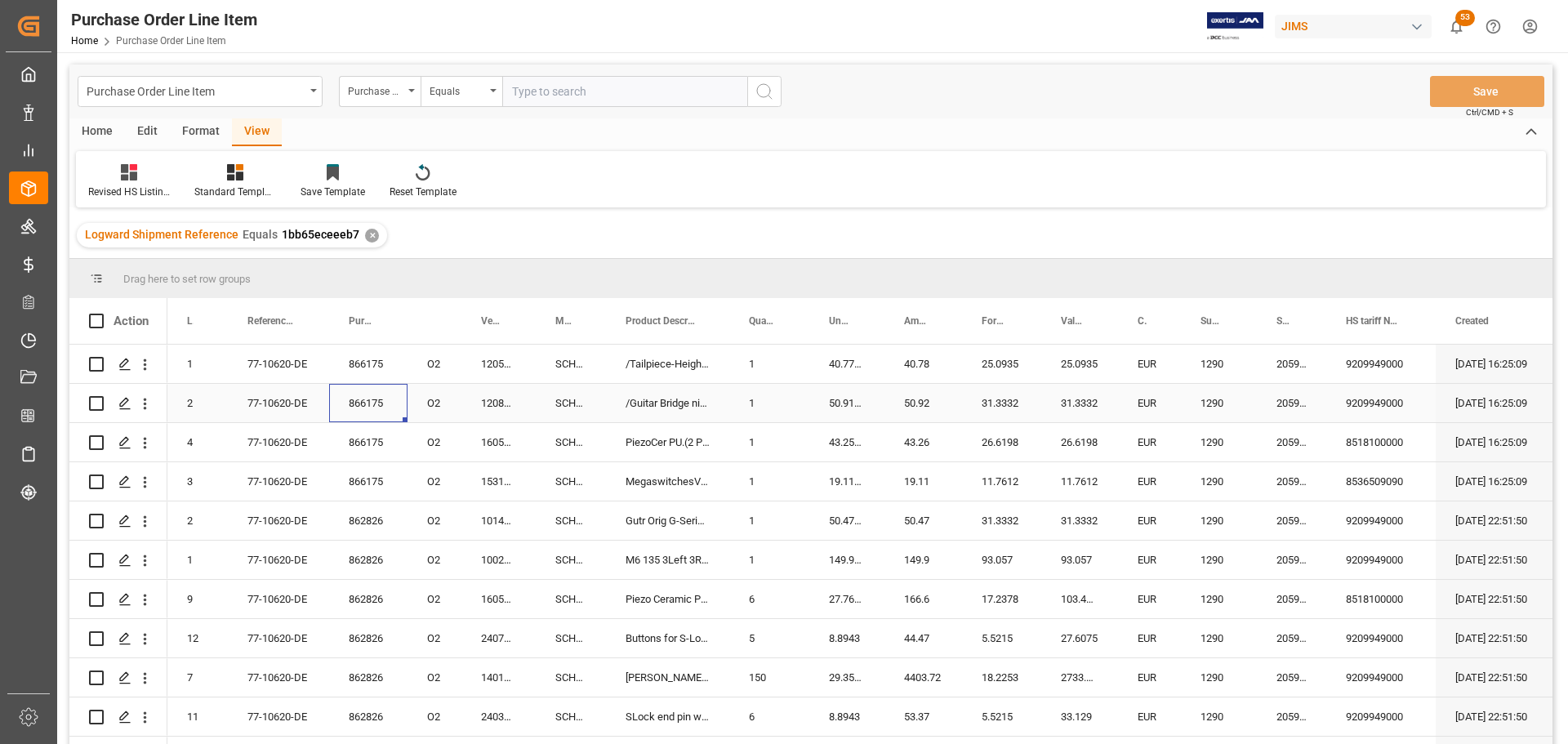
click at [364, 419] on div "866175" at bounding box center [369, 403] width 79 height 38
click at [82, 125] on div "Home" at bounding box center [97, 132] width 56 height 28
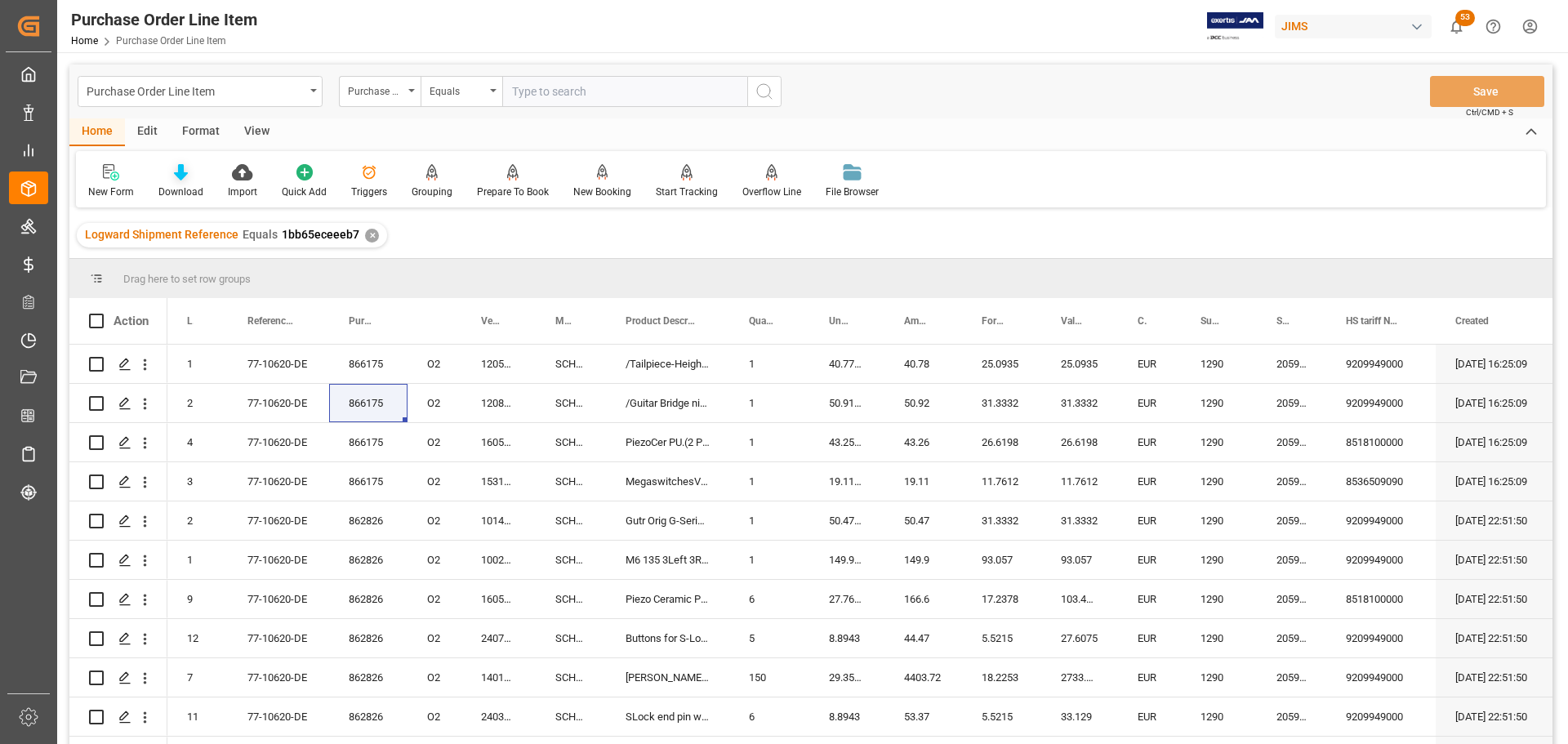
click at [187, 185] on div "Download" at bounding box center [180, 191] width 45 height 15
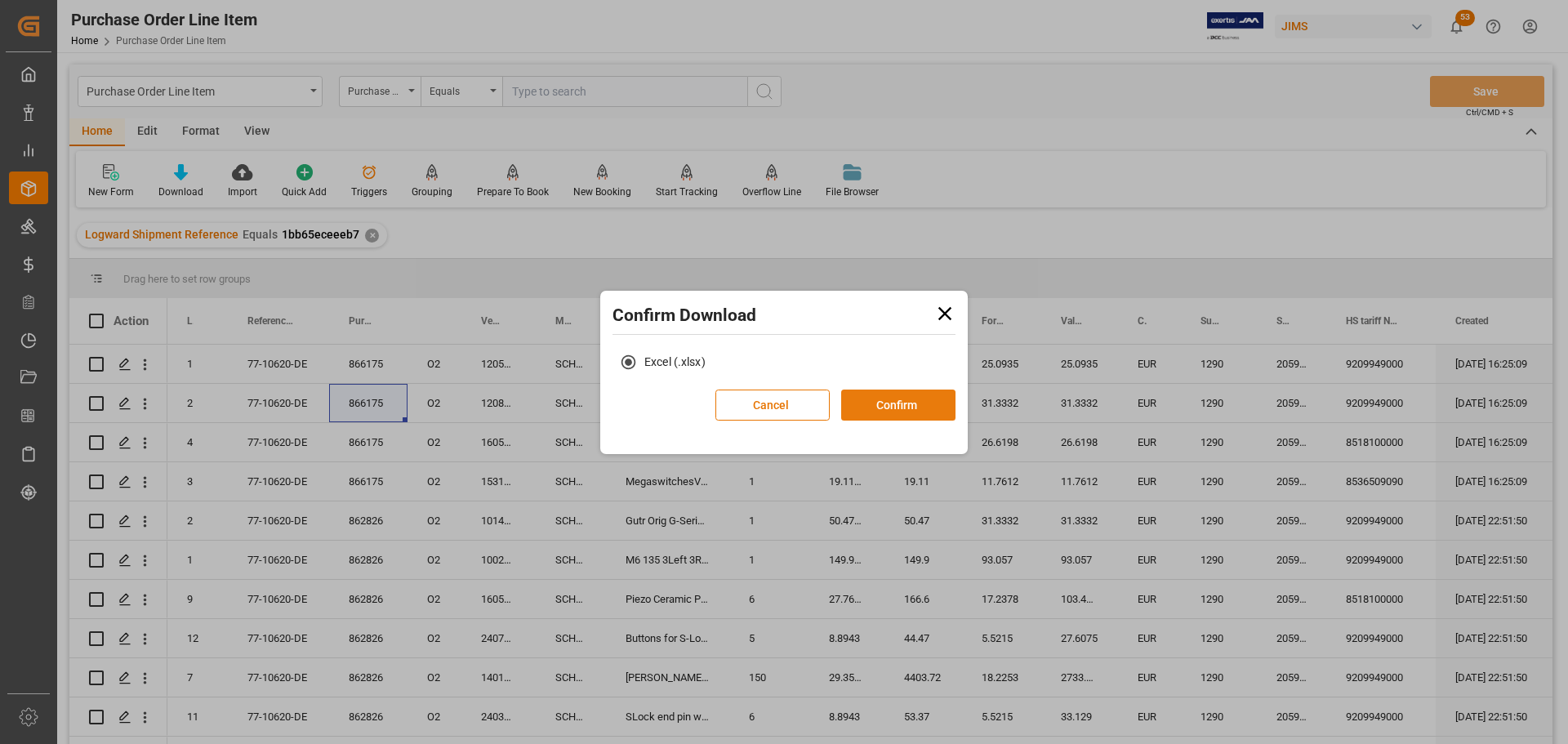
click at [886, 407] on button "Confirm" at bounding box center [898, 406] width 114 height 31
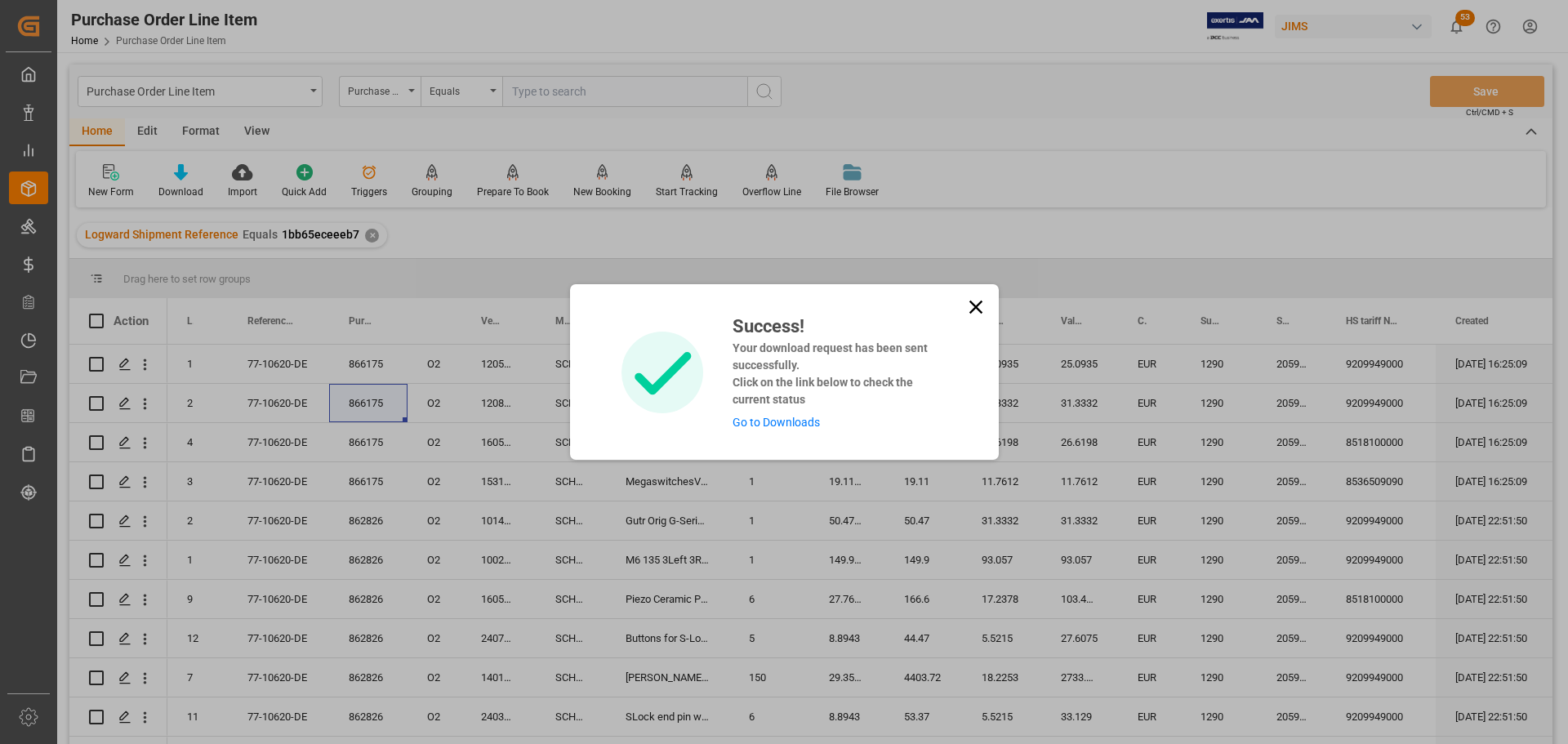
click at [798, 422] on link "Go to Downloads" at bounding box center [776, 422] width 87 height 13
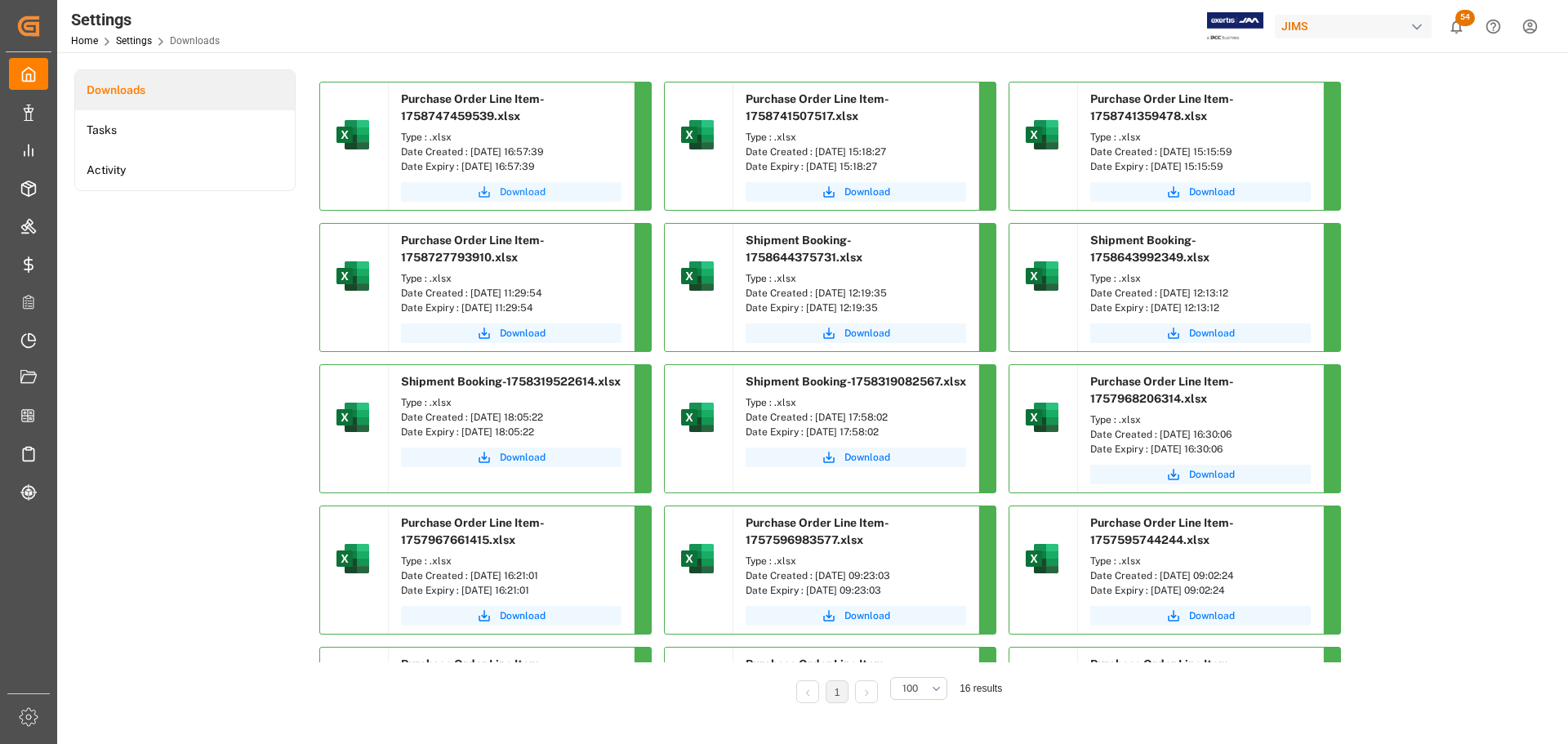
click at [529, 192] on span "Download" at bounding box center [523, 191] width 45 height 15
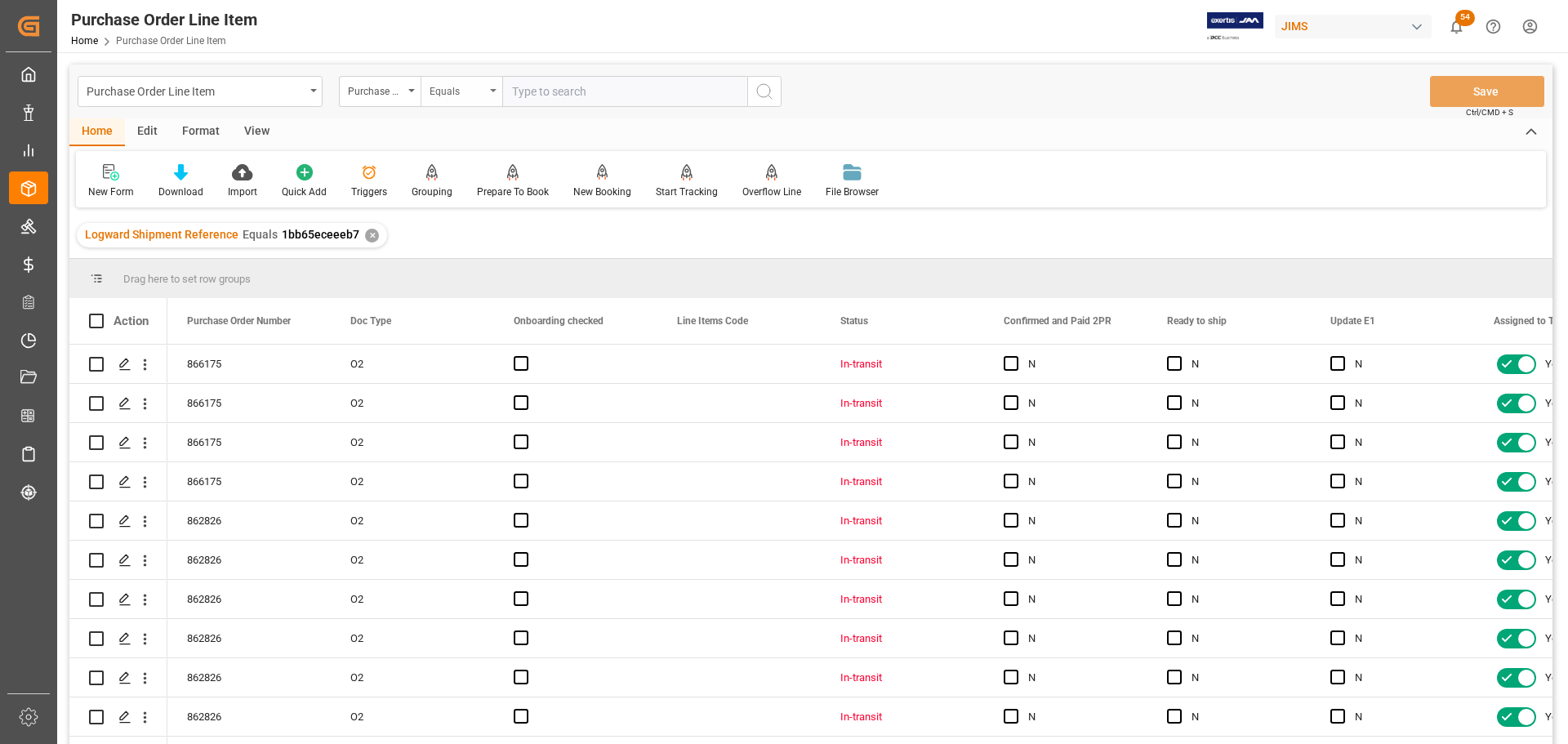
click at [490, 94] on div "Equals" at bounding box center [461, 92] width 81 height 31
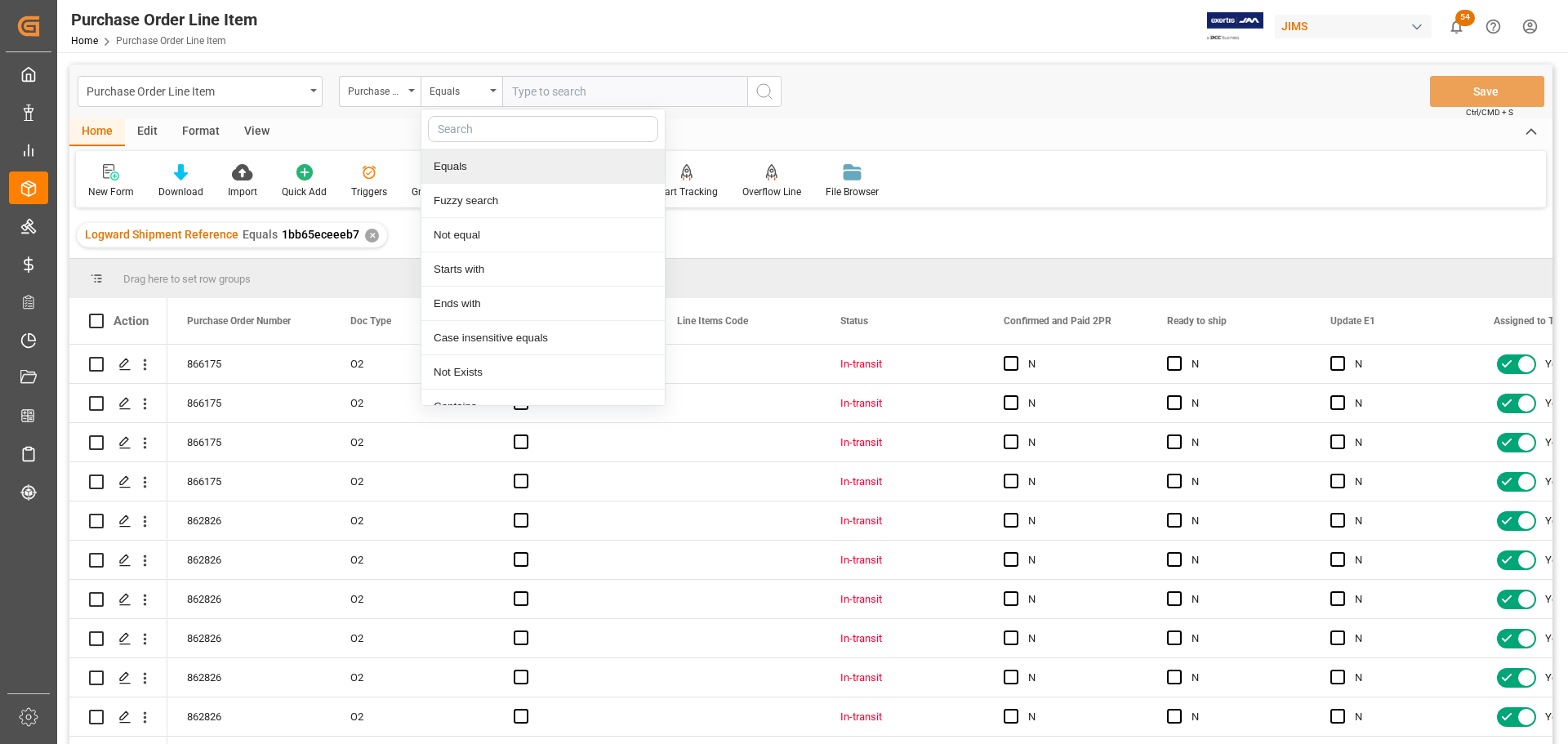
click at [567, 87] on input "text" at bounding box center [625, 92] width 245 height 31
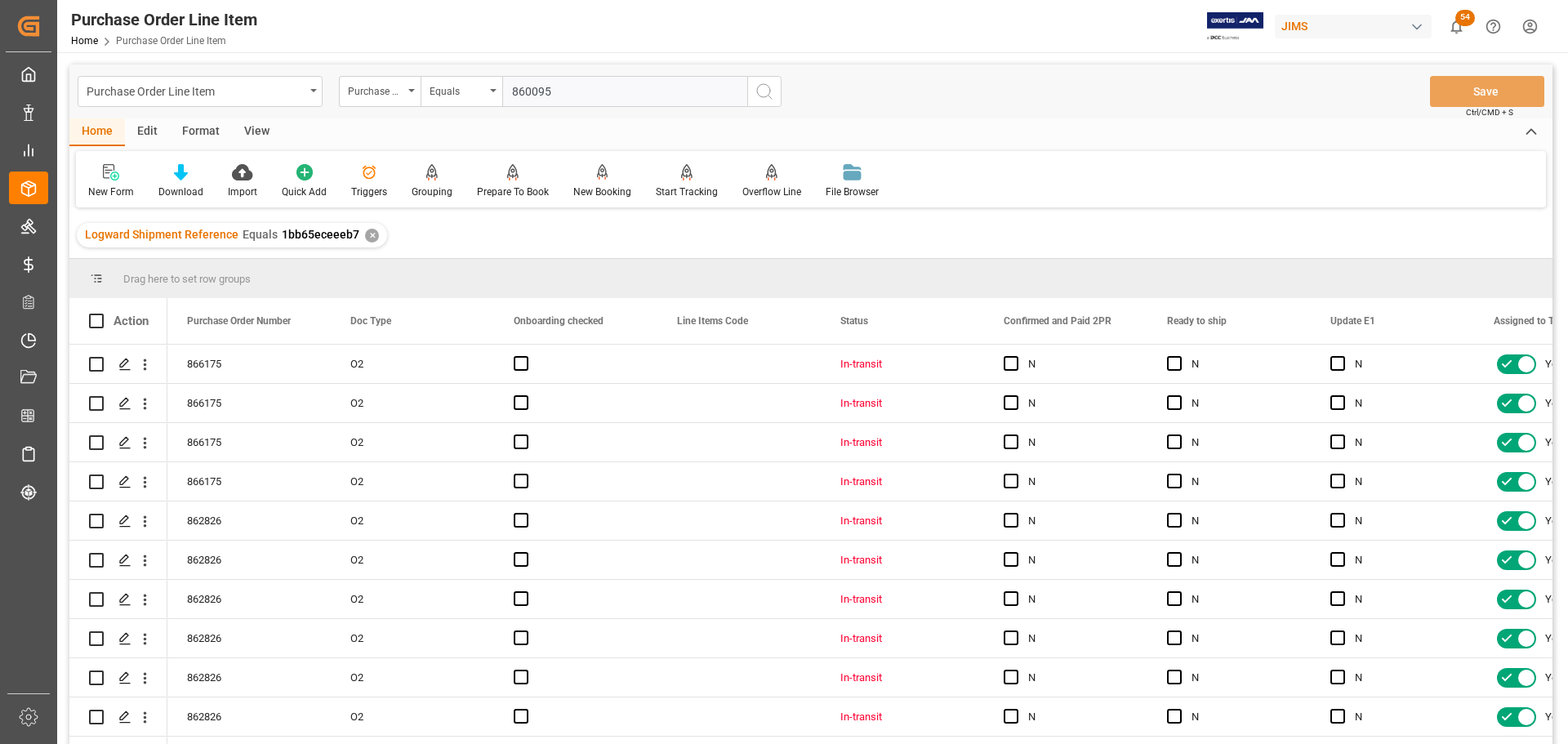
type input "860095"
click at [760, 93] on icon "search button" at bounding box center [764, 91] width 19 height 19
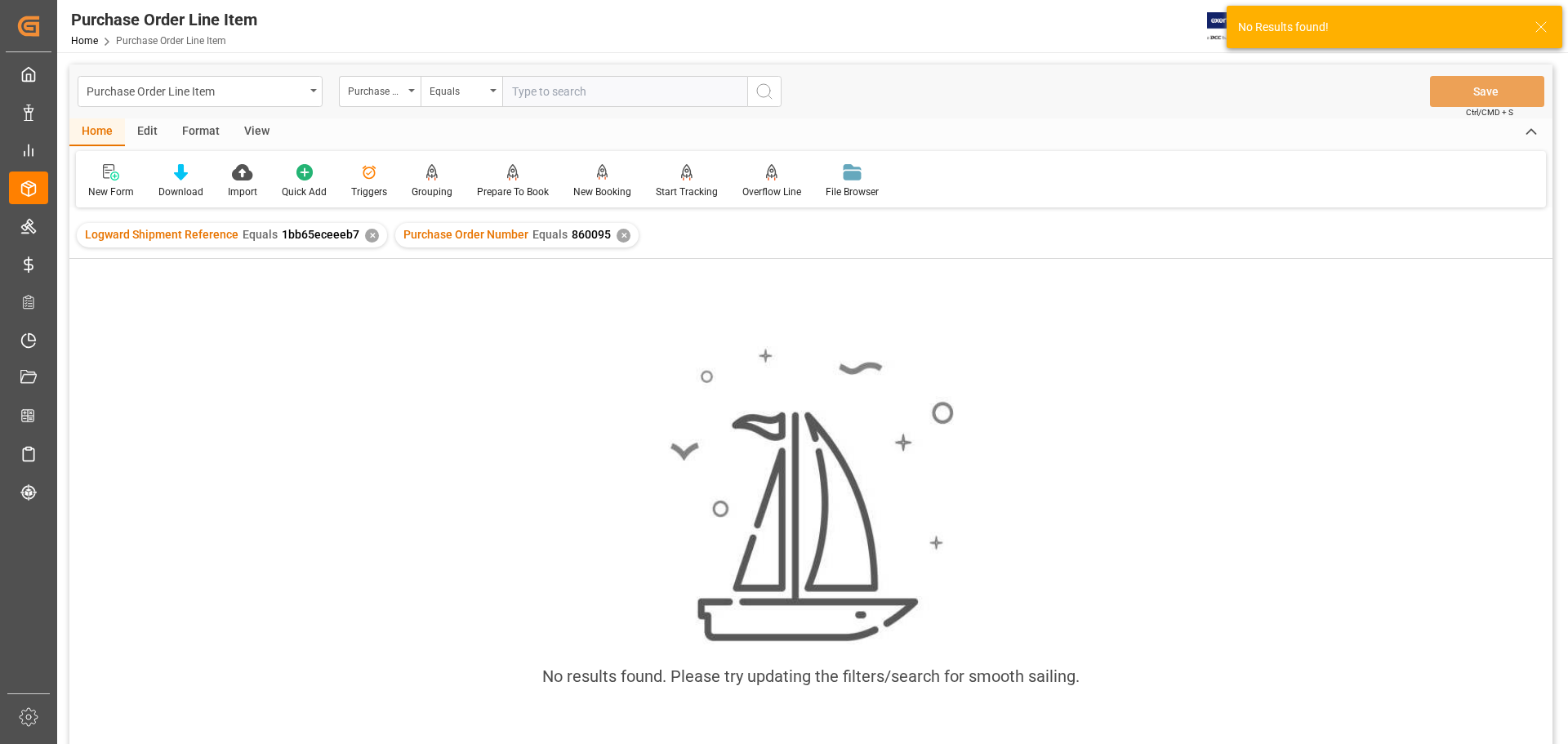
click at [366, 237] on div "✕" at bounding box center [372, 236] width 14 height 14
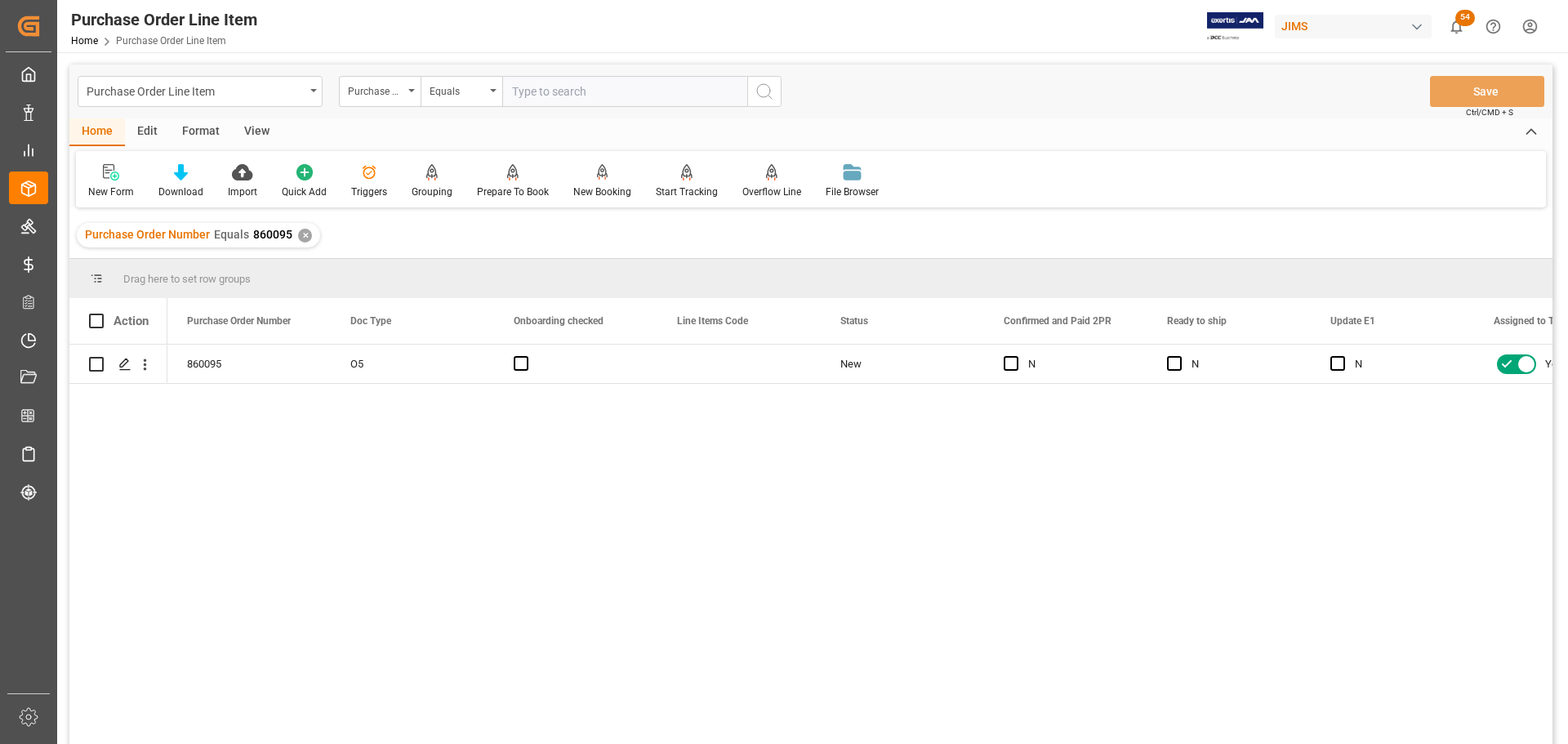
click at [260, 131] on div "View" at bounding box center [256, 132] width 50 height 28
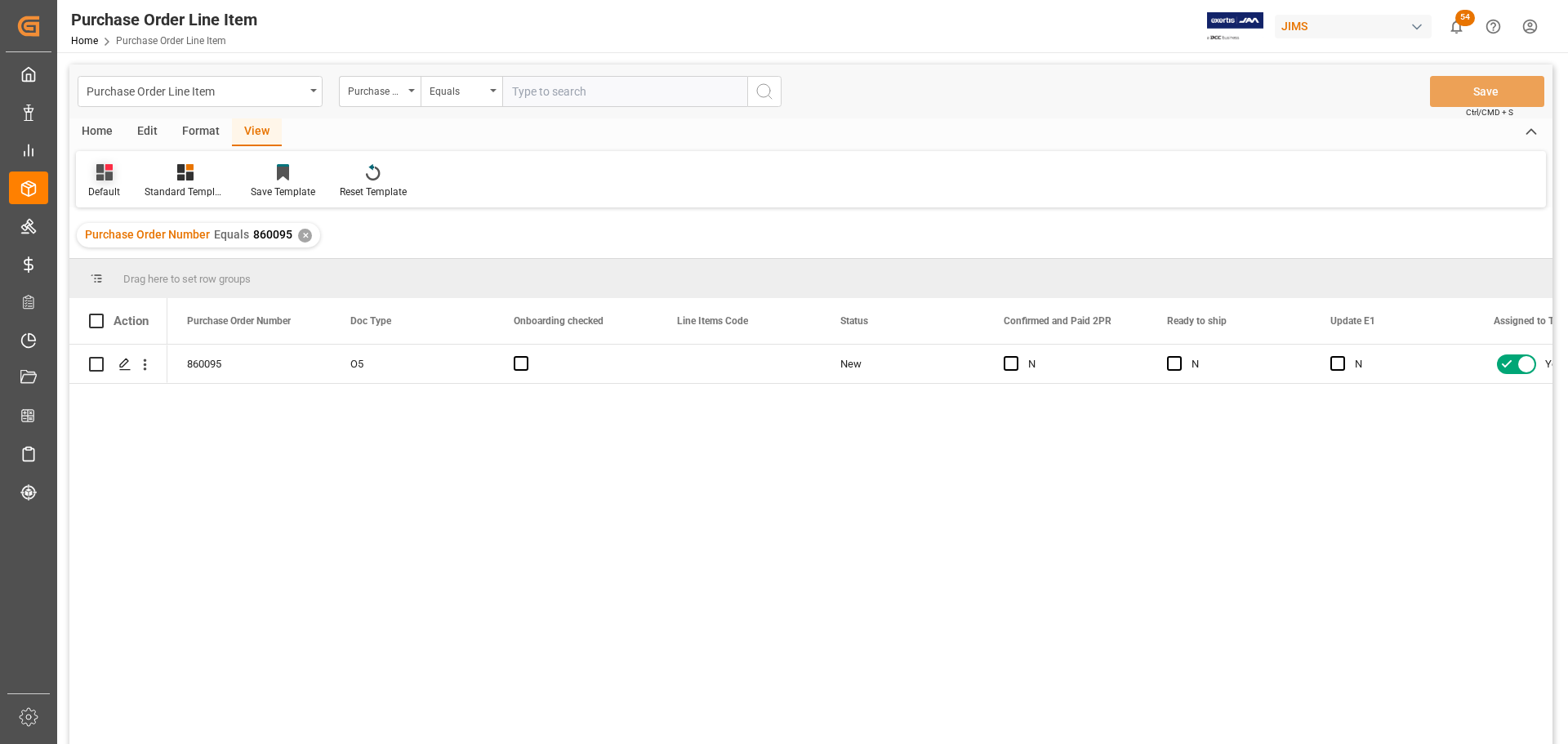
click at [104, 183] on div "Default" at bounding box center [104, 181] width 56 height 36
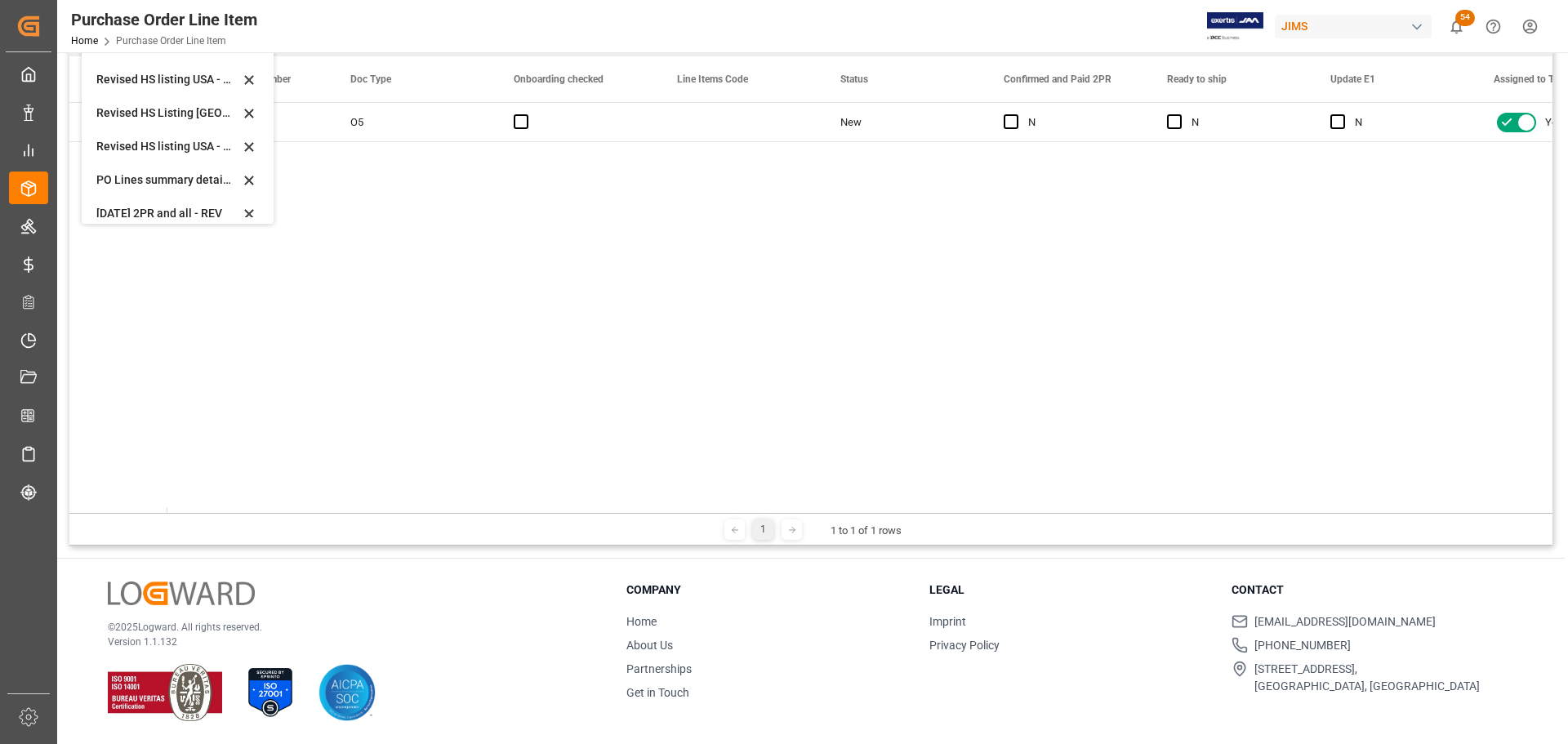
scroll to position [458, 0]
click at [122, 193] on div "Sept 2025 2PR and all - REV" at bounding box center [168, 201] width 143 height 17
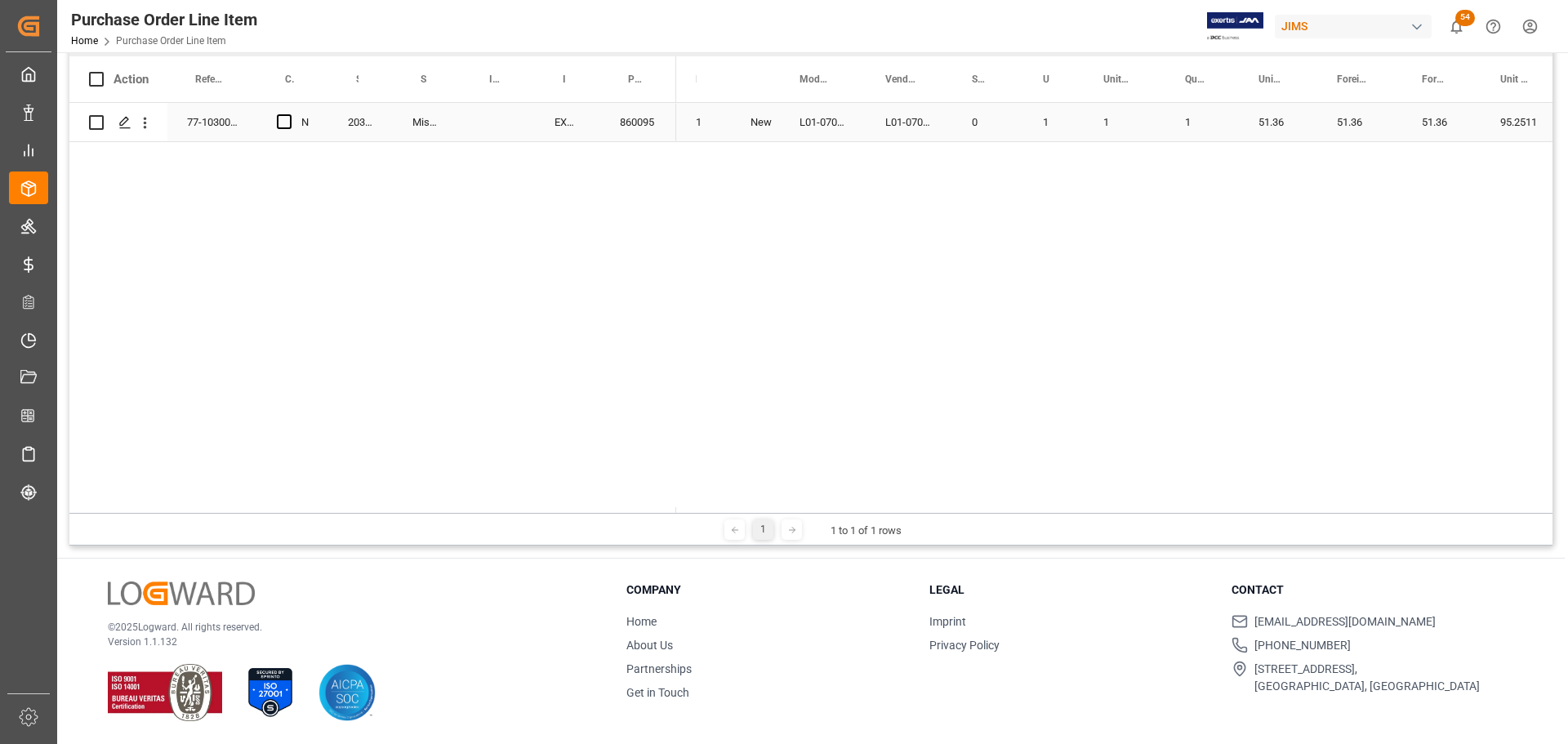
click at [217, 119] on div "77-10300-GB" at bounding box center [212, 122] width 90 height 38
click at [121, 124] on icon "Press SPACE to select this row." at bounding box center [124, 122] width 13 height 13
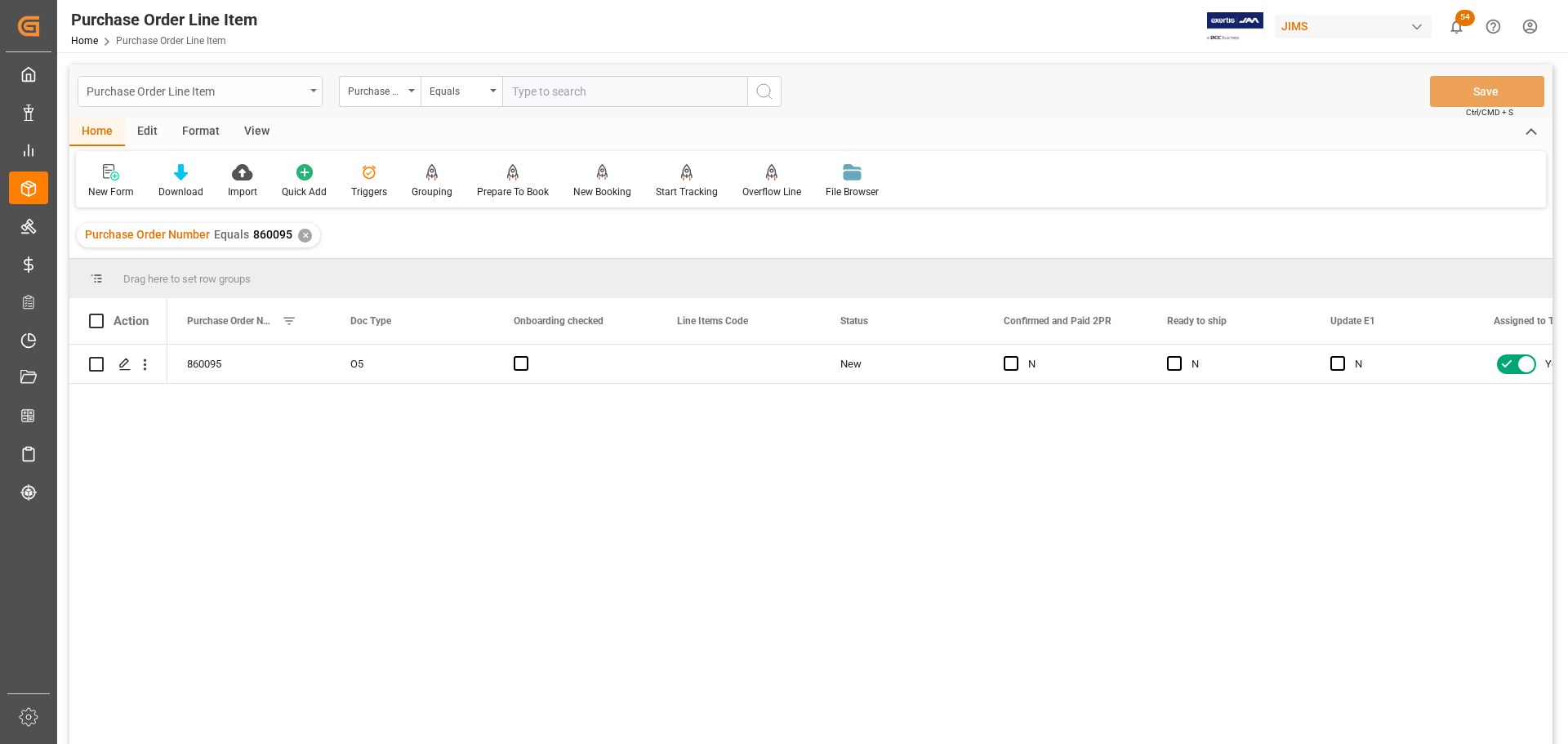
click at [313, 86] on div "Purchase Order Line Item" at bounding box center [200, 92] width 245 height 31
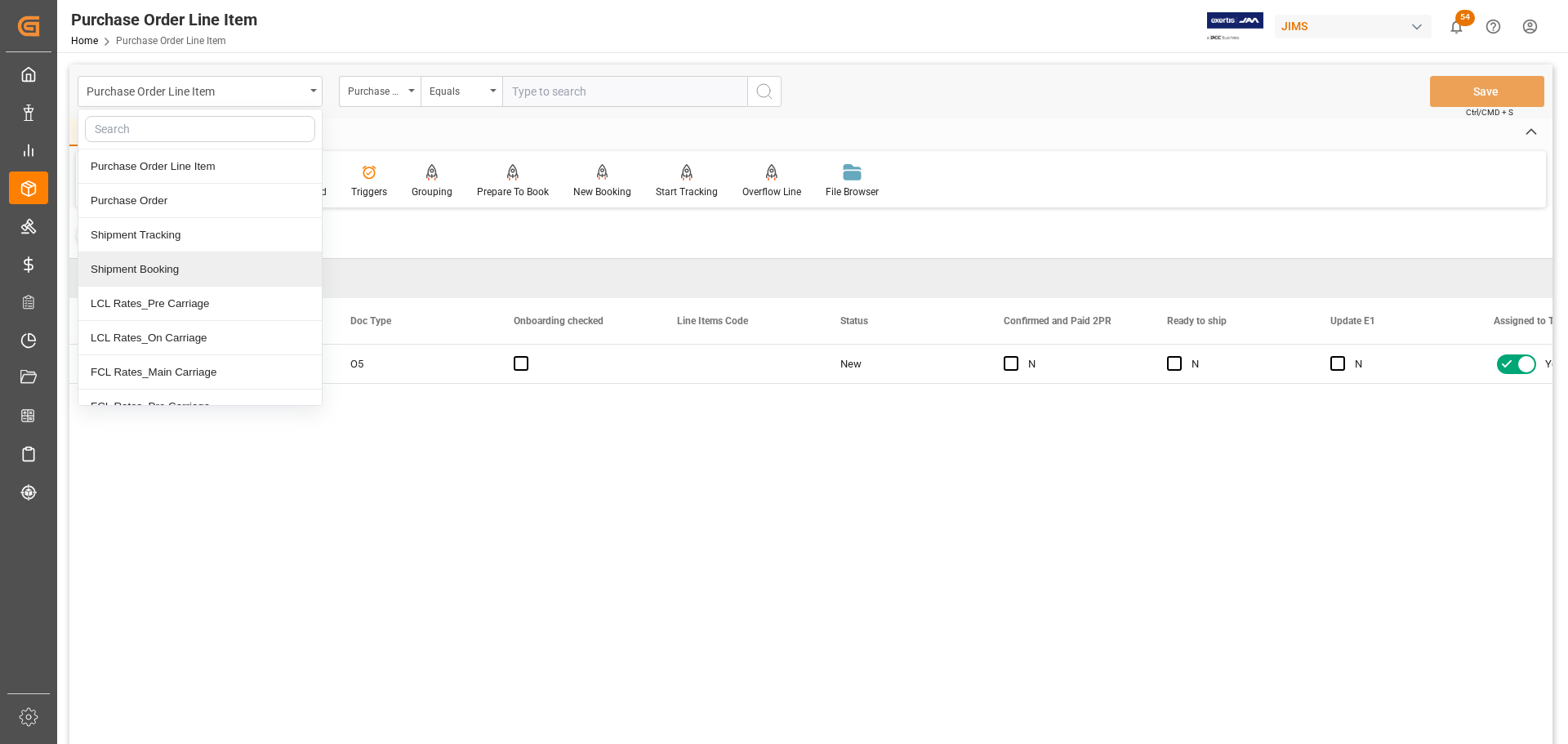
click at [176, 267] on div "Shipment Booking" at bounding box center [200, 269] width 243 height 34
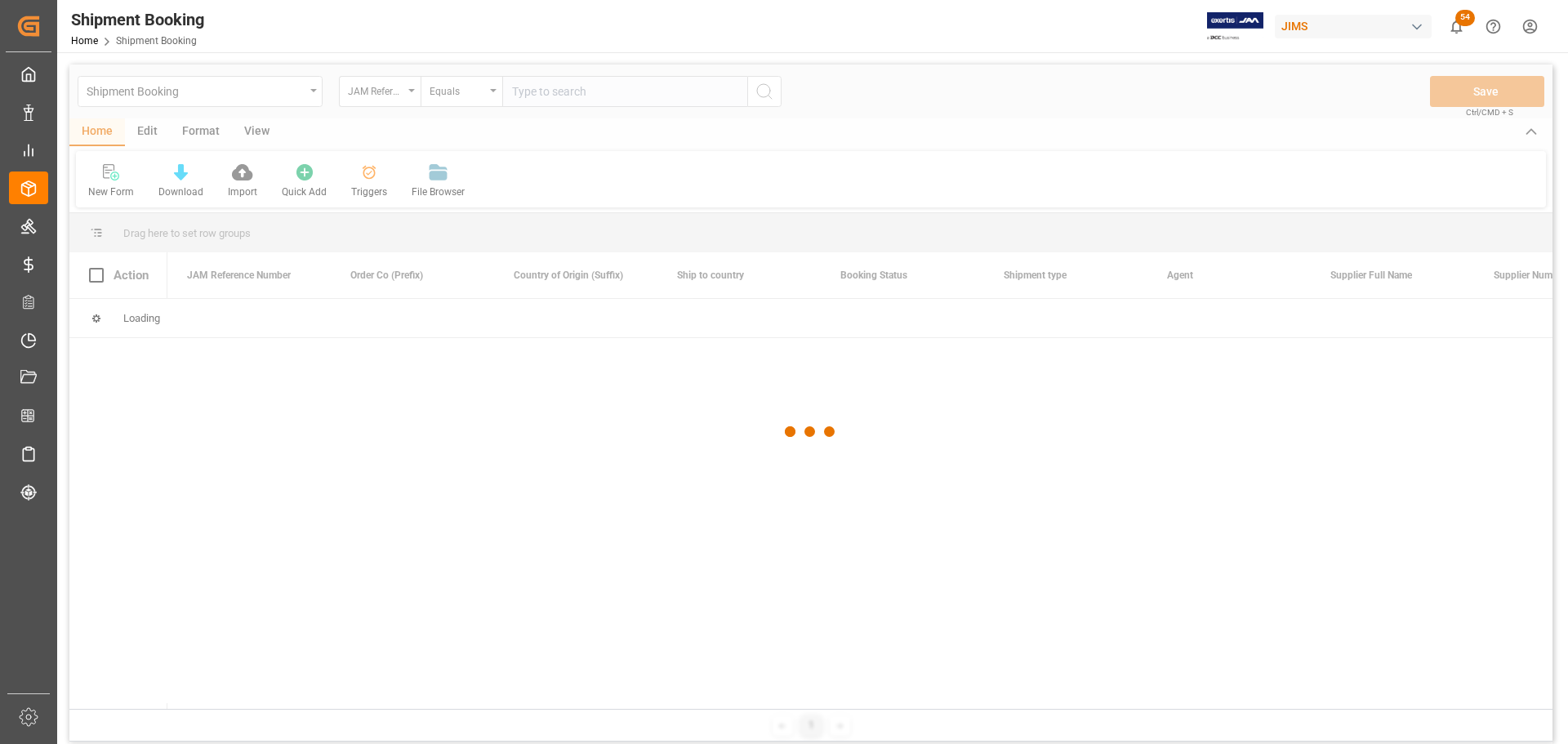
click at [543, 97] on div at bounding box center [810, 432] width 1483 height 734
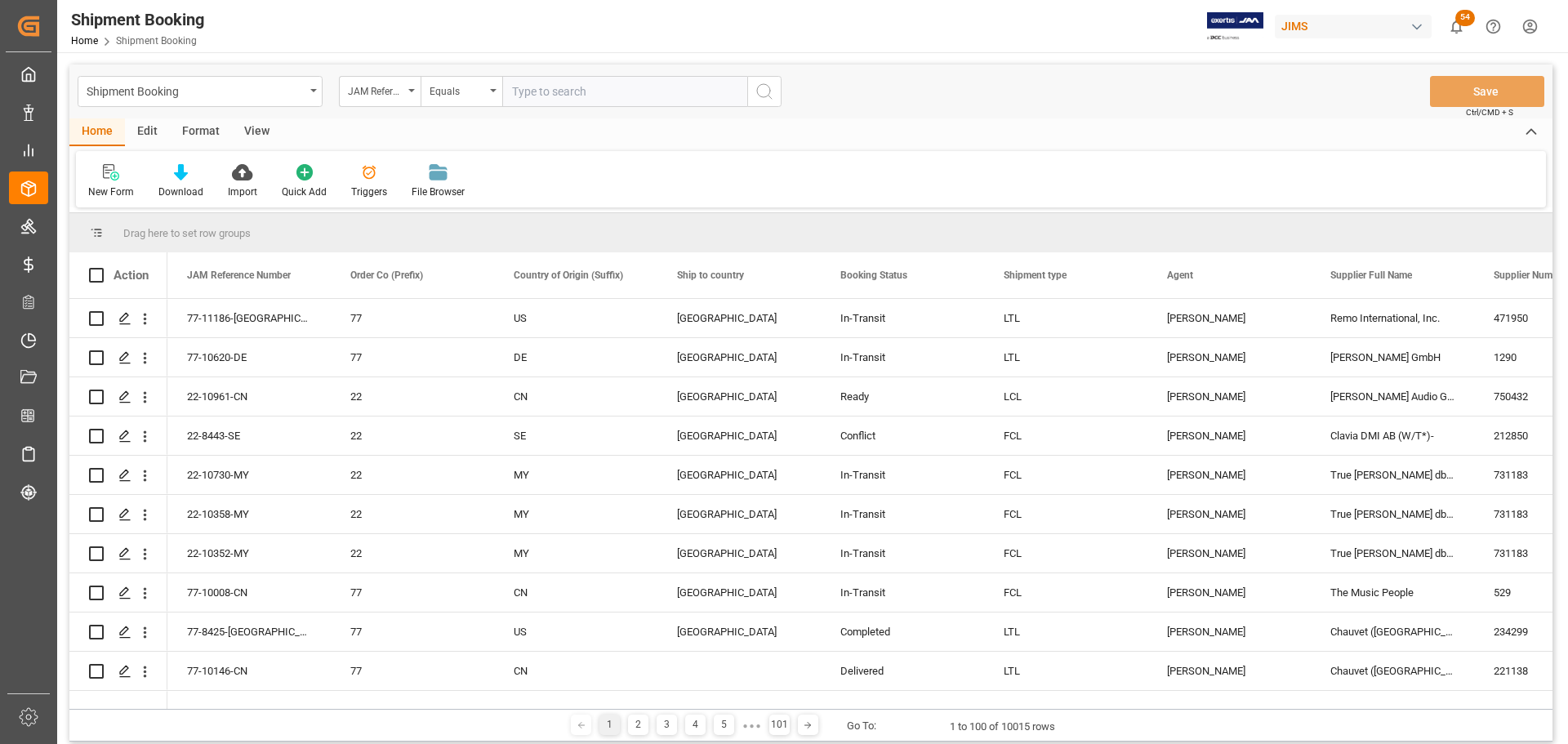
click at [543, 97] on input "text" at bounding box center [625, 92] width 245 height 31
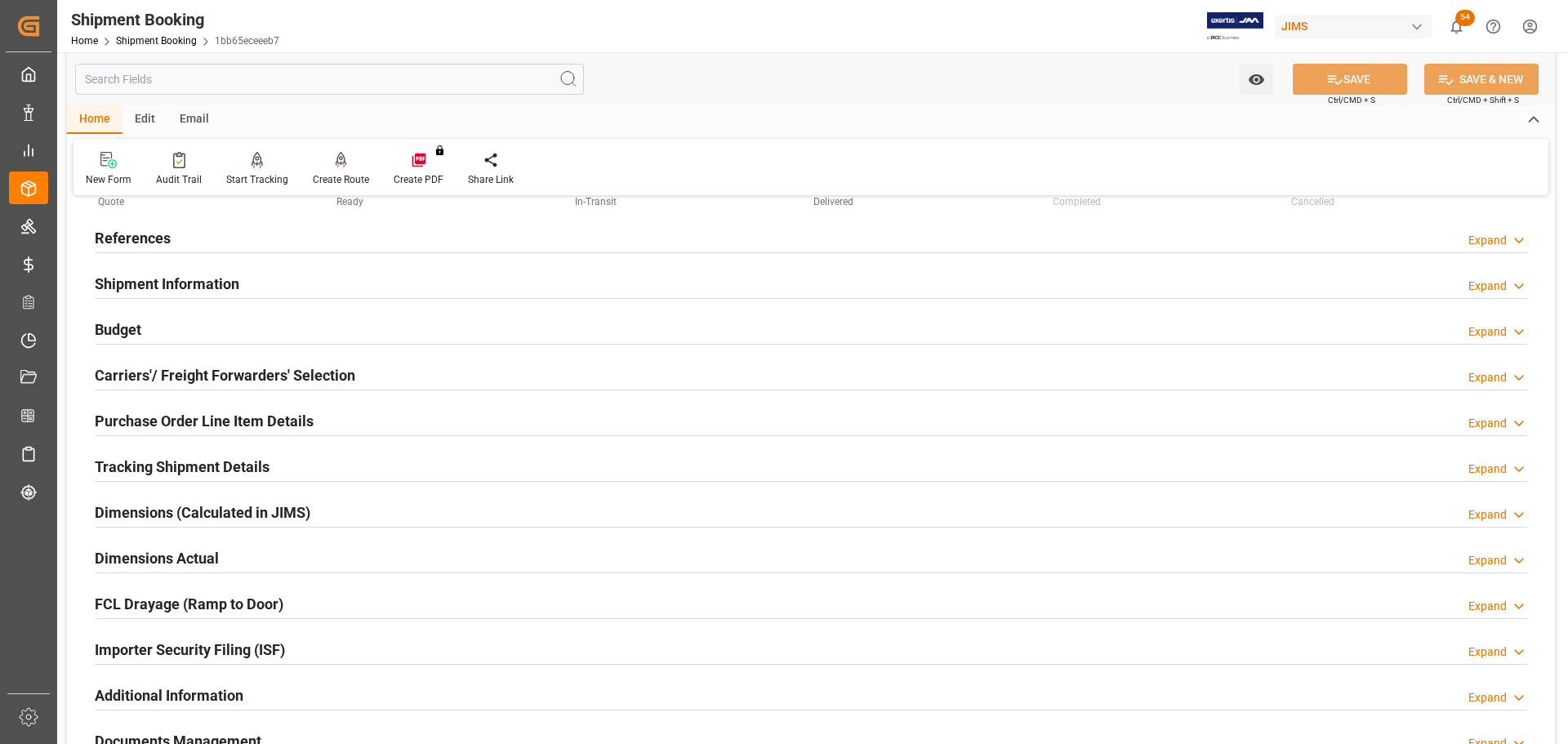
scroll to position [245, 0]
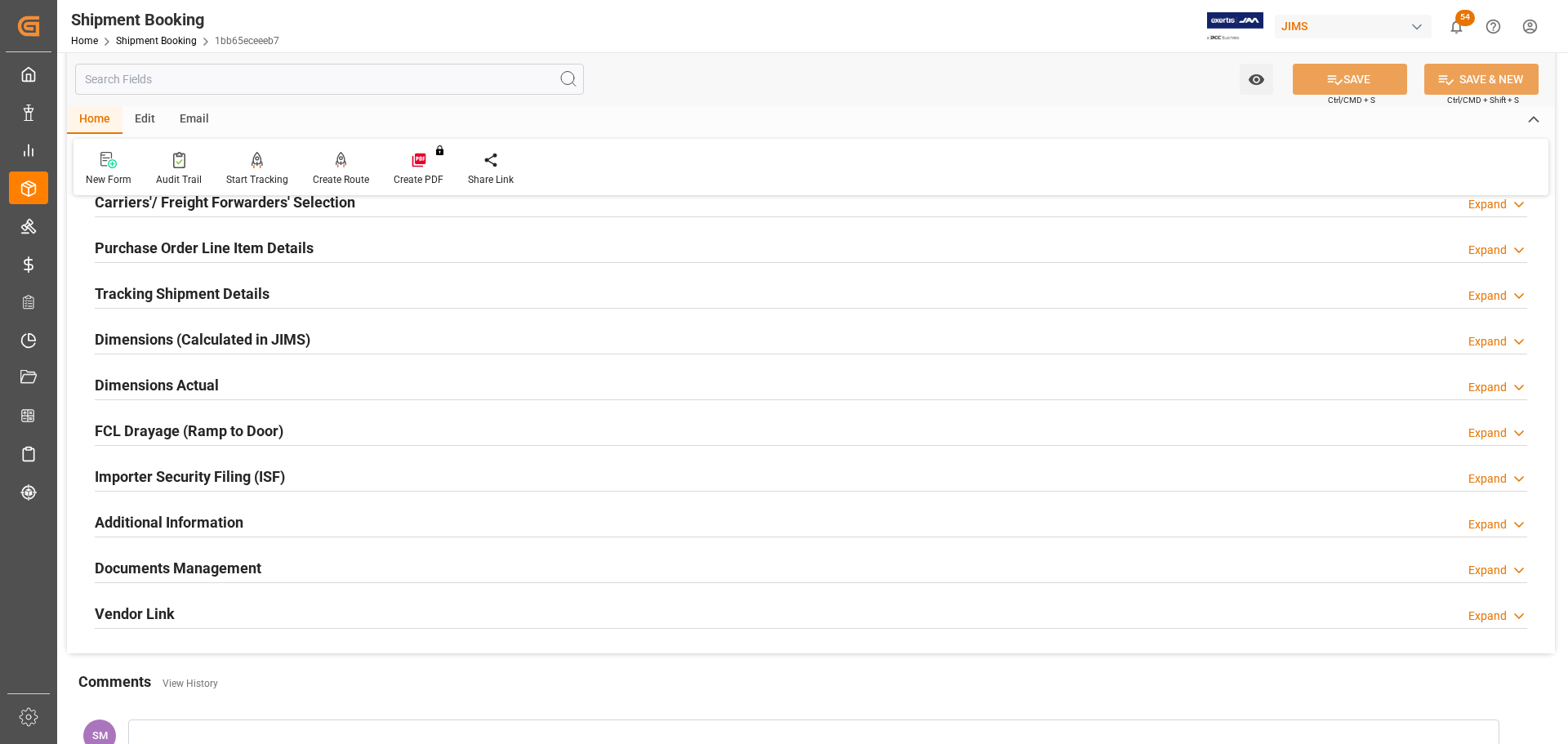
click at [206, 570] on h2 "Documents Management" at bounding box center [177, 567] width 167 height 22
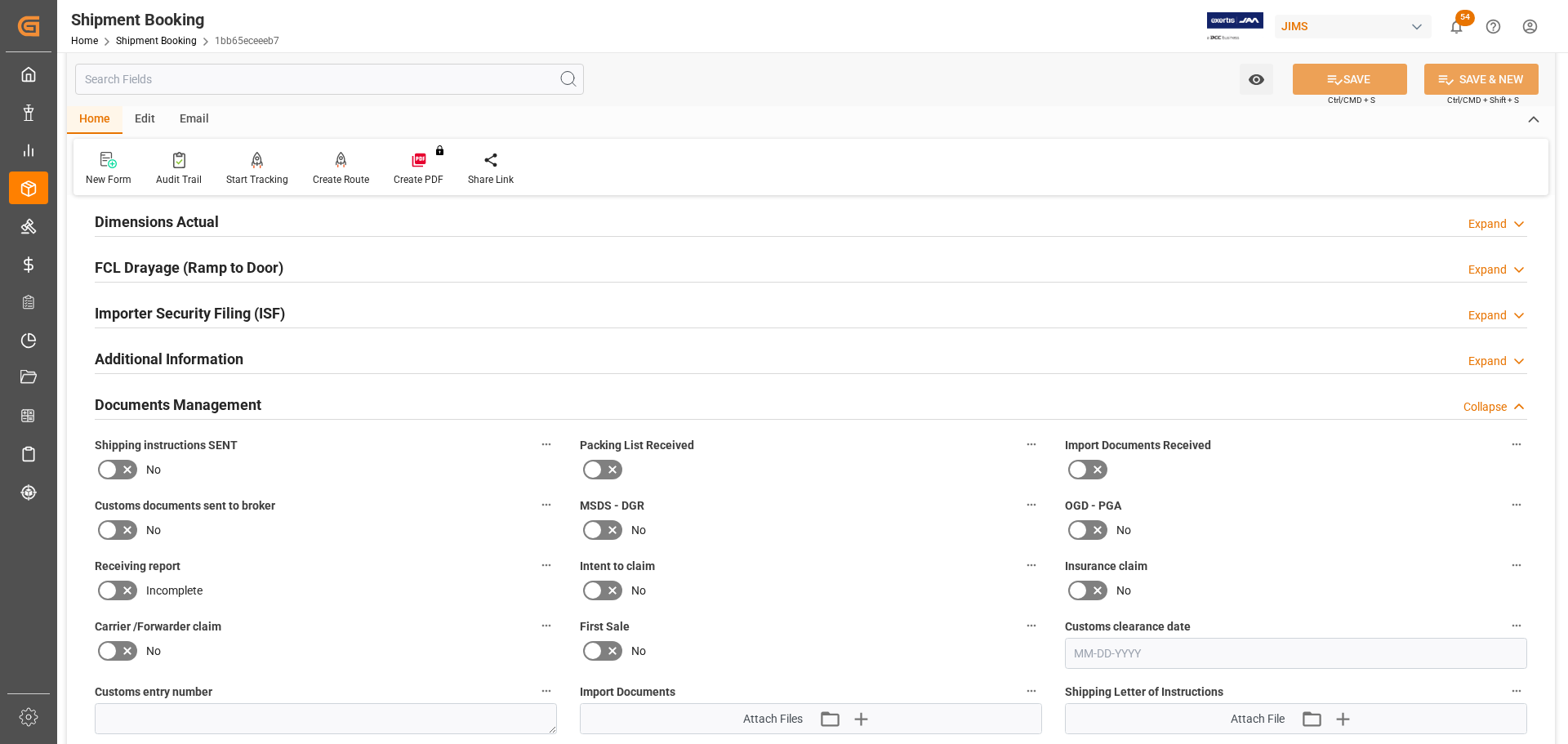
scroll to position [572, 0]
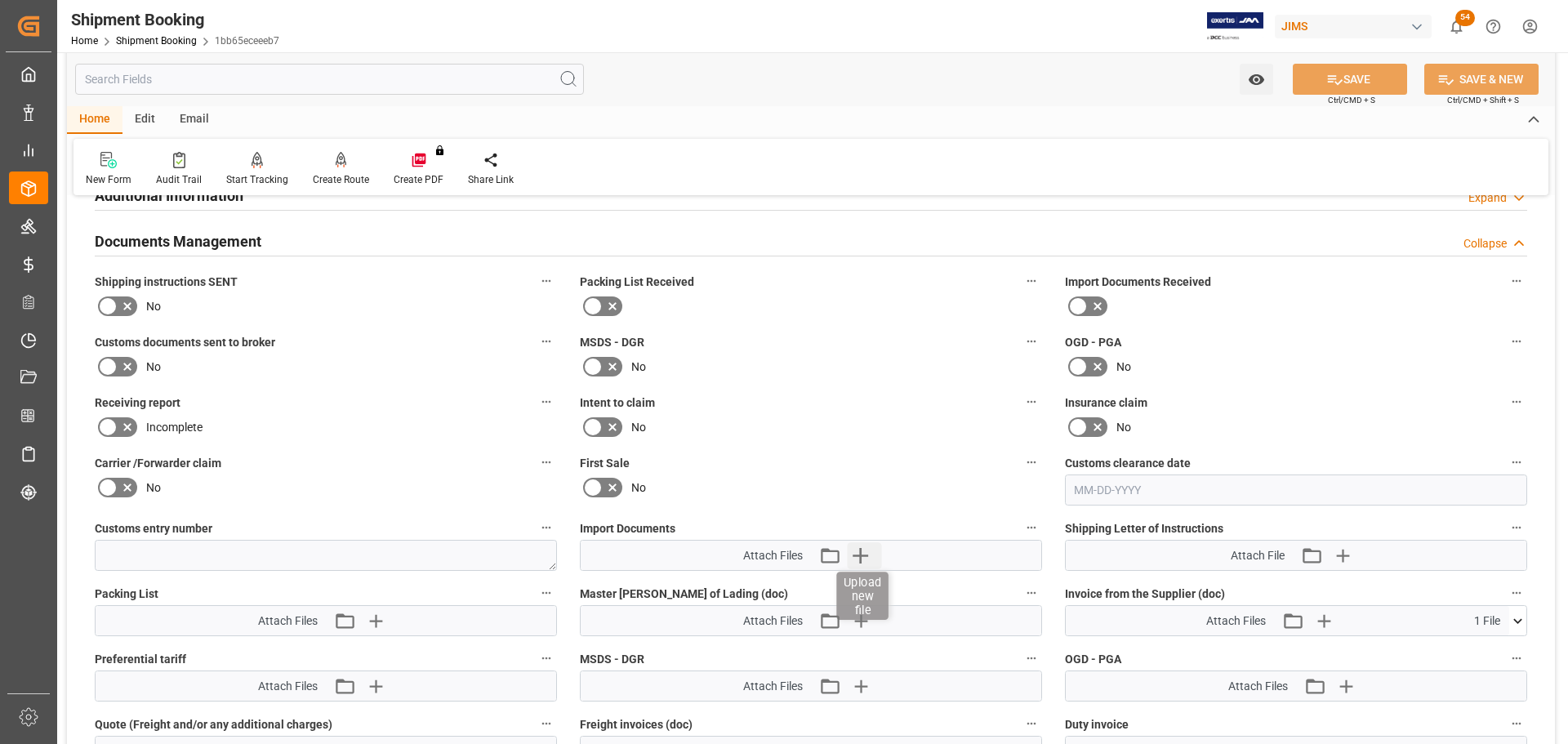
click at [864, 553] on icon "button" at bounding box center [860, 555] width 26 height 26
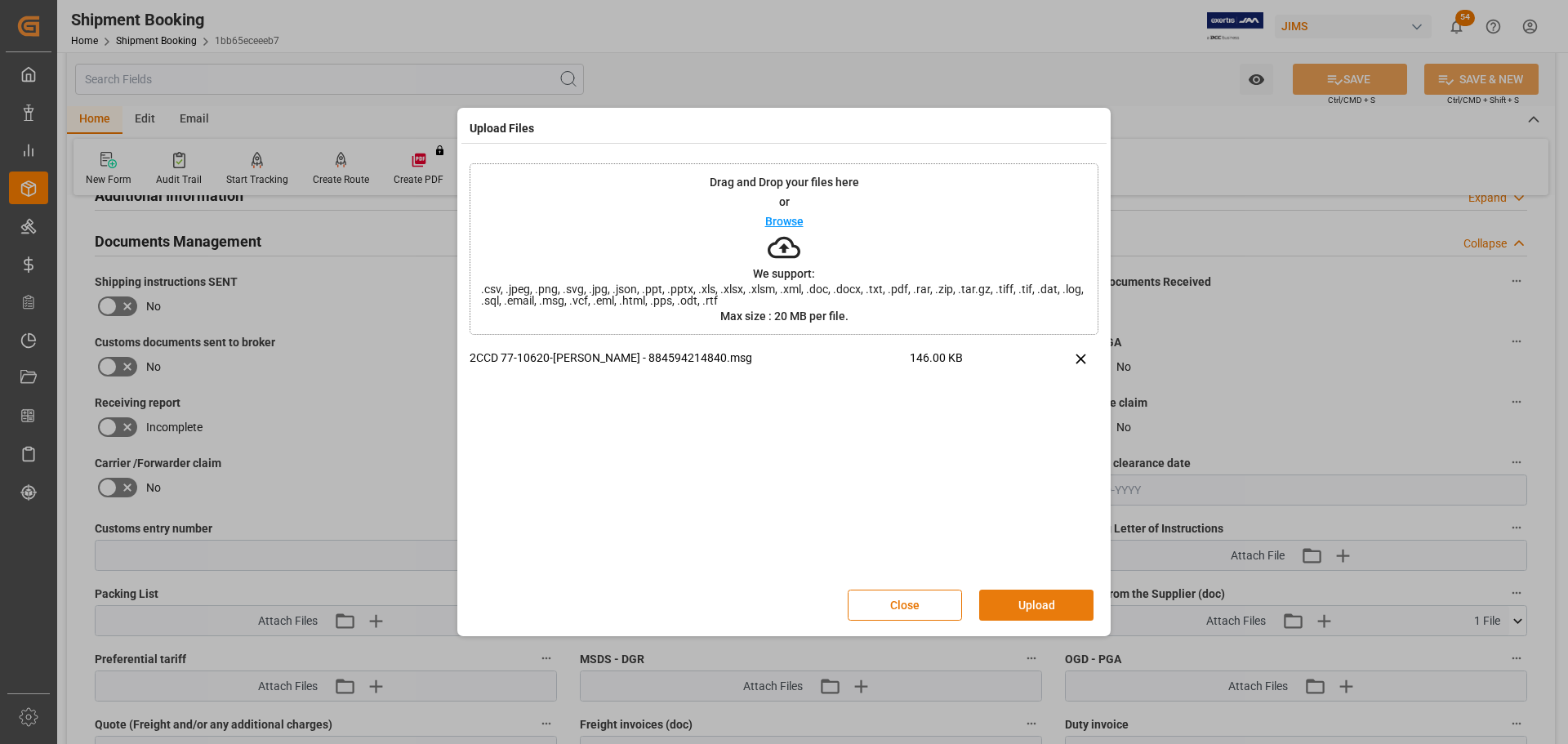
click at [1038, 606] on button "Upload" at bounding box center [1036, 606] width 114 height 31
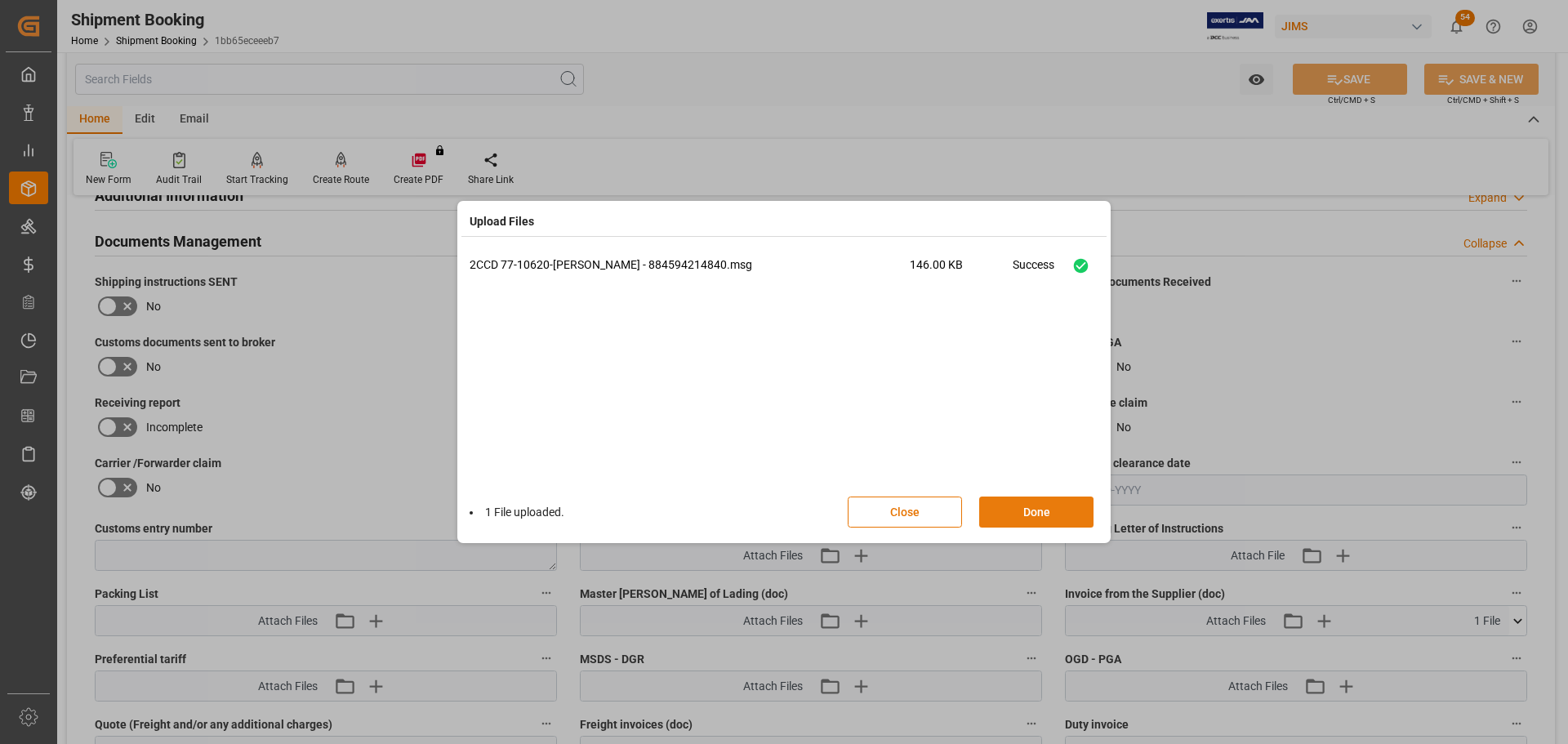
click at [1016, 513] on button "Done" at bounding box center [1036, 512] width 114 height 31
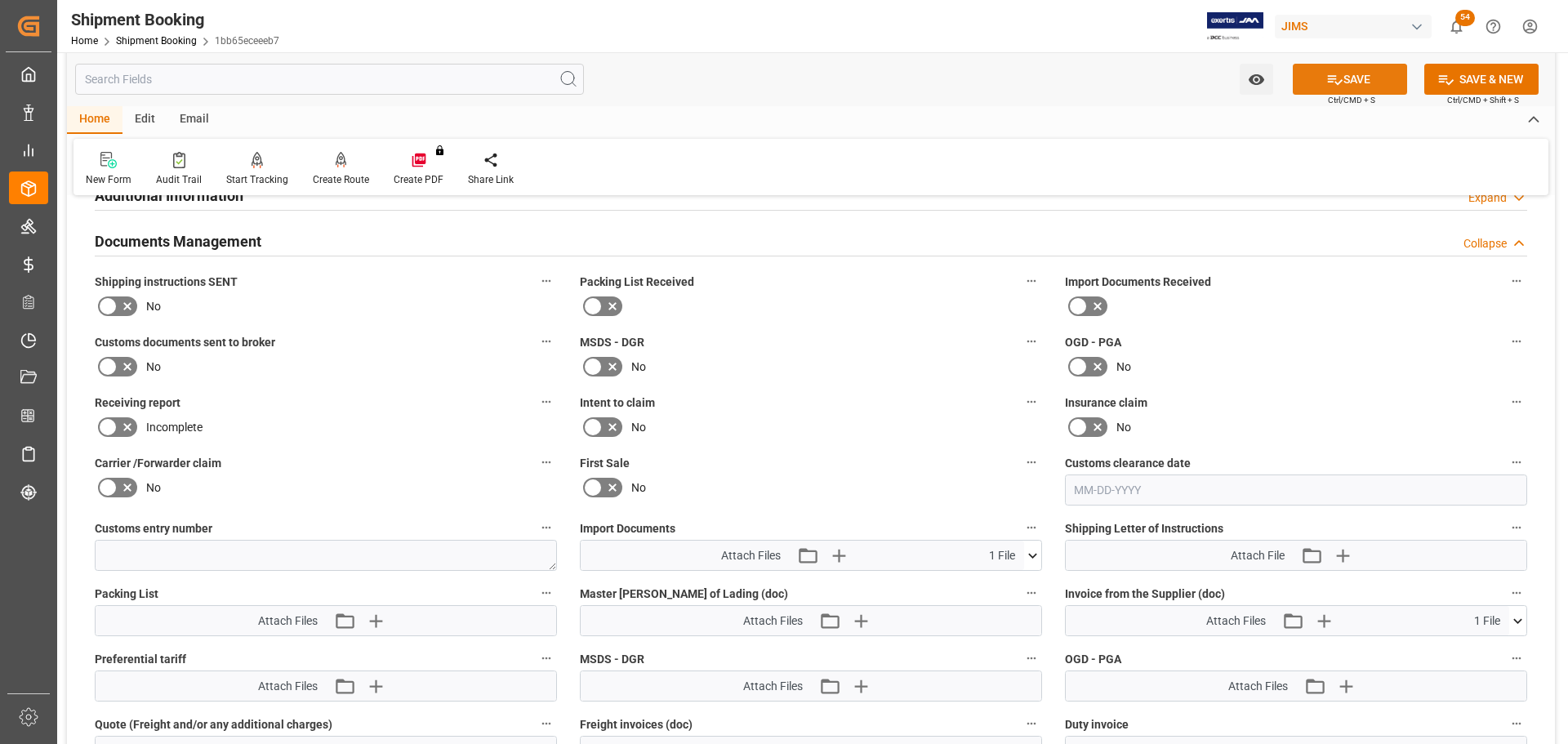
click at [1373, 73] on button "SAVE" at bounding box center [1349, 80] width 114 height 31
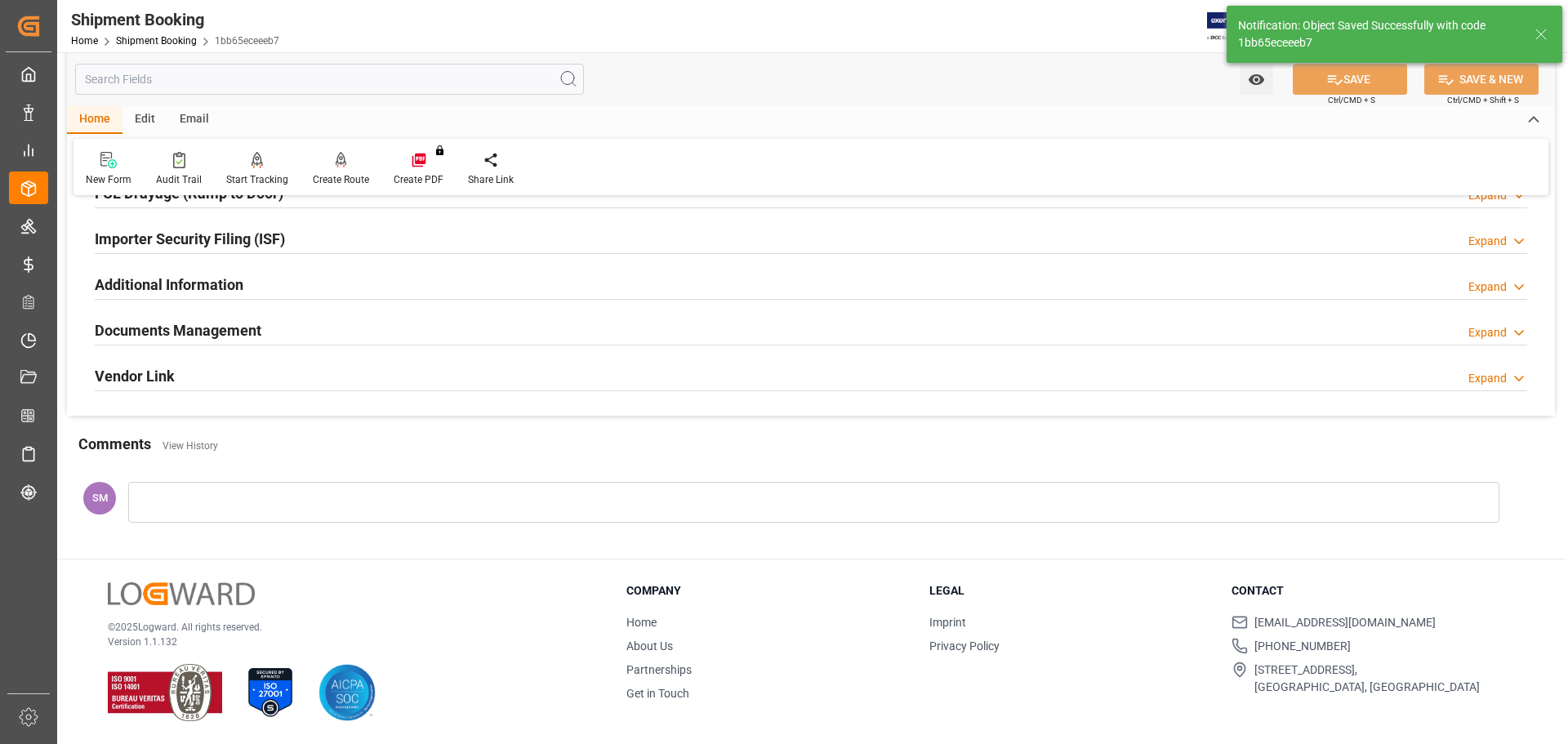
scroll to position [482, 0]
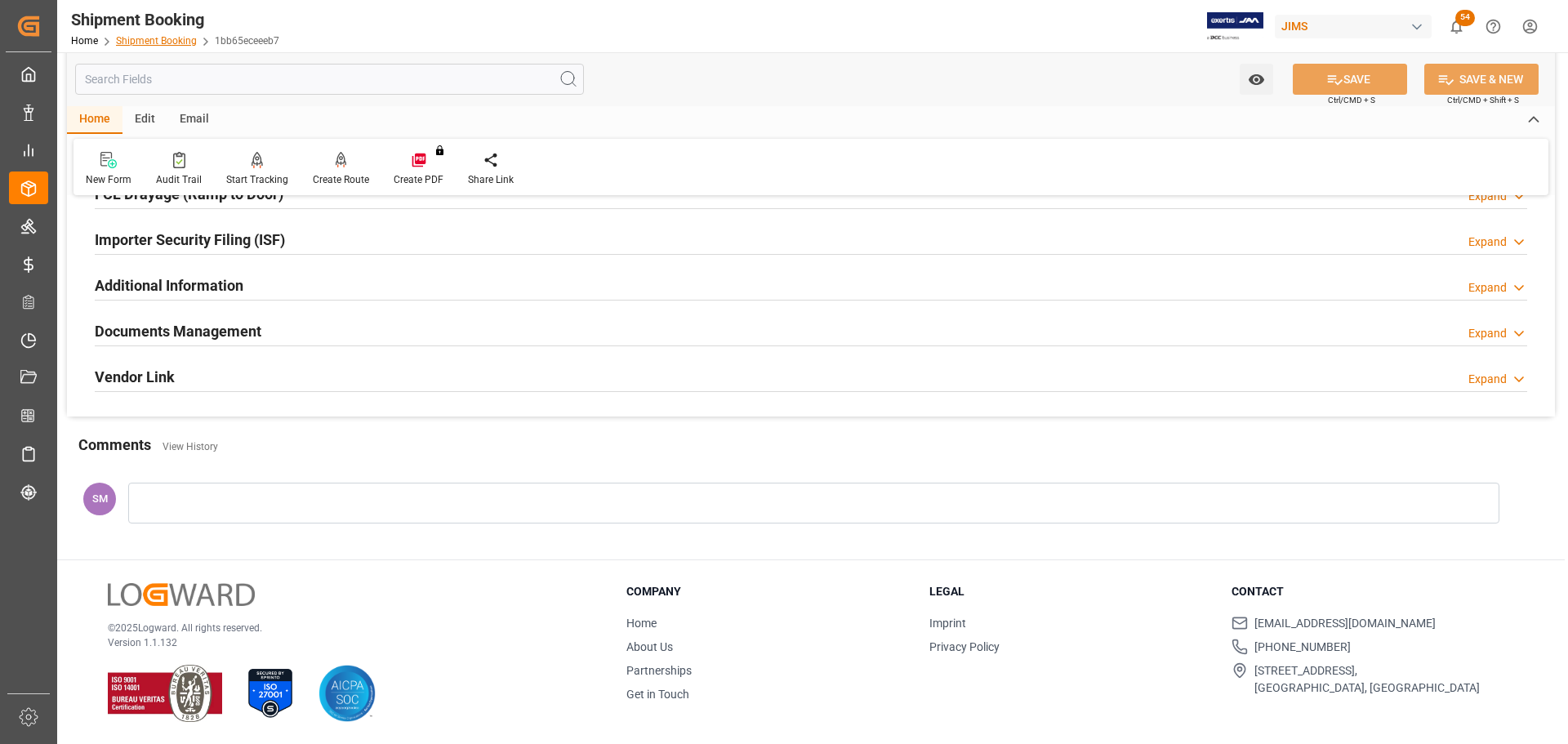
click at [167, 36] on link "Shipment Booking" at bounding box center [156, 40] width 81 height 11
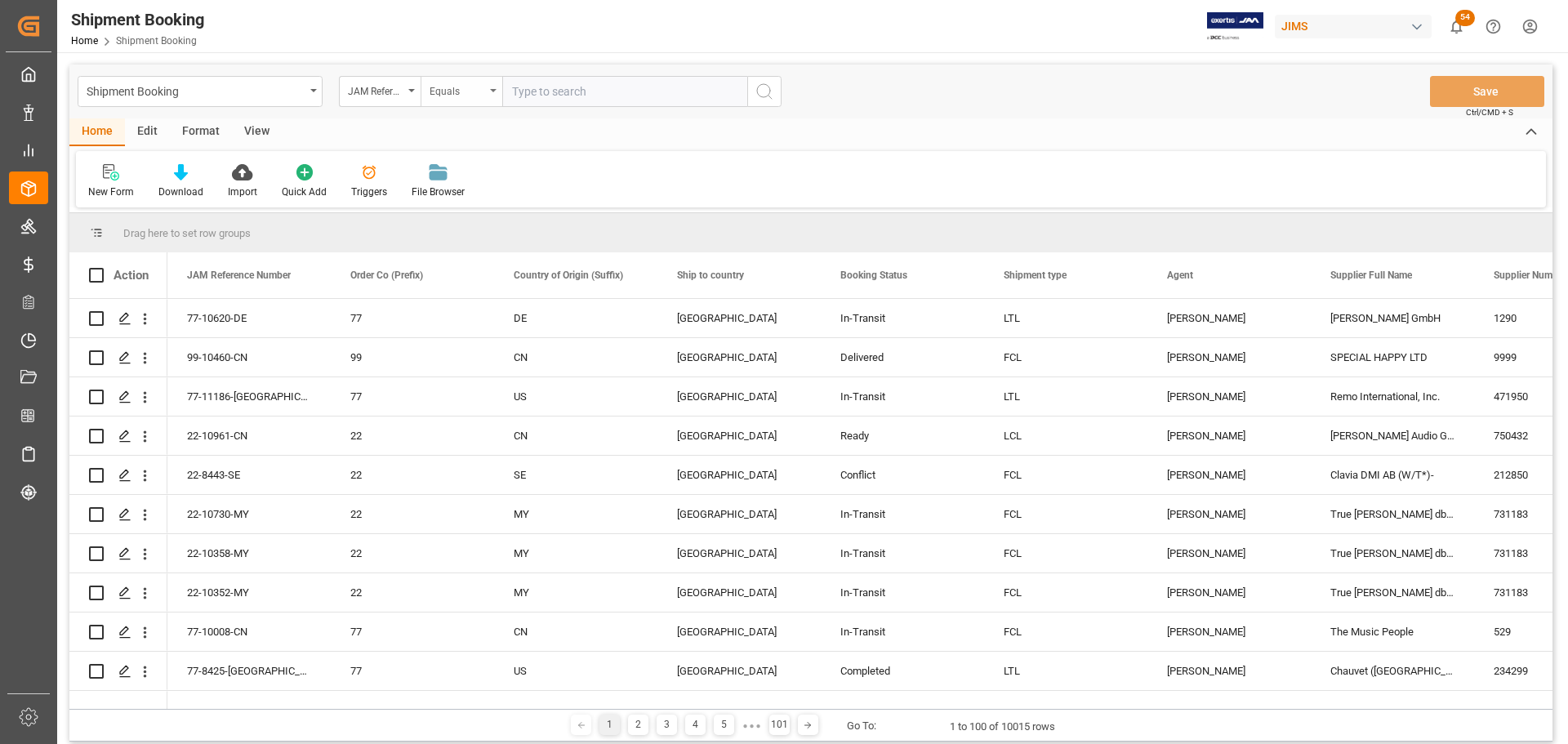
click at [494, 95] on div "Equals" at bounding box center [461, 92] width 81 height 31
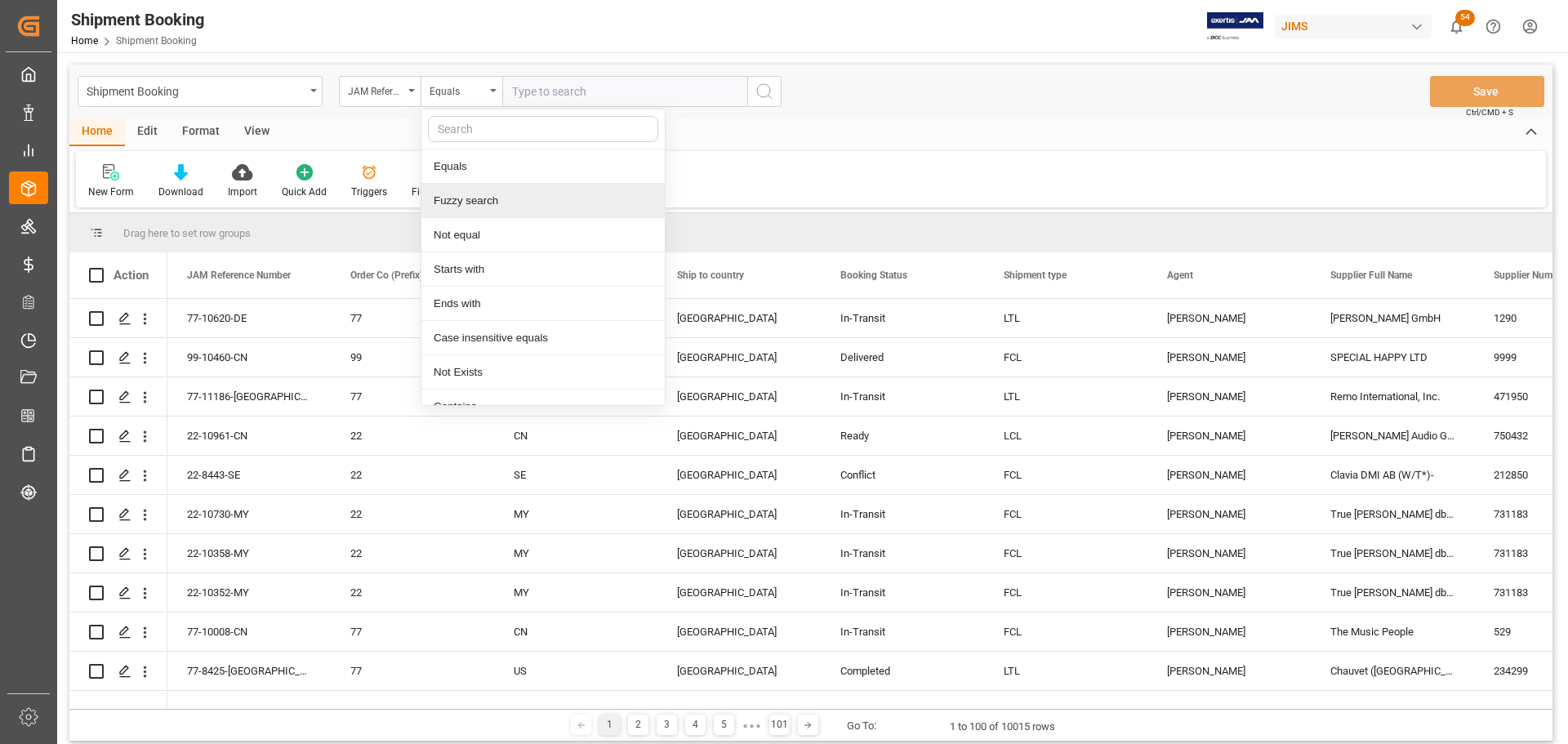
click at [461, 201] on div "Fuzzy search" at bounding box center [543, 200] width 243 height 34
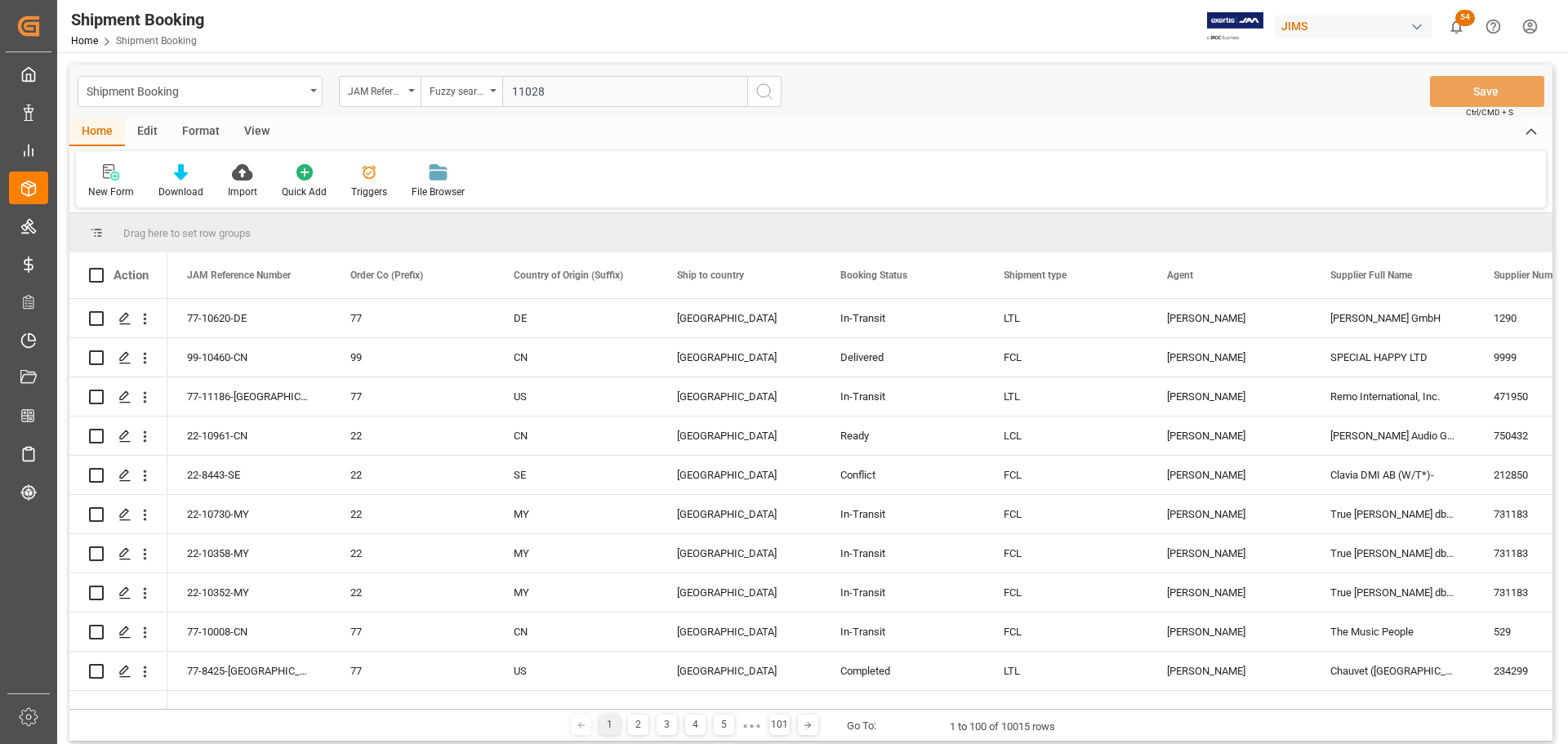
type input "11028"
click at [767, 94] on icon "search button" at bounding box center [764, 91] width 19 height 19
